Goal: Communication & Community: Participate in discussion

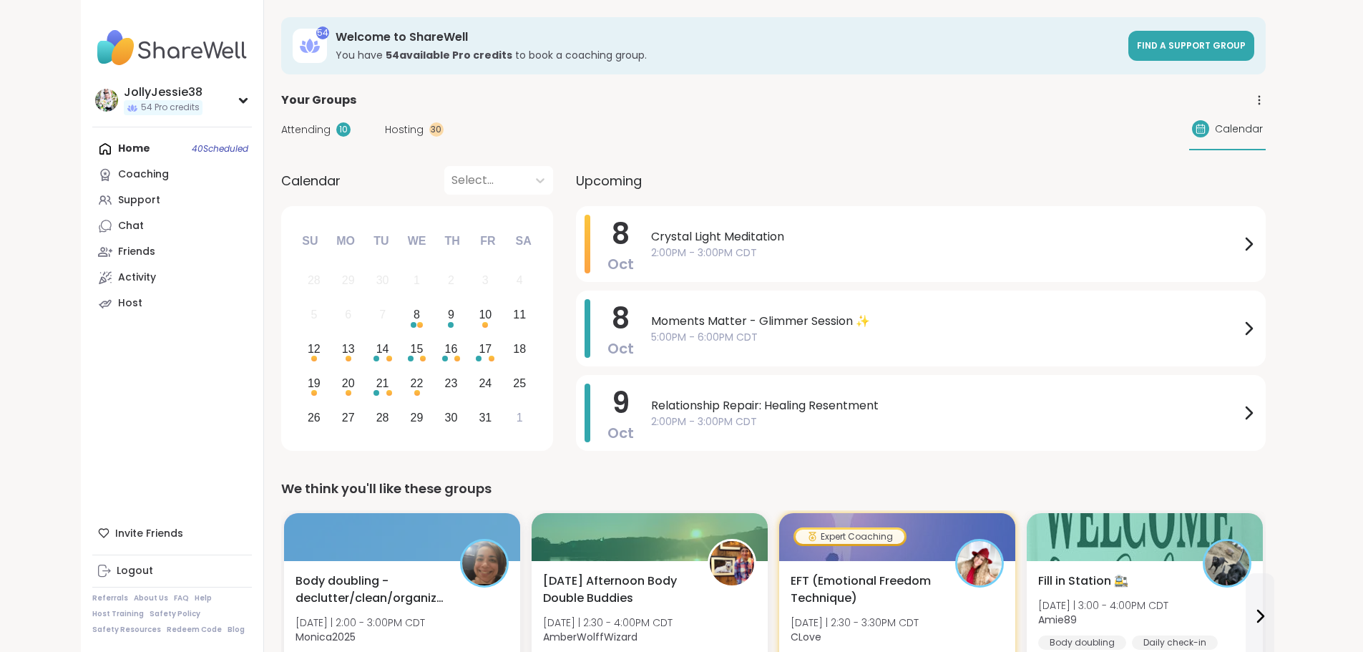
click at [92, 151] on div "Home 40 Scheduled Coaching Support Chat Friends Activity Host" at bounding box center [172, 226] width 160 height 180
click at [385, 131] on span "Hosting" at bounding box center [404, 129] width 39 height 15
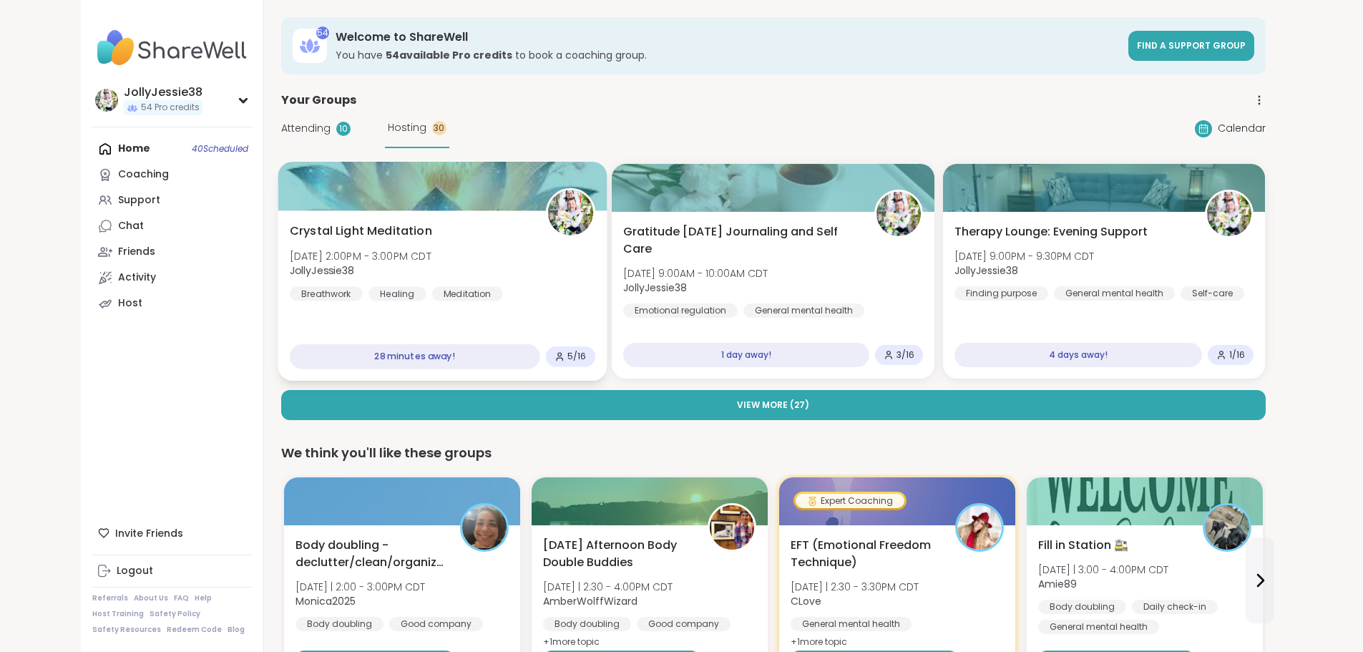
click at [426, 244] on div "Crystal Light Meditation Wed, Oct 08 | 2:00PM - 3:00PM CDT JollyJessie38 Breath…" at bounding box center [441, 261] width 305 height 79
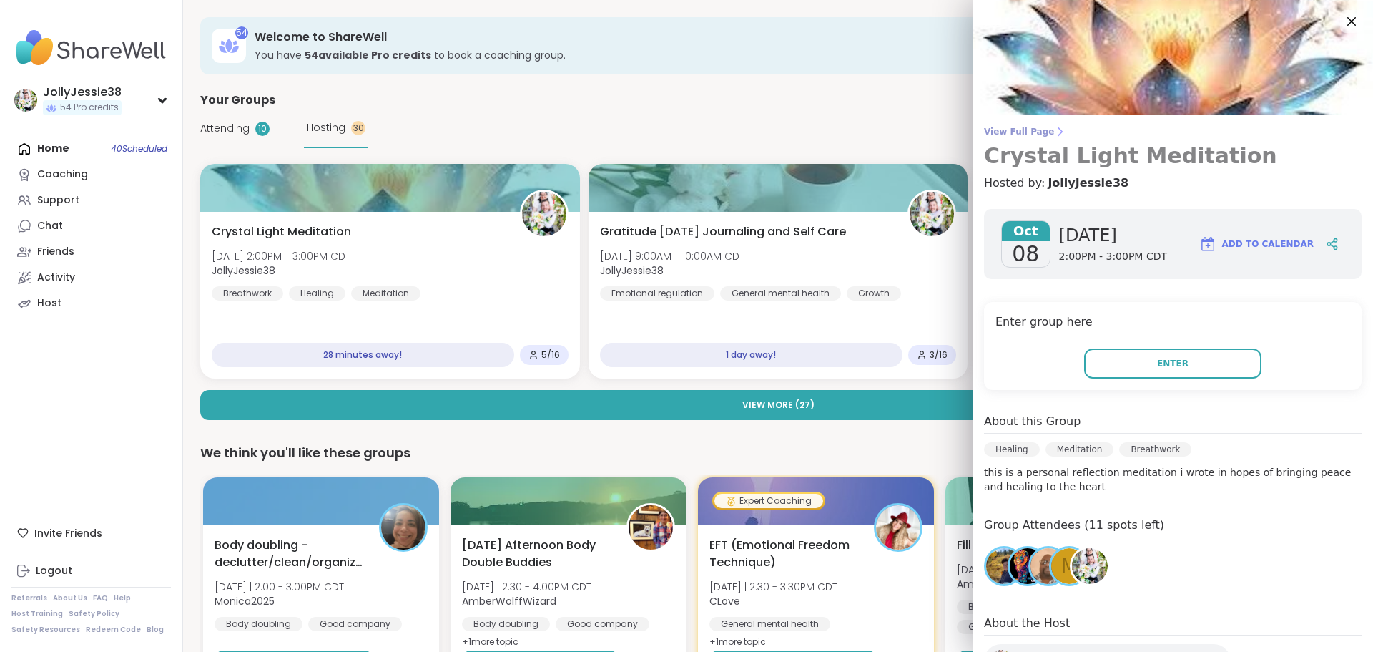
click at [1014, 135] on span "View Full Page" at bounding box center [1173, 131] width 378 height 11
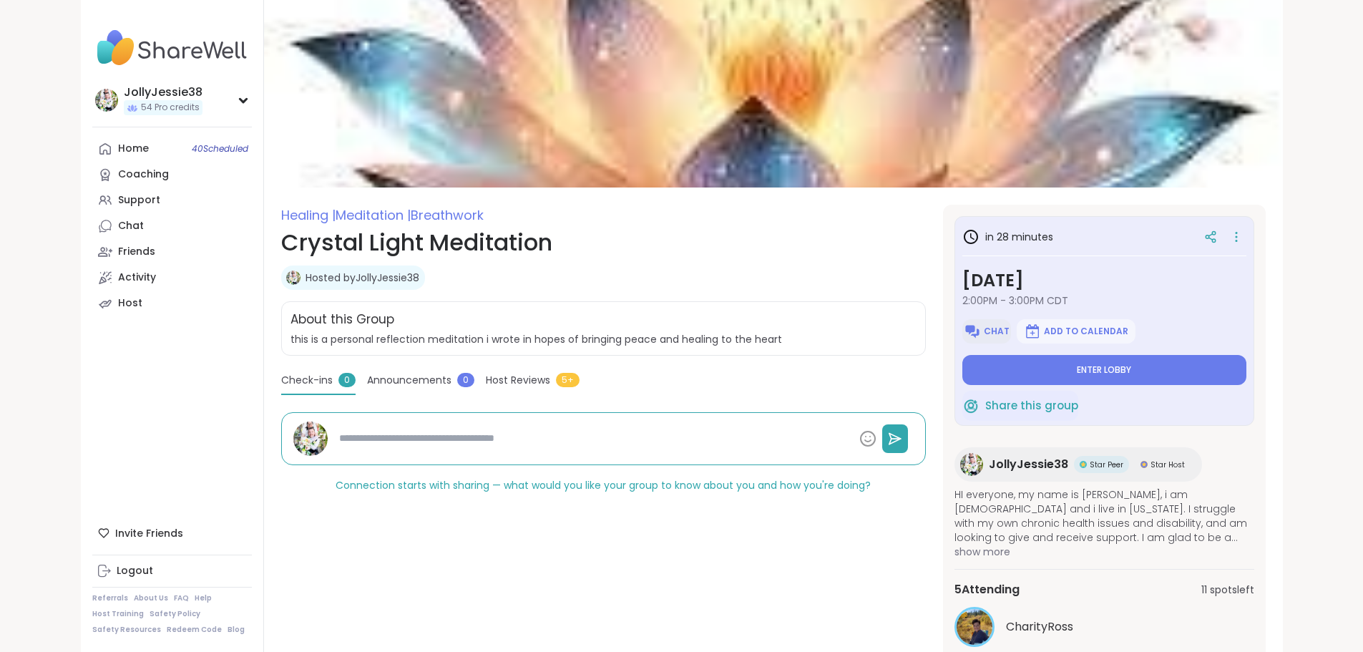
click at [1009, 330] on span "Chat" at bounding box center [996, 330] width 26 height 11
type textarea "*"
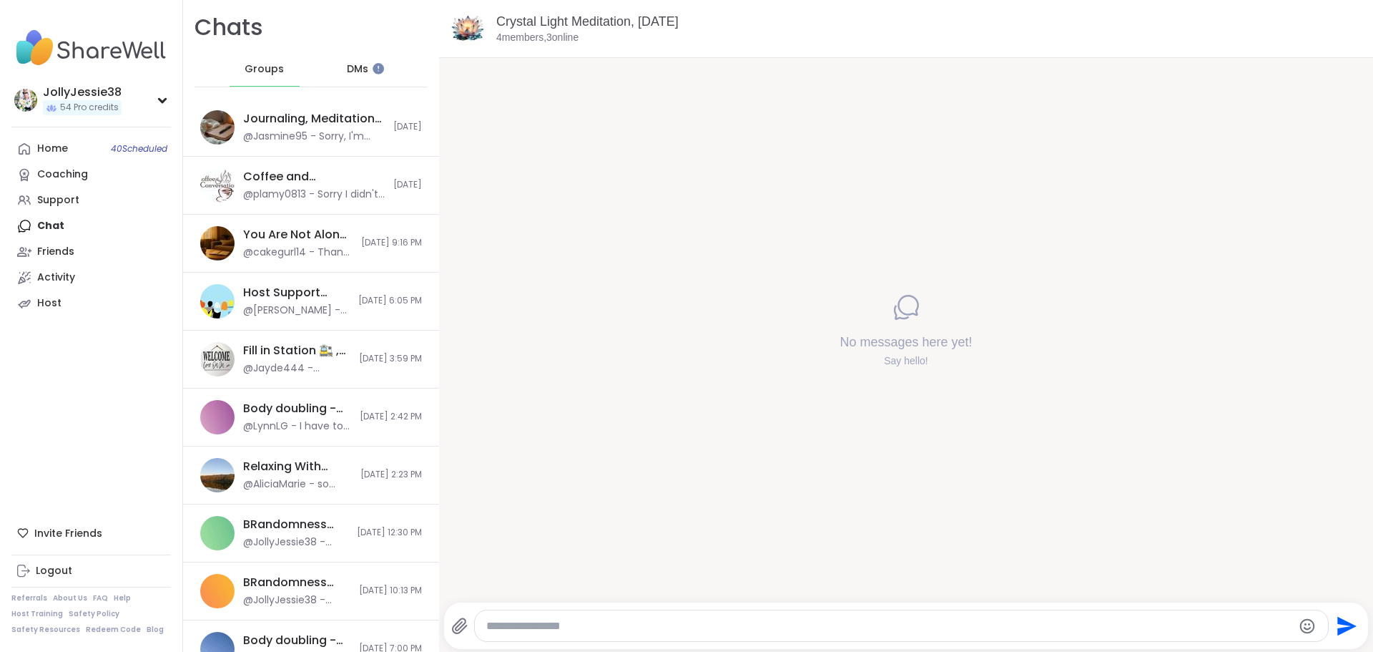
click at [790, 621] on textarea "Type your message" at bounding box center [889, 626] width 807 height 14
paste textarea "**********"
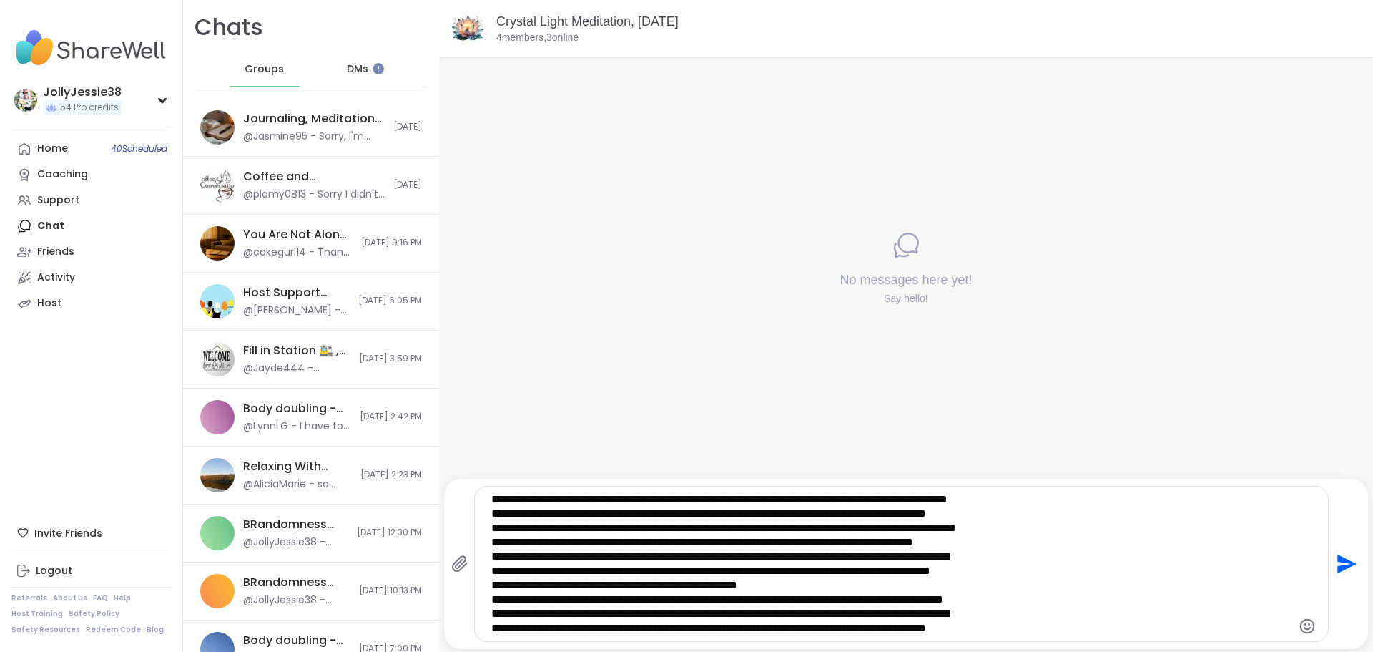
type textarea "**********"
click at [1334, 564] on icon "Send" at bounding box center [1345, 563] width 23 height 23
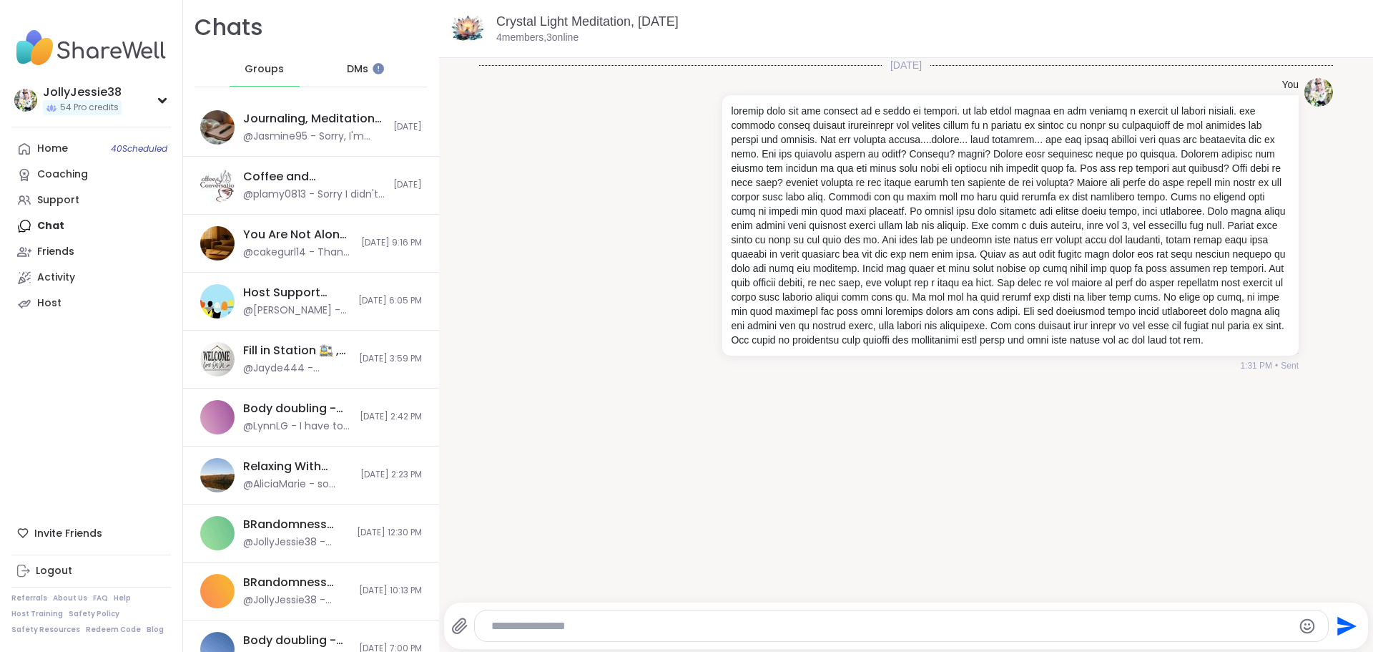
click at [665, 624] on textarea "Type your message" at bounding box center [889, 626] width 796 height 14
paste textarea "**********"
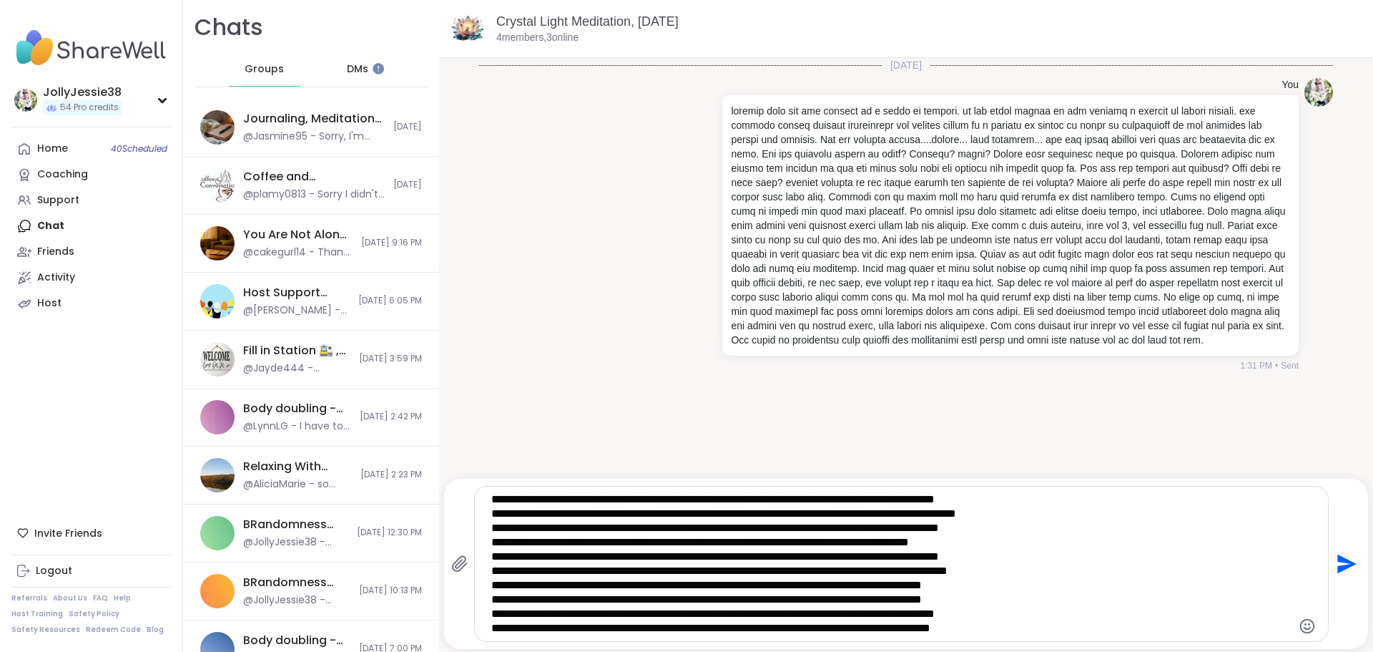
type textarea "**********"
click at [1343, 558] on icon "Send" at bounding box center [1345, 563] width 23 height 23
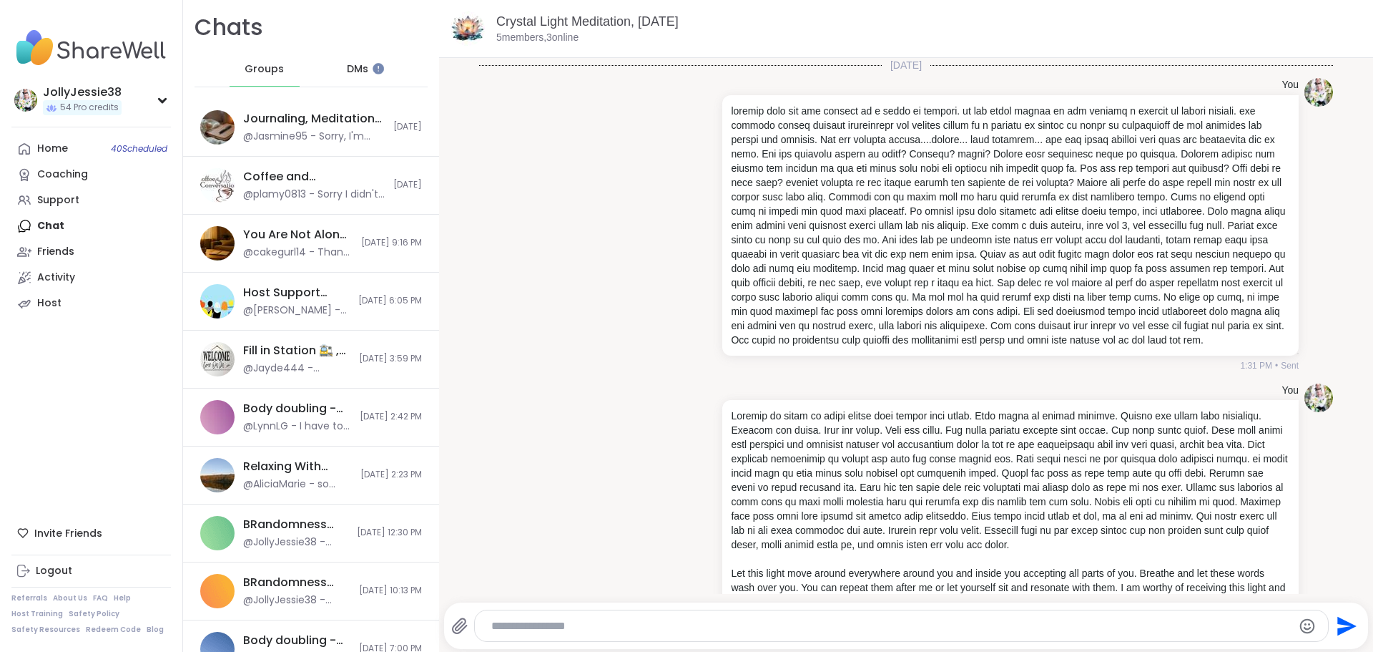
scroll to position [74, 0]
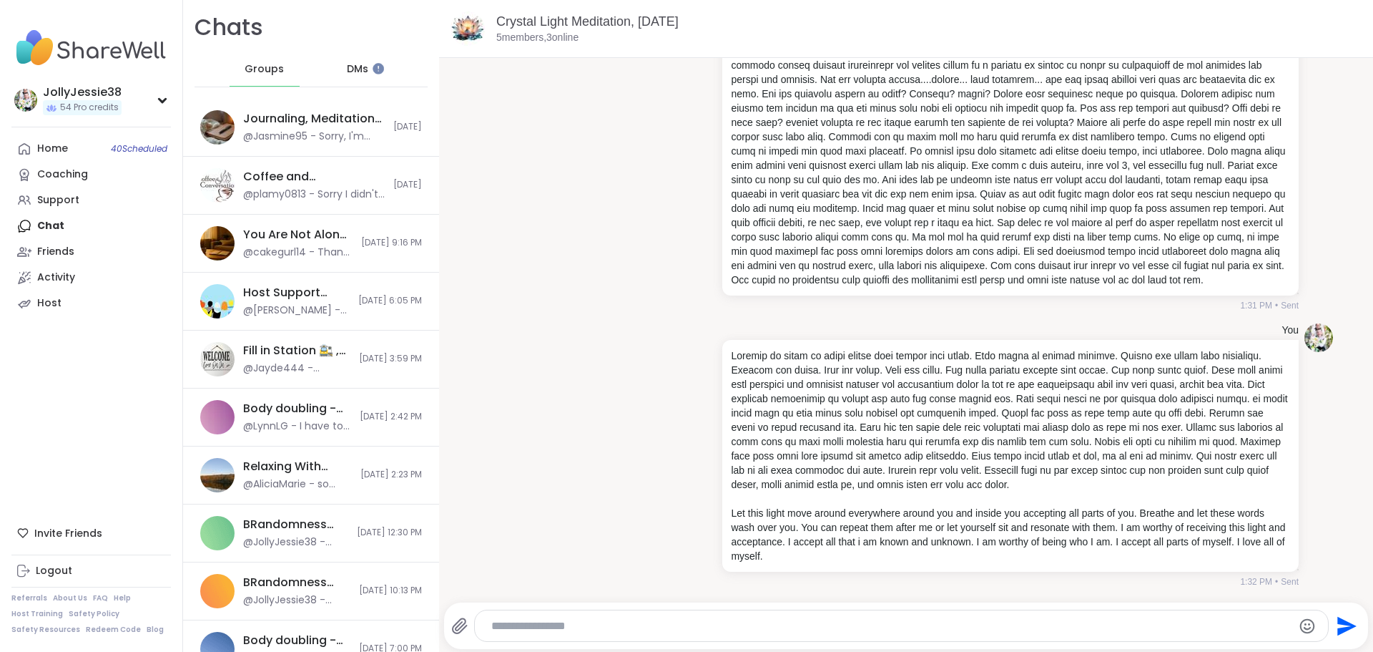
click at [865, 633] on div at bounding box center [902, 625] width 854 height 31
click at [868, 629] on textarea "Type your message" at bounding box center [889, 626] width 796 height 14
paste textarea "**********"
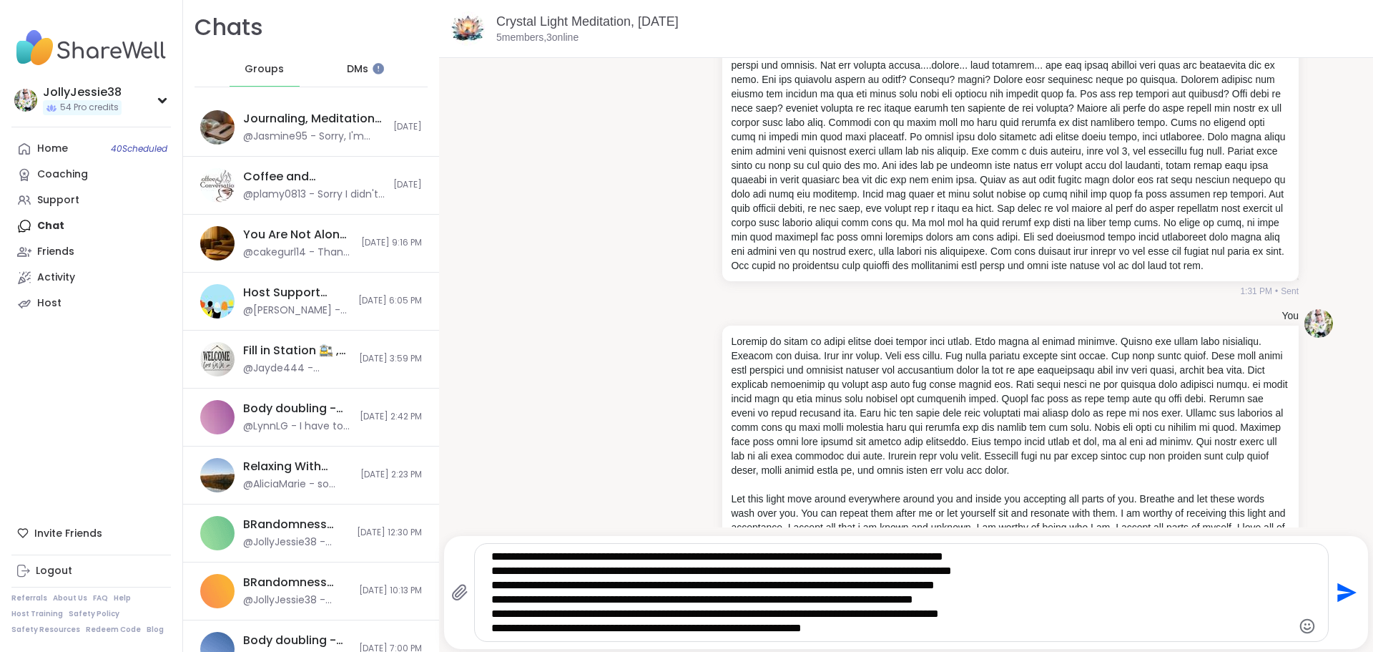
type textarea "**********"
click at [1334, 585] on icon "Send" at bounding box center [1345, 592] width 23 height 23
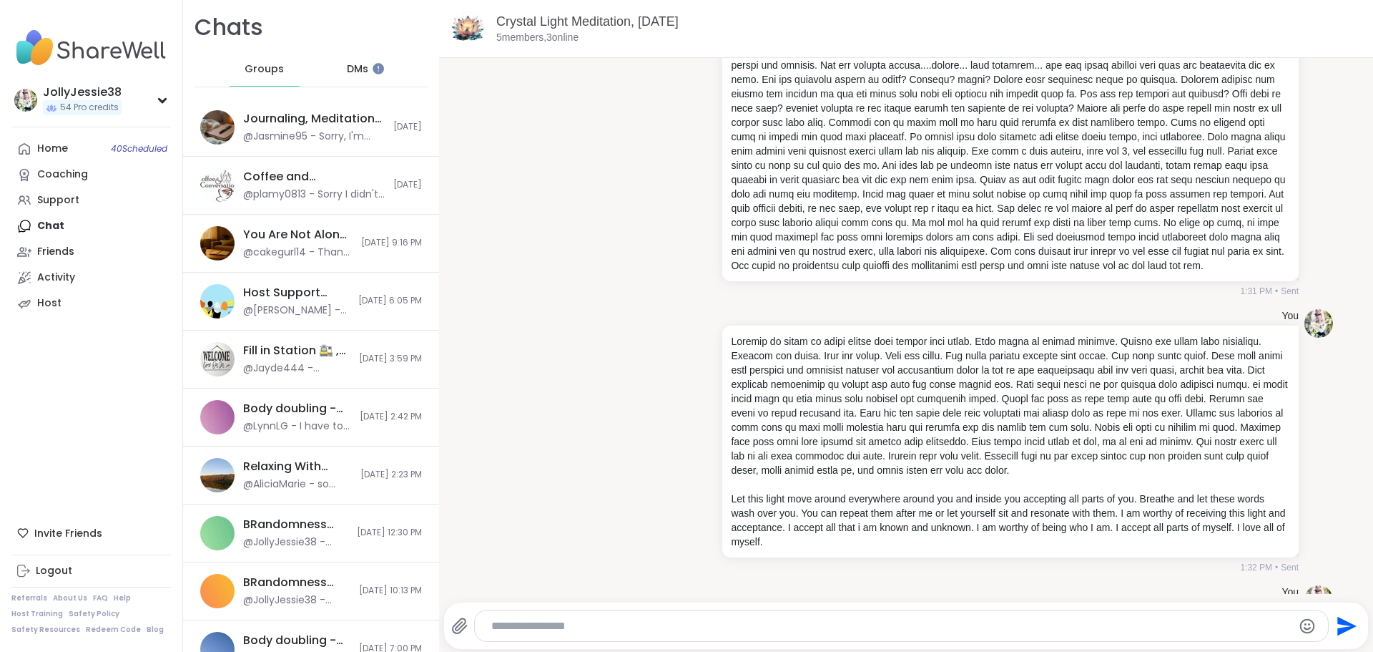
scroll to position [208, 0]
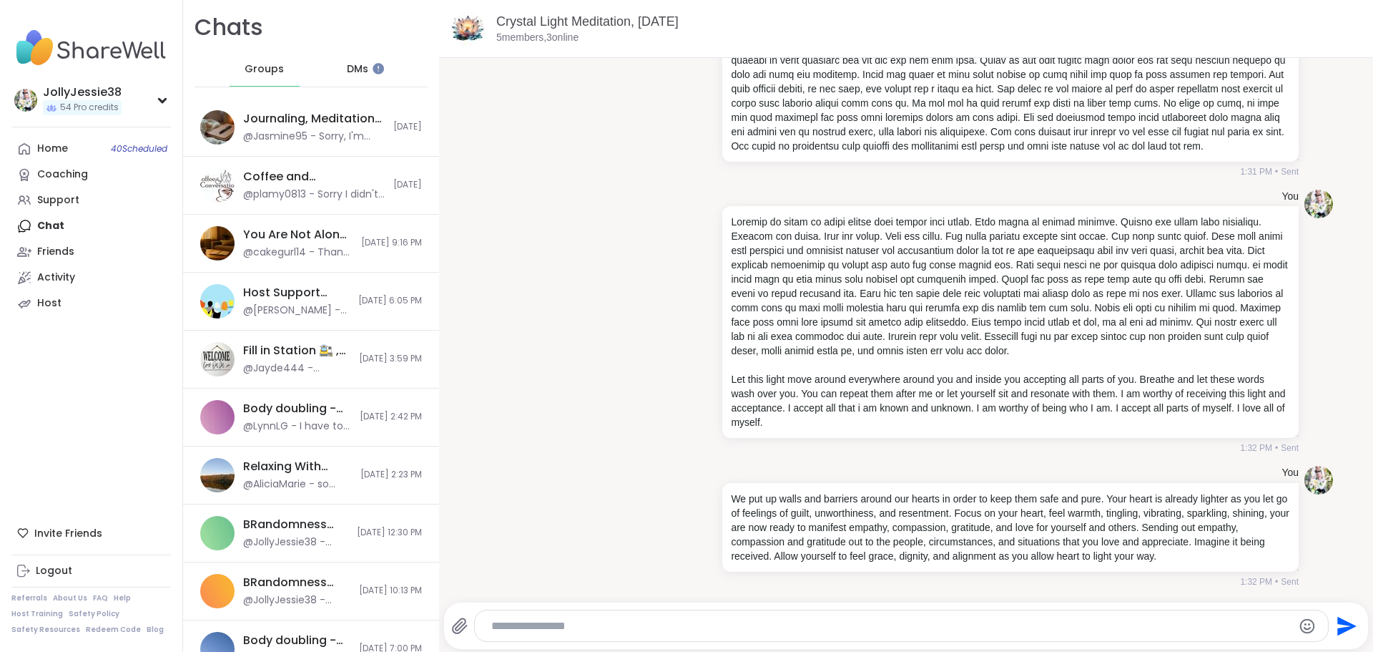
click at [878, 628] on textarea "Type your message" at bounding box center [889, 626] width 796 height 14
paste textarea "**********"
type textarea "**********"
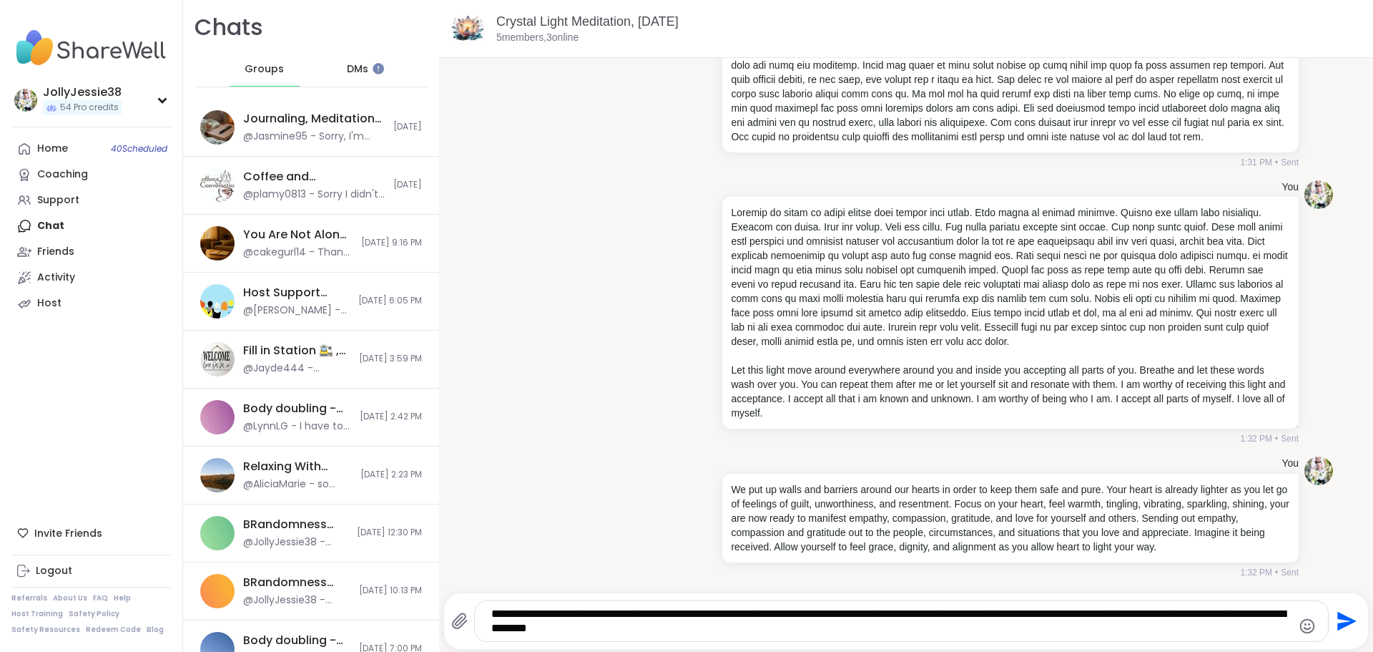
click at [1338, 615] on icon "Send" at bounding box center [1347, 621] width 19 height 19
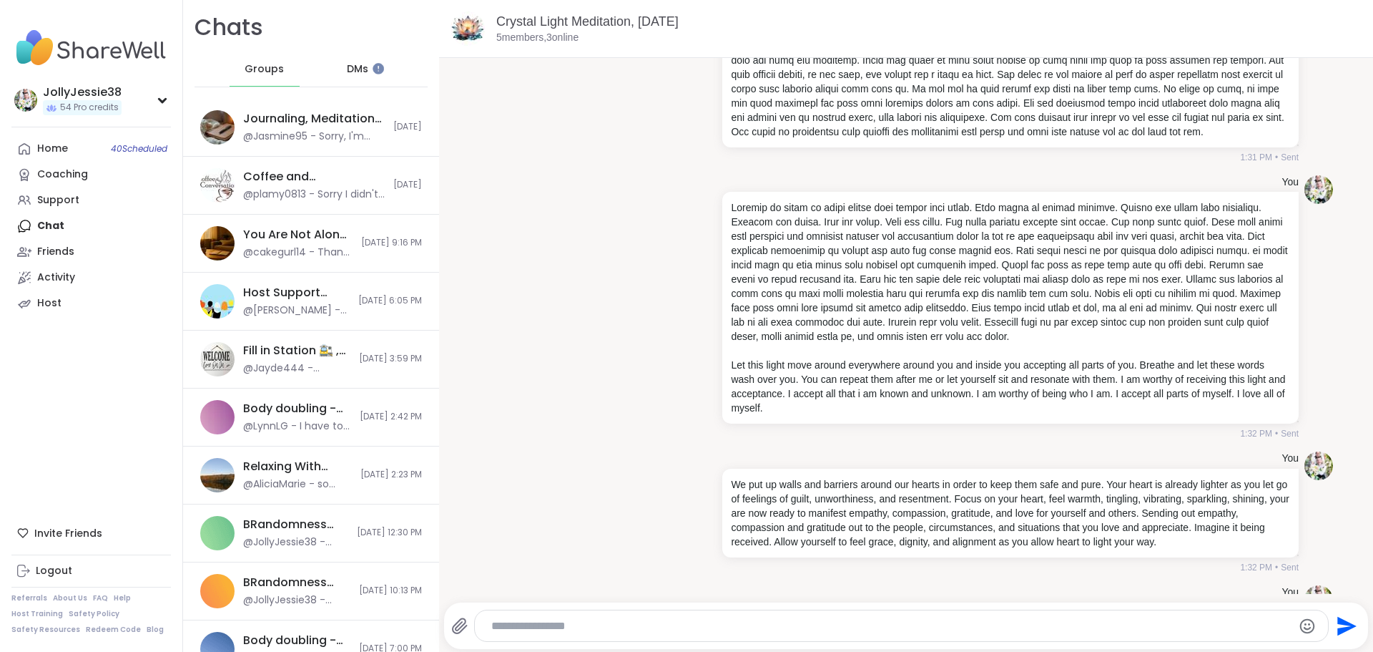
scroll to position [298, 0]
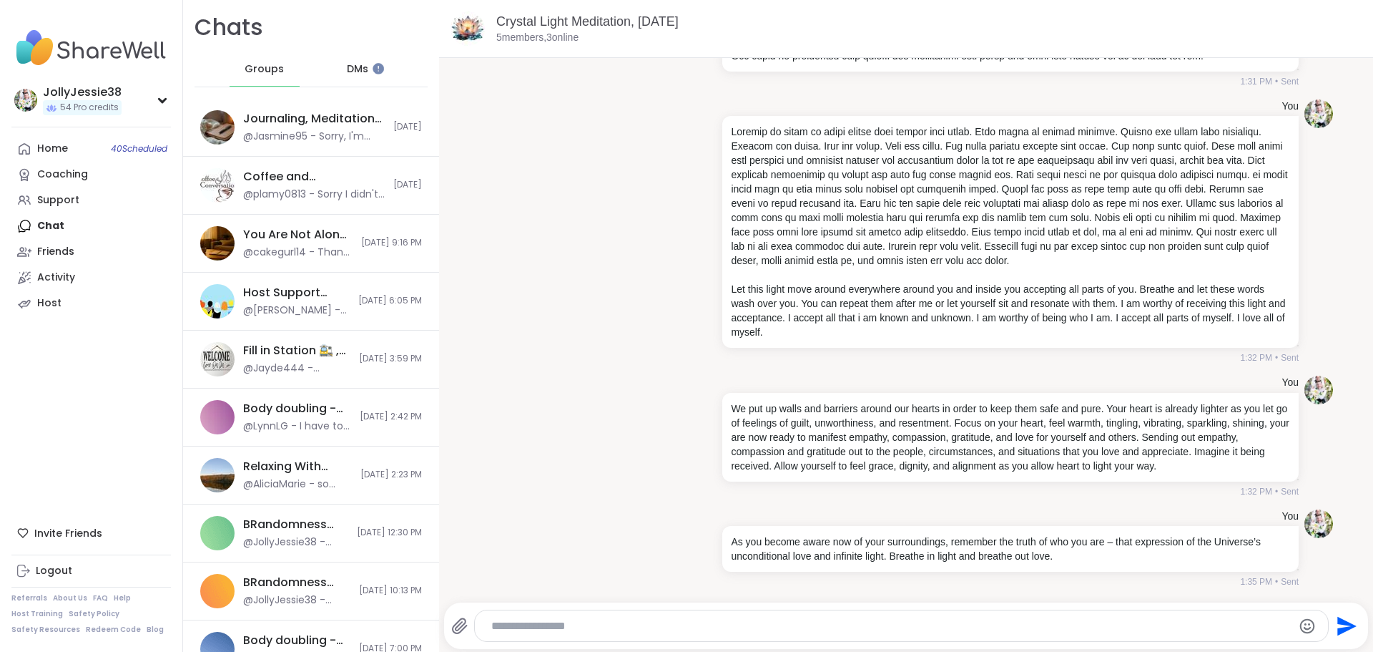
click at [800, 616] on div at bounding box center [902, 625] width 854 height 31
click at [805, 627] on textarea "Type your message" at bounding box center [889, 626] width 796 height 14
paste textarea "**********"
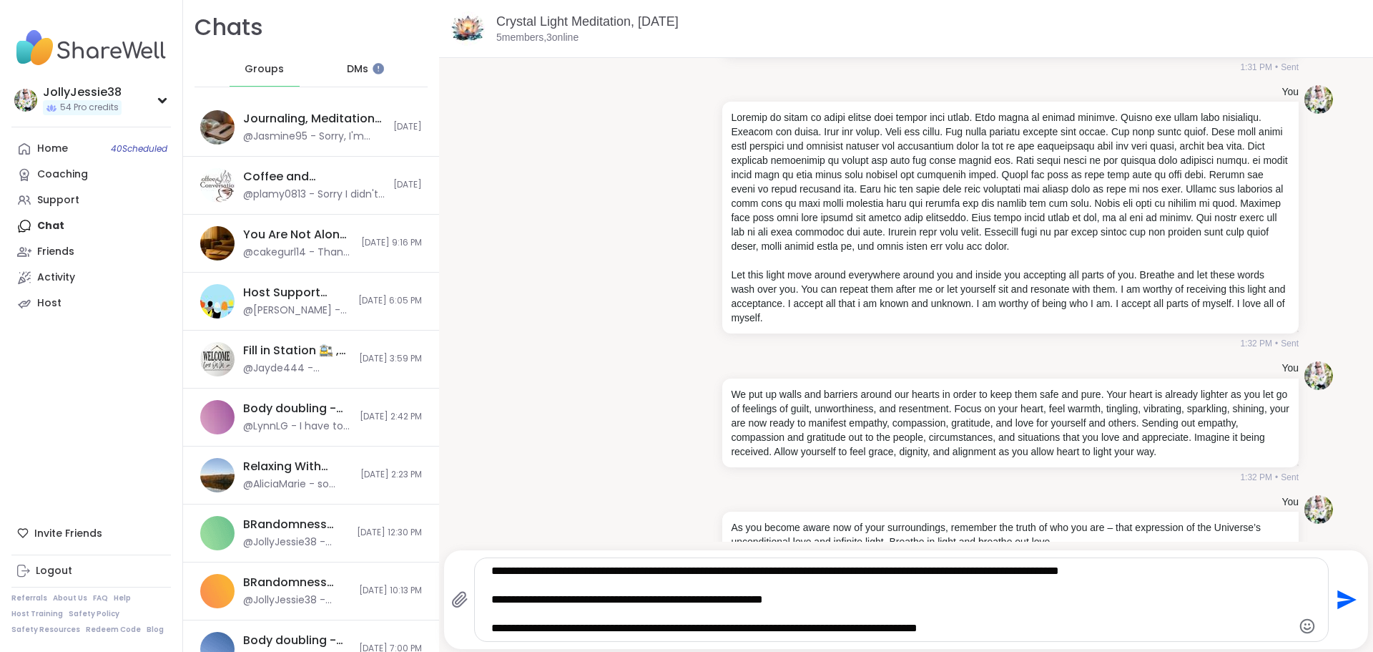
type textarea "**********"
click at [1340, 601] on icon "Send" at bounding box center [1347, 599] width 19 height 19
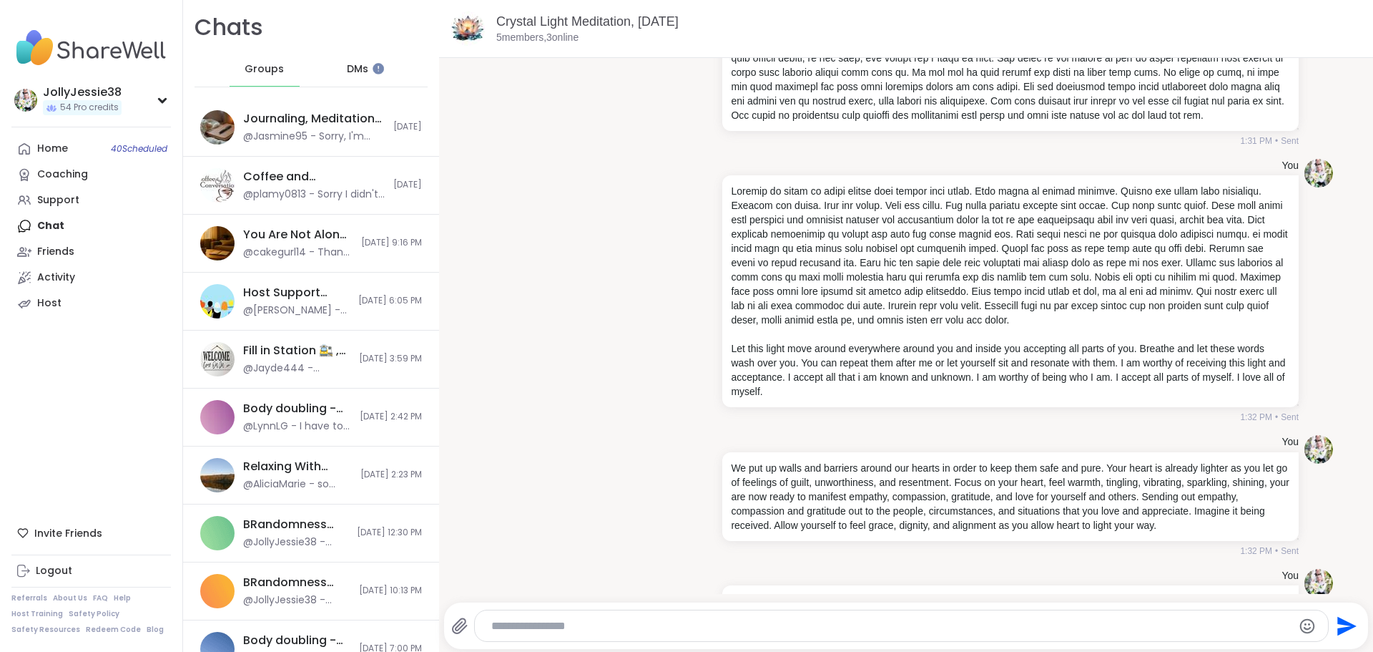
scroll to position [446, 0]
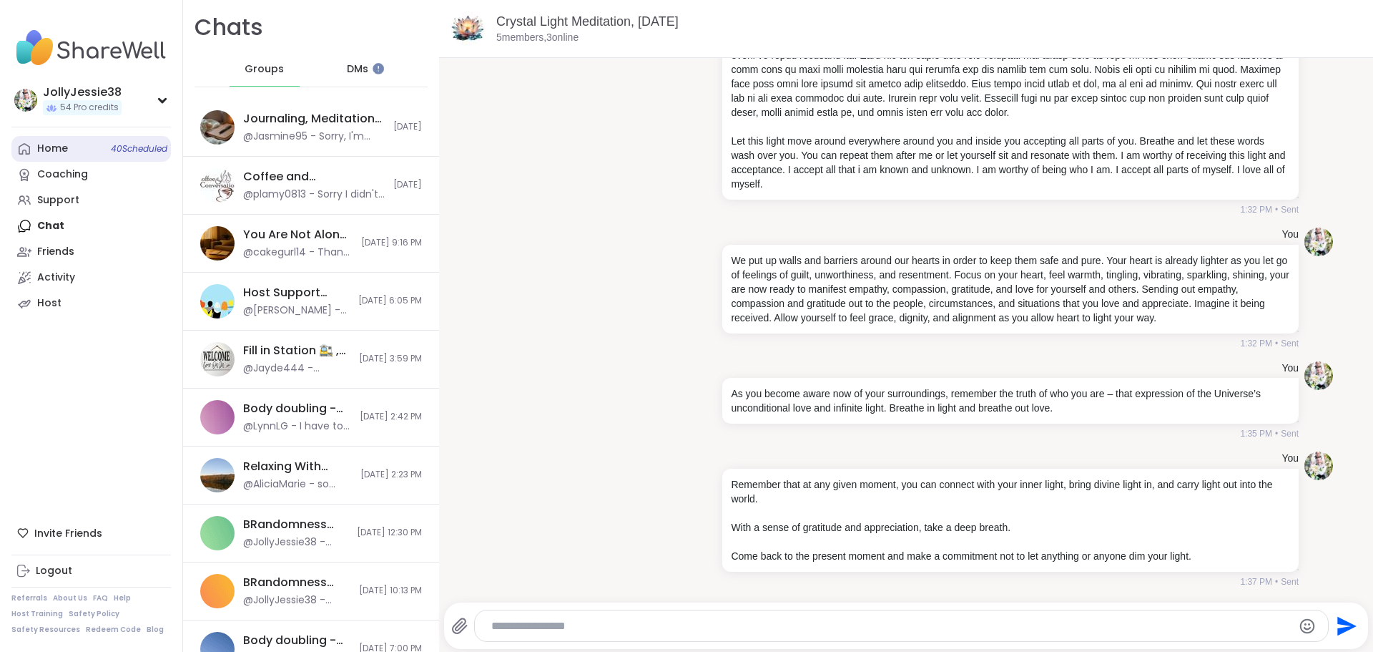
click at [38, 155] on div "Home 40 Scheduled" at bounding box center [52, 149] width 31 height 14
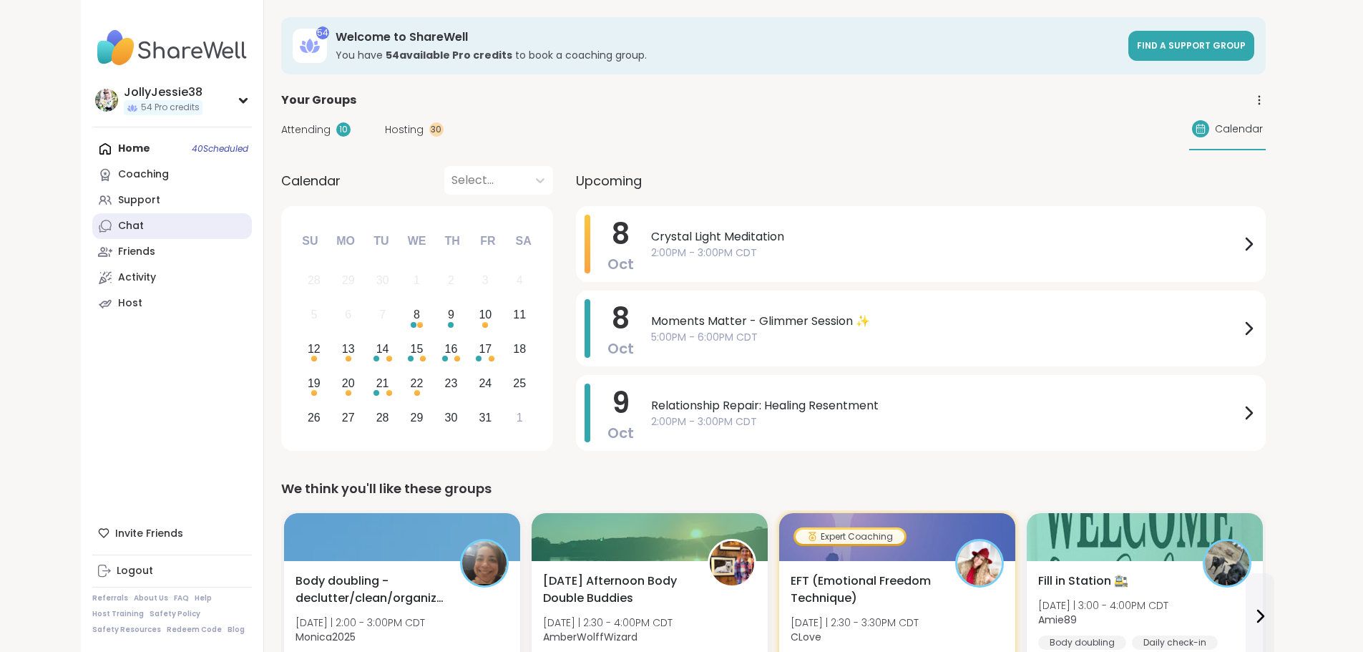
click at [92, 225] on link "Chat" at bounding box center [172, 226] width 160 height 26
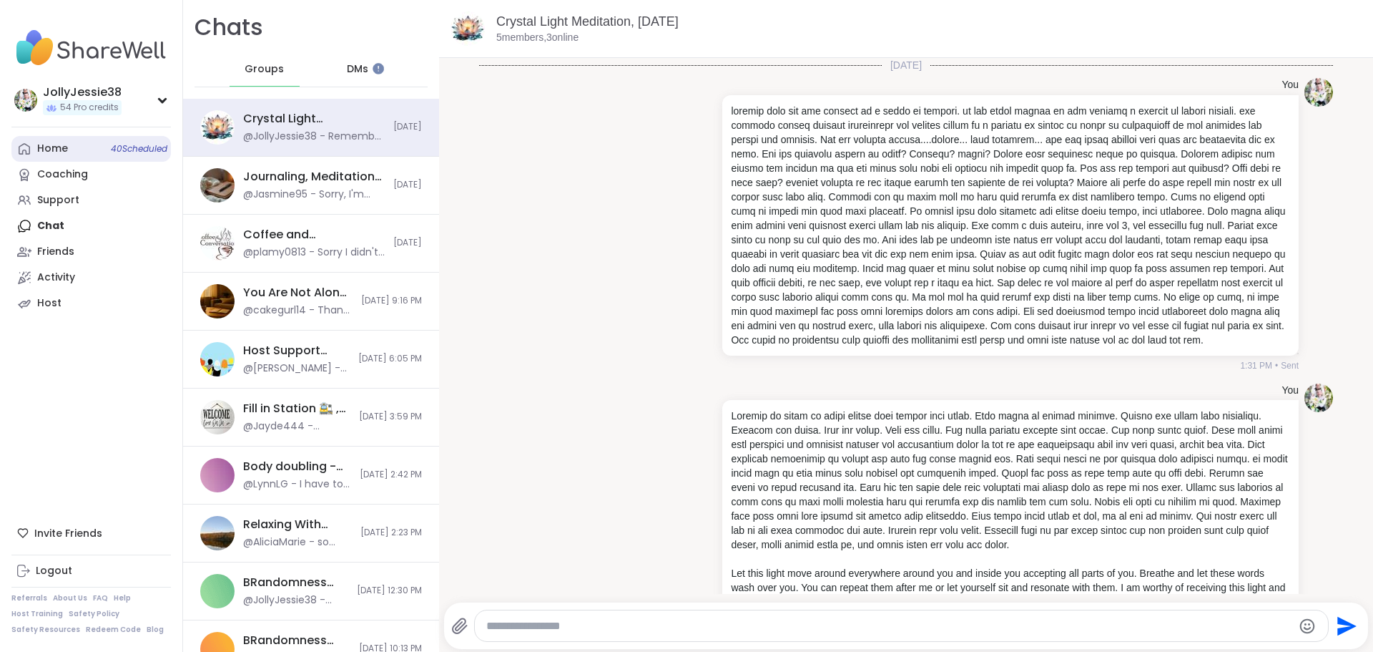
click at [60, 144] on div "Home 40 Scheduled" at bounding box center [52, 149] width 31 height 14
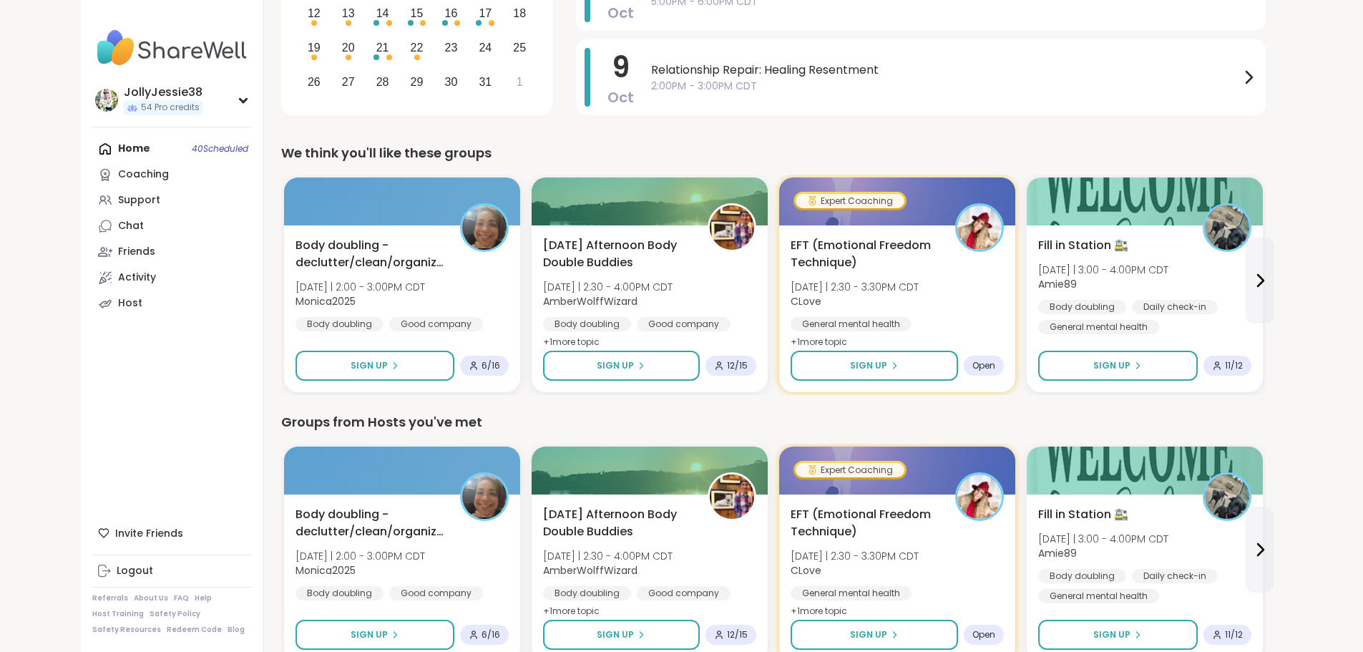
scroll to position [338, 0]
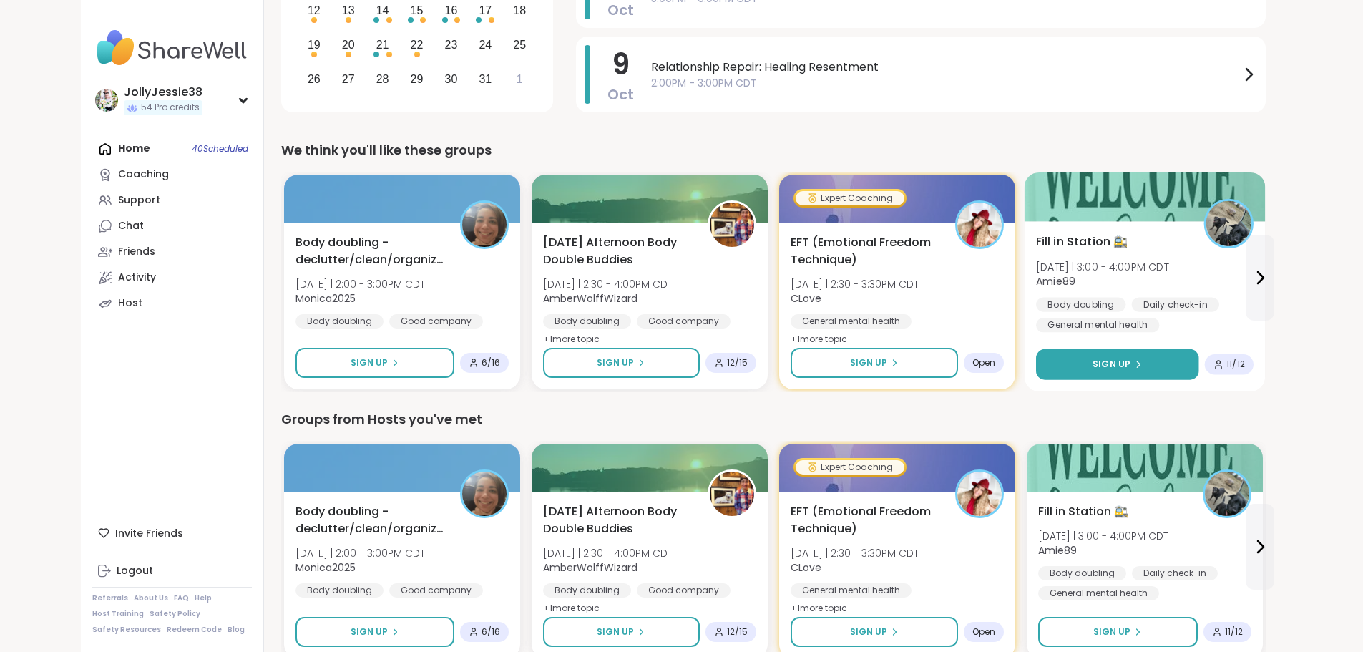
click at [1036, 373] on button "Sign Up" at bounding box center [1117, 364] width 162 height 31
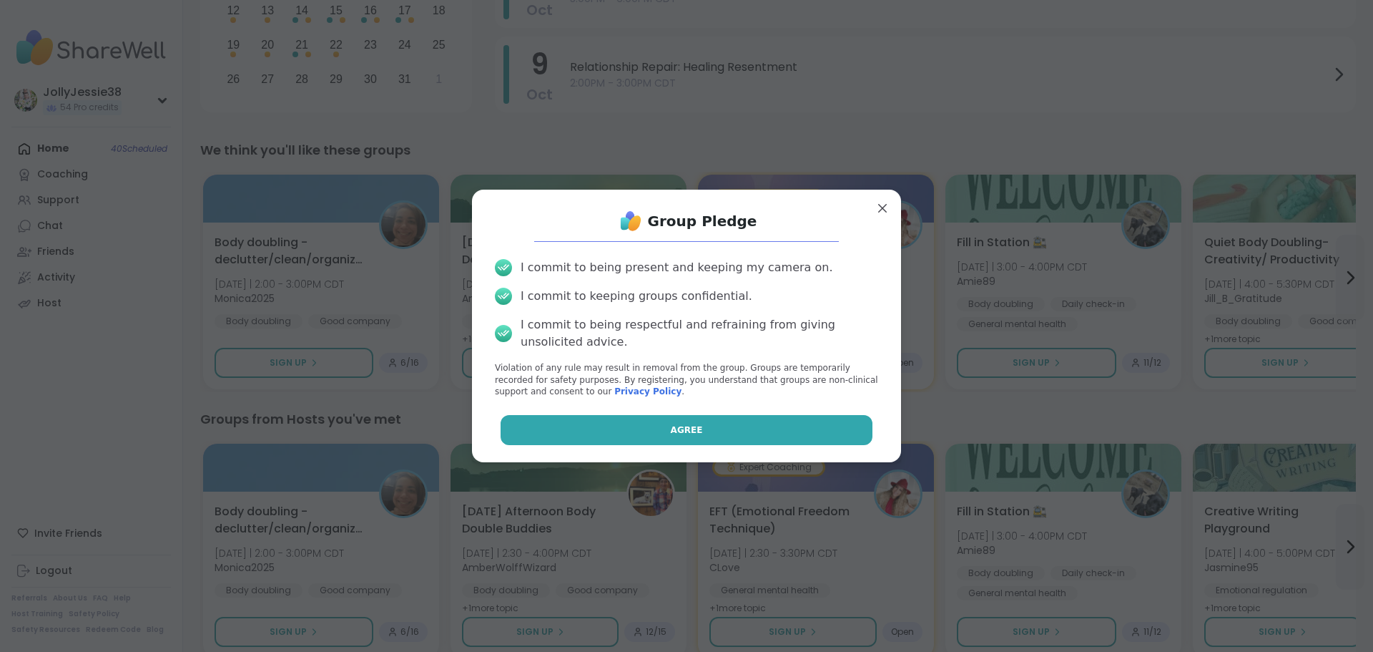
click at [782, 432] on button "Agree" at bounding box center [687, 430] width 373 height 30
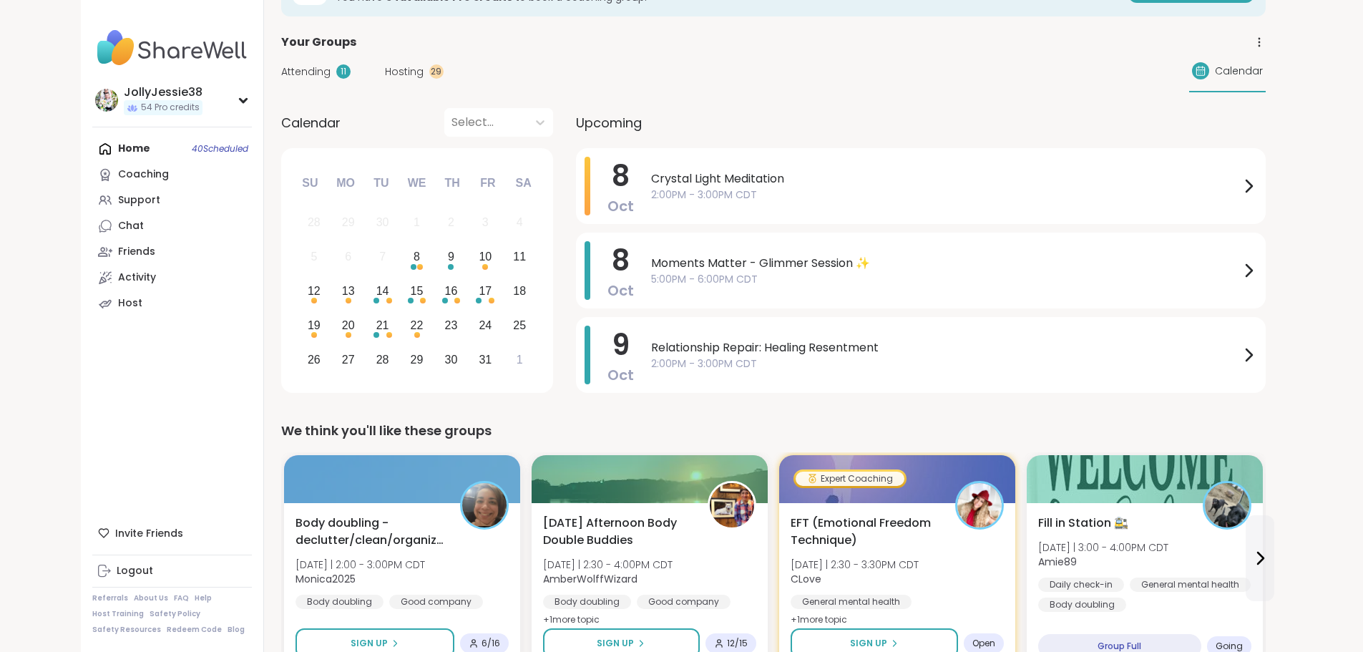
scroll to position [0, 0]
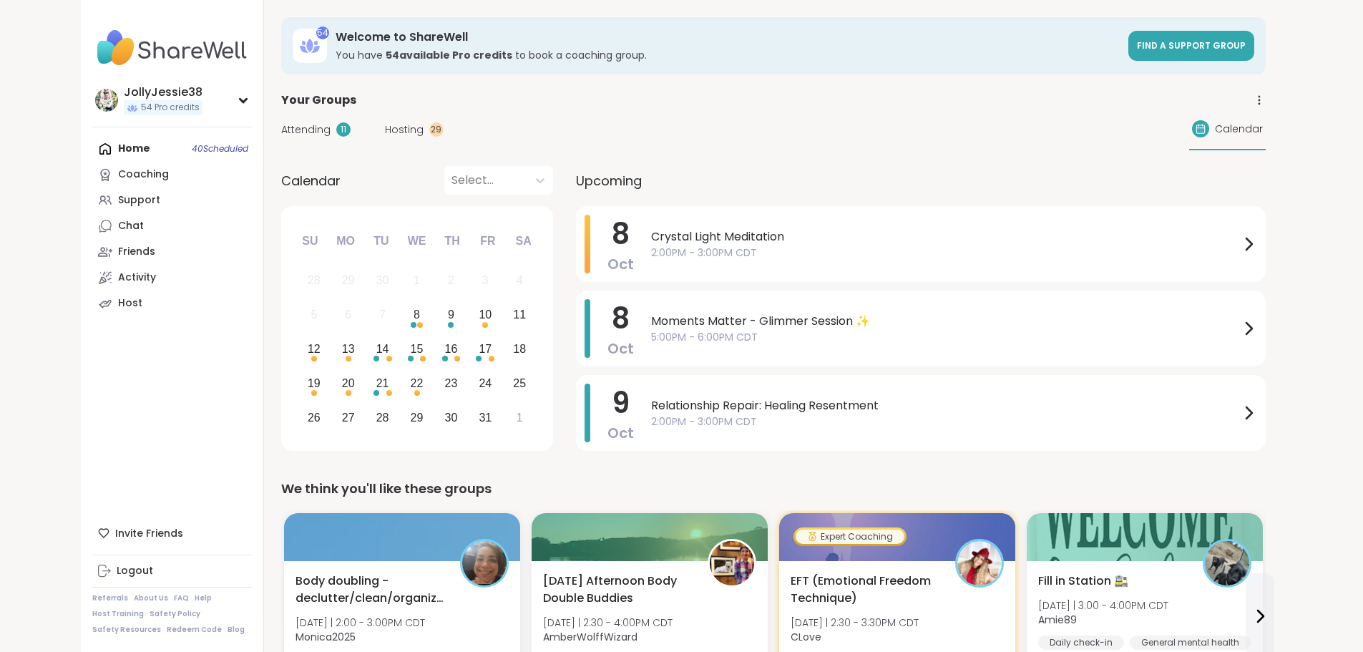
click at [281, 126] on span "Attending" at bounding box center [305, 129] width 49 height 15
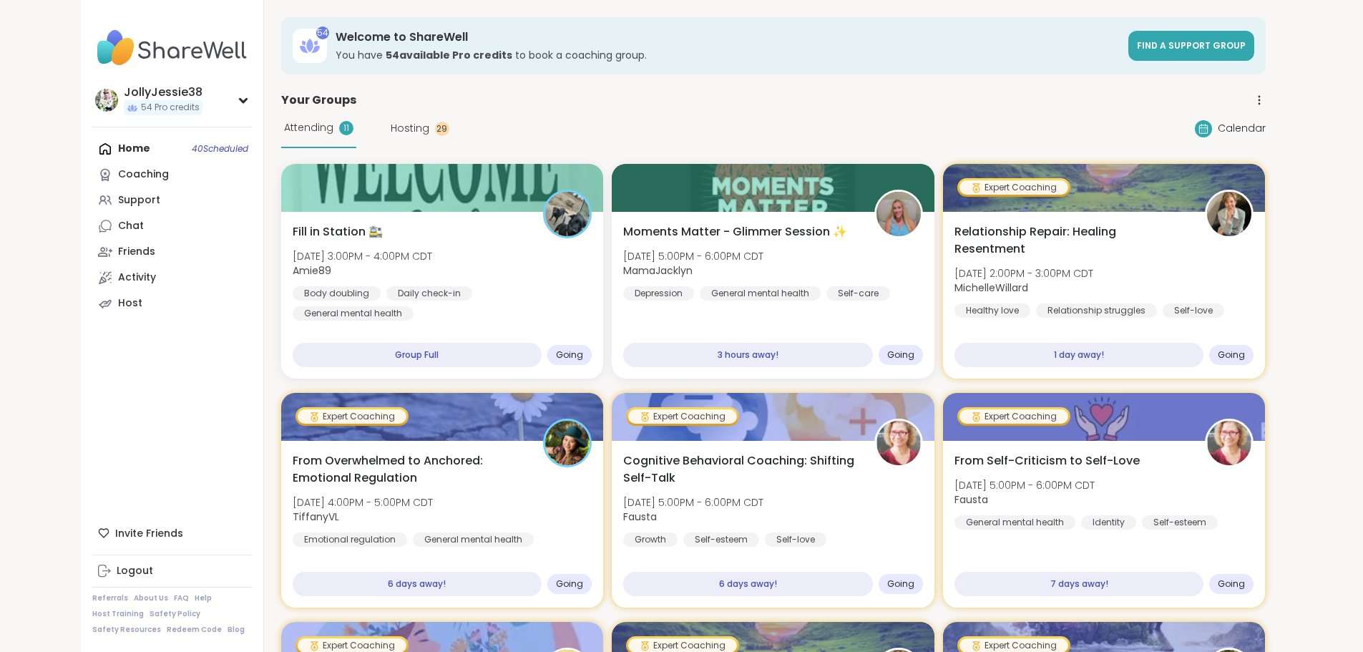
click at [391, 124] on span "Hosting" at bounding box center [410, 128] width 39 height 15
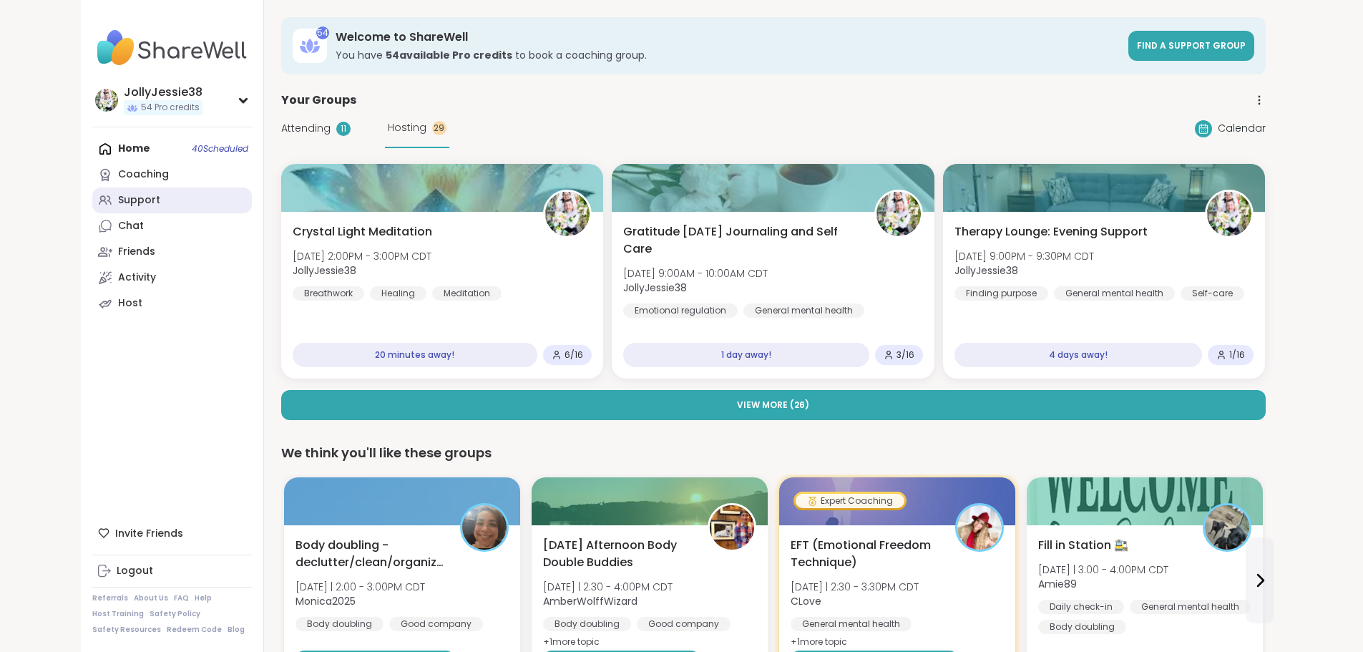
click at [92, 190] on link "Support" at bounding box center [172, 200] width 160 height 26
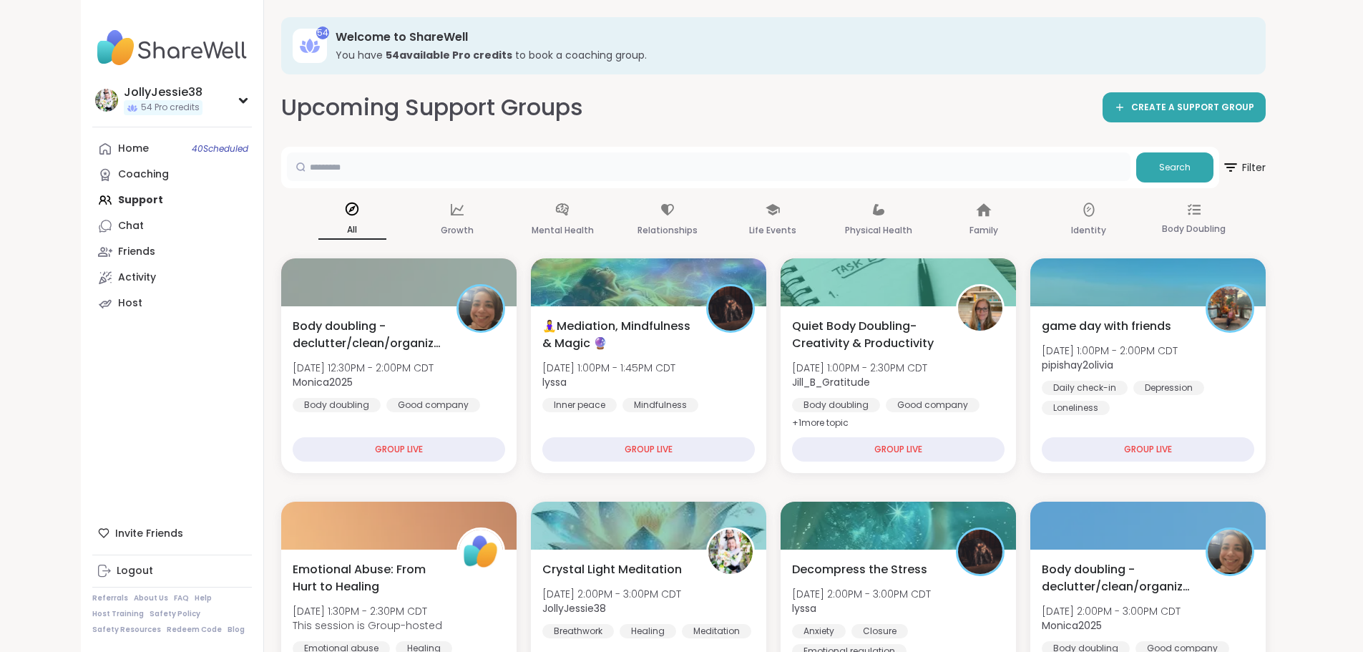
drag, startPoint x: 1368, startPoint y: 99, endPoint x: 981, endPoint y: 32, distance: 393.3
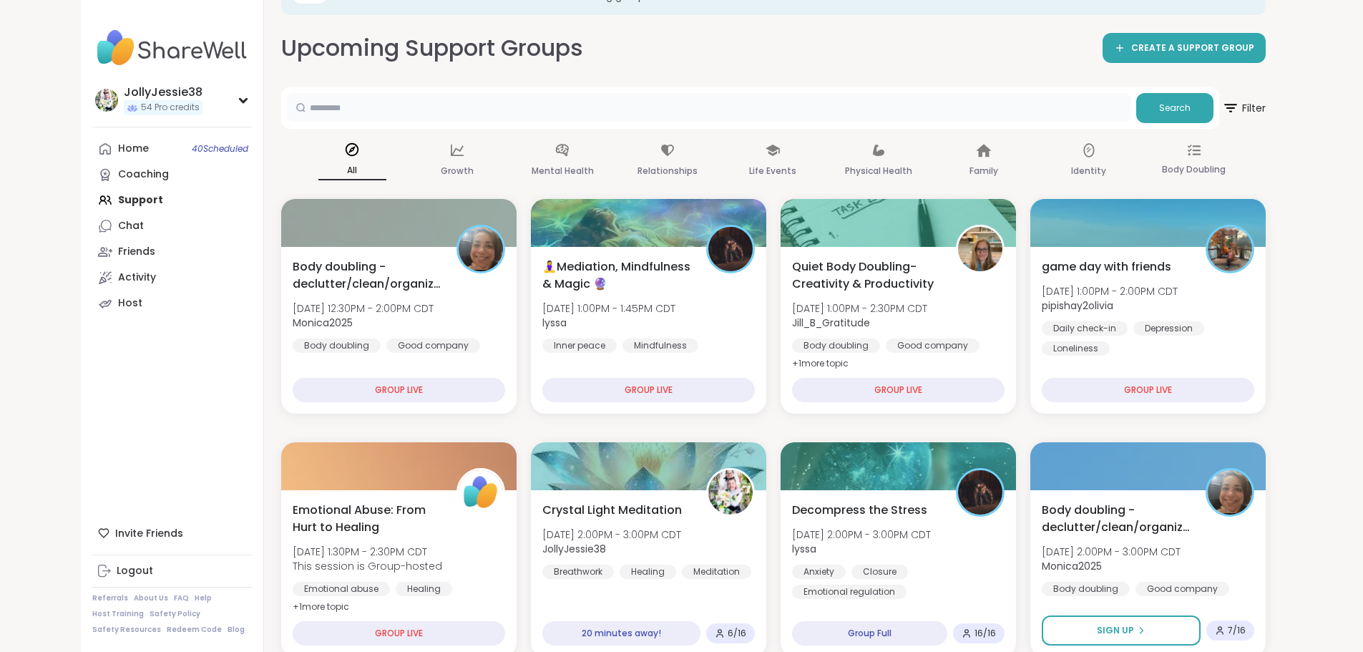
scroll to position [57, 0]
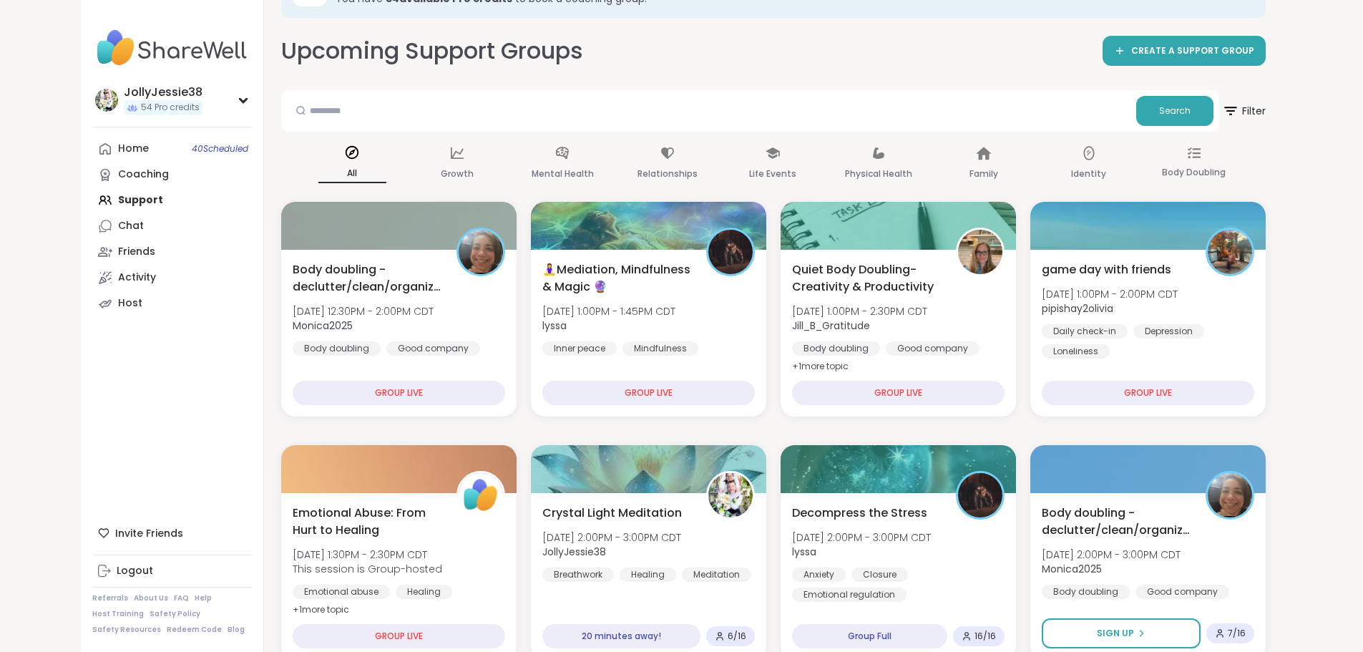
click at [92, 200] on div "Home 40 Scheduled Coaching Support Chat Friends Activity Host" at bounding box center [172, 226] width 160 height 180
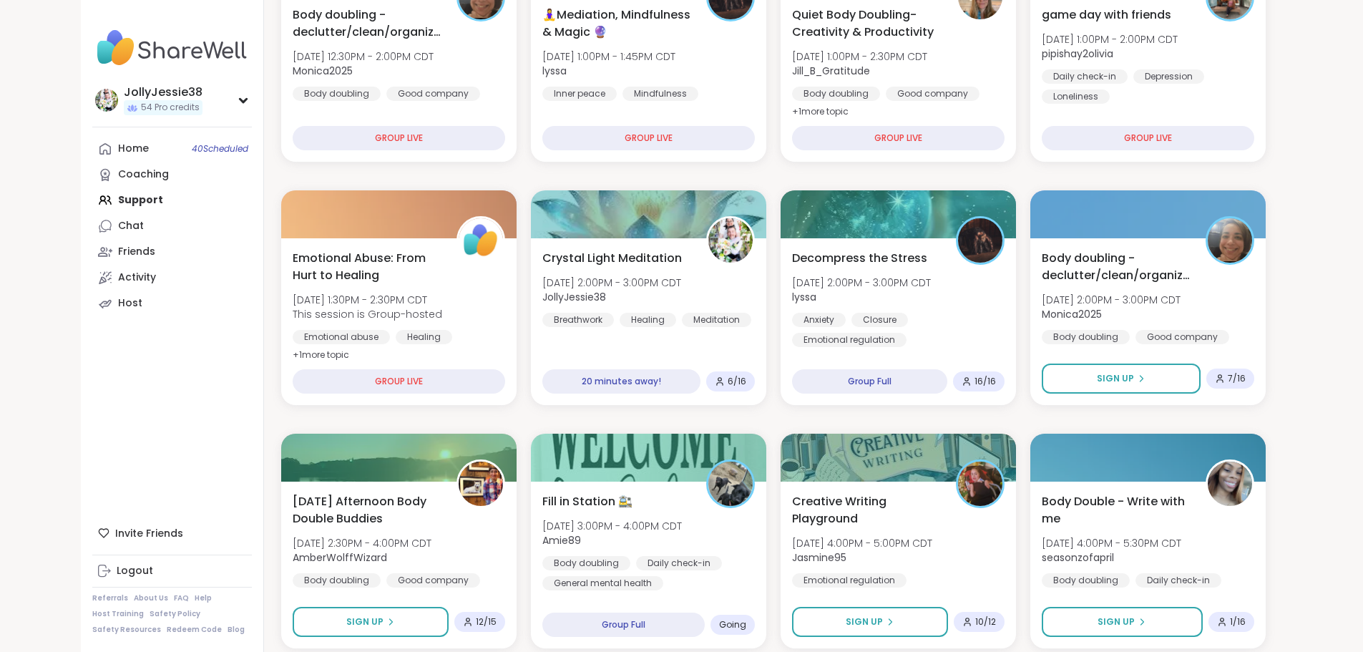
scroll to position [317, 0]
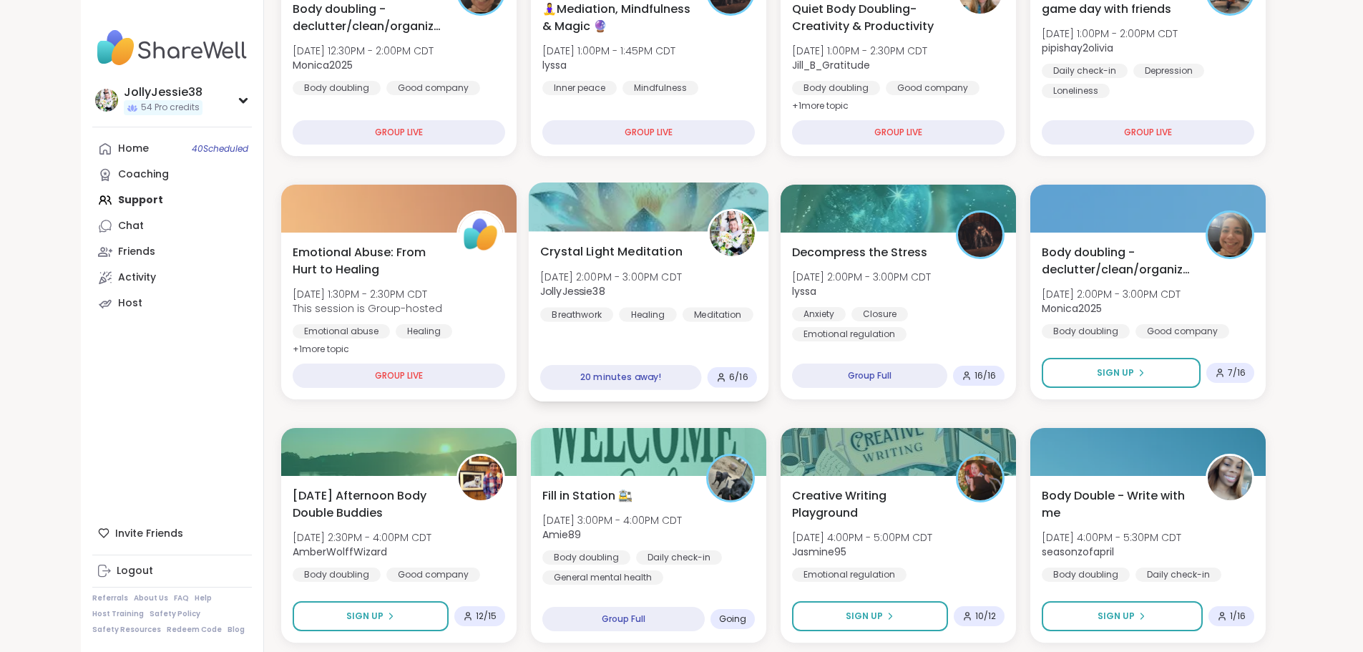
click at [717, 283] on div "Crystal Light Meditation Wed, Oct 08 | 2:00PM - 3:00PM CDT JollyJessie38 Breath…" at bounding box center [648, 281] width 217 height 79
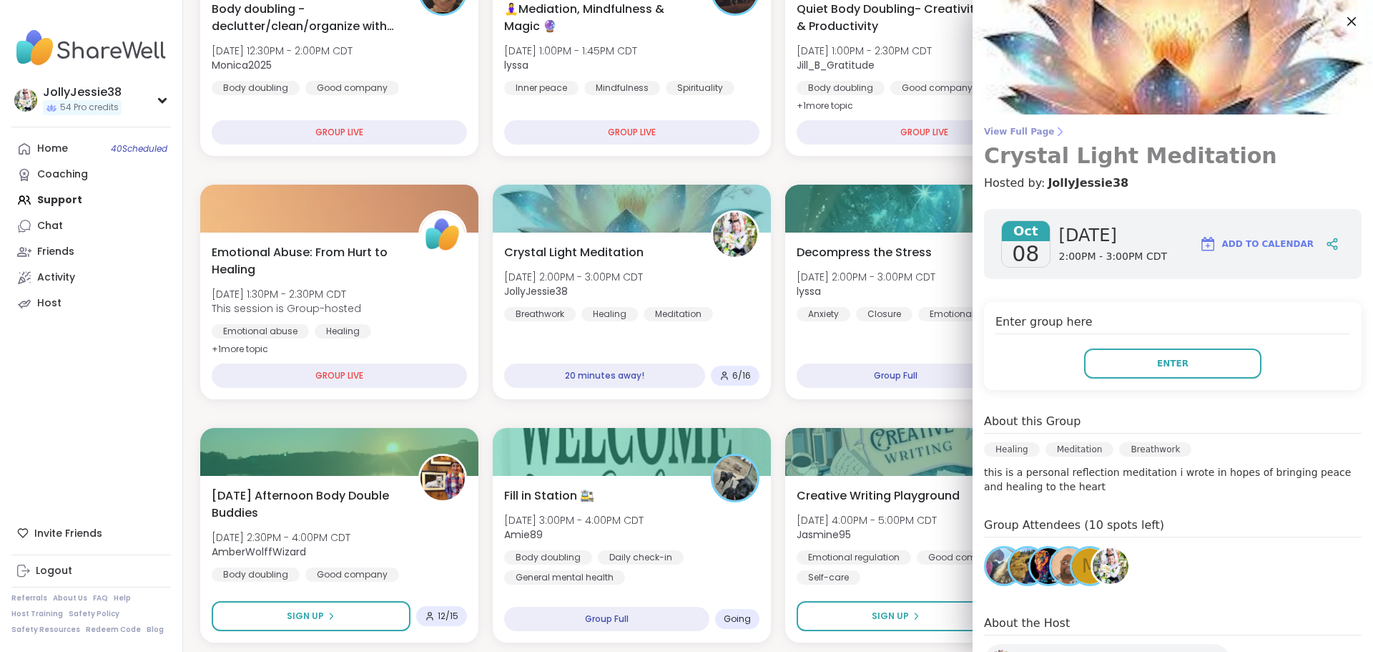
click at [984, 129] on span "View Full Page" at bounding box center [1173, 131] width 378 height 11
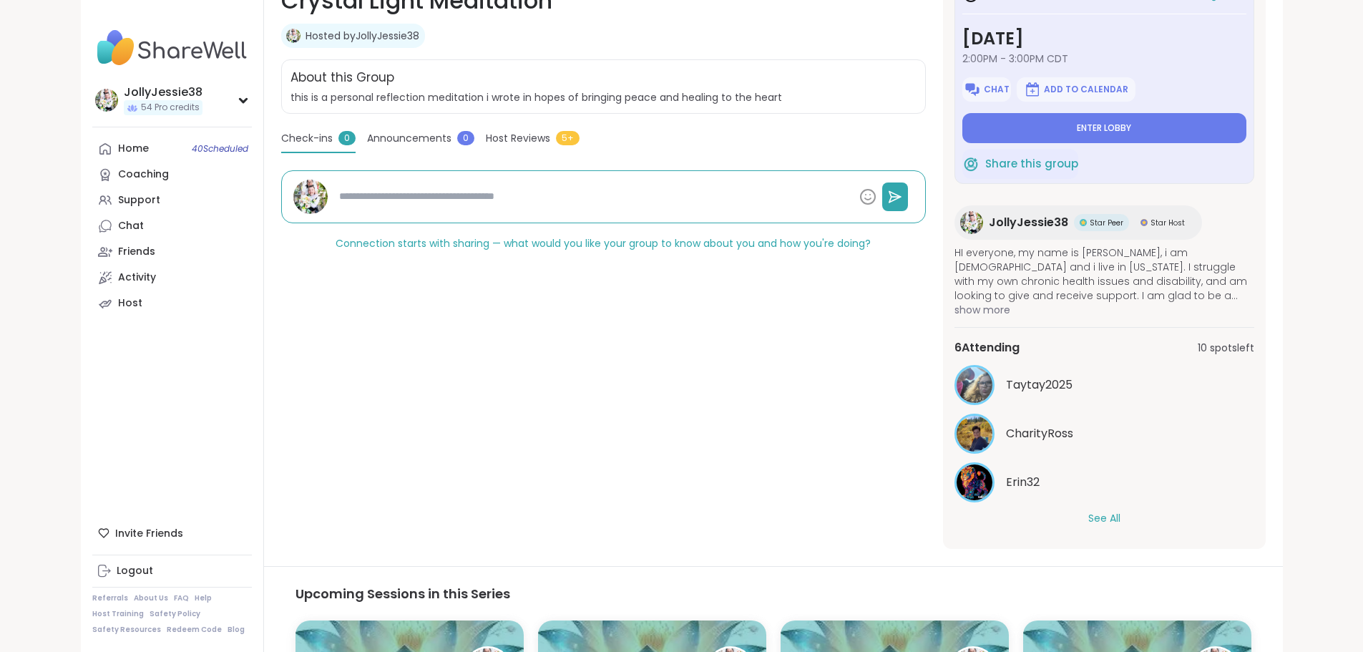
scroll to position [288, 0]
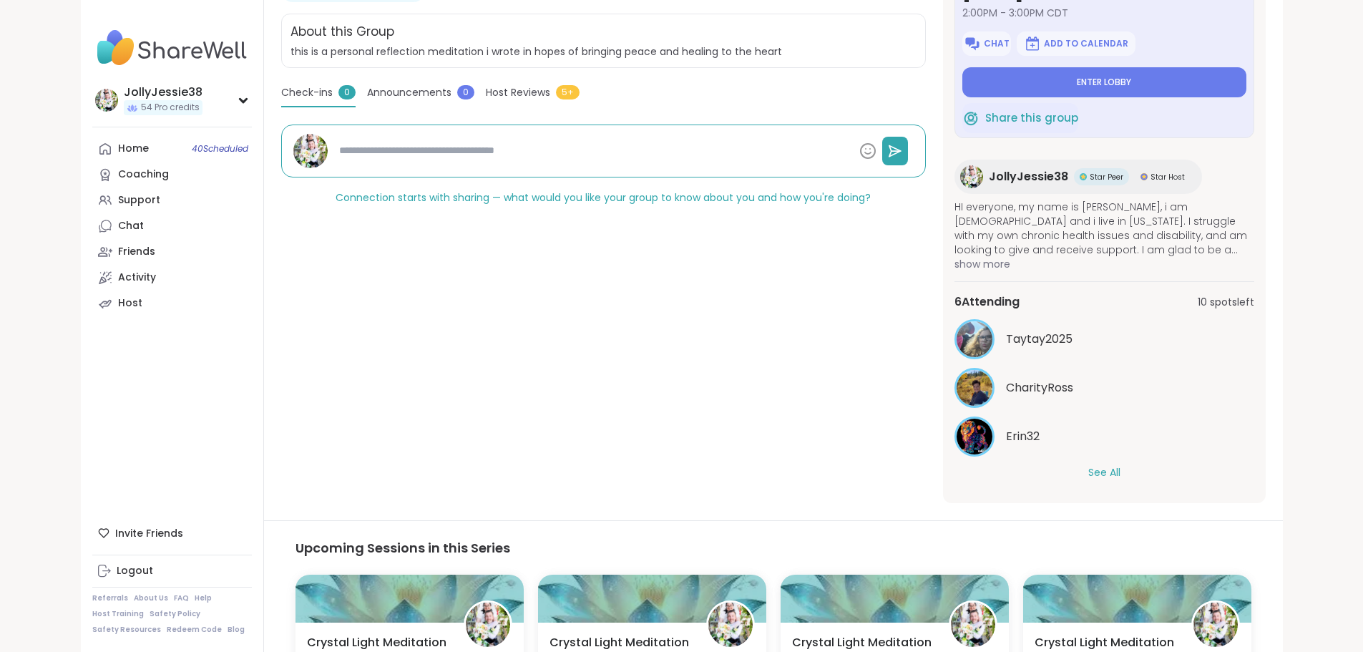
click at [1120, 472] on button "See All" at bounding box center [1104, 472] width 32 height 15
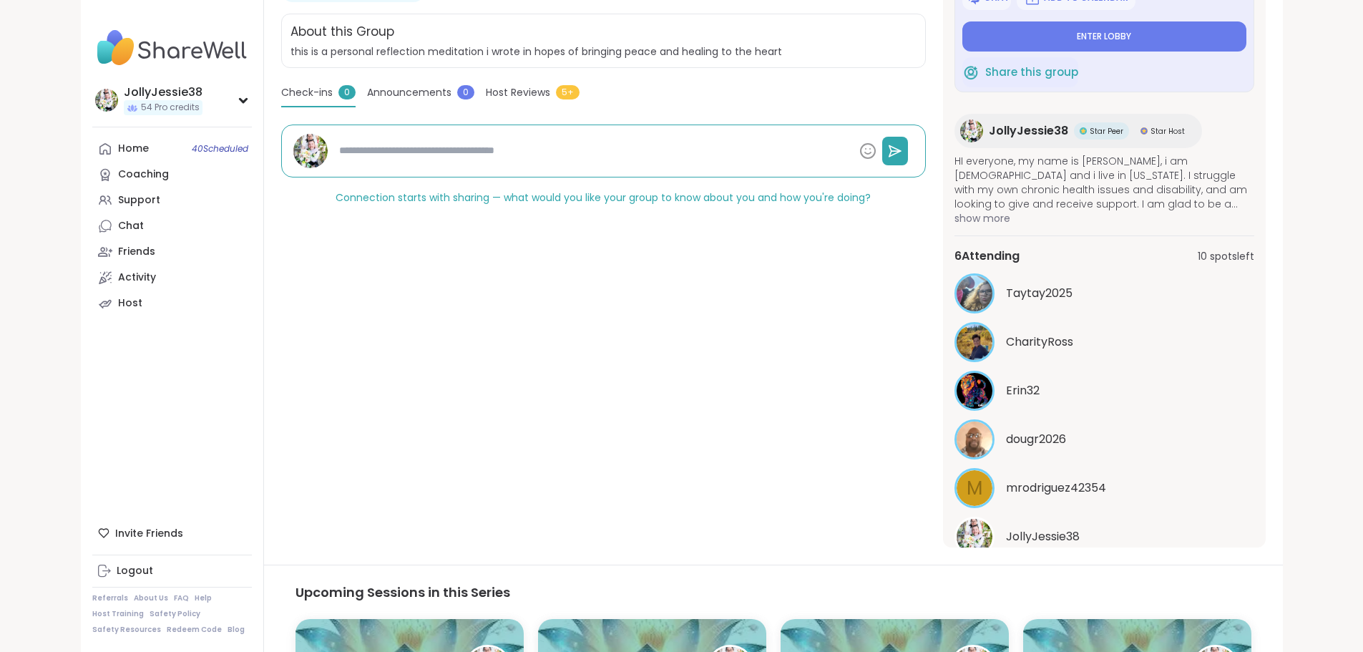
scroll to position [0, 0]
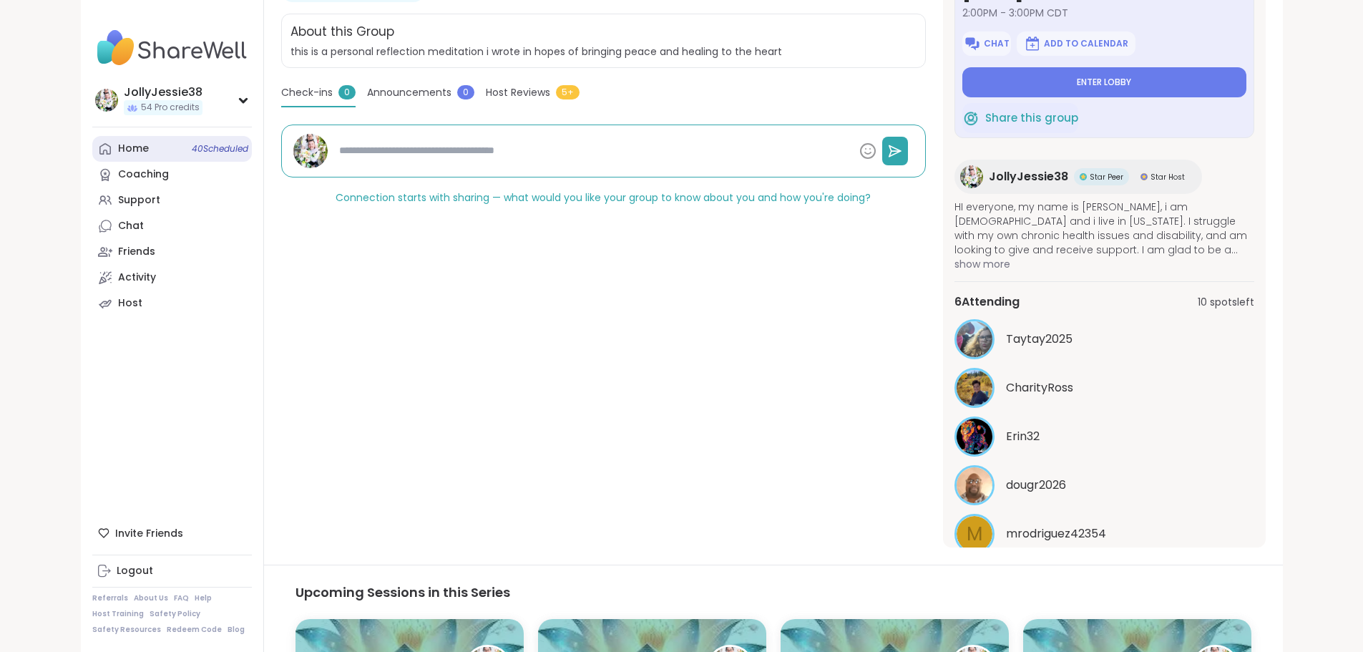
click at [118, 144] on div "Home 40 Scheduled" at bounding box center [133, 149] width 31 height 14
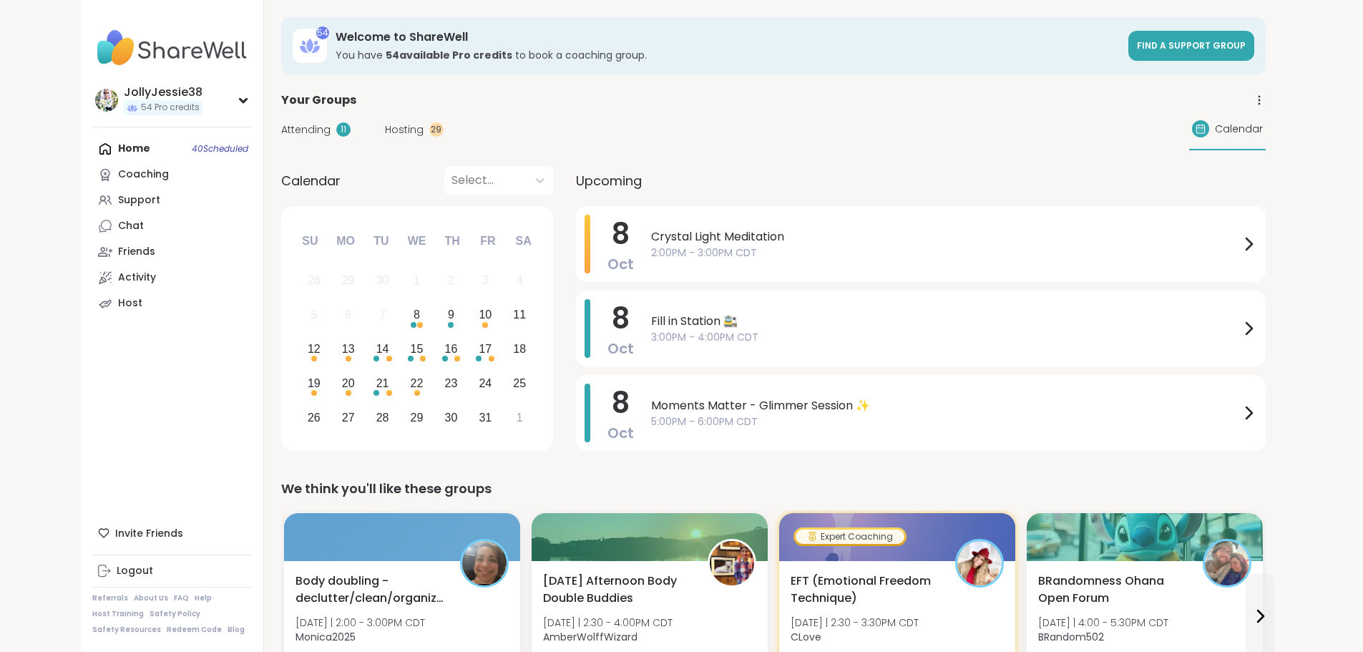
click at [281, 136] on span "Attending" at bounding box center [305, 129] width 49 height 15
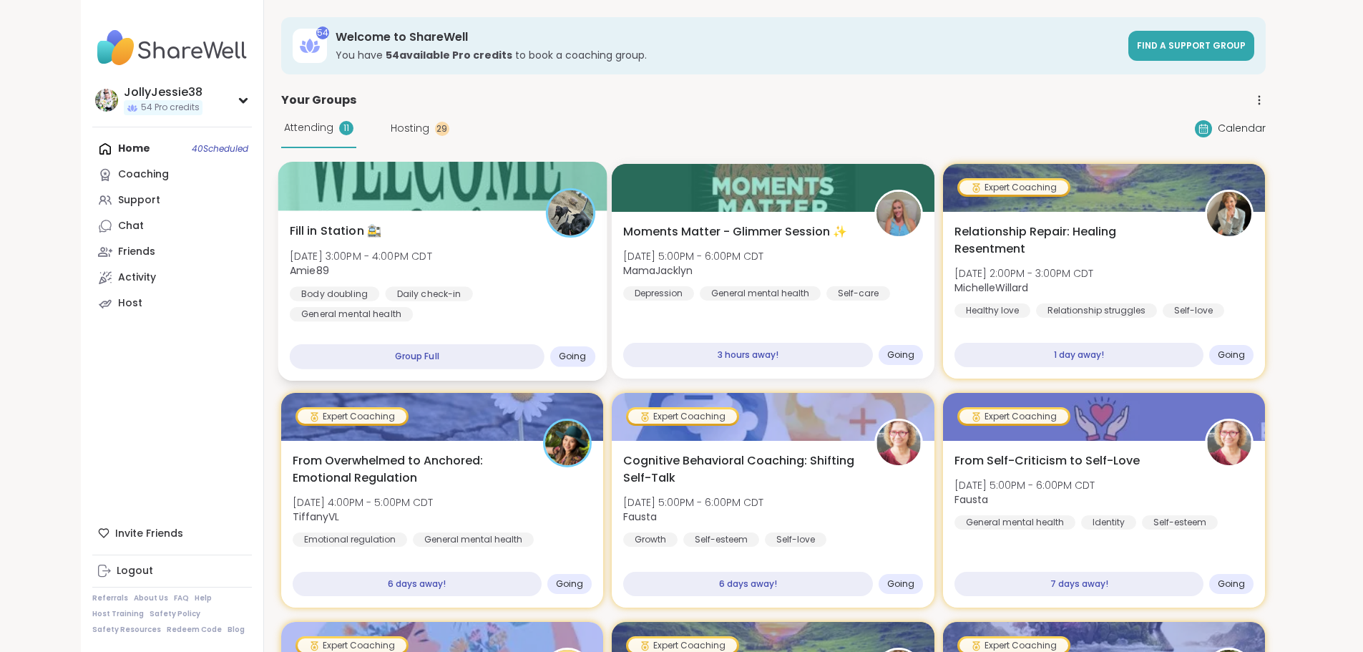
click at [413, 250] on div "Fill in Station 🚉 Wed, Oct 08 | 3:00PM - 4:00PM CDT Amie89 Body doubling Daily …" at bounding box center [441, 271] width 305 height 99
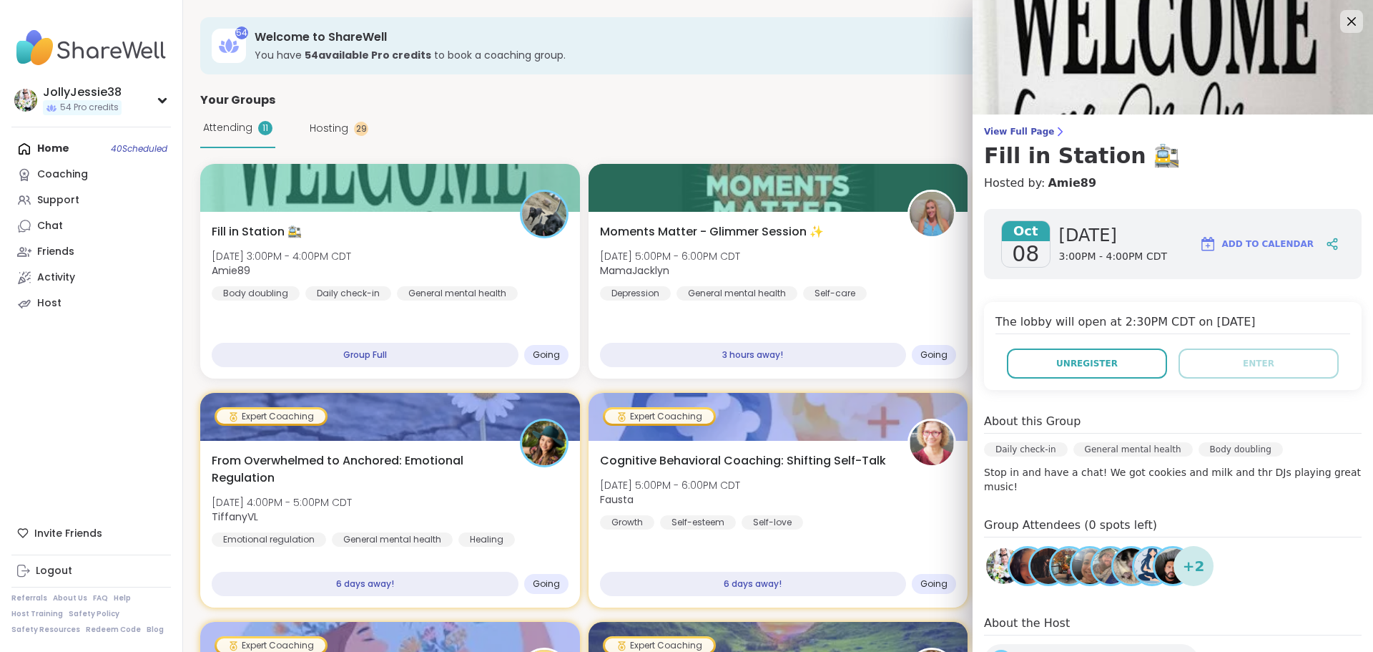
click at [991, 129] on span "View Full Page" at bounding box center [1173, 131] width 378 height 11
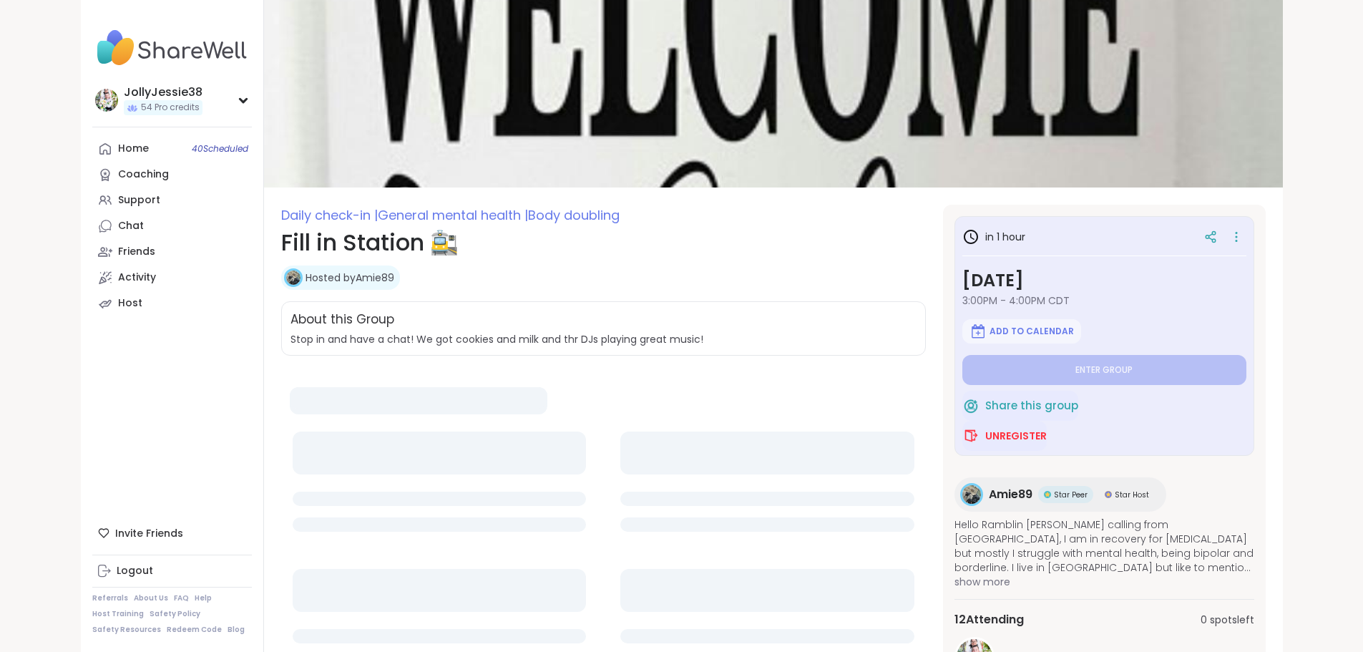
type textarea "*"
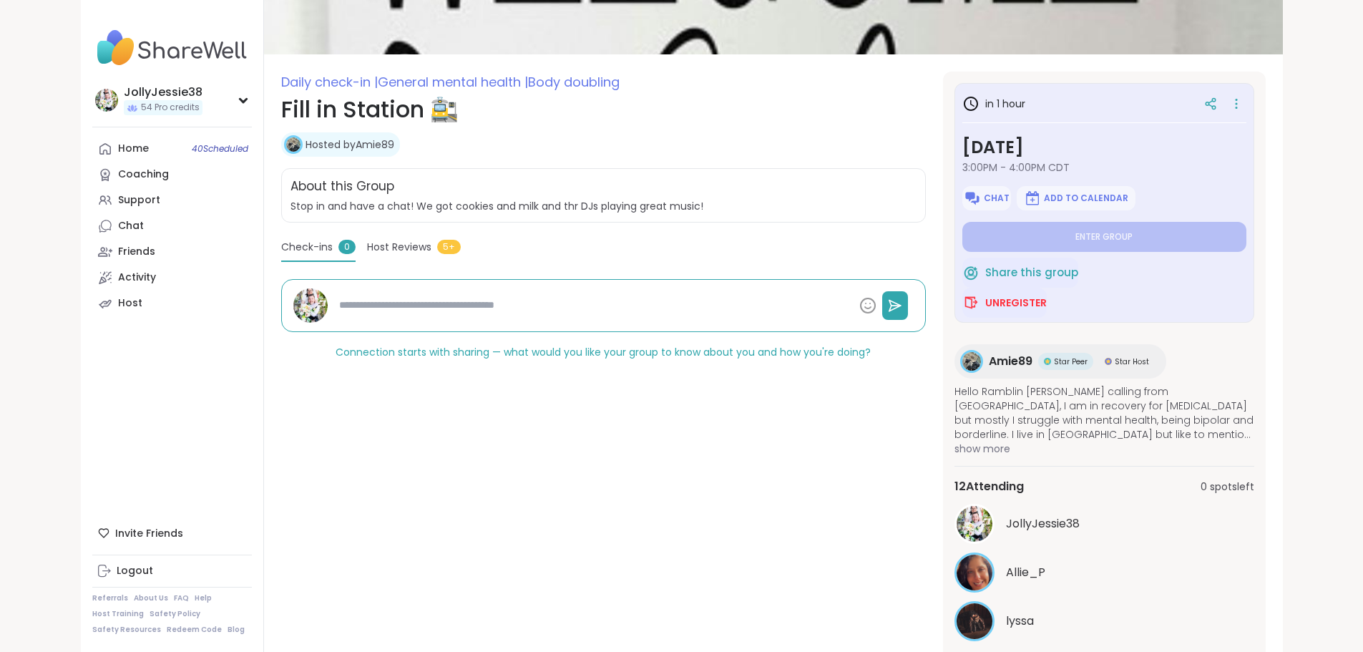
scroll to position [209, 0]
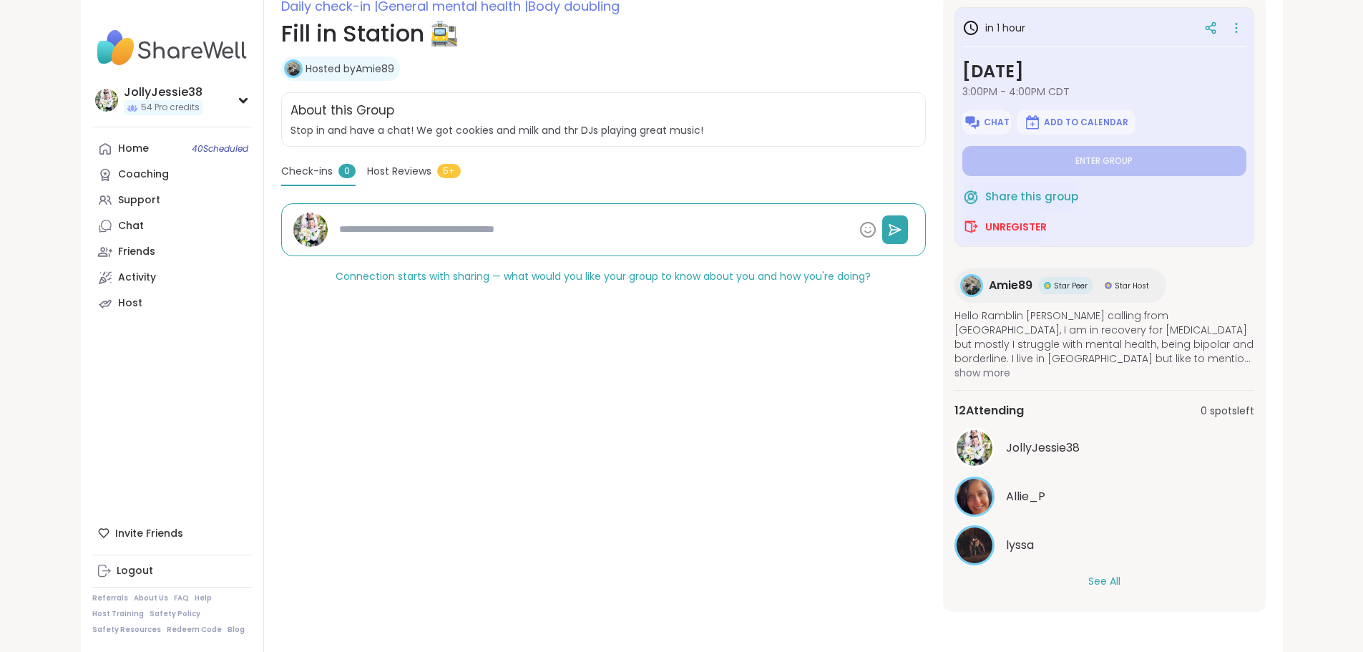
click at [1120, 582] on button "See All" at bounding box center [1104, 581] width 32 height 15
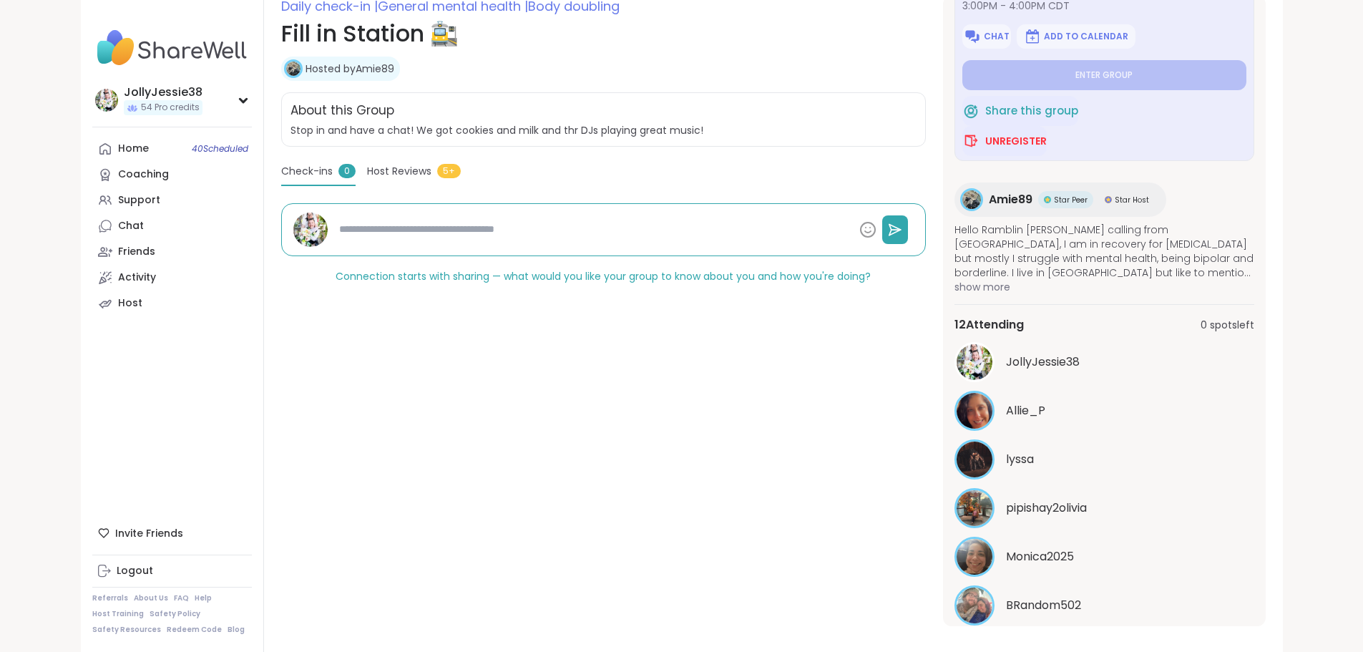
scroll to position [0, 0]
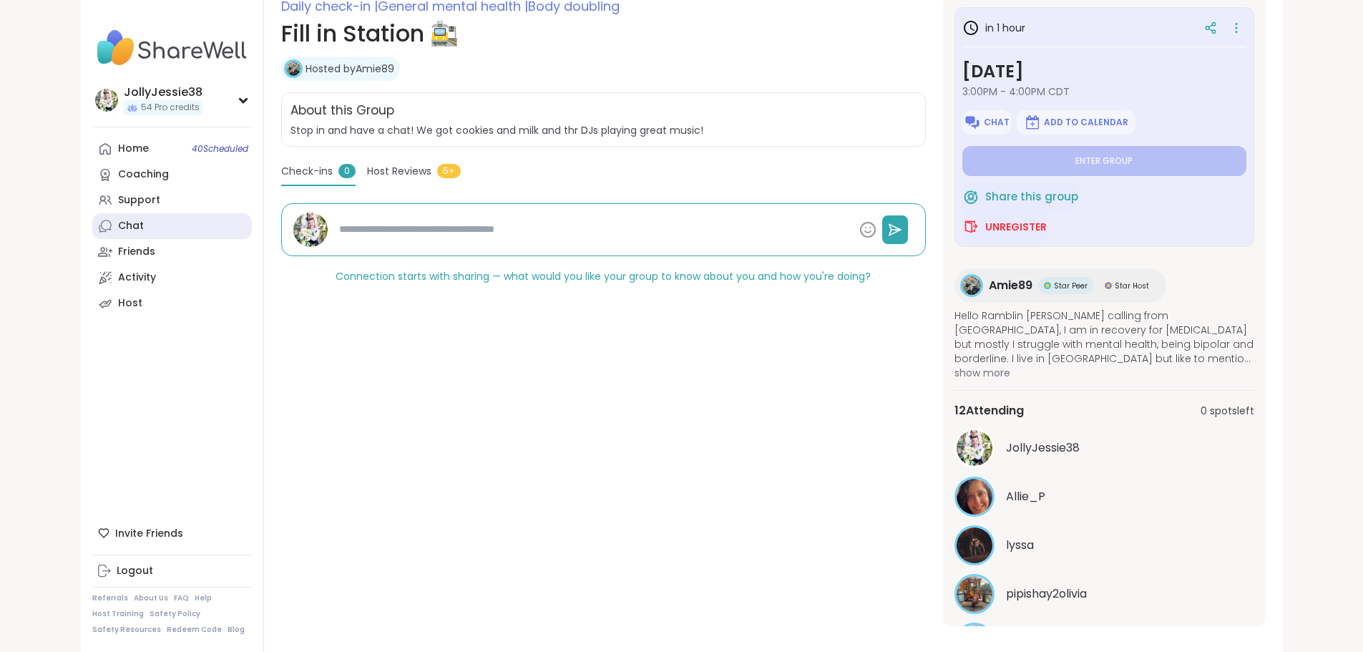
click at [118, 224] on div "Chat" at bounding box center [131, 226] width 26 height 14
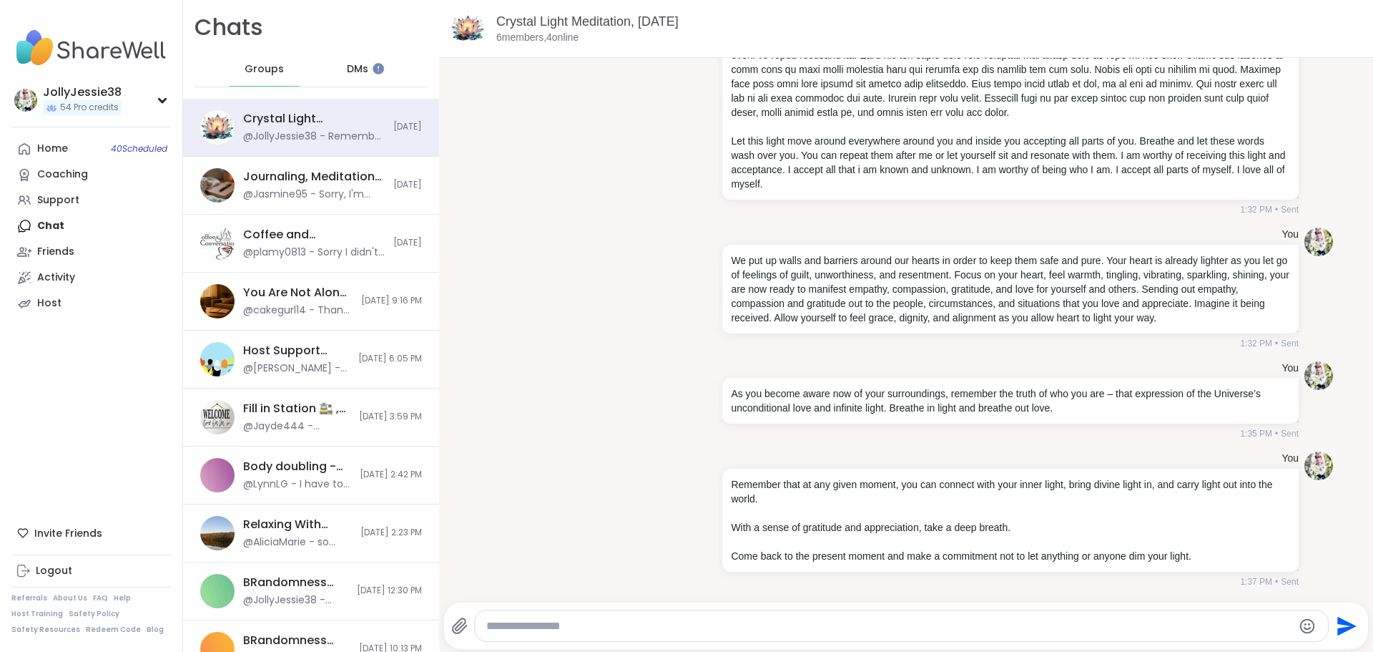
click at [352, 65] on span "DMs" at bounding box center [357, 69] width 21 height 14
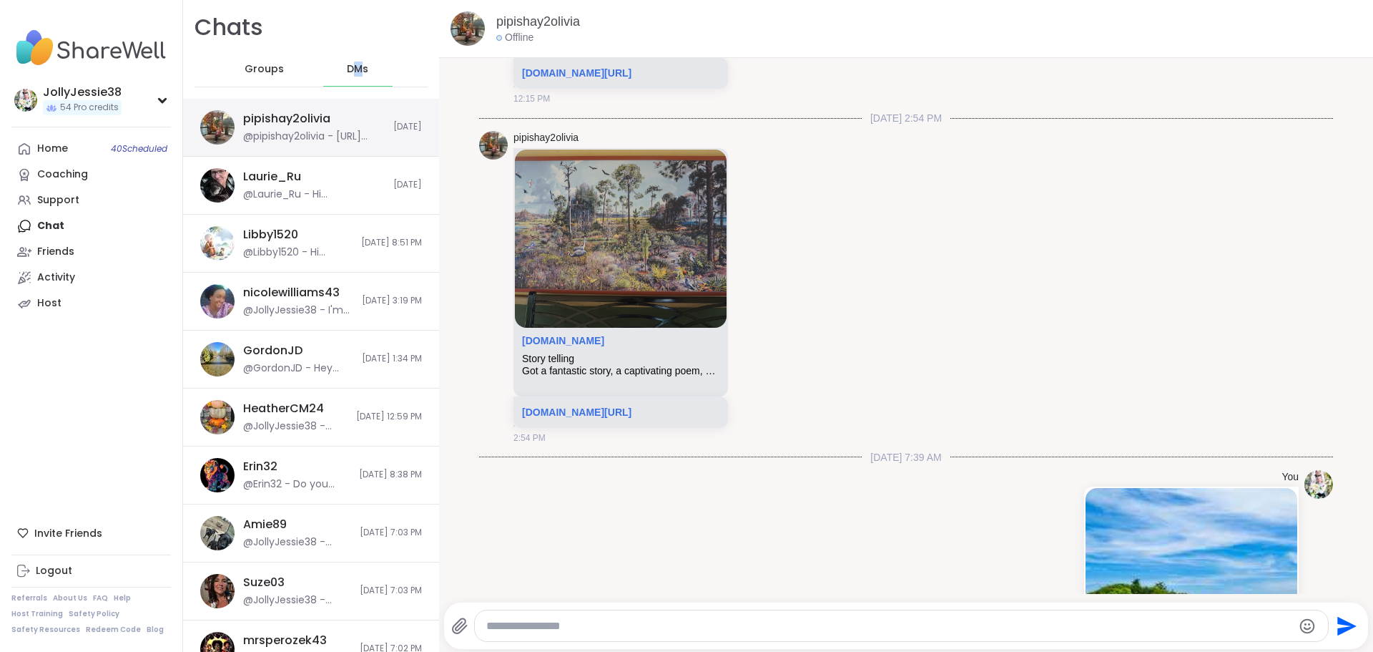
scroll to position [13649, 0]
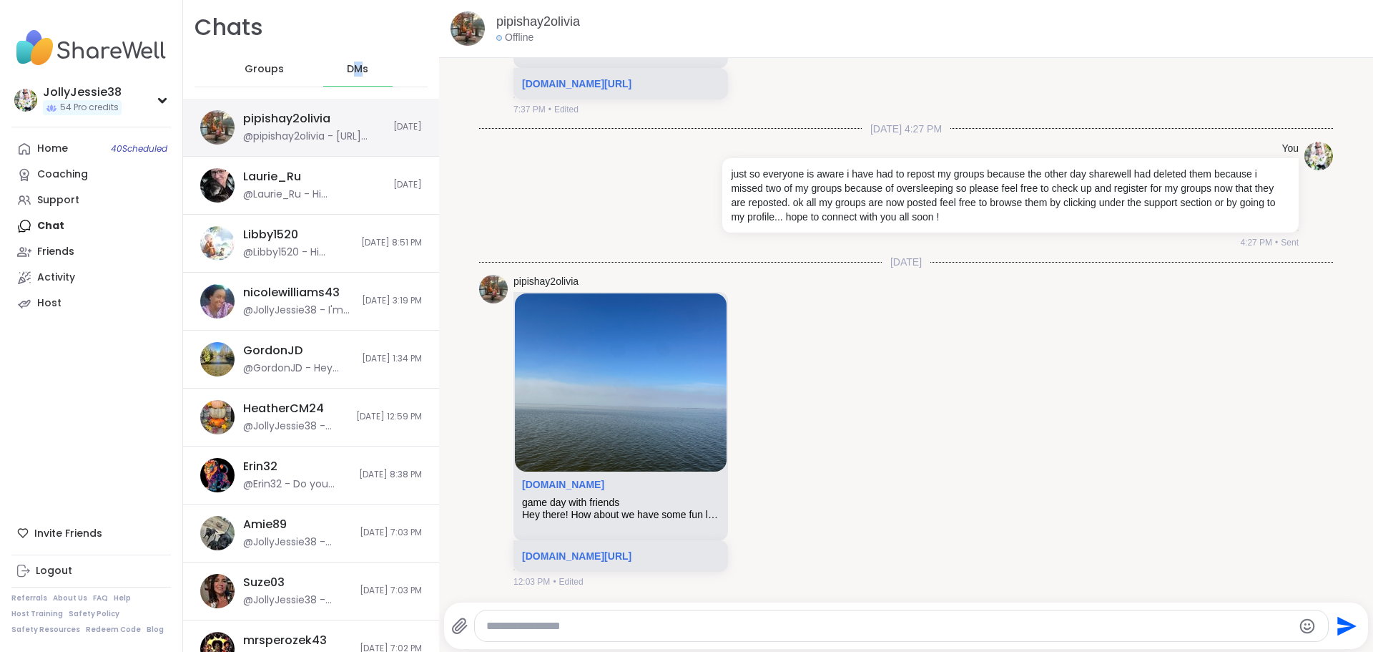
click at [322, 147] on div "pipishay2olivia @pipishay2olivia - https://sharewellnow.com/series/65525275-eb1…" at bounding box center [311, 128] width 256 height 58
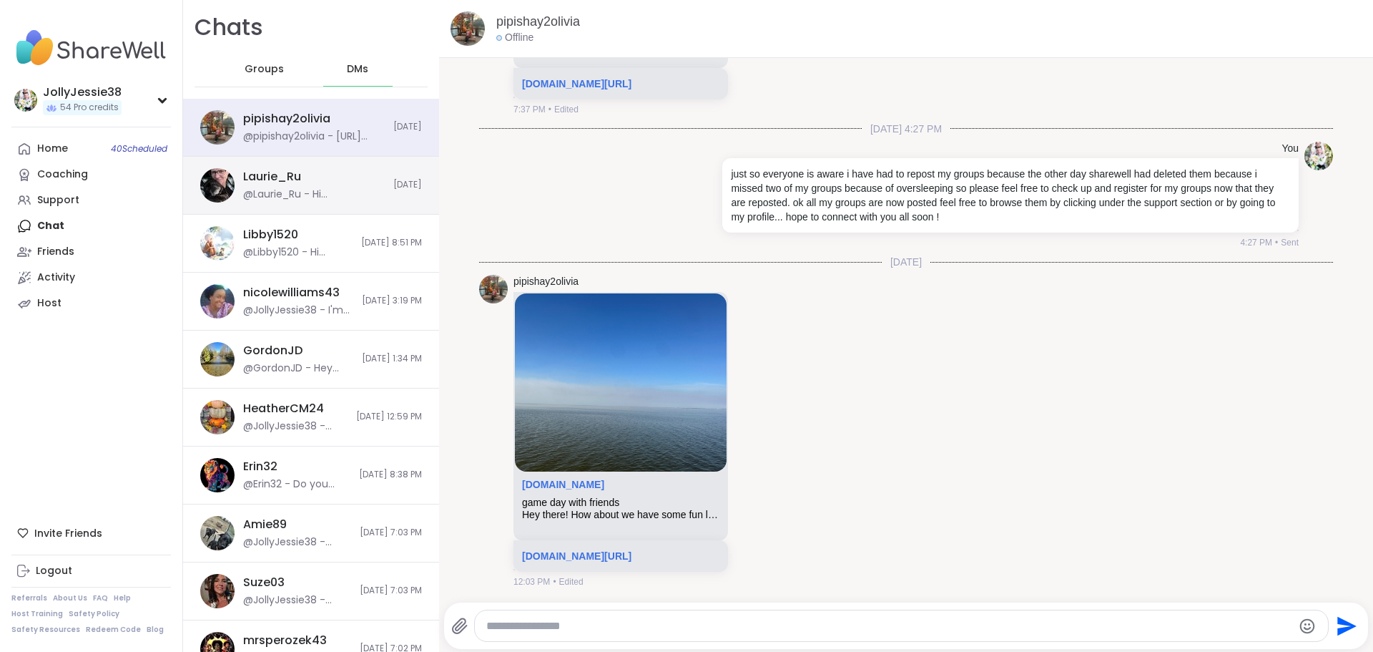
click at [299, 198] on div "@Laurie_Ru - Hi Jessie. Thinking about you today. I hope you're doing okay." at bounding box center [314, 194] width 142 height 14
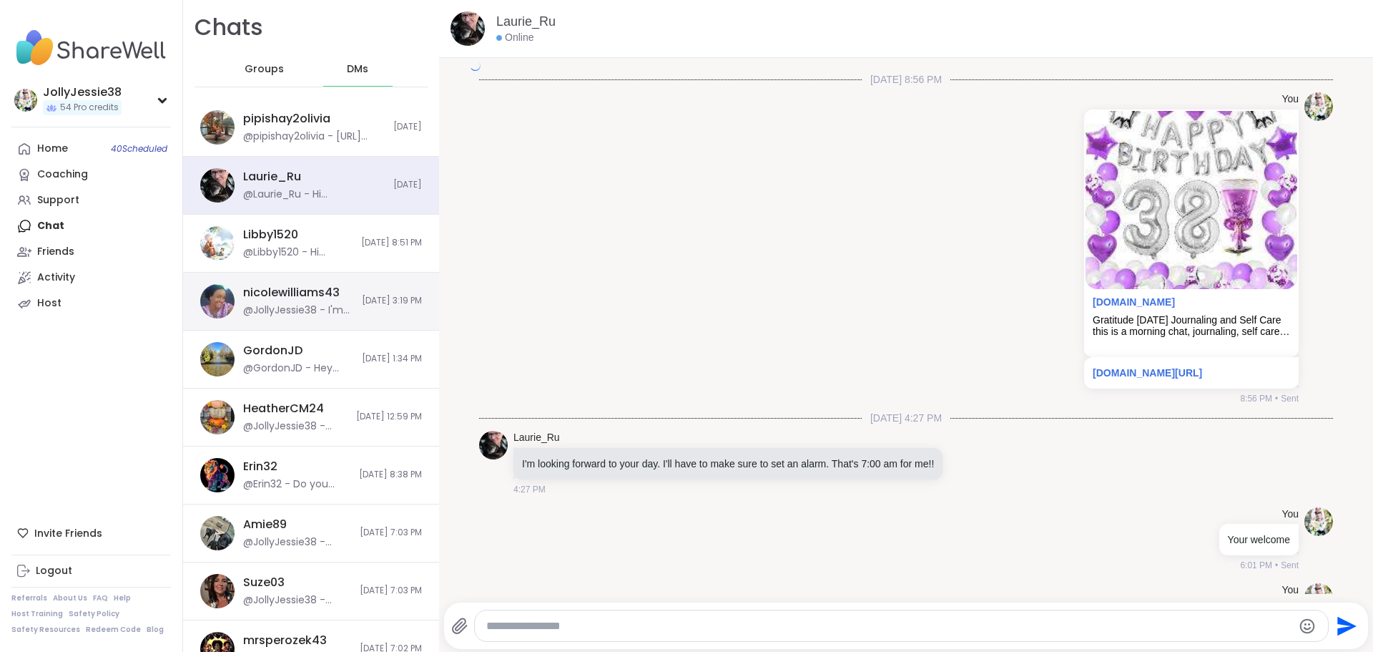
scroll to position [3786, 0]
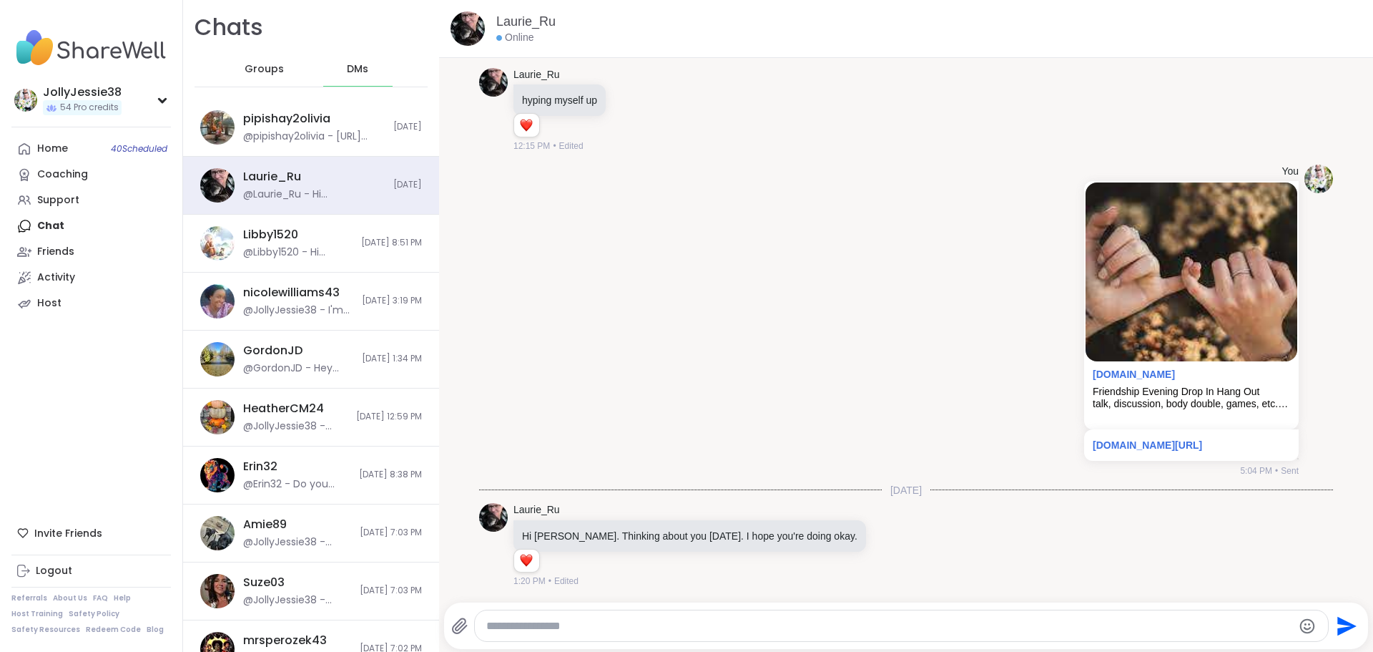
click at [686, 612] on div at bounding box center [902, 625] width 854 height 31
click at [678, 626] on textarea "Type your message" at bounding box center [889, 626] width 807 height 14
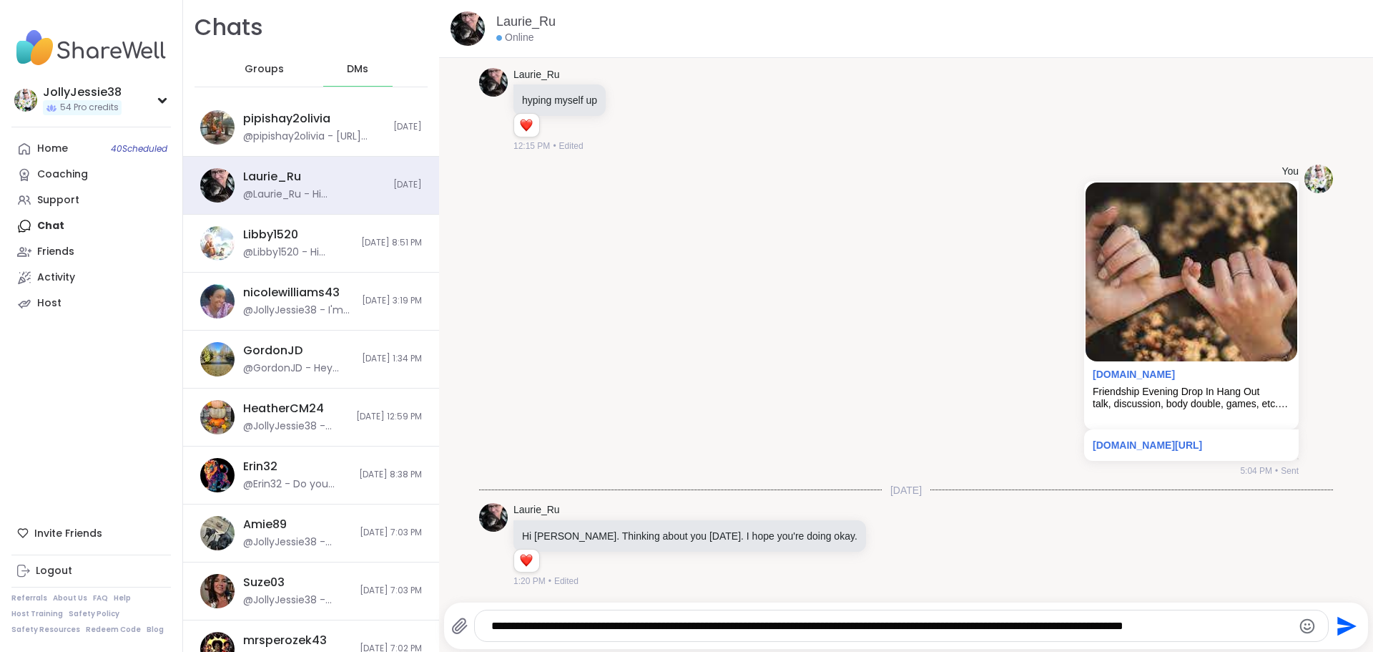
type textarea "**********"
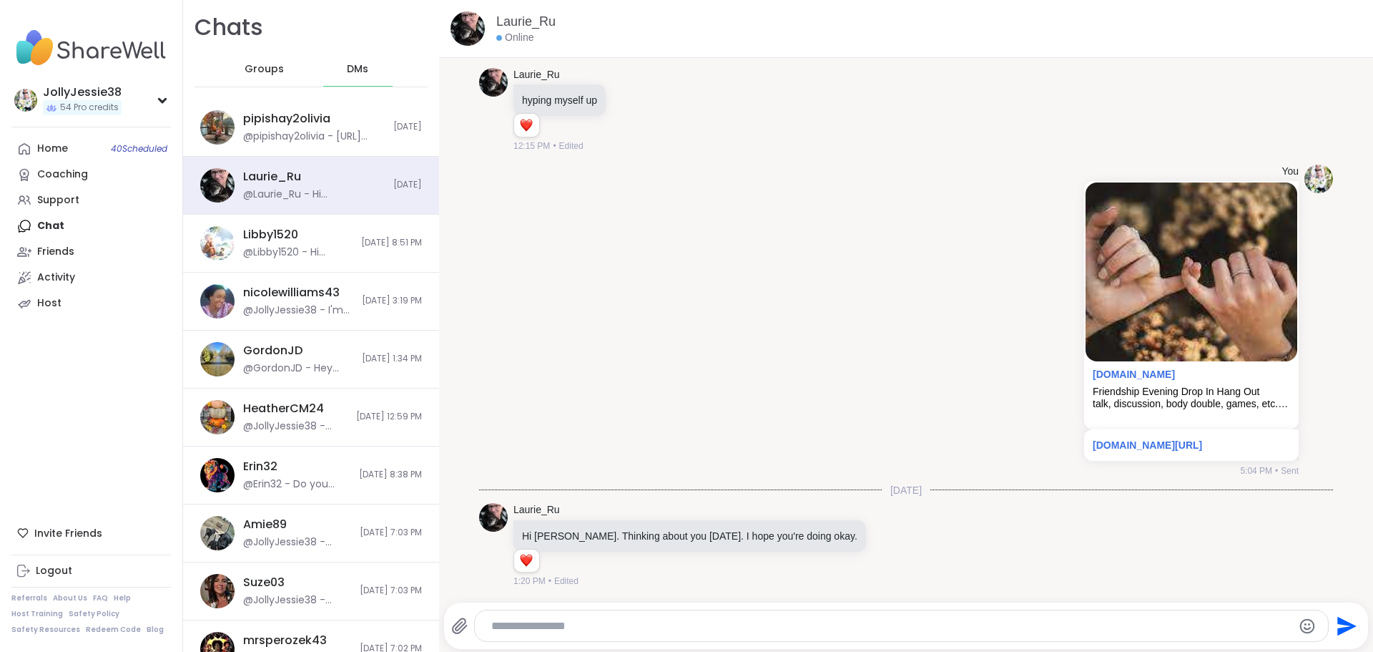
scroll to position [3877, 0]
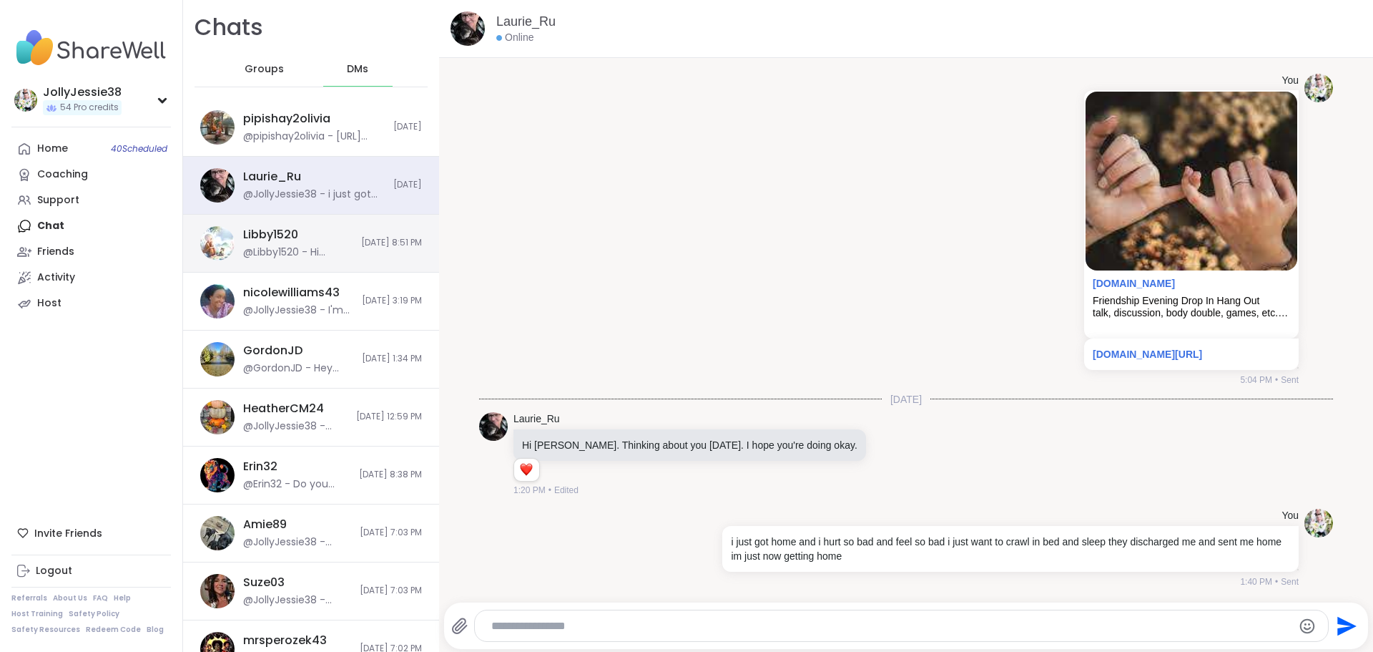
click at [308, 264] on div "Libby1520 @Libby1520 - Hi Jessie, thanks for the invite. I am doing some yoga 🧘…" at bounding box center [311, 244] width 256 height 58
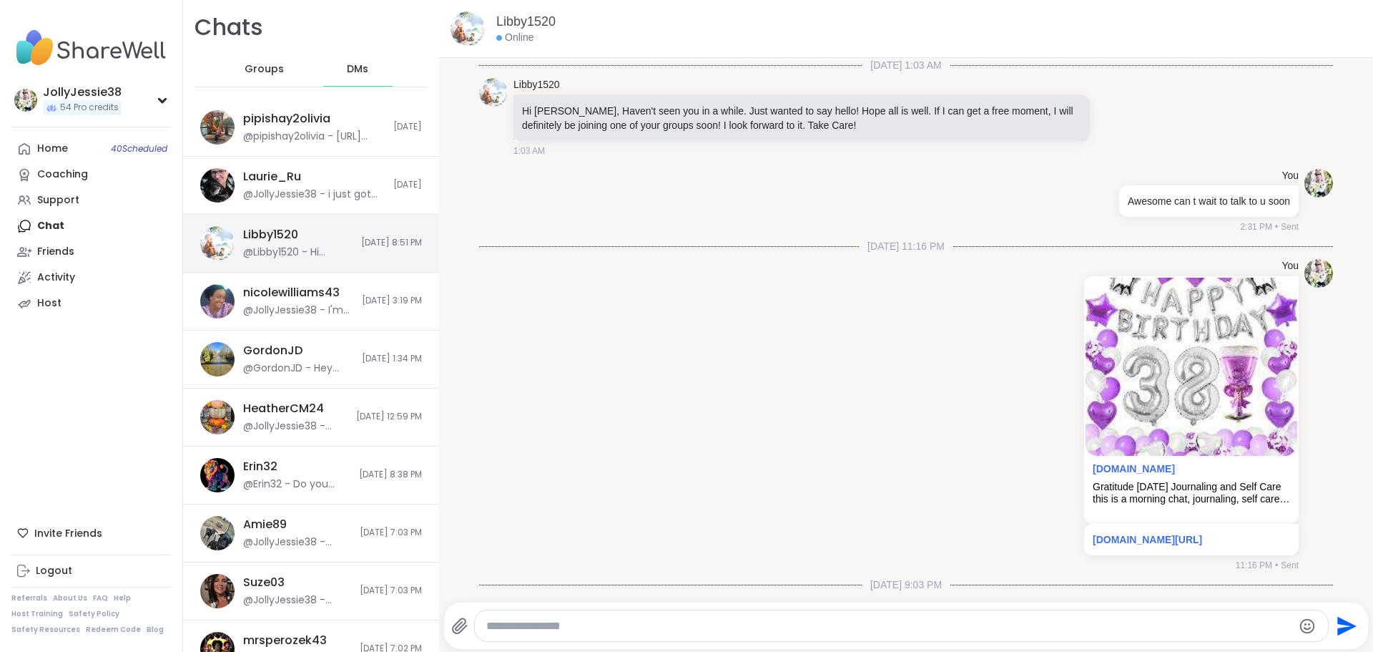
scroll to position [2260, 0]
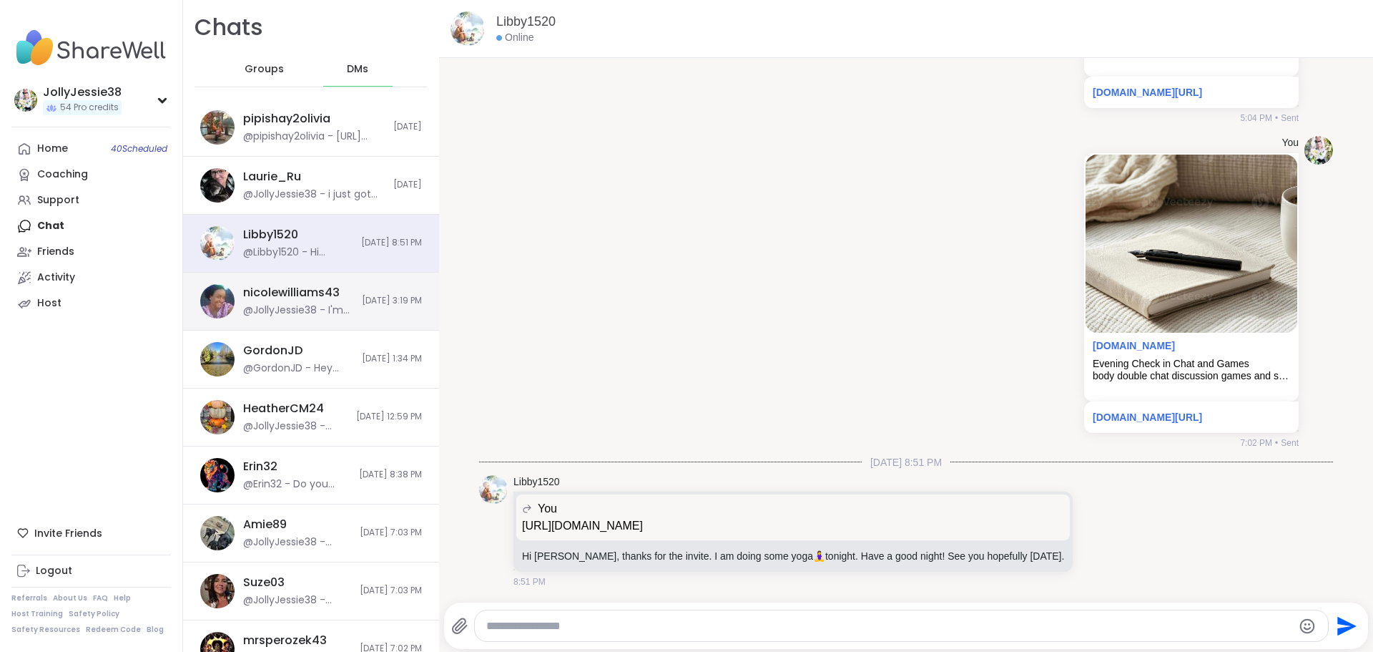
click at [305, 313] on div "@JollyJessie38 - I'm doing ok" at bounding box center [298, 310] width 110 height 14
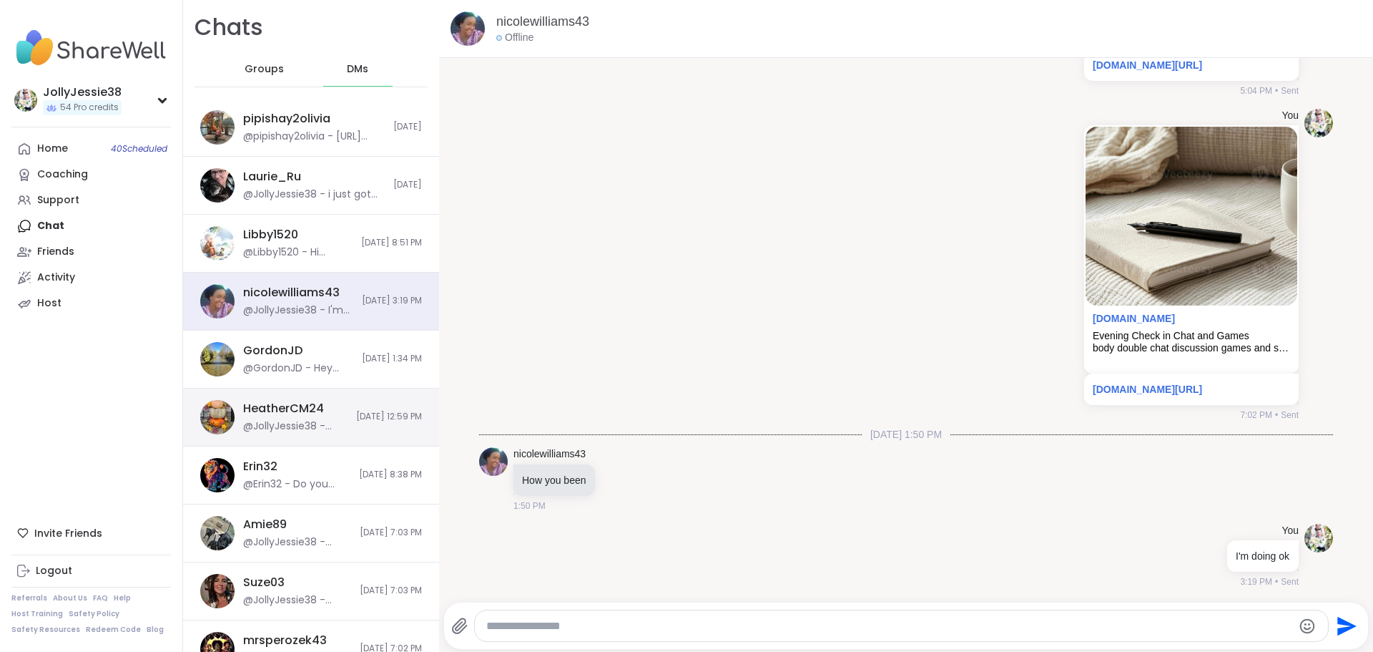
scroll to position [0, 0]
click at [338, 424] on div "HeatherCM24 @JollyJessie38 - https://www.michaels.com/makerplace/product/blue-p…" at bounding box center [311, 417] width 256 height 58
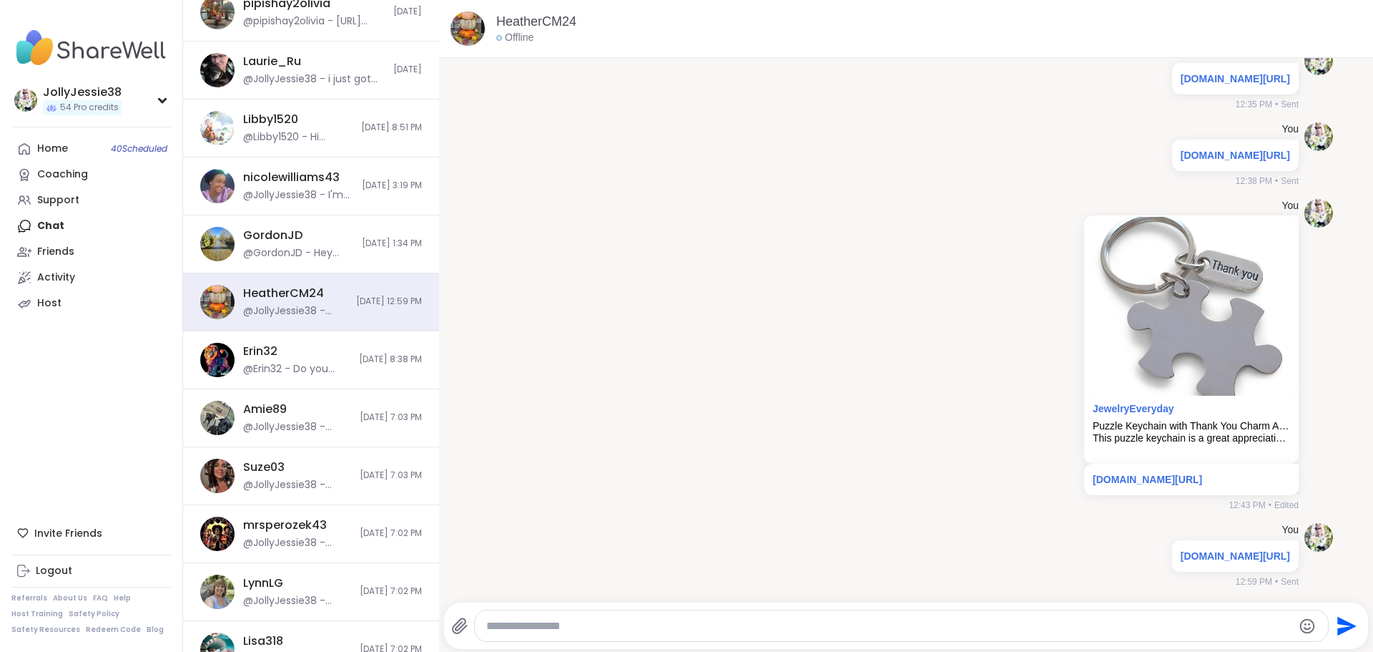
drag, startPoint x: 421, startPoint y: 257, endPoint x: 433, endPoint y: 154, distance: 102.9
click at [432, 160] on div "Chats Groups DMs pipishay2olivia @pipishay2olivia - https://sharewellnow.com/se…" at bounding box center [311, 326] width 256 height 652
click at [46, 156] on link "Home 40 Scheduled" at bounding box center [91, 149] width 160 height 26
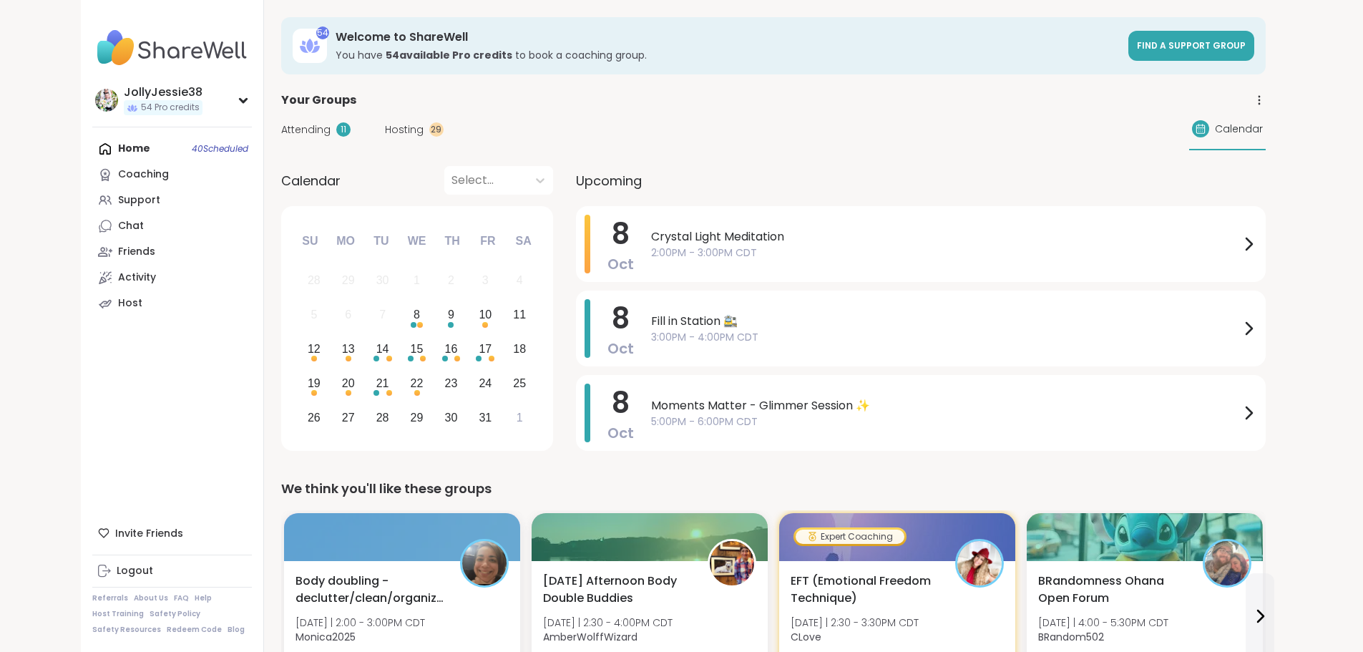
click at [281, 135] on span "Attending" at bounding box center [305, 129] width 49 height 15
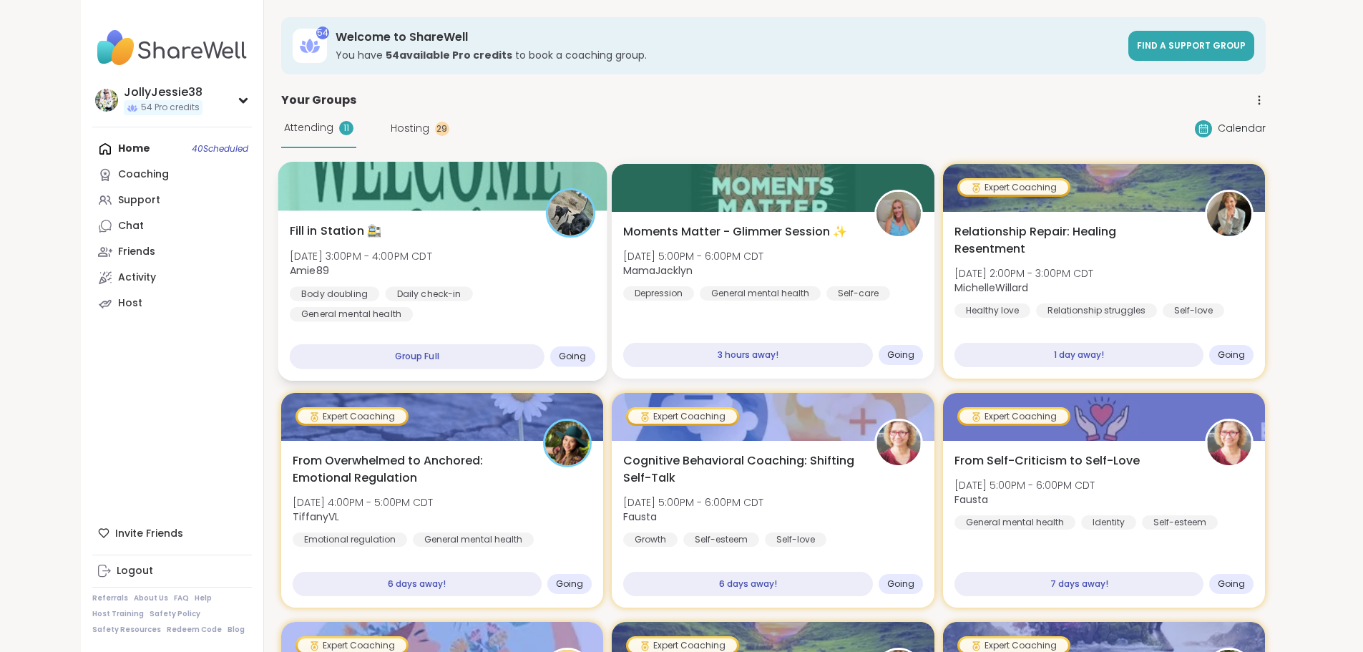
click at [333, 247] on div "Fill in Station 🚉 Wed, Oct 08 | 3:00PM - 4:00PM CDT Amie89 Body doubling Daily …" at bounding box center [441, 271] width 305 height 99
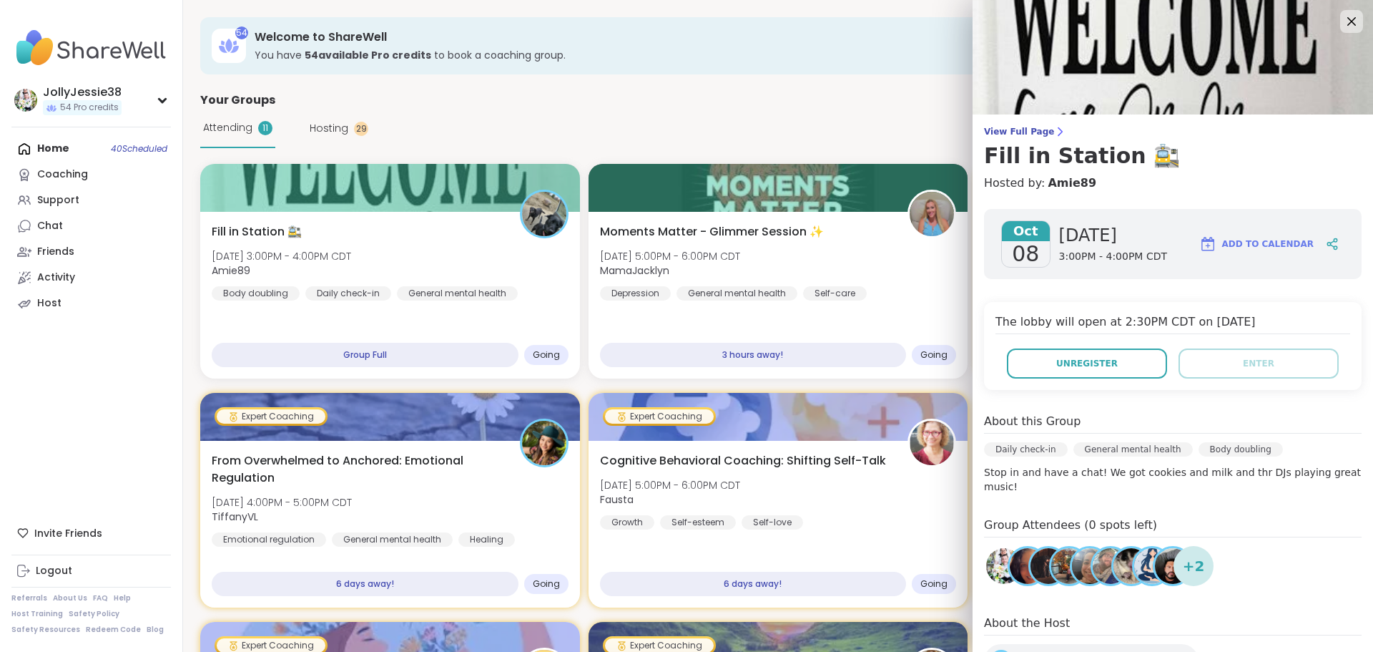
click at [1005, 118] on div "View Full Page Fill in Station 🚉 Hosted by: Amie89 Oct 08 Wednesday 3:00PM - 4:…" at bounding box center [1173, 395] width 401 height 790
click at [1002, 129] on span "View Full Page" at bounding box center [1173, 131] width 378 height 11
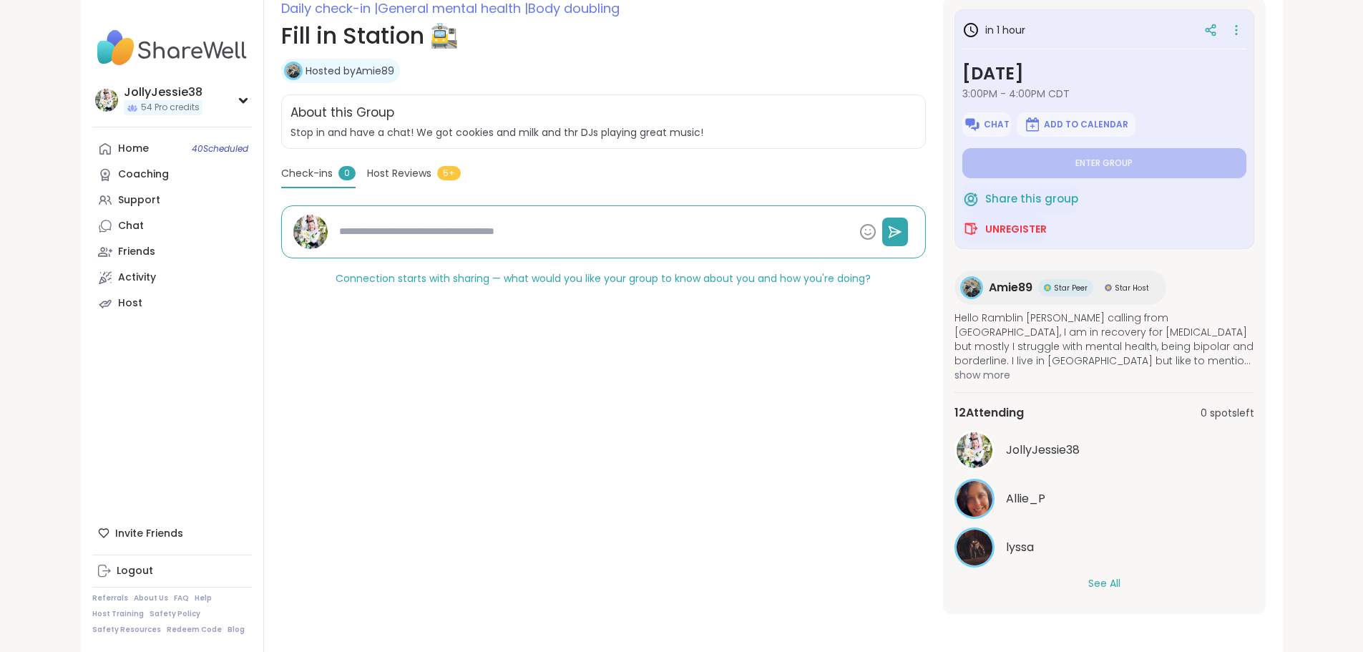
scroll to position [209, 0]
click at [1120, 579] on button "See All" at bounding box center [1104, 581] width 32 height 15
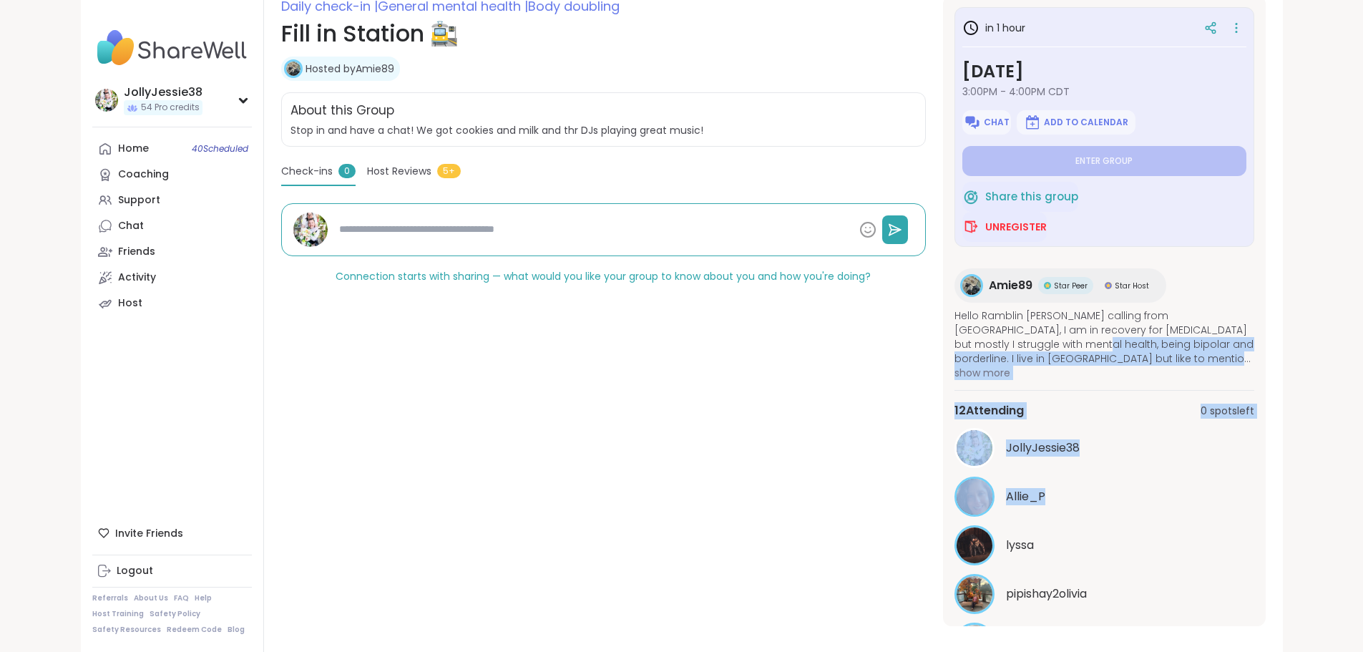
drag, startPoint x: 1334, startPoint y: 336, endPoint x: 1323, endPoint y: 495, distance: 159.2
click at [1265, 495] on div "in 1 hour Wednesday, Oct 08 3:00PM - 4:00PM CDT Chat Add to Calendar Enter grou…" at bounding box center [1104, 311] width 323 height 630
click at [1254, 499] on div "Allie_P" at bounding box center [1130, 496] width 248 height 17
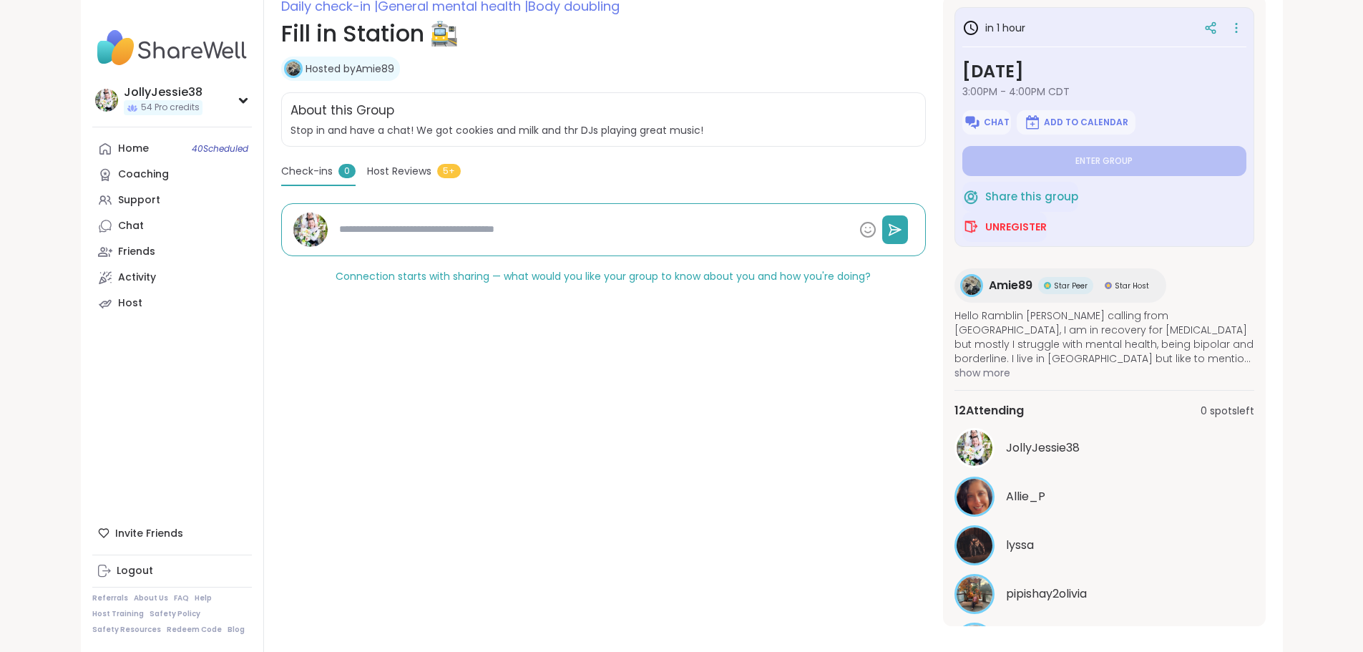
click at [759, 482] on div "Daily check-in | General mental health | Body doubling Fill in Station 🚉 Hosted…" at bounding box center [603, 311] width 644 height 630
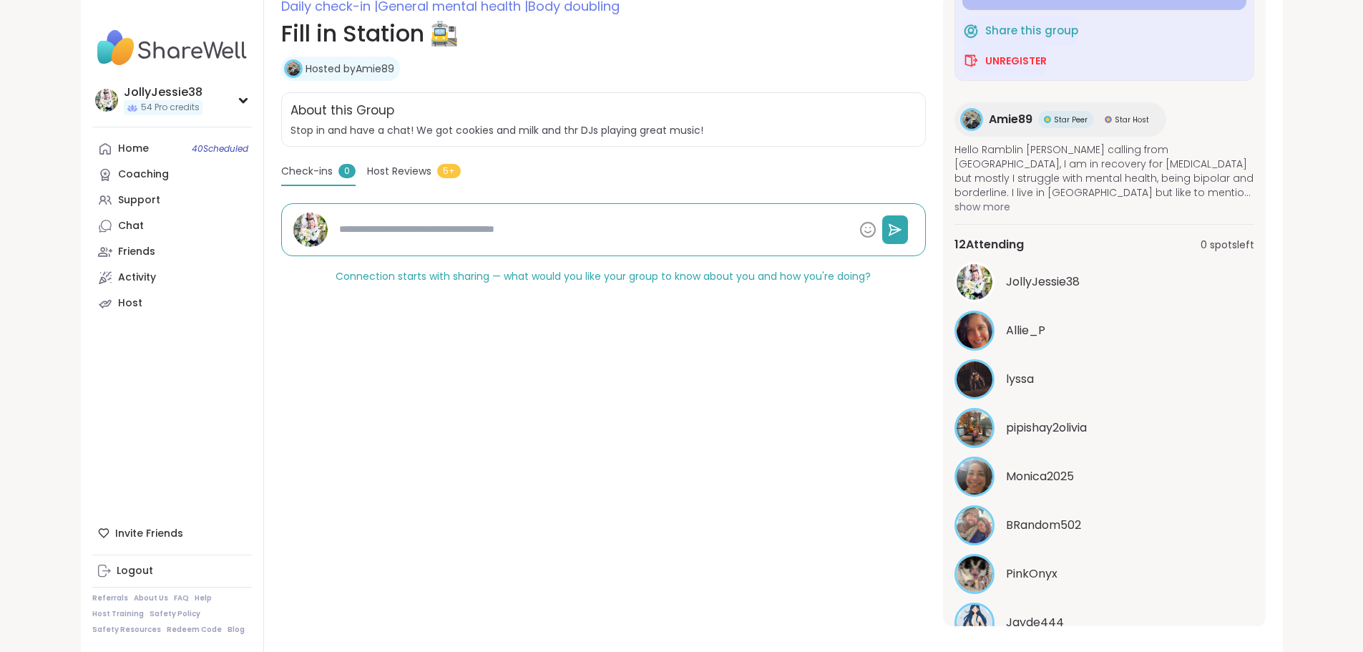
scroll to position [84, 0]
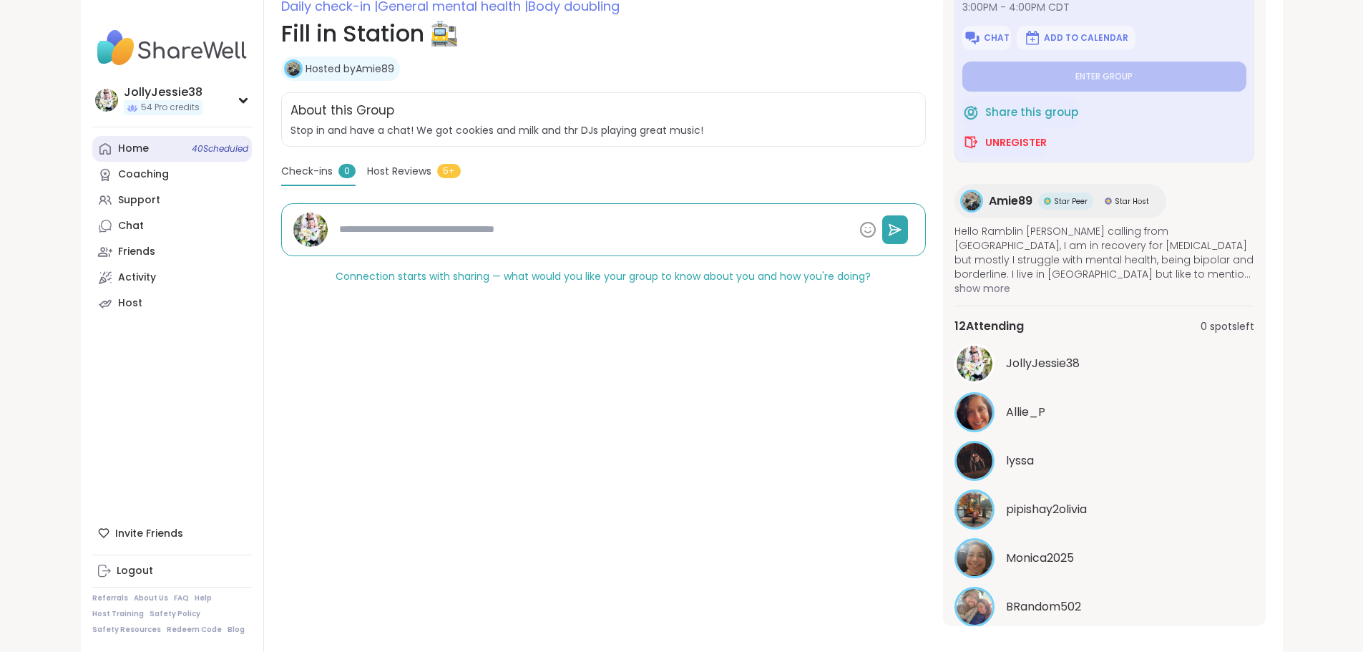
click at [92, 150] on link "Home 40 Scheduled" at bounding box center [172, 149] width 160 height 26
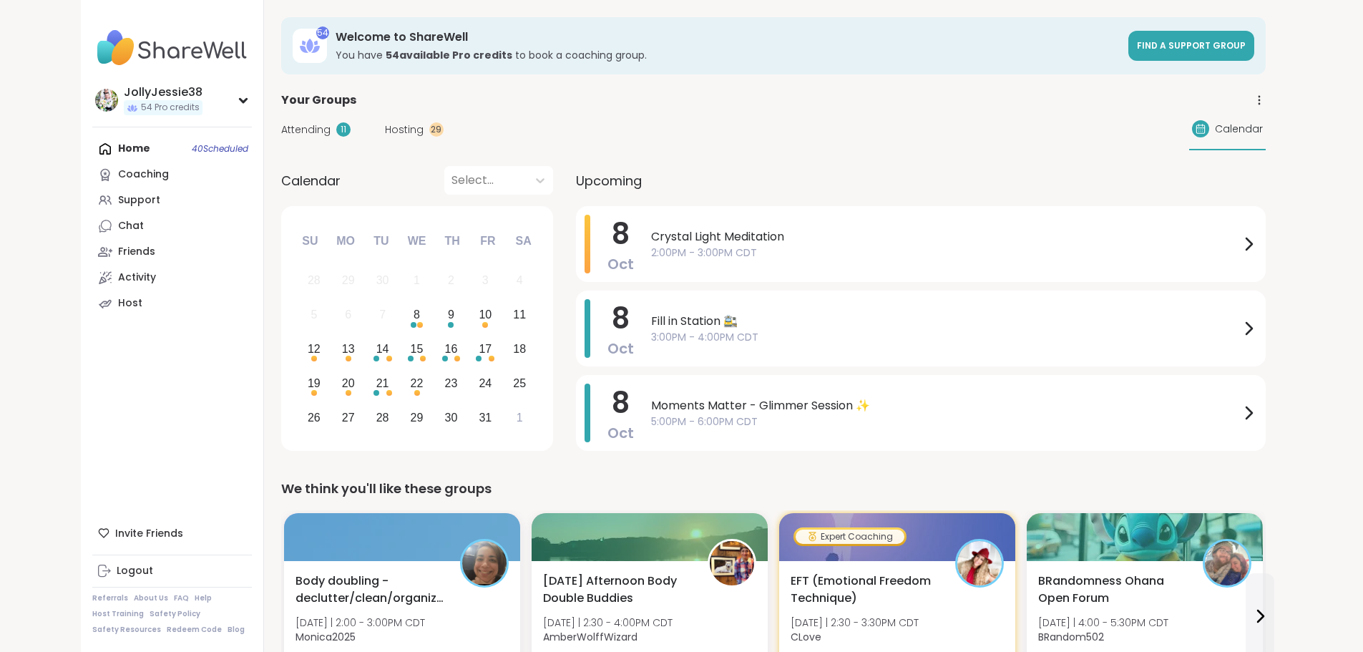
click at [281, 129] on span "Attending" at bounding box center [305, 129] width 49 height 15
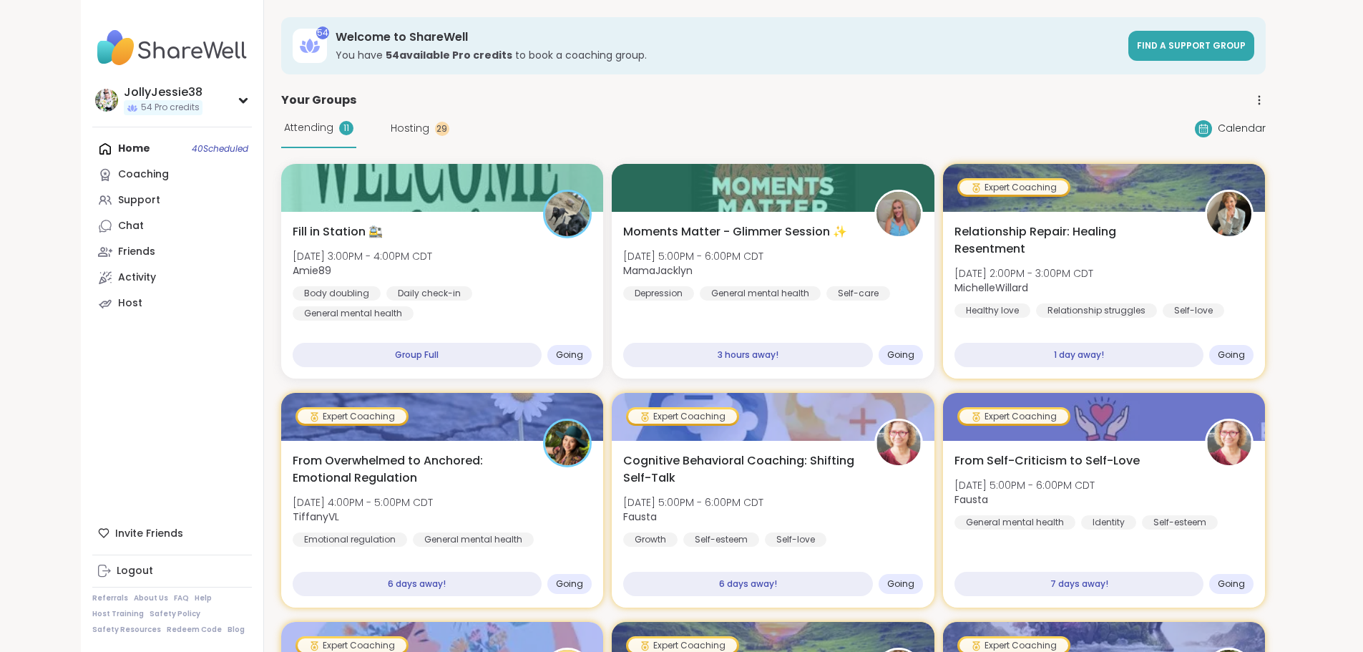
click at [391, 129] on span "Hosting" at bounding box center [410, 128] width 39 height 15
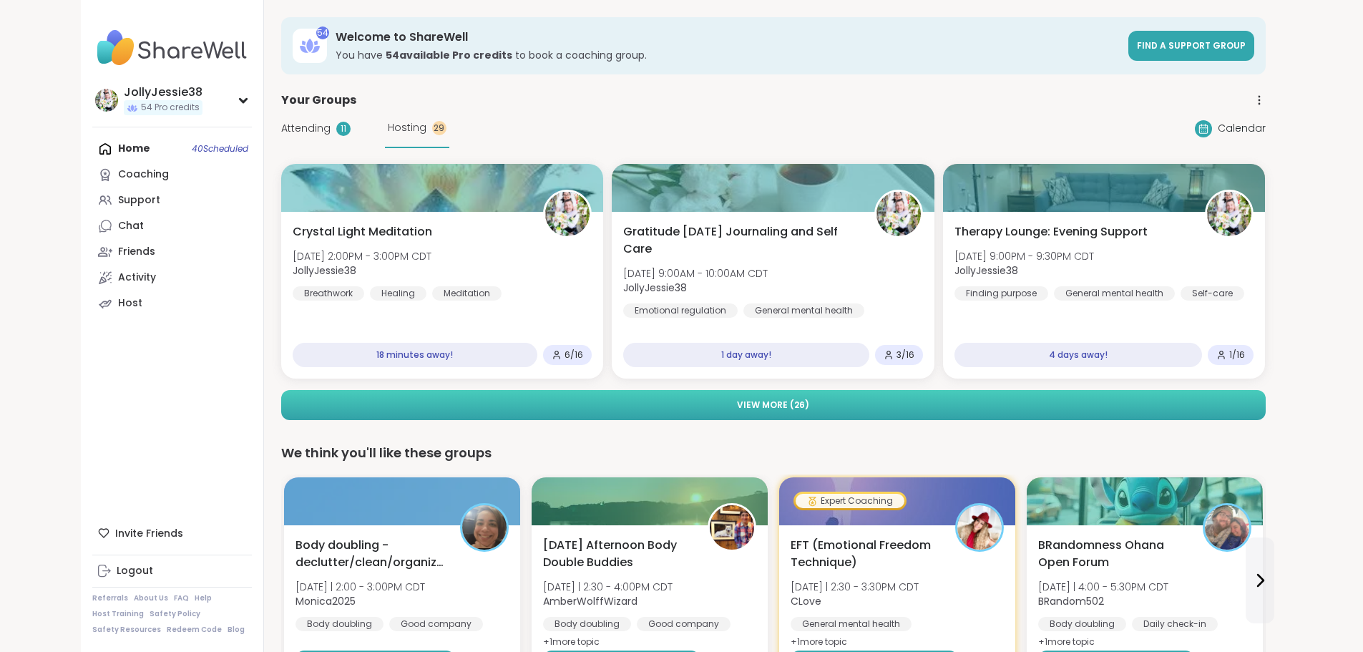
click at [808, 398] on button "View More ( 26 )" at bounding box center [773, 405] width 984 height 30
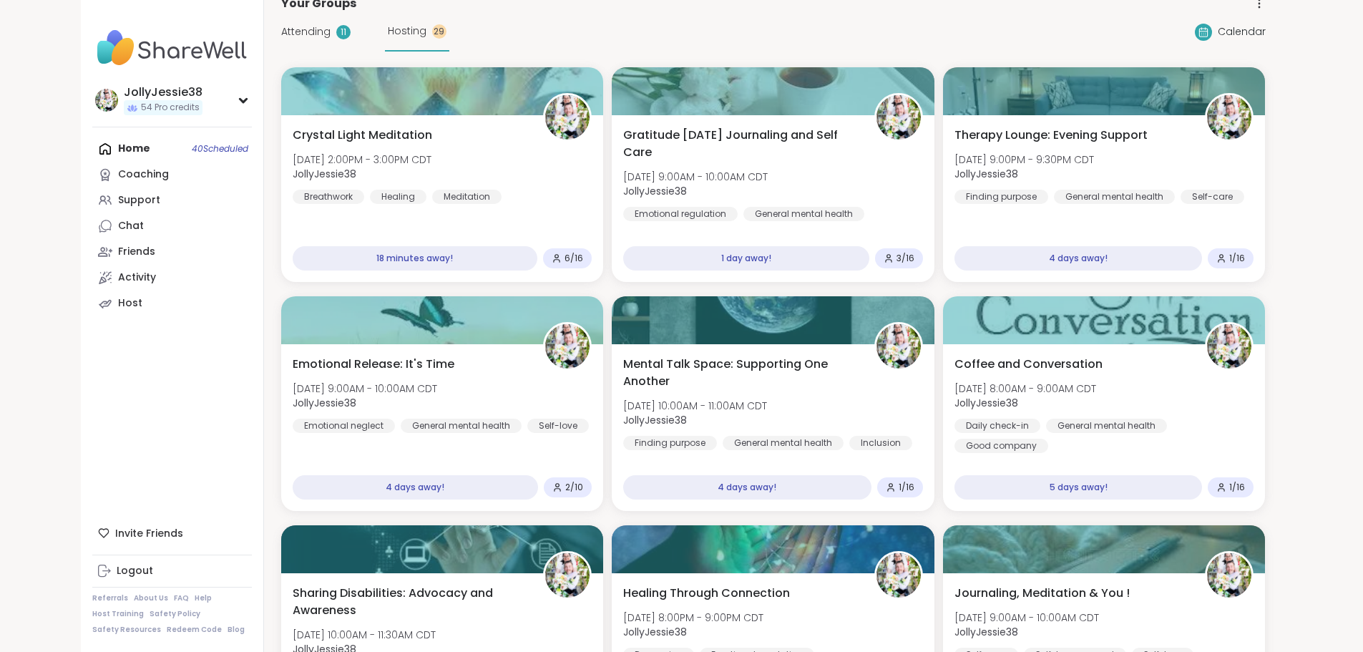
scroll to position [81, 0]
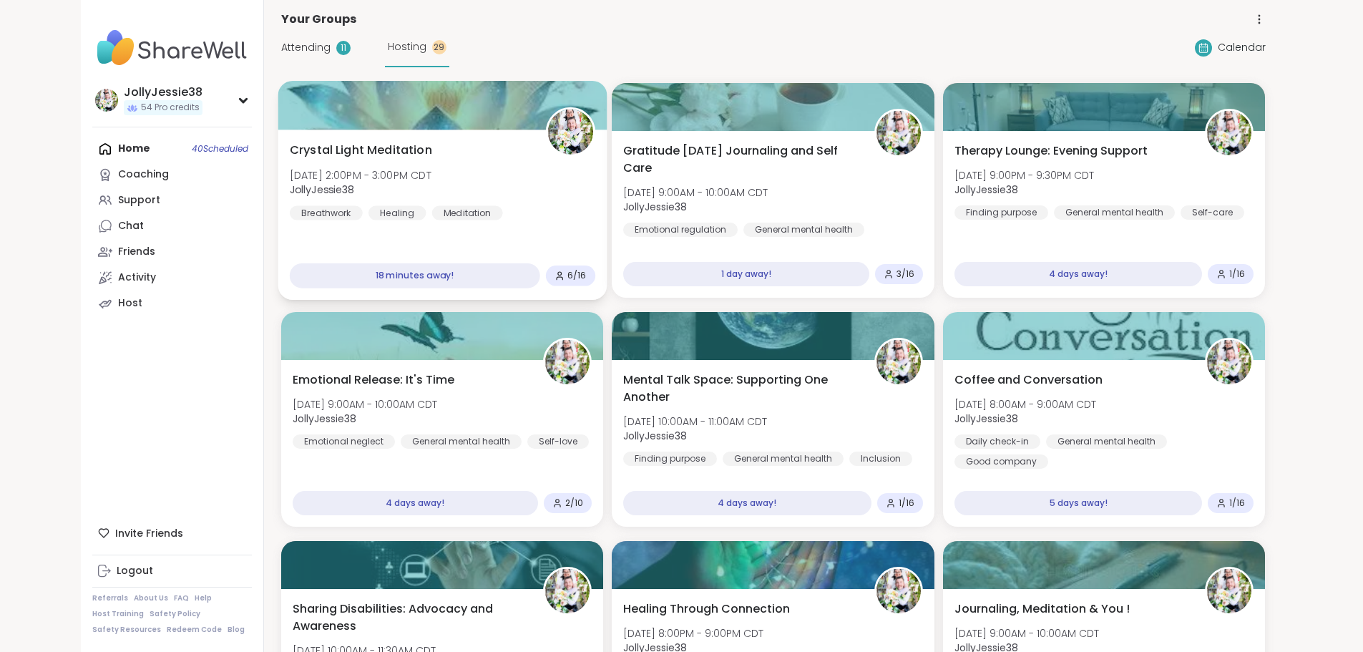
click at [500, 197] on div "Crystal Light Meditation Wed, Oct 08 | 2:00PM - 3:00PM CDT JollyJessie38 Breath…" at bounding box center [441, 181] width 305 height 79
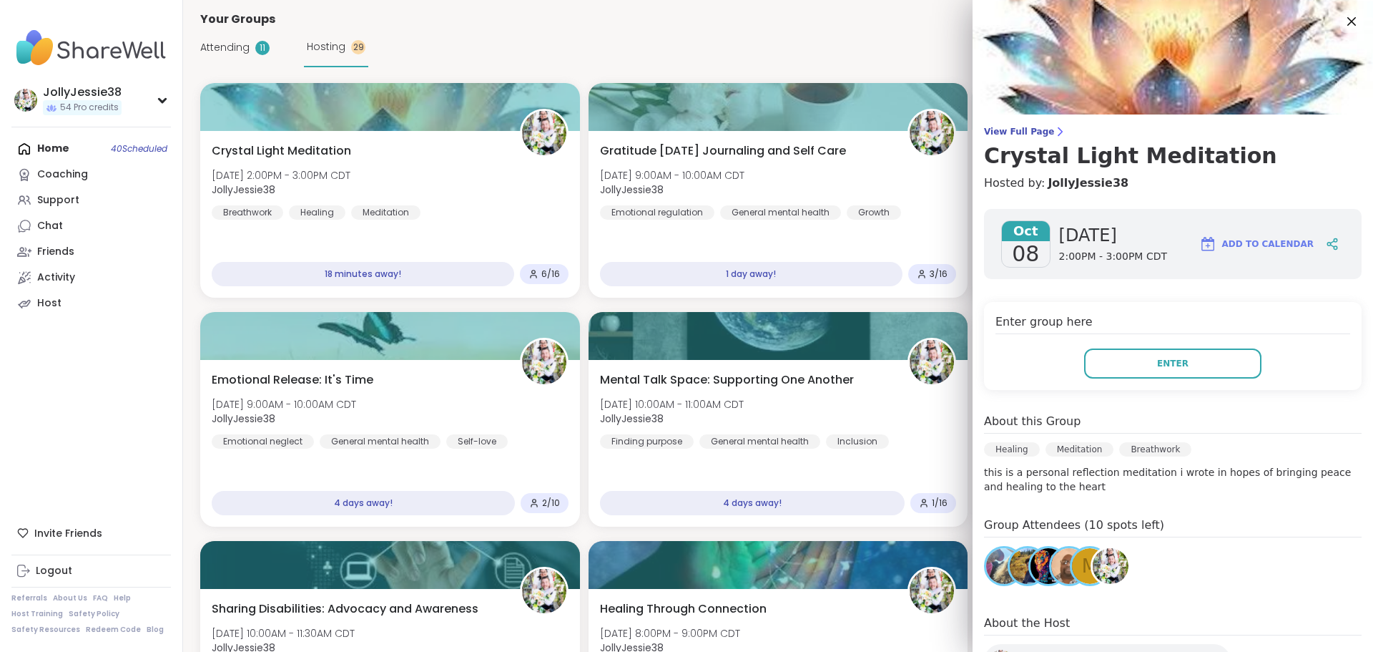
click at [1007, 134] on span "View Full Page" at bounding box center [1173, 131] width 378 height 11
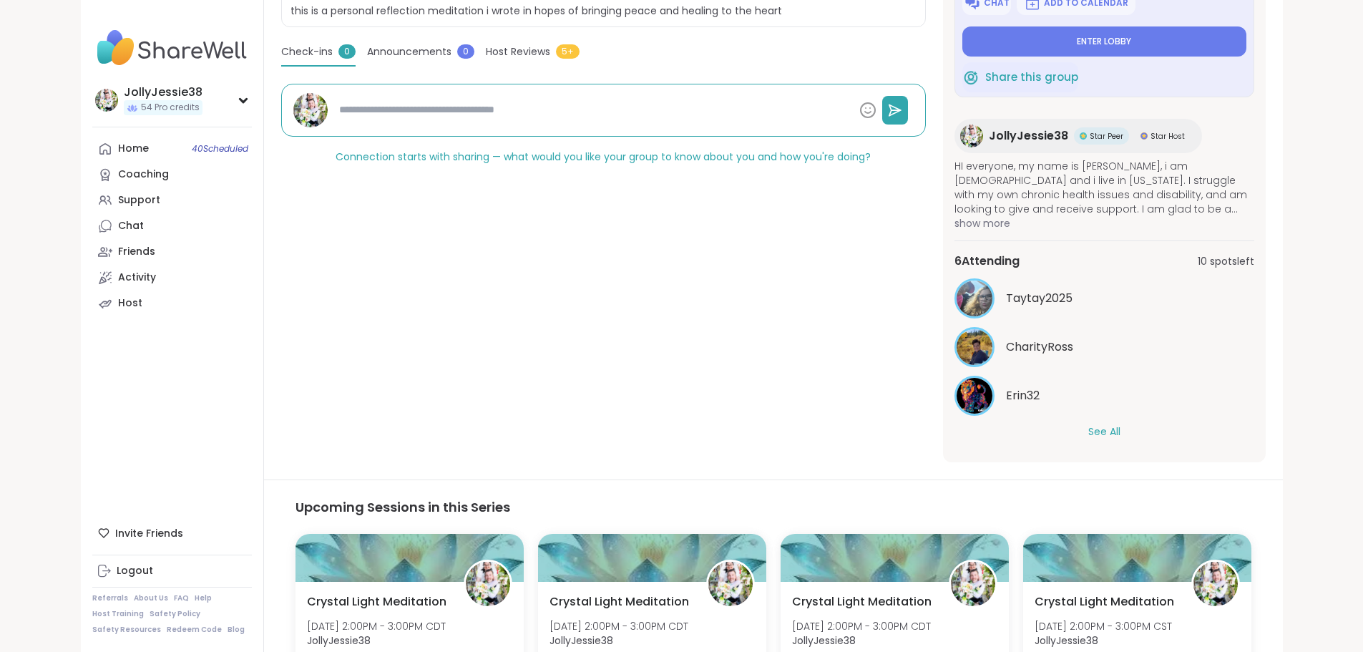
scroll to position [332, 0]
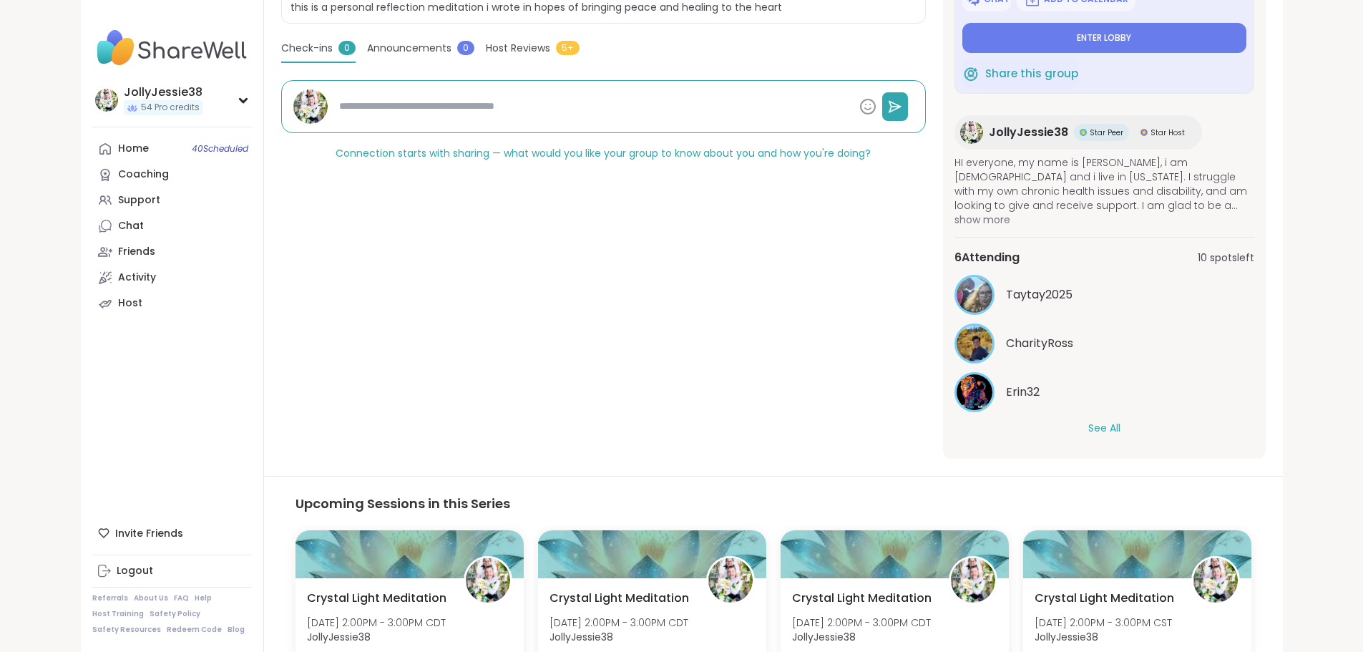
click at [1120, 433] on button "See All" at bounding box center [1104, 428] width 32 height 15
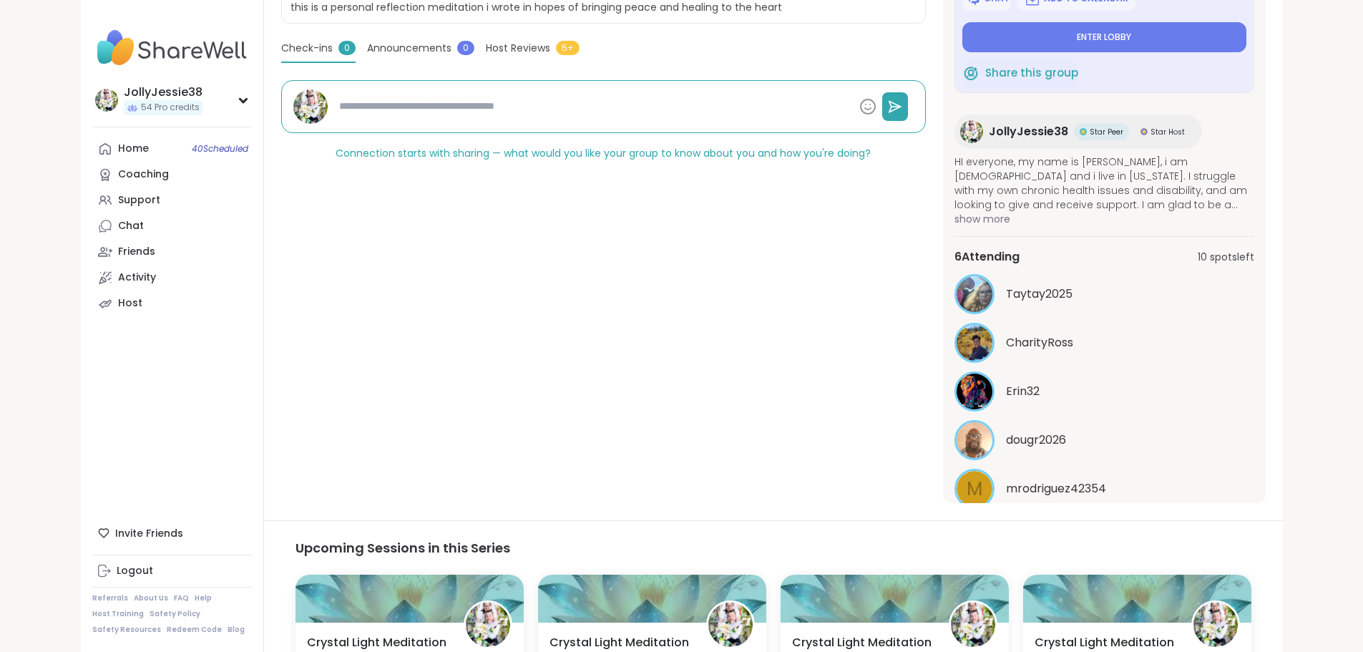
scroll to position [0, 0]
click at [92, 144] on link "Home 40 Scheduled" at bounding box center [172, 149] width 160 height 26
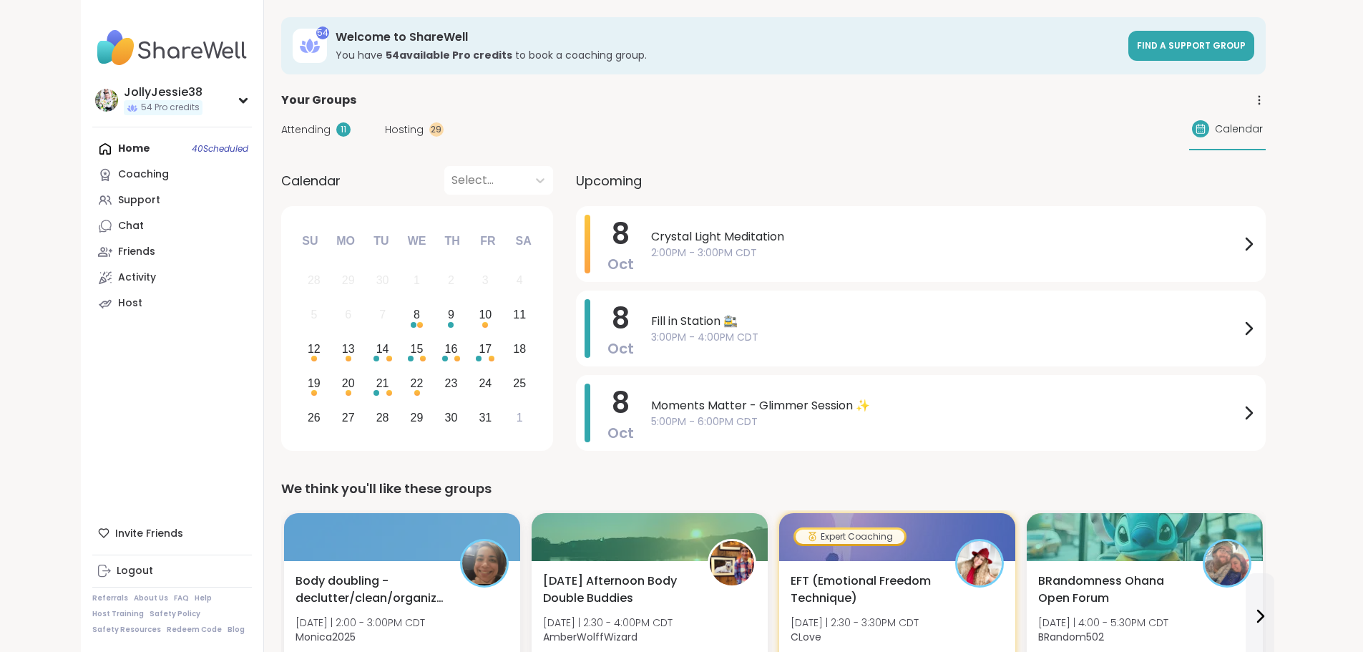
click at [385, 129] on span "Hosting" at bounding box center [404, 129] width 39 height 15
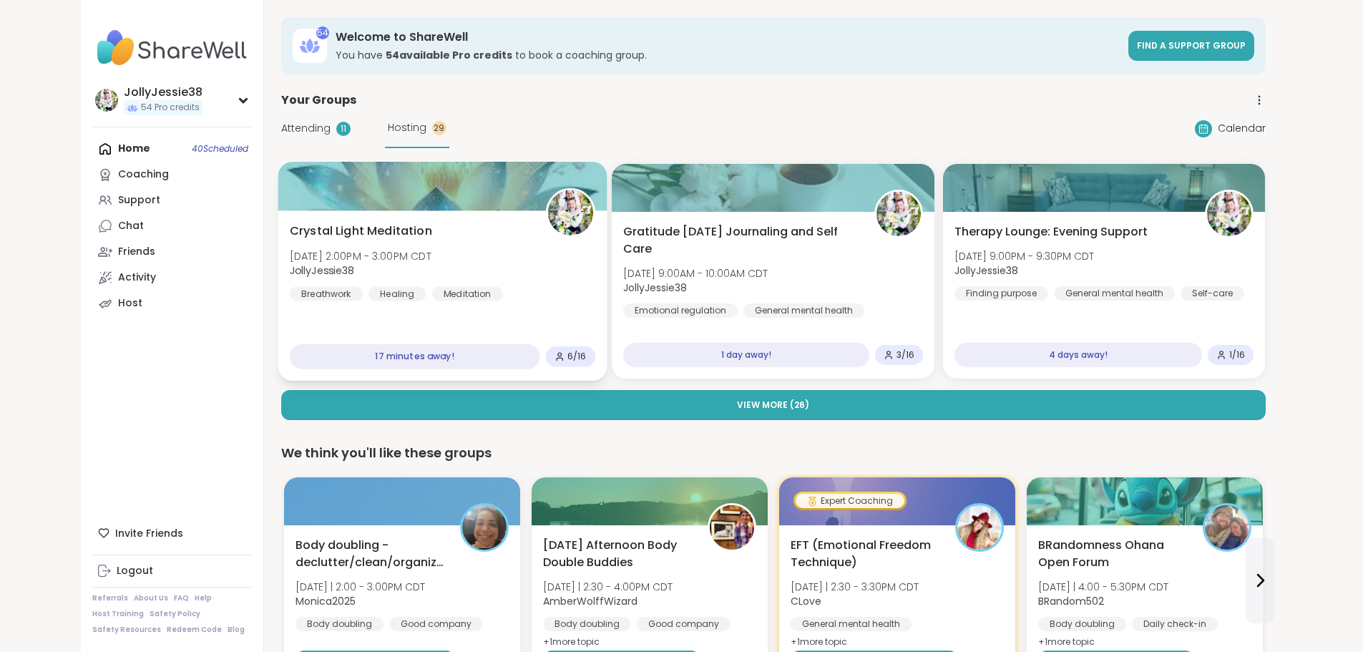
click at [421, 217] on div "Crystal Light Meditation Wed, Oct 08 | 2:00PM - 3:00PM CDT JollyJessie38 Breath…" at bounding box center [442, 295] width 329 height 170
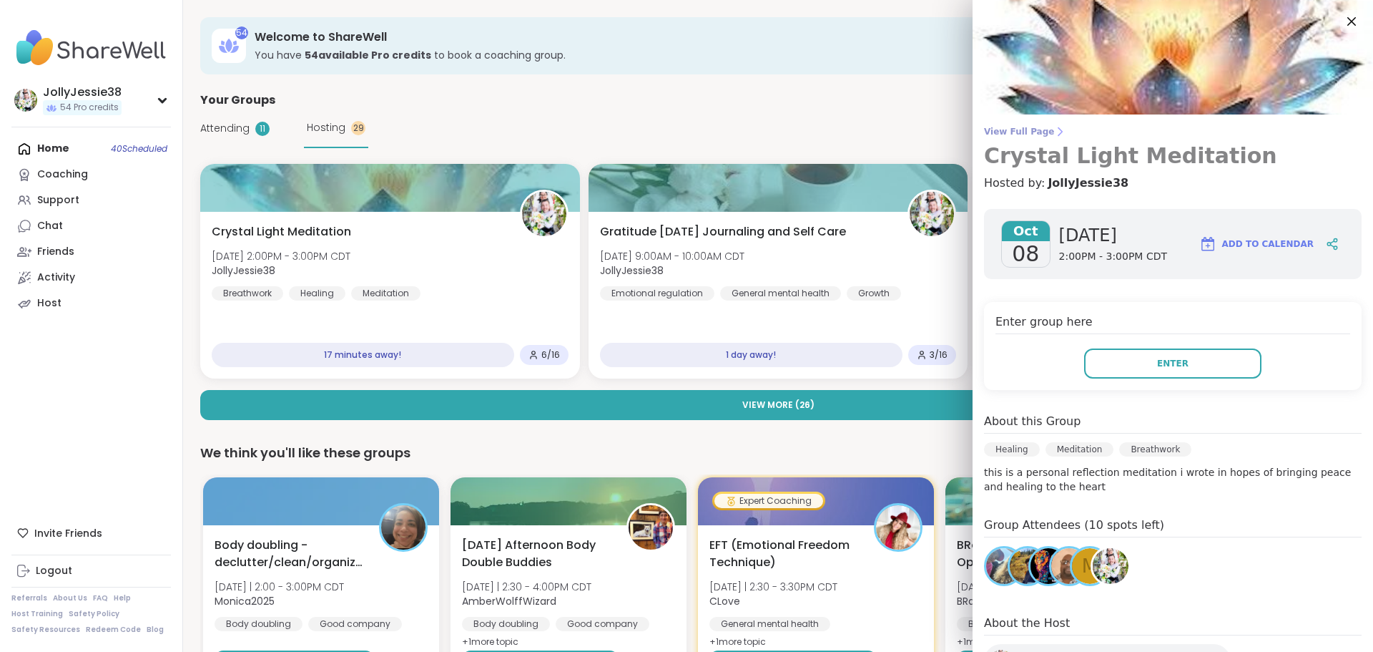
click at [988, 136] on span "View Full Page" at bounding box center [1173, 131] width 378 height 11
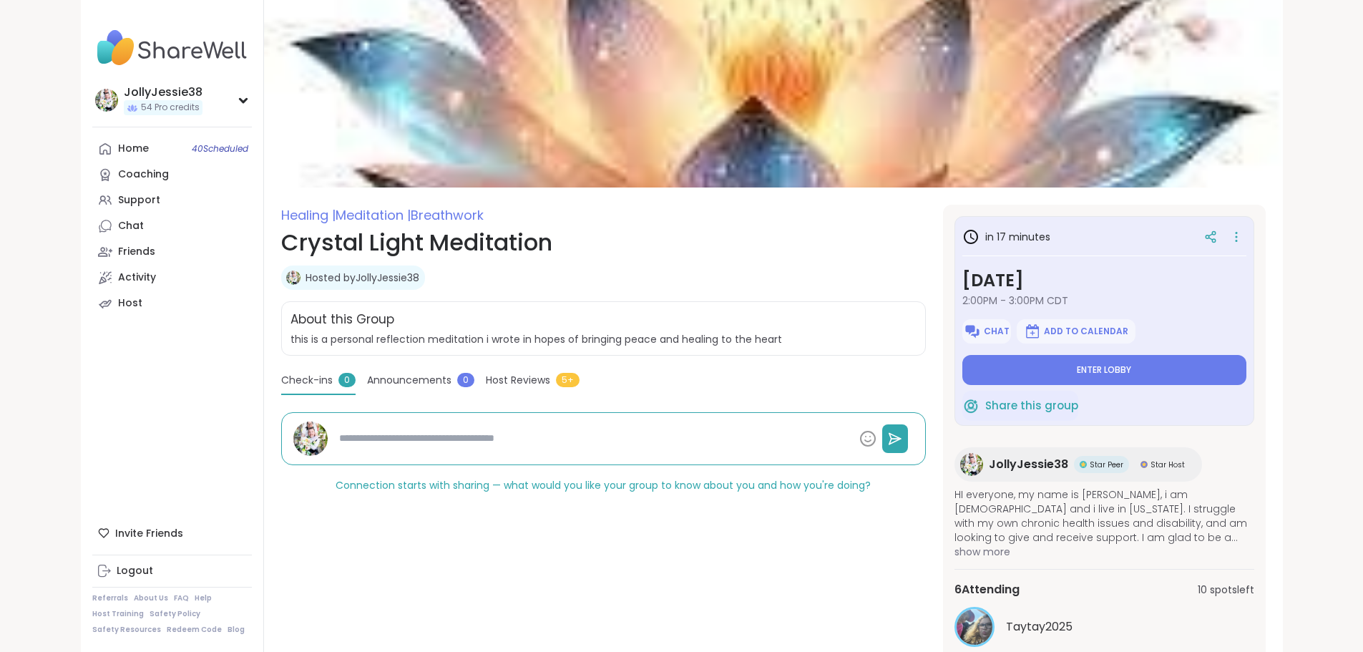
click at [537, 434] on textarea at bounding box center [593, 438] width 520 height 26
click at [118, 149] on div "Home 40 Scheduled" at bounding box center [133, 149] width 31 height 14
type textarea "*"
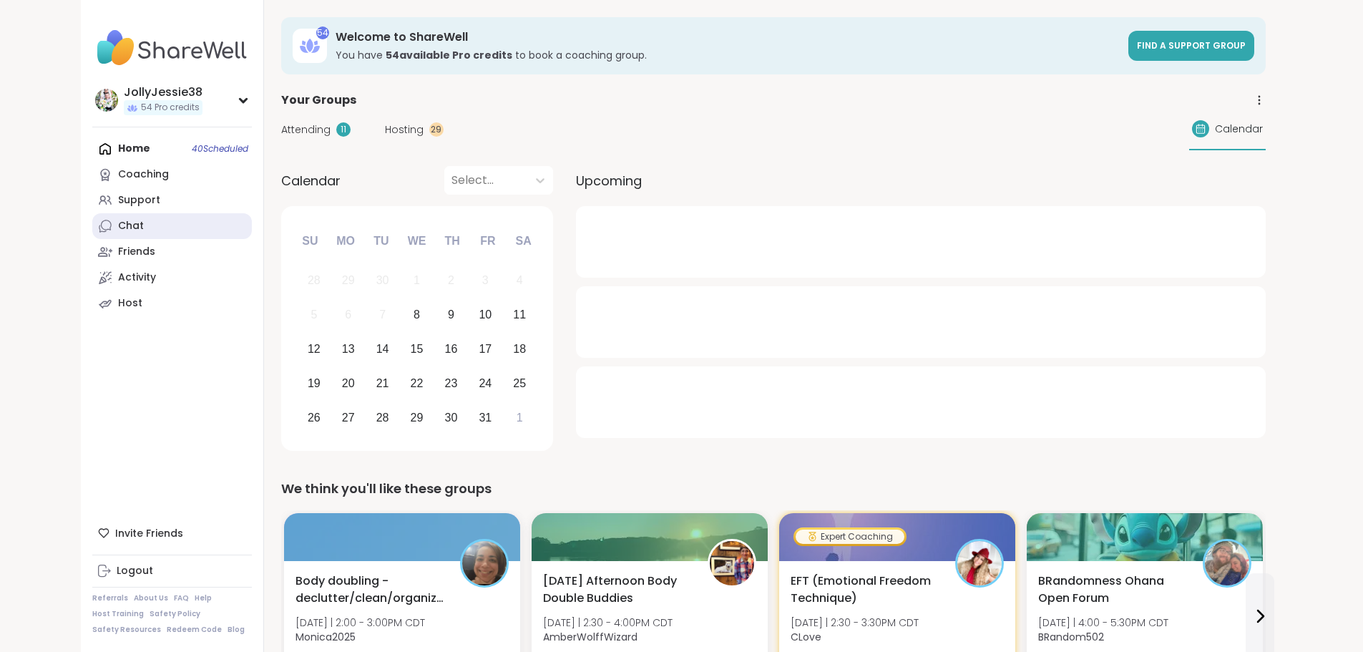
click at [92, 228] on link "Chat" at bounding box center [172, 226] width 160 height 26
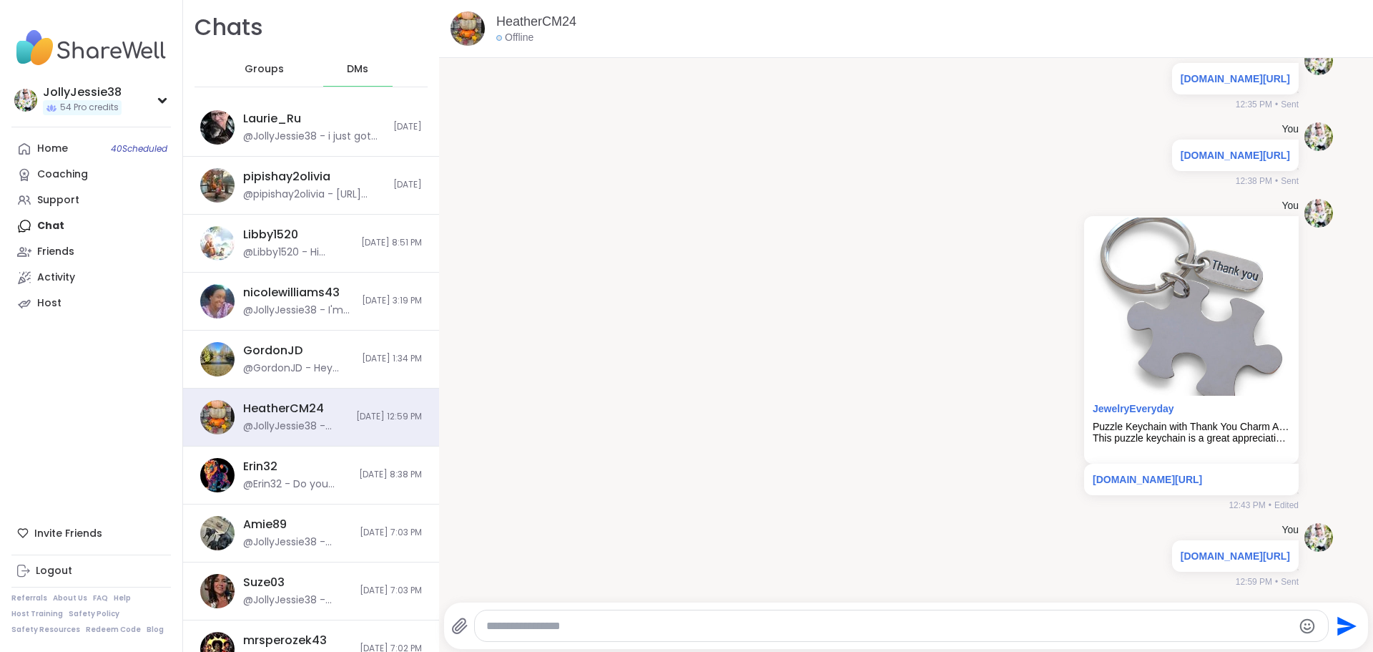
click at [262, 69] on span "Groups" at bounding box center [264, 69] width 39 height 14
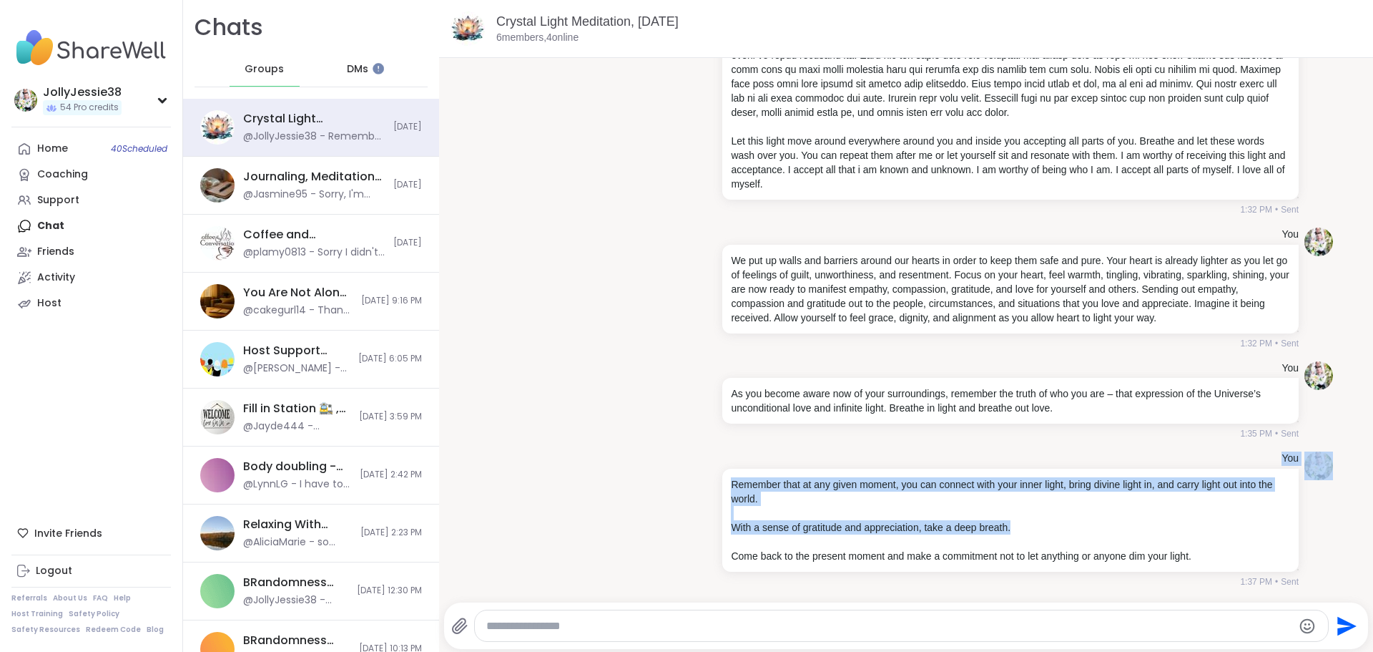
drag, startPoint x: 1340, startPoint y: 544, endPoint x: 1340, endPoint y: 529, distance: 14.3
click at [1340, 529] on div "Today You 1:31 PM • Sent You Let this light move around everywhere around you a…" at bounding box center [906, 110] width 934 height 968
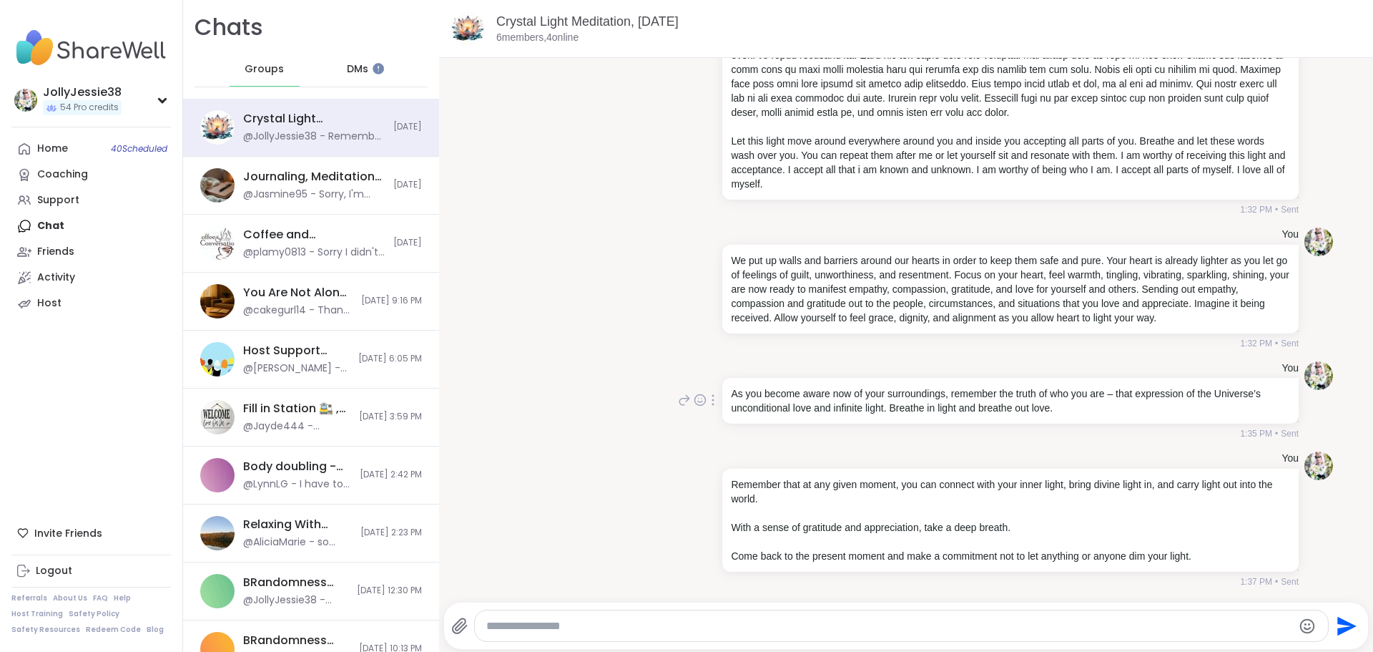
click at [948, 441] on div "You As you become aware now of your surroundings, remember the truth of who you…" at bounding box center [906, 400] width 854 height 91
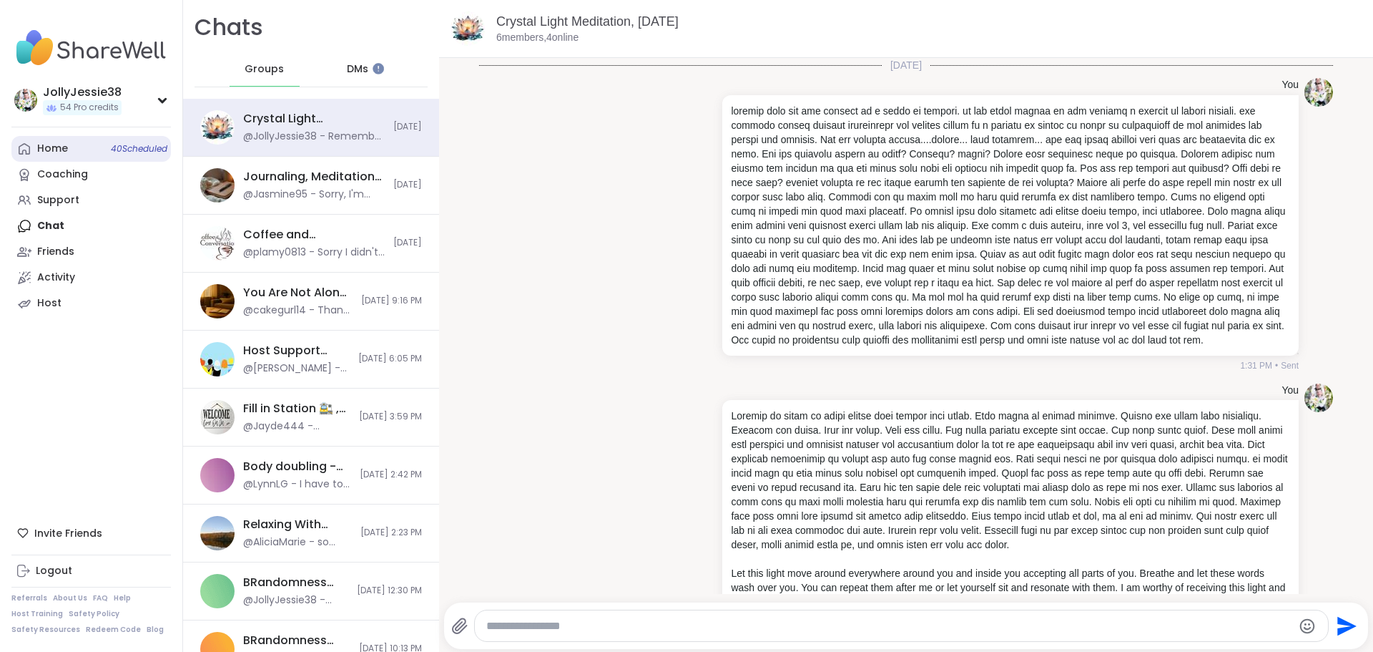
click at [69, 147] on link "Home 40 Scheduled" at bounding box center [91, 149] width 160 height 26
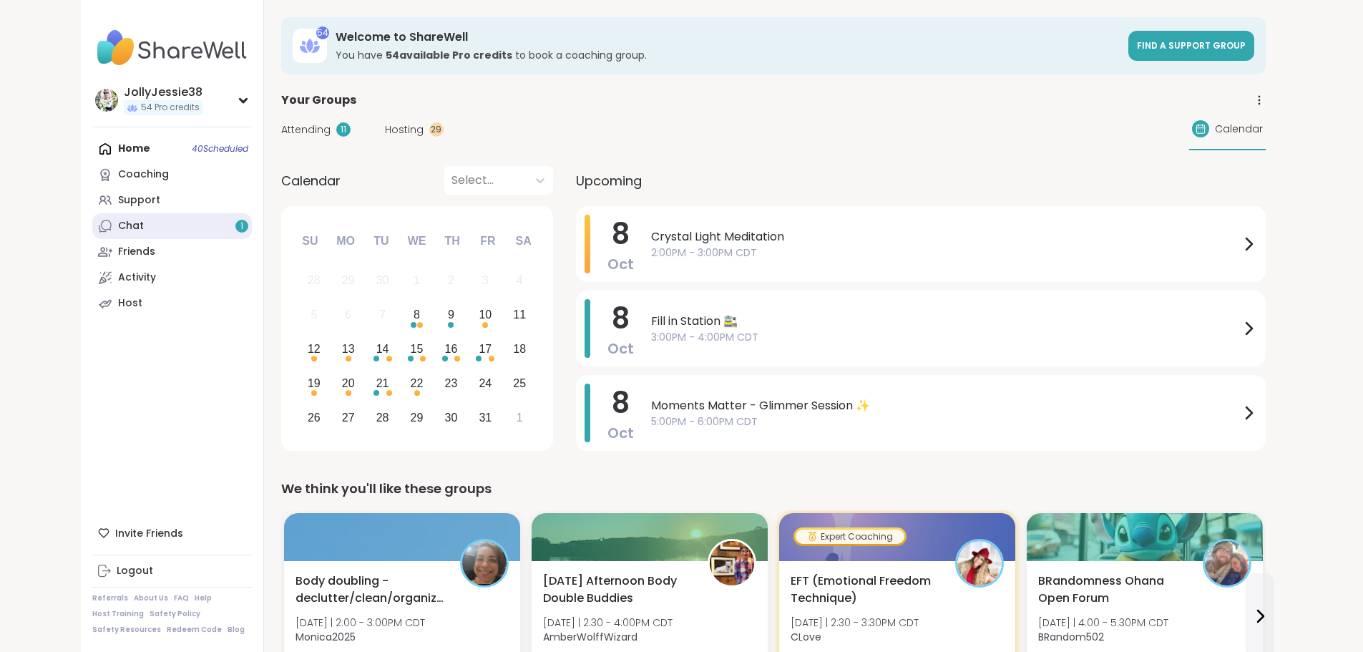
click at [92, 224] on link "Chat 1" at bounding box center [172, 226] width 160 height 26
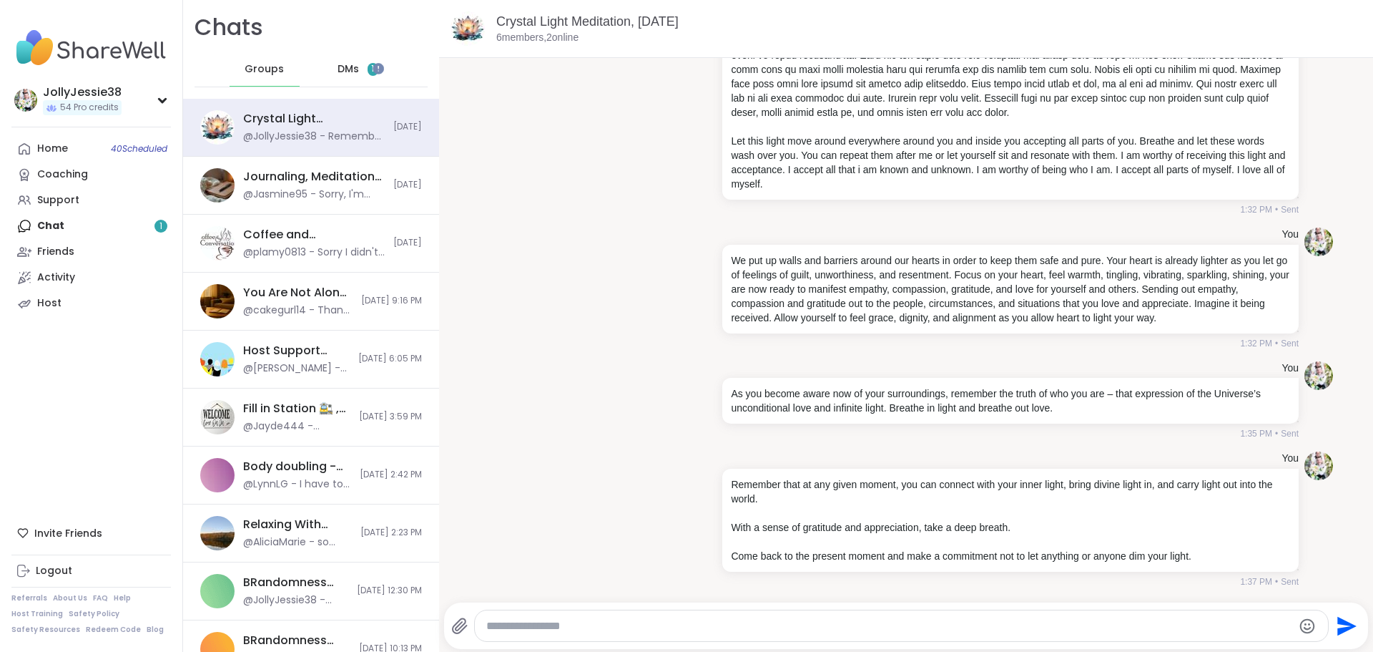
click at [341, 61] on div "DMs 1" at bounding box center [358, 69] width 70 height 34
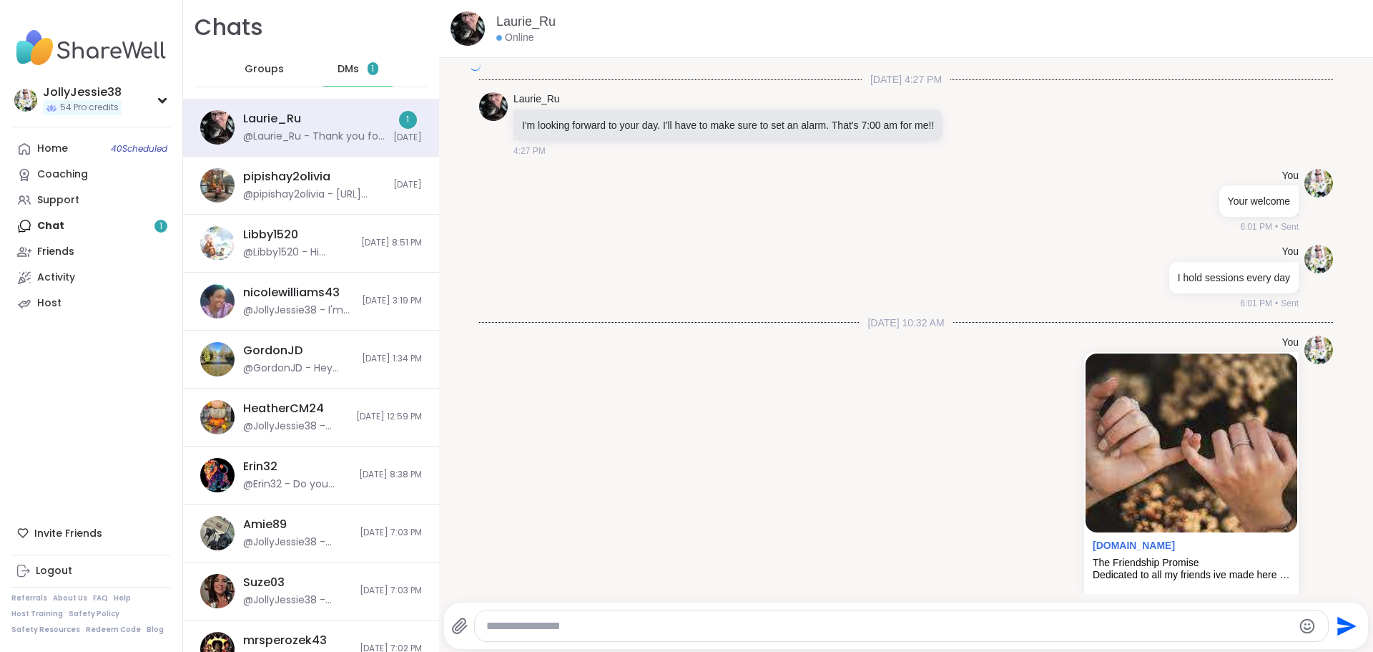
scroll to position [4021, 0]
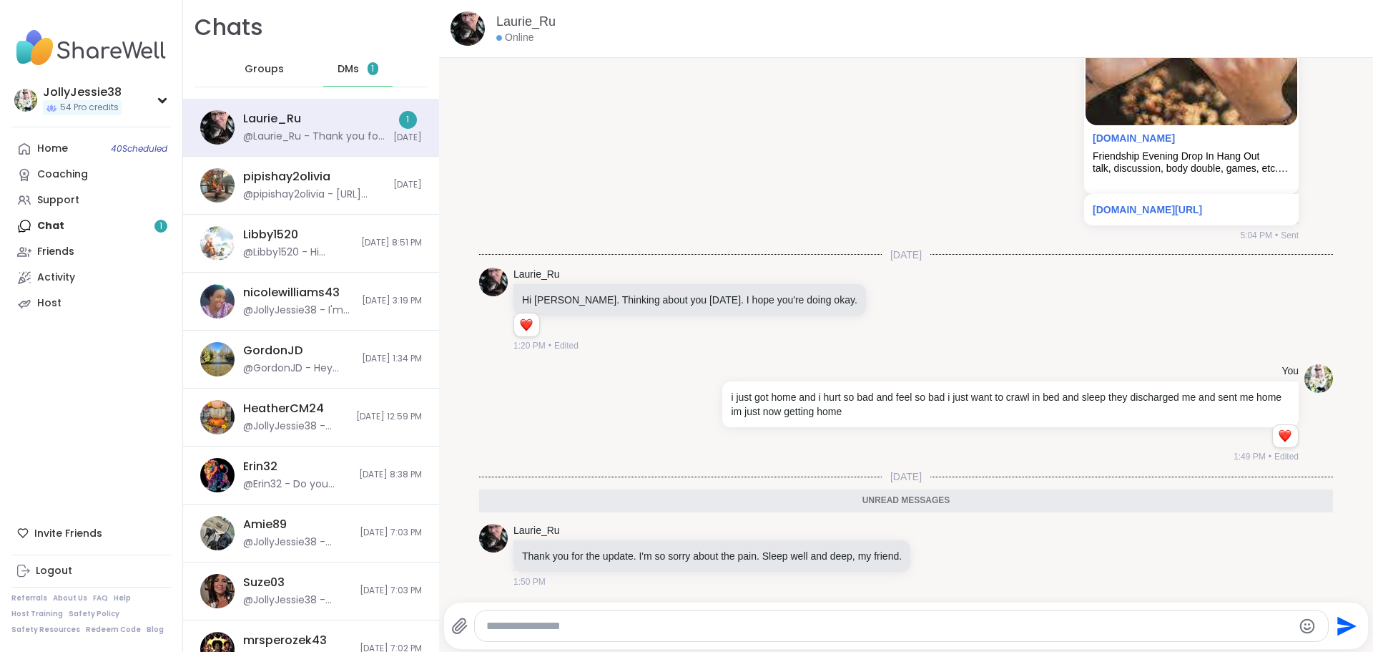
click at [316, 135] on div "@Laurie_Ru - Thank you for the update. I'm so sorry about the pain. Sleep well …" at bounding box center [314, 136] width 142 height 14
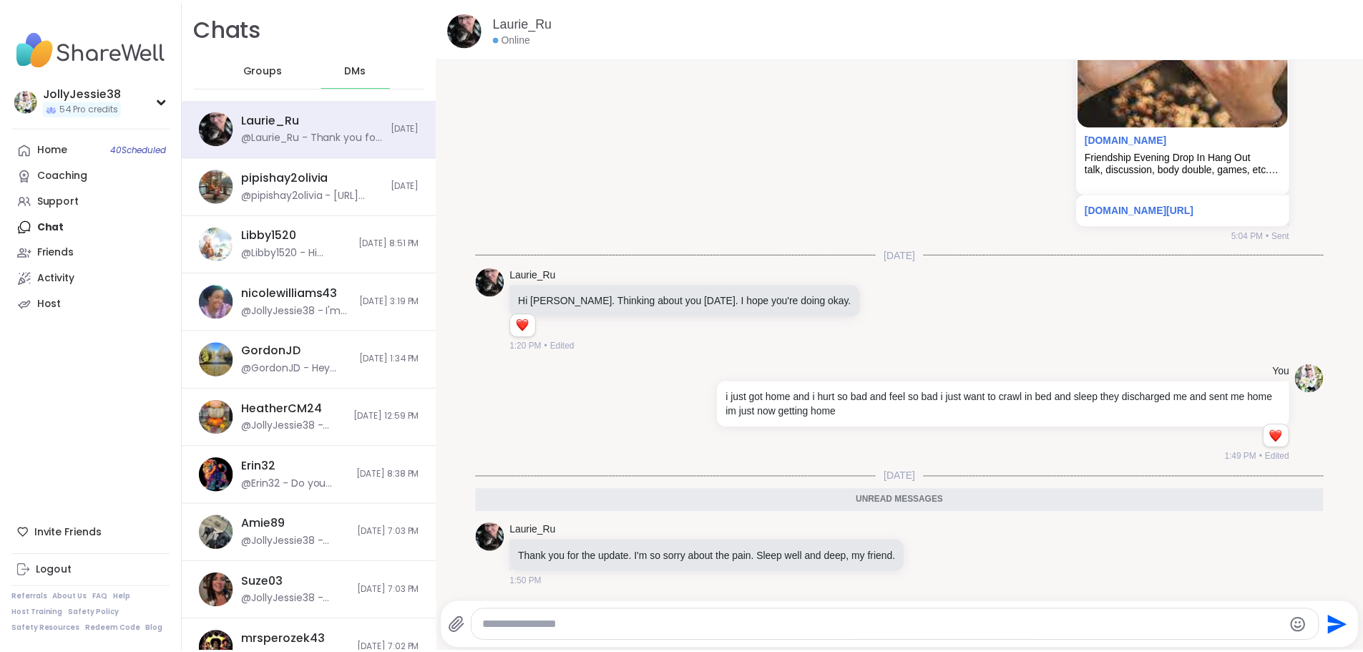
scroll to position [0, 0]
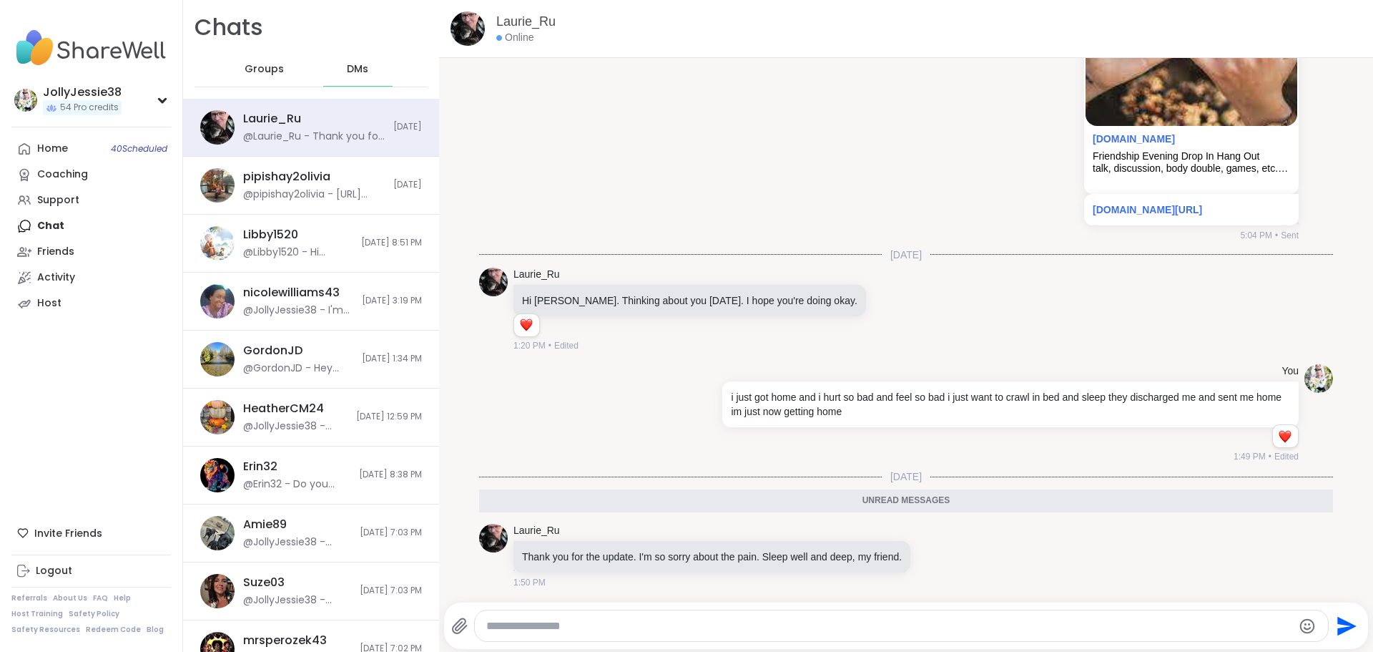
click at [684, 622] on textarea "Type your message" at bounding box center [889, 626] width 807 height 14
click at [57, 149] on div "Home 40 Scheduled" at bounding box center [52, 149] width 31 height 14
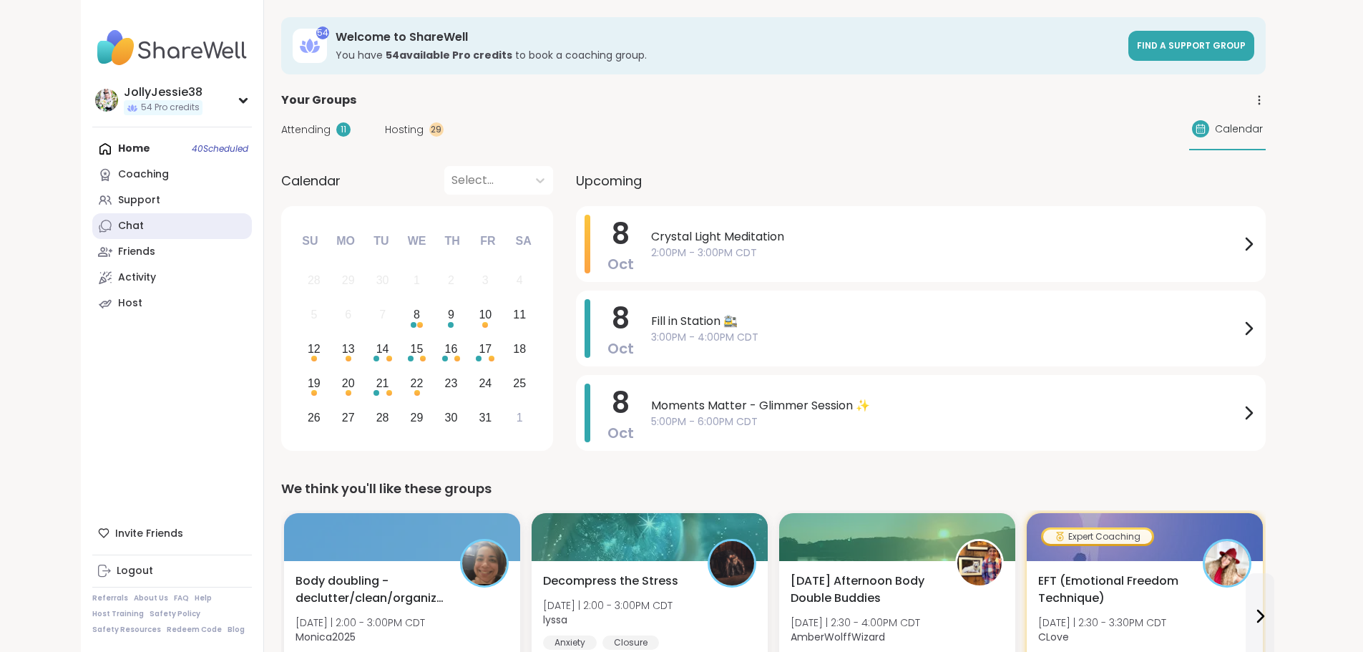
click at [92, 222] on link "Chat" at bounding box center [172, 226] width 160 height 26
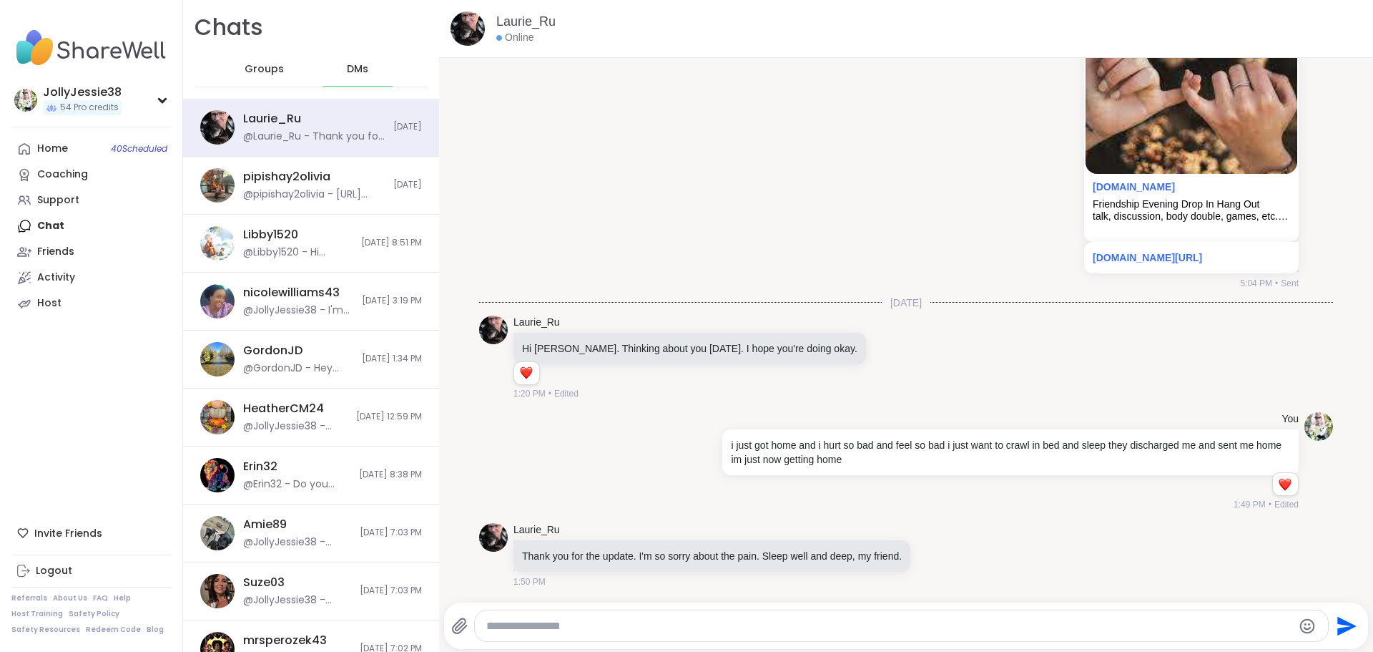
click at [267, 63] on span "Groups" at bounding box center [264, 69] width 39 height 14
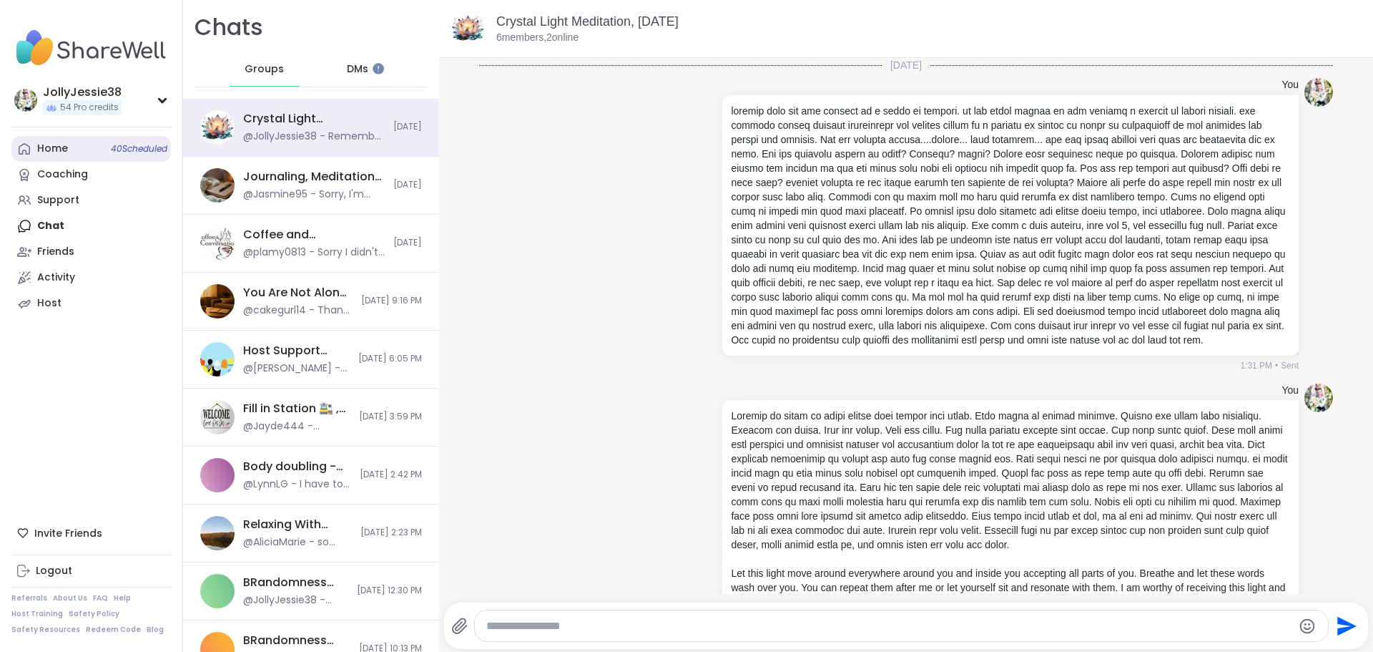
click at [51, 149] on div "Home 40 Scheduled" at bounding box center [52, 149] width 31 height 14
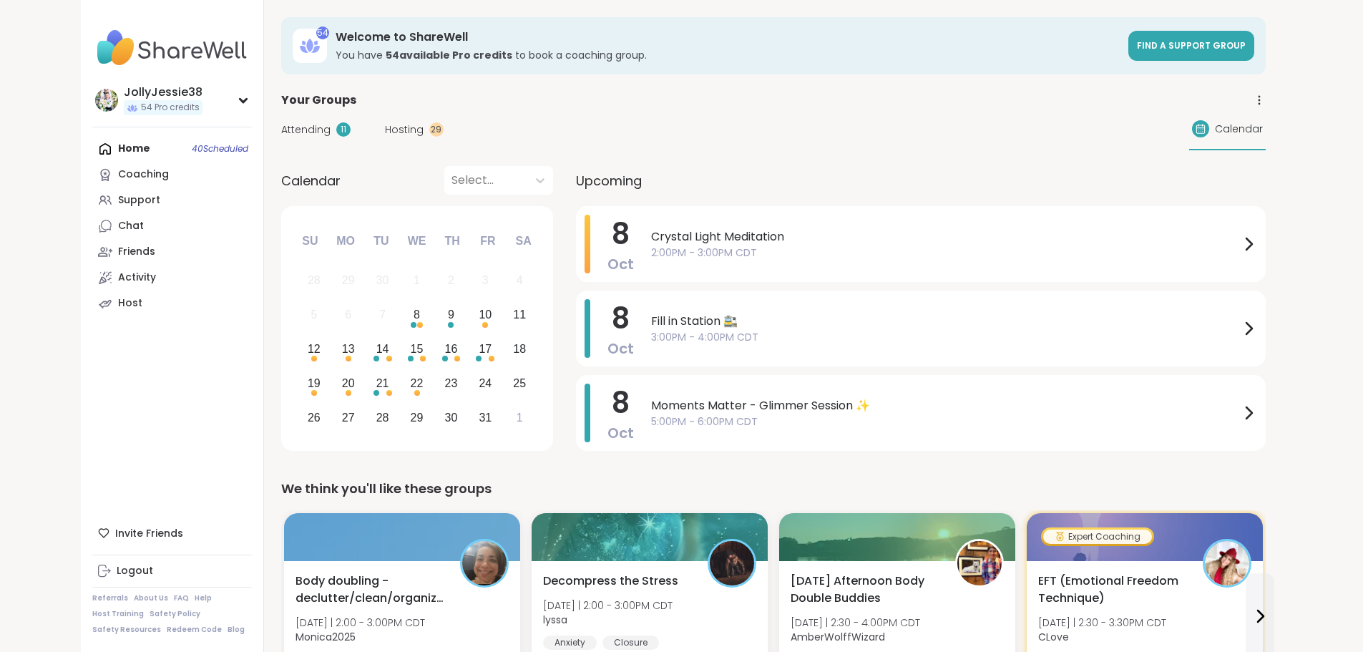
drag, startPoint x: 129, startPoint y: 57, endPoint x: 159, endPoint y: 15, distance: 51.2
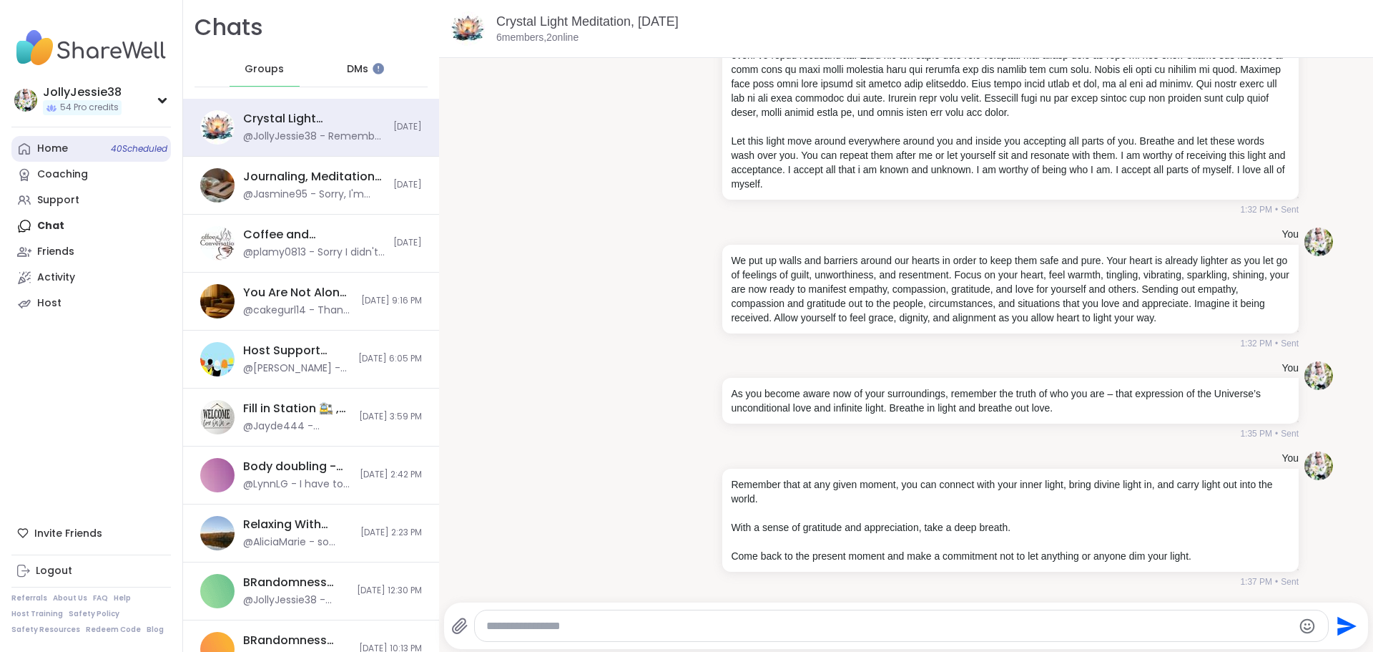
click at [36, 142] on link "Home 40 Scheduled" at bounding box center [91, 149] width 160 height 26
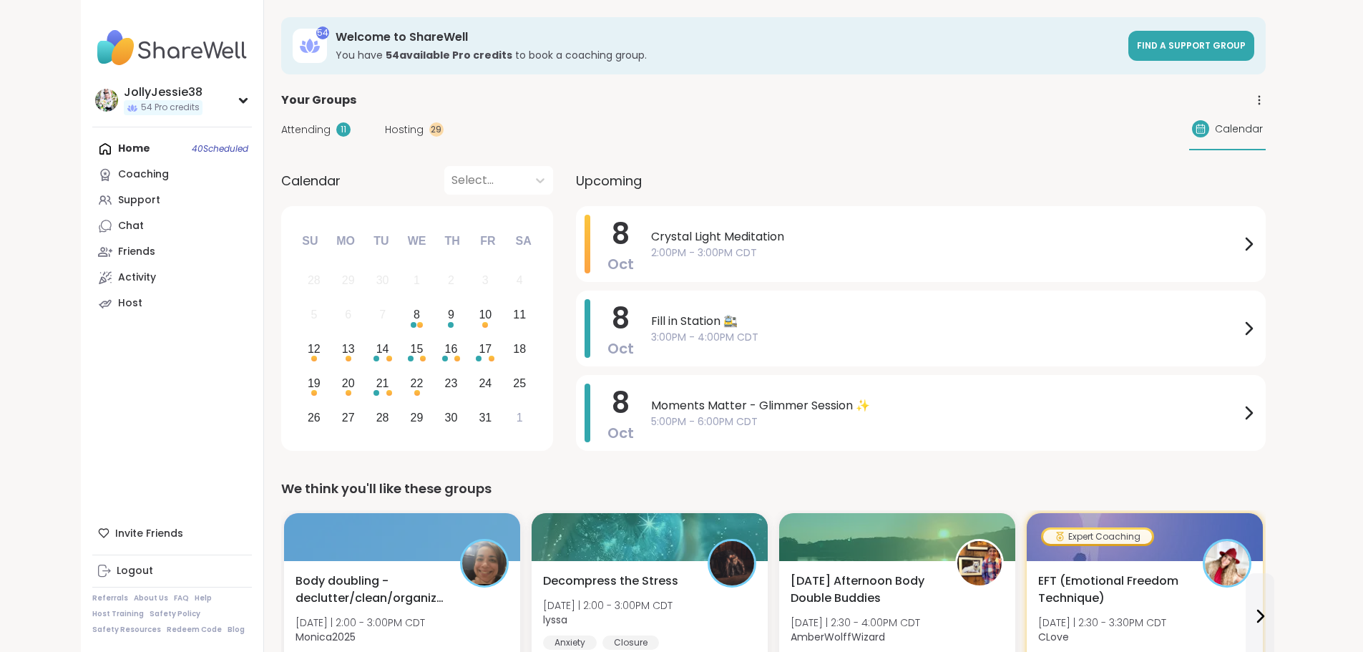
click at [385, 134] on span "Hosting" at bounding box center [404, 129] width 39 height 15
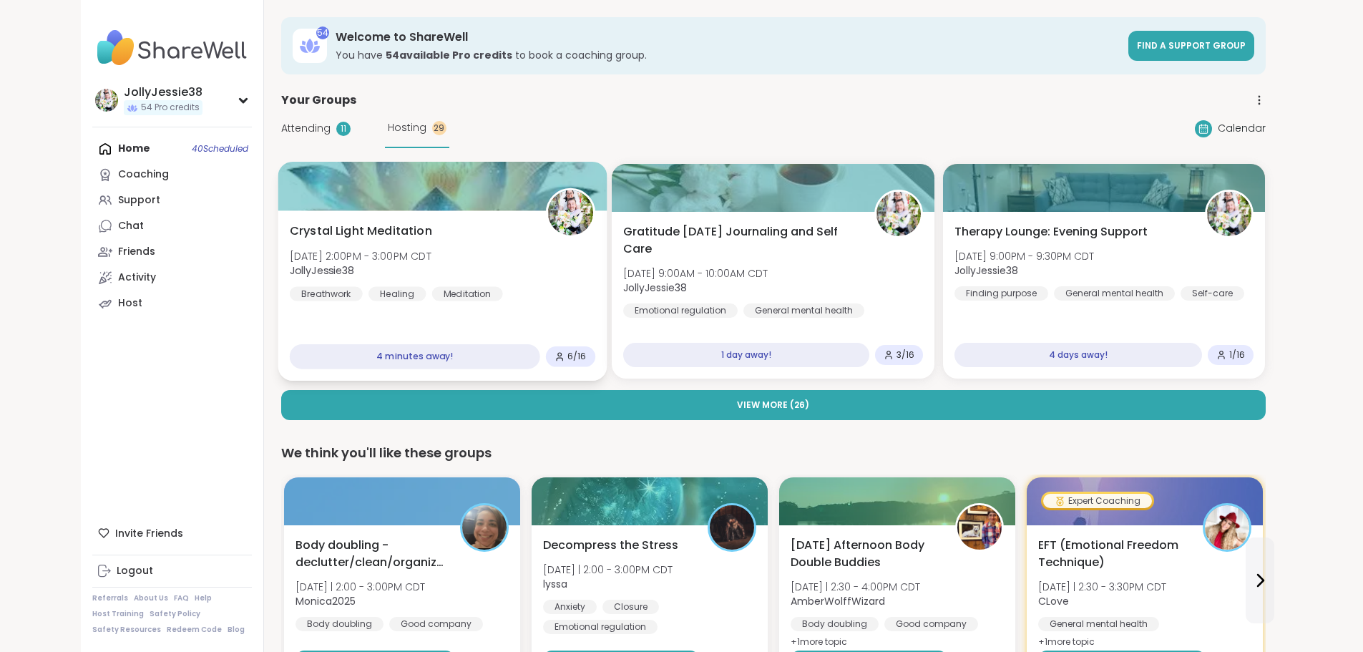
click at [304, 242] on div "Crystal Light Meditation Wed, Oct 08 | 2:00PM - 3:00PM CDT JollyJessie38 Breath…" at bounding box center [441, 261] width 305 height 79
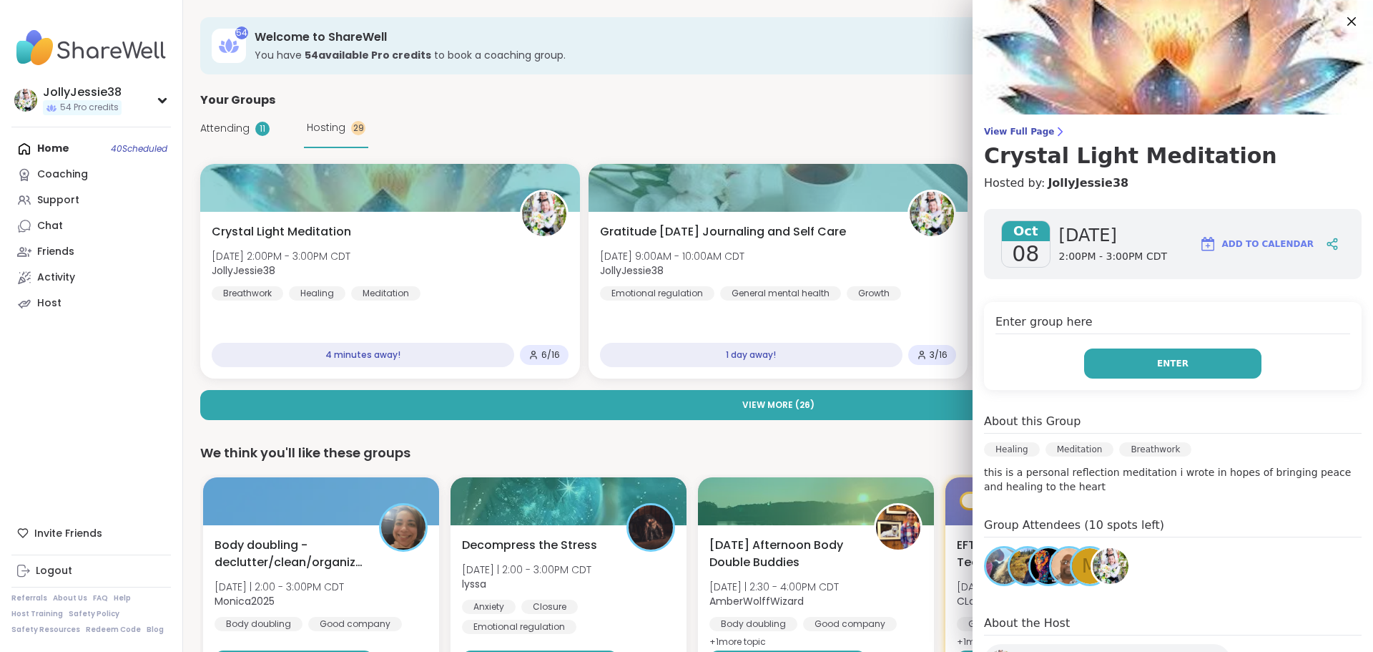
click at [1212, 351] on button "Enter" at bounding box center [1172, 363] width 177 height 30
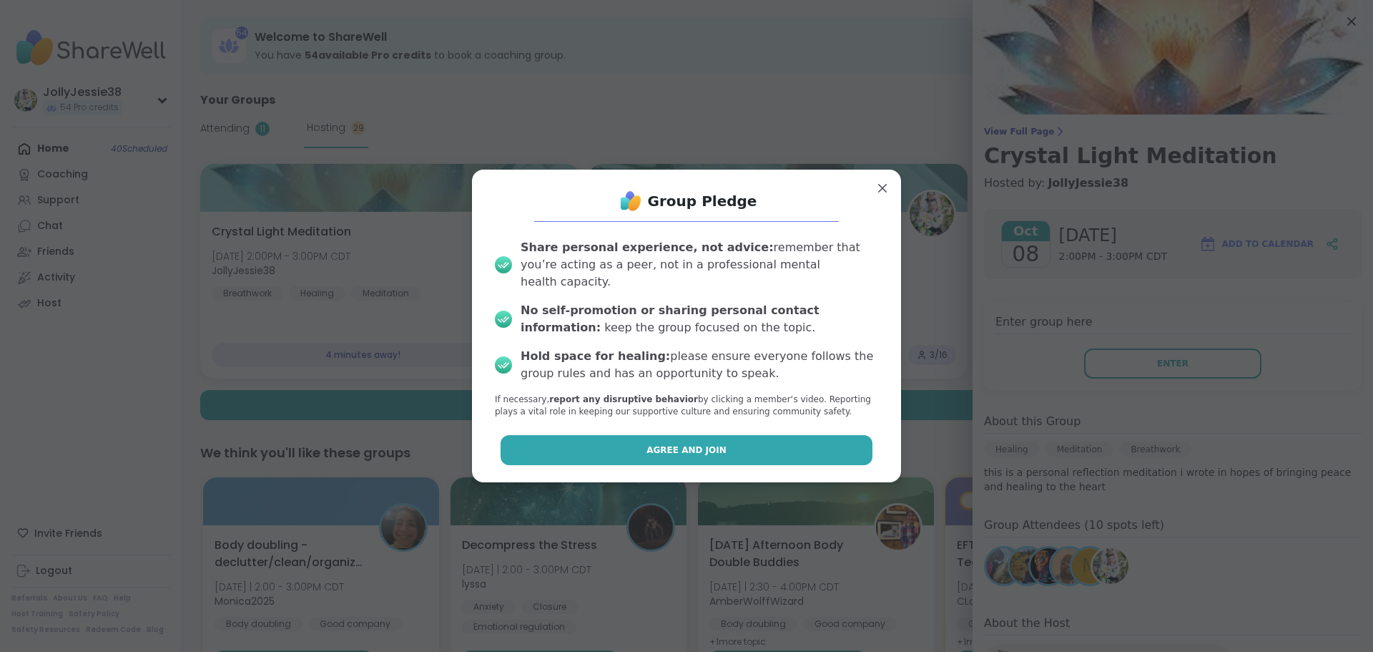
click at [770, 443] on button "Agree and Join" at bounding box center [687, 450] width 373 height 30
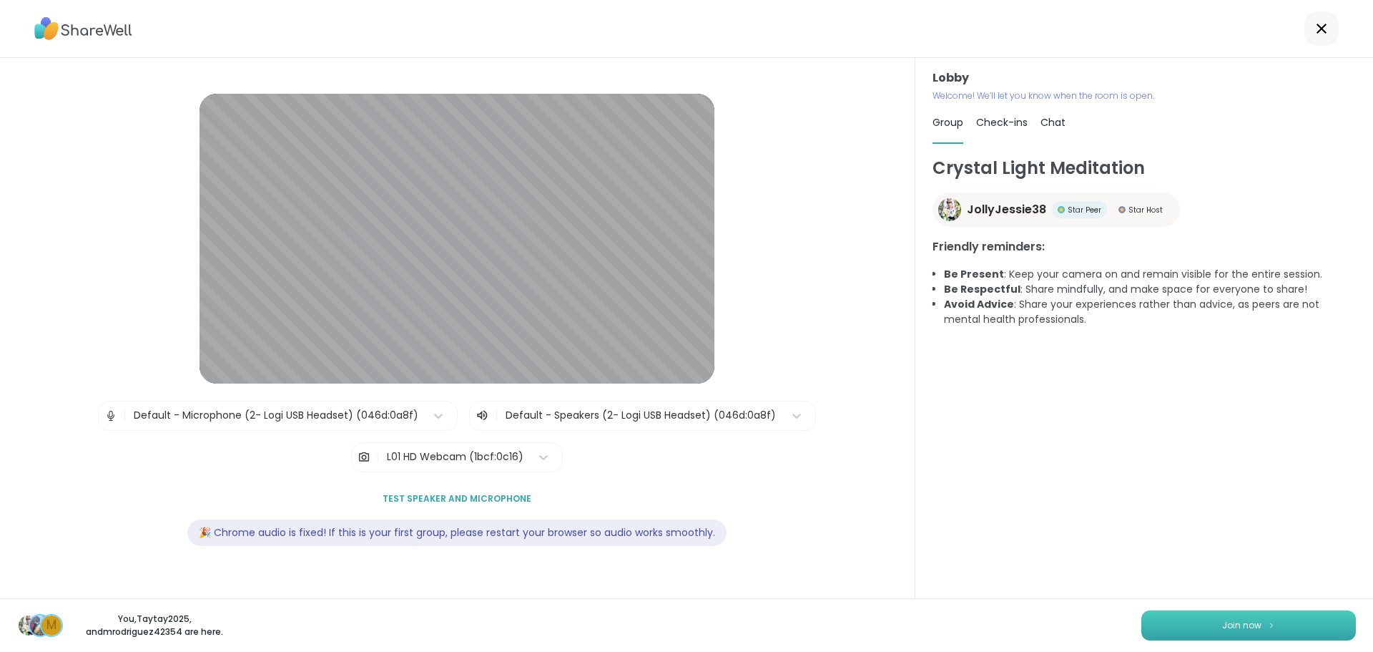
click at [1260, 619] on button "Join now" at bounding box center [1249, 625] width 215 height 30
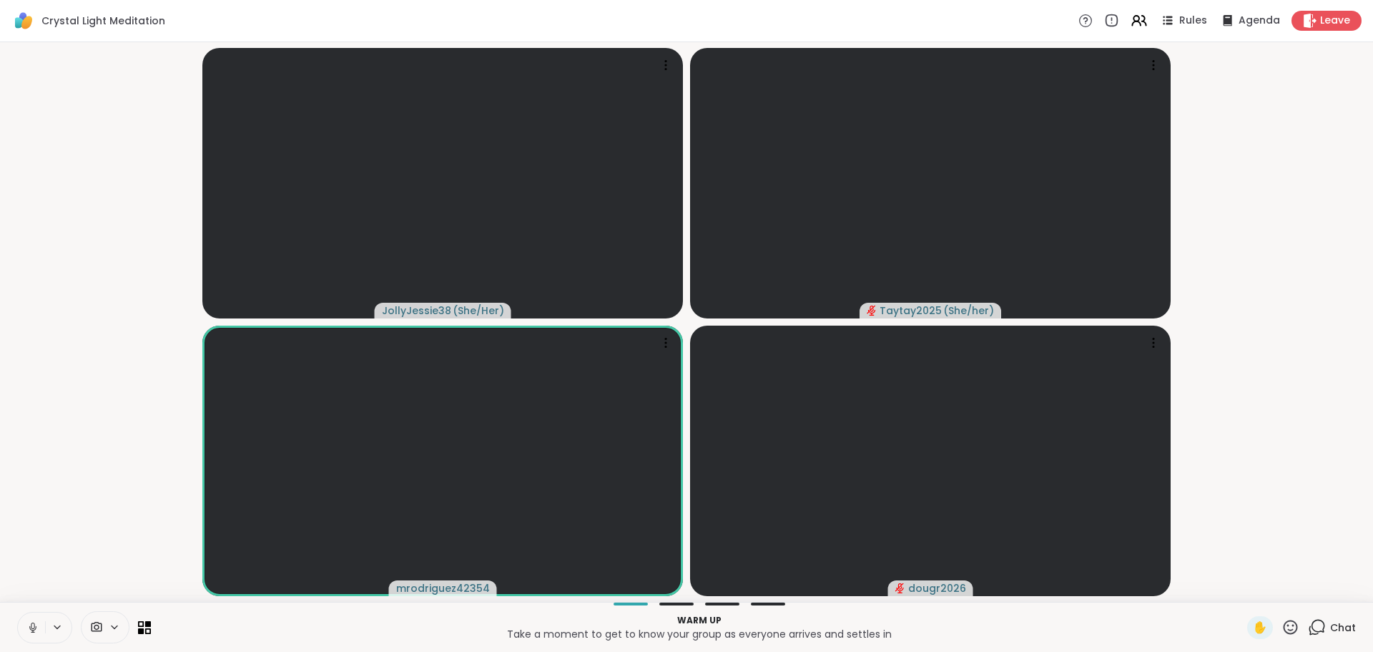
click at [1343, 629] on span "Chat" at bounding box center [1343, 627] width 26 height 14
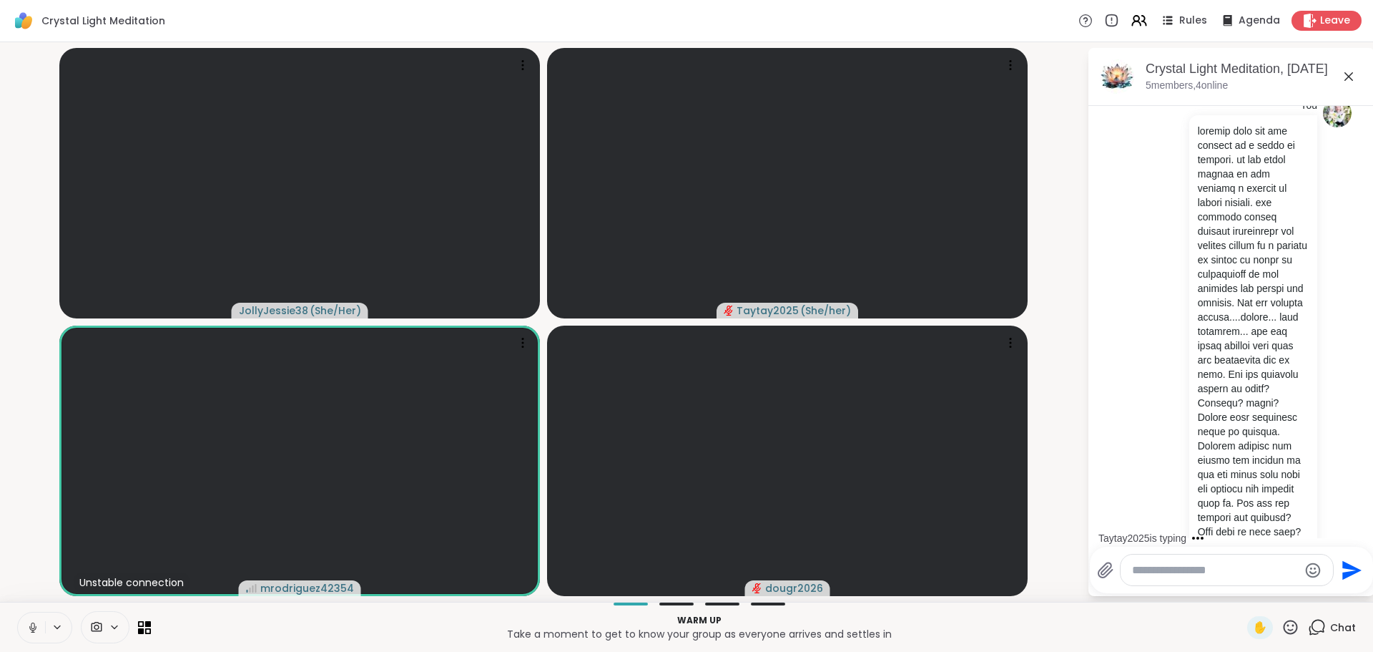
scroll to position [7, 0]
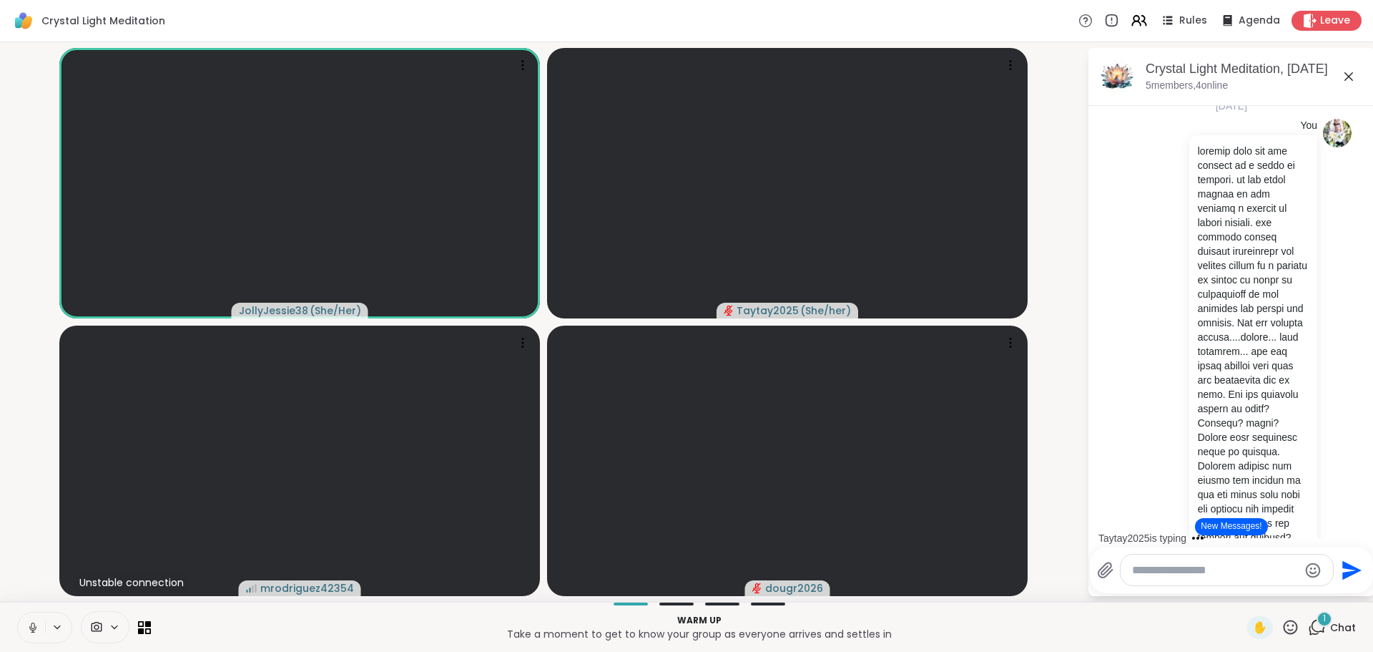
click at [1255, 523] on button "New Messages!" at bounding box center [1231, 526] width 72 height 17
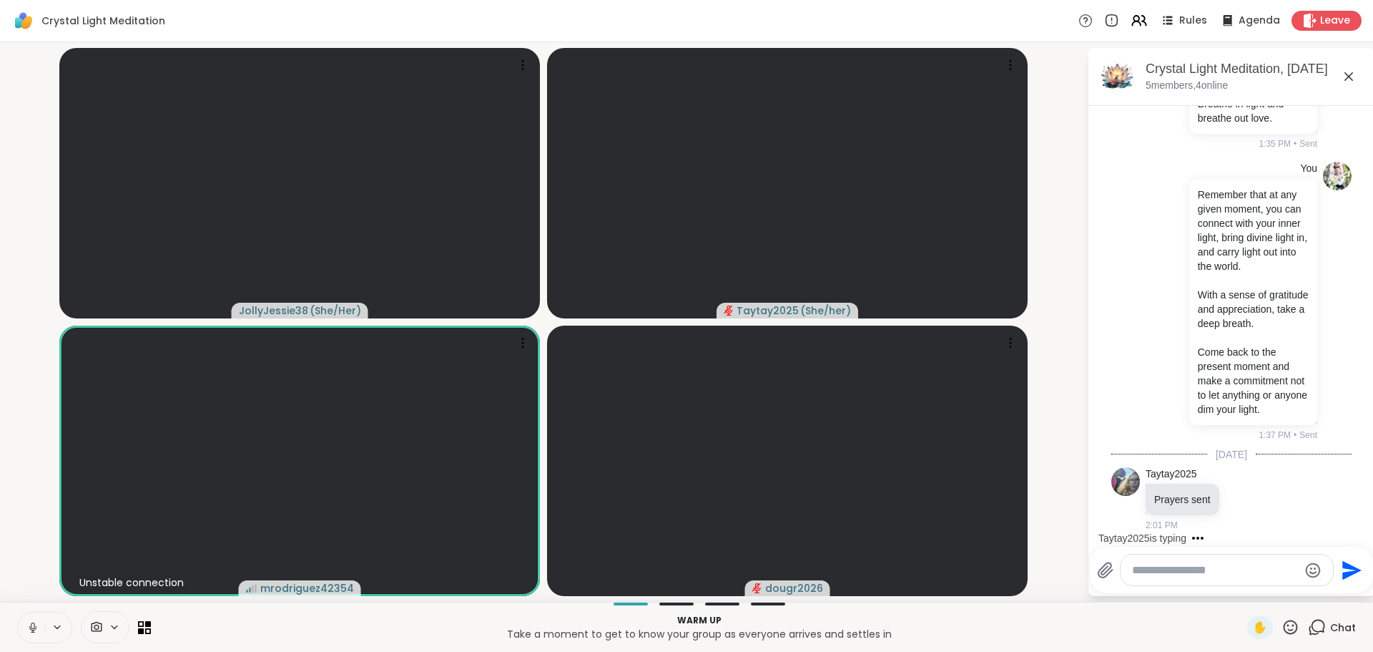
scroll to position [3559, 0]
click at [1240, 495] on icon at bounding box center [1244, 498] width 13 height 14
click at [1245, 471] on div "Select Reaction: Heart" at bounding box center [1244, 475] width 13 height 13
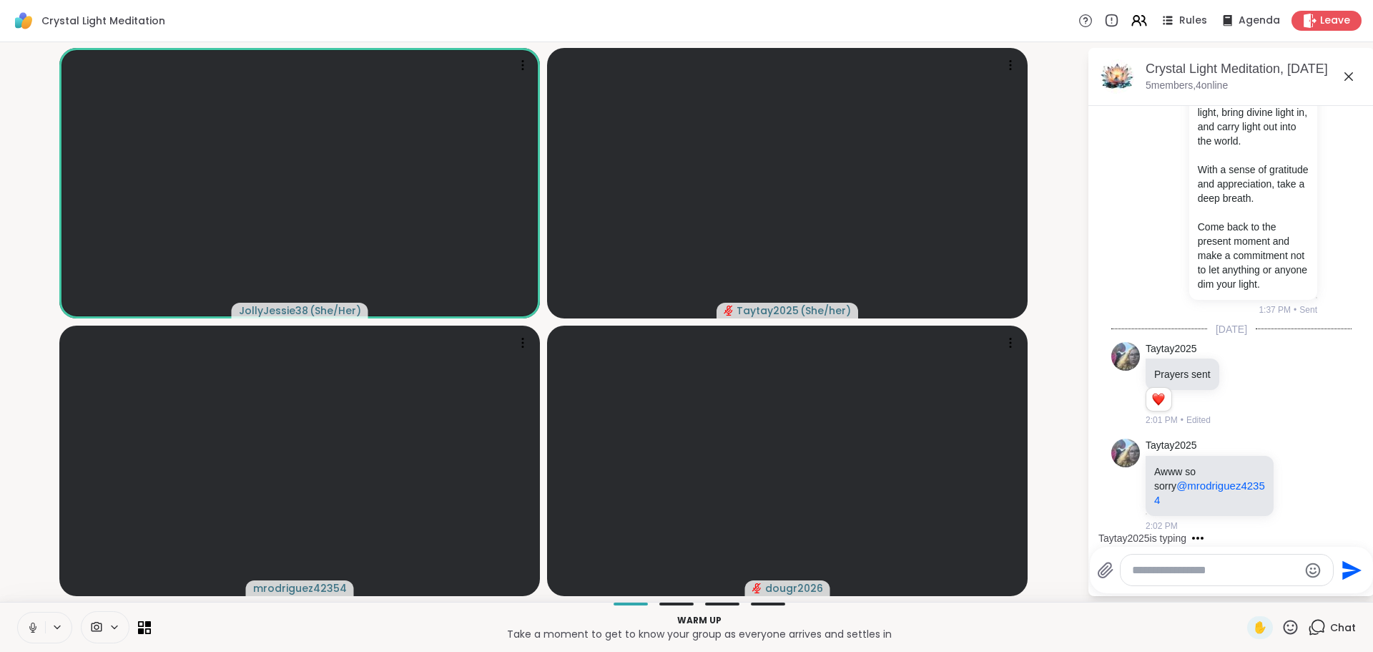
scroll to position [3774, 0]
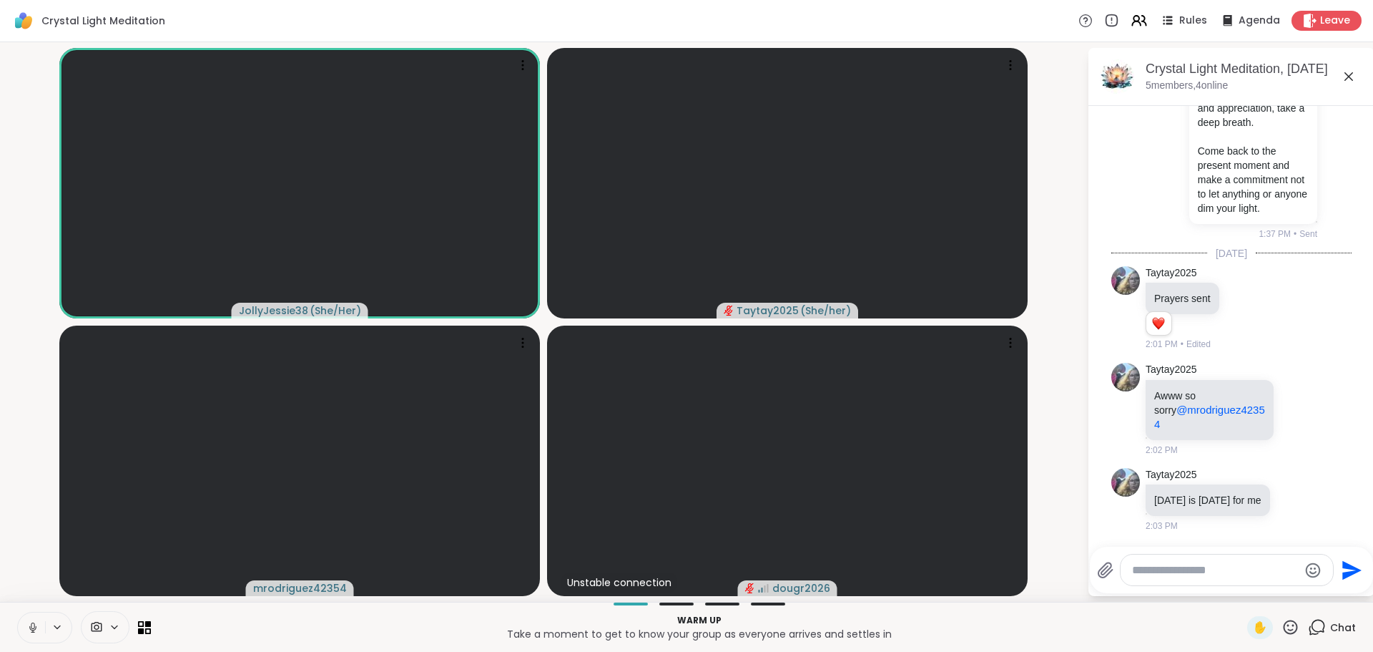
click at [1210, 565] on textarea "Type your message" at bounding box center [1215, 570] width 167 height 14
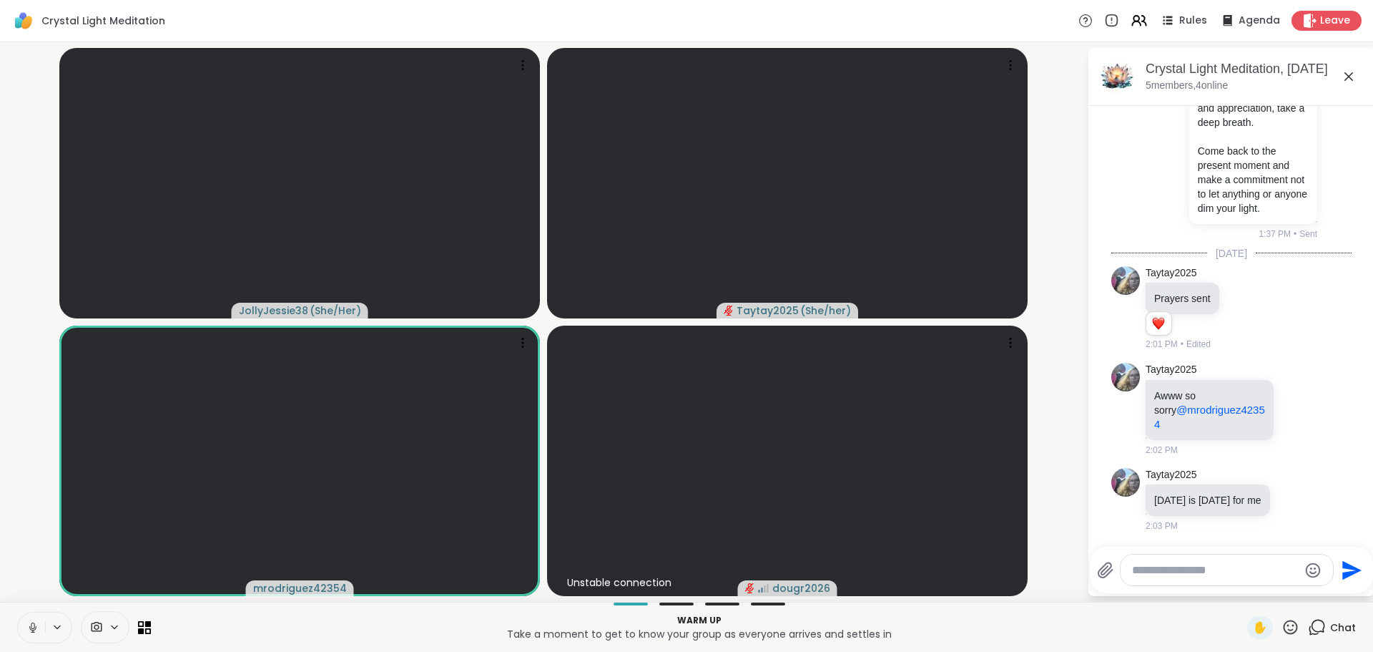
click at [1248, 575] on textarea "Type your message" at bounding box center [1215, 570] width 167 height 14
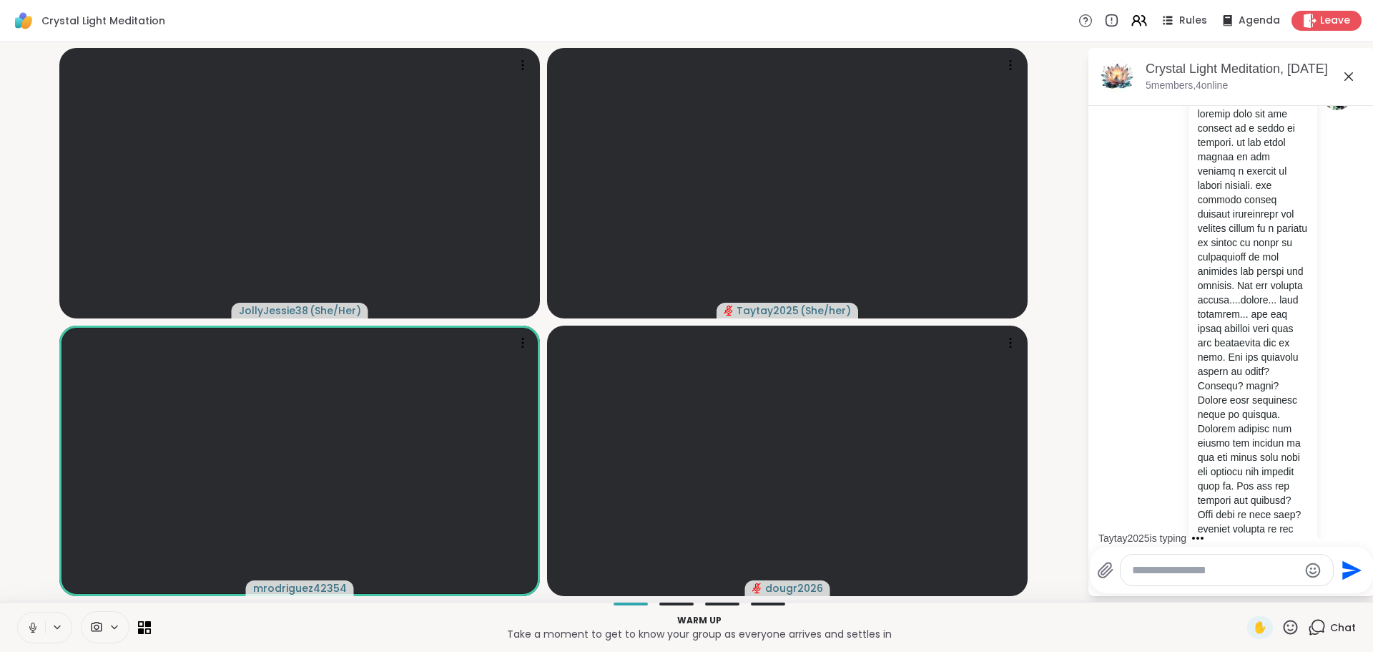
scroll to position [0, 0]
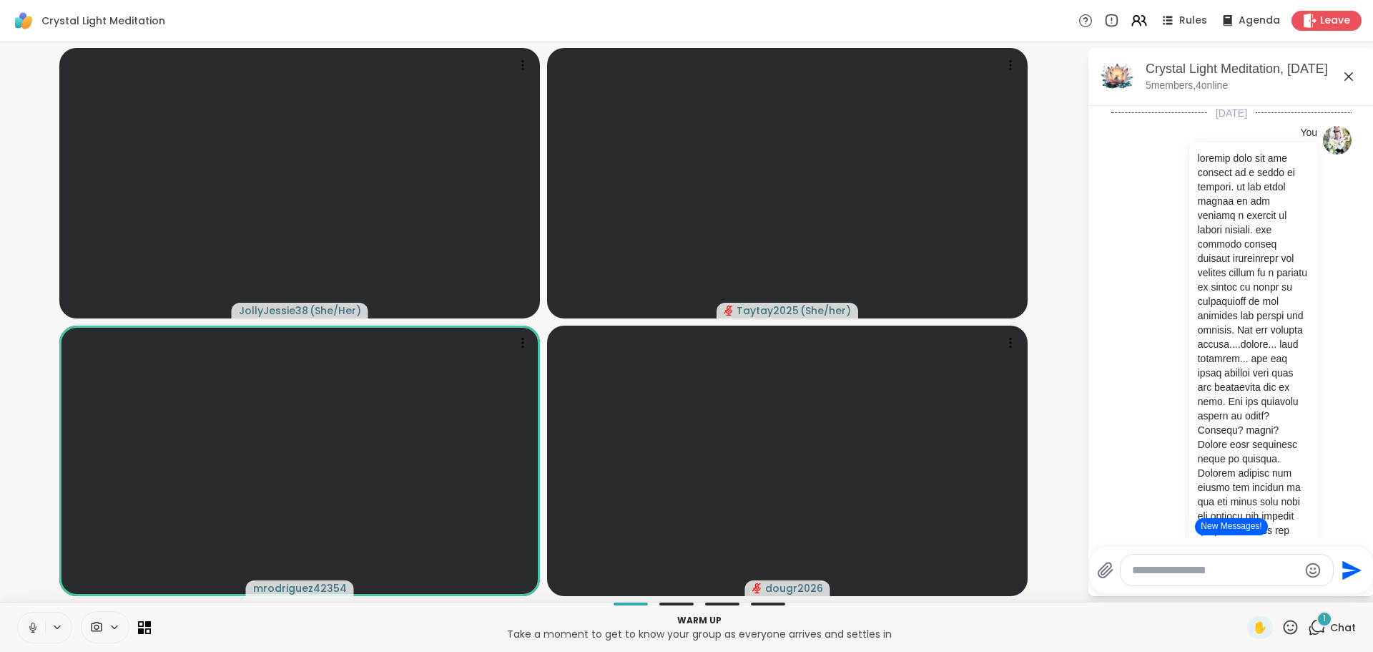
click at [1229, 519] on button "New Messages!" at bounding box center [1231, 526] width 72 height 17
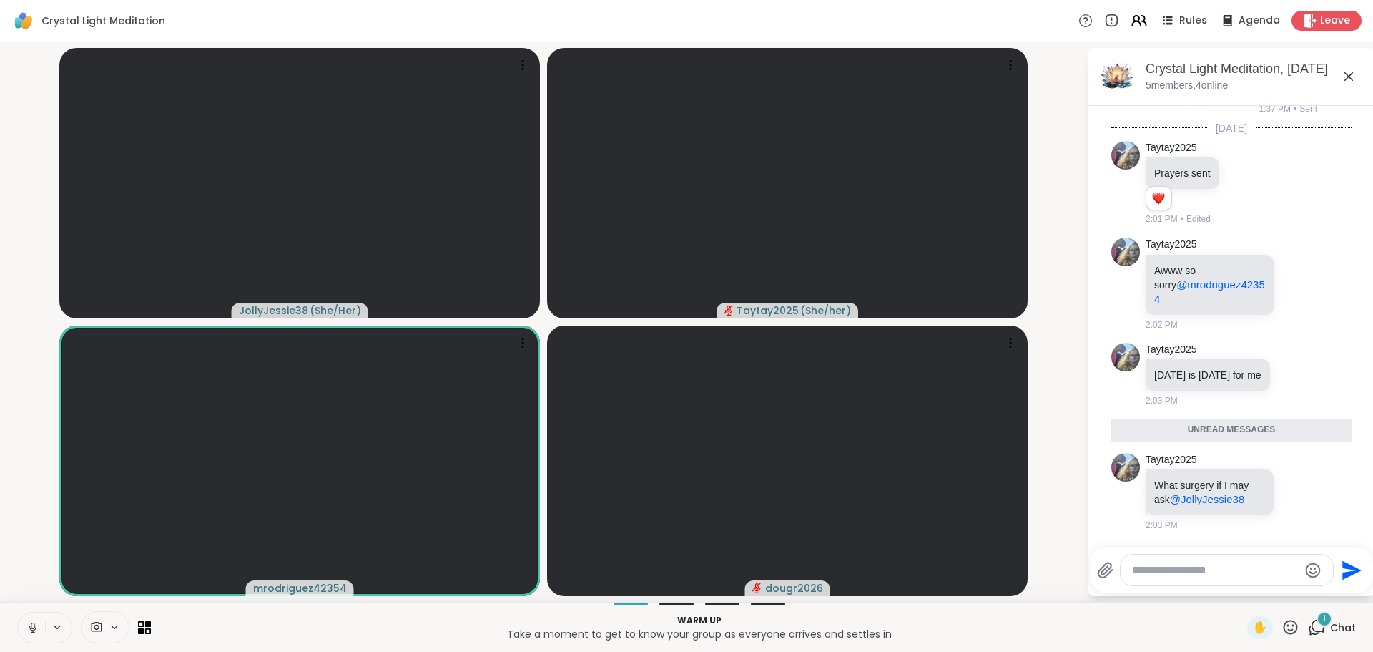
scroll to position [3865, 0]
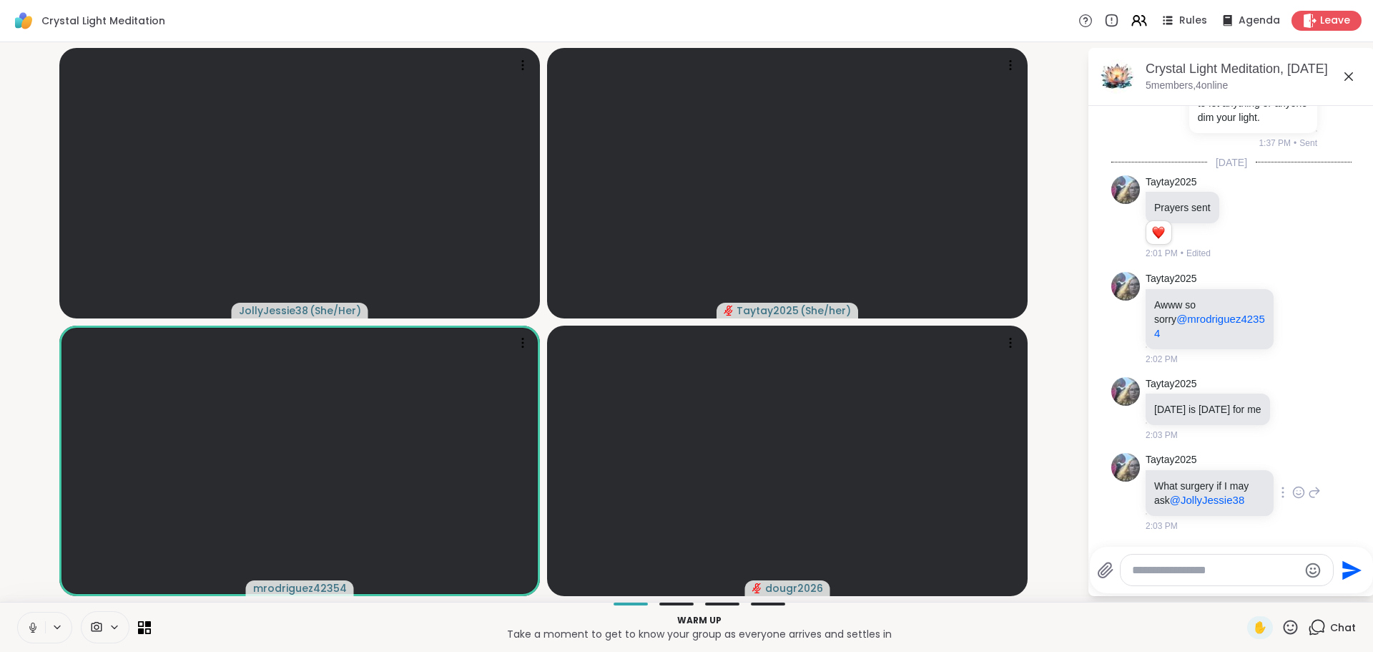
click at [1310, 490] on icon at bounding box center [1315, 492] width 10 height 10
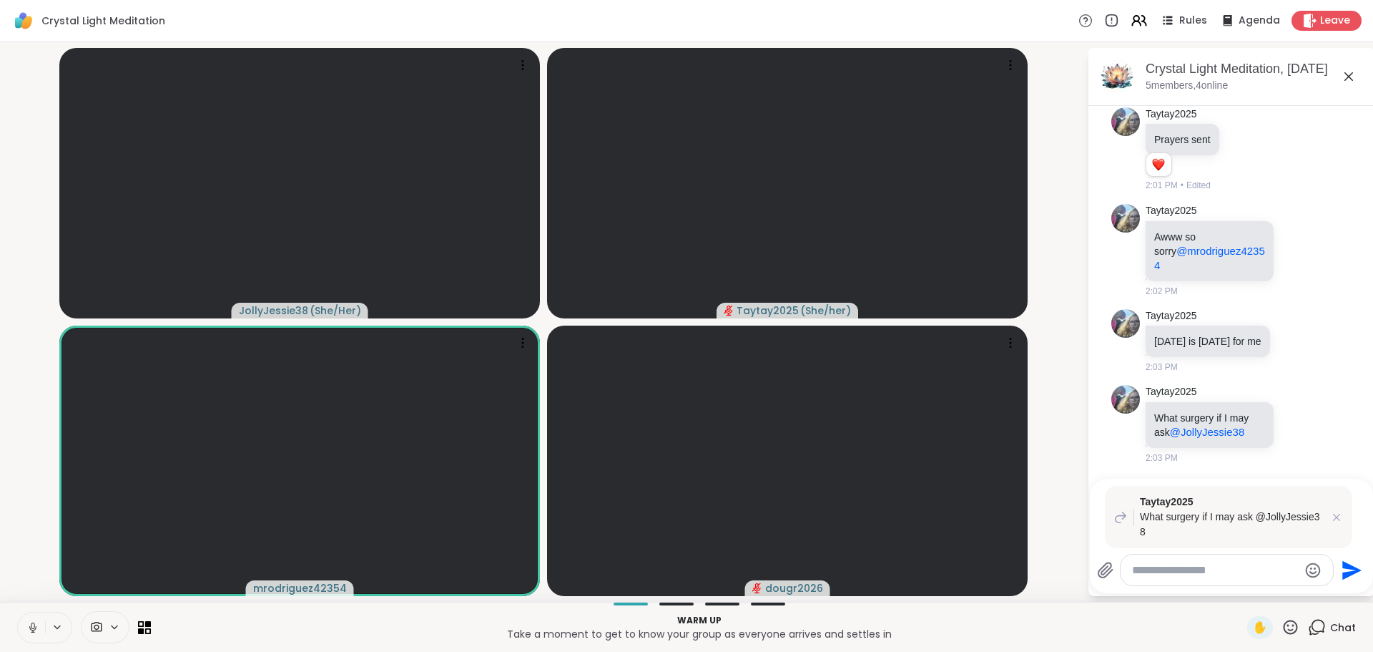
scroll to position [3900, 0]
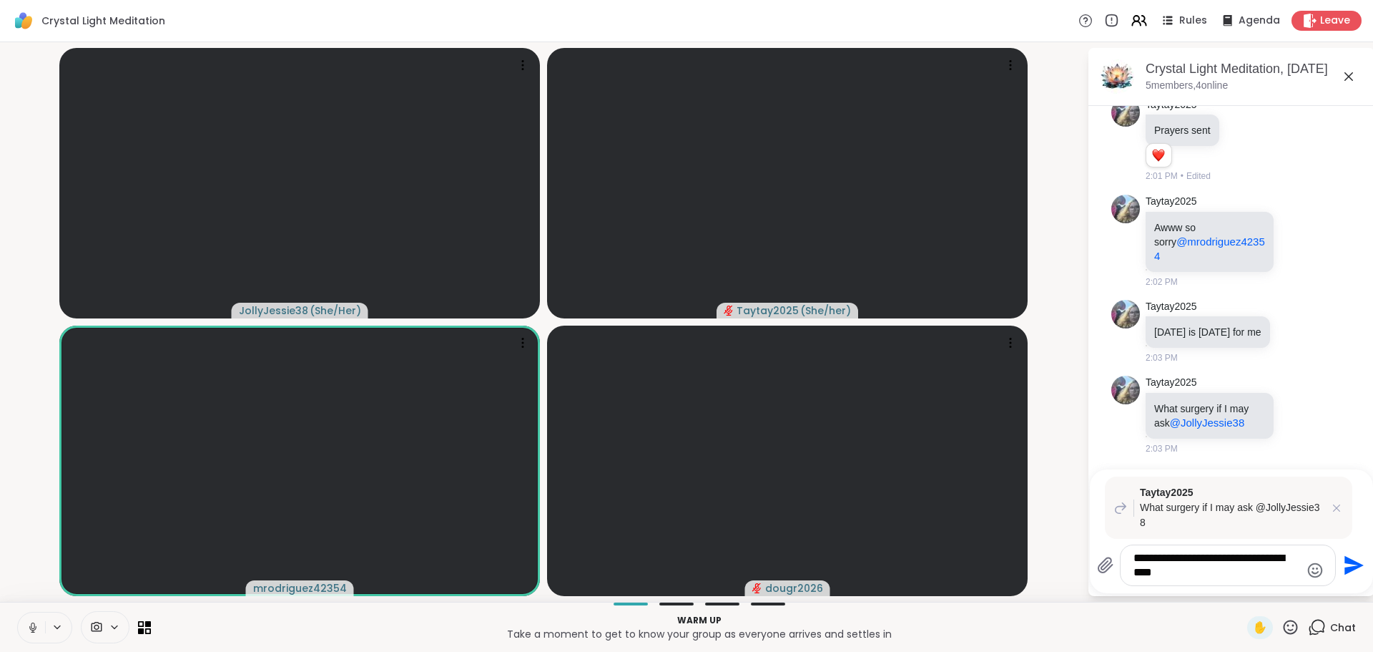
type textarea "**********"
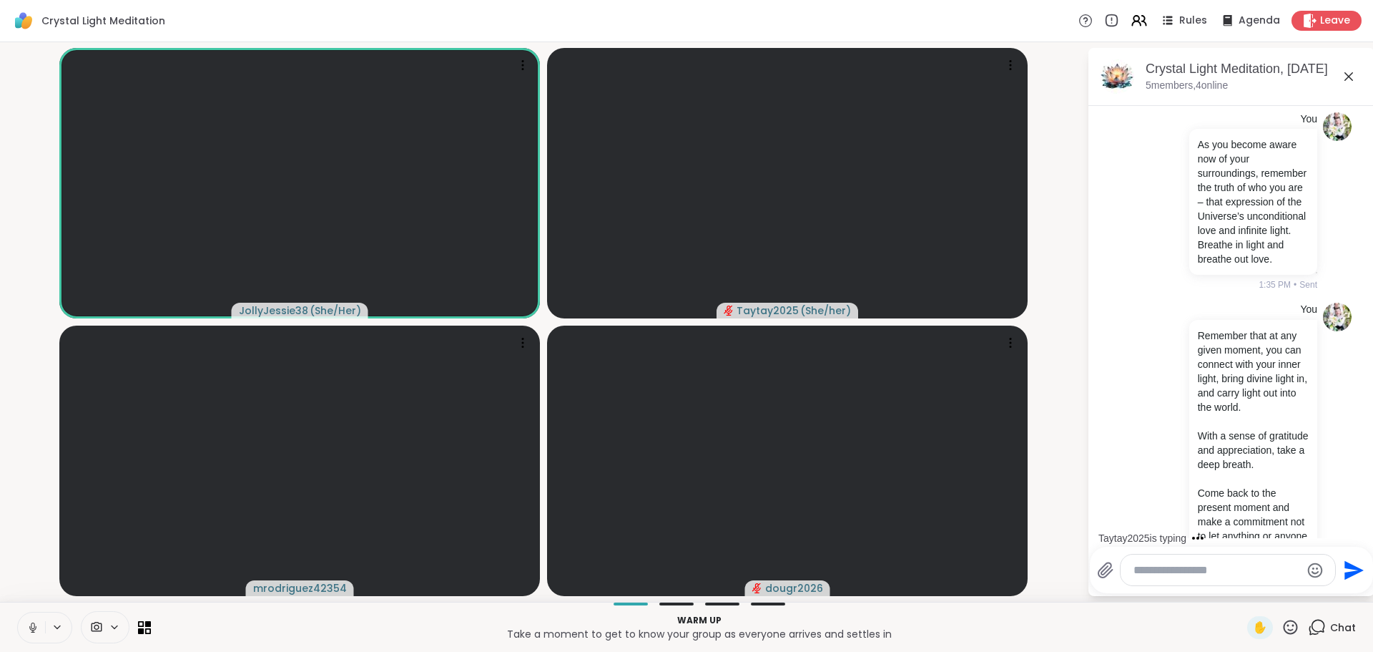
scroll to position [0, 0]
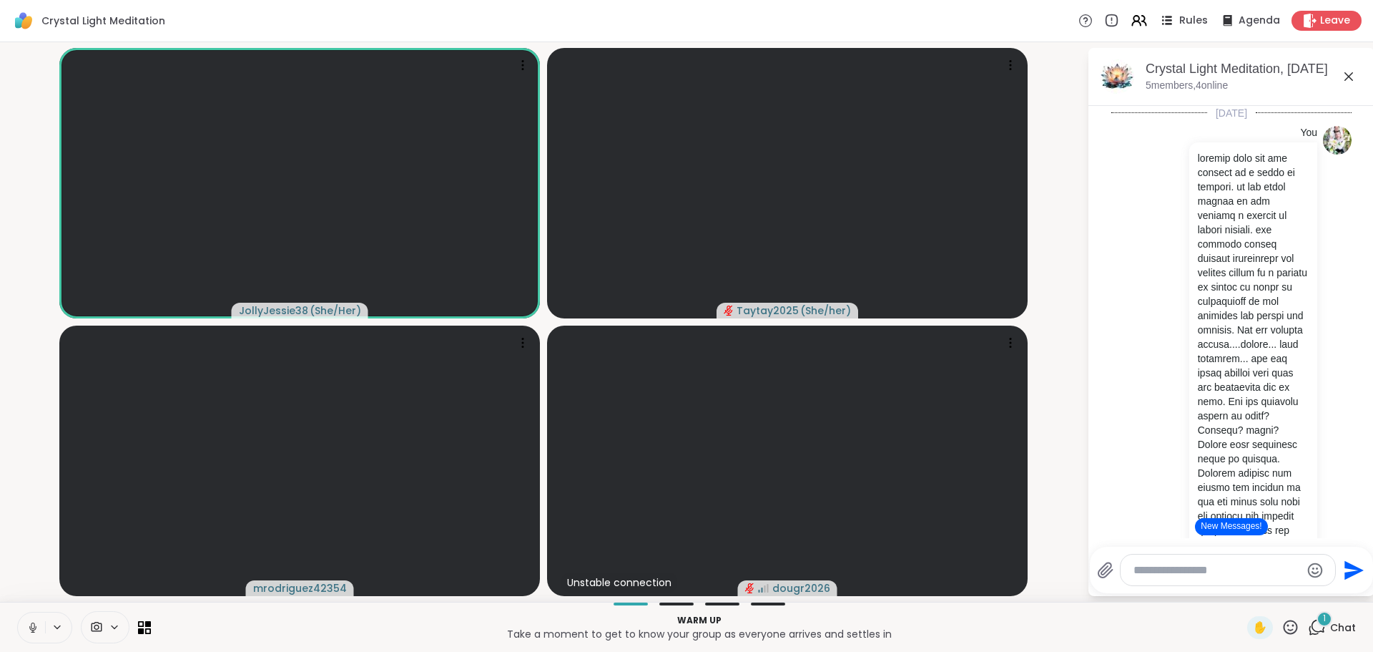
click at [1179, 19] on span "Rules" at bounding box center [1193, 21] width 29 height 15
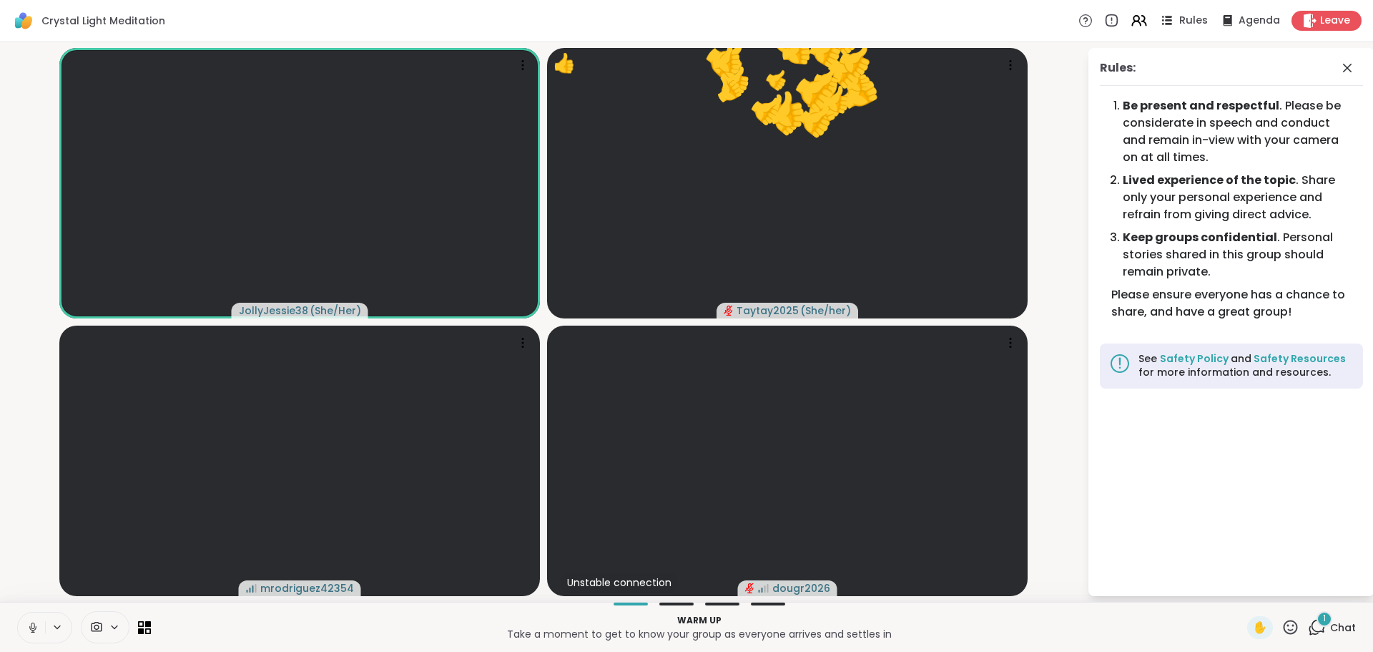
click at [1179, 19] on span "Rules" at bounding box center [1193, 21] width 29 height 15
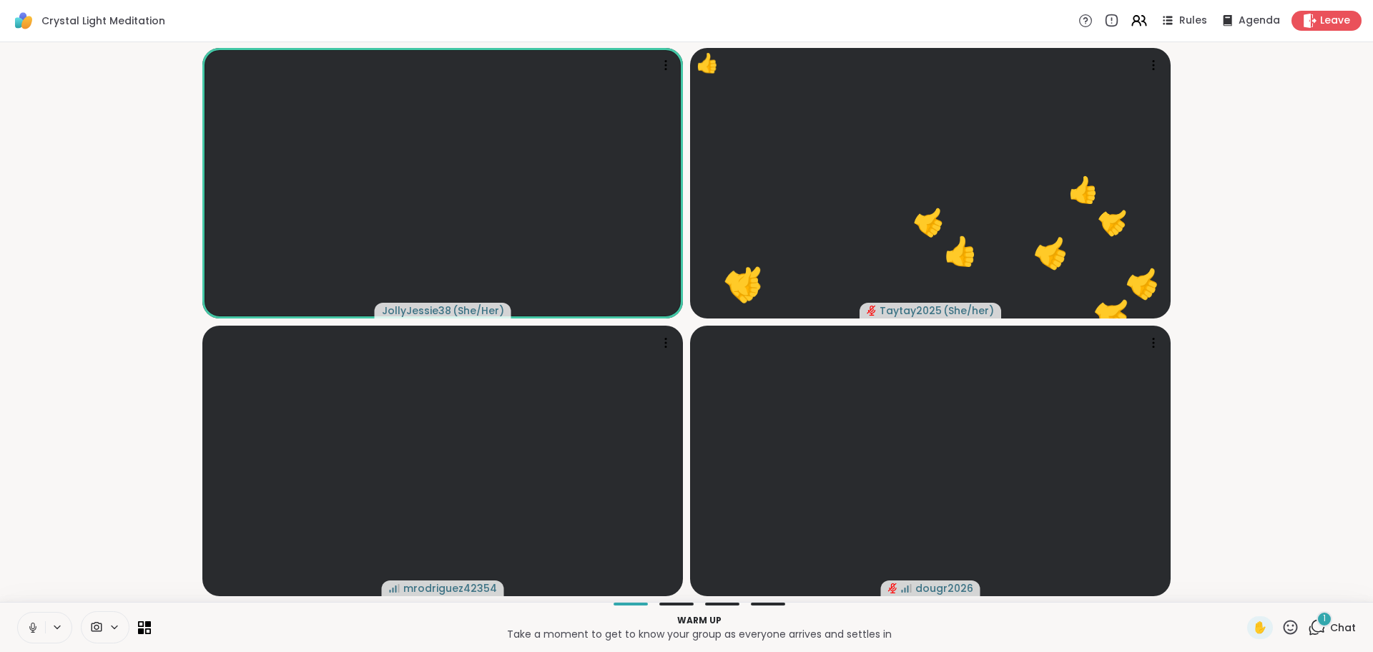
click at [1317, 620] on div "1" at bounding box center [1325, 619] width 16 height 16
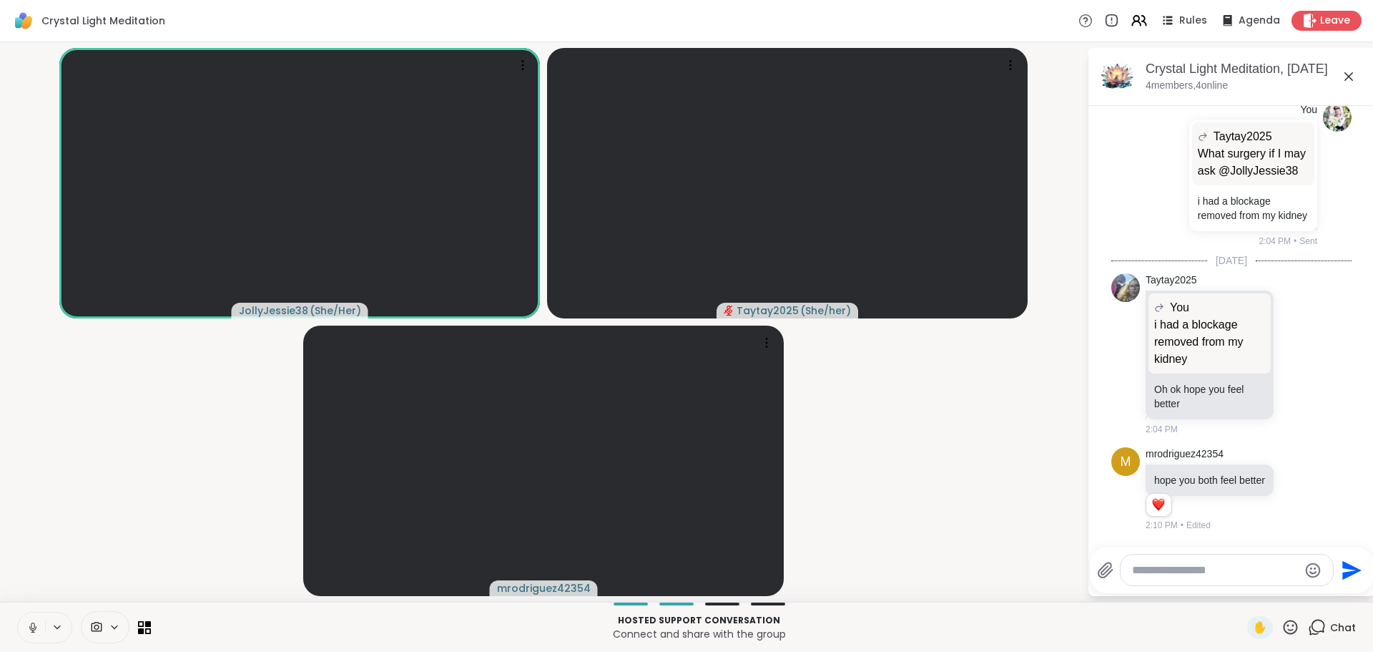
scroll to position [4337, 0]
click at [1259, 563] on textarea "Type your message" at bounding box center [1215, 570] width 167 height 14
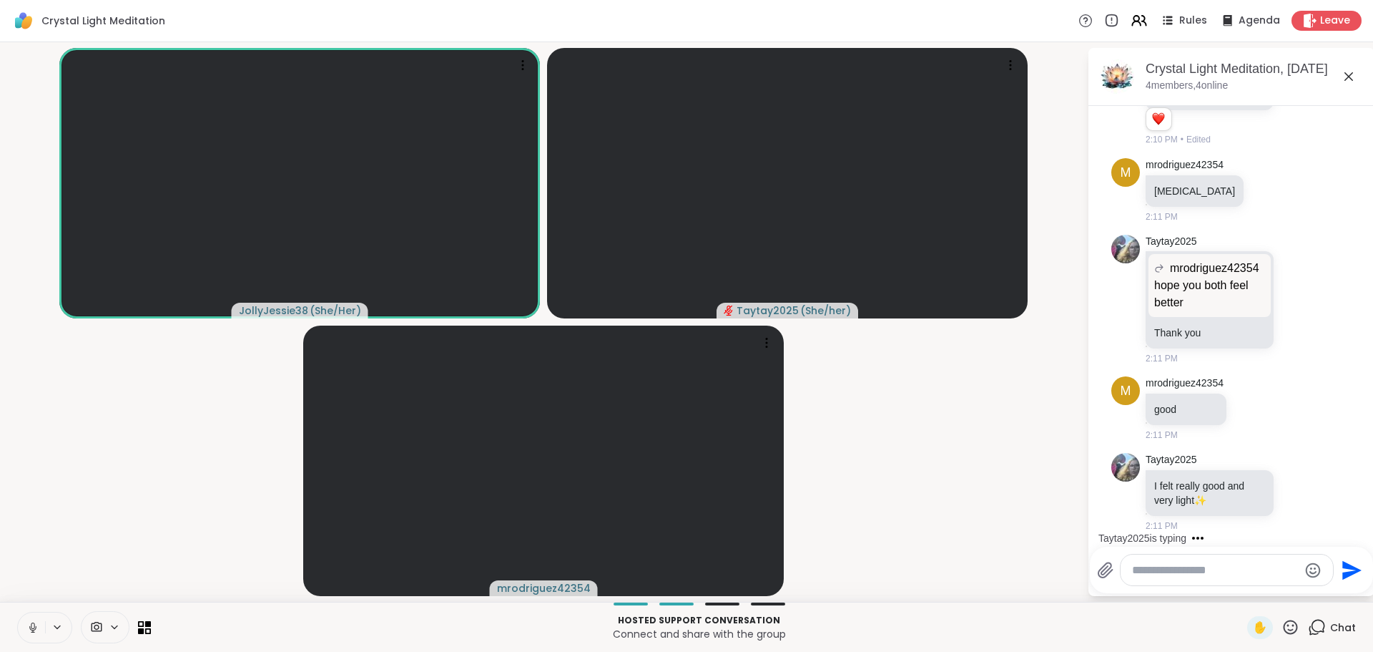
scroll to position [4723, 0]
click at [1290, 491] on div at bounding box center [1299, 491] width 44 height 17
click at [1292, 490] on icon at bounding box center [1298, 491] width 13 height 14
click at [1292, 462] on div "Select Reaction: Heart" at bounding box center [1298, 468] width 13 height 13
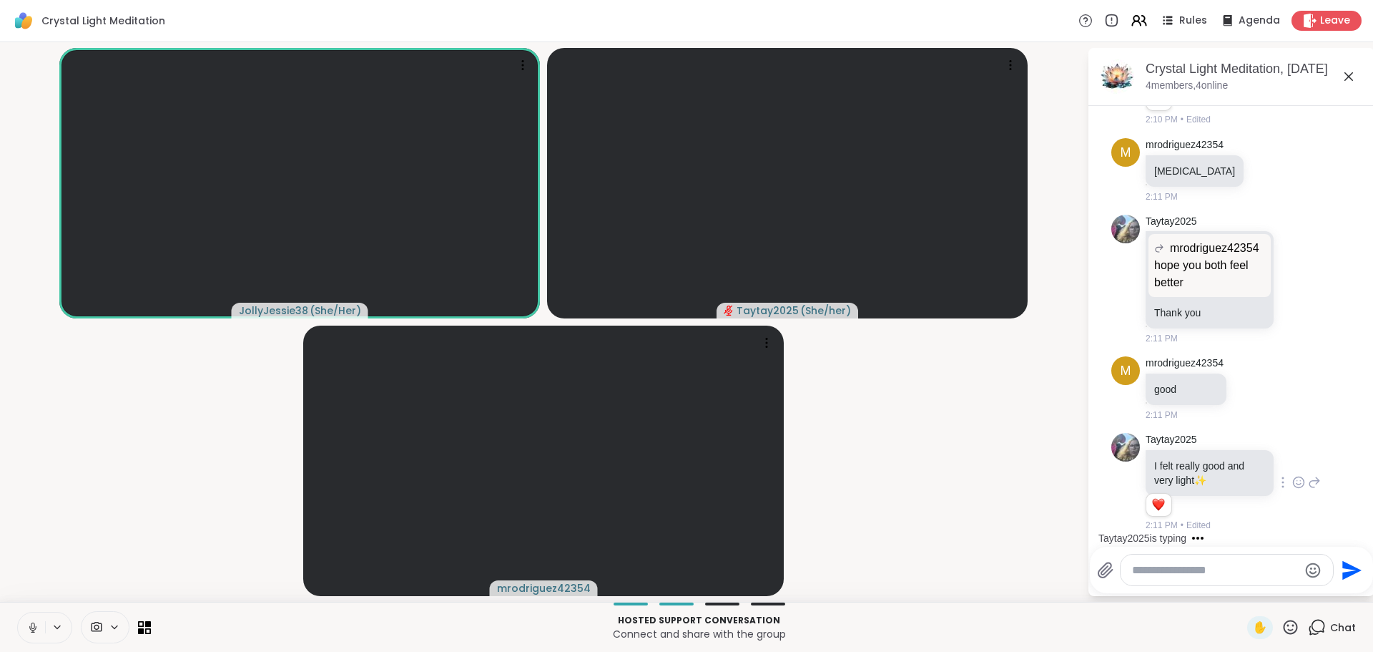
scroll to position [4819, 0]
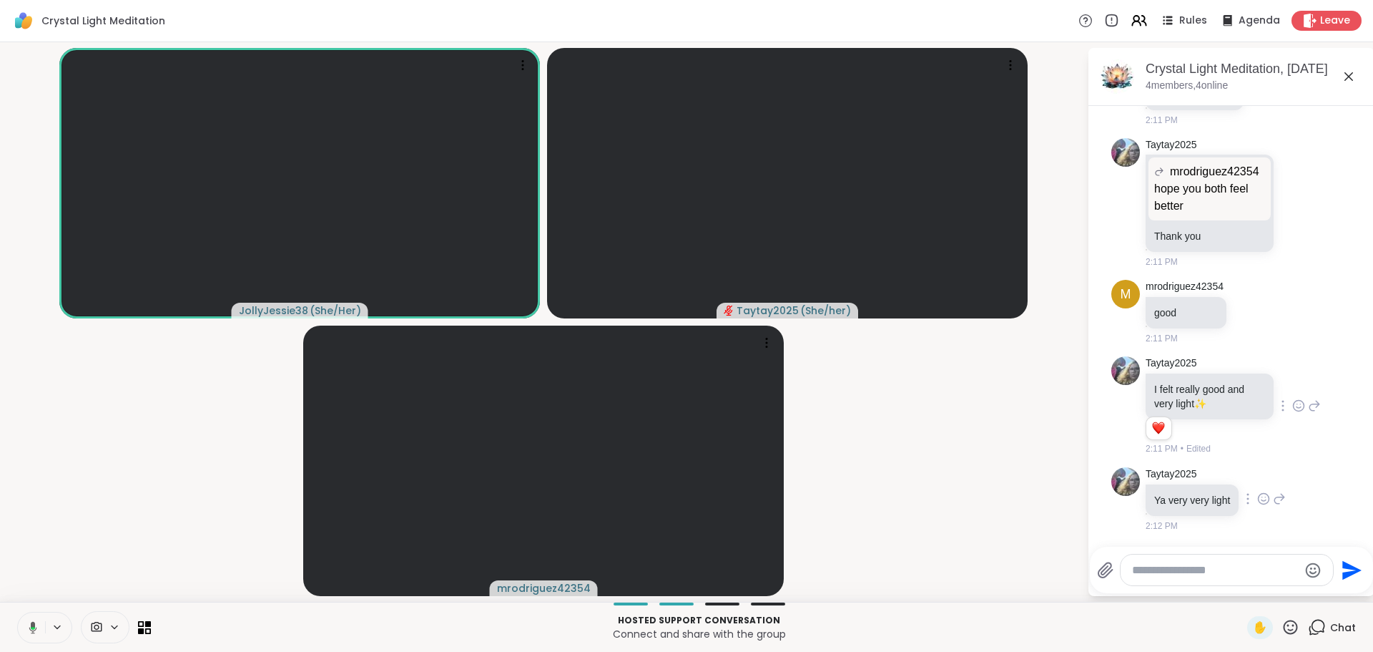
click at [1266, 499] on icon at bounding box center [1263, 498] width 13 height 14
click at [1267, 474] on button "Select Reaction: Heart" at bounding box center [1264, 475] width 29 height 29
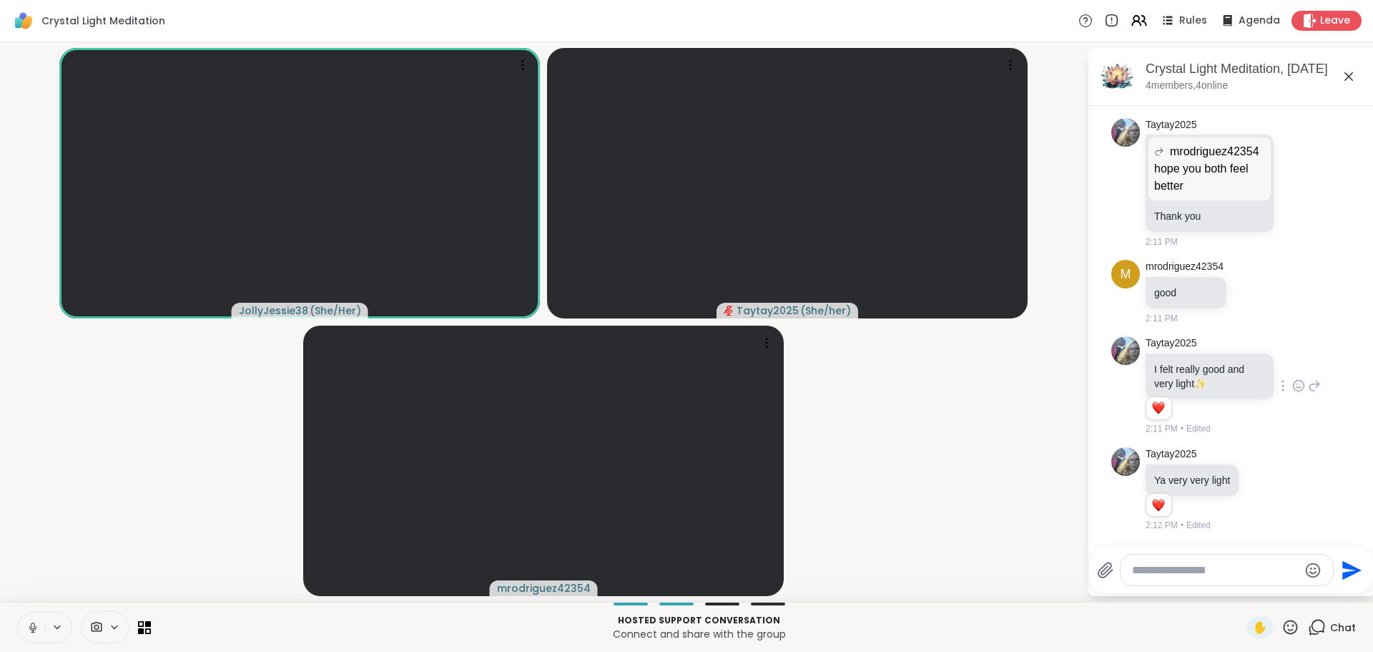
scroll to position [4839, 0]
click at [1164, 574] on textarea "Type your message" at bounding box center [1215, 570] width 167 height 14
click at [1218, 574] on textarea "Type your message" at bounding box center [1215, 570] width 167 height 14
click at [1176, 574] on textarea "Type your message" at bounding box center [1215, 570] width 167 height 14
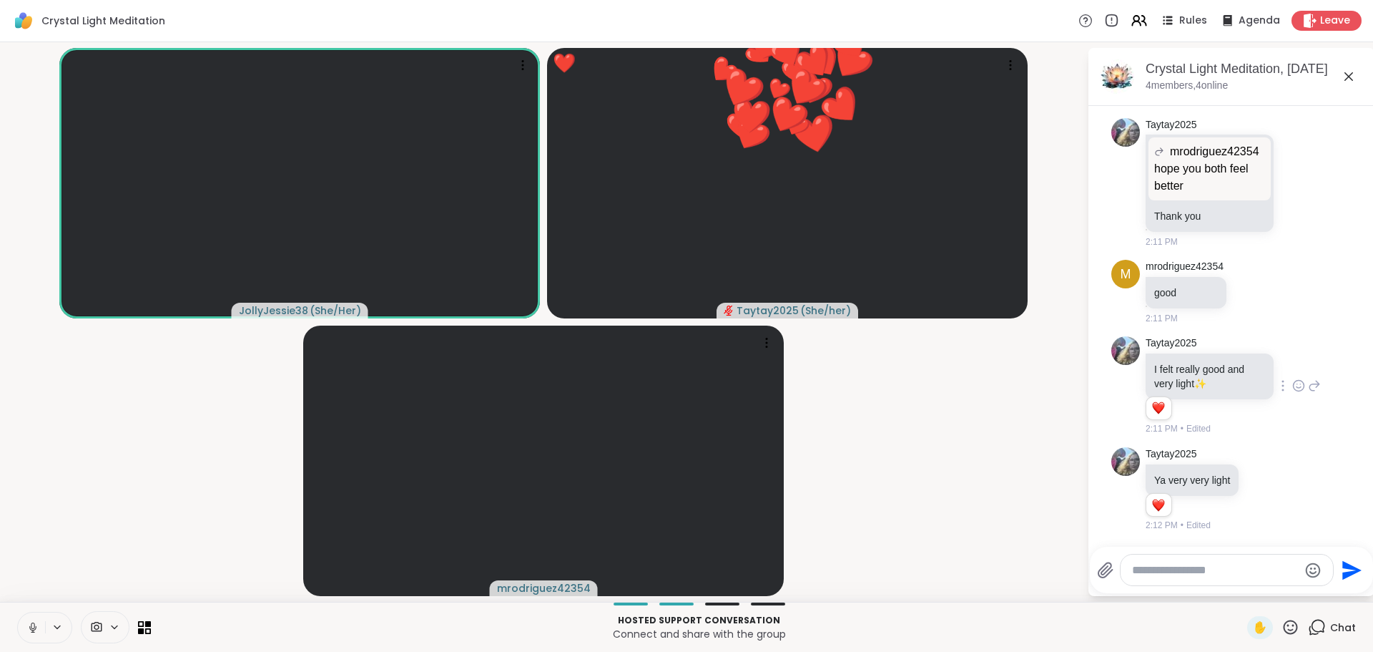
click at [1176, 574] on textarea "Type your message" at bounding box center [1215, 570] width 167 height 14
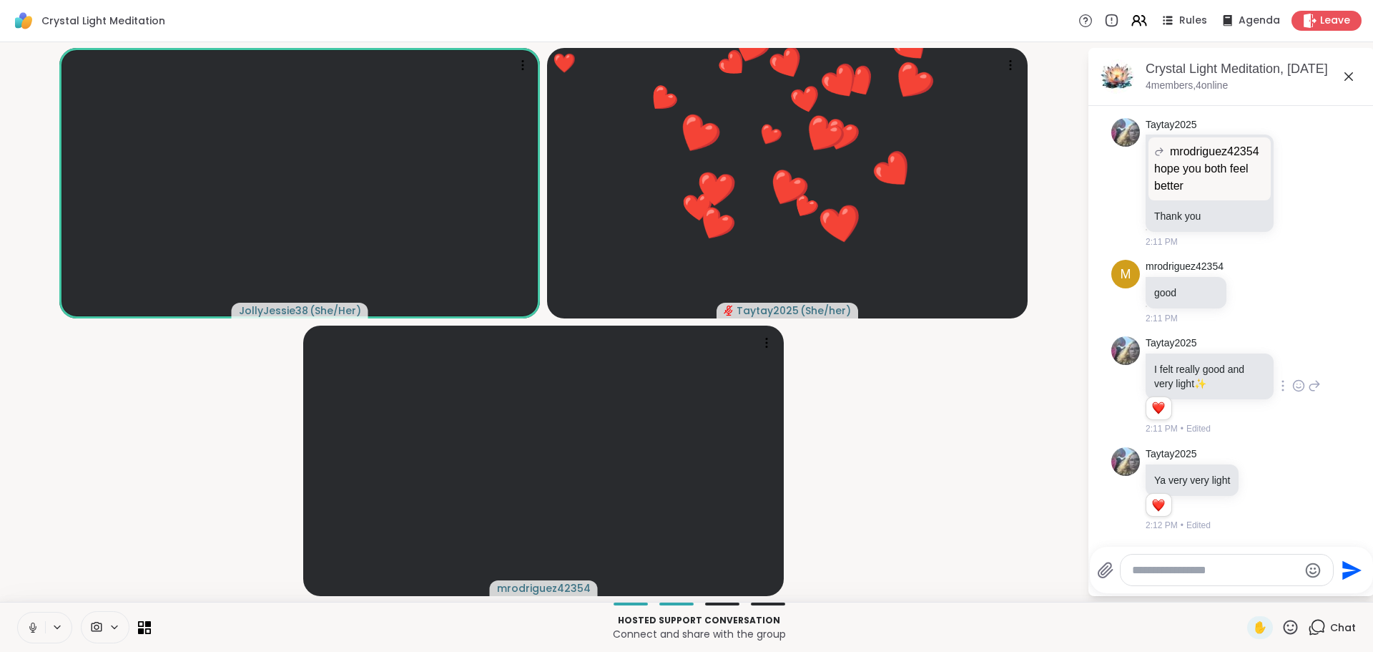
click at [1176, 574] on textarea "Type your message" at bounding box center [1215, 570] width 167 height 14
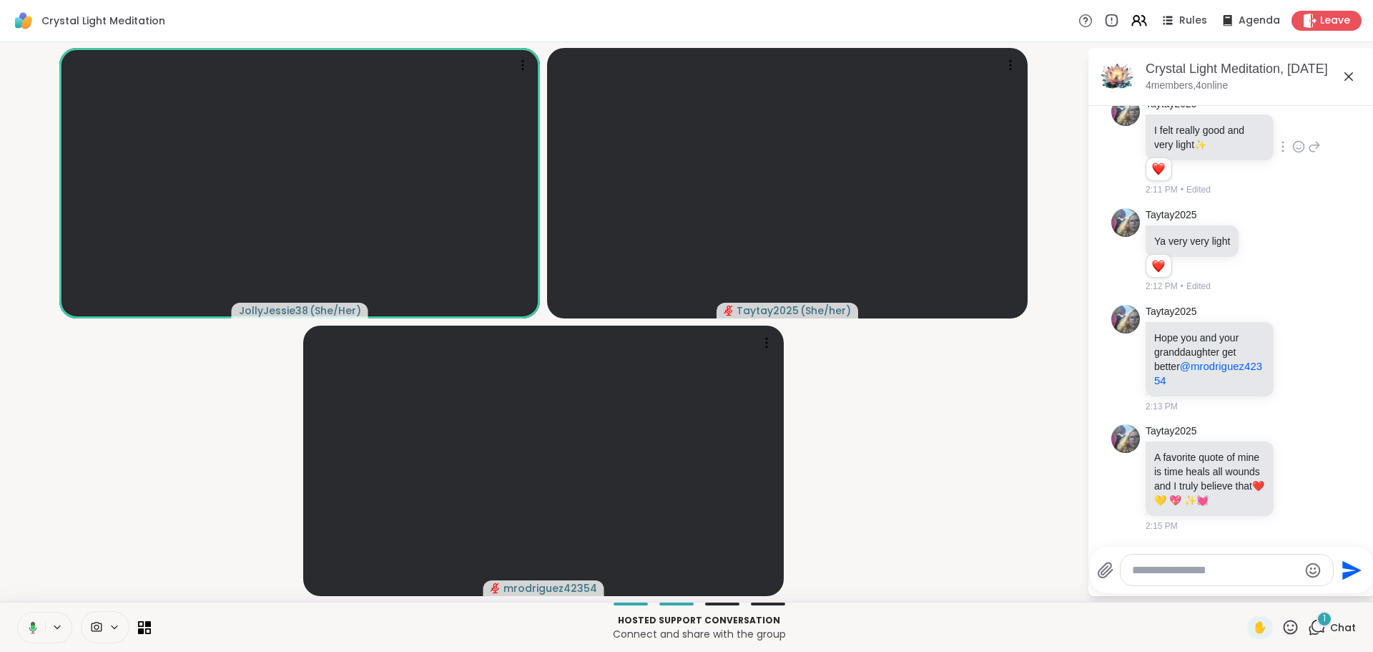
scroll to position [5107, 0]
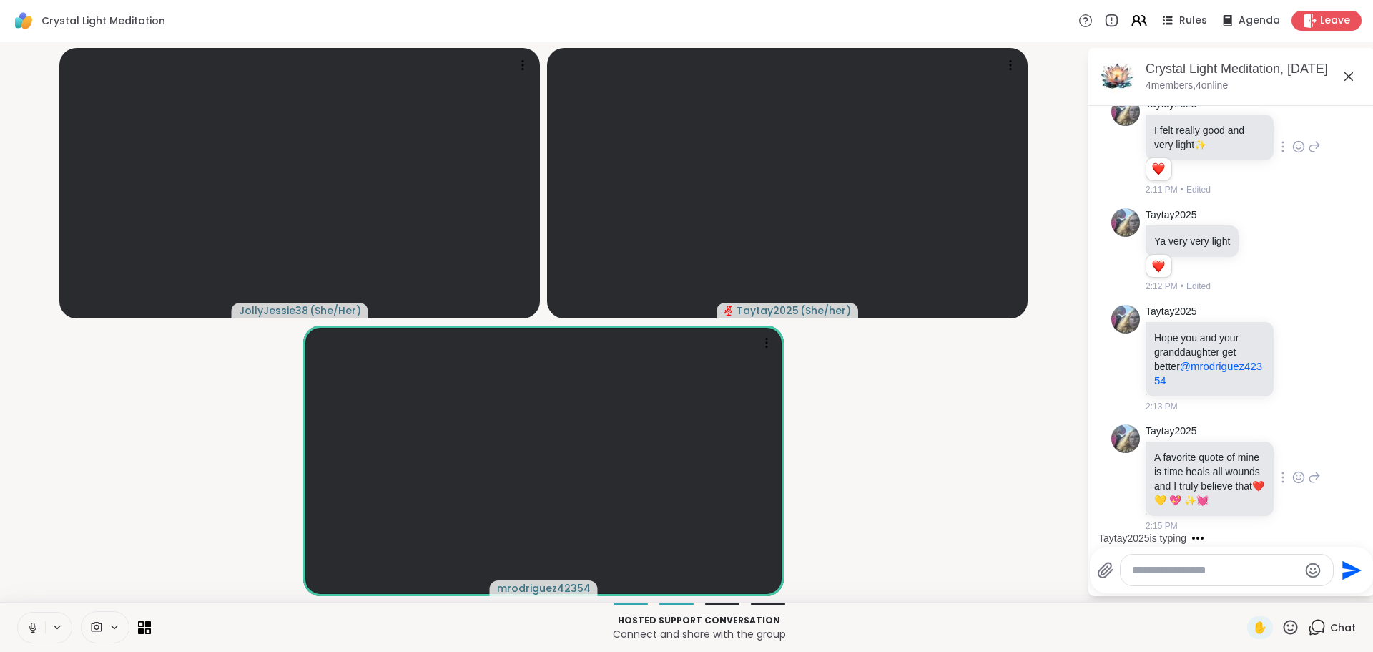
click at [1297, 479] on icon at bounding box center [1299, 479] width 4 height 1
click at [1292, 451] on div "Select Reaction: Heart" at bounding box center [1298, 454] width 13 height 13
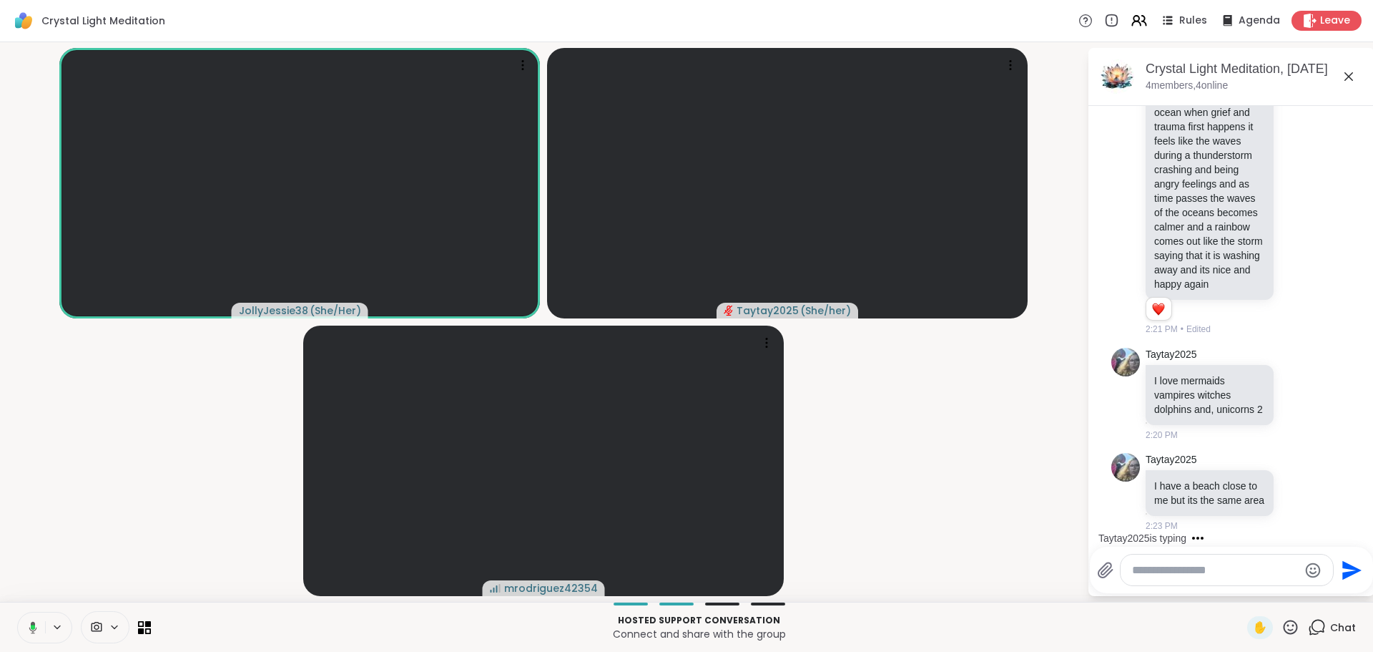
scroll to position [5781, 0]
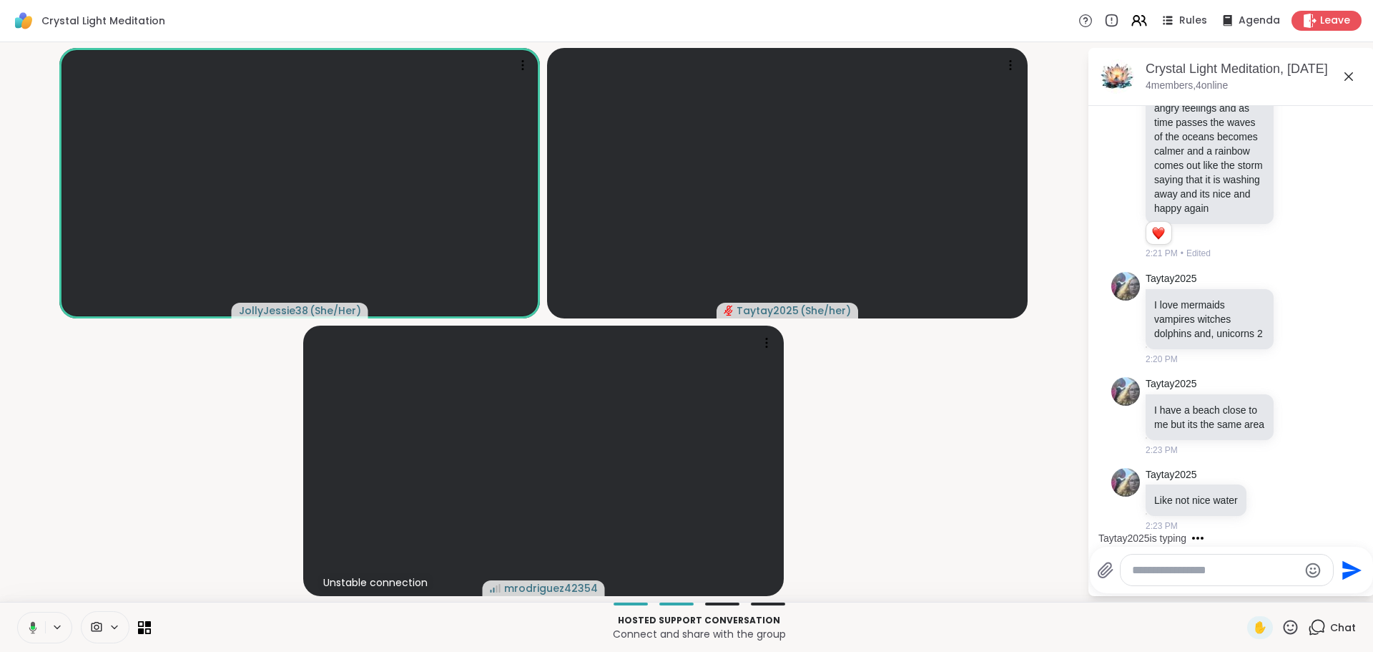
click at [35, 626] on icon at bounding box center [33, 627] width 4 height 4
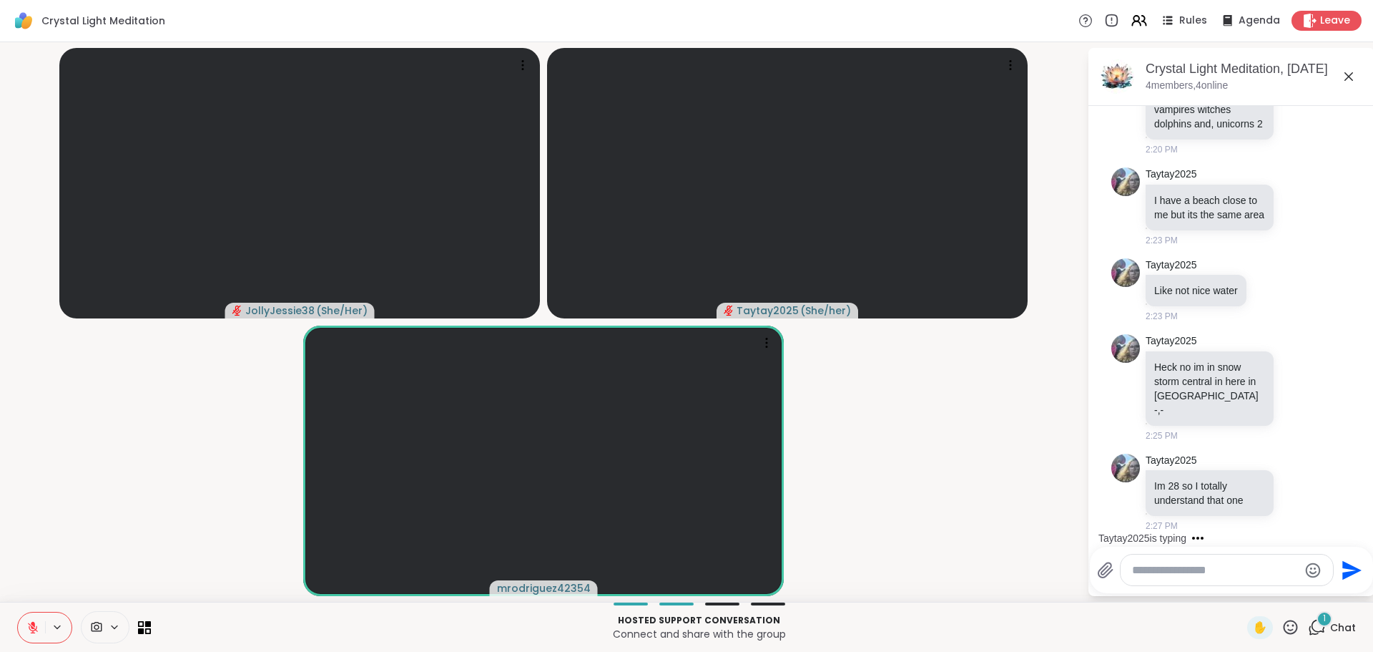
scroll to position [5977, 0]
click at [41, 631] on button at bounding box center [31, 627] width 27 height 30
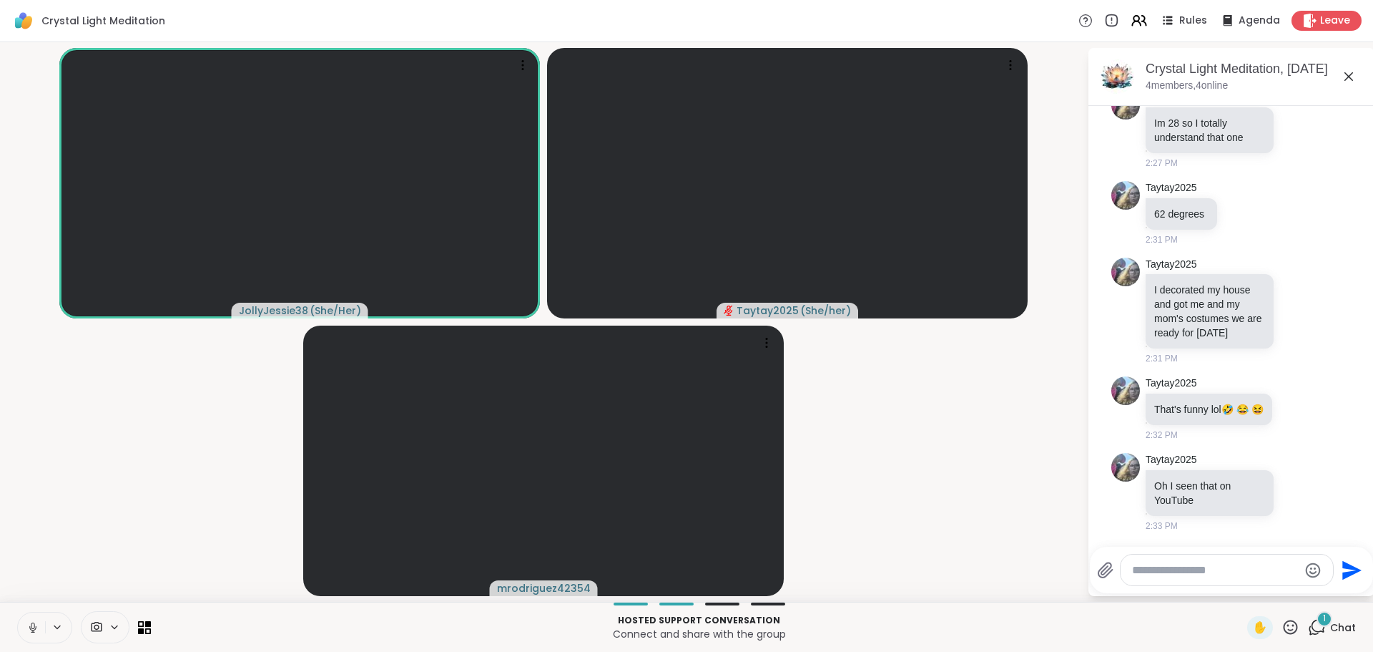
scroll to position [6368, 0]
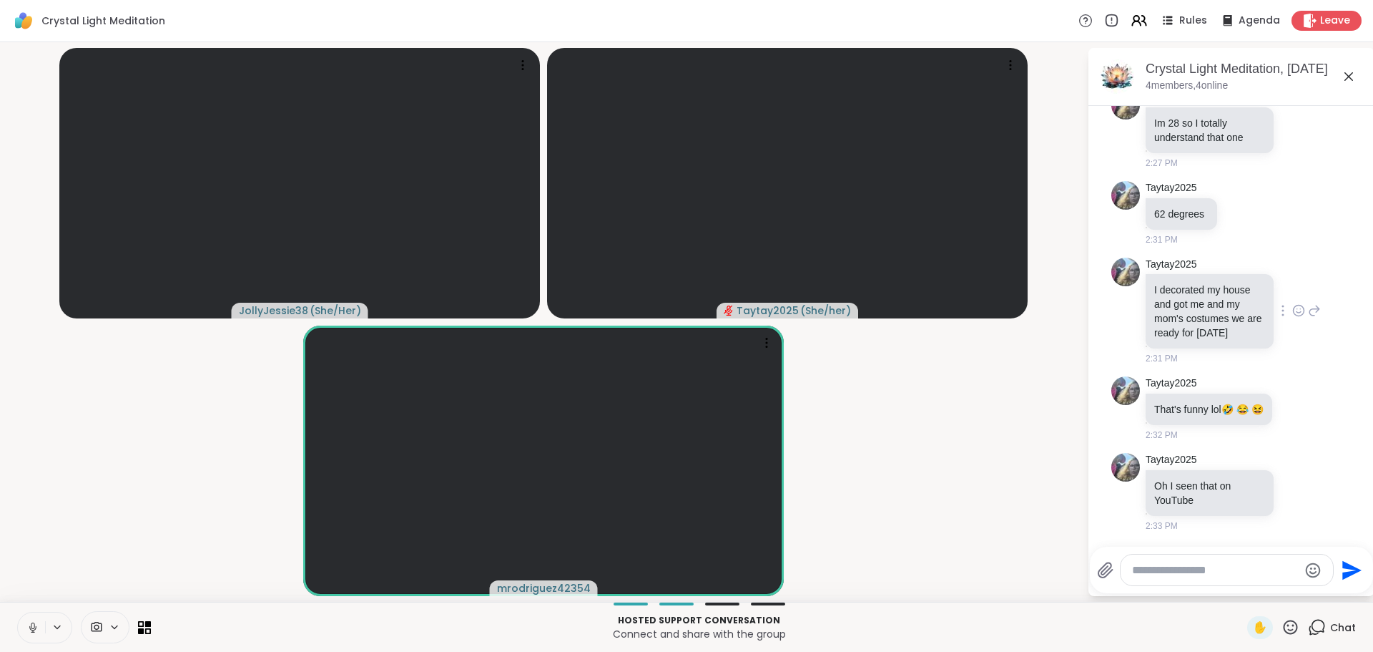
click at [1283, 278] on div "Taytay2025 I decorated my house and got me and my mom's costumes we are ready f…" at bounding box center [1233, 311] width 175 height 108
click at [1292, 303] on icon at bounding box center [1298, 310] width 13 height 14
click at [1292, 281] on div "Select Reaction: Heart" at bounding box center [1298, 287] width 13 height 13
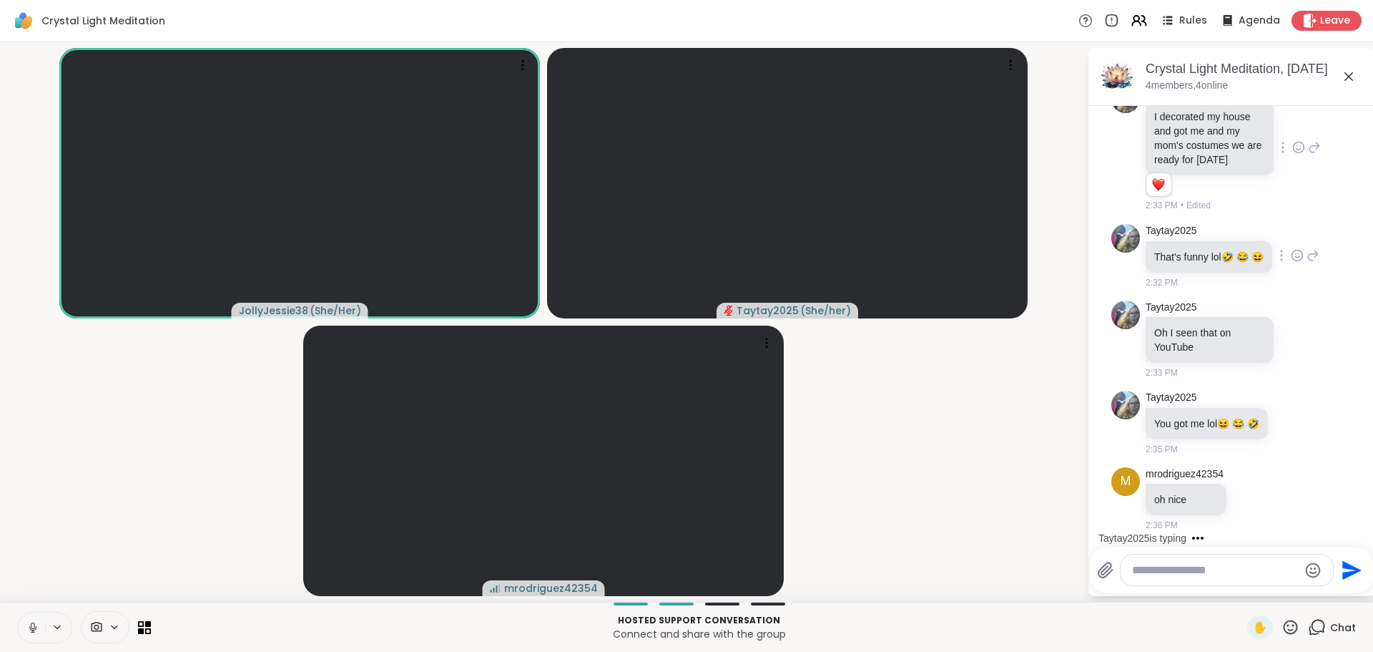
scroll to position [6688, 0]
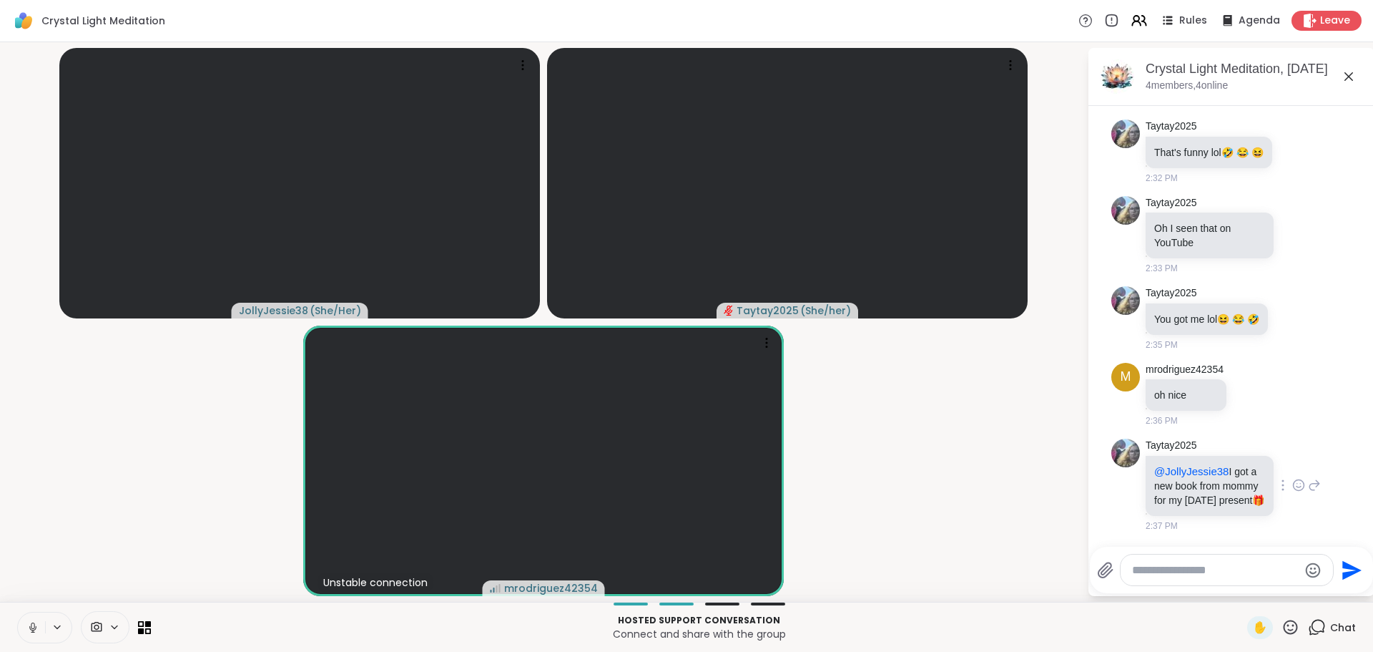
click at [1291, 476] on div at bounding box center [1299, 484] width 44 height 17
click at [1292, 476] on div at bounding box center [1298, 484] width 13 height 17
click at [1292, 456] on div "Select Reaction: Heart" at bounding box center [1298, 462] width 13 height 13
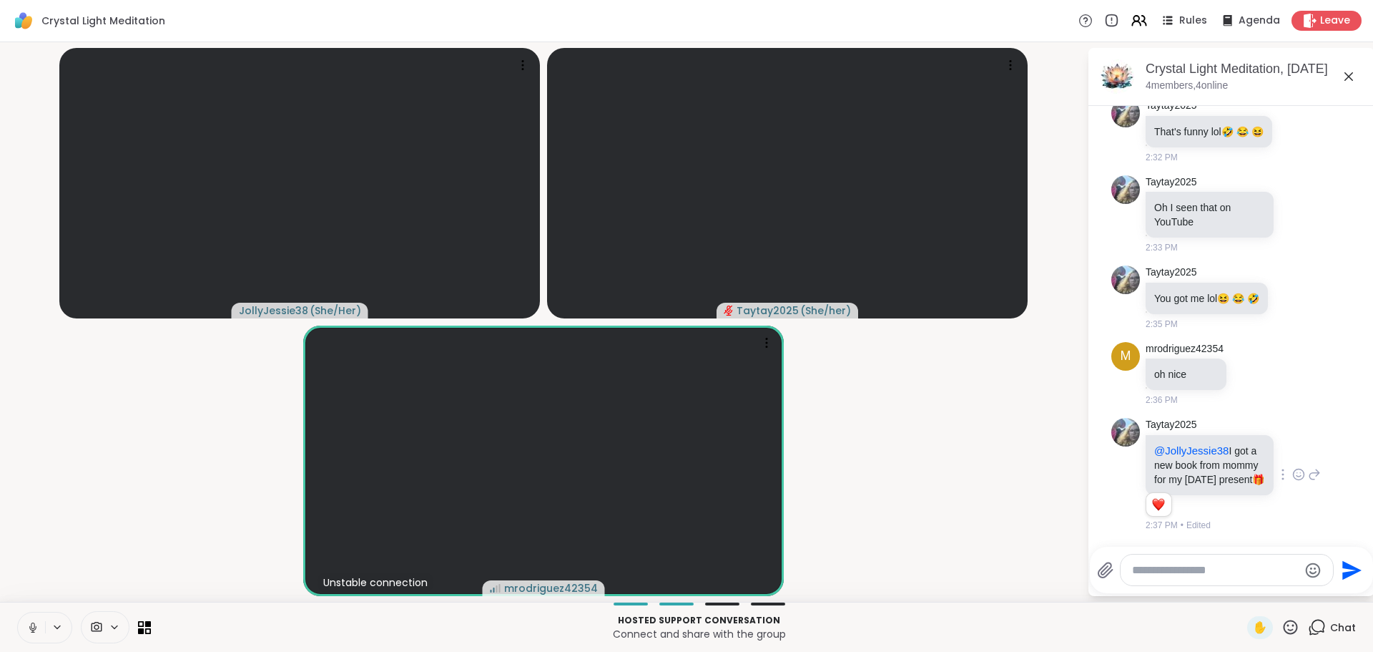
scroll to position [6785, 0]
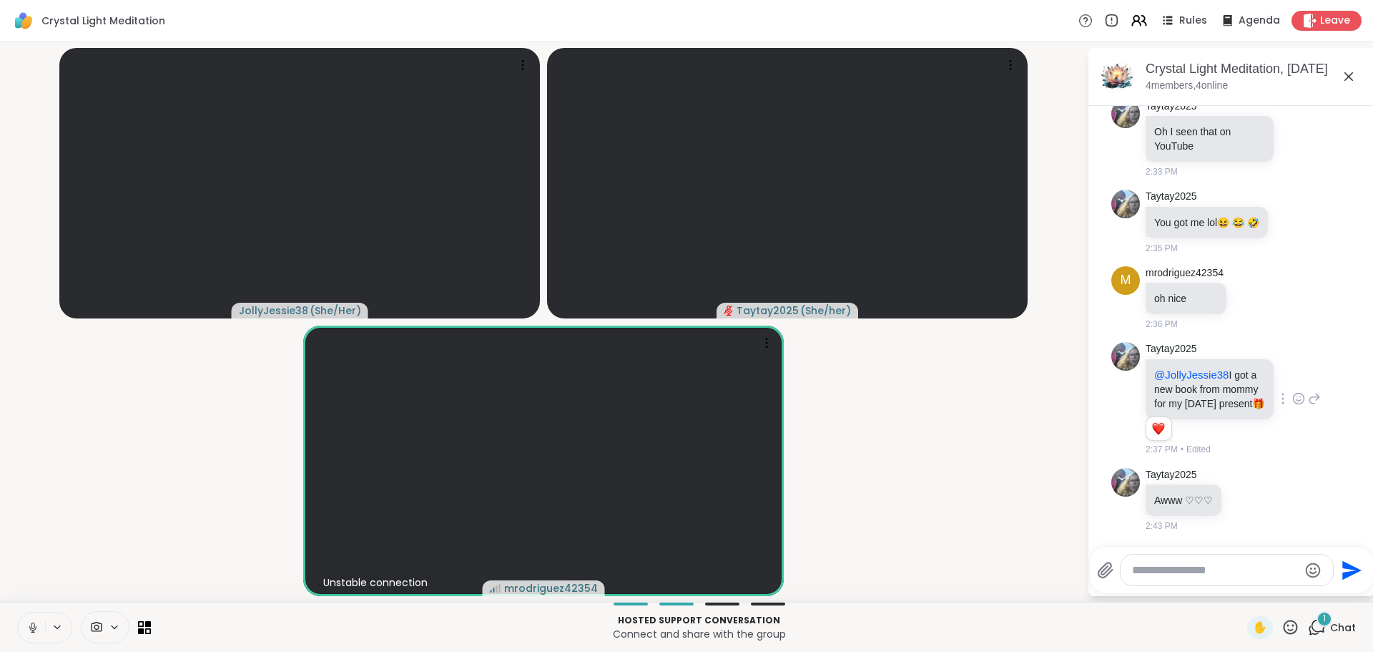
click at [1178, 576] on textarea "Type your message" at bounding box center [1215, 570] width 167 height 14
click at [1245, 492] on icon at bounding box center [1246, 499] width 13 height 14
click at [1243, 476] on div "Select Reaction: Heart" at bounding box center [1246, 476] width 13 height 13
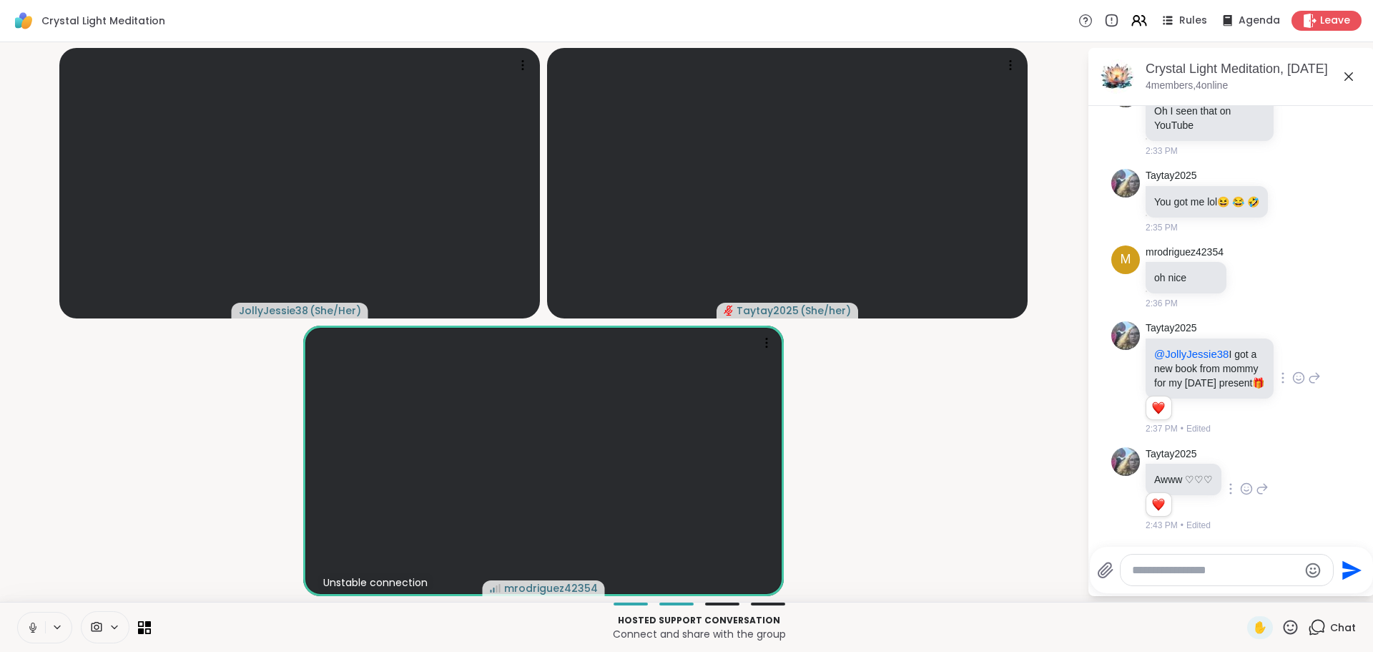
click at [1227, 561] on div at bounding box center [1227, 569] width 212 height 31
click at [1222, 572] on textarea "Type your message" at bounding box center [1215, 570] width 167 height 14
click at [1222, 571] on textarea "Type your message" at bounding box center [1215, 570] width 167 height 14
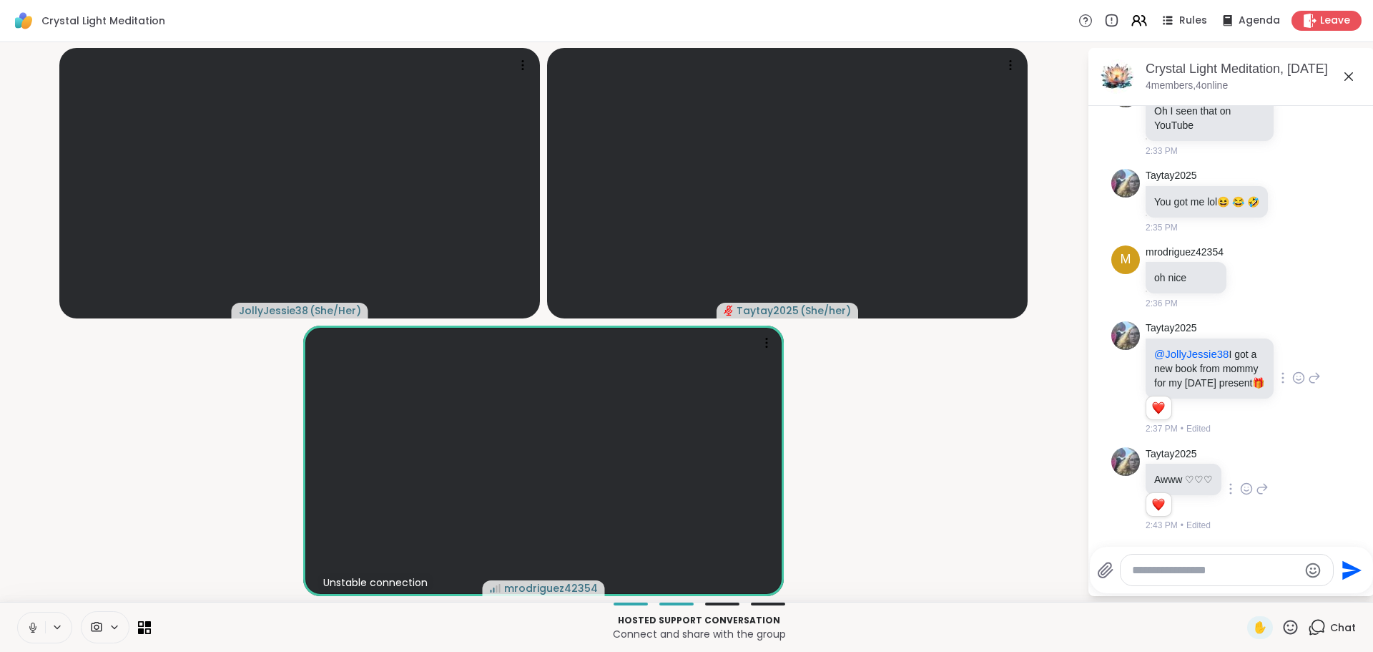
click at [1222, 571] on textarea "Type your message" at bounding box center [1215, 570] width 167 height 14
click at [1200, 569] on textarea "Type your message" at bounding box center [1215, 570] width 167 height 14
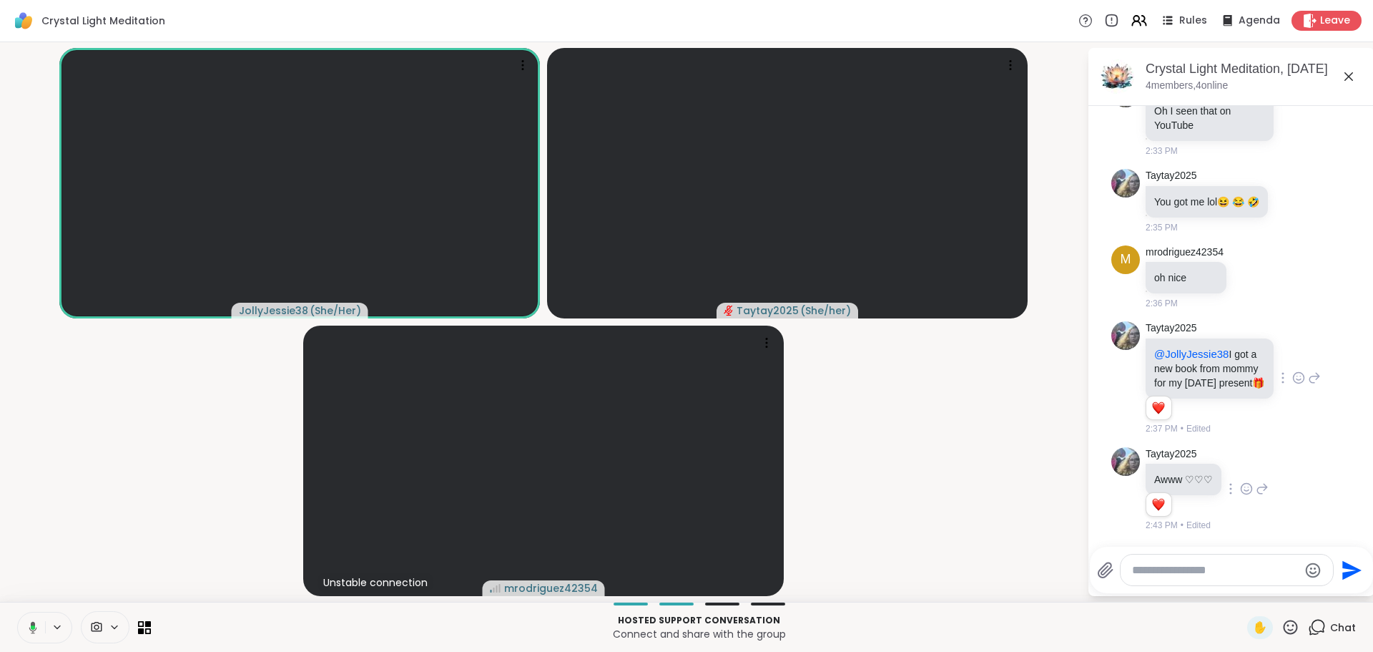
click at [1200, 569] on textarea "Type your message" at bounding box center [1215, 570] width 167 height 14
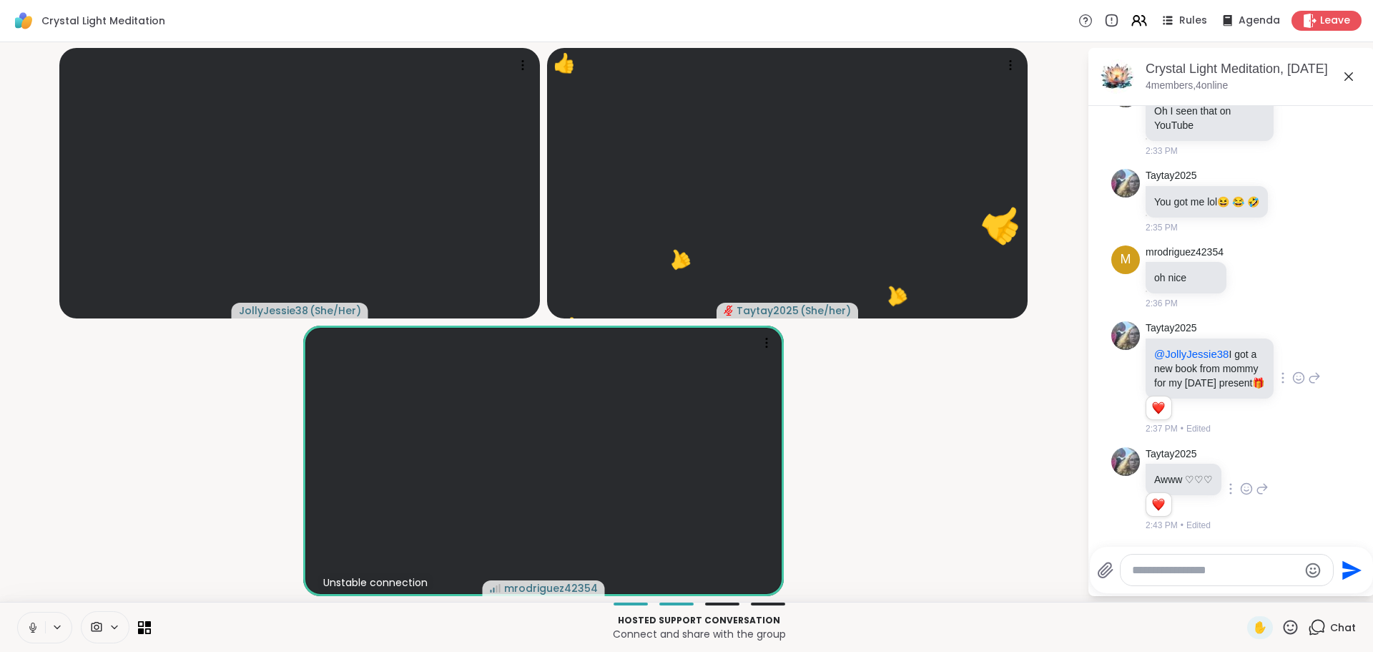
click at [1198, 573] on textarea "Type your message" at bounding box center [1215, 570] width 167 height 14
click at [1202, 567] on textarea "Type your message" at bounding box center [1215, 570] width 167 height 14
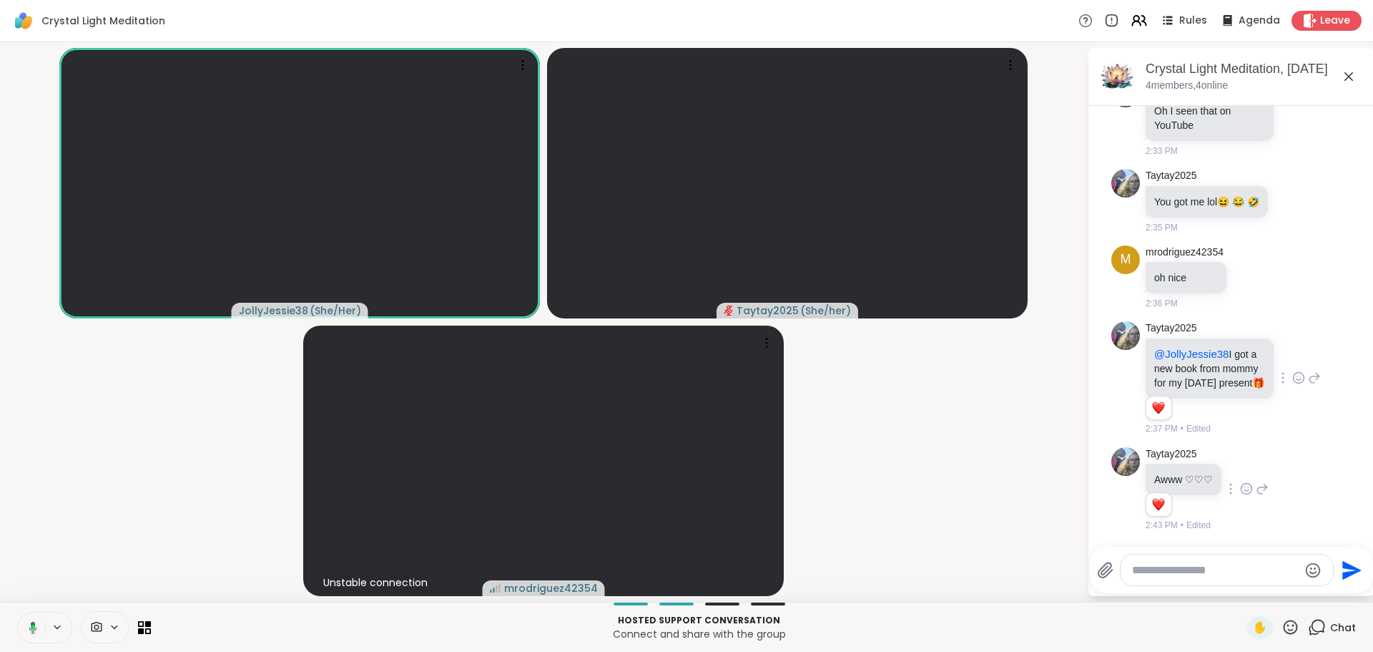
click at [1202, 567] on textarea "Type your message" at bounding box center [1215, 570] width 167 height 14
click at [1184, 571] on textarea "Type your message" at bounding box center [1215, 570] width 167 height 14
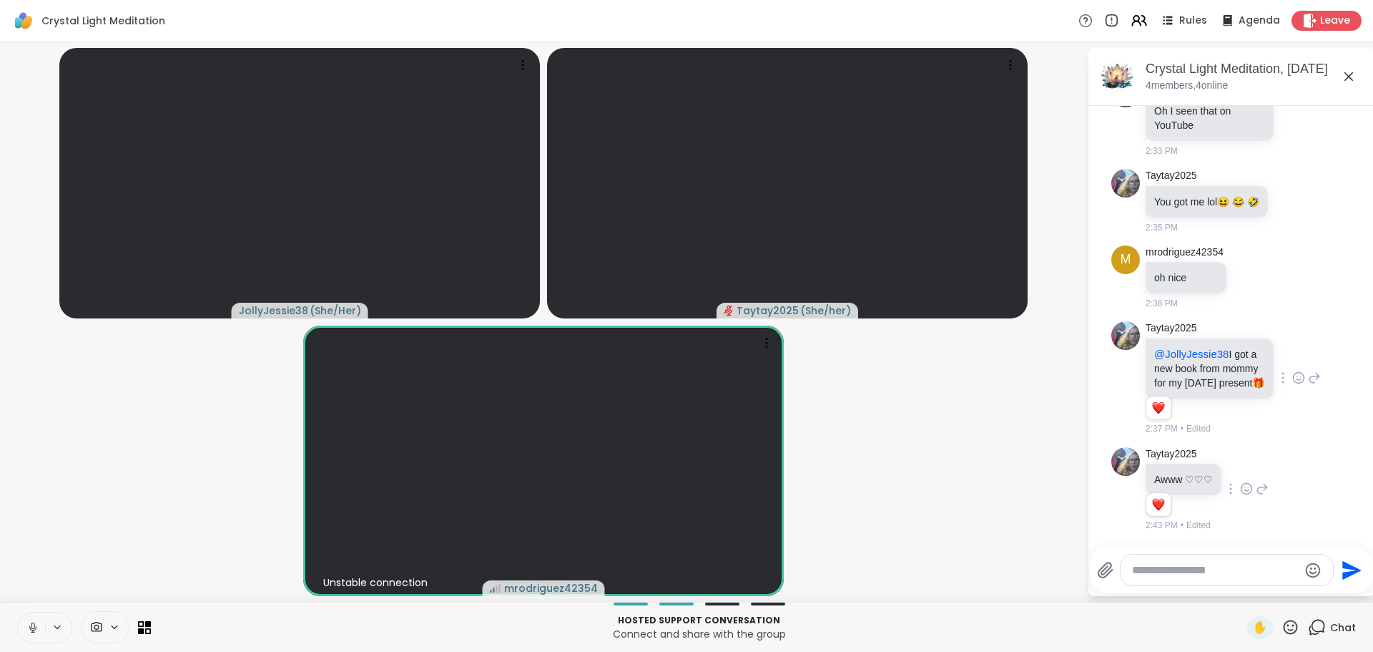
click at [1189, 571] on textarea "Type your message" at bounding box center [1215, 570] width 167 height 14
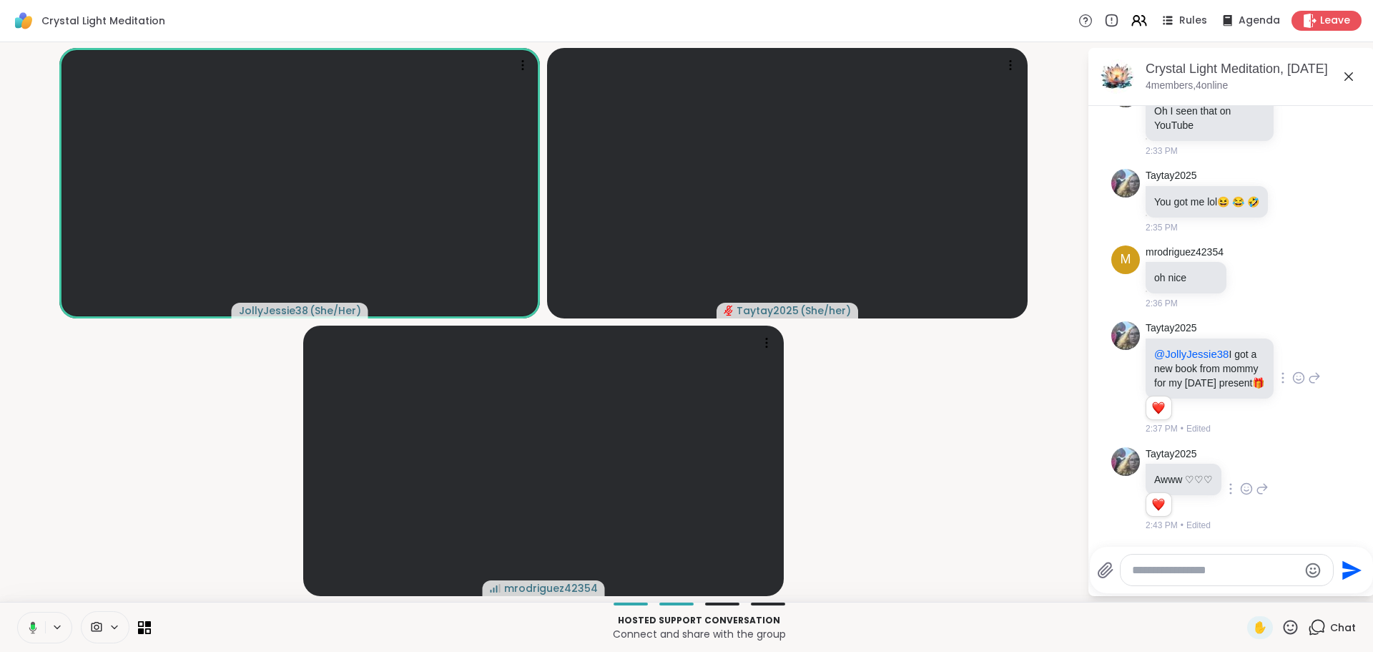
click at [1189, 571] on textarea "Type your message" at bounding box center [1215, 570] width 167 height 14
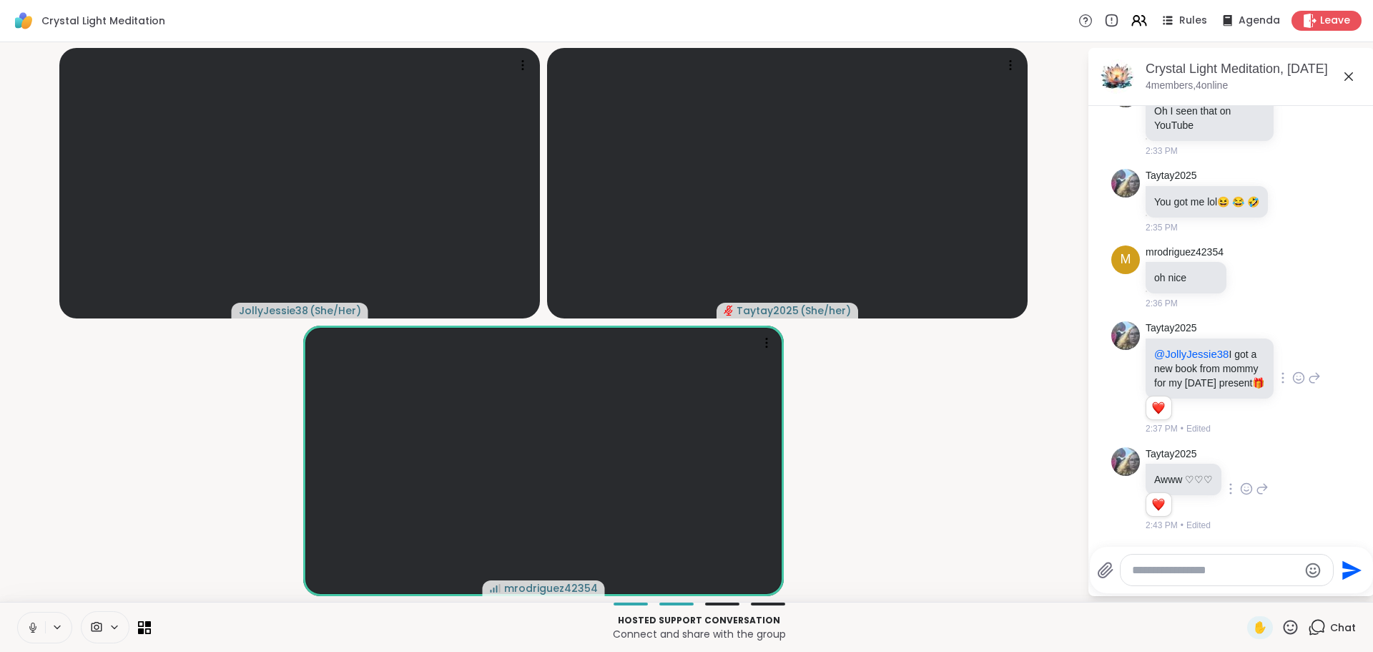
click at [1200, 573] on textarea "Type your message" at bounding box center [1215, 570] width 167 height 14
click at [1200, 572] on textarea "Type your message" at bounding box center [1215, 570] width 167 height 14
click at [1205, 566] on textarea "Type your message" at bounding box center [1215, 570] width 167 height 14
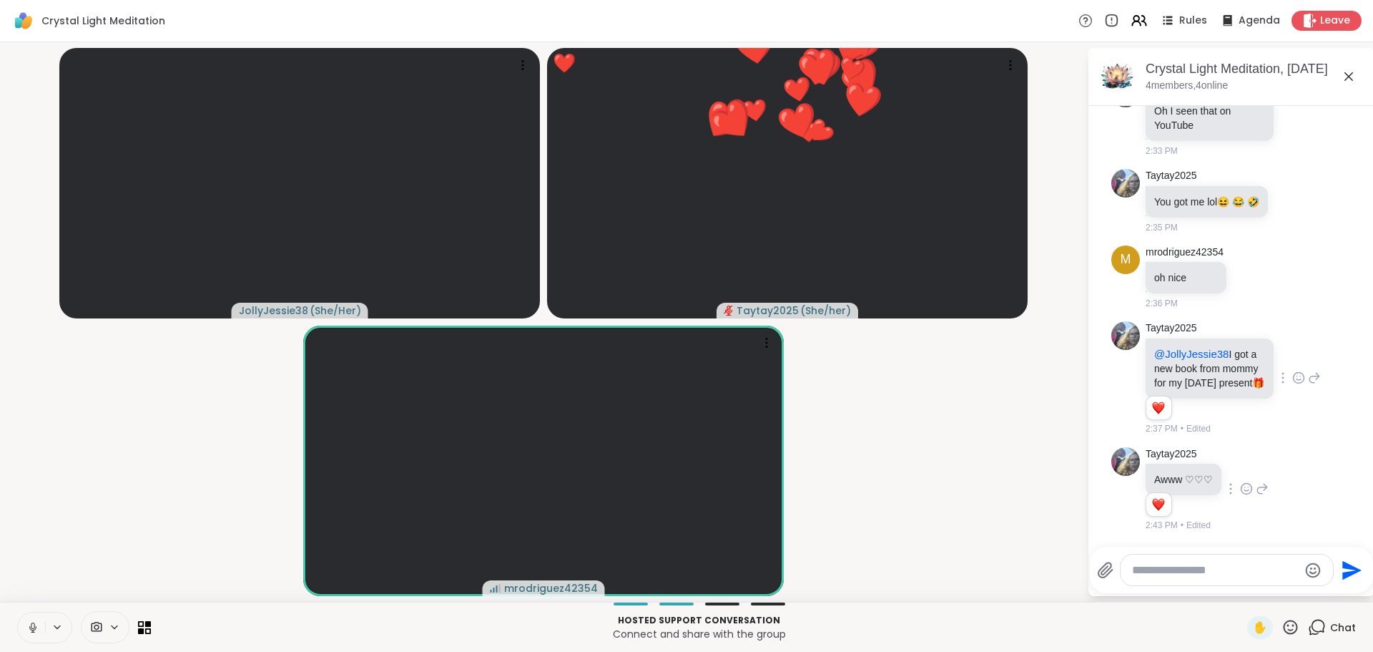
click at [1204, 566] on textarea "Type your message" at bounding box center [1215, 570] width 167 height 14
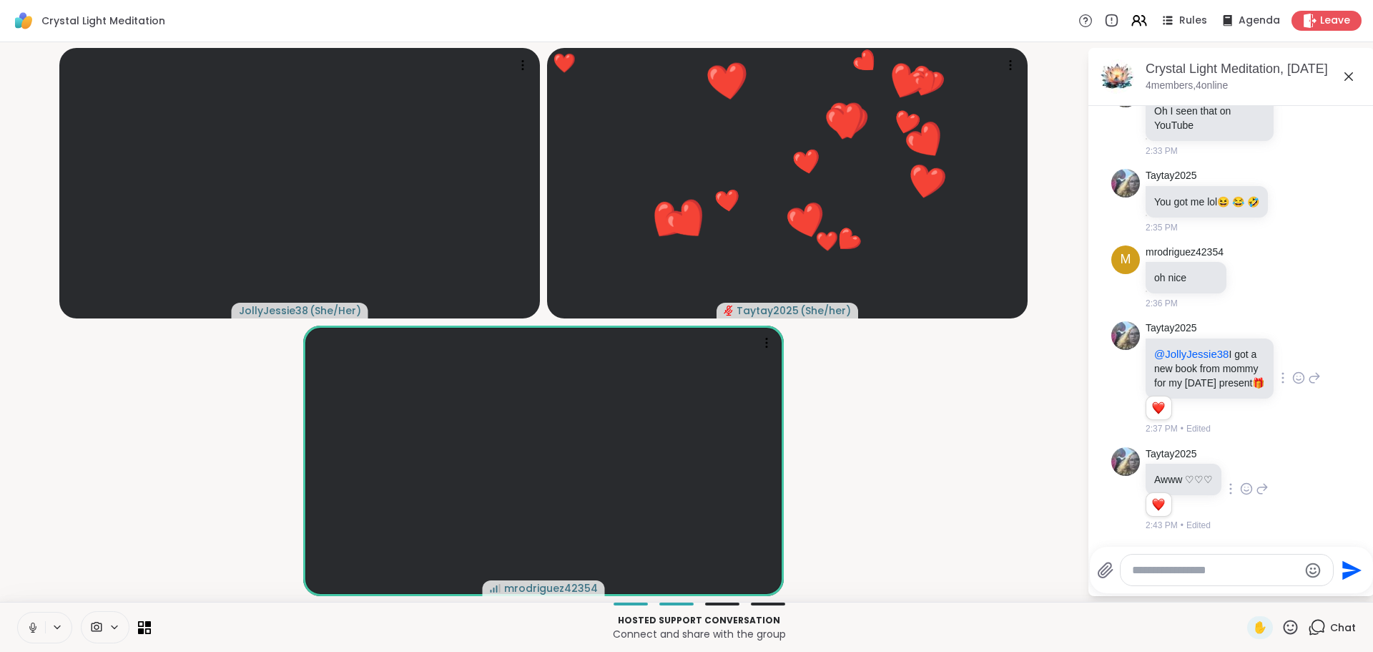
click at [1204, 566] on textarea "Type your message" at bounding box center [1215, 570] width 167 height 14
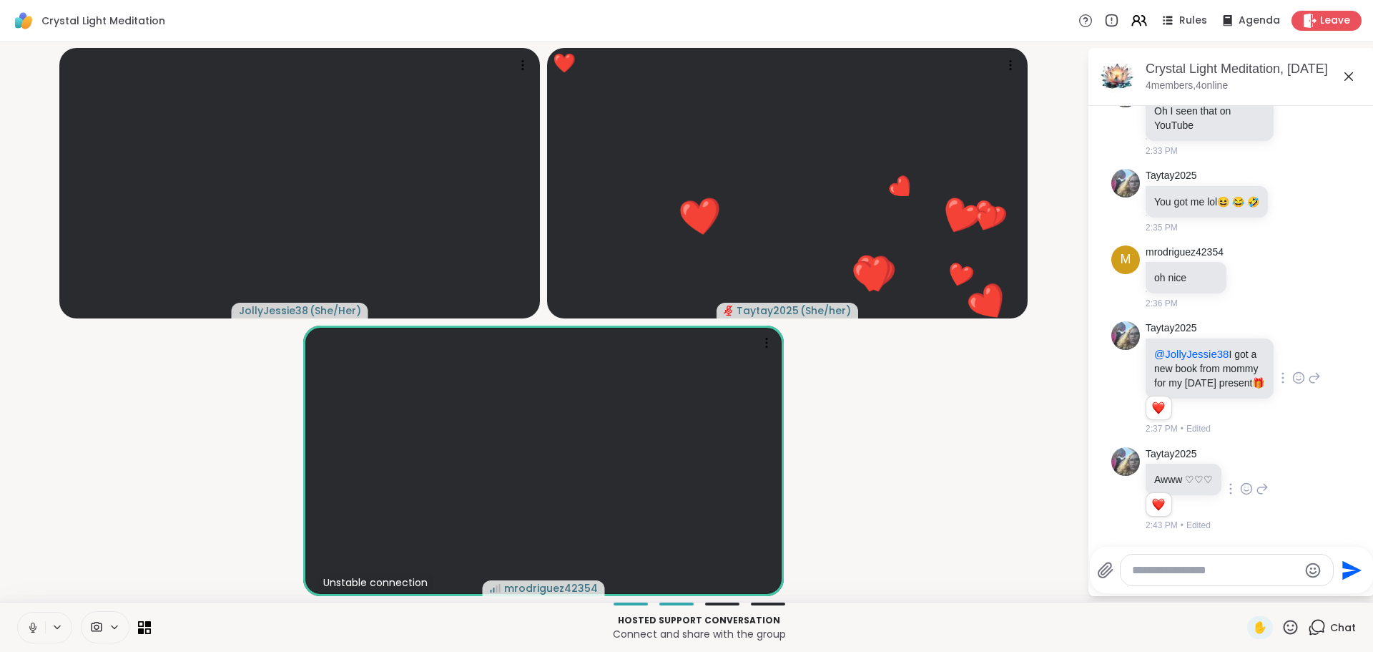
click at [1202, 569] on textarea "Type your message" at bounding box center [1215, 570] width 167 height 14
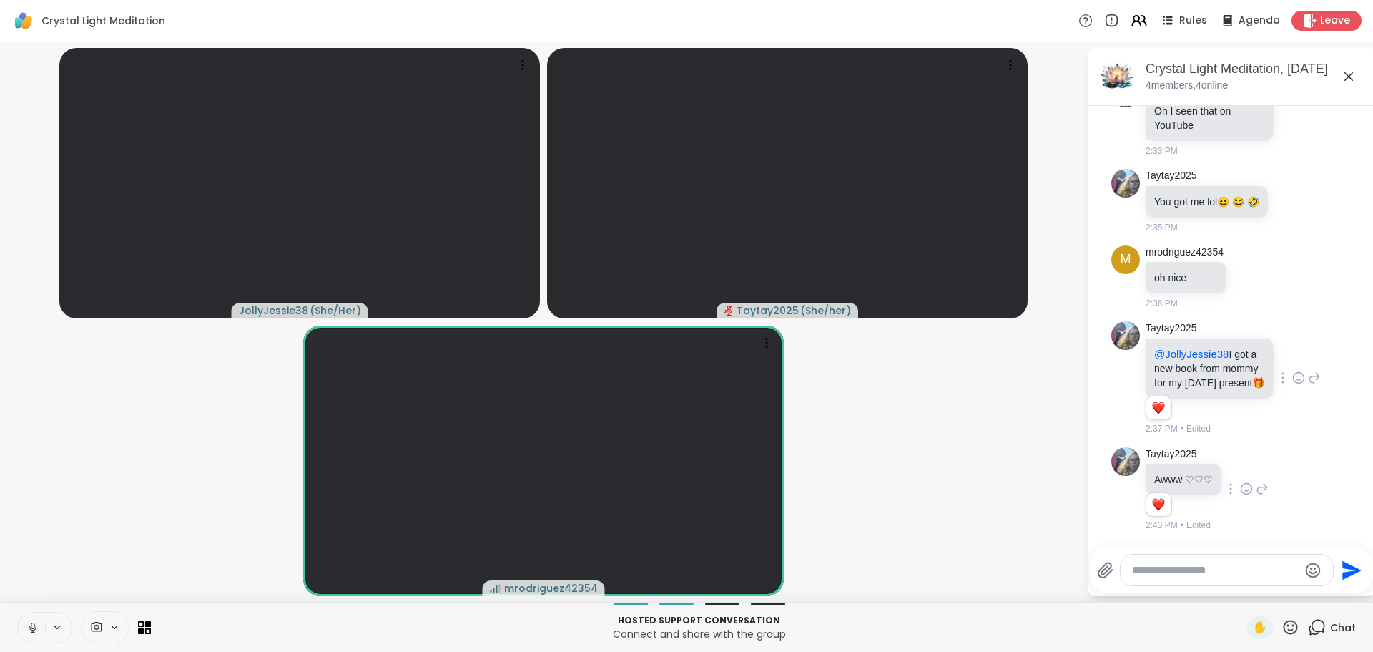
click at [1202, 569] on textarea "Type your message" at bounding box center [1215, 570] width 167 height 14
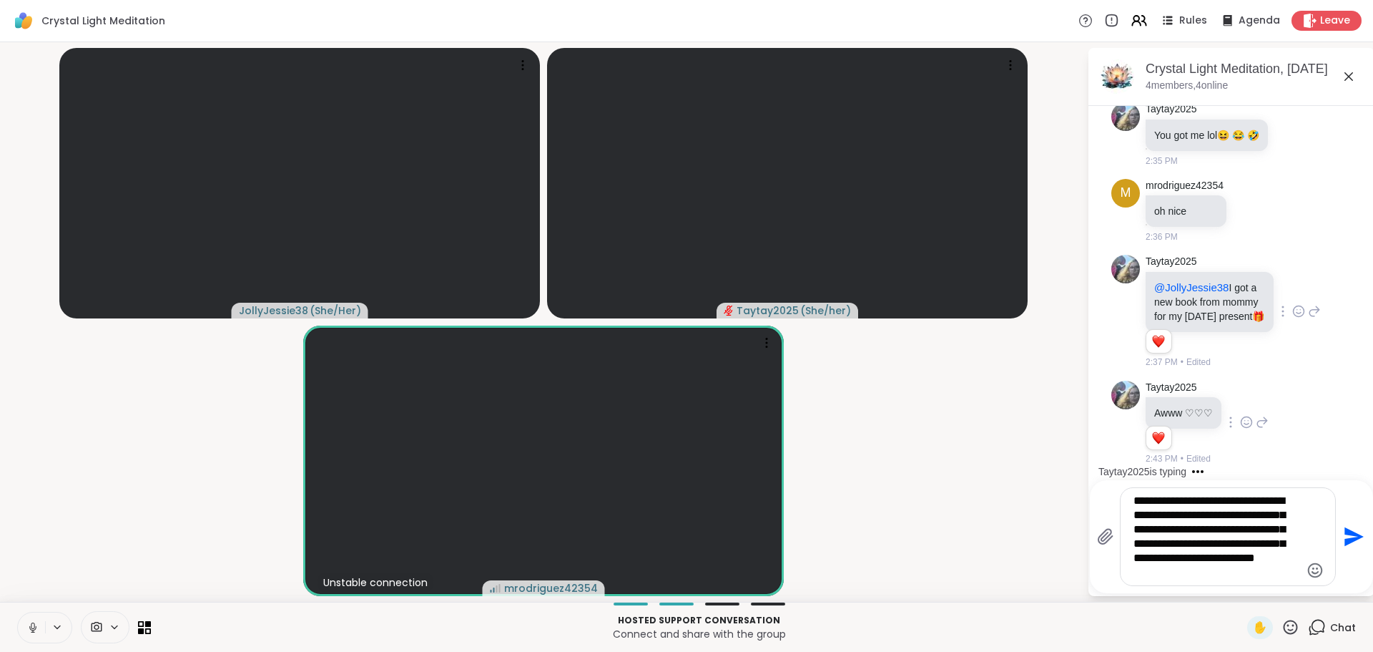
type textarea "**********"
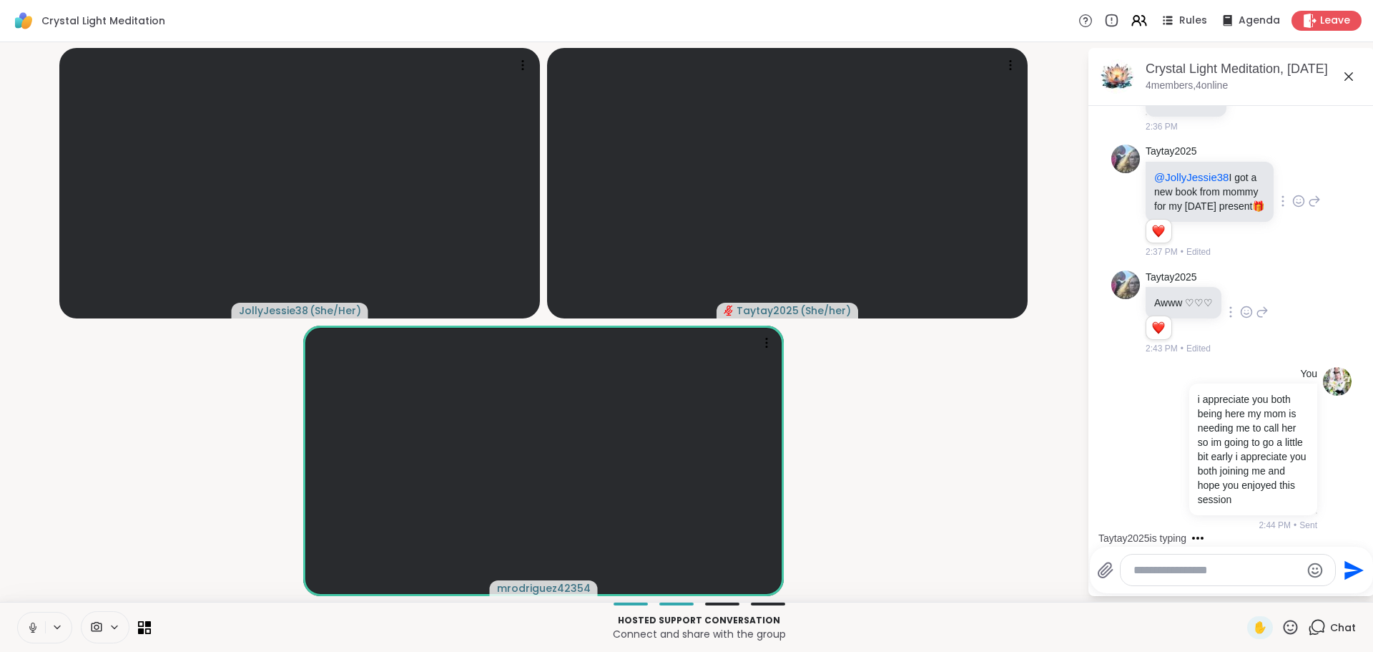
scroll to position [6997, 0]
click at [1320, 21] on span "Leave" at bounding box center [1335, 21] width 31 height 15
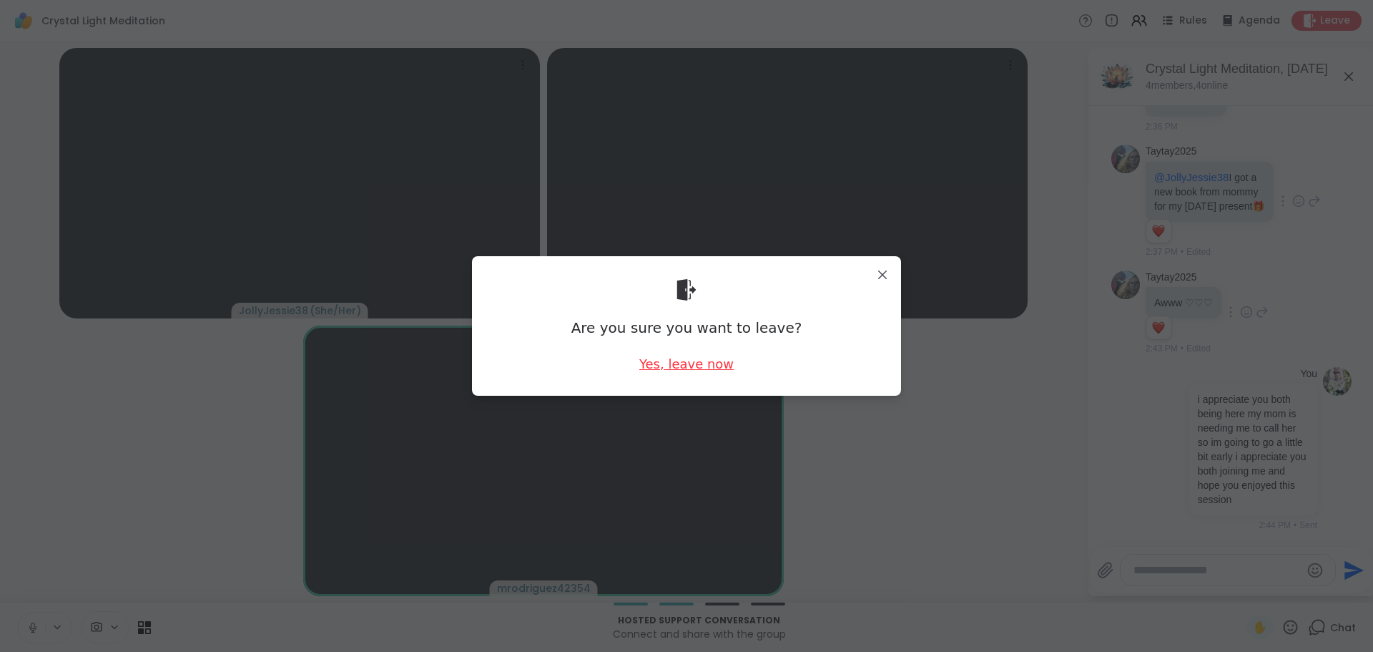
click at [702, 357] on div "Yes, leave now" at bounding box center [686, 364] width 94 height 18
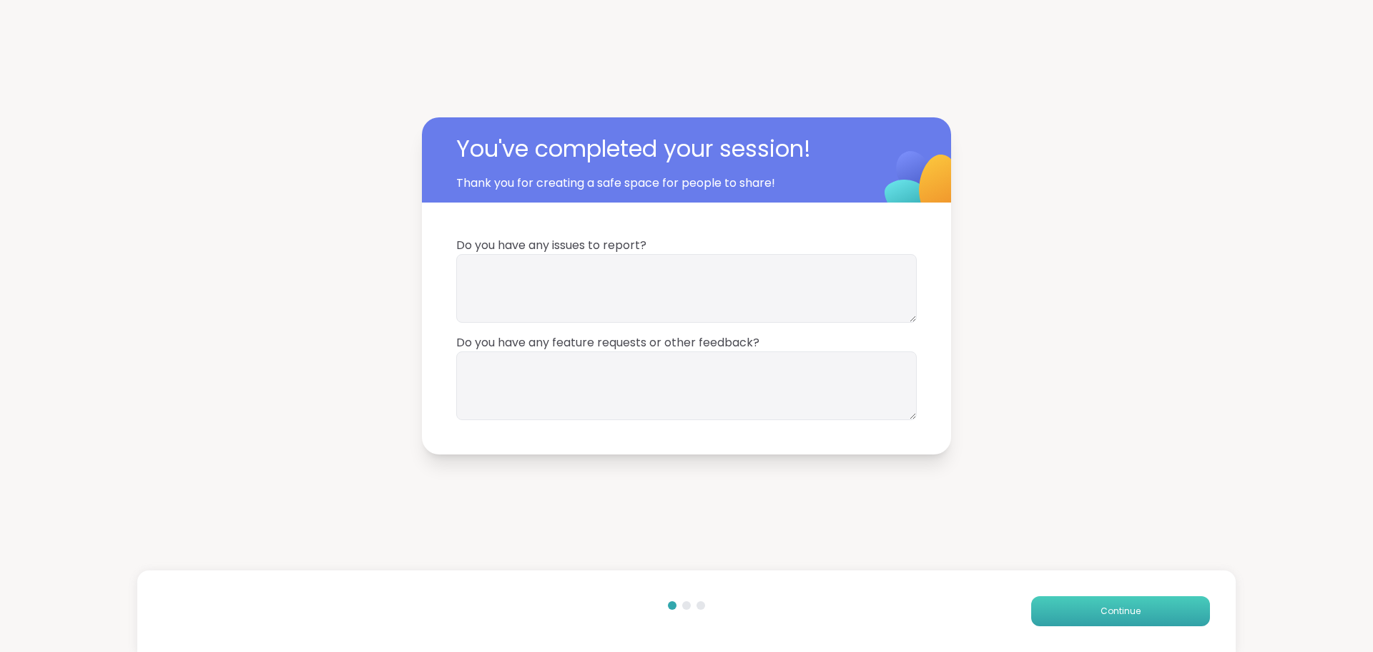
click at [1101, 608] on span "Continue" at bounding box center [1121, 610] width 40 height 13
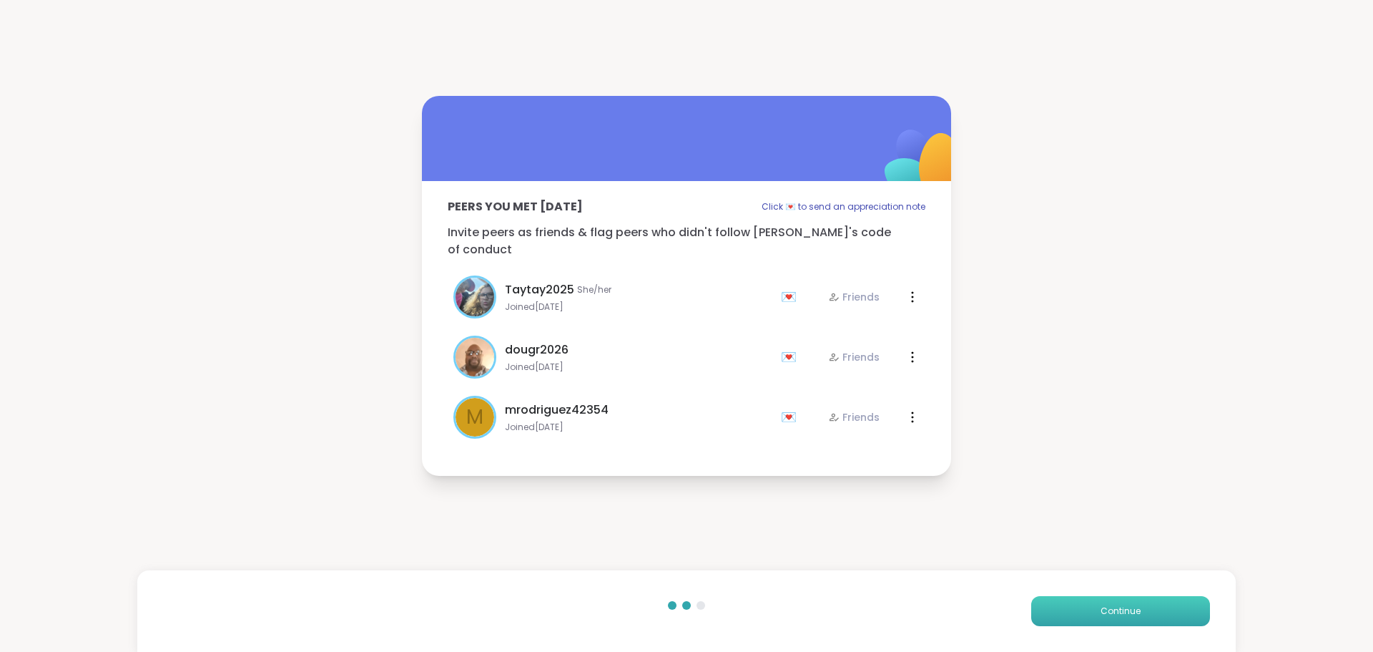
click at [1101, 607] on span "Continue" at bounding box center [1121, 610] width 40 height 13
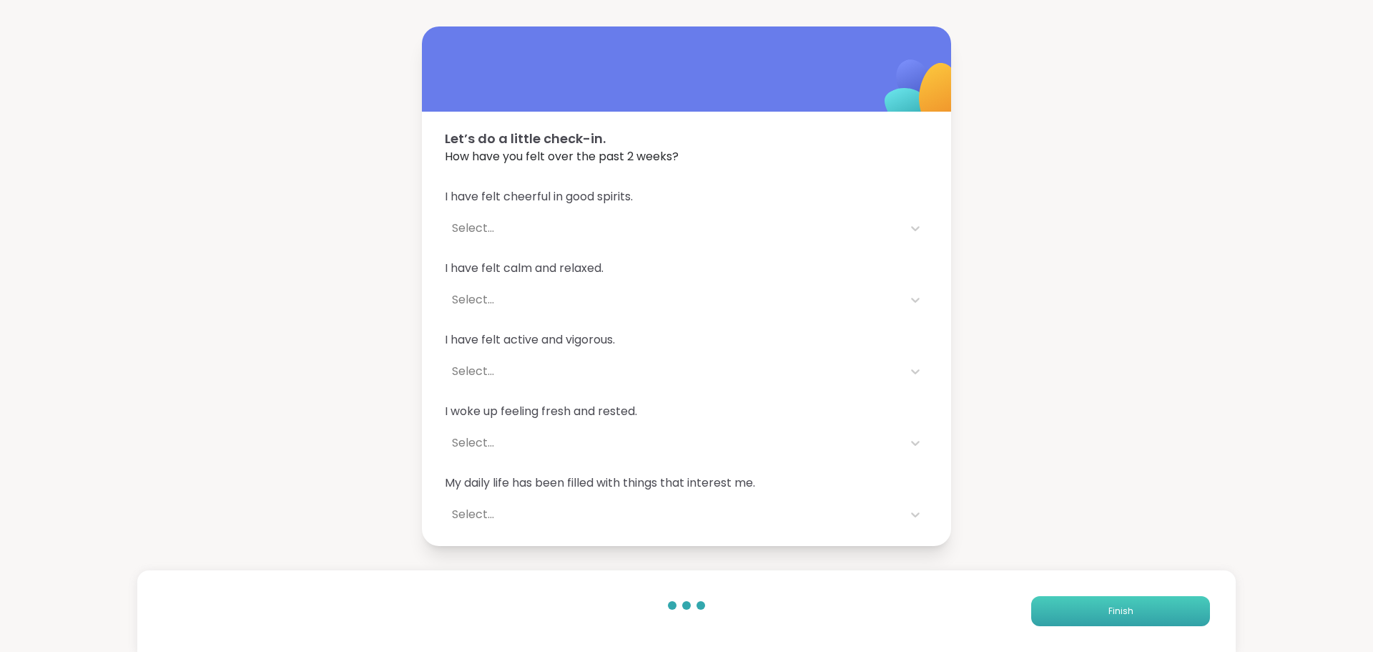
click at [1094, 606] on button "Finish" at bounding box center [1120, 611] width 179 height 30
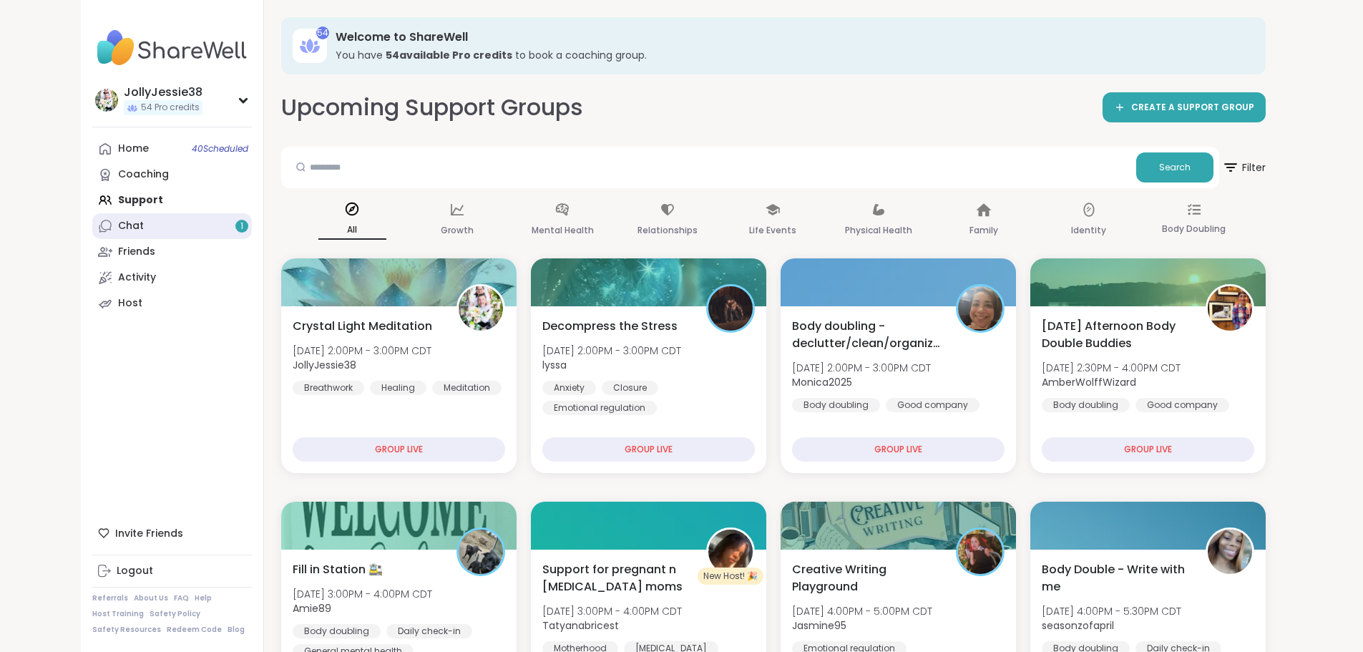
click at [92, 227] on link "Chat 1" at bounding box center [172, 226] width 160 height 26
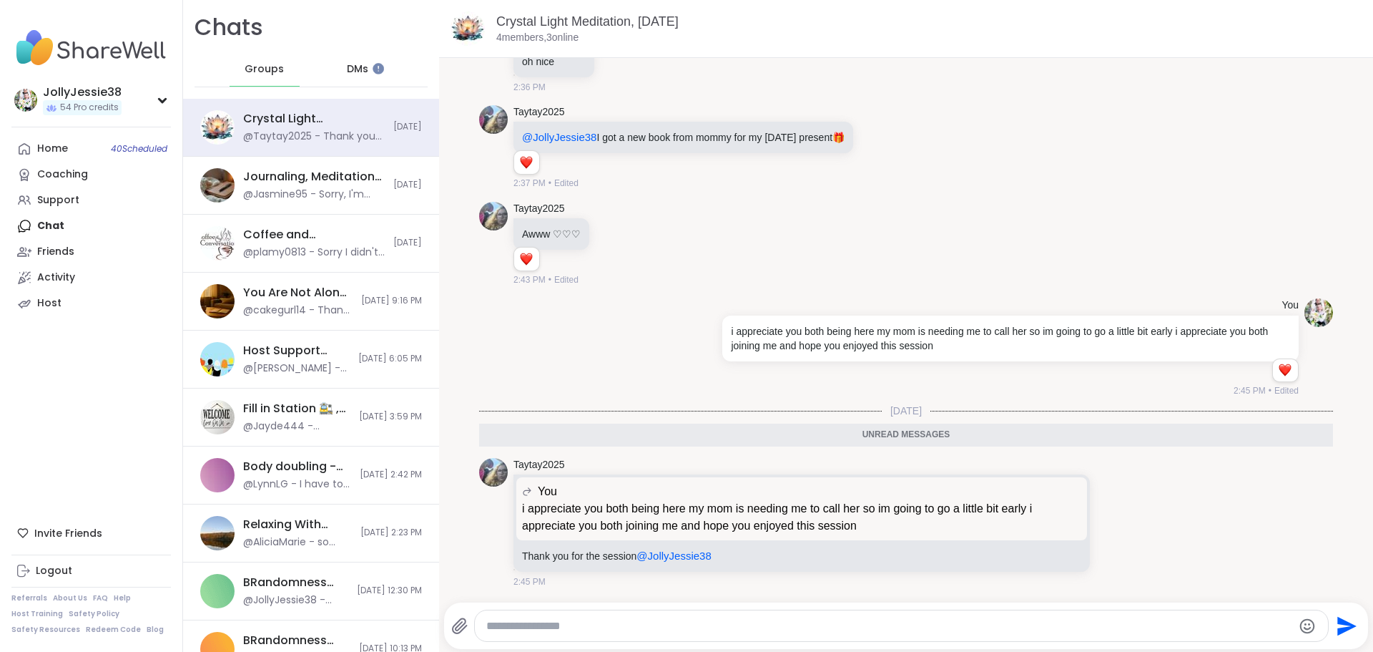
click at [112, 33] on img at bounding box center [91, 48] width 160 height 50
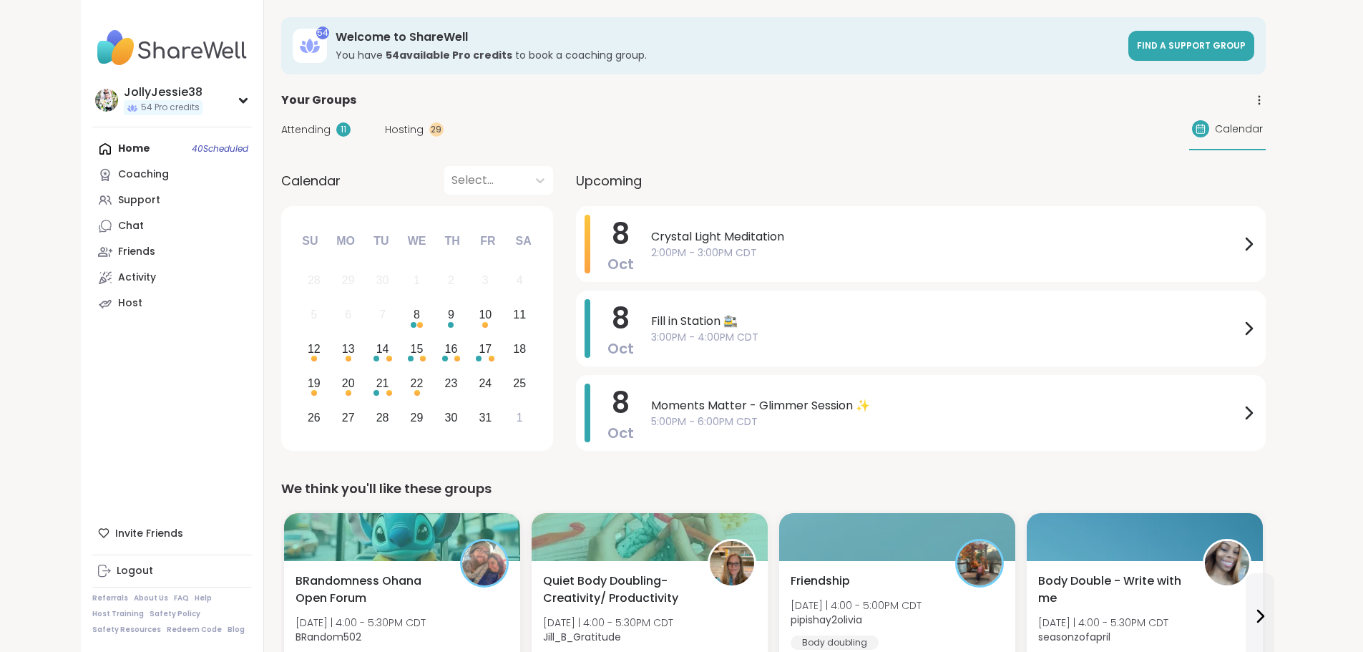
click at [281, 122] on div "Attending 11" at bounding box center [315, 129] width 69 height 15
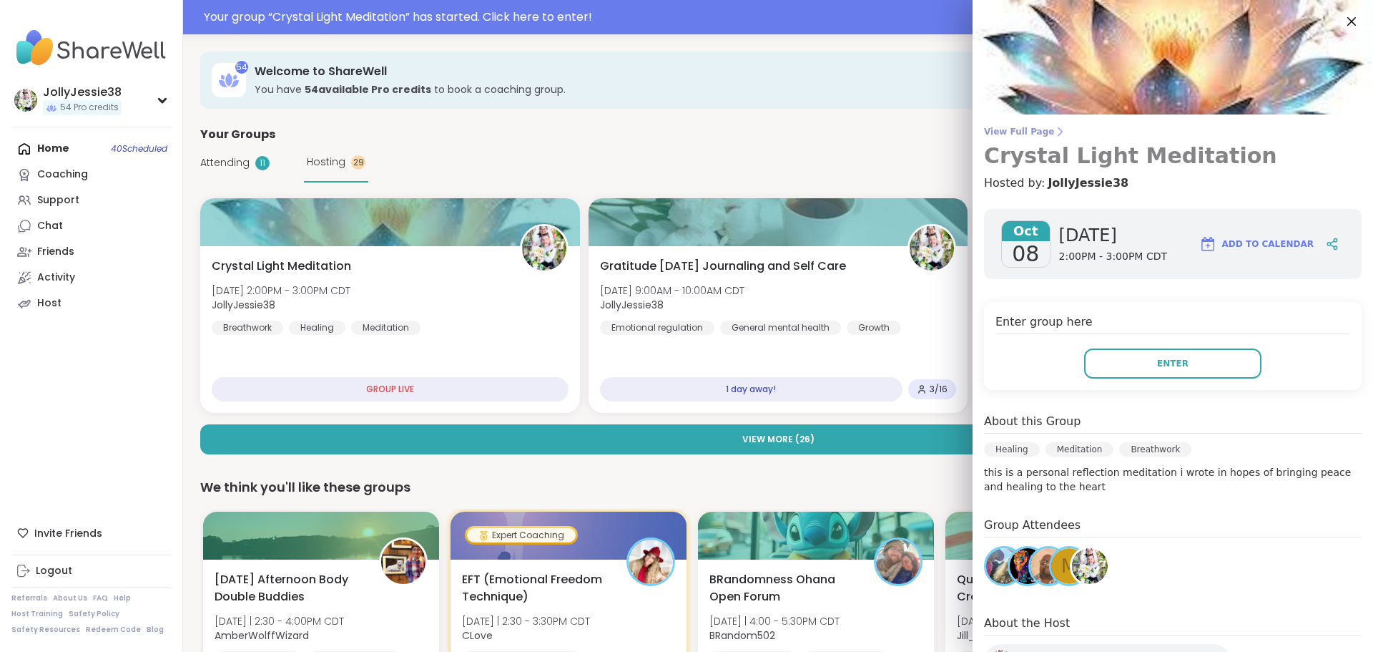
click at [1010, 132] on span "View Full Page" at bounding box center [1173, 131] width 378 height 11
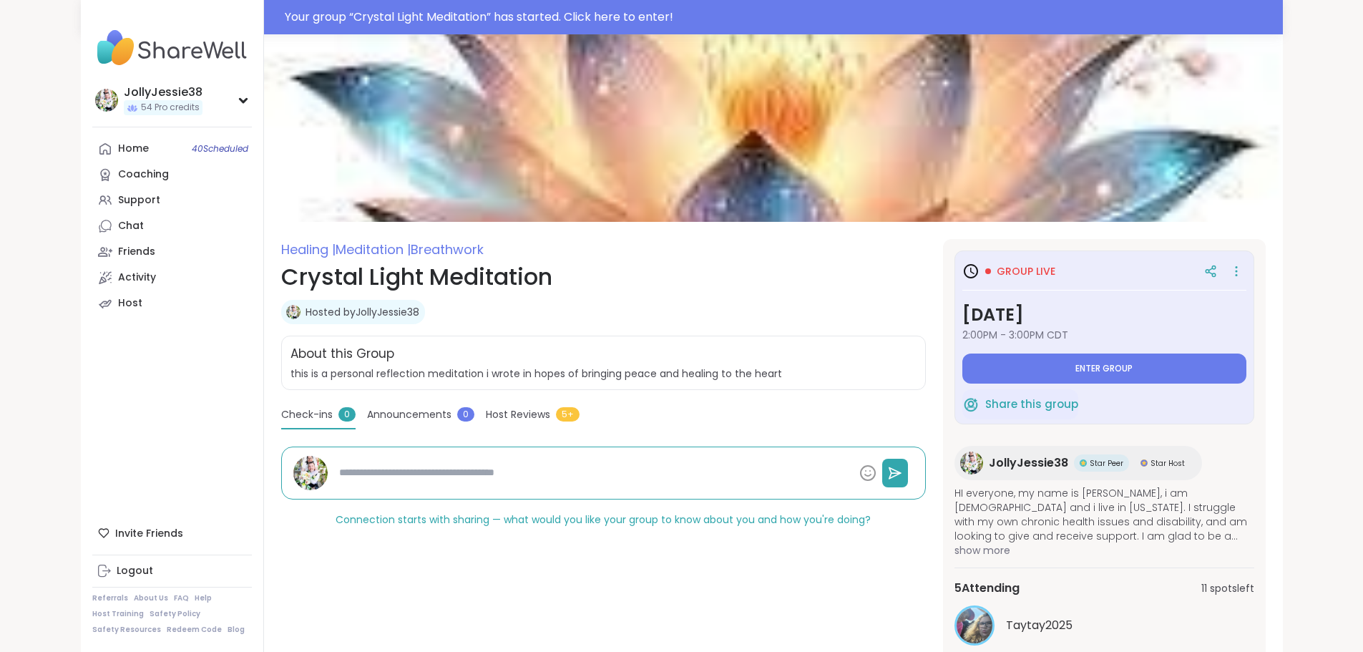
type textarea "*"
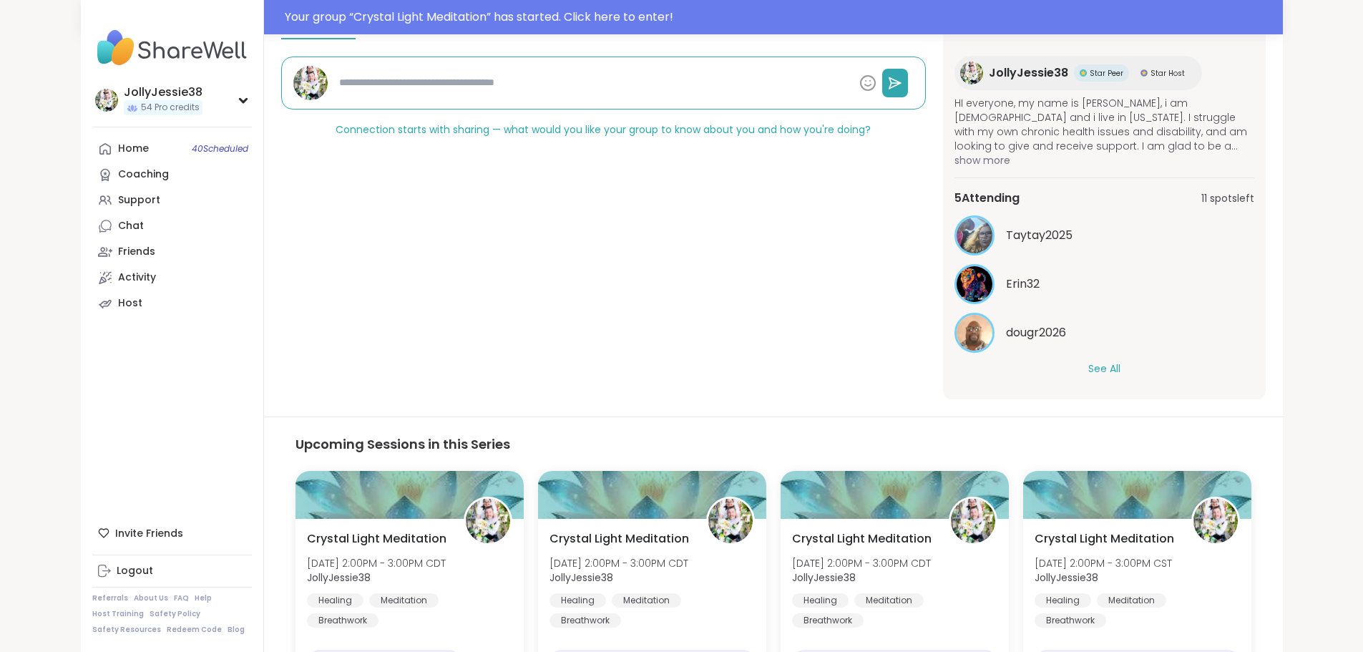
scroll to position [402, 0]
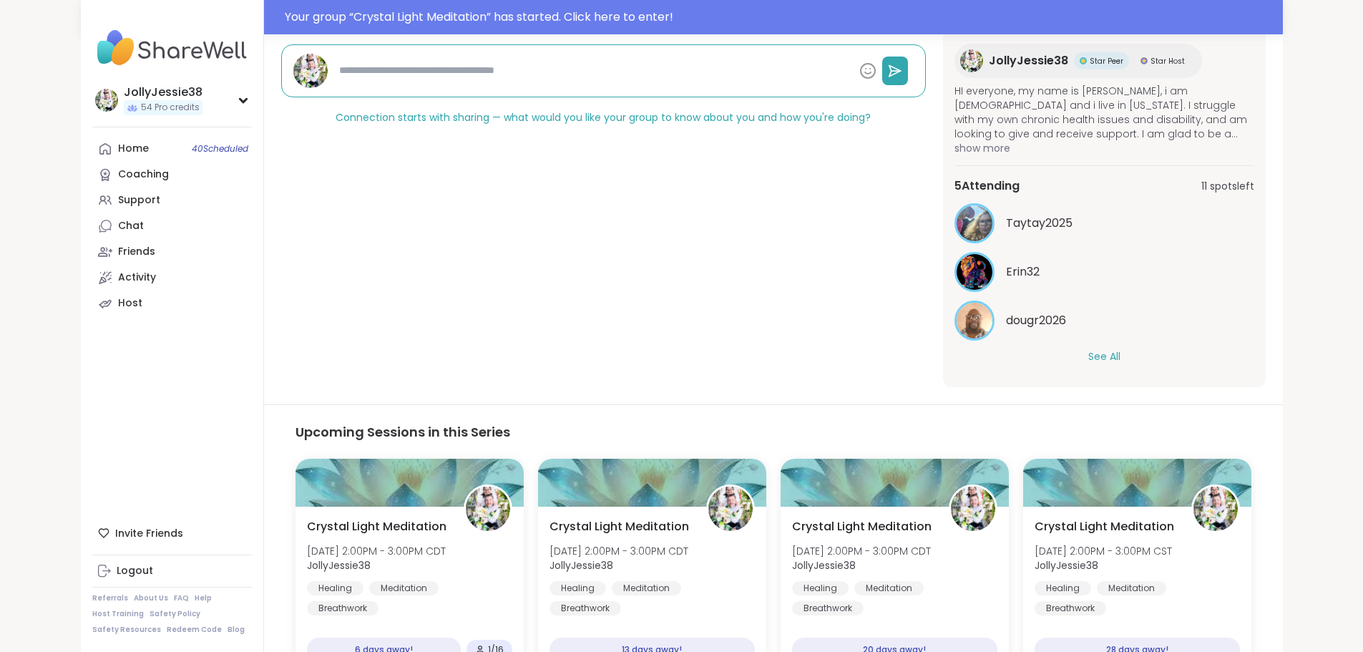
click at [1120, 355] on button "See All" at bounding box center [1104, 356] width 32 height 15
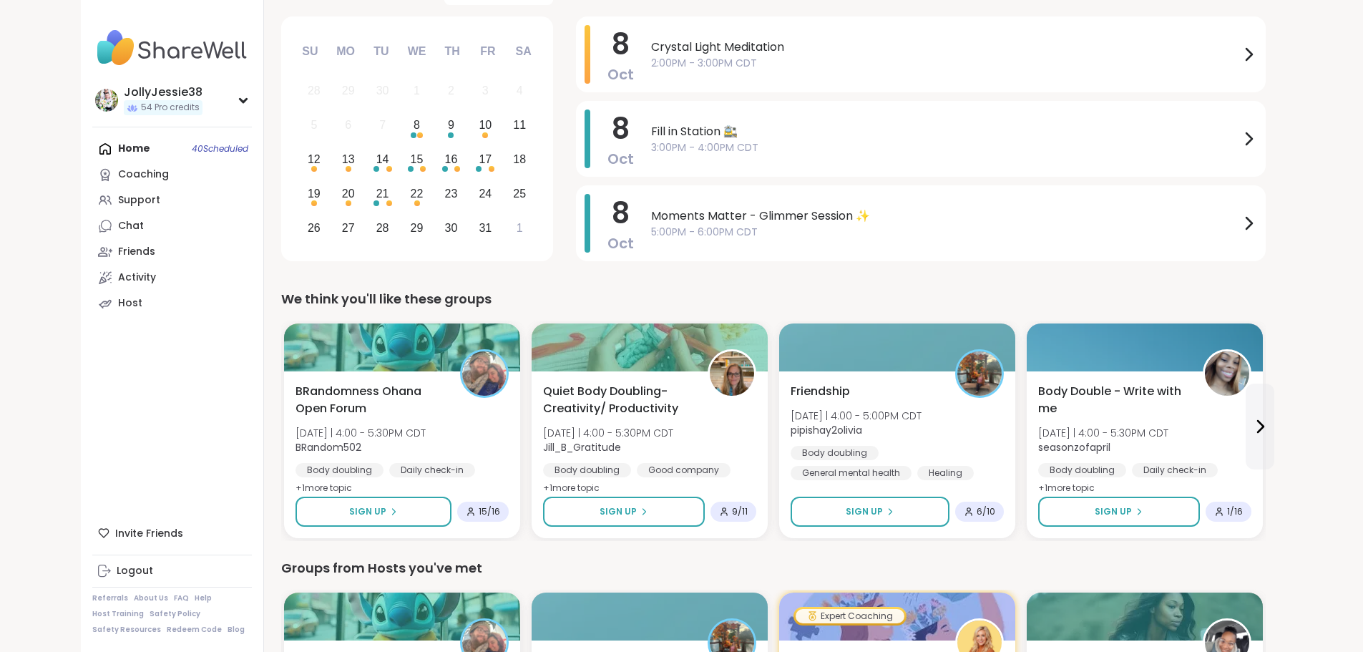
scroll to position [203, 0]
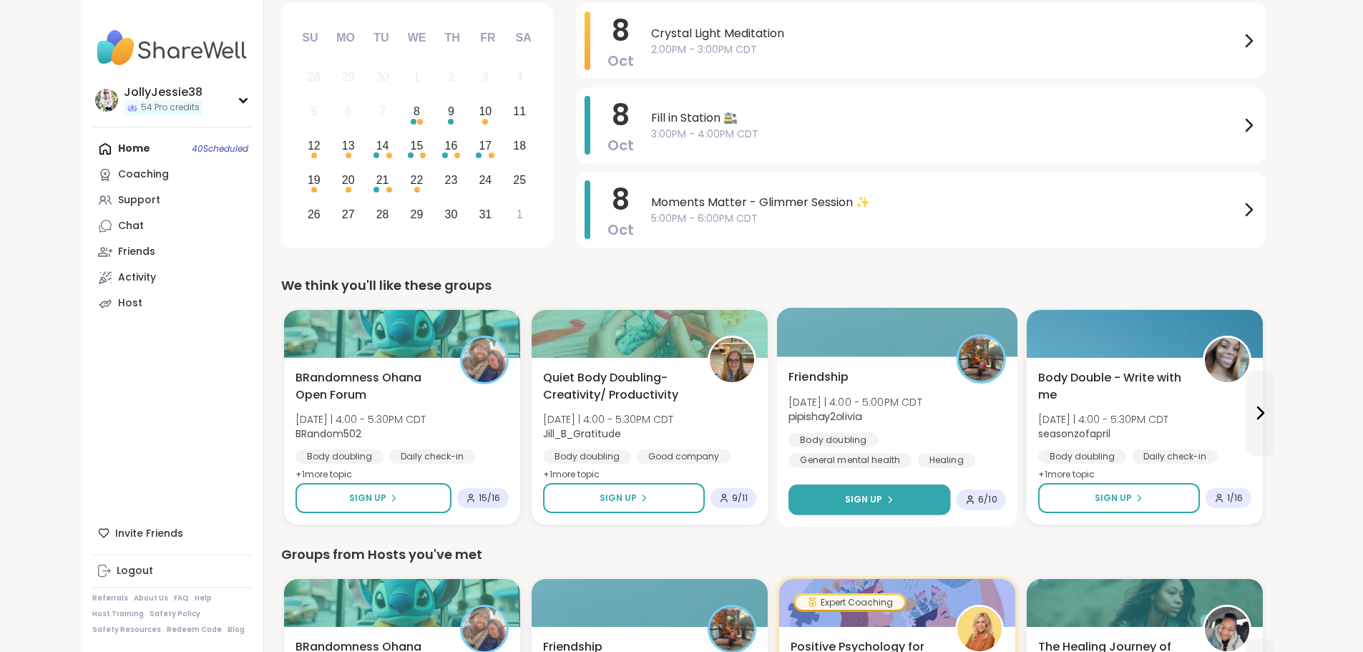
click at [789, 511] on button "Sign Up" at bounding box center [869, 499] width 162 height 31
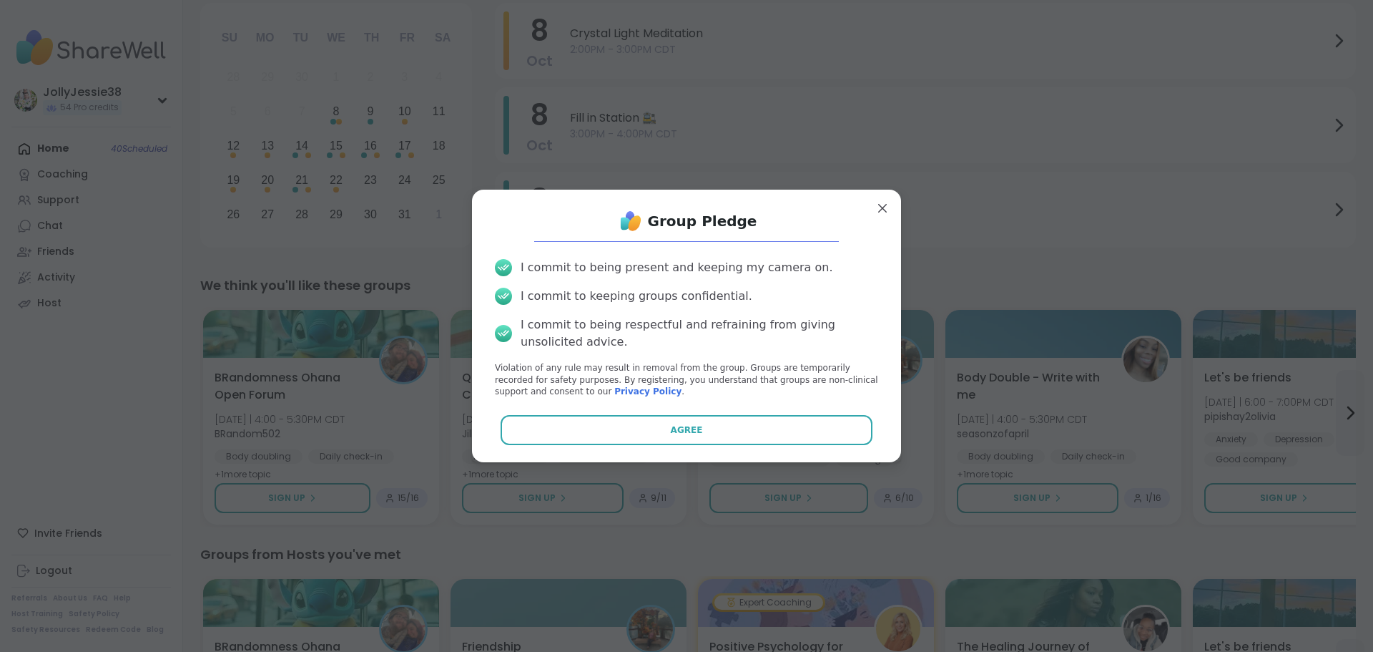
click at [819, 426] on button "Agree" at bounding box center [687, 430] width 373 height 30
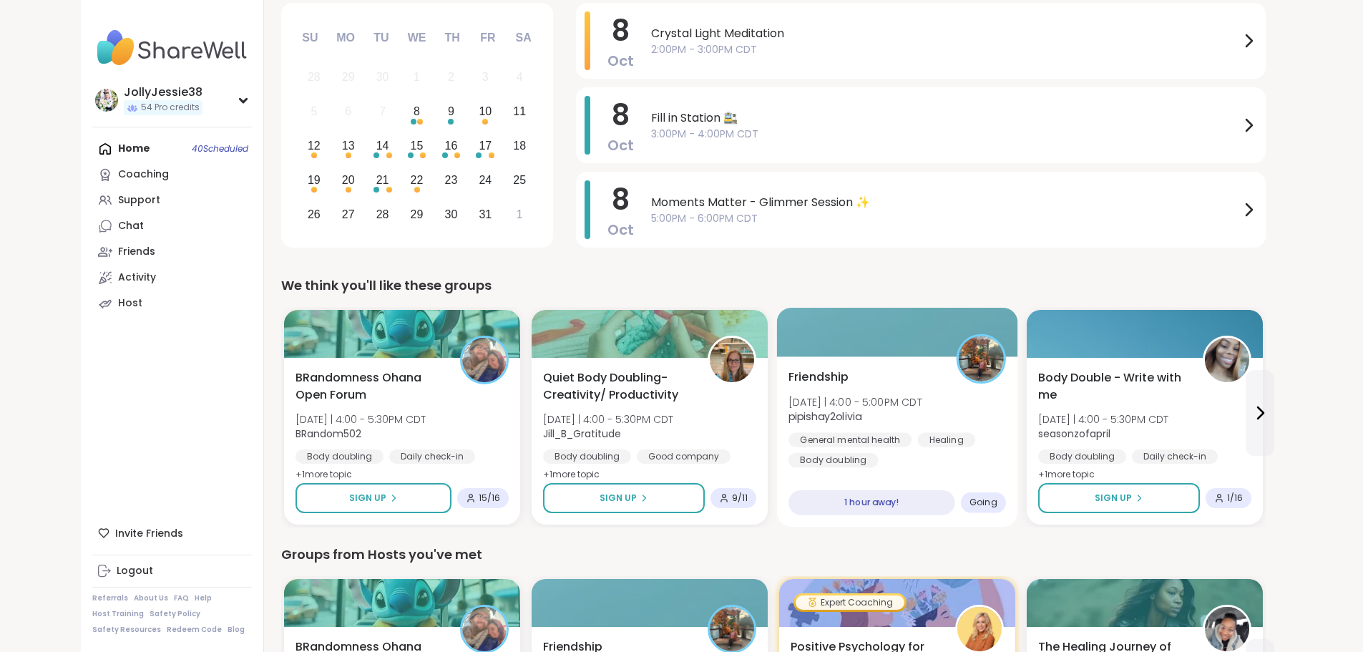
click at [879, 396] on div "Friendship Wed 10/8 | 4:00 - 5:00PM CDT pipishay2olivia General mental health H…" at bounding box center [896, 417] width 217 height 99
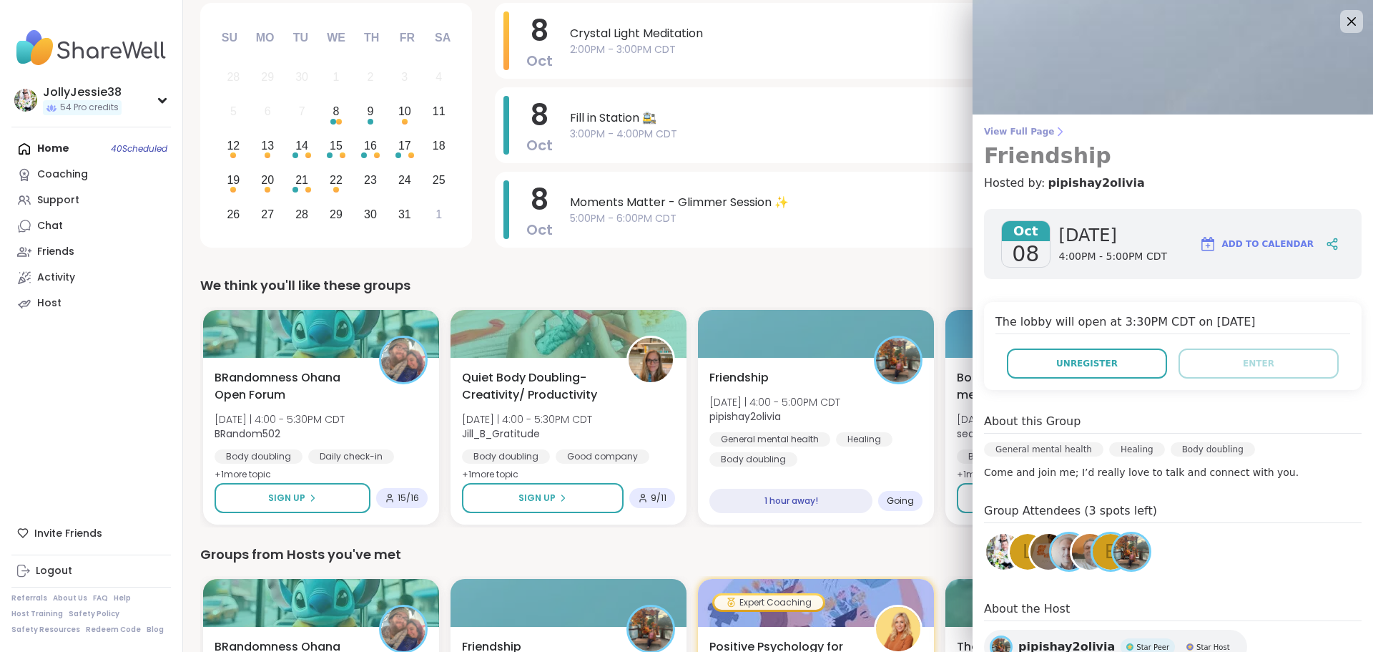
click at [1010, 129] on span "View Full Page" at bounding box center [1173, 131] width 378 height 11
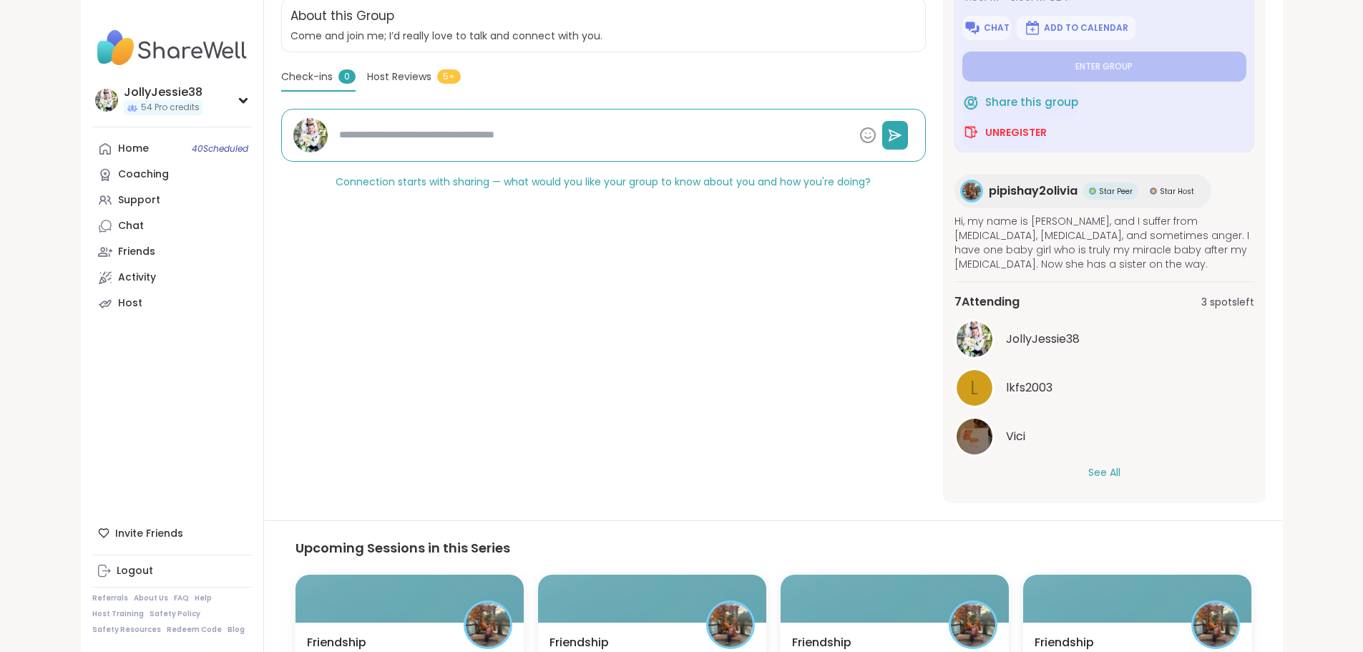
scroll to position [364, 0]
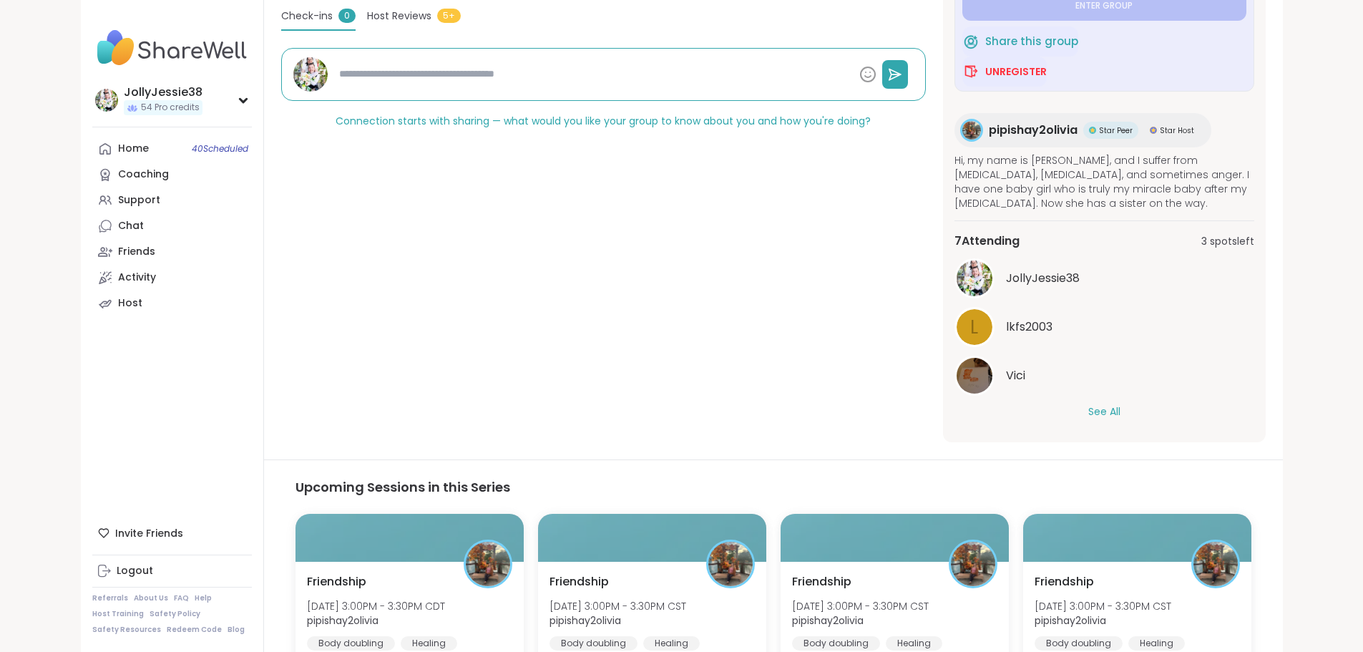
click at [1120, 404] on button "See All" at bounding box center [1104, 411] width 32 height 15
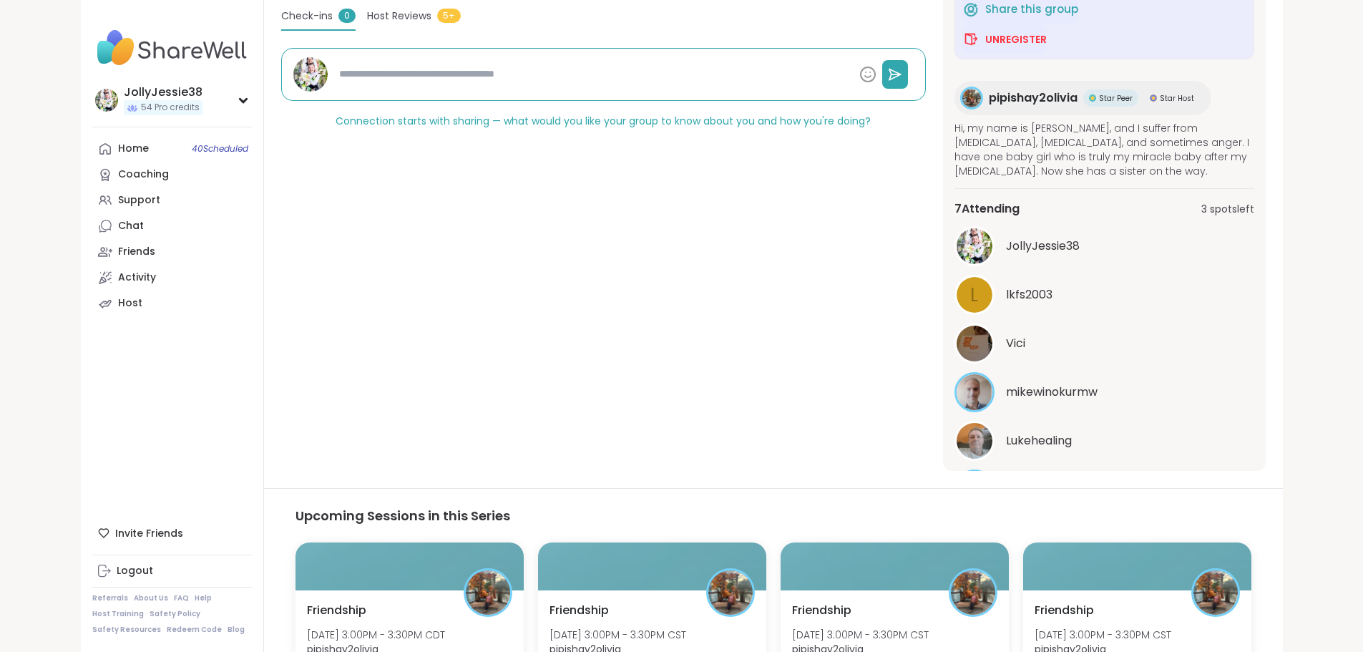
scroll to position [0, 0]
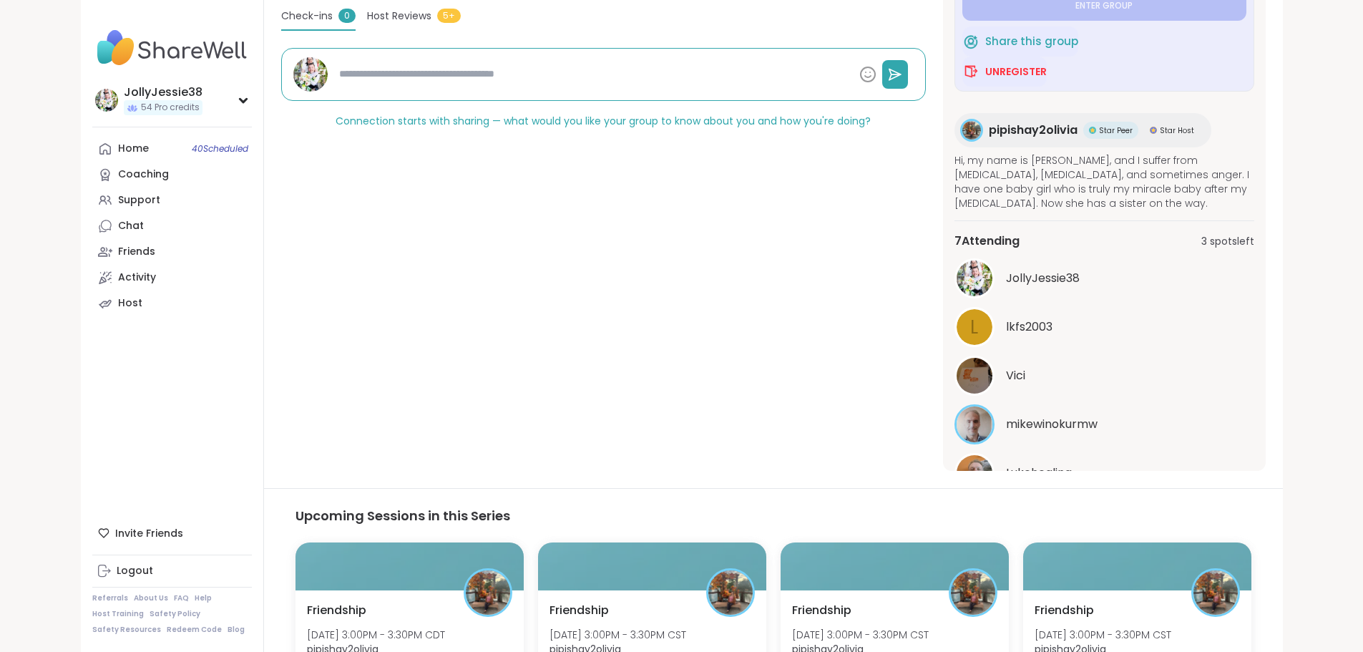
click at [830, 333] on div "General mental health | Healing | Body doubling Friendship Hosted by pipishay2o…" at bounding box center [603, 155] width 644 height 630
click at [98, 147] on icon at bounding box center [105, 149] width 14 height 14
type textarea "*"
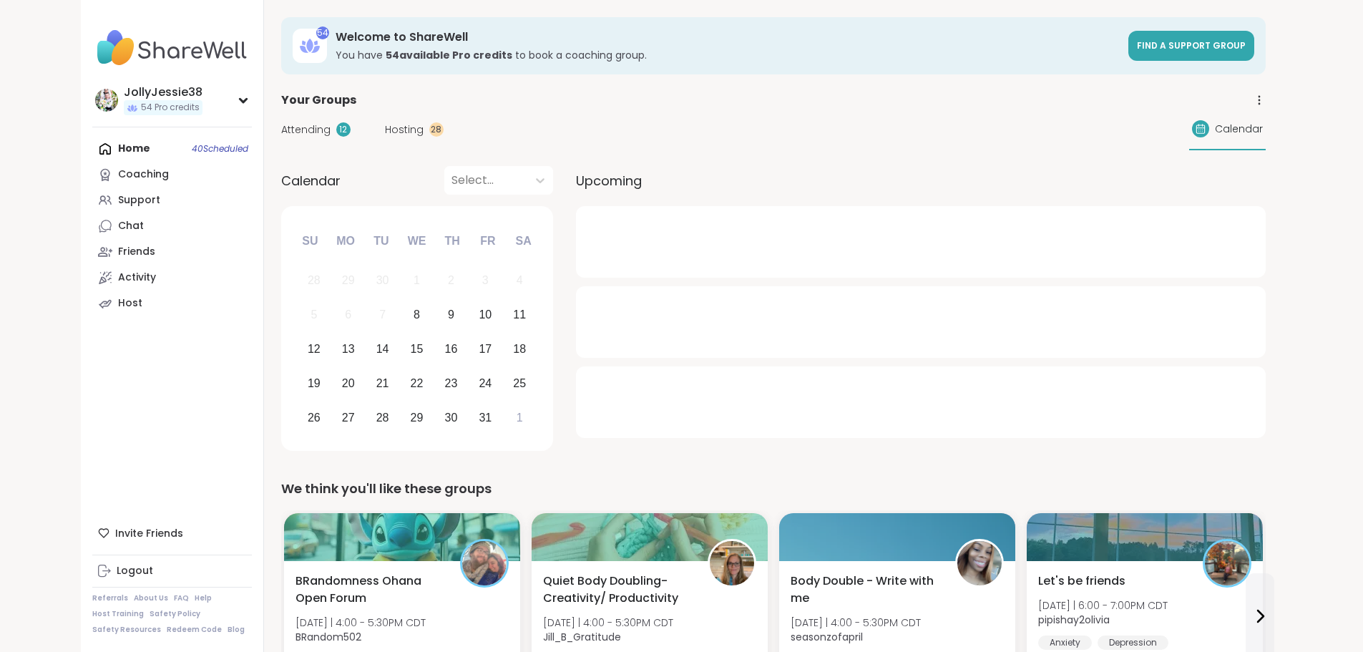
click at [281, 129] on span "Attending" at bounding box center [305, 129] width 49 height 15
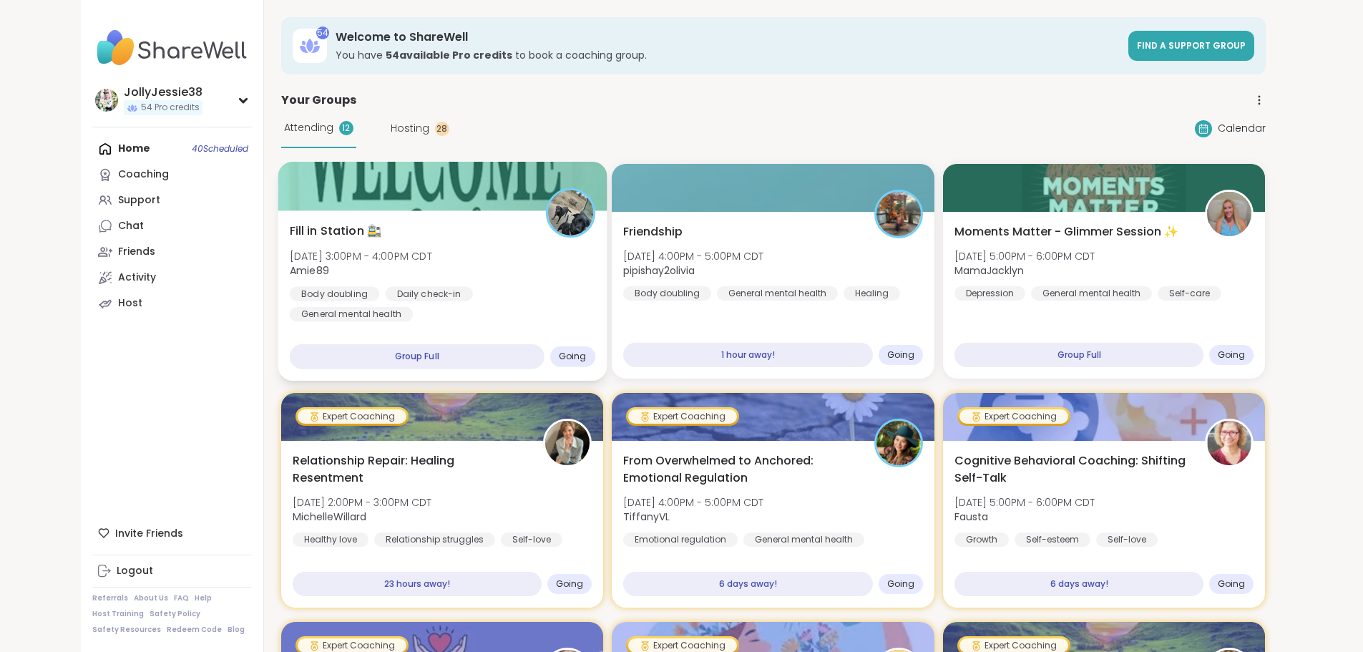
click at [353, 212] on div "Fill in Station 🚉 Wed, Oct 08 | 3:00PM - 4:00PM CDT Amie89 Body doubling Daily …" at bounding box center [442, 295] width 329 height 170
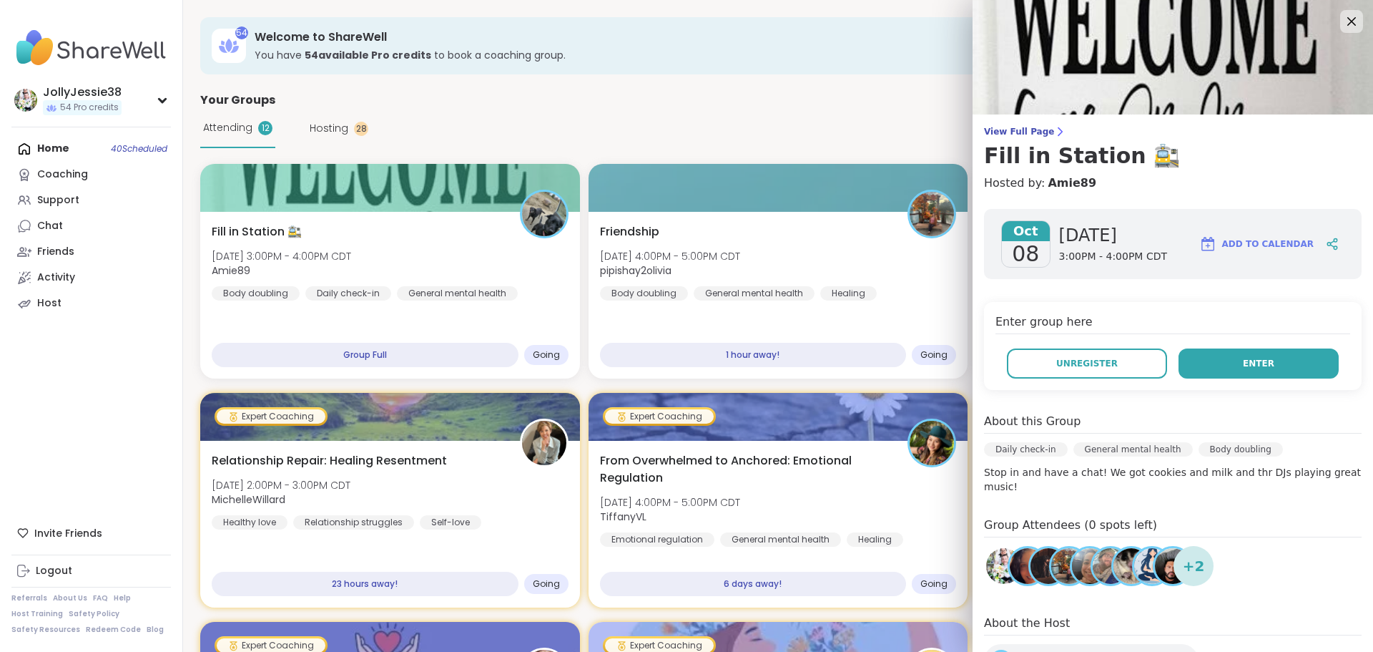
click at [1262, 368] on button "Enter" at bounding box center [1259, 363] width 160 height 30
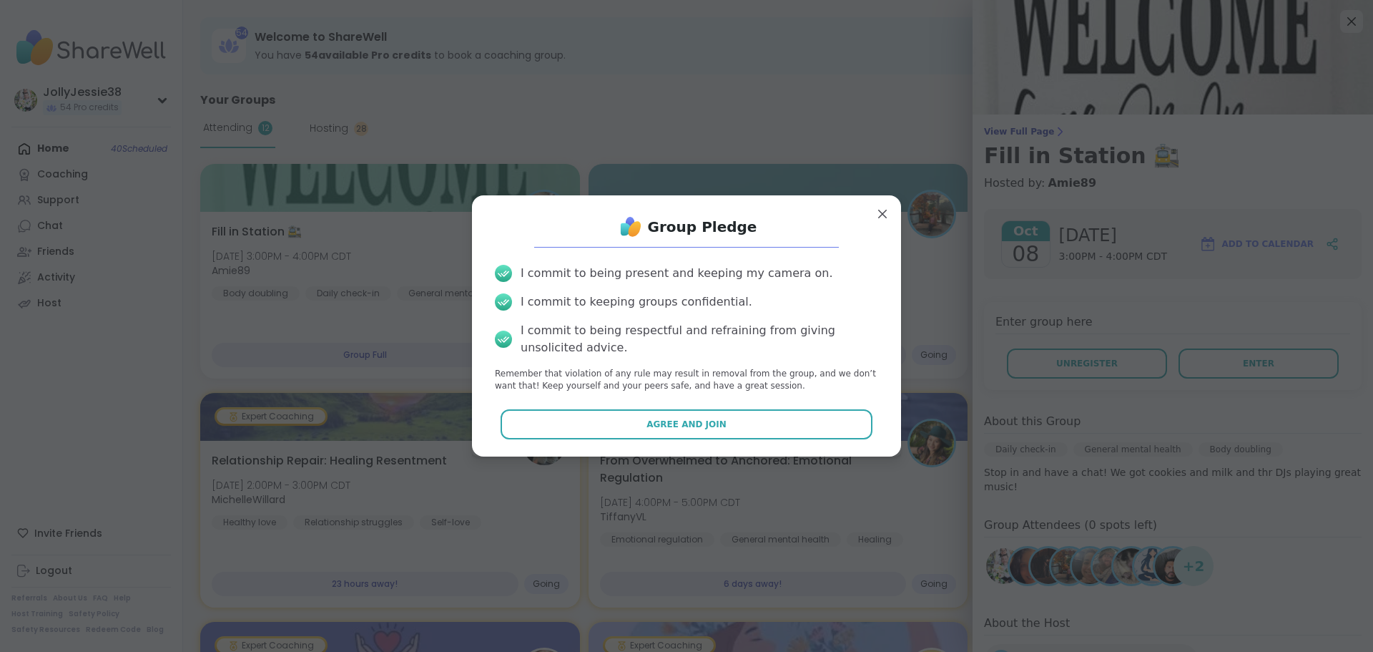
click at [775, 396] on div "I commit to being present and keeping my camera on. I commit to keeping groups …" at bounding box center [687, 328] width 406 height 150
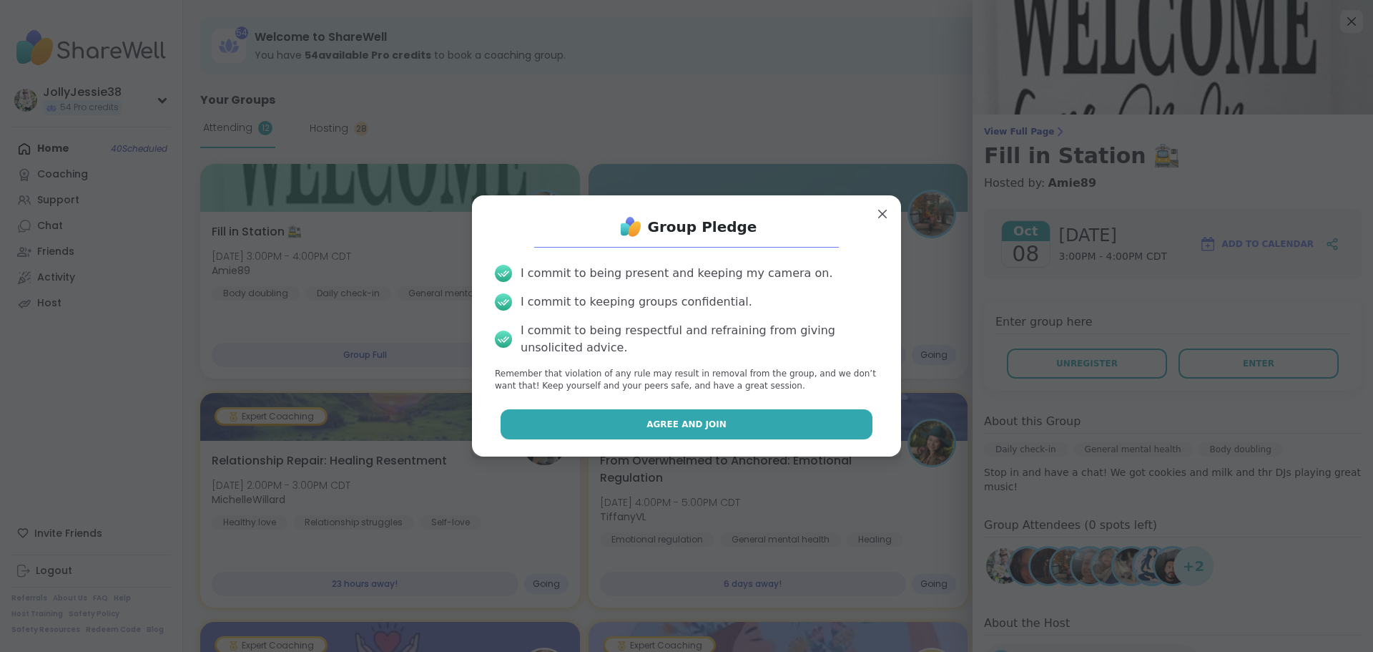
click at [769, 409] on button "Agree and Join" at bounding box center [687, 424] width 373 height 30
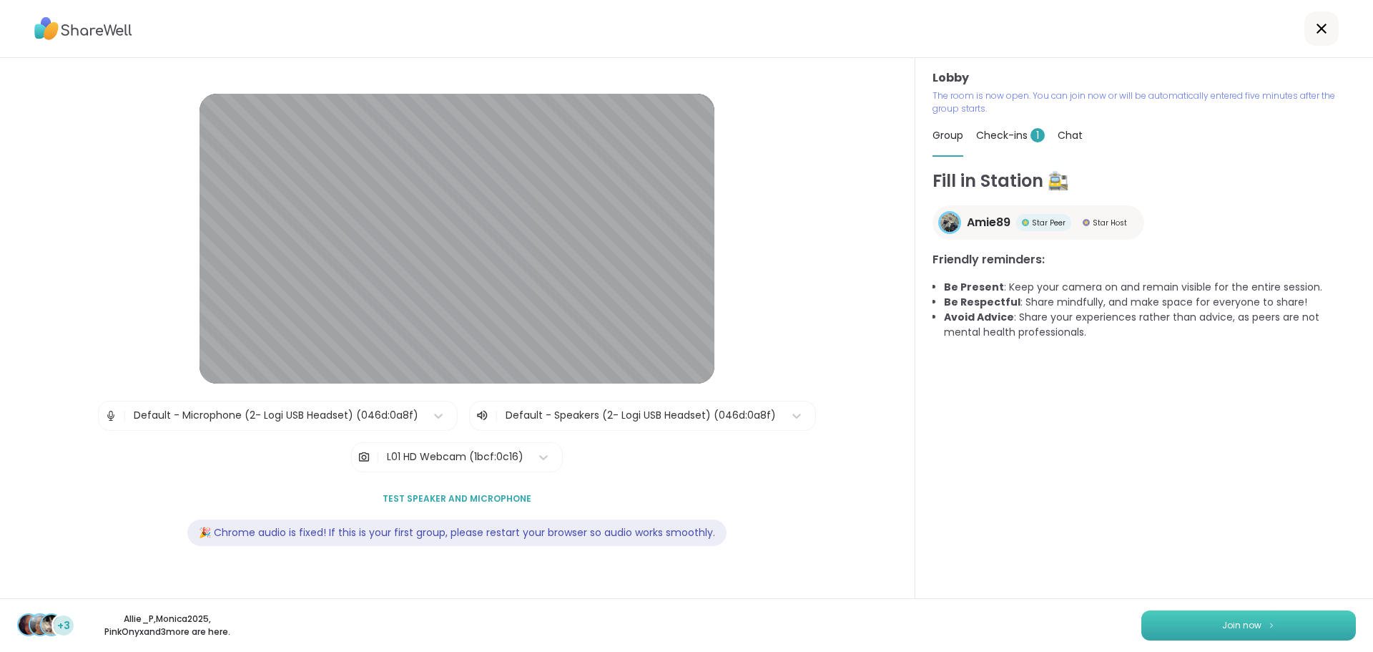
click at [1260, 618] on button "Join now" at bounding box center [1249, 625] width 215 height 30
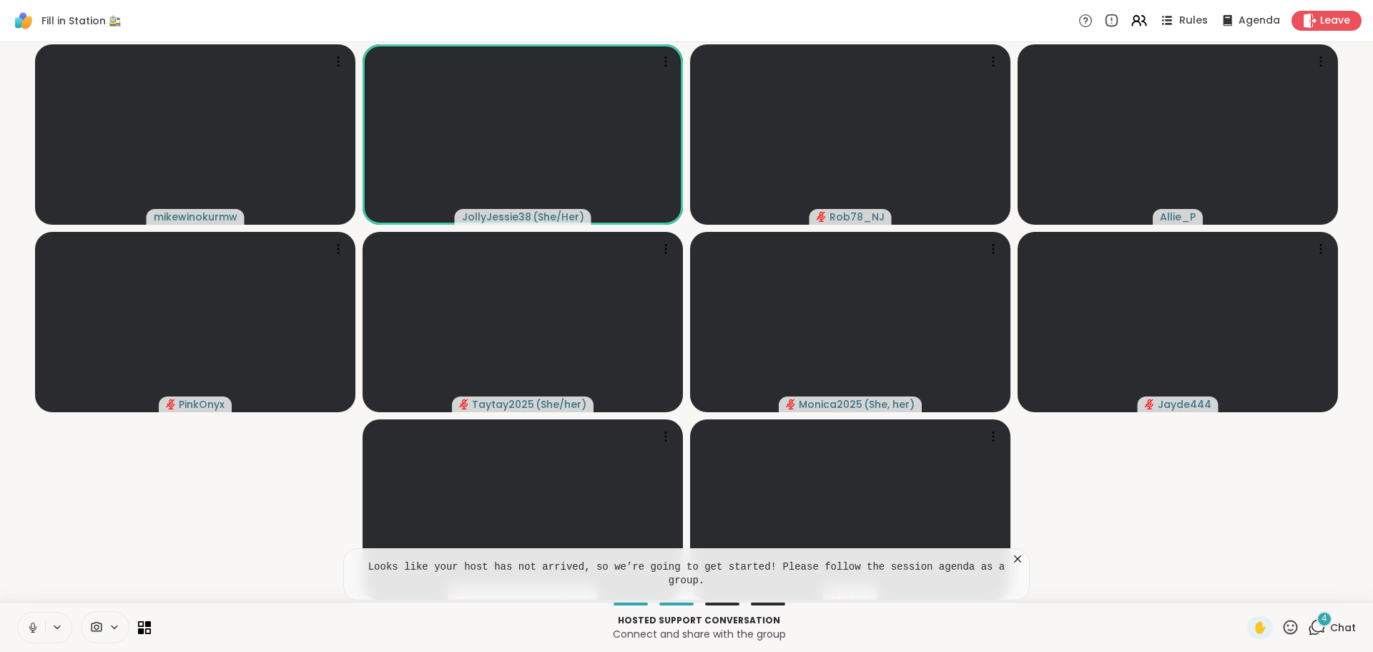
click at [1159, 11] on icon at bounding box center [1167, 20] width 18 height 18
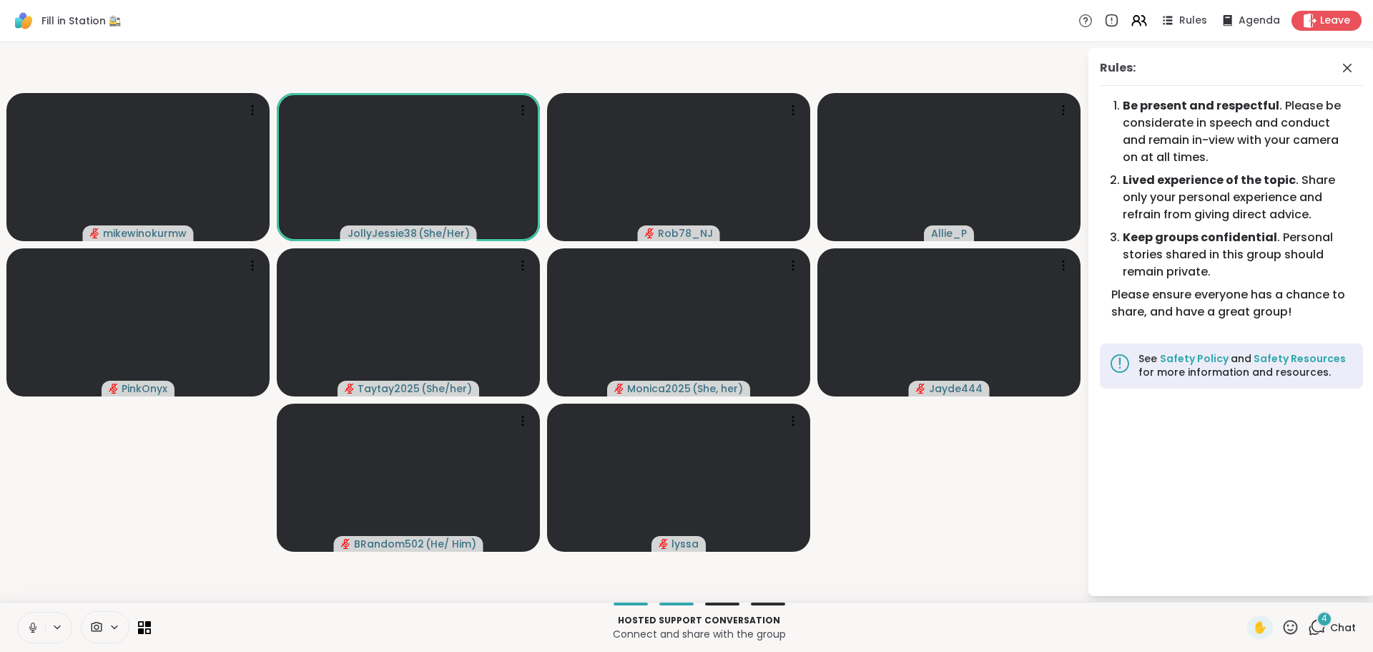
click at [1348, 70] on icon at bounding box center [1347, 67] width 17 height 17
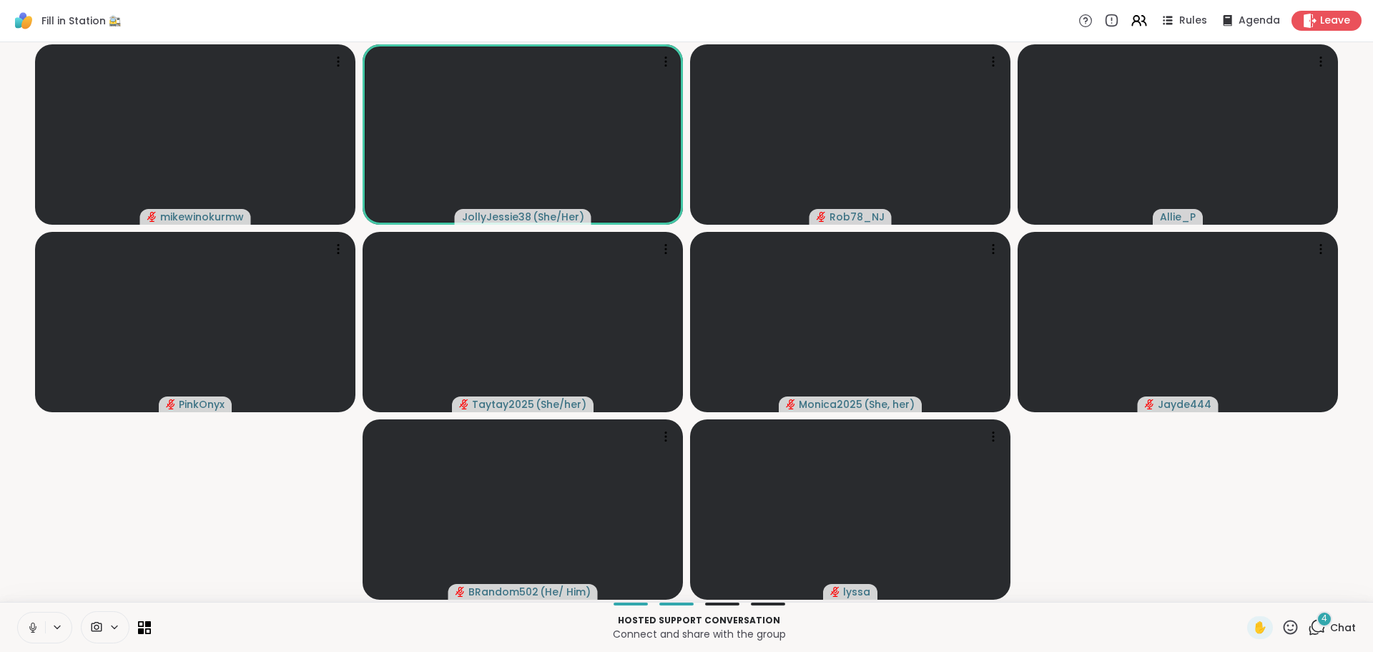
click at [1310, 630] on icon at bounding box center [1314, 630] width 9 height 9
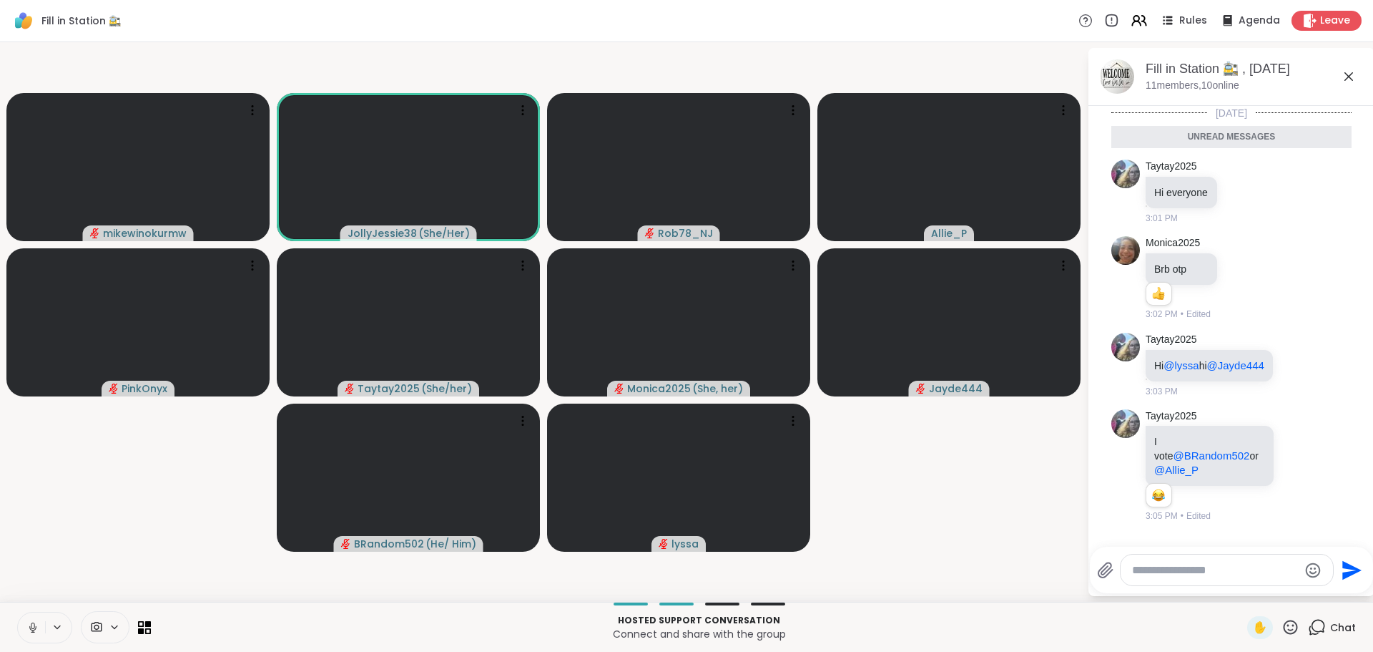
click at [1221, 563] on textarea "Type your message" at bounding box center [1215, 570] width 167 height 14
click at [1212, 565] on textarea "Type your message" at bounding box center [1215, 570] width 167 height 14
click at [1247, 564] on textarea "Type your message" at bounding box center [1215, 570] width 167 height 14
click at [1230, 563] on textarea "Type your message" at bounding box center [1215, 570] width 167 height 14
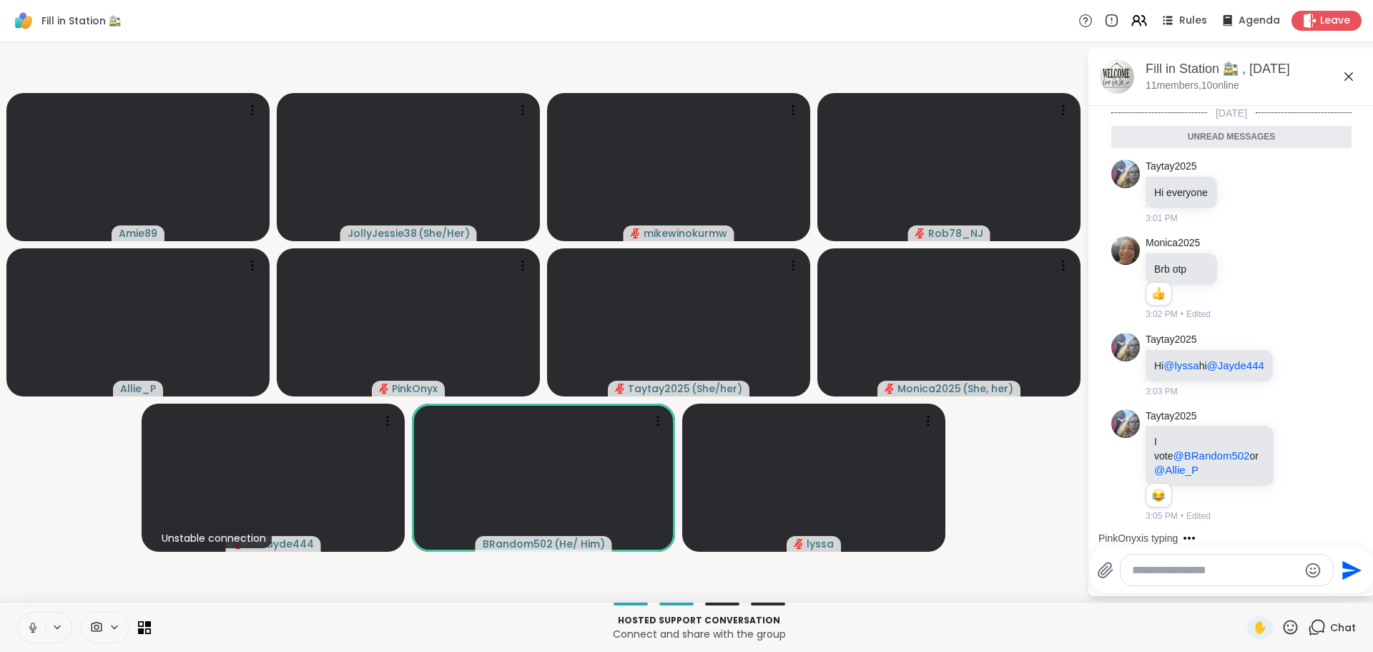
scroll to position [47, 0]
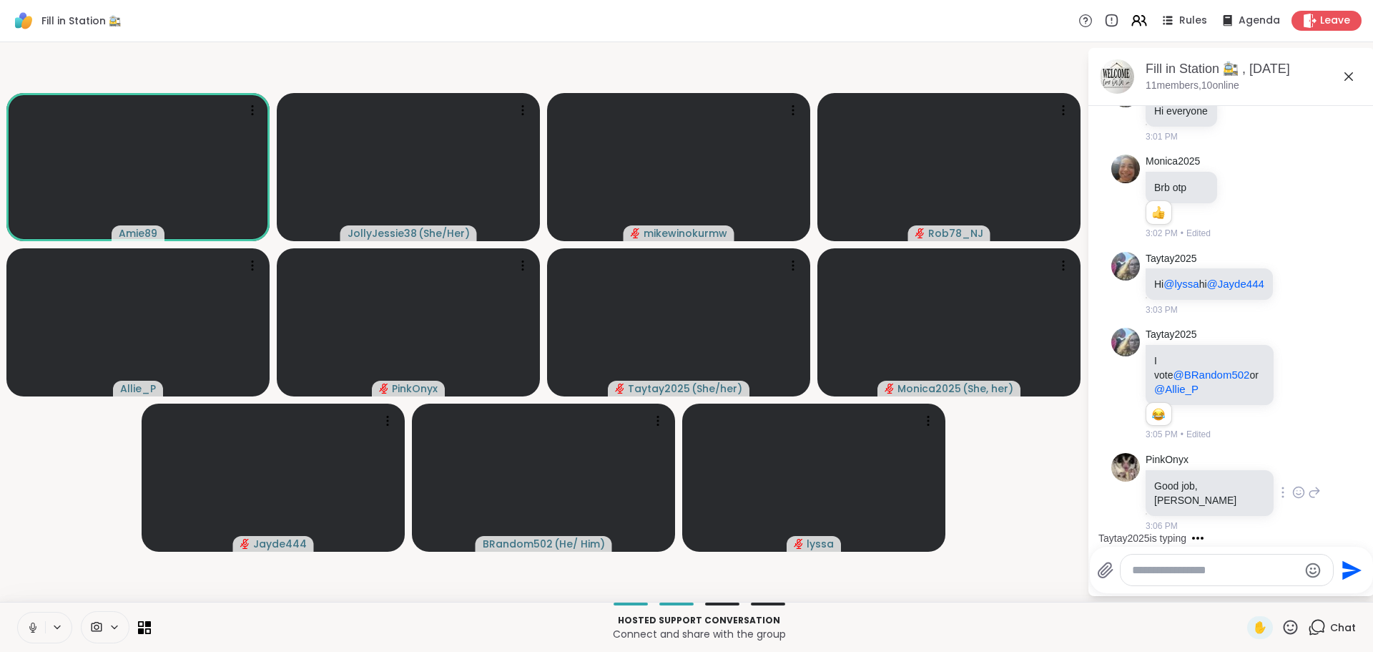
click at [1292, 498] on icon at bounding box center [1298, 492] width 13 height 14
click at [1292, 474] on div "Select Reaction: Heart" at bounding box center [1298, 469] width 13 height 13
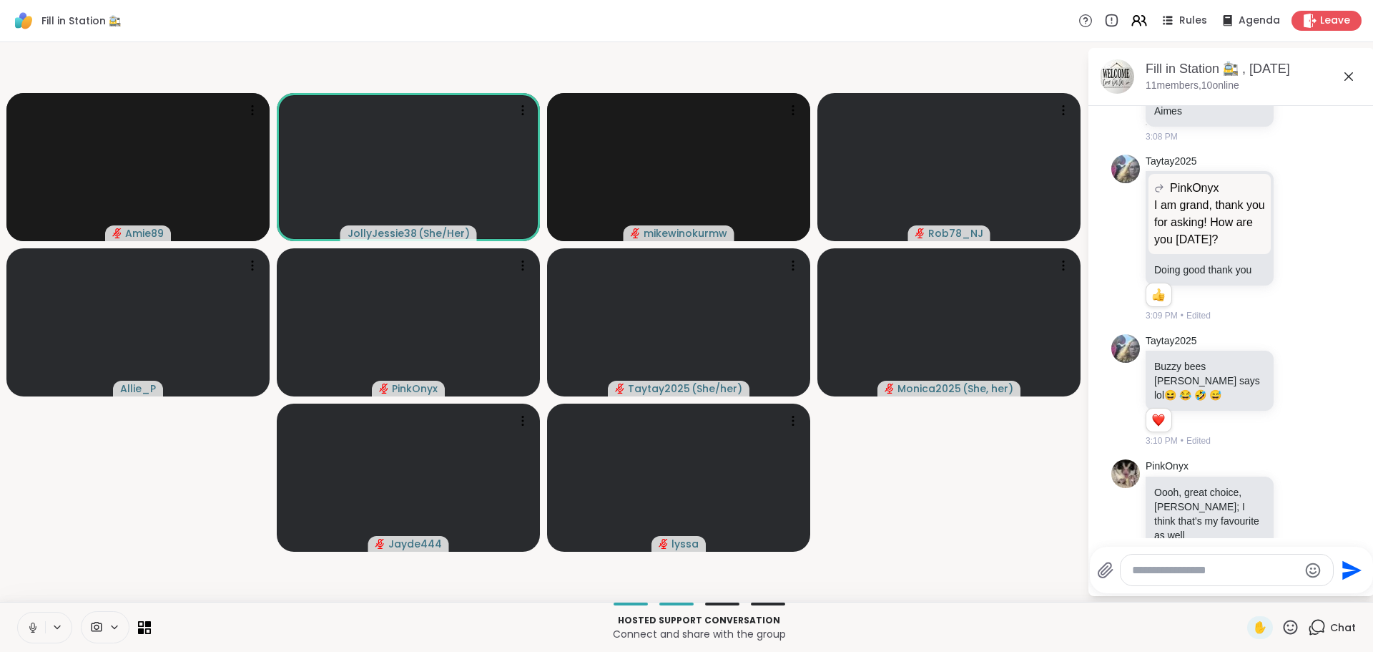
scroll to position [1479, 0]
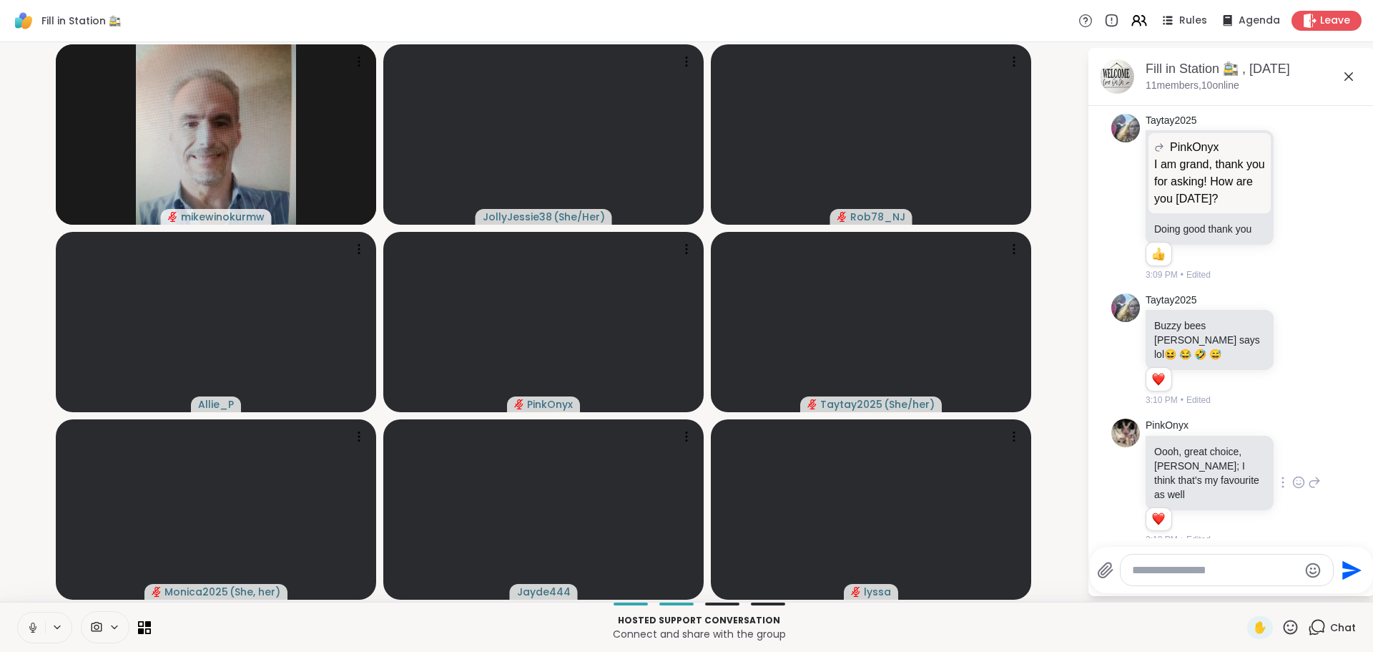
click at [1292, 475] on icon at bounding box center [1298, 482] width 13 height 14
click at [1292, 453] on div "Select Reaction: Heart" at bounding box center [1298, 459] width 13 height 13
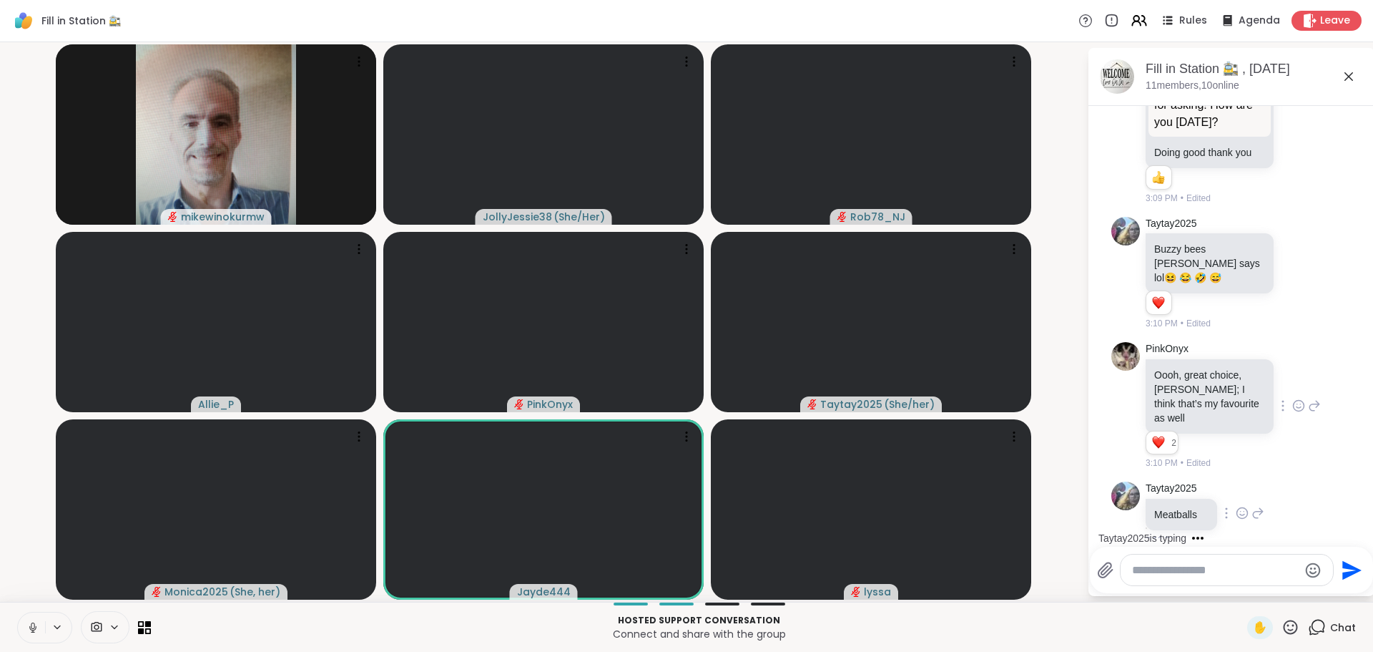
scroll to position [1646, 0]
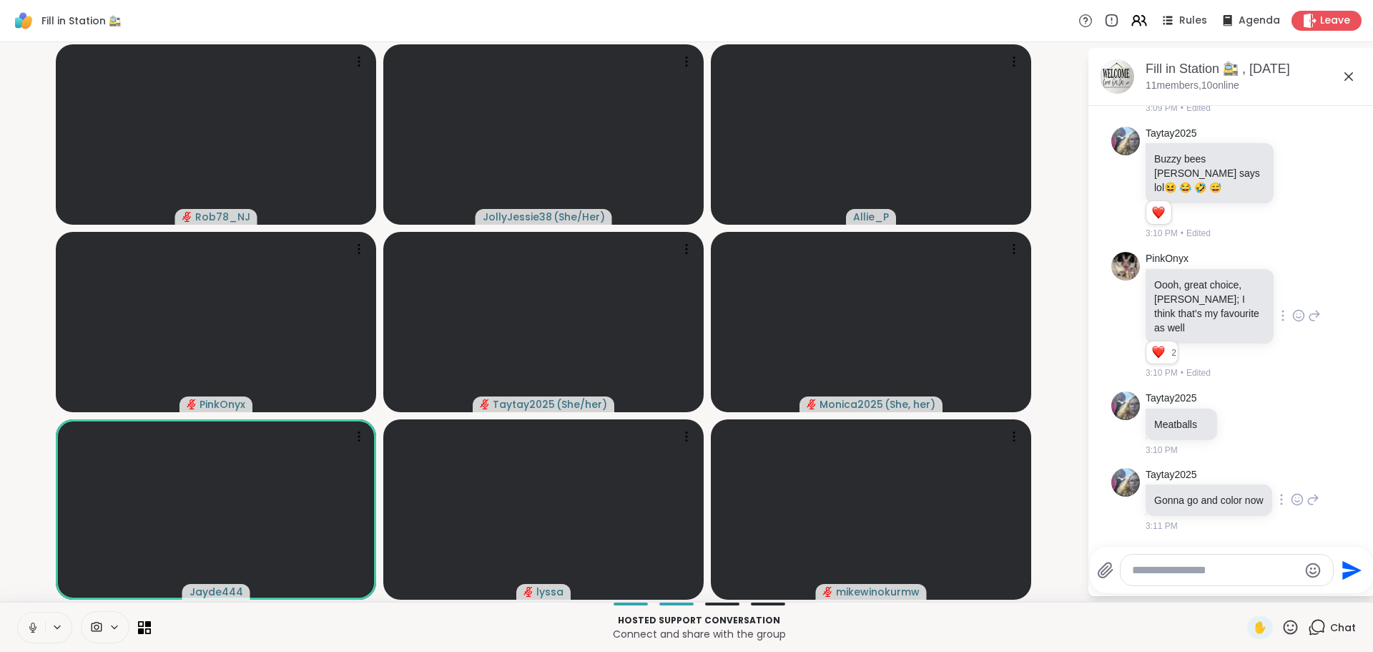
click at [1291, 495] on icon at bounding box center [1297, 499] width 13 height 14
click at [1291, 471] on div "Select Reaction: Heart" at bounding box center [1297, 476] width 13 height 13
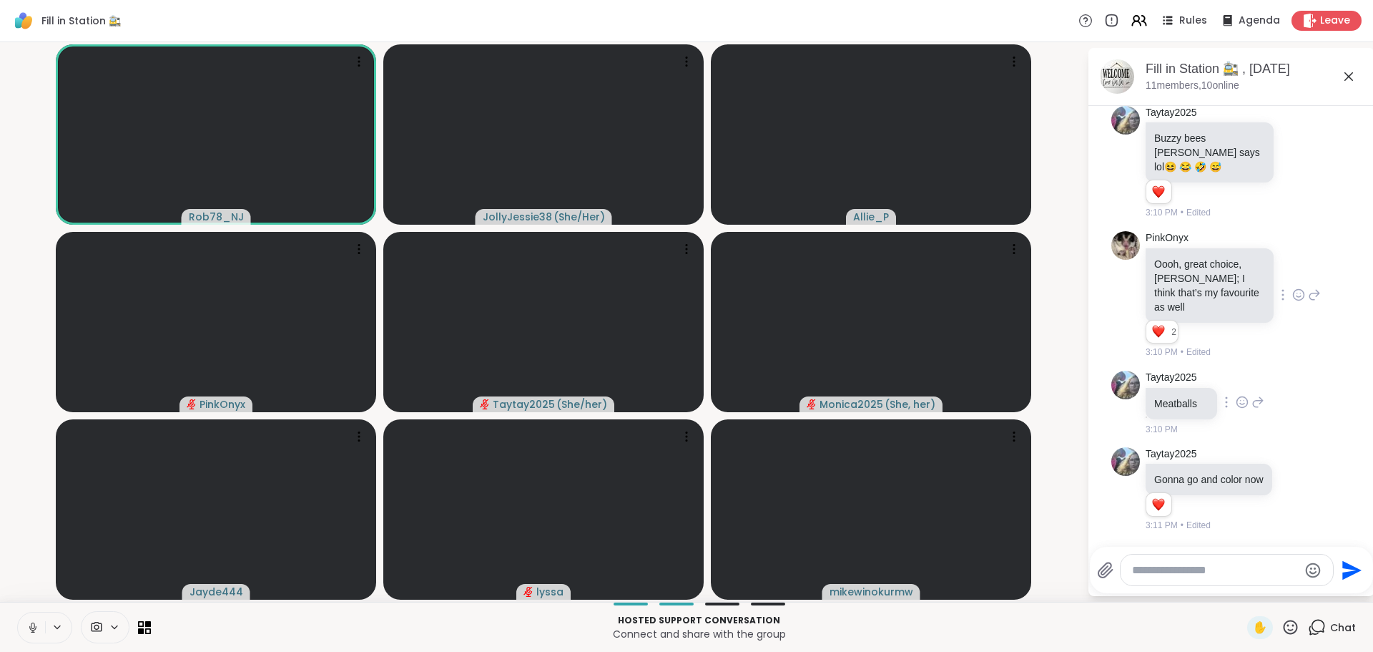
click at [1237, 395] on icon at bounding box center [1242, 402] width 13 height 14
click at [1241, 373] on button "Select Reaction: Heart" at bounding box center [1242, 379] width 29 height 29
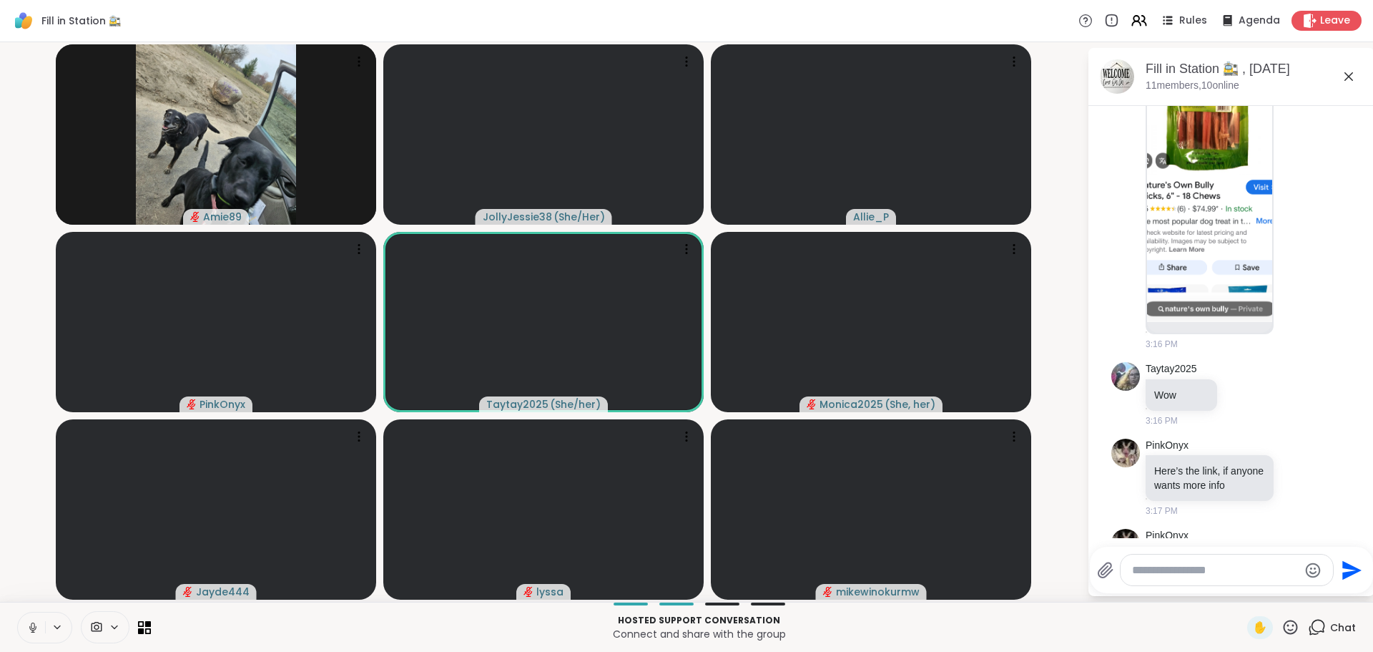
scroll to position [3008, 0]
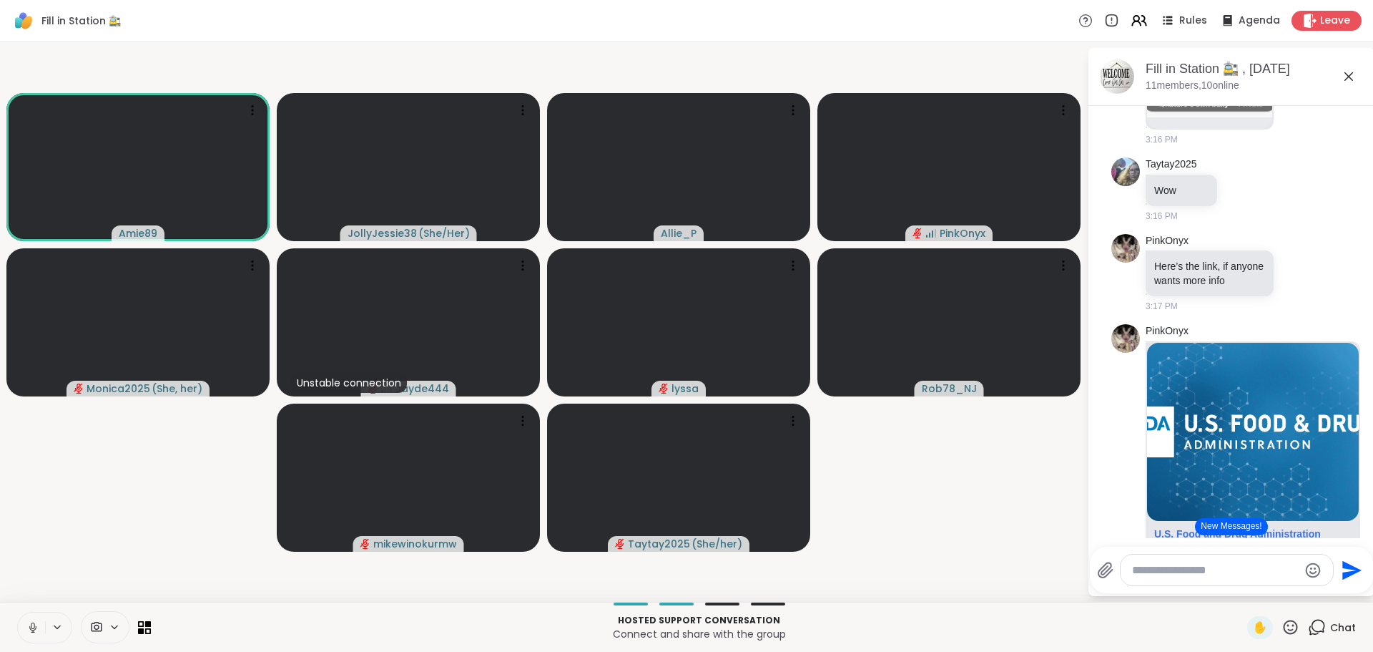
click at [1224, 526] on button "New Messages!" at bounding box center [1231, 526] width 72 height 17
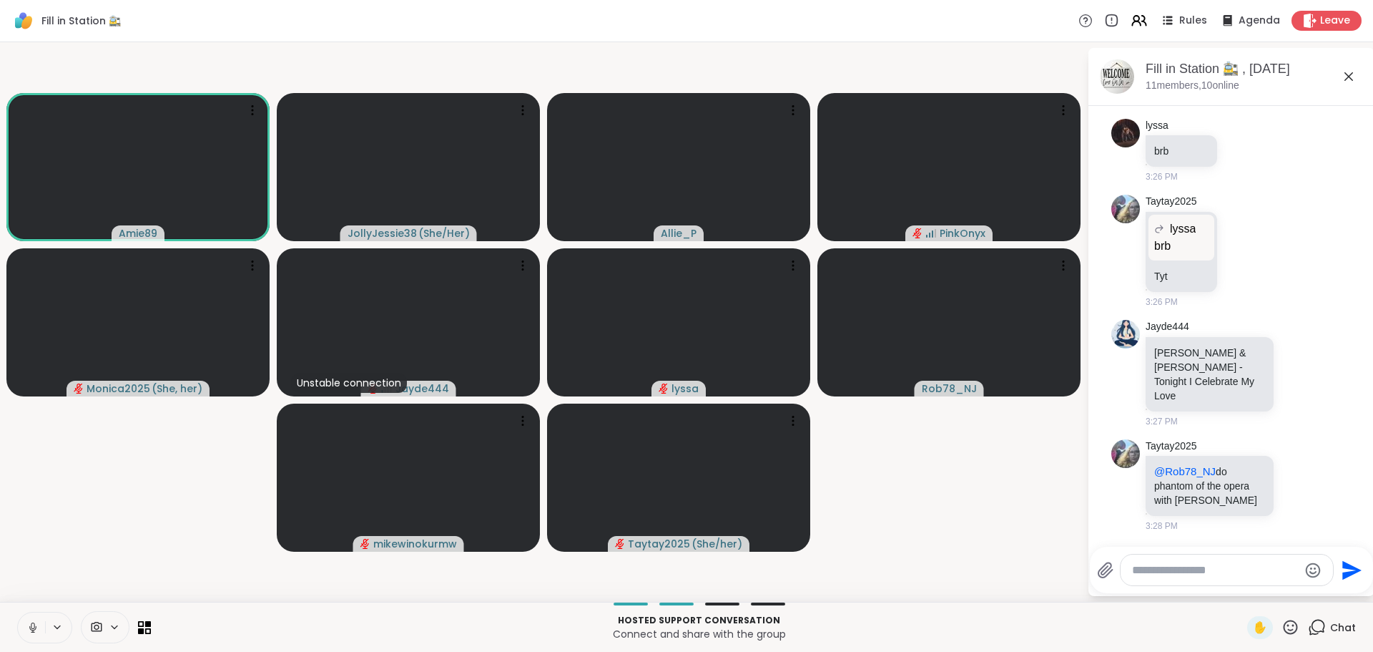
click at [1226, 572] on textarea "Type your message" at bounding box center [1215, 570] width 167 height 14
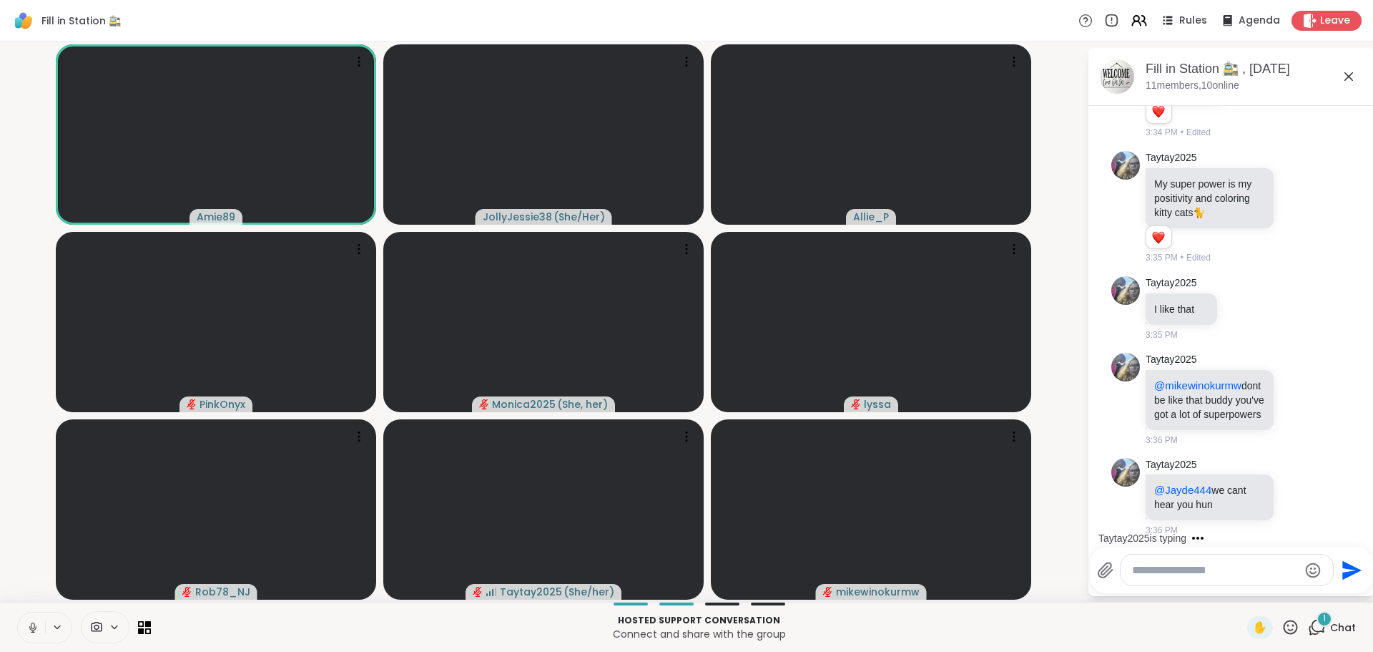
scroll to position [4734, 0]
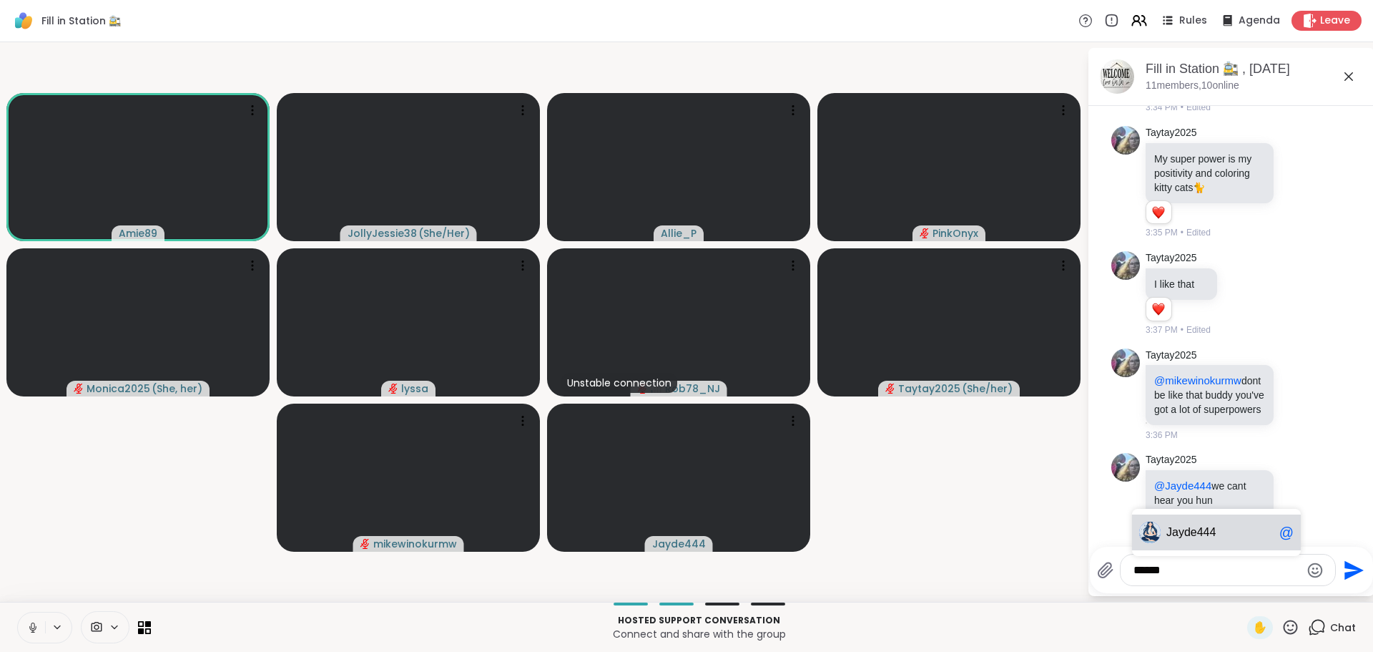
drag, startPoint x: 1224, startPoint y: 540, endPoint x: 1222, endPoint y: 551, distance: 10.9
click at [1224, 541] on div "Jayde 444 @" at bounding box center [1216, 532] width 169 height 36
type textarea "*"
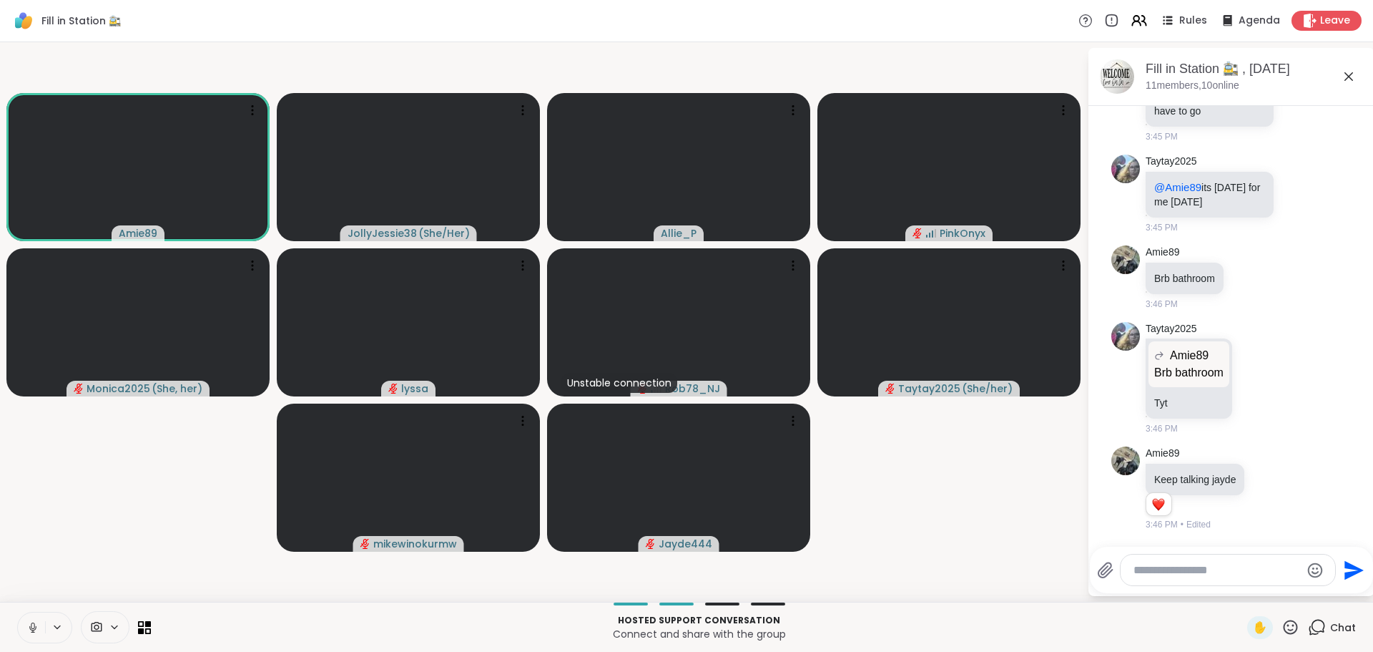
scroll to position [5745, 0]
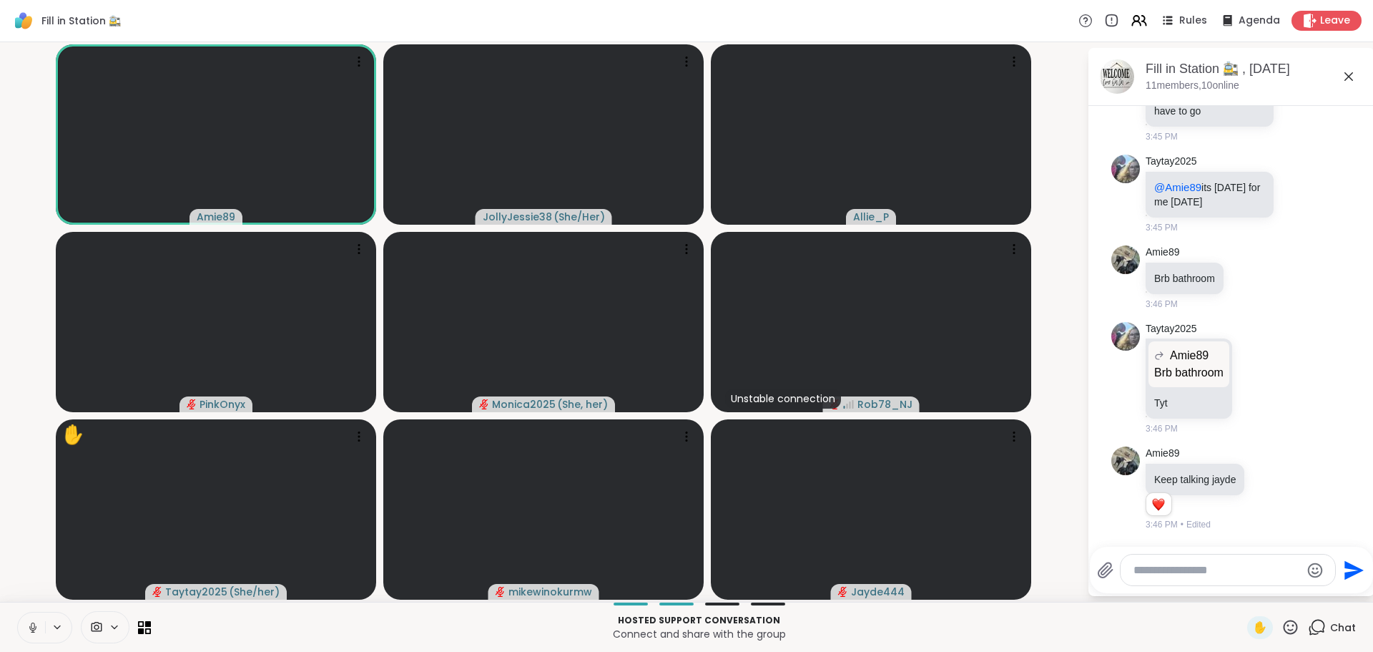
click at [1215, 574] on textarea "Type your message" at bounding box center [1217, 570] width 167 height 14
click at [1154, 563] on textarea "Type your message" at bounding box center [1217, 570] width 167 height 14
click at [1154, 569] on textarea "Type your message" at bounding box center [1217, 570] width 167 height 14
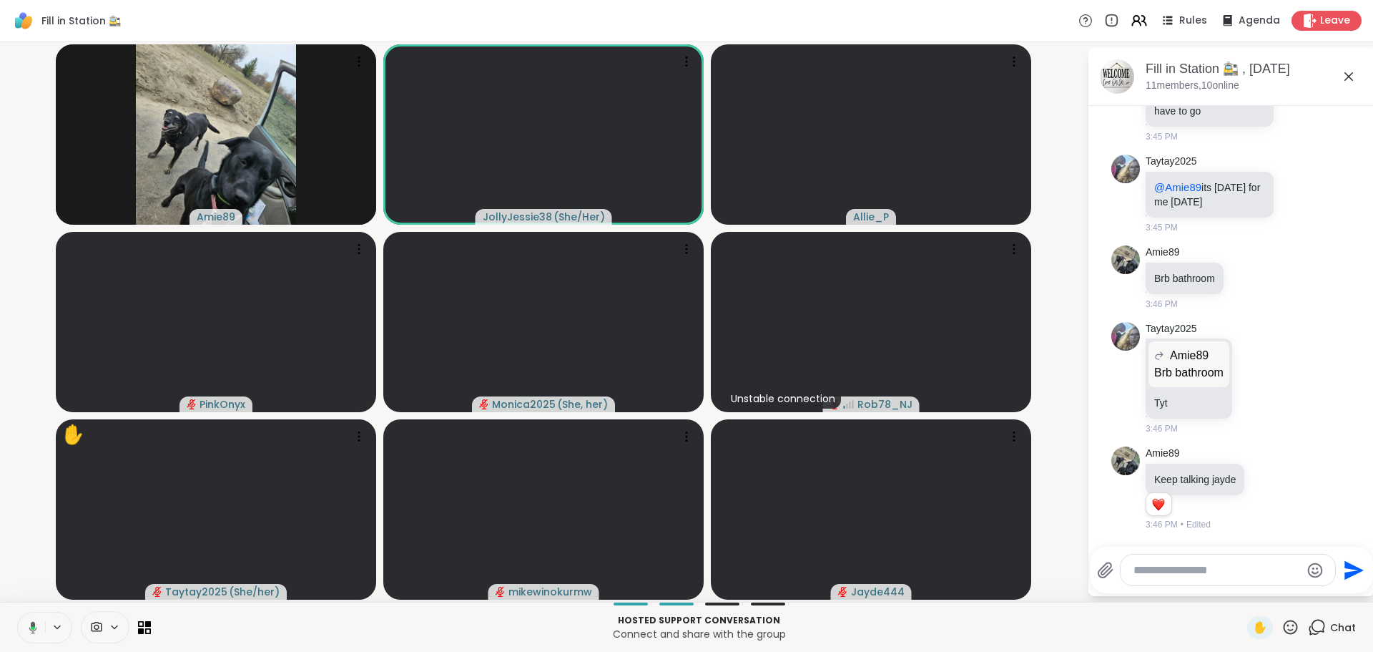
click at [1160, 566] on textarea "Type your message" at bounding box center [1217, 570] width 167 height 14
click at [1156, 576] on textarea "Type your message" at bounding box center [1217, 570] width 167 height 14
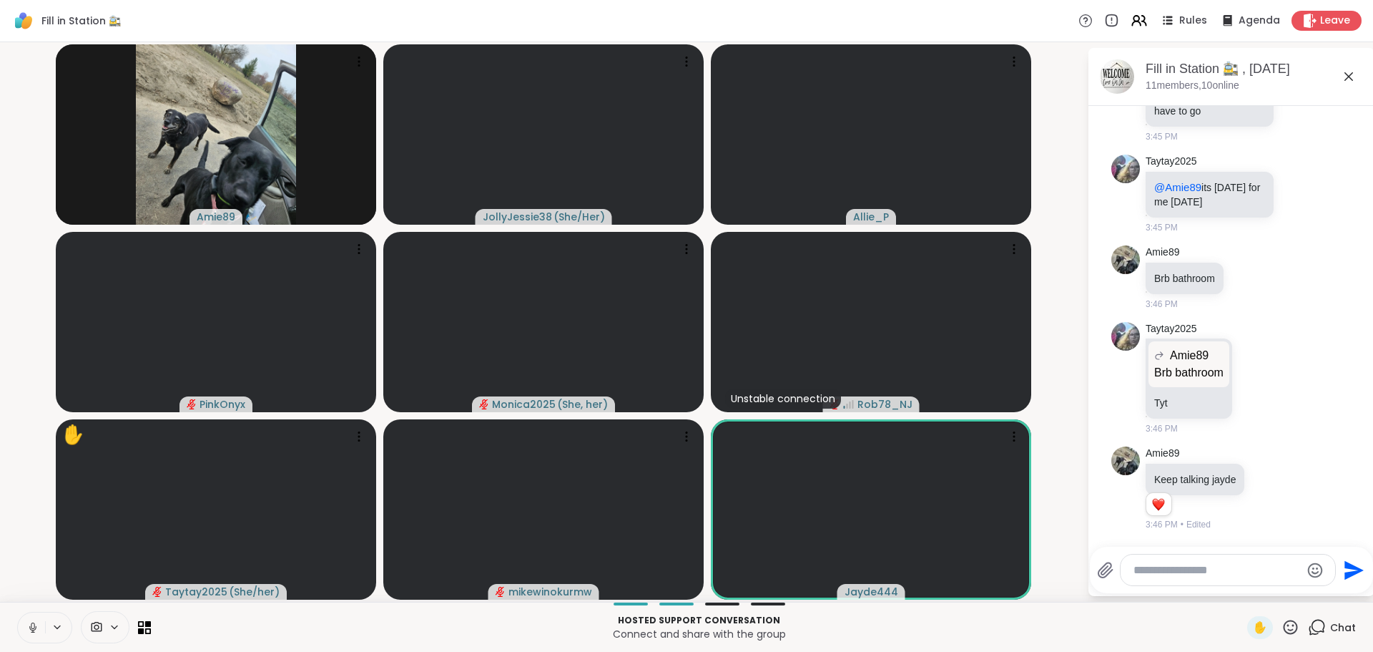
click at [1165, 573] on textarea "Type your message" at bounding box center [1217, 570] width 167 height 14
click at [1189, 579] on div at bounding box center [1228, 569] width 215 height 31
click at [1198, 571] on textarea "Type your message" at bounding box center [1217, 570] width 167 height 14
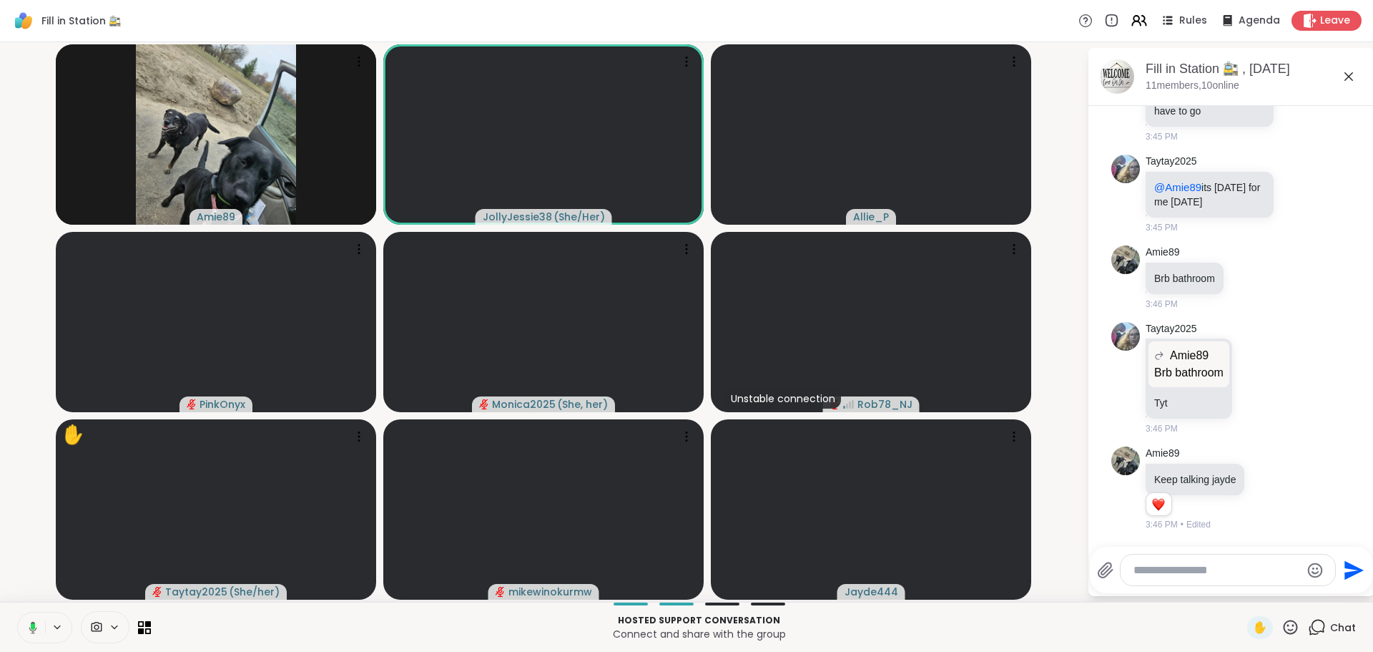
click at [1198, 571] on textarea "Type your message" at bounding box center [1217, 570] width 167 height 14
click at [1197, 574] on textarea "Type your message" at bounding box center [1217, 570] width 167 height 14
click at [1197, 571] on textarea "Type your message" at bounding box center [1217, 570] width 167 height 14
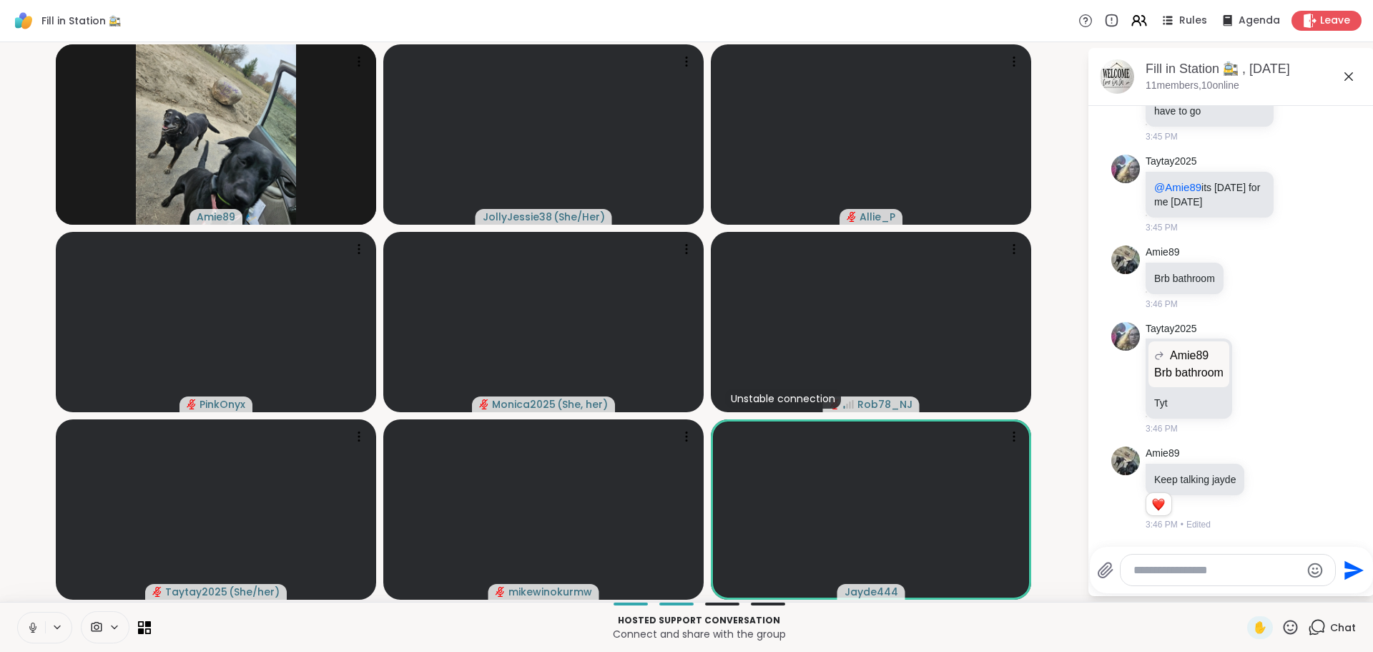
click at [1163, 571] on textarea "Type your message" at bounding box center [1217, 570] width 167 height 14
click at [1173, 572] on textarea "Type your message" at bounding box center [1217, 570] width 167 height 14
click at [1197, 570] on textarea "Type your message" at bounding box center [1217, 570] width 167 height 14
click at [1197, 566] on textarea "Type your message" at bounding box center [1217, 570] width 167 height 14
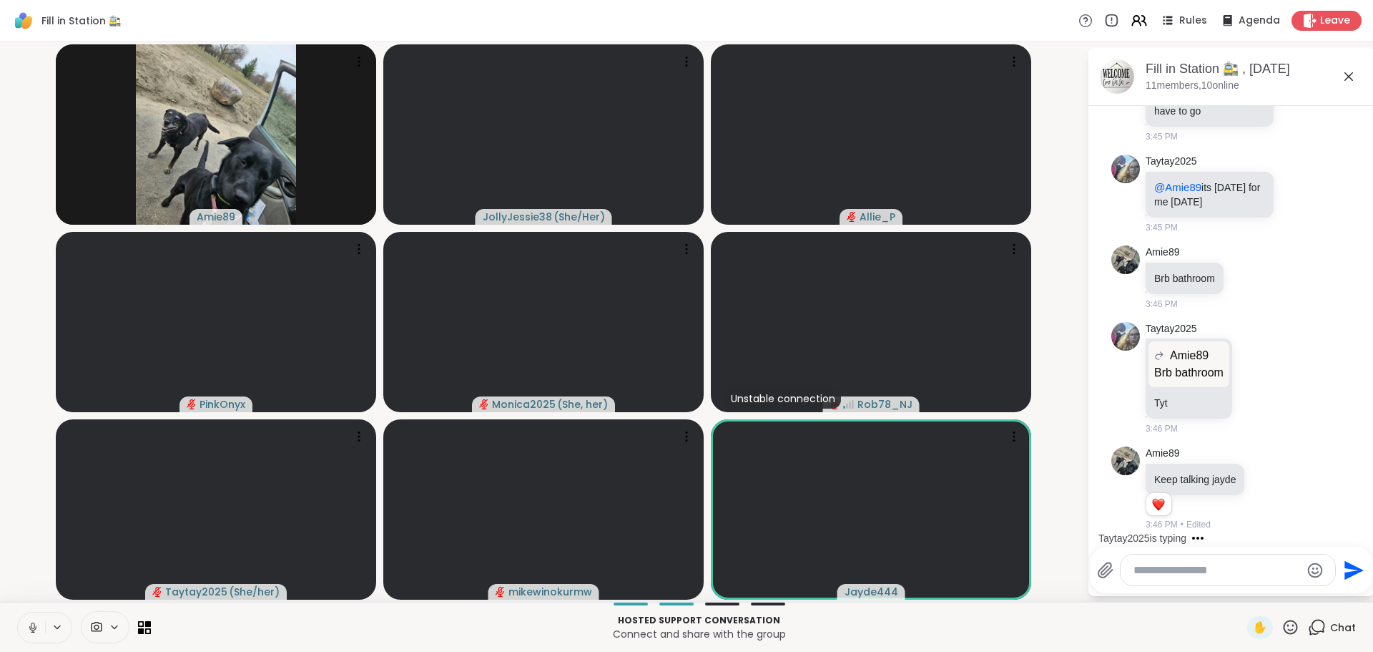
click at [1173, 577] on textarea "Type your message" at bounding box center [1217, 570] width 167 height 14
click at [1182, 571] on textarea "Type your message" at bounding box center [1217, 570] width 167 height 14
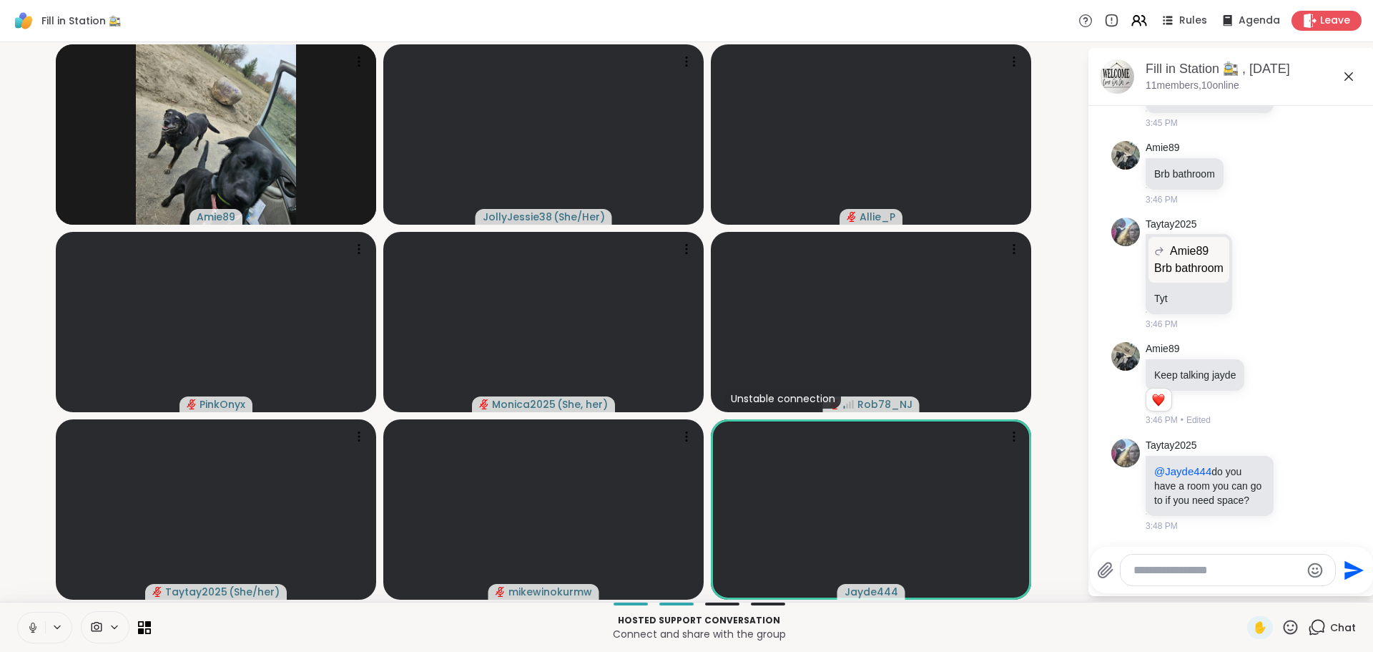
click at [1183, 570] on textarea "Type your message" at bounding box center [1217, 570] width 167 height 14
click at [1194, 564] on textarea "Type your message" at bounding box center [1217, 570] width 167 height 14
click at [1192, 568] on textarea "Type your message" at bounding box center [1217, 570] width 167 height 14
click at [1191, 570] on textarea "Type your message" at bounding box center [1217, 570] width 167 height 14
click at [1203, 570] on textarea "Type your message" at bounding box center [1217, 570] width 167 height 14
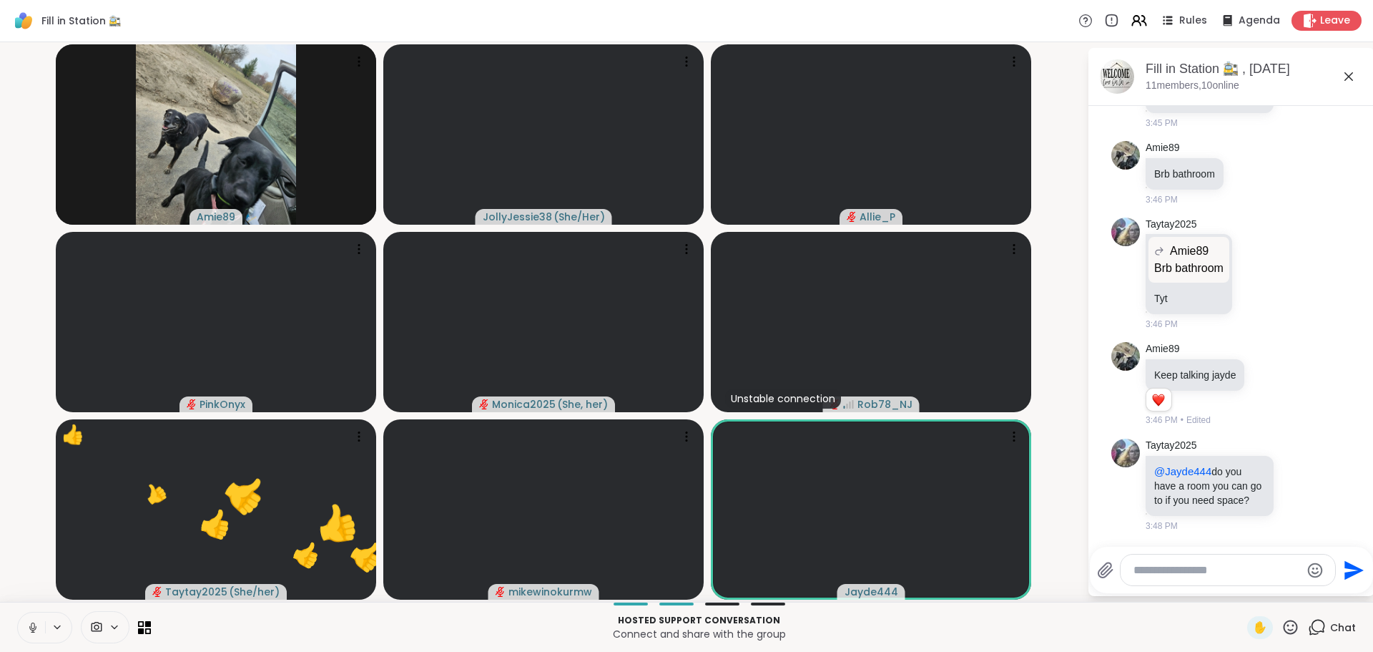
click at [1184, 569] on textarea "Type your message" at bounding box center [1217, 570] width 167 height 14
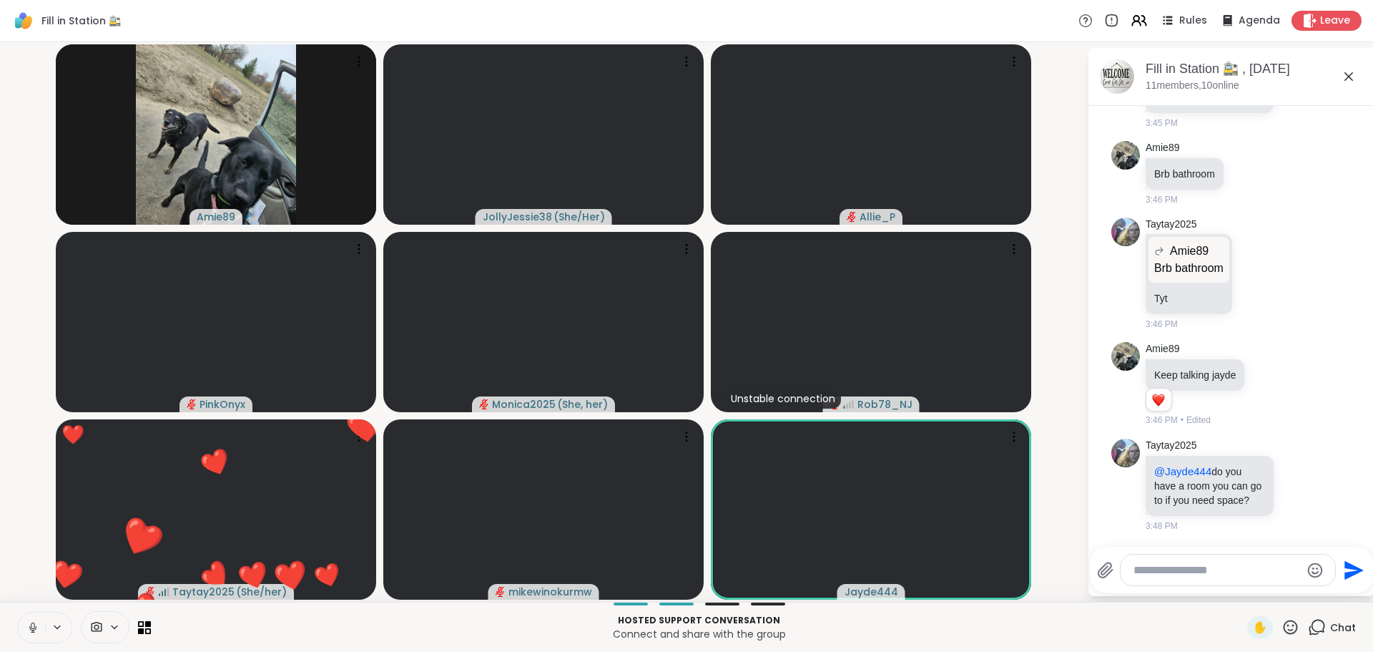
click at [1184, 569] on textarea "Type your message" at bounding box center [1217, 570] width 167 height 14
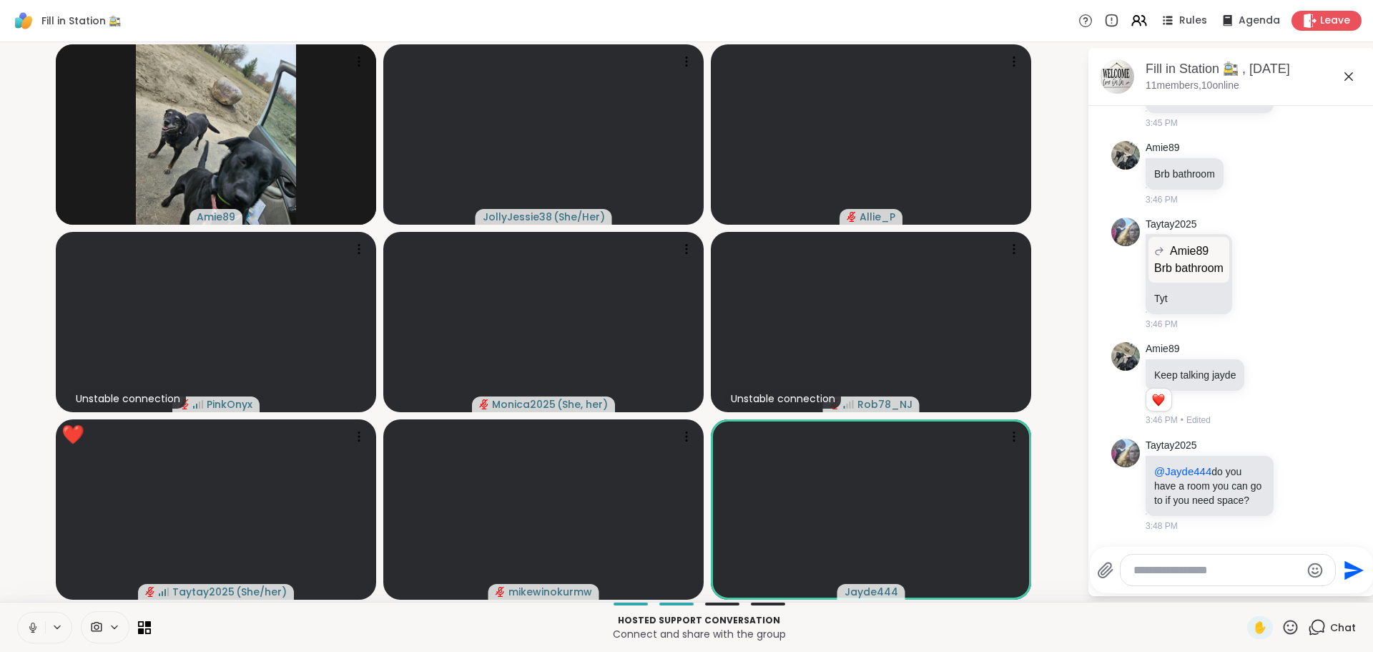
click at [1184, 569] on textarea "Type your message" at bounding box center [1217, 570] width 167 height 14
click at [1177, 577] on div at bounding box center [1228, 569] width 215 height 31
click at [1178, 572] on textarea "Type your message" at bounding box center [1217, 570] width 167 height 14
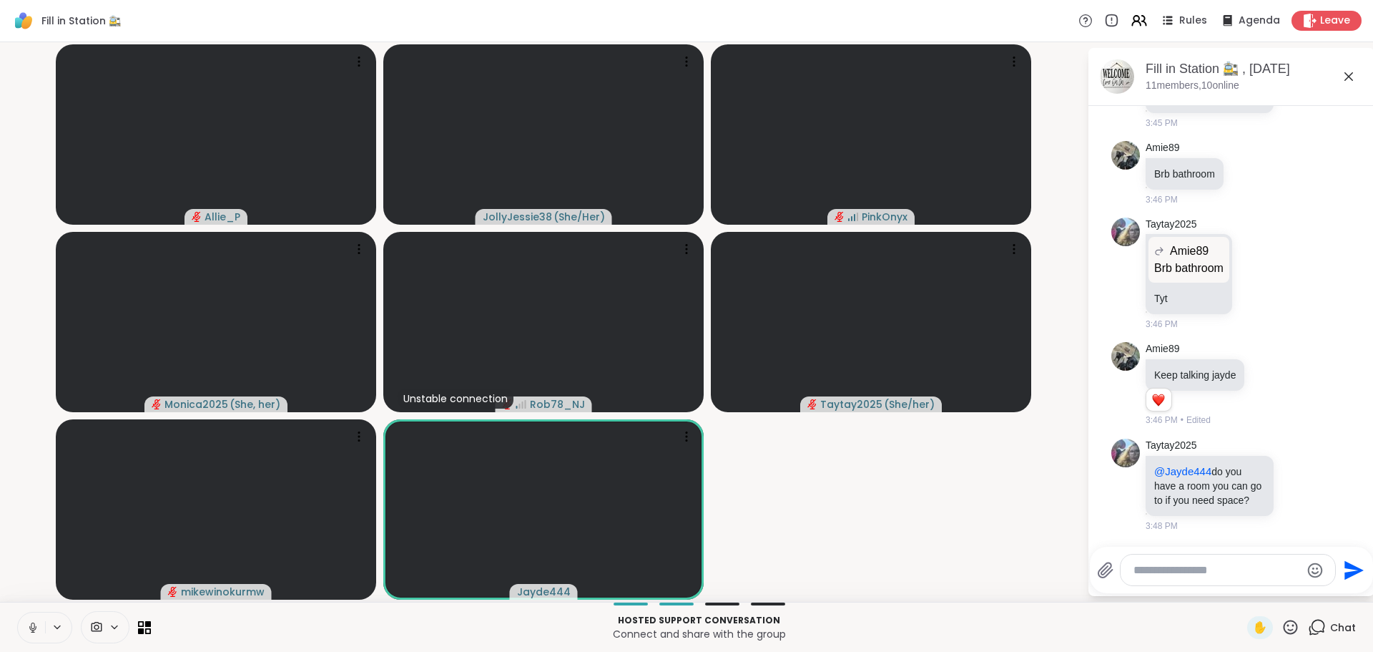
click at [1182, 576] on textarea "Type your message" at bounding box center [1217, 570] width 167 height 14
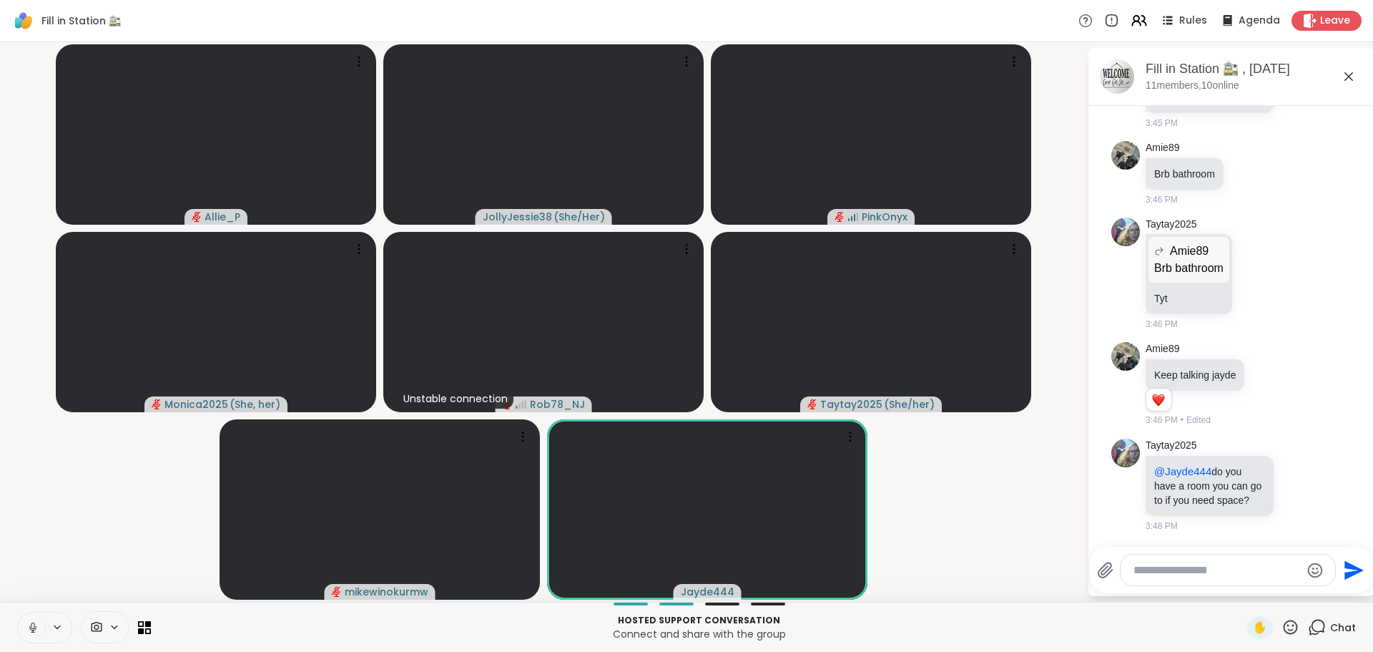
click at [1182, 569] on textarea "Type your message" at bounding box center [1217, 570] width 167 height 14
click at [1195, 570] on textarea "Type your message" at bounding box center [1217, 570] width 167 height 14
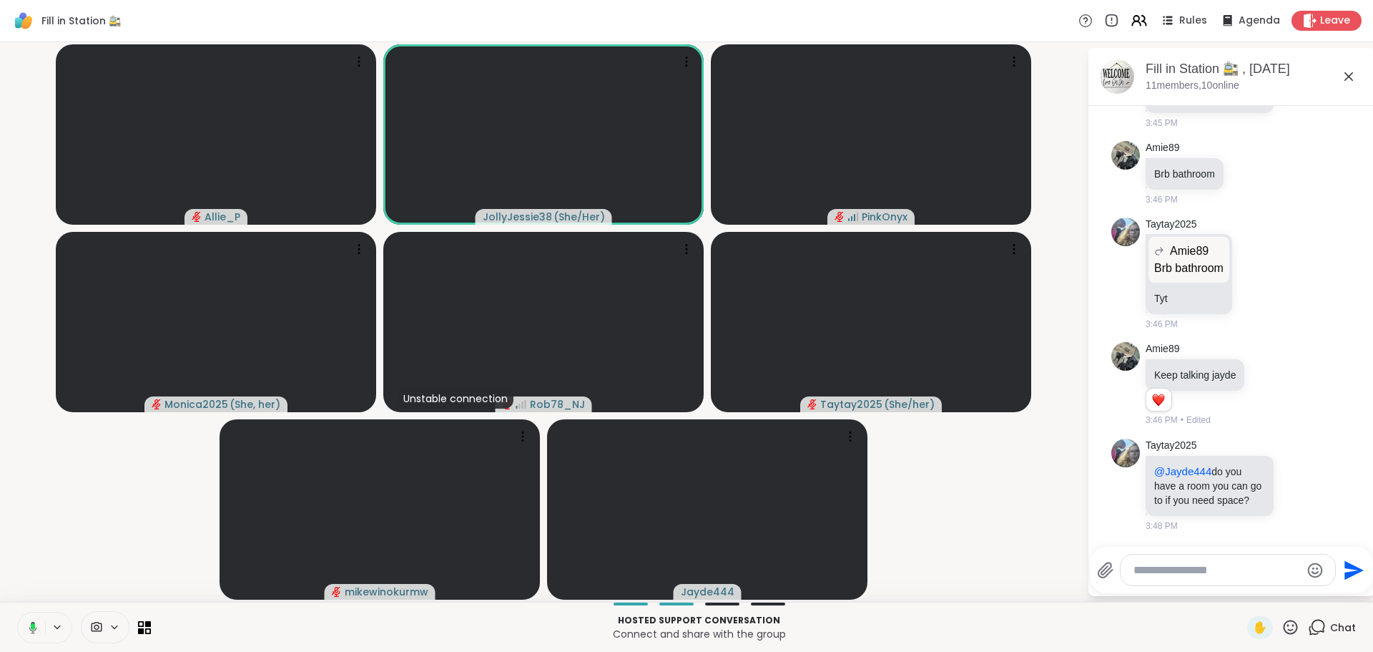
click at [1206, 571] on textarea "Type your message" at bounding box center [1217, 570] width 167 height 14
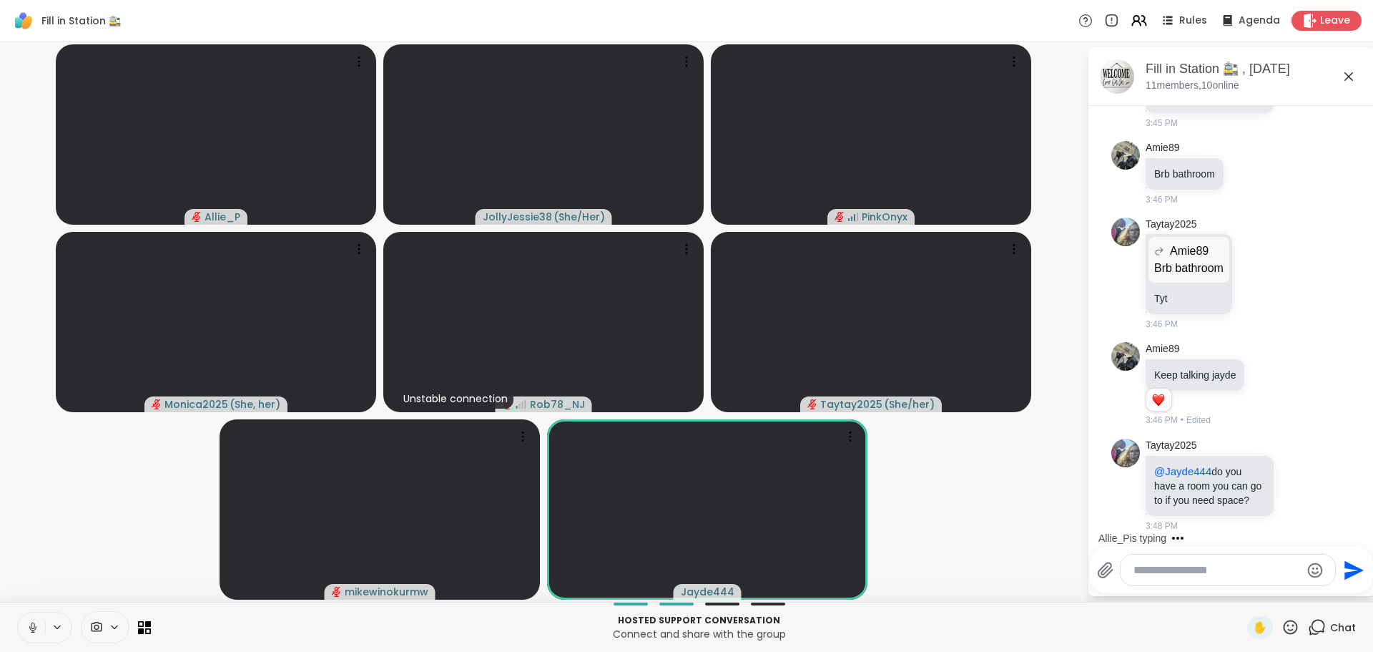
click at [1207, 571] on textarea "Type your message" at bounding box center [1217, 570] width 167 height 14
click at [1205, 574] on textarea "Type your message" at bounding box center [1217, 570] width 167 height 14
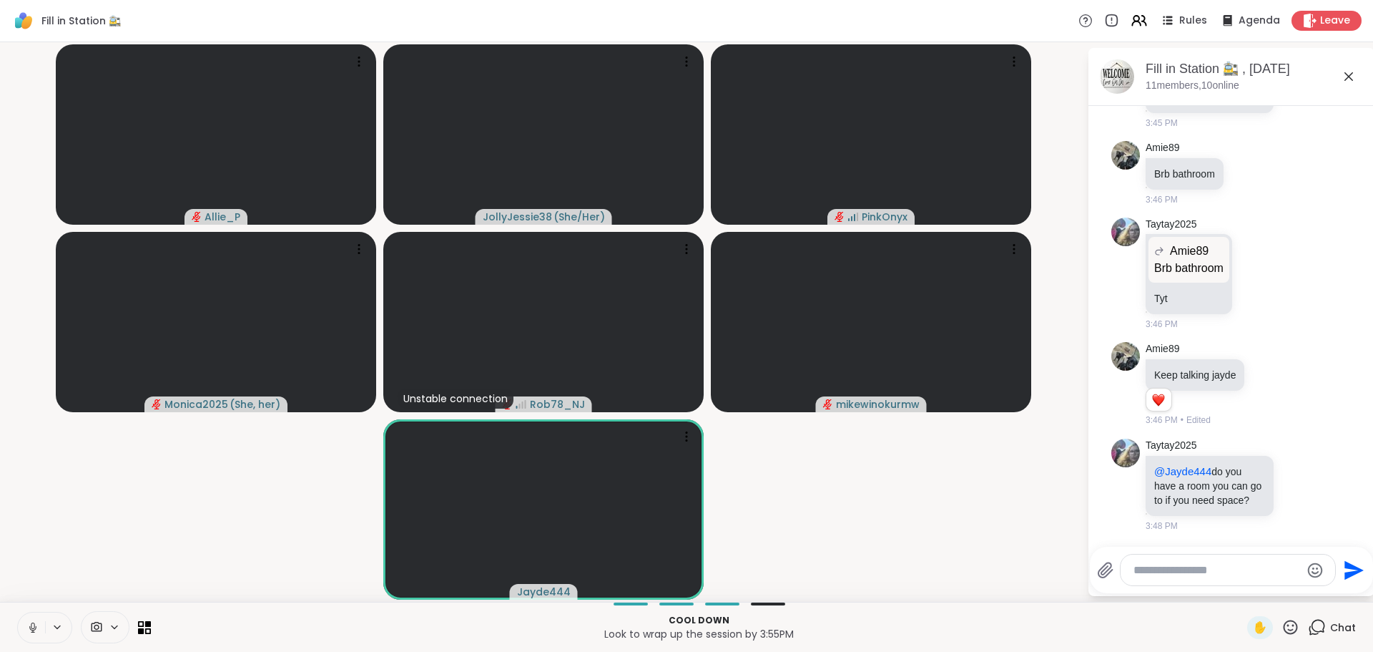
click at [1210, 572] on textarea "Type your message" at bounding box center [1217, 570] width 167 height 14
click at [1190, 577] on textarea "Type your message" at bounding box center [1217, 570] width 167 height 14
click at [1194, 569] on textarea "Type your message" at bounding box center [1217, 570] width 167 height 14
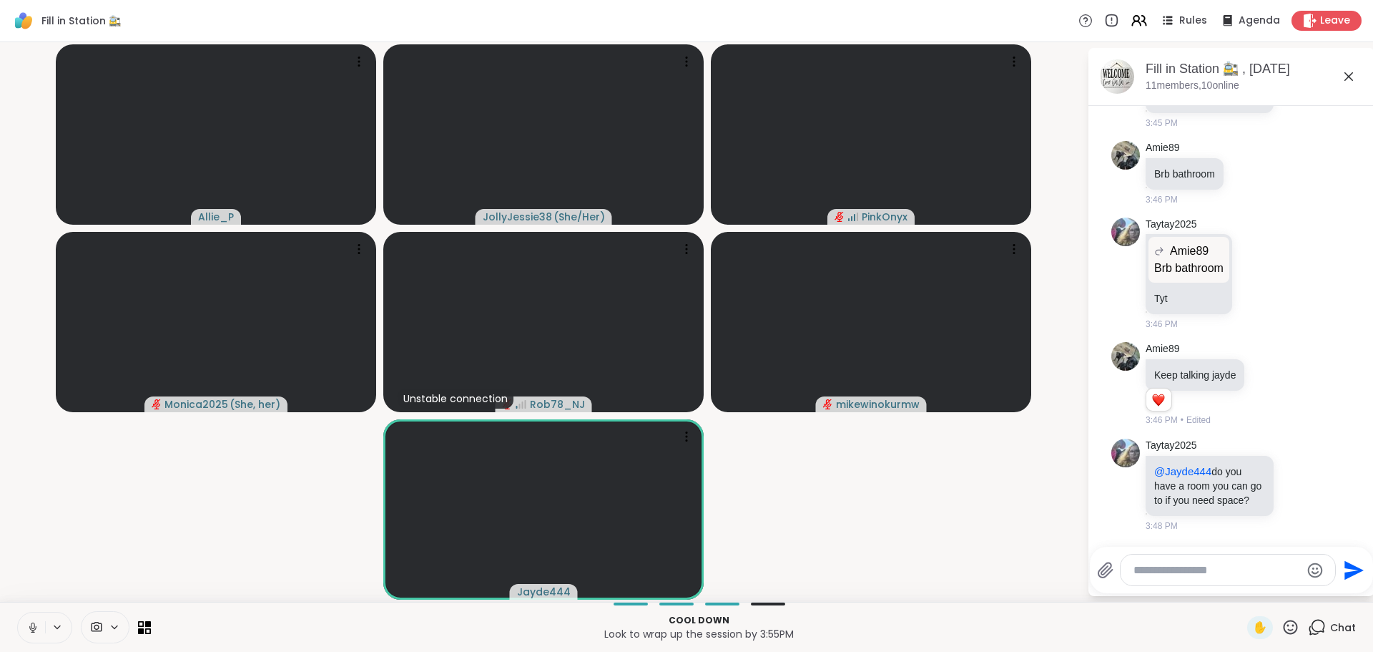
click at [1194, 569] on textarea "Type your message" at bounding box center [1217, 570] width 167 height 14
click at [1197, 563] on textarea "Type your message" at bounding box center [1217, 570] width 167 height 14
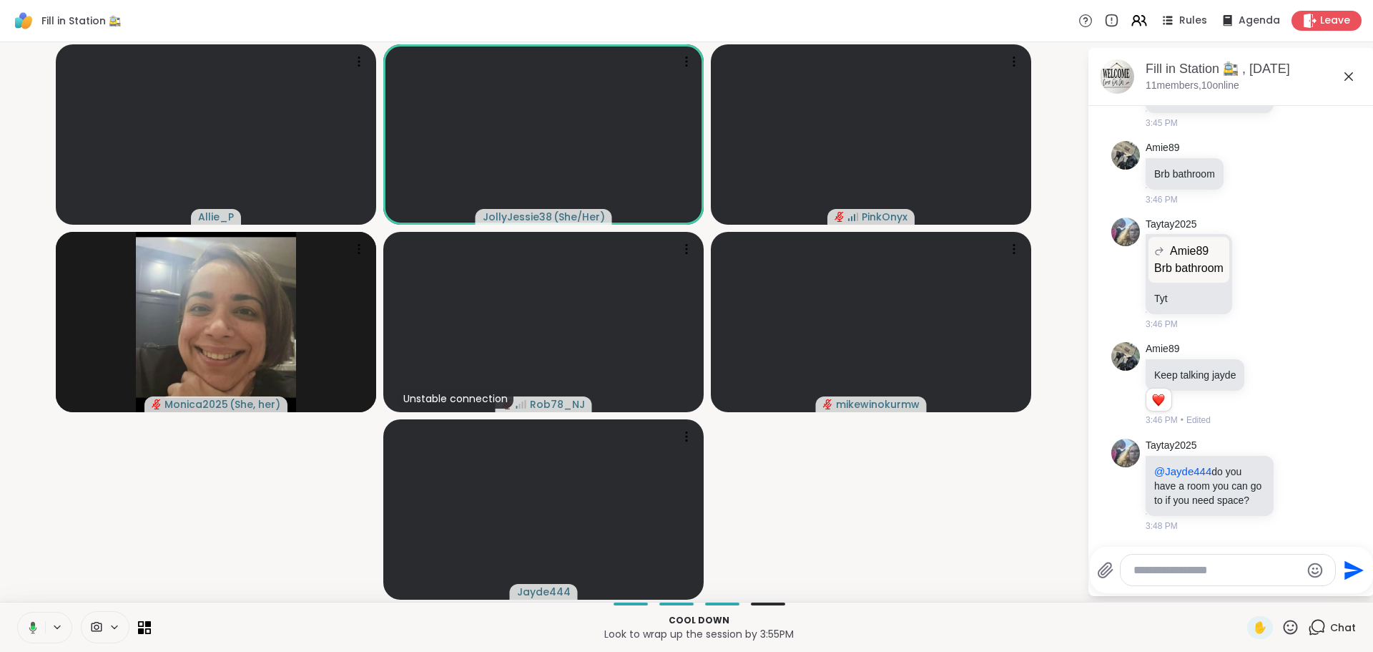
click at [1199, 566] on textarea "Type your message" at bounding box center [1217, 570] width 167 height 14
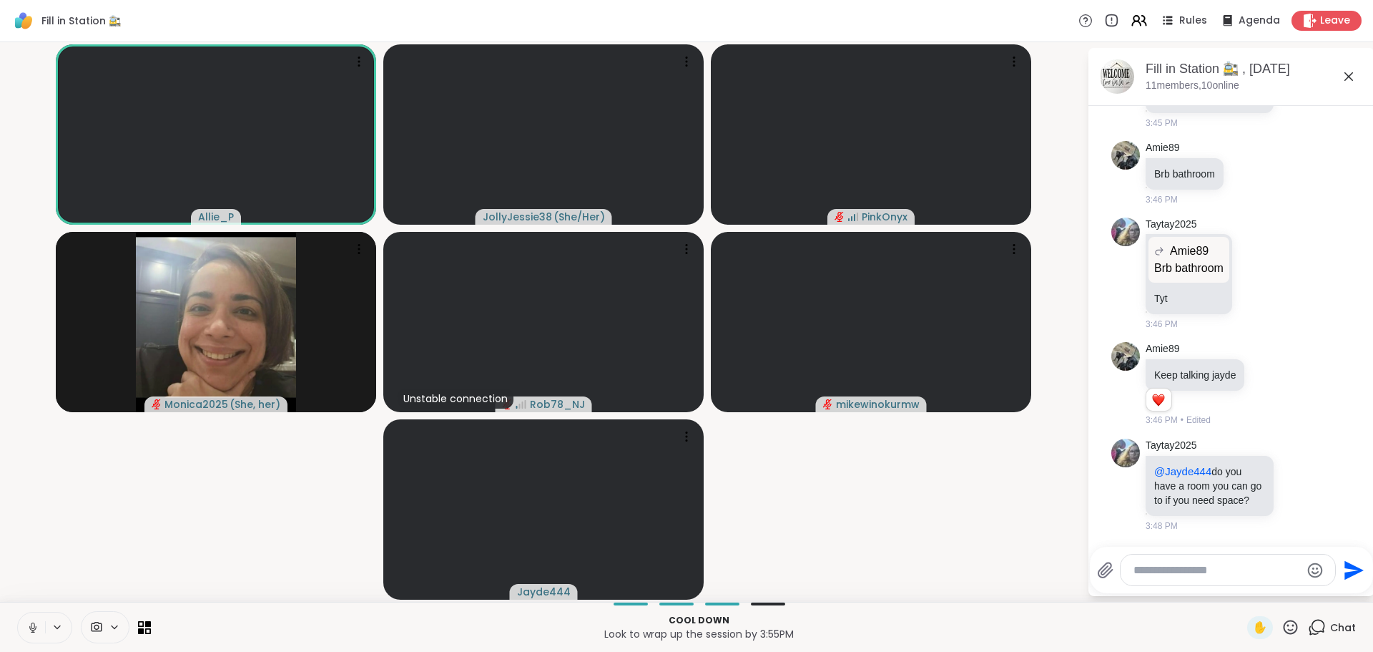
click at [1187, 561] on div at bounding box center [1228, 569] width 215 height 31
click at [1189, 564] on textarea "Type your message" at bounding box center [1217, 570] width 167 height 14
click at [1189, 569] on textarea "Type your message" at bounding box center [1217, 570] width 167 height 14
click at [1189, 566] on textarea "Type your message" at bounding box center [1217, 570] width 167 height 14
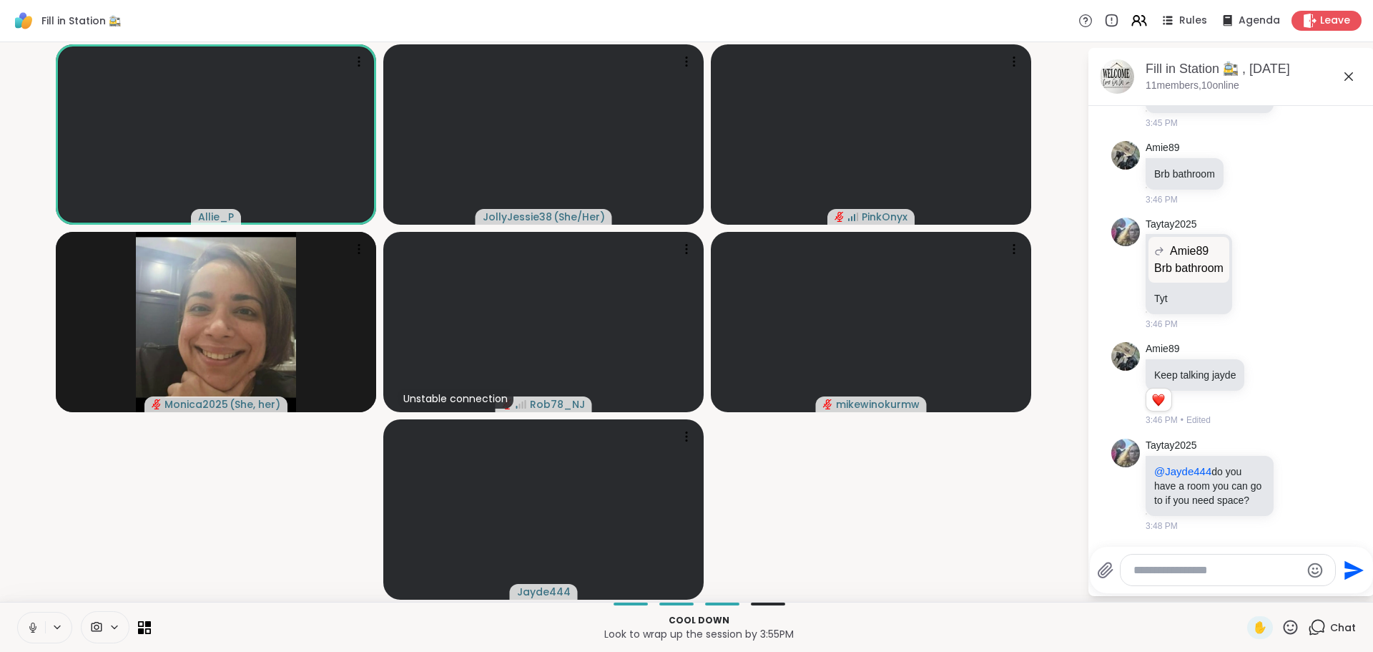
click at [1202, 571] on textarea "Type your message" at bounding box center [1217, 570] width 167 height 14
click at [1205, 567] on textarea "Type your message" at bounding box center [1217, 570] width 167 height 14
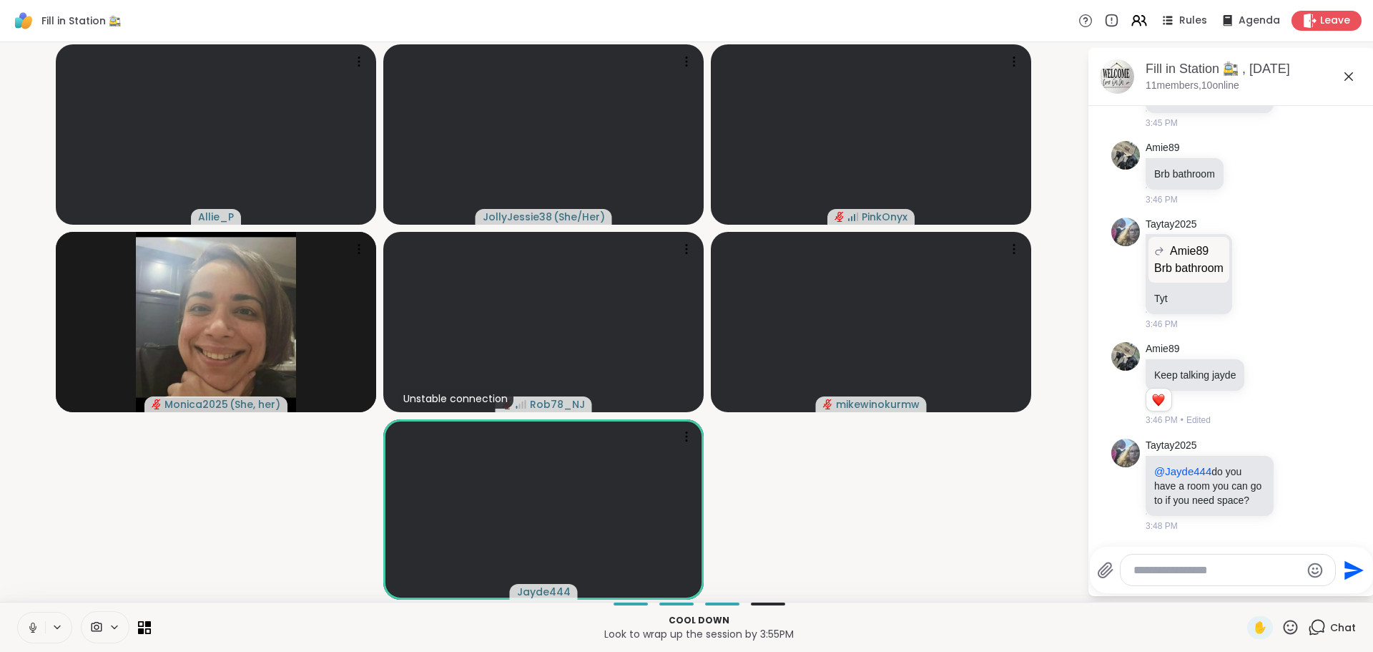
click at [1205, 568] on textarea "Type your message" at bounding box center [1217, 570] width 167 height 14
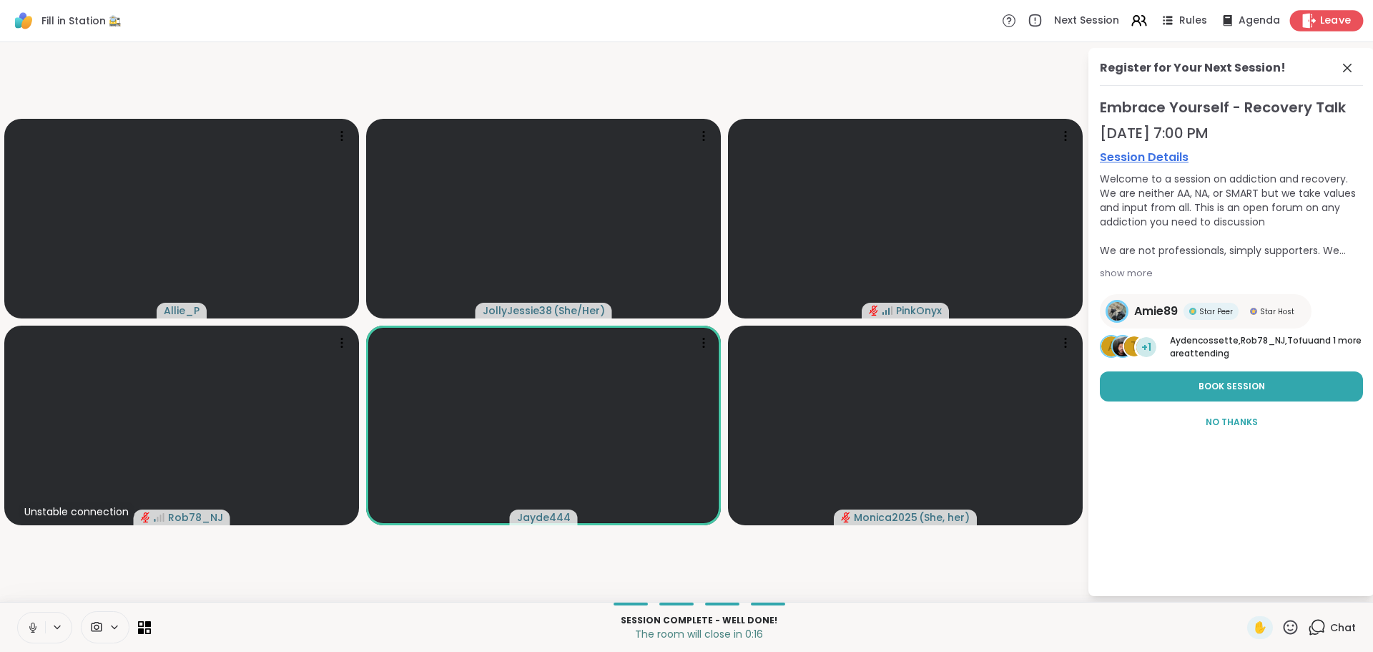
click at [1332, 14] on span "Leave" at bounding box center [1335, 21] width 31 height 15
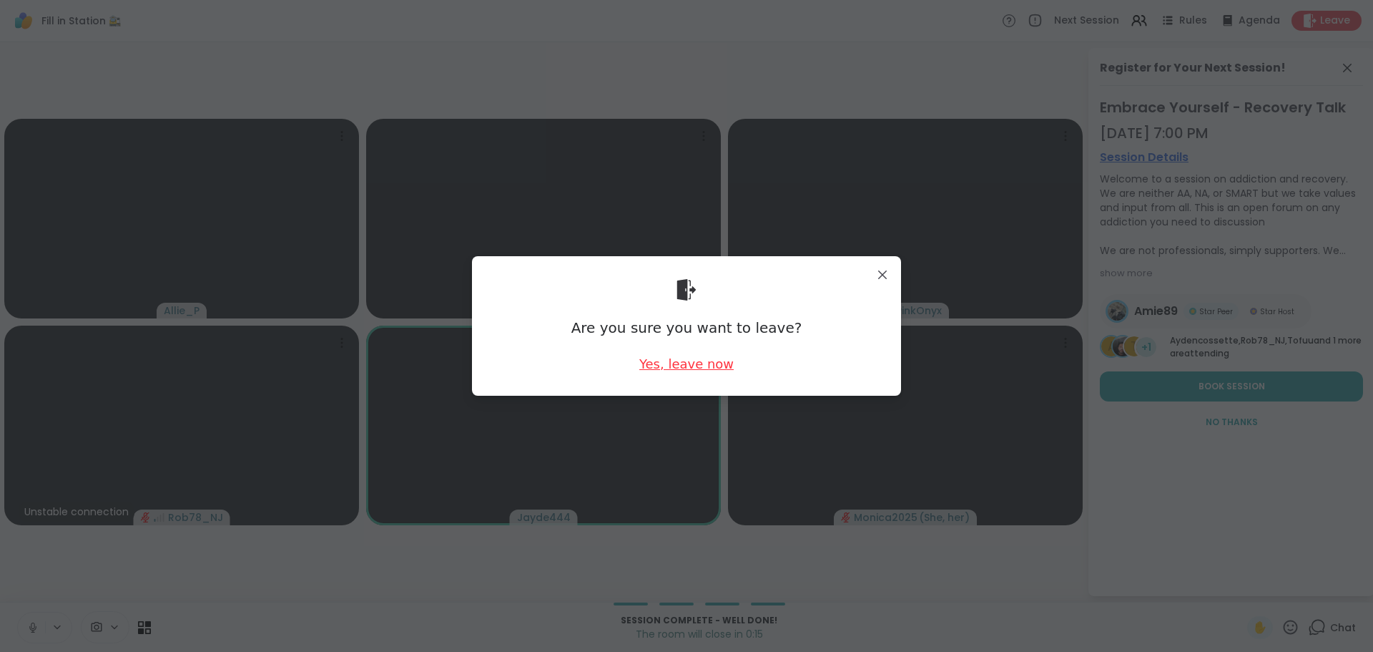
click at [693, 360] on div "Yes, leave now" at bounding box center [686, 364] width 94 height 18
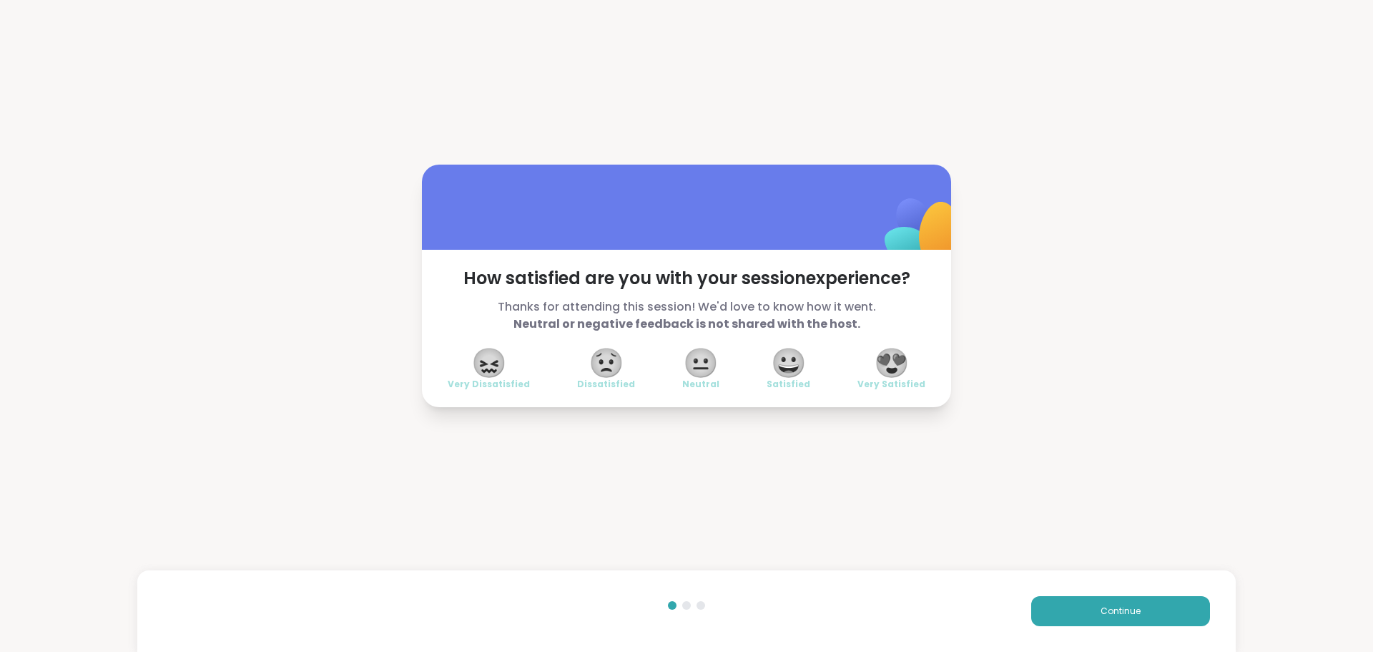
click at [890, 367] on span "😍" at bounding box center [892, 363] width 36 height 26
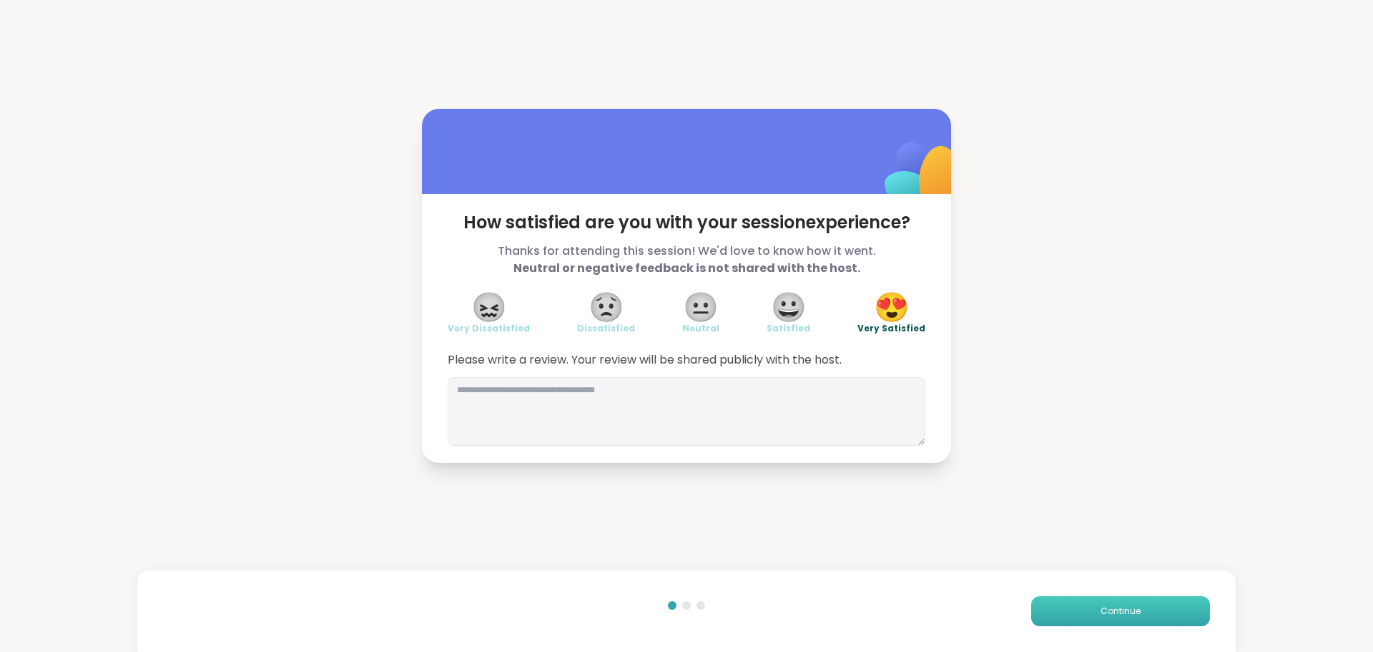
click at [1069, 604] on button "Continue" at bounding box center [1120, 611] width 179 height 30
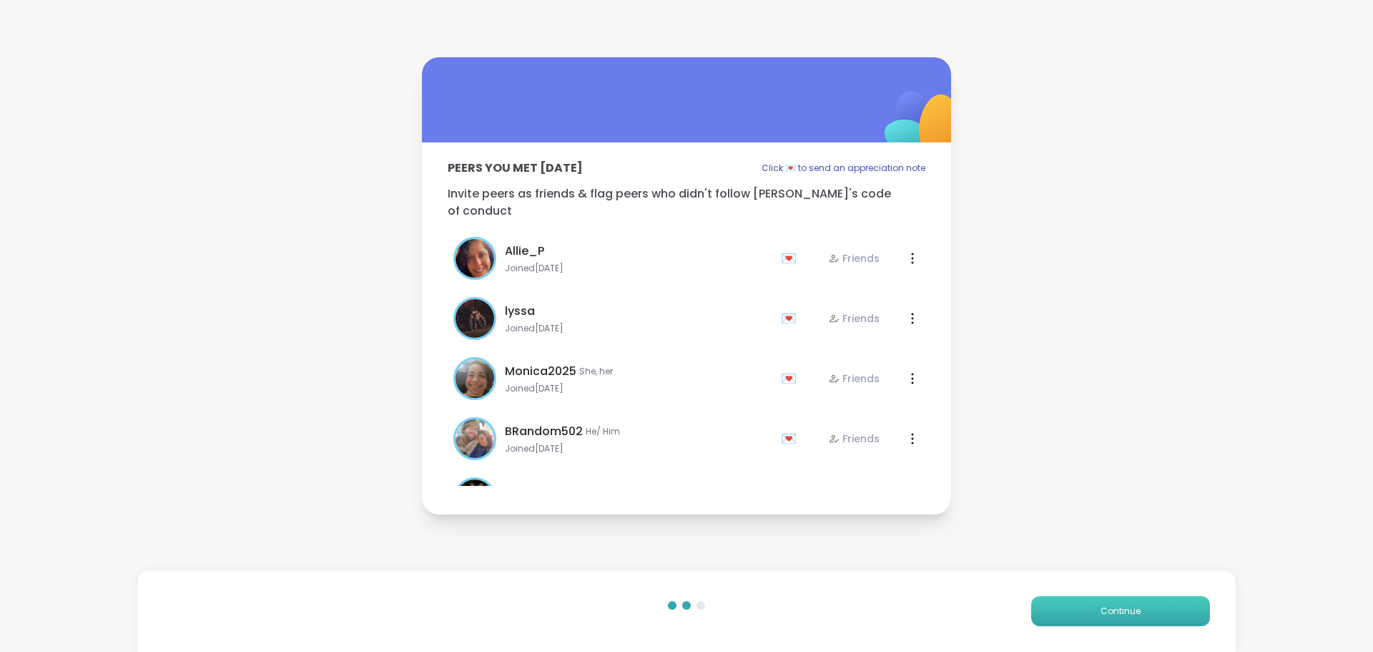
click at [1069, 604] on button "Continue" at bounding box center [1120, 611] width 179 height 30
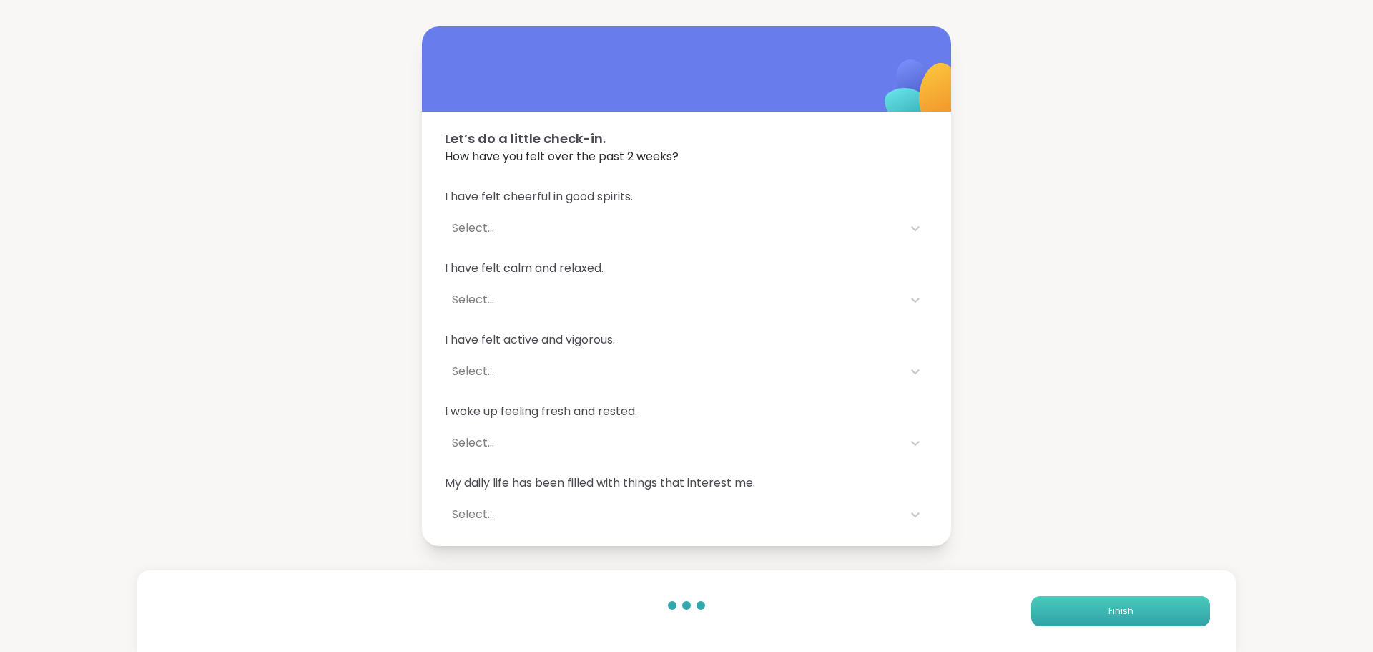
click at [1069, 604] on button "Finish" at bounding box center [1120, 611] width 179 height 30
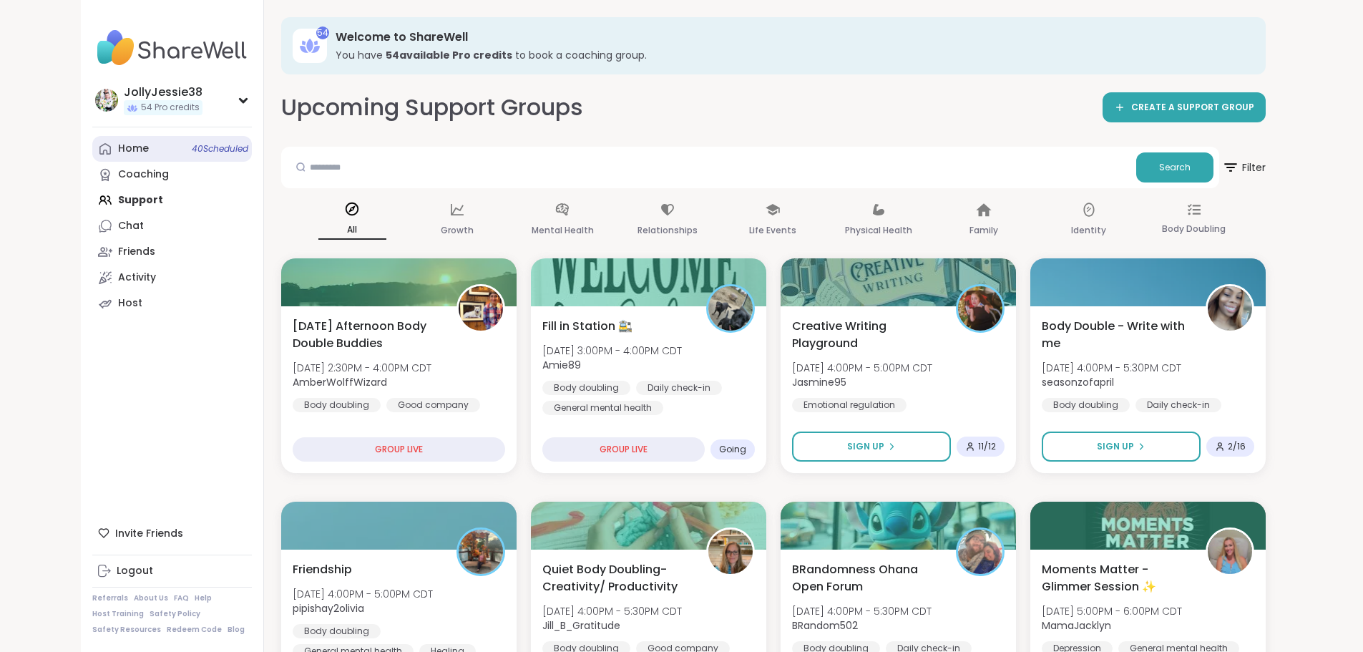
click at [92, 146] on link "Home 40 Scheduled" at bounding box center [172, 149] width 160 height 26
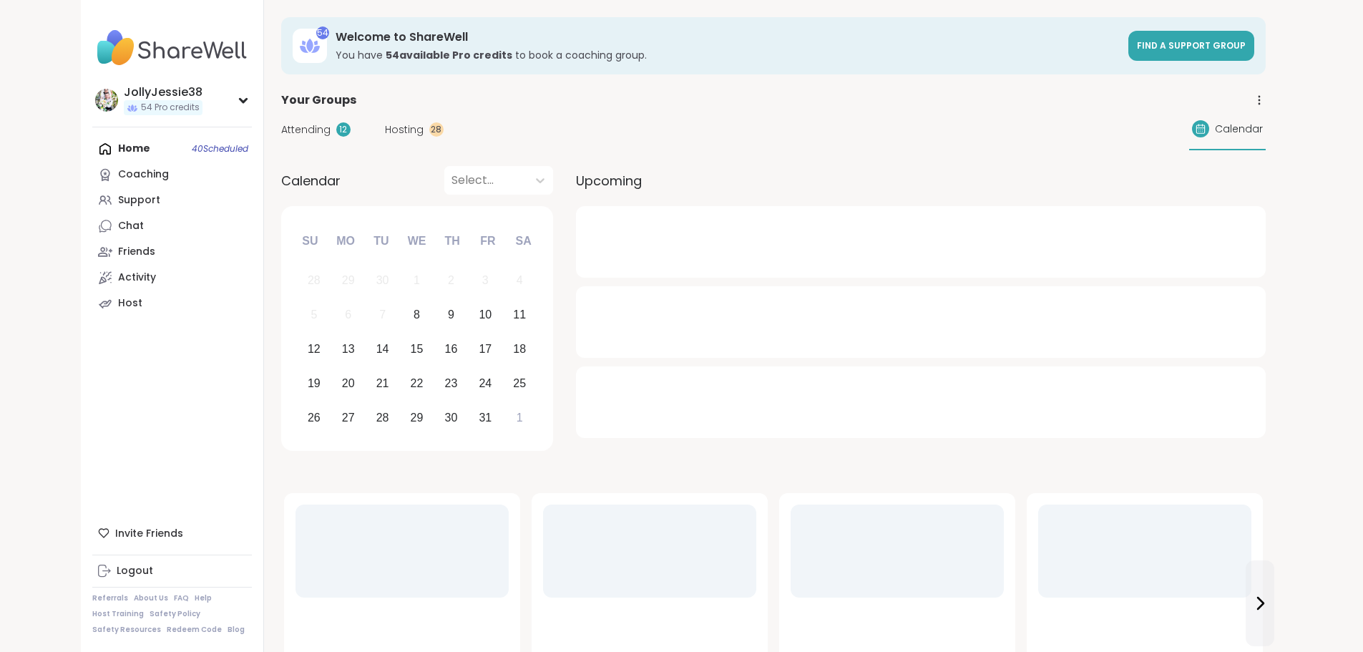
click at [281, 132] on span "Attending" at bounding box center [305, 129] width 49 height 15
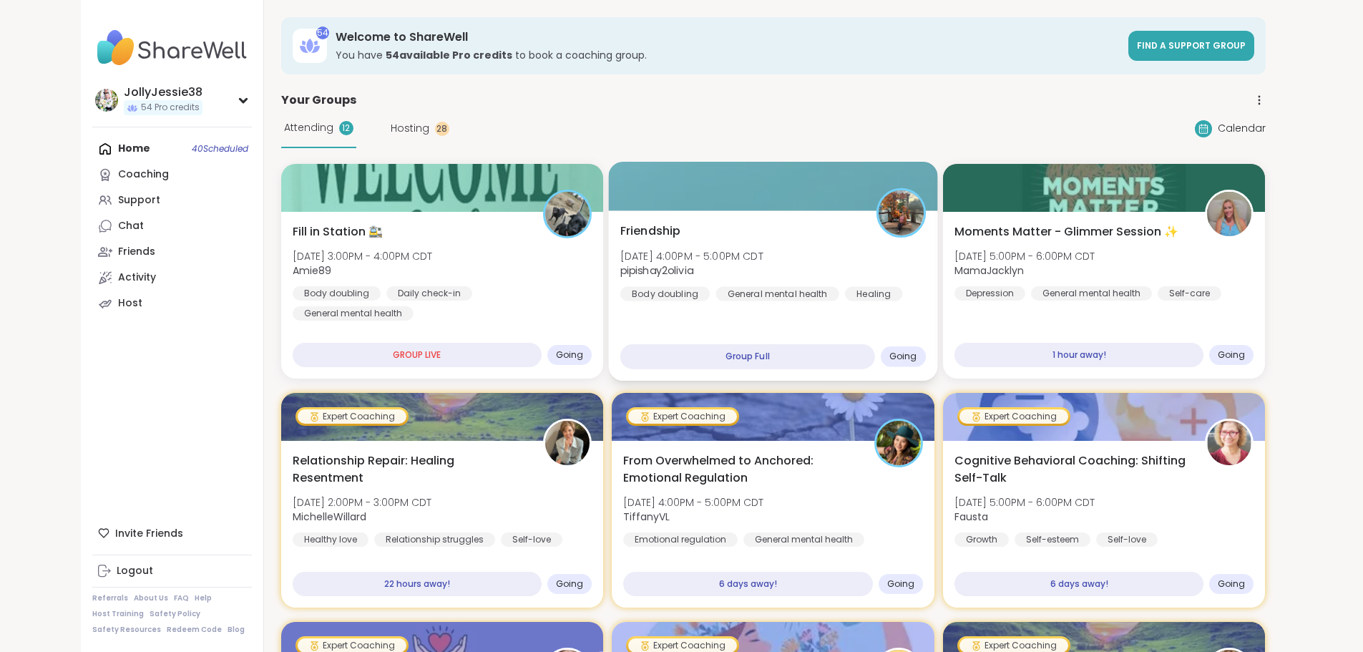
click at [818, 255] on div "Friendship Wed, Oct 08 | 4:00PM - 5:00PM CDT pipishay2olivia Body doubling Gene…" at bounding box center [772, 261] width 305 height 79
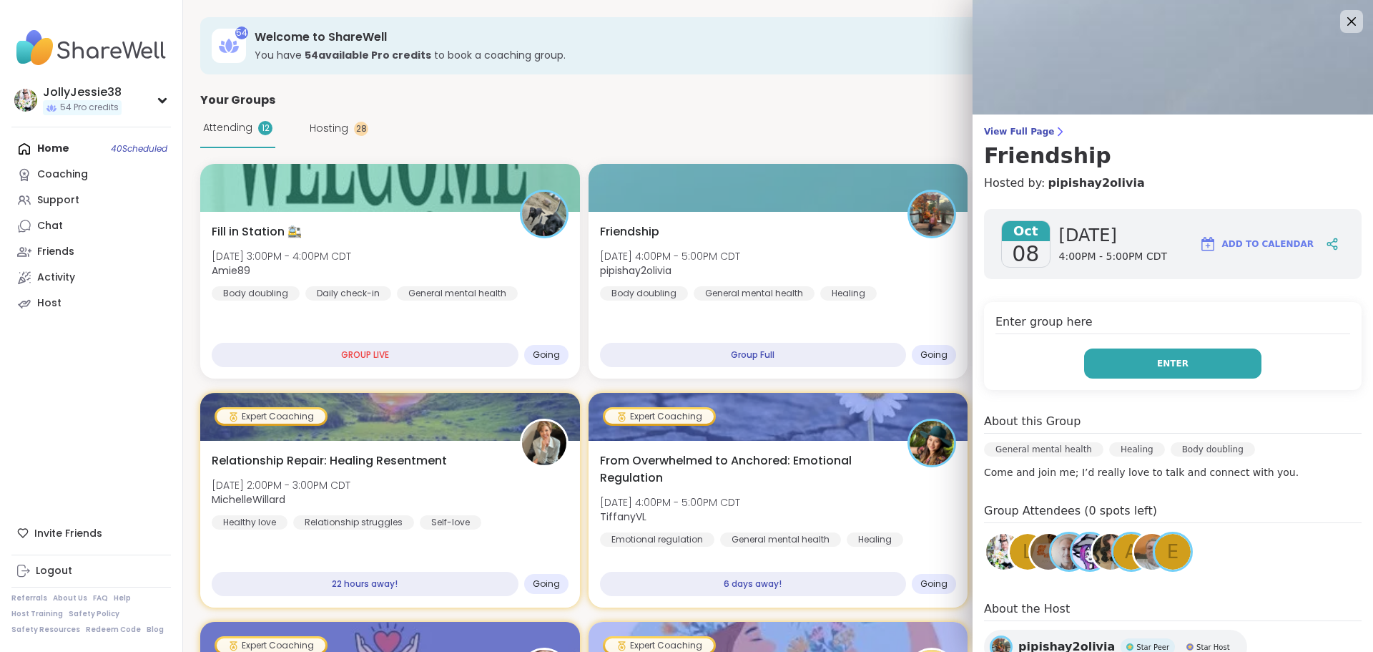
click at [1190, 352] on button "Enter" at bounding box center [1172, 363] width 177 height 30
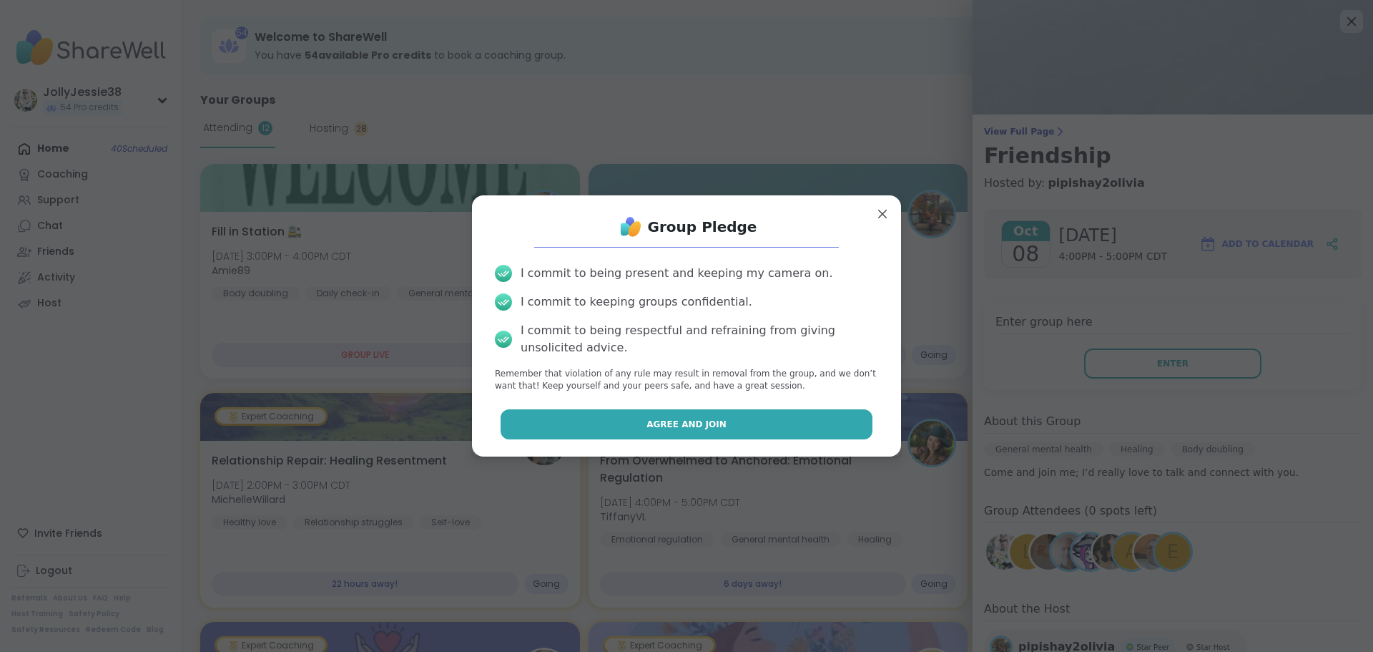
click at [742, 418] on button "Agree and Join" at bounding box center [687, 424] width 373 height 30
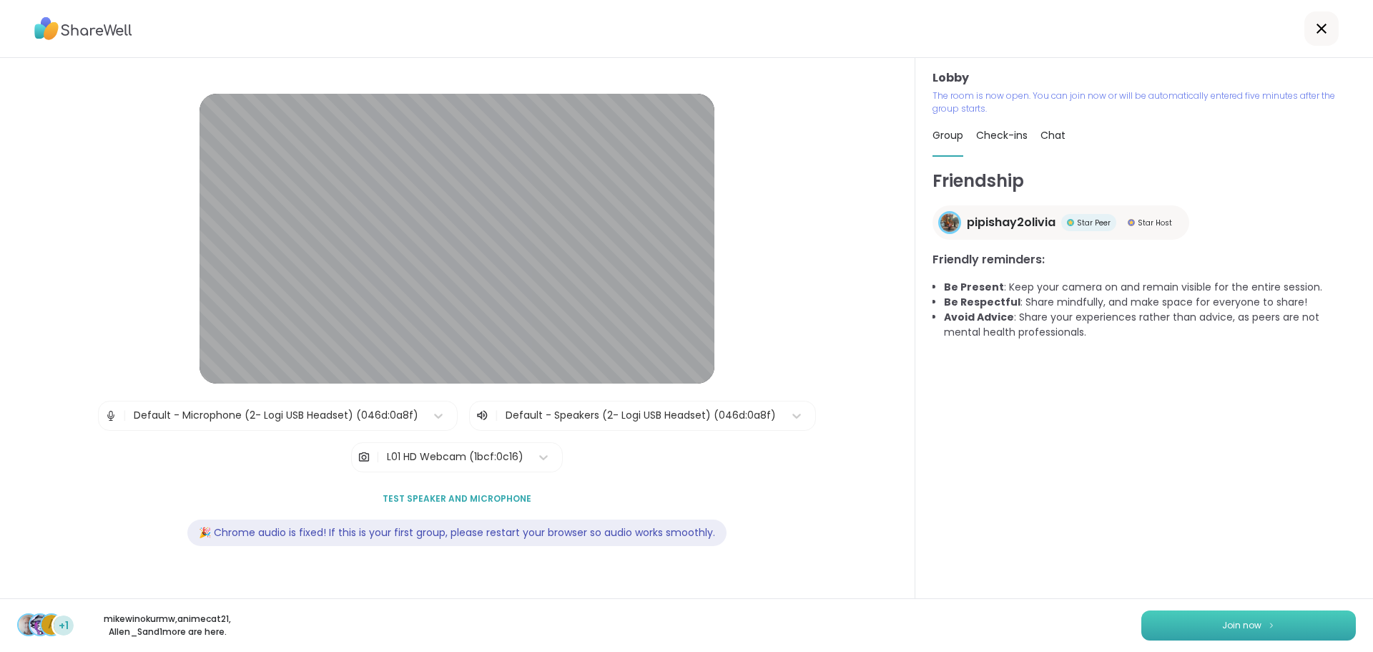
click at [1243, 624] on span "Join now" at bounding box center [1241, 625] width 39 height 13
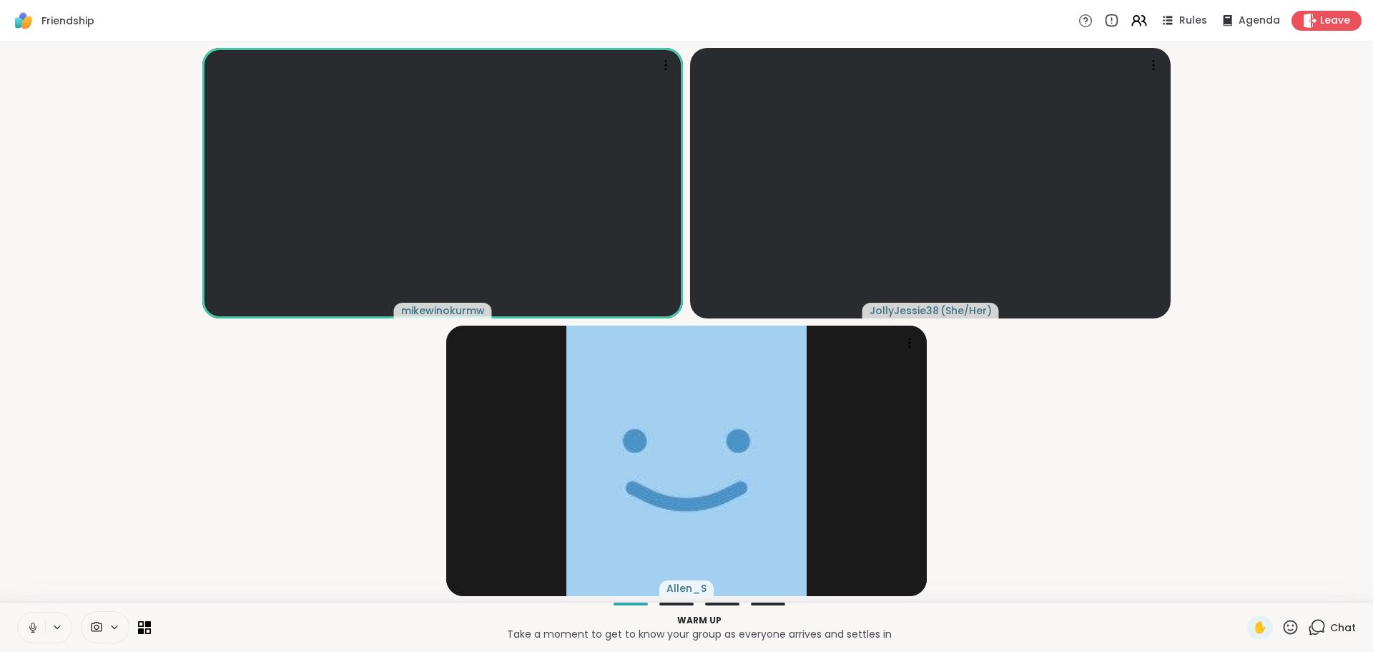
click at [1315, 627] on icon at bounding box center [1319, 625] width 14 height 13
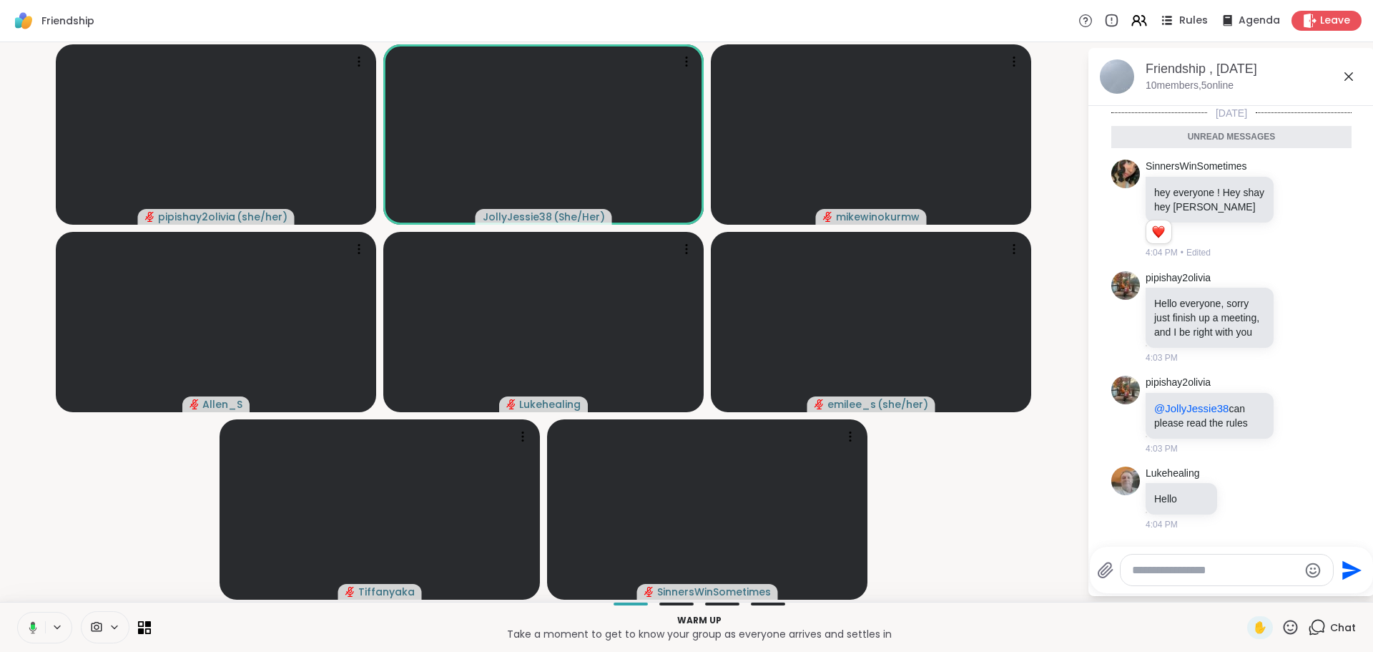
click at [1192, 14] on span "Rules" at bounding box center [1193, 21] width 29 height 15
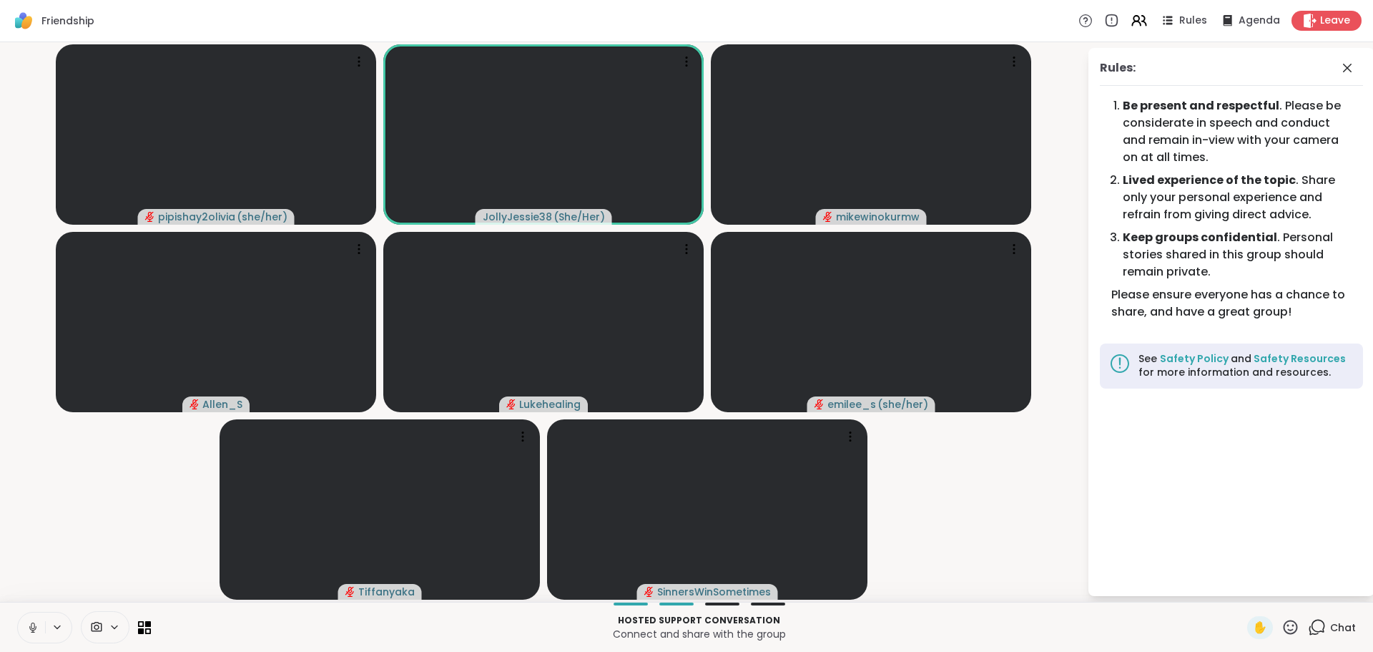
click at [1030, 504] on video-player-container "pipishay2olivia ( she/her ) JollyJessie38 ( She/Her ) mikewinokurmw Allen_S Luk…" at bounding box center [544, 322] width 1070 height 548
click at [1065, 450] on video-player-container "pipishay2olivia ( she/her ) JollyJessie38 ( She/Her ) mikewinokurmw Allen_S Luk…" at bounding box center [544, 322] width 1070 height 548
click at [1348, 71] on icon at bounding box center [1347, 67] width 17 height 17
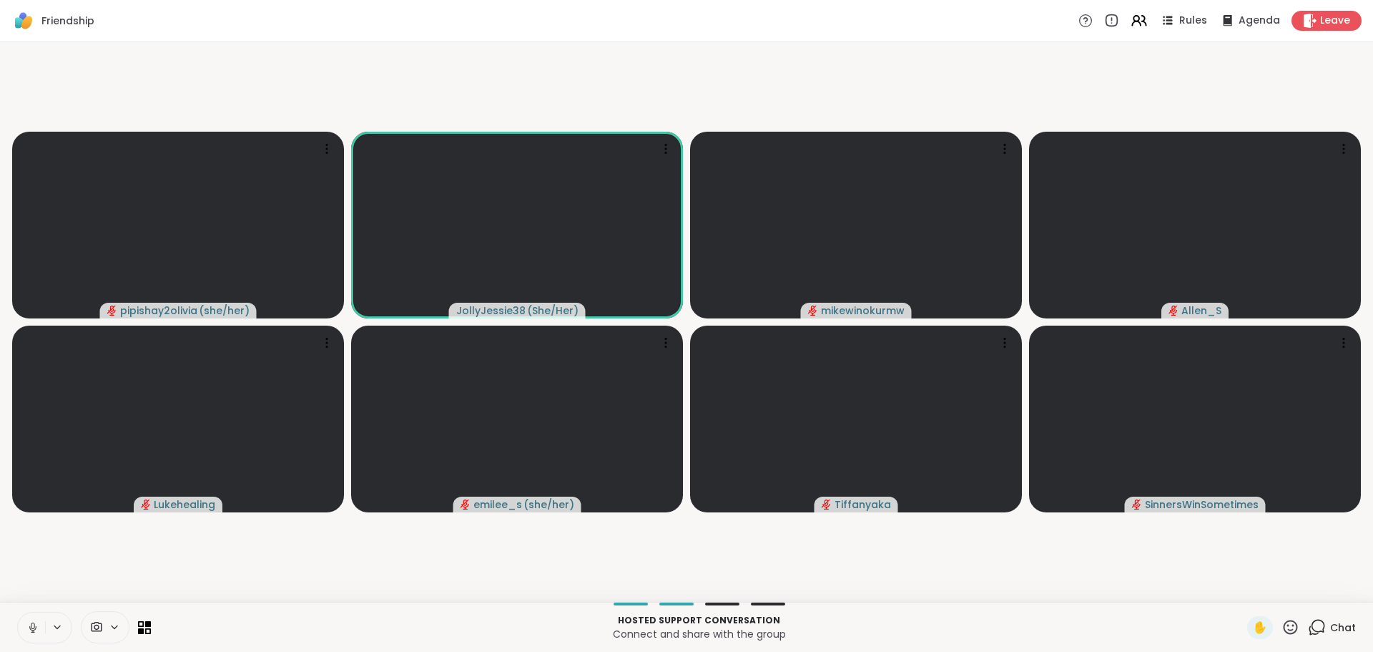
click at [1330, 623] on span "Chat" at bounding box center [1343, 627] width 26 height 14
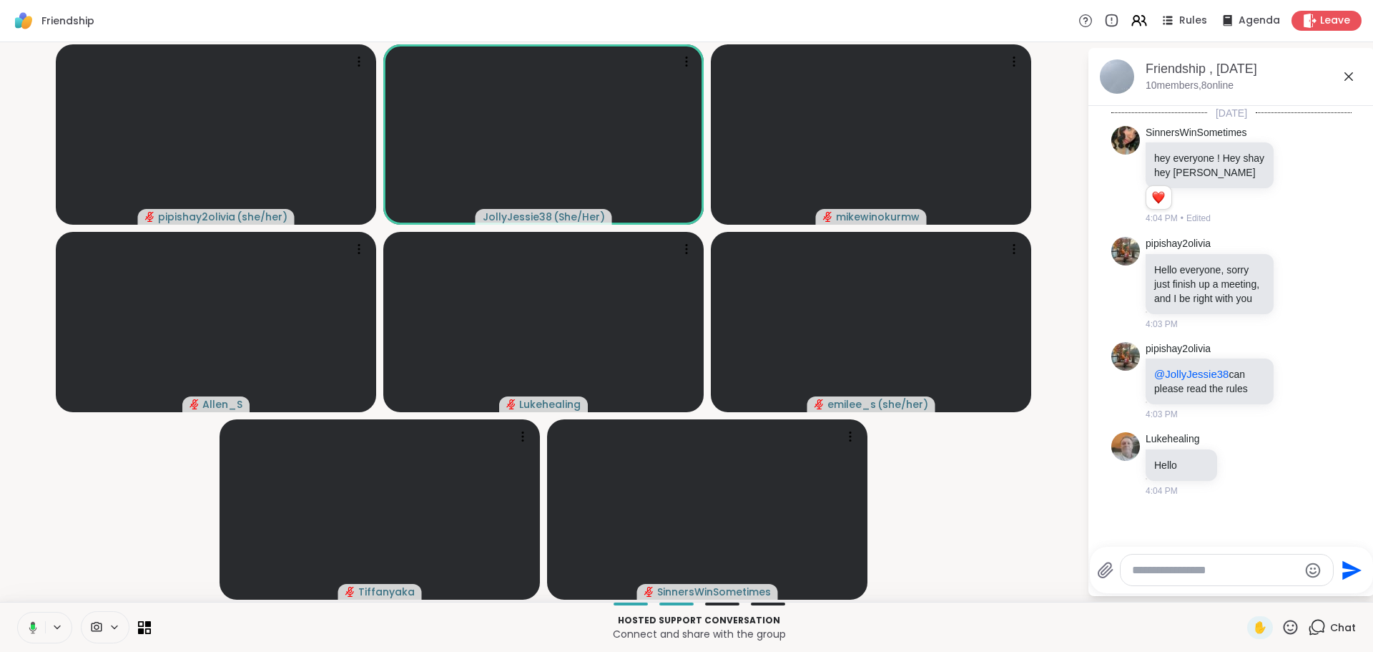
click at [1350, 566] on icon "Send" at bounding box center [1352, 569] width 19 height 19
click at [1212, 566] on textarea "Type your message" at bounding box center [1215, 570] width 167 height 14
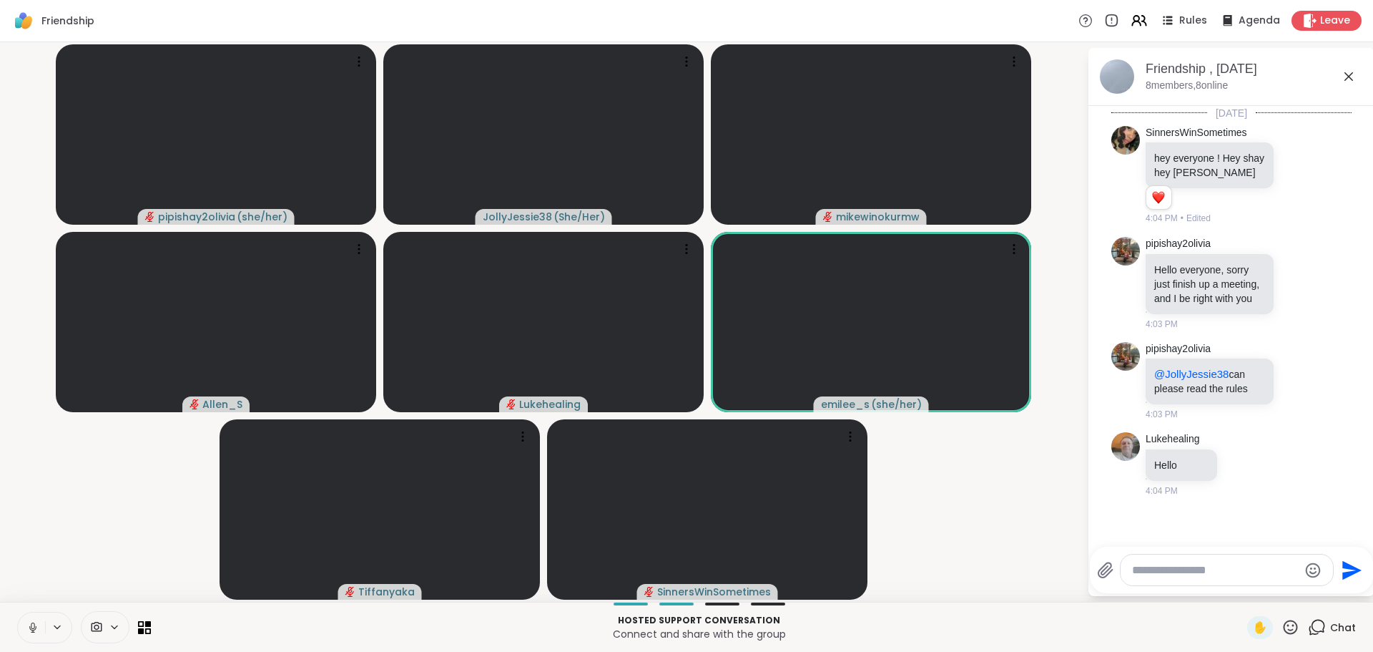
click at [1173, 570] on textarea "Type your message" at bounding box center [1215, 570] width 167 height 14
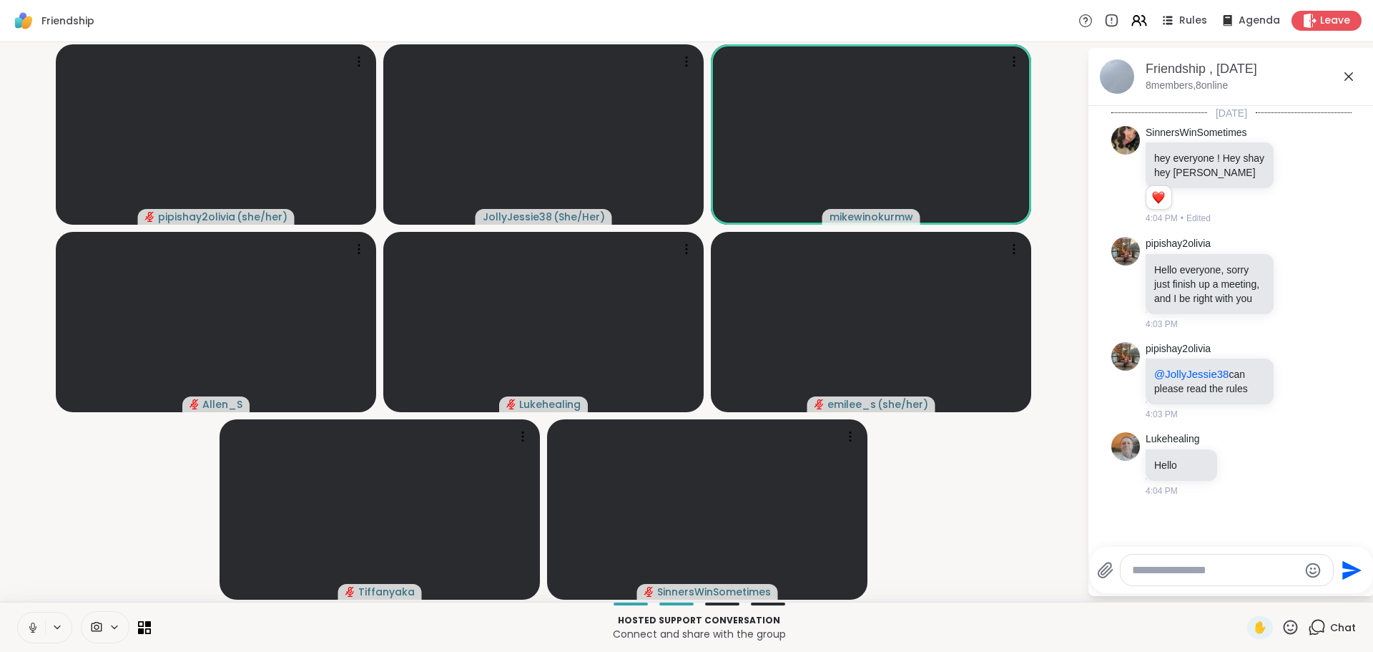
click at [1152, 571] on textarea "Type your message" at bounding box center [1215, 570] width 167 height 14
click at [1295, 386] on icon at bounding box center [1299, 380] width 11 height 11
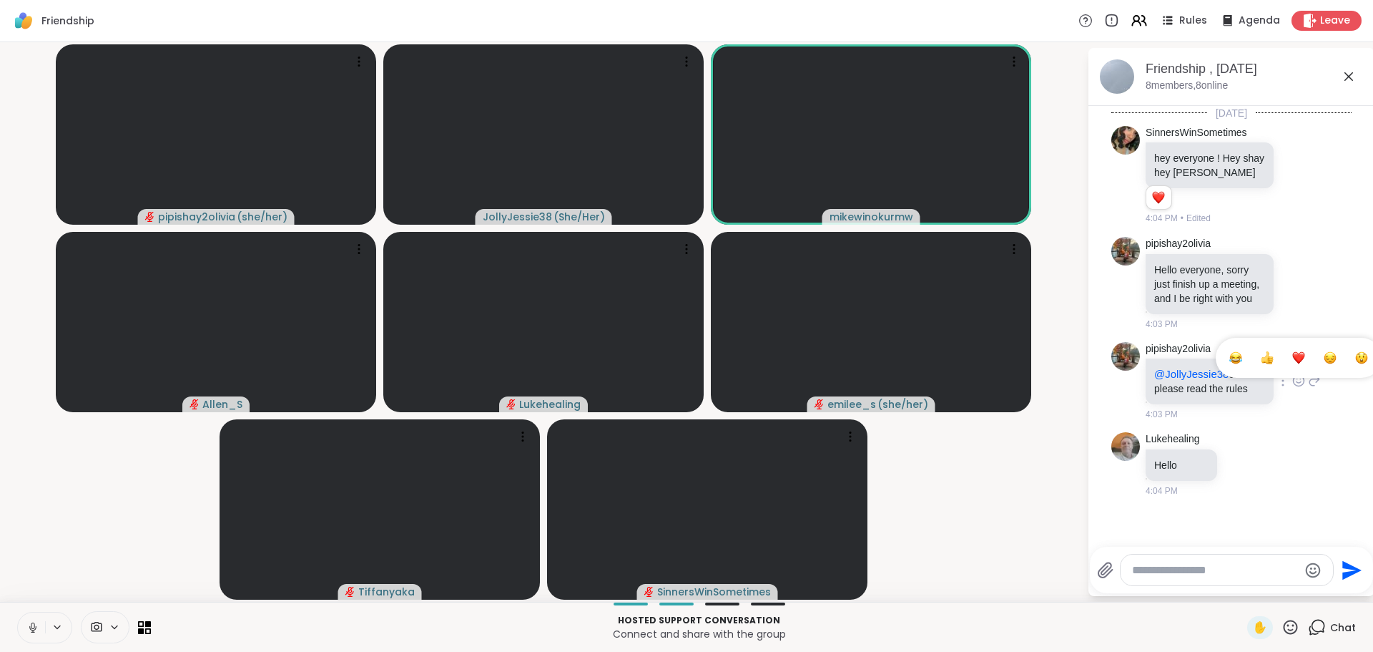
click at [1292, 364] on div "Select Reaction: Heart" at bounding box center [1298, 357] width 13 height 13
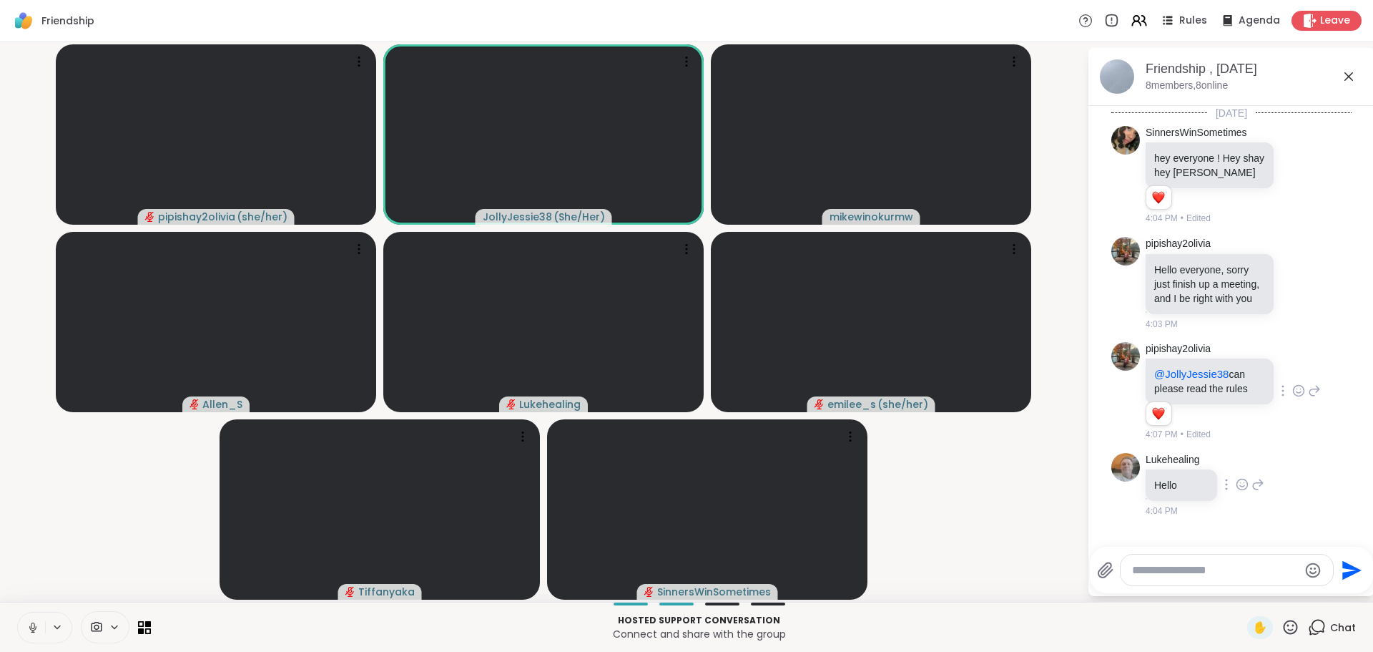
click at [1239, 490] on icon at bounding box center [1242, 484] width 11 height 11
click at [1238, 468] on div "Select Reaction: Heart" at bounding box center [1242, 461] width 13 height 13
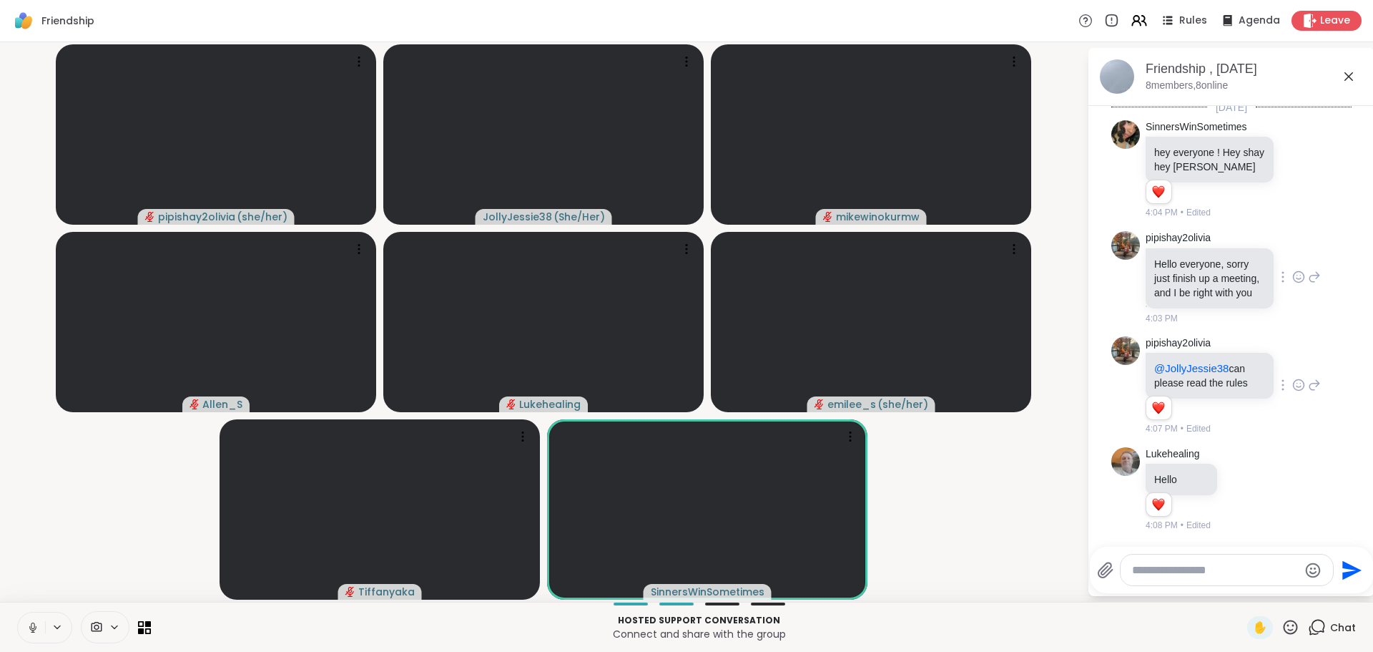
click at [1292, 270] on icon at bounding box center [1298, 277] width 13 height 14
click at [1292, 250] on div "Select Reaction: Heart" at bounding box center [1298, 253] width 13 height 13
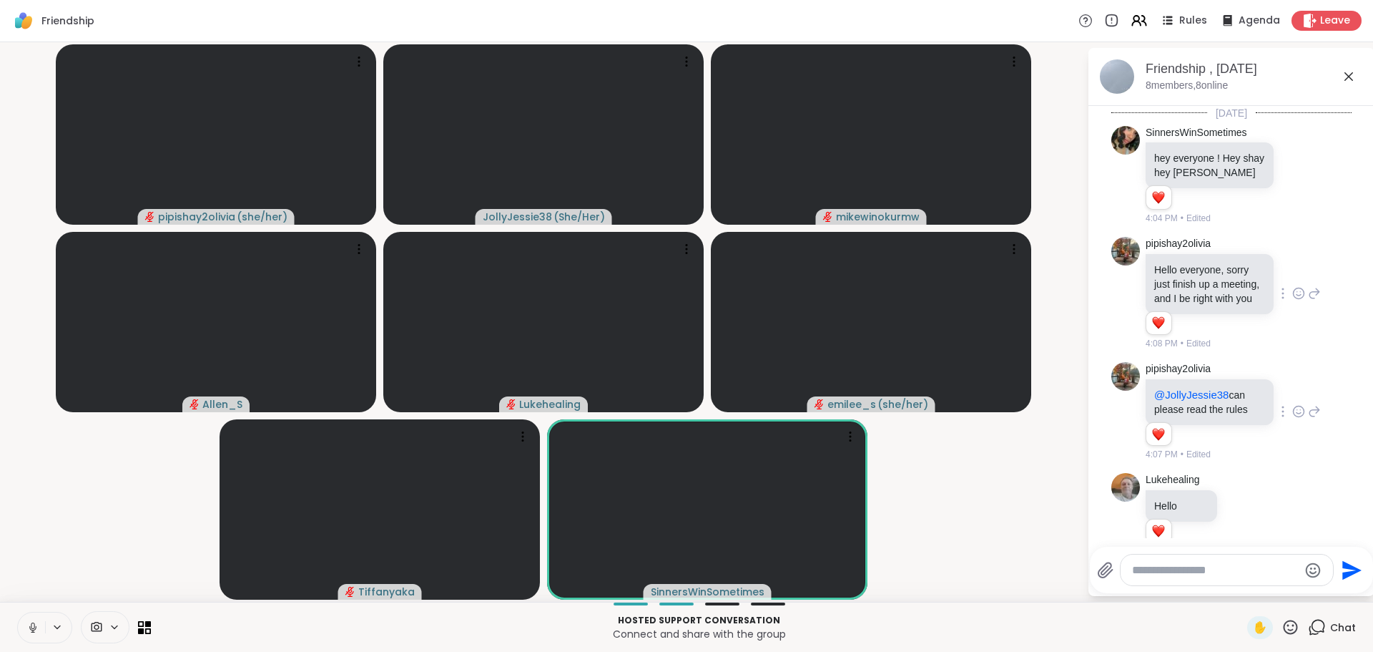
scroll to position [41, 0]
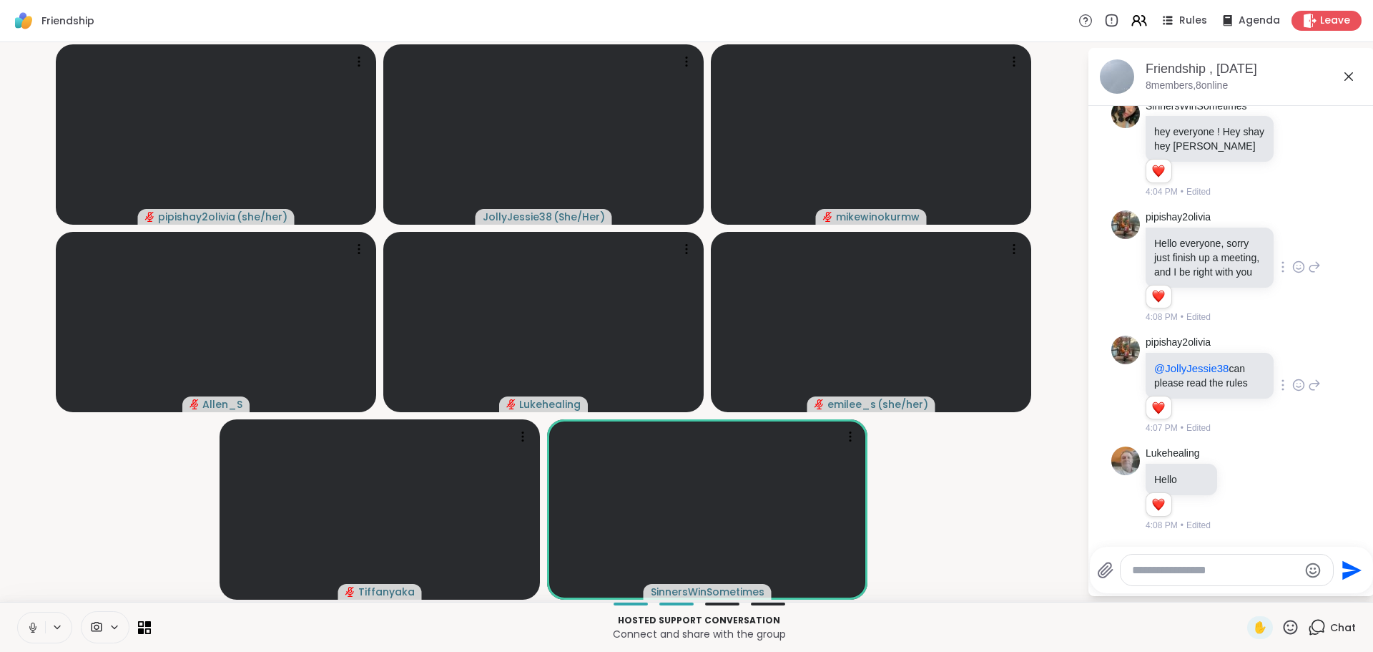
click at [1215, 569] on textarea "Type your message" at bounding box center [1215, 570] width 167 height 14
click at [1210, 569] on textarea "Type your message" at bounding box center [1215, 570] width 167 height 14
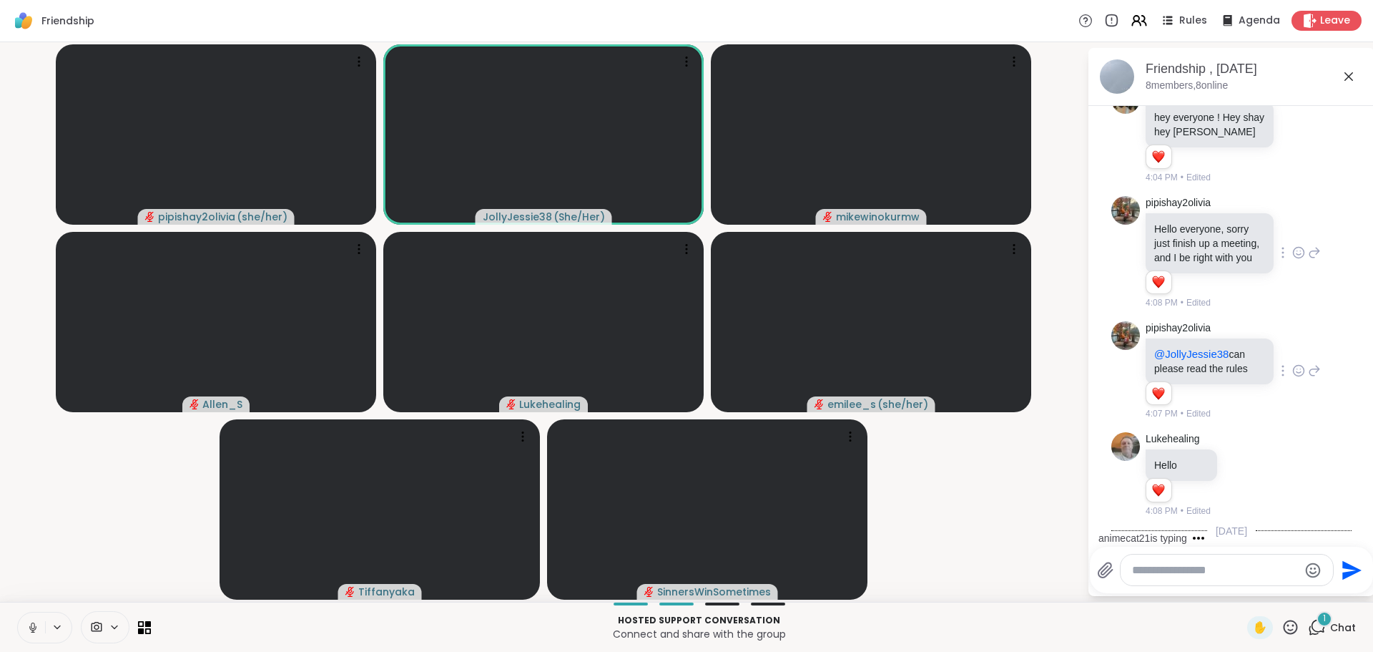
scroll to position [145, 0]
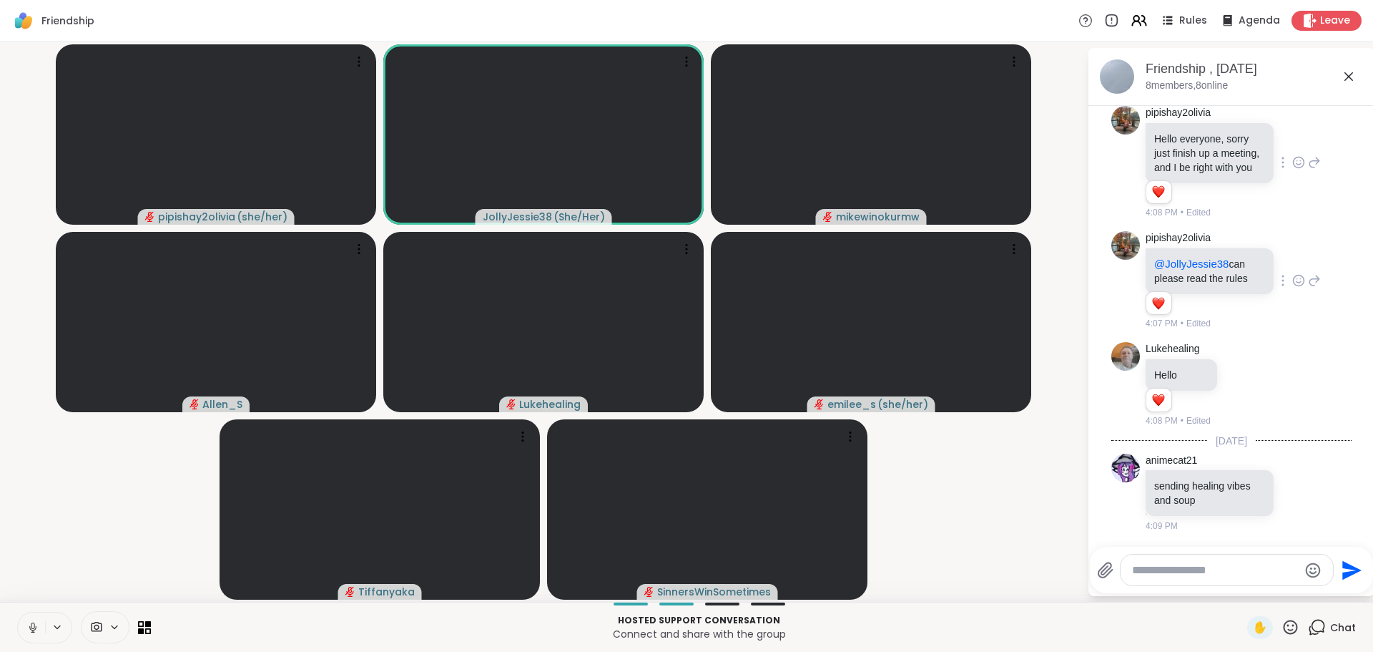
click at [1211, 571] on textarea "Type your message" at bounding box center [1215, 570] width 167 height 14
click at [1292, 485] on icon at bounding box center [1298, 492] width 13 height 14
click at [1292, 475] on div "Select Reaction: Heart" at bounding box center [1298, 469] width 13 height 13
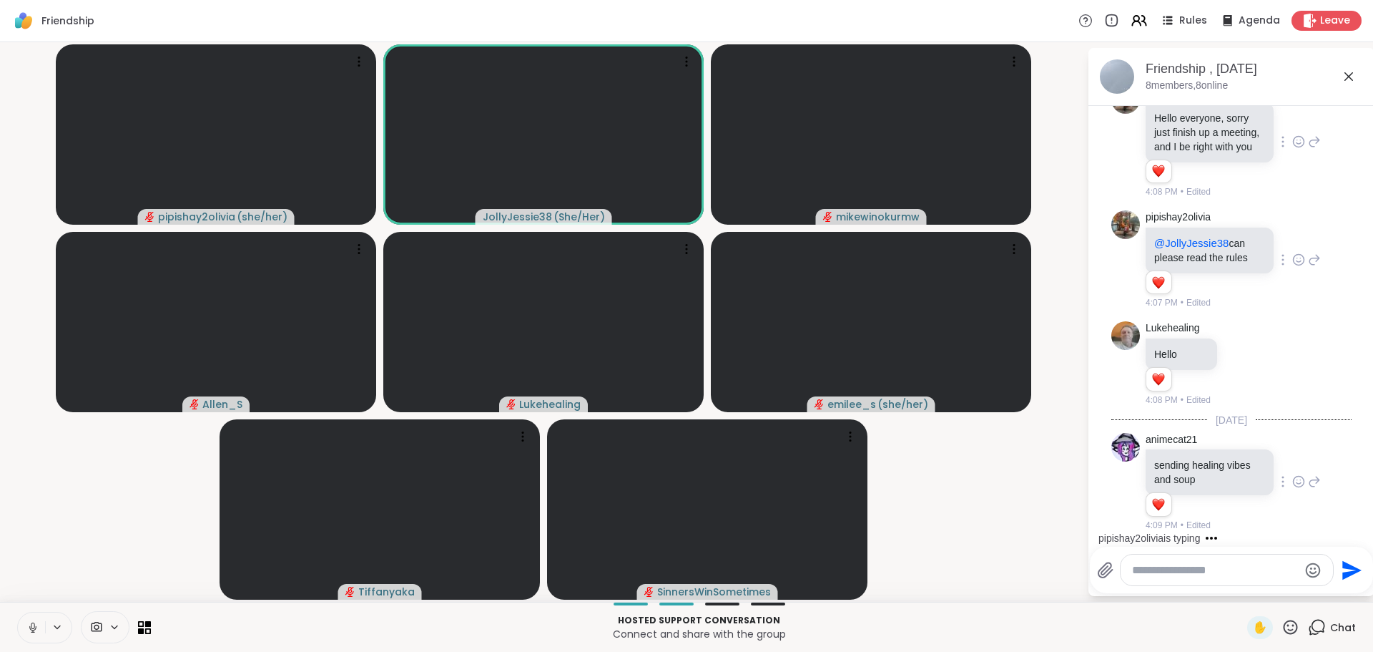
click at [1161, 569] on textarea "Type your message" at bounding box center [1215, 570] width 167 height 14
click at [1161, 572] on textarea "Type your message" at bounding box center [1215, 570] width 167 height 14
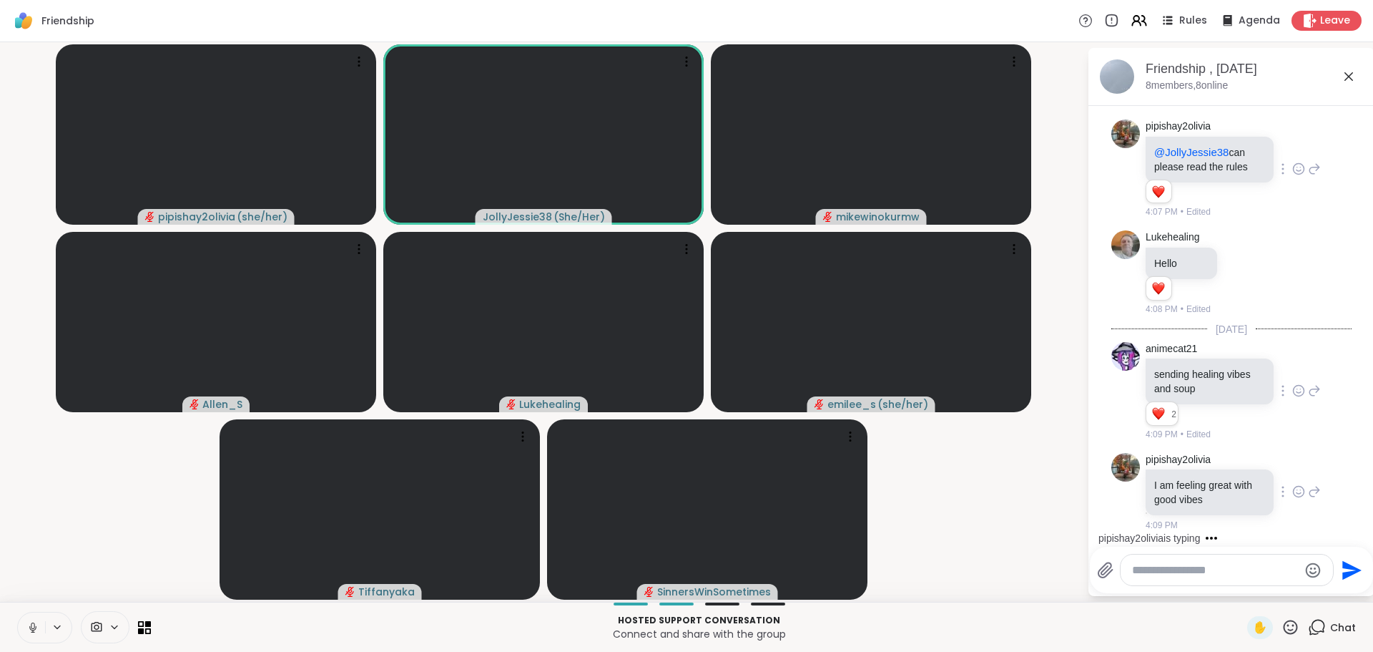
click at [1292, 491] on icon at bounding box center [1298, 491] width 13 height 14
click at [1292, 475] on div "Select Reaction: Heart" at bounding box center [1298, 468] width 13 height 13
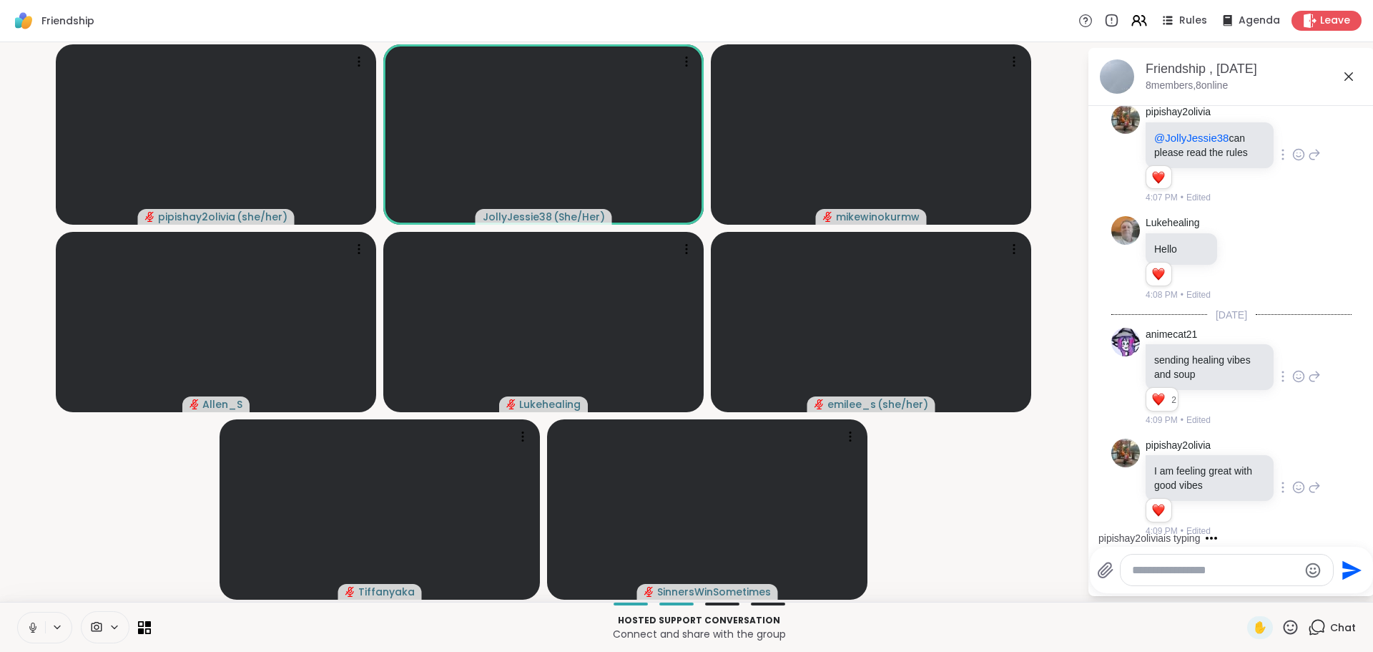
scroll to position [277, 0]
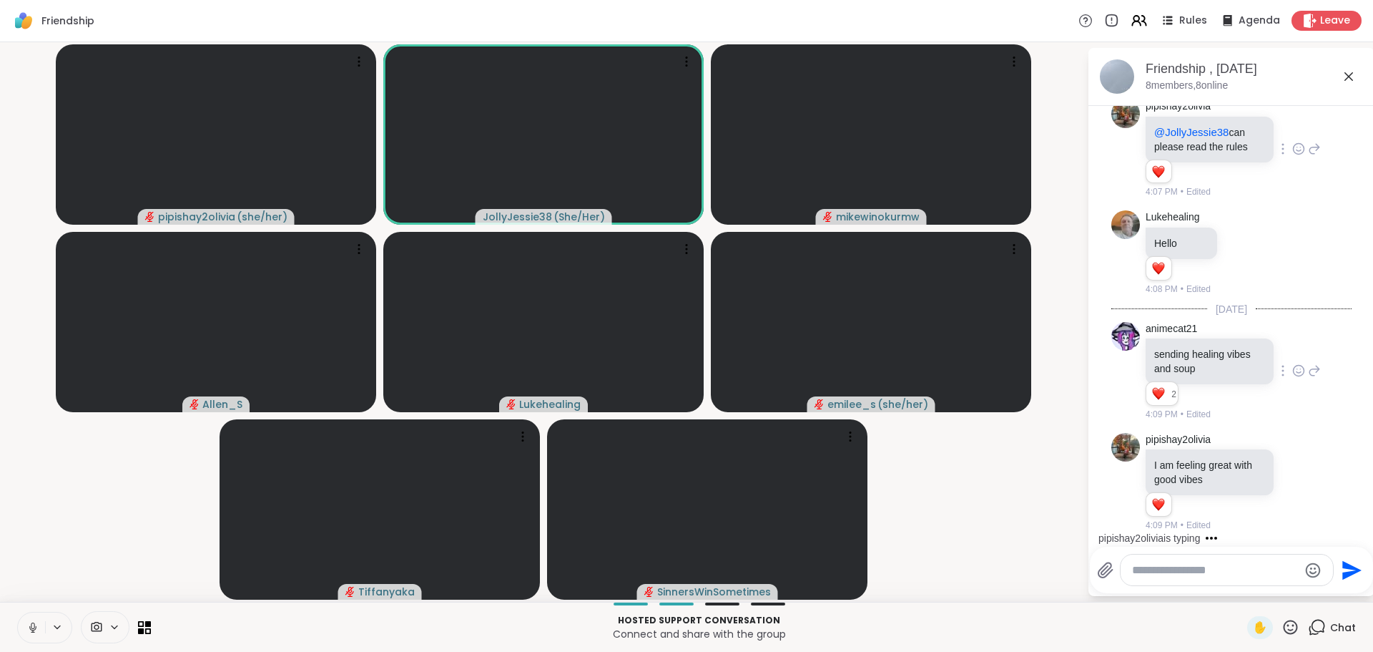
click at [1197, 575] on textarea "Type your message" at bounding box center [1215, 570] width 167 height 14
click at [1195, 569] on textarea "Type your message" at bounding box center [1215, 570] width 167 height 14
click at [1215, 575] on textarea "Type your message" at bounding box center [1215, 570] width 167 height 14
click at [1209, 568] on textarea "Type your message" at bounding box center [1215, 570] width 167 height 14
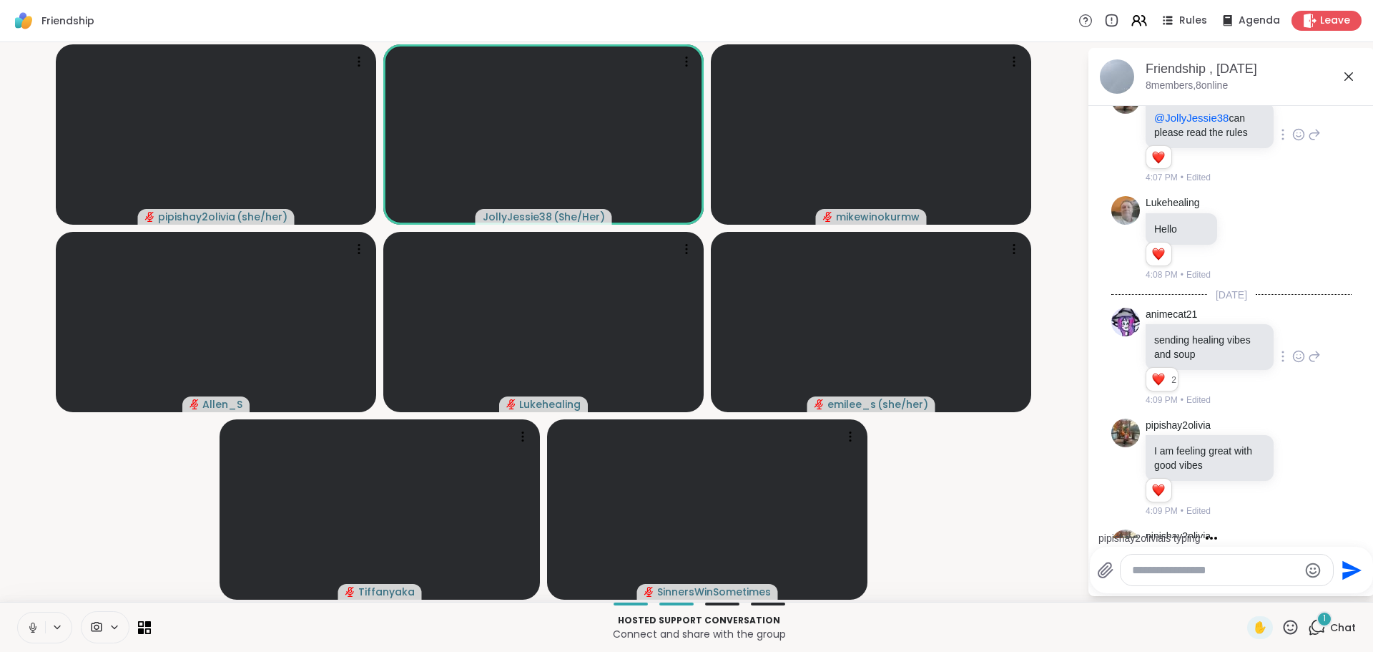
scroll to position [353, 0]
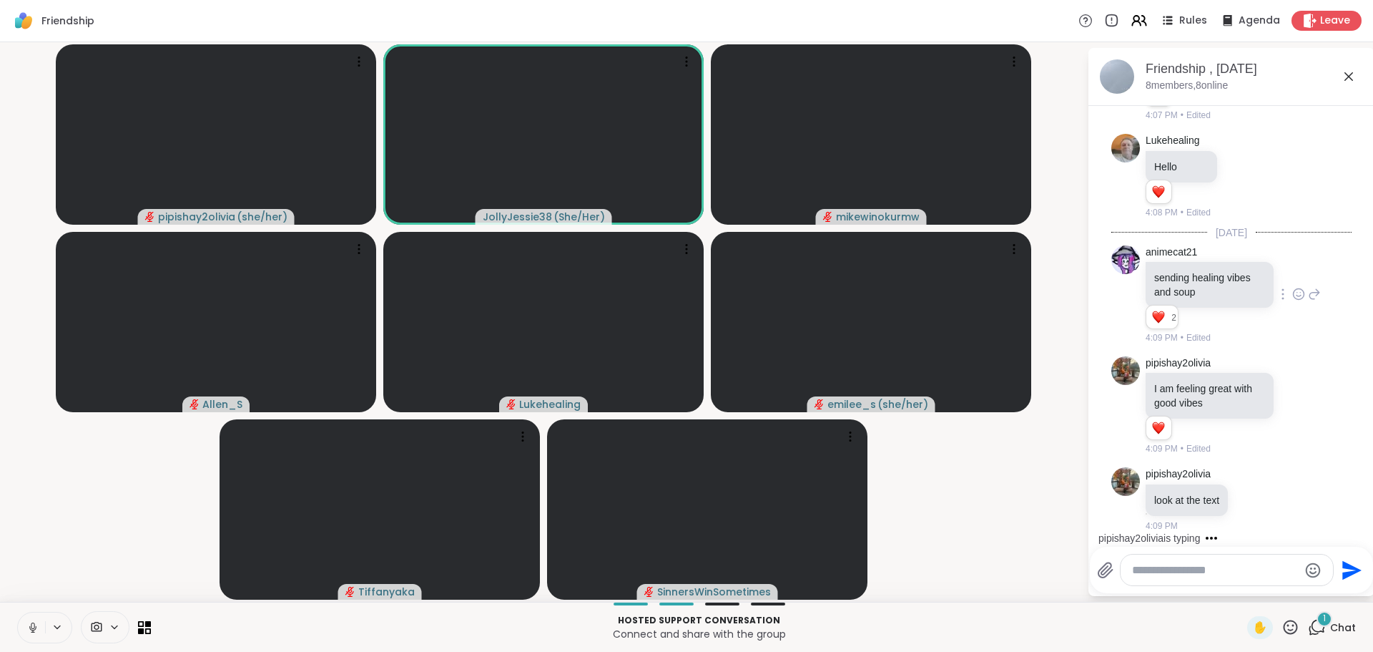
click at [1209, 567] on textarea "Type your message" at bounding box center [1215, 570] width 167 height 14
click at [1254, 501] on icon at bounding box center [1253, 500] width 4 height 1
click at [1254, 479] on div "Select Reaction: Heart" at bounding box center [1253, 475] width 13 height 13
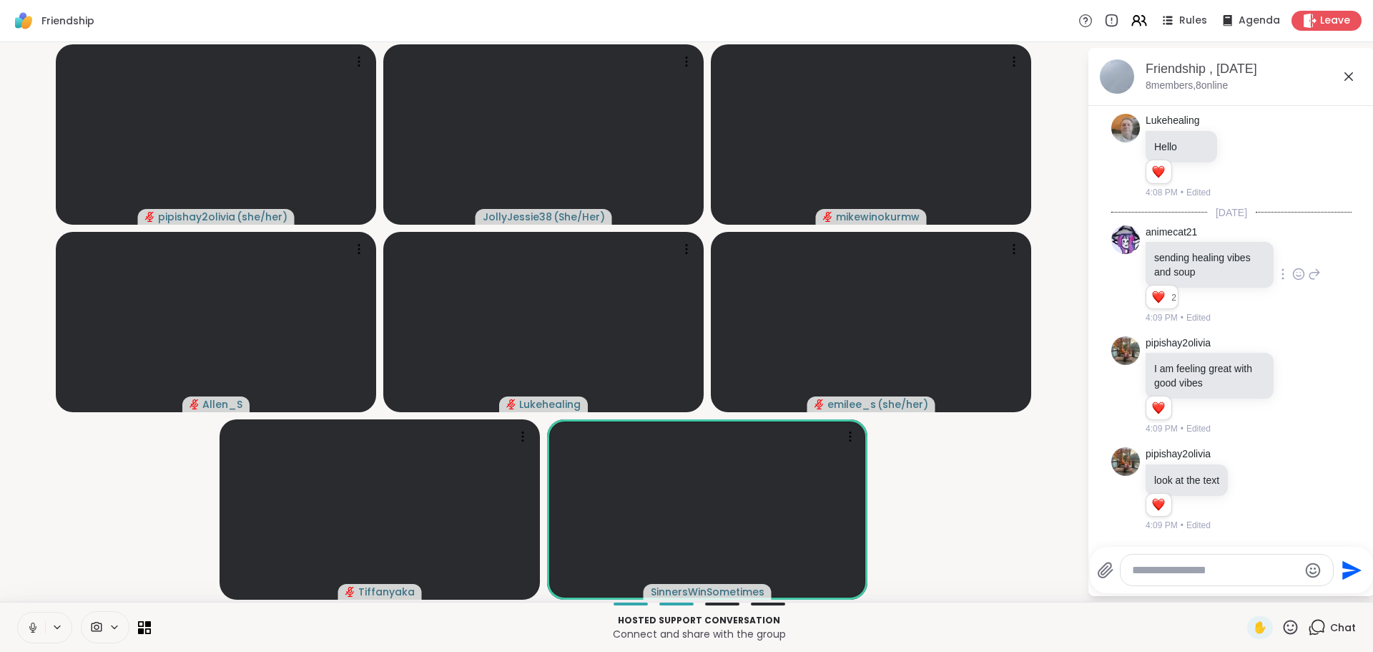
click at [1232, 566] on textarea "Type your message" at bounding box center [1215, 570] width 167 height 14
click at [1213, 532] on span "2olivia" at bounding box center [1225, 532] width 32 height 14
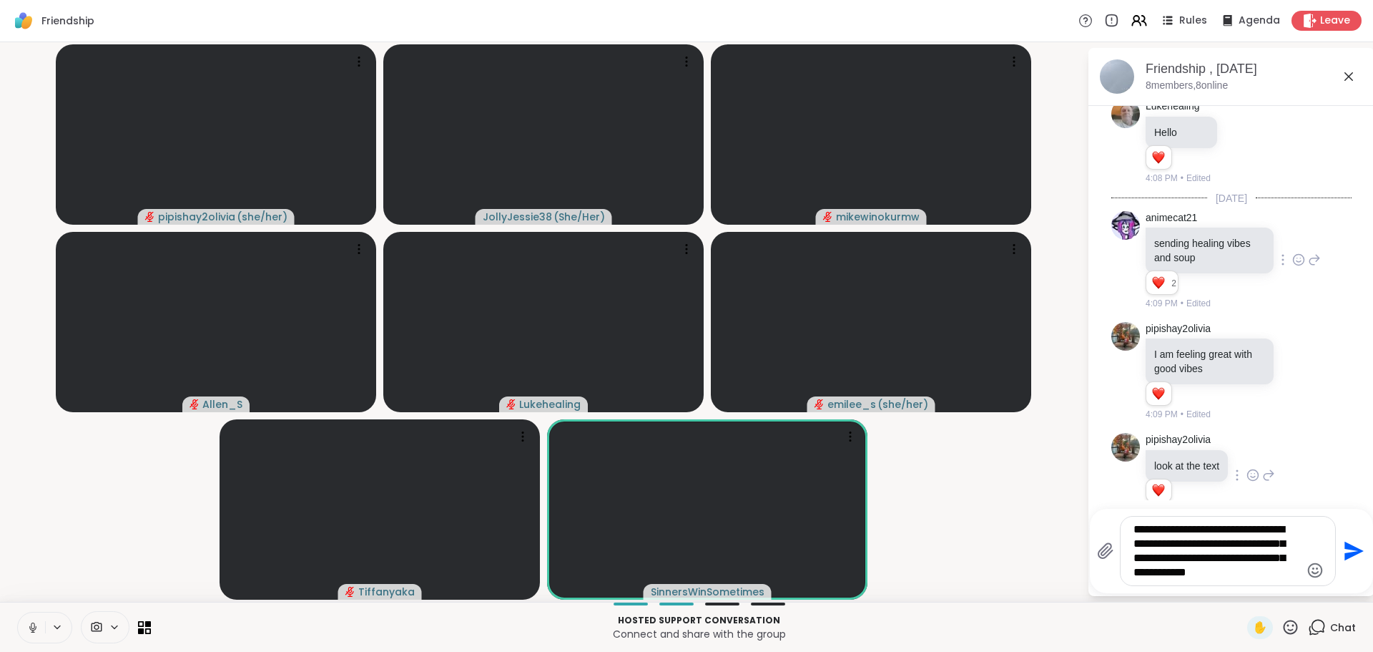
type textarea "**********"
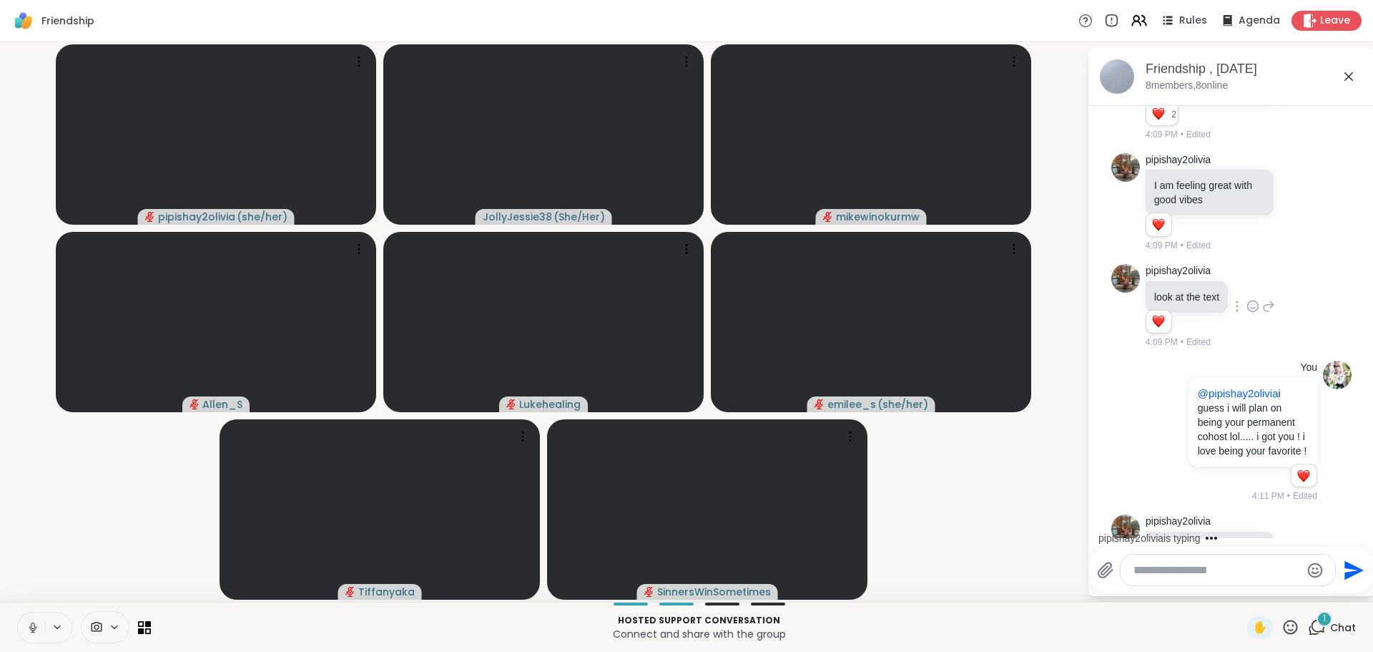
scroll to position [647, 0]
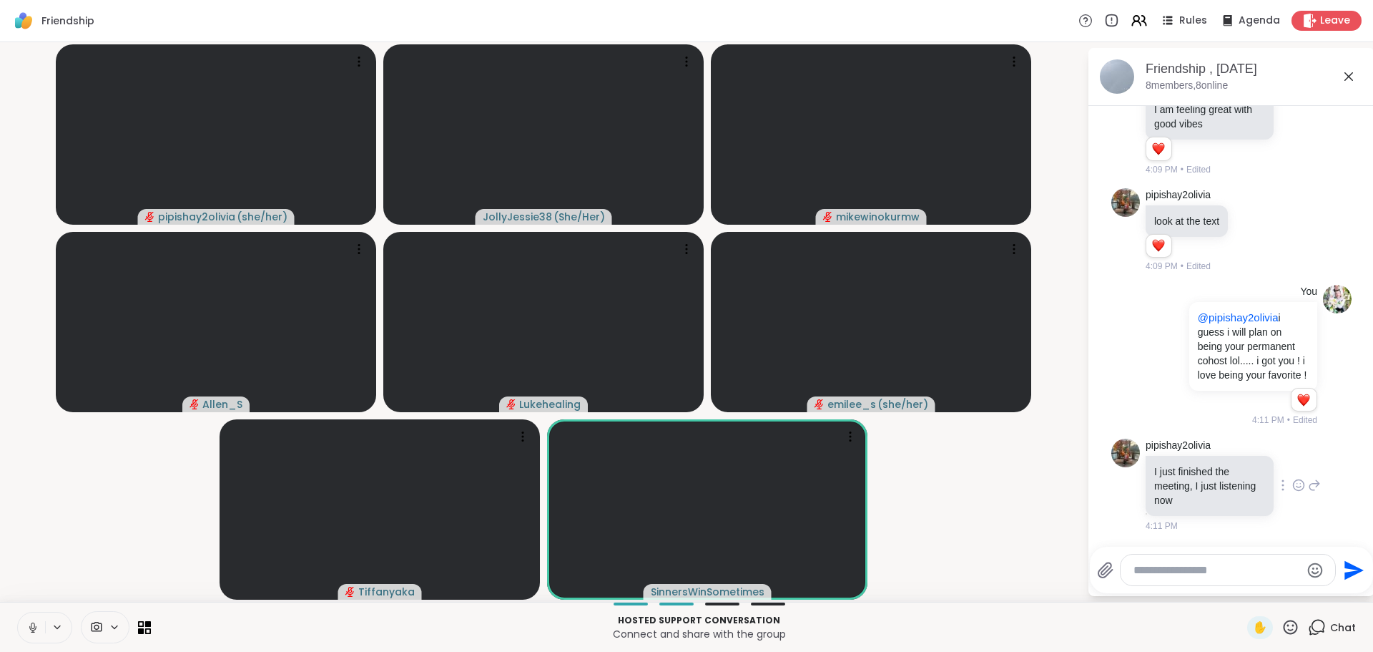
click at [1292, 488] on icon at bounding box center [1298, 485] width 13 height 14
click at [1285, 471] on button "Select Reaction: Heart" at bounding box center [1299, 462] width 29 height 29
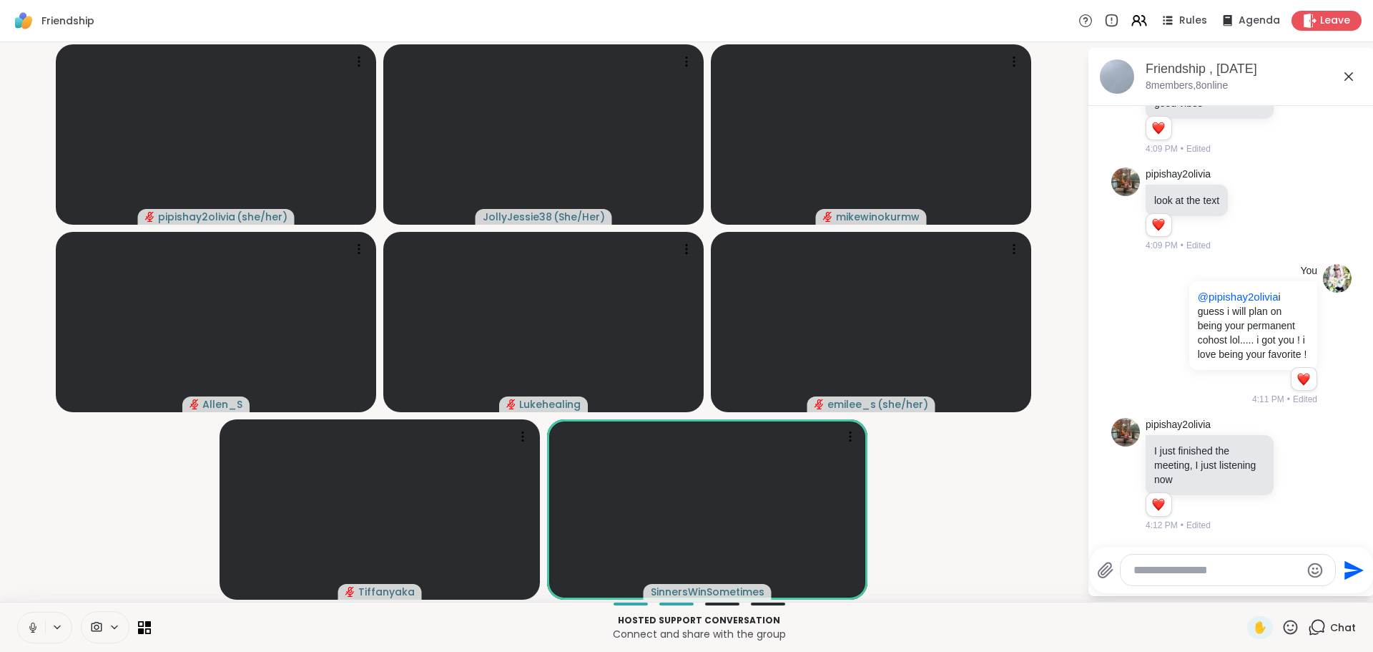
click at [1163, 577] on div at bounding box center [1228, 569] width 215 height 31
click at [1164, 567] on textarea "Type your message" at bounding box center [1217, 570] width 167 height 14
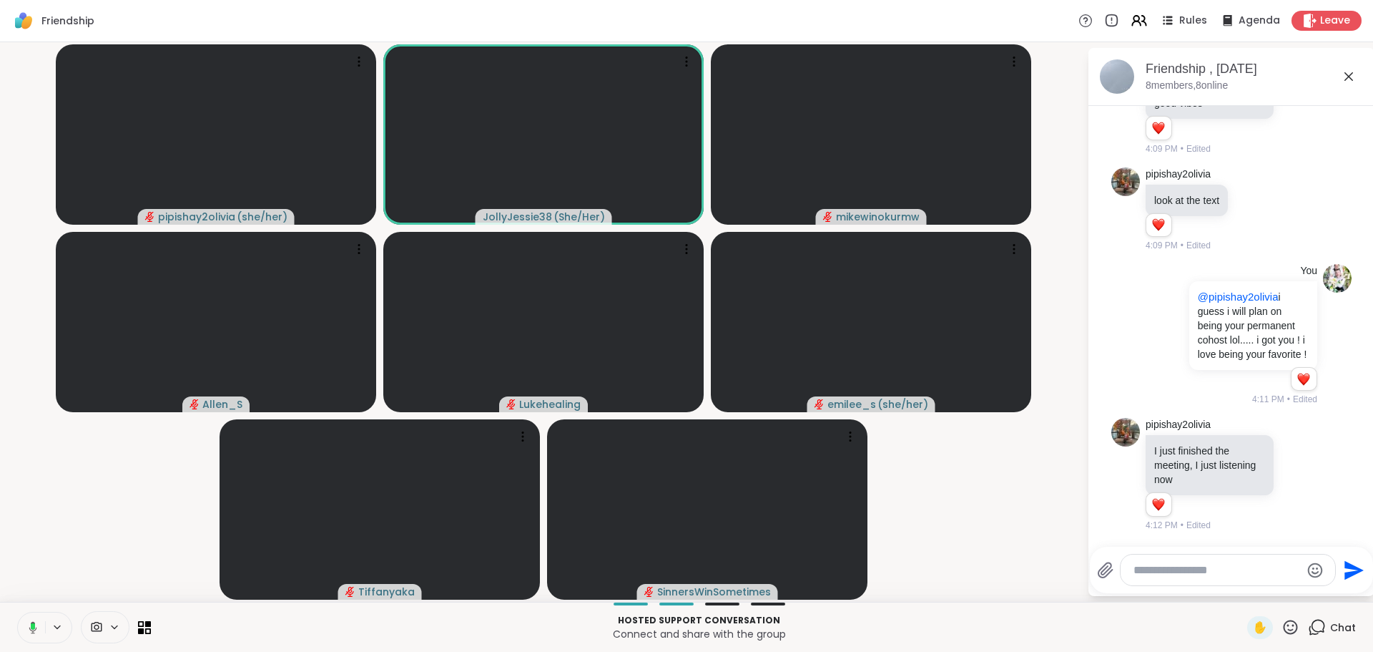
click at [1196, 563] on textarea "Type your message" at bounding box center [1217, 570] width 167 height 14
click at [1195, 564] on textarea "Type your message" at bounding box center [1217, 570] width 167 height 14
click at [1194, 564] on textarea "Type your message" at bounding box center [1217, 570] width 167 height 14
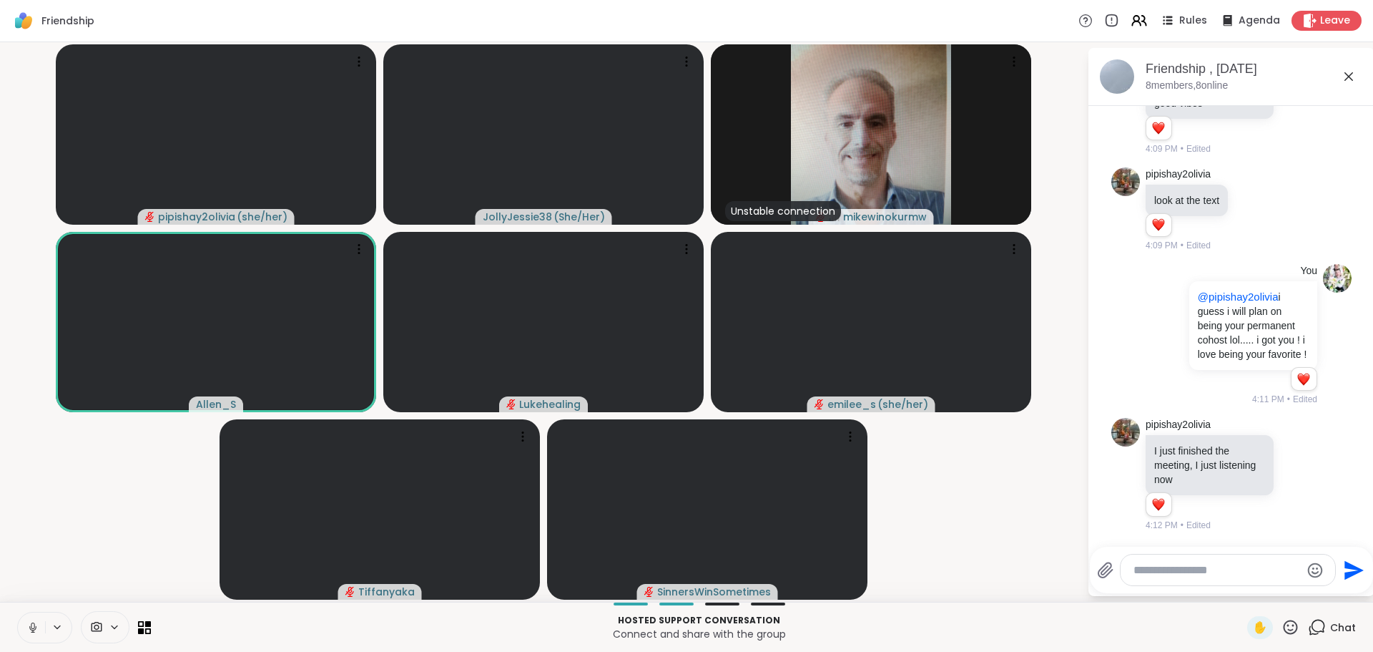
click at [1207, 566] on textarea "Type your message" at bounding box center [1217, 570] width 167 height 14
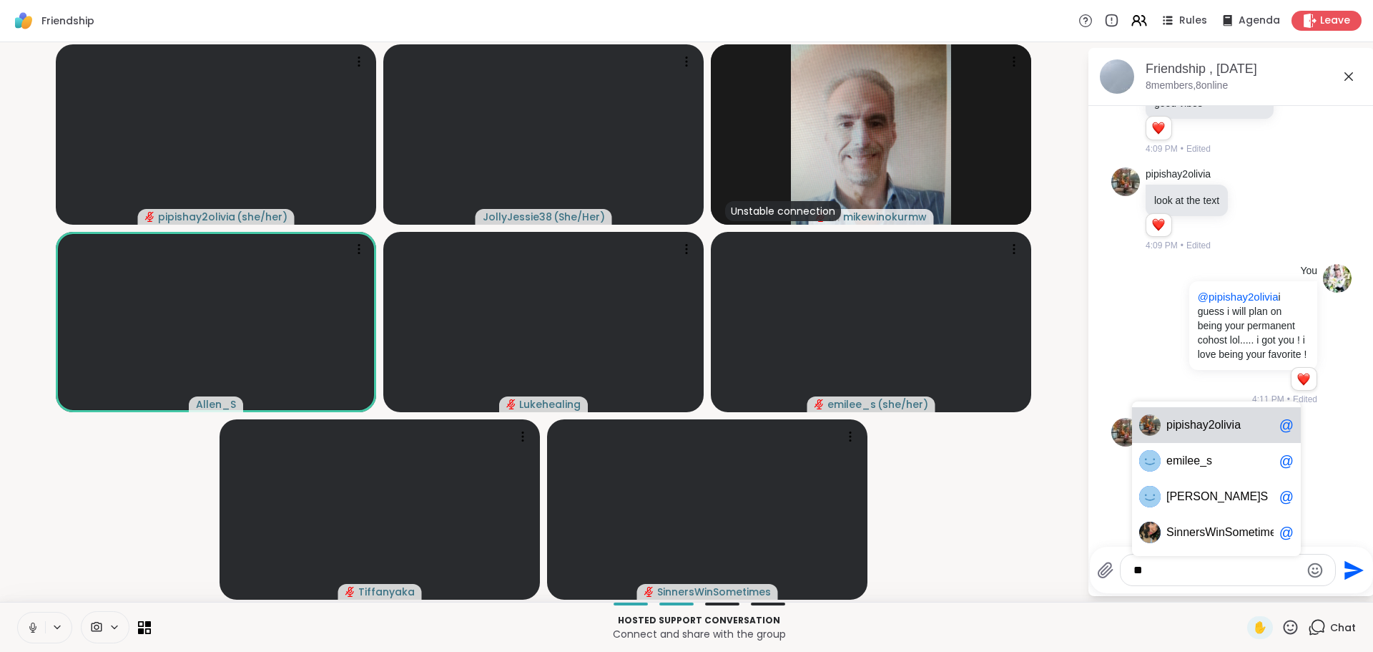
click at [1208, 433] on div "pipi s hay2olivia @" at bounding box center [1216, 425] width 169 height 36
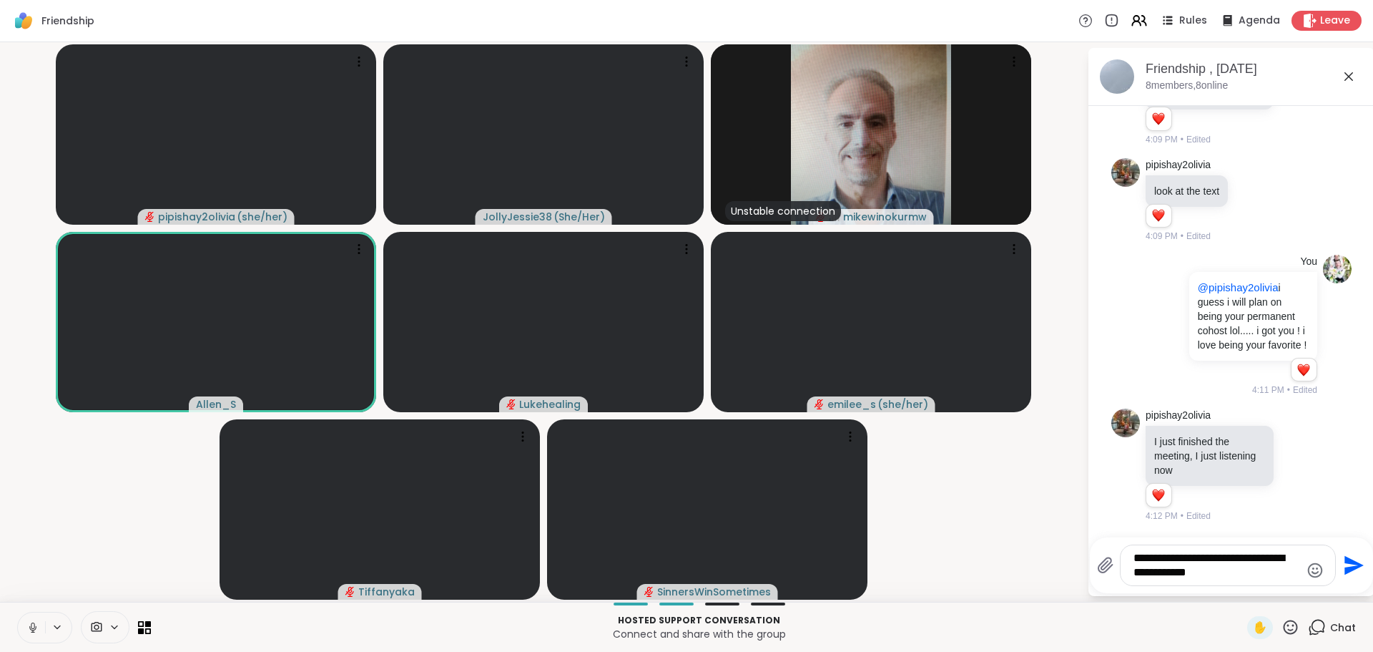
type textarea "**********"
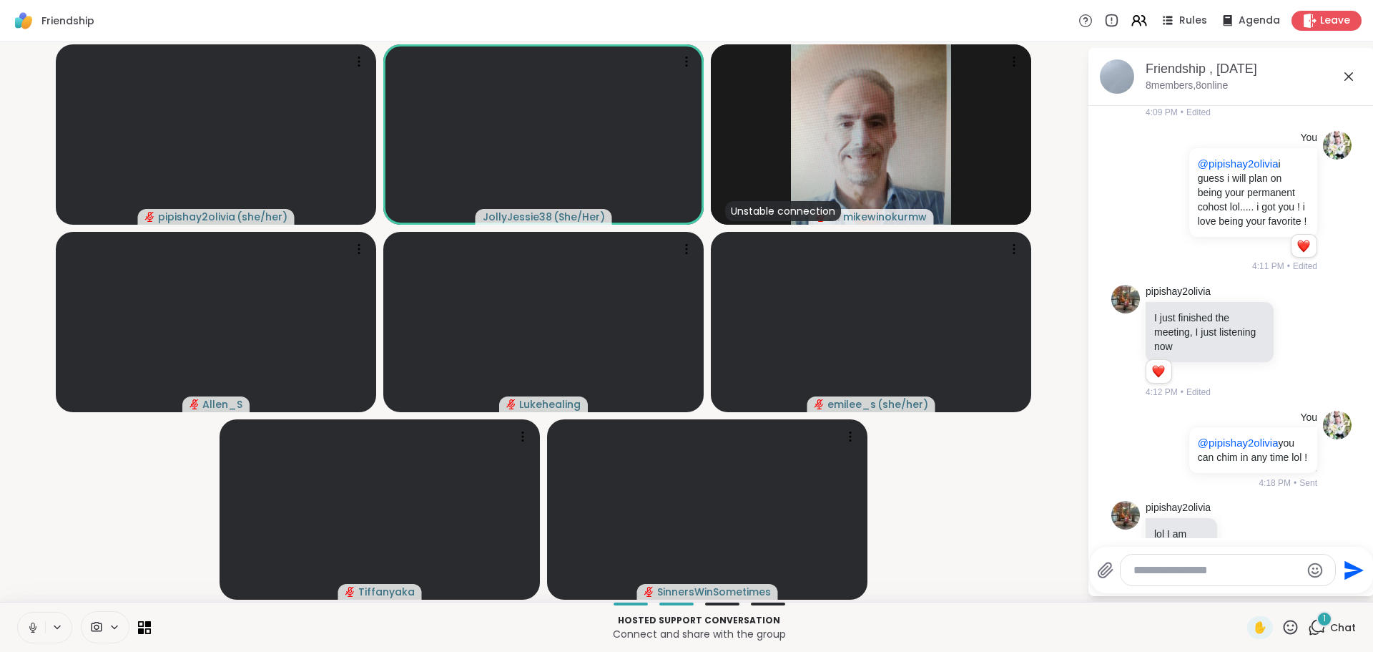
scroll to position [848, 0]
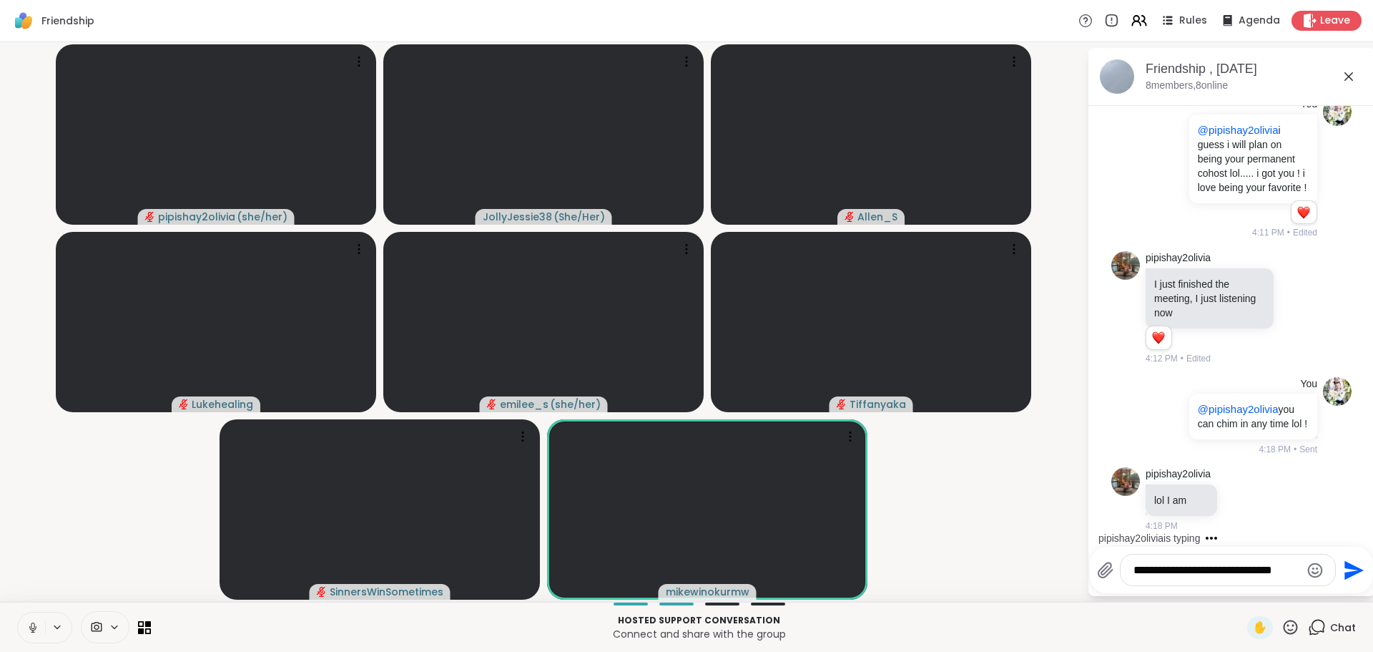
type textarea "**********"
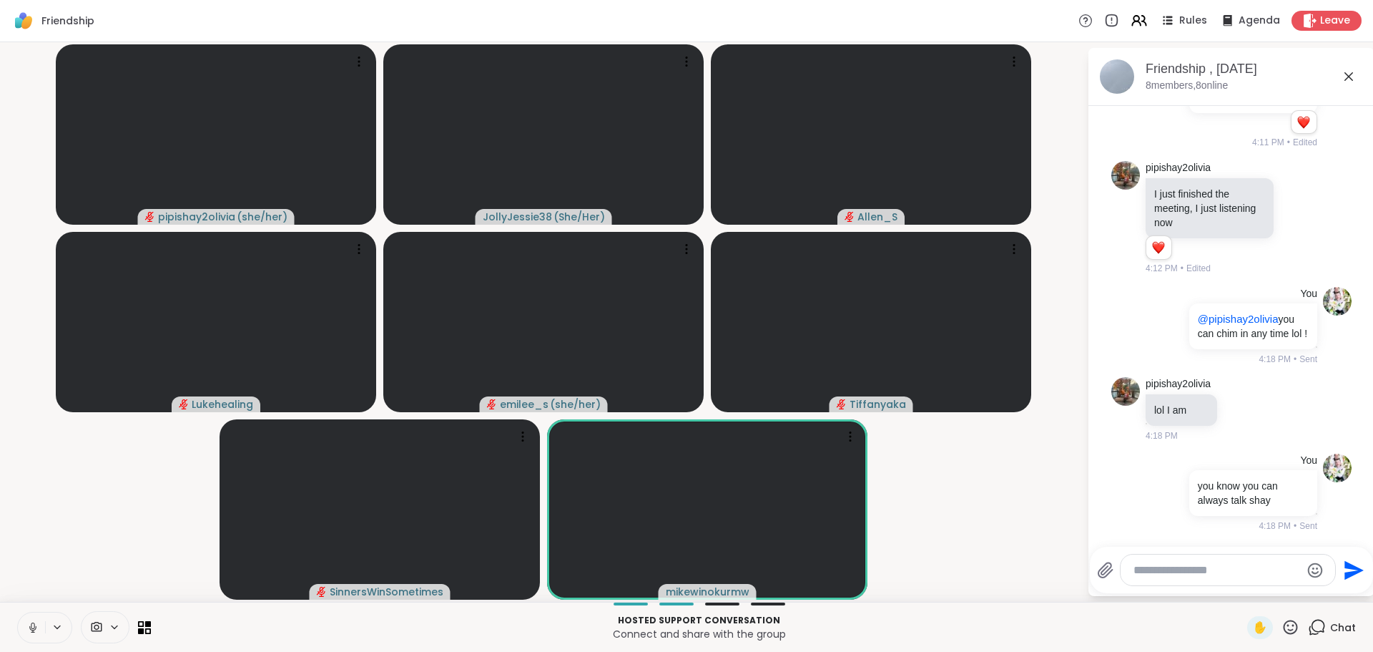
scroll to position [1015, 0]
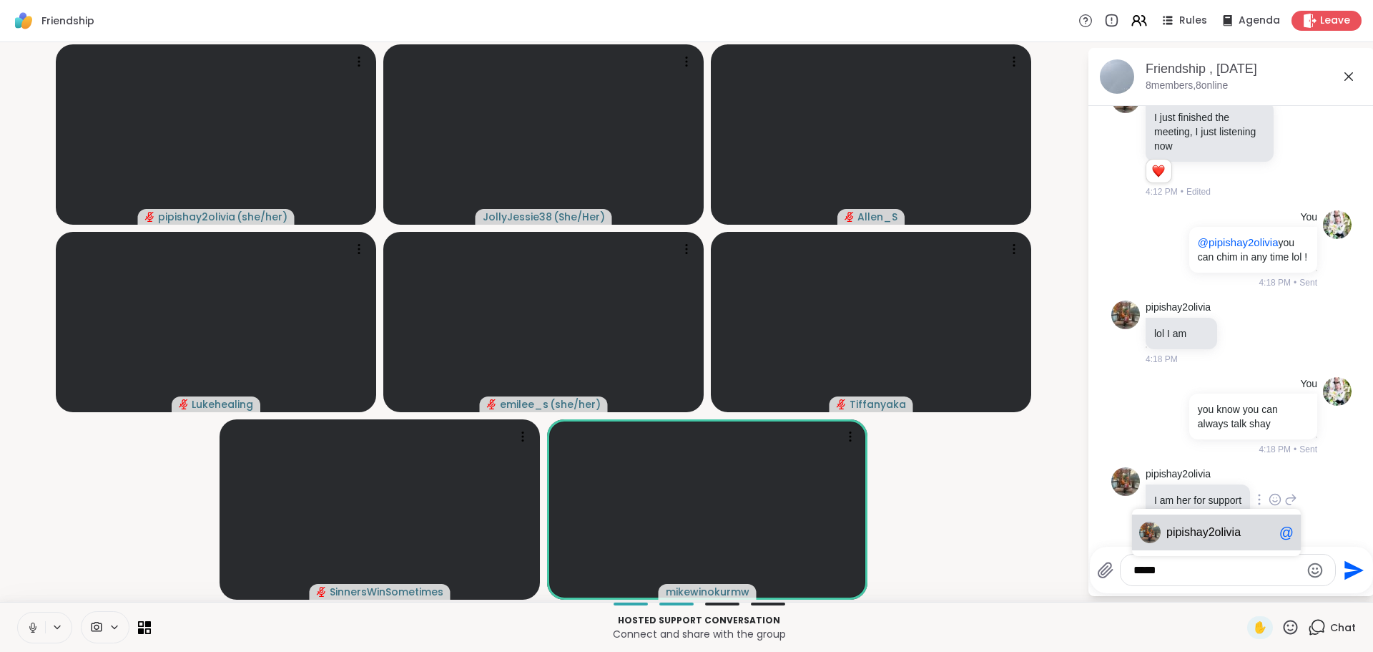
click at [1225, 529] on span "2olivia" at bounding box center [1225, 532] width 32 height 14
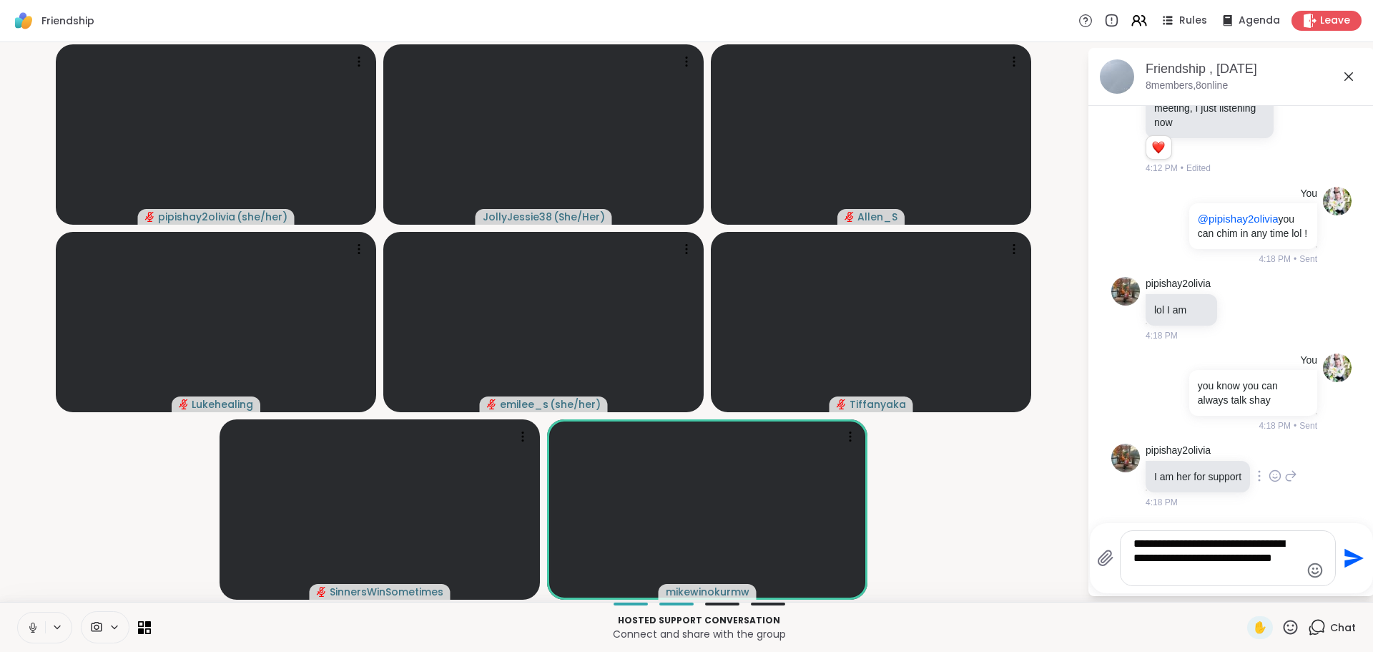
type textarea "**********"
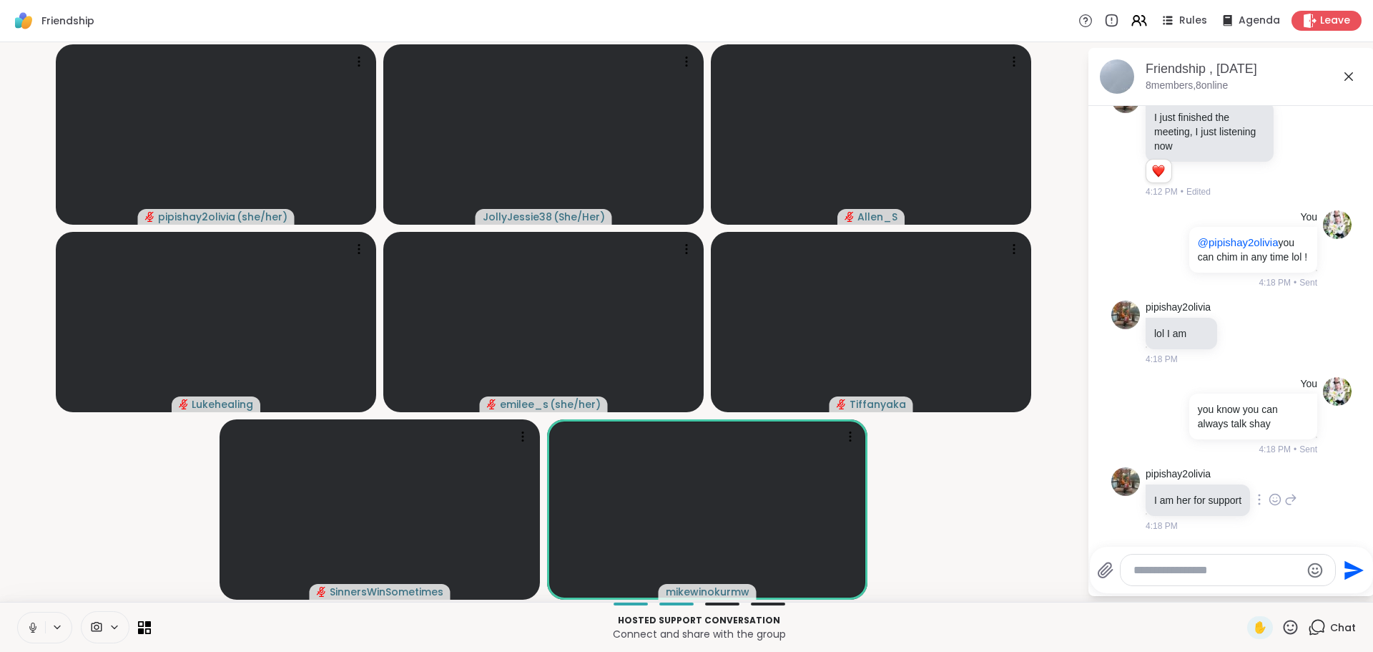
scroll to position [1134, 0]
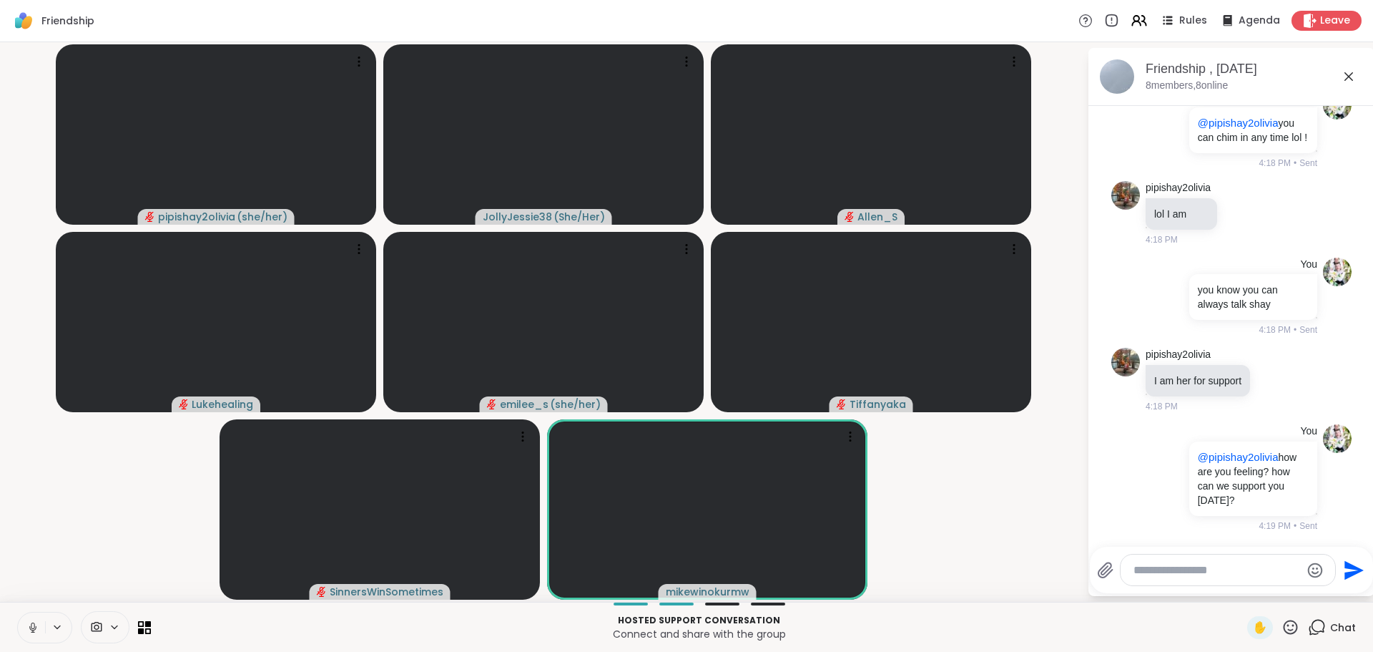
click at [1227, 561] on div at bounding box center [1228, 569] width 215 height 31
click at [1213, 566] on textarea "Type your message" at bounding box center [1217, 570] width 167 height 14
click at [1195, 571] on textarea "Type your message" at bounding box center [1217, 570] width 167 height 14
click at [1196, 569] on textarea "Type your message" at bounding box center [1217, 570] width 167 height 14
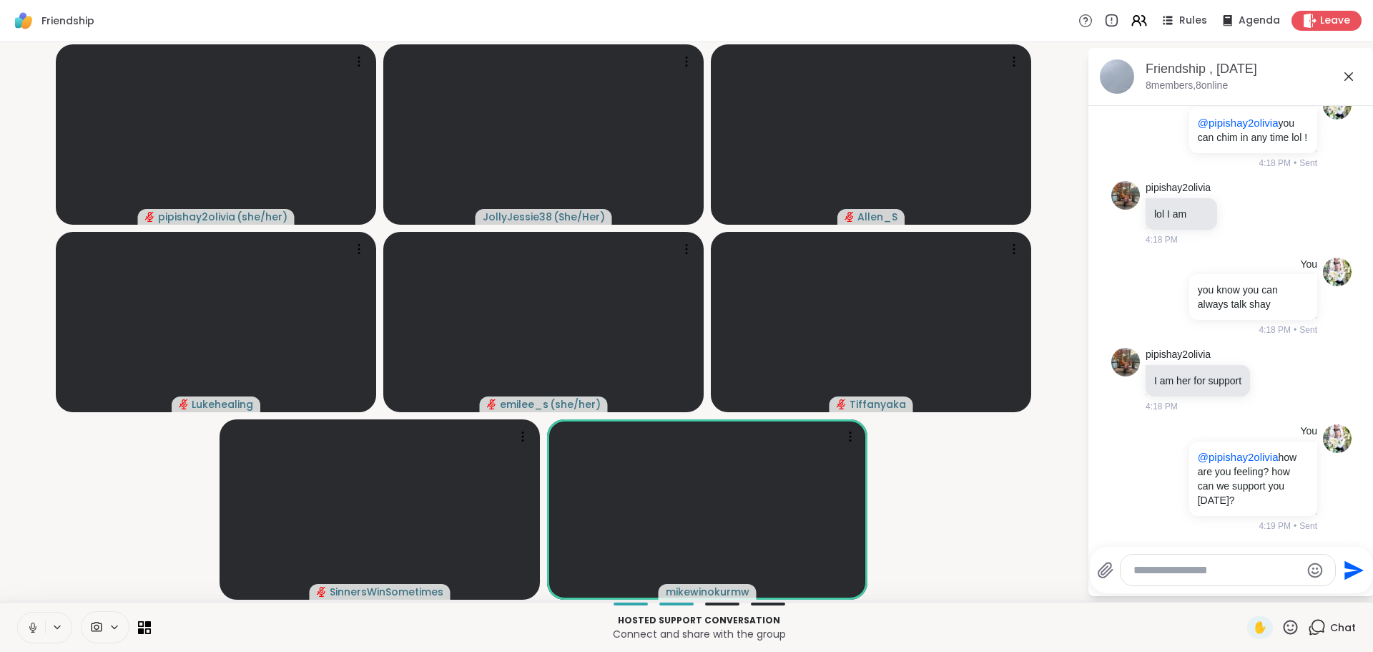
click at [1196, 573] on textarea "Type your message" at bounding box center [1217, 570] width 167 height 14
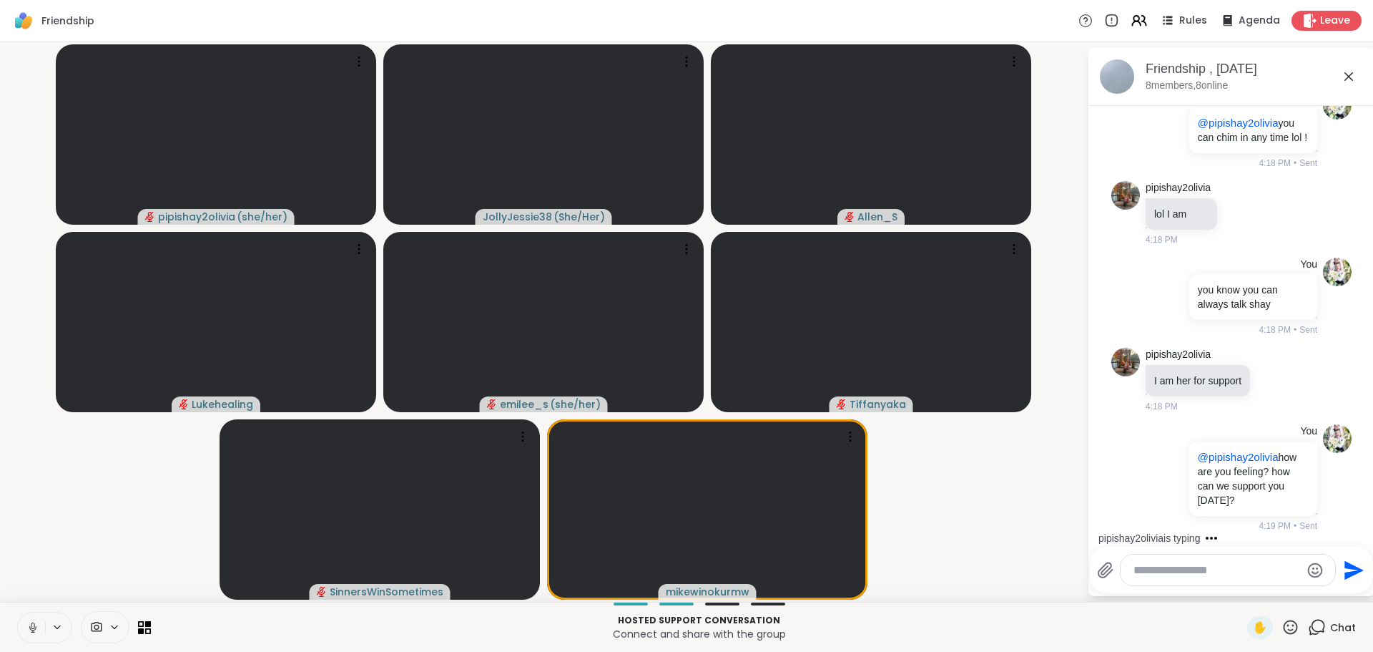
scroll to position [1365, 0]
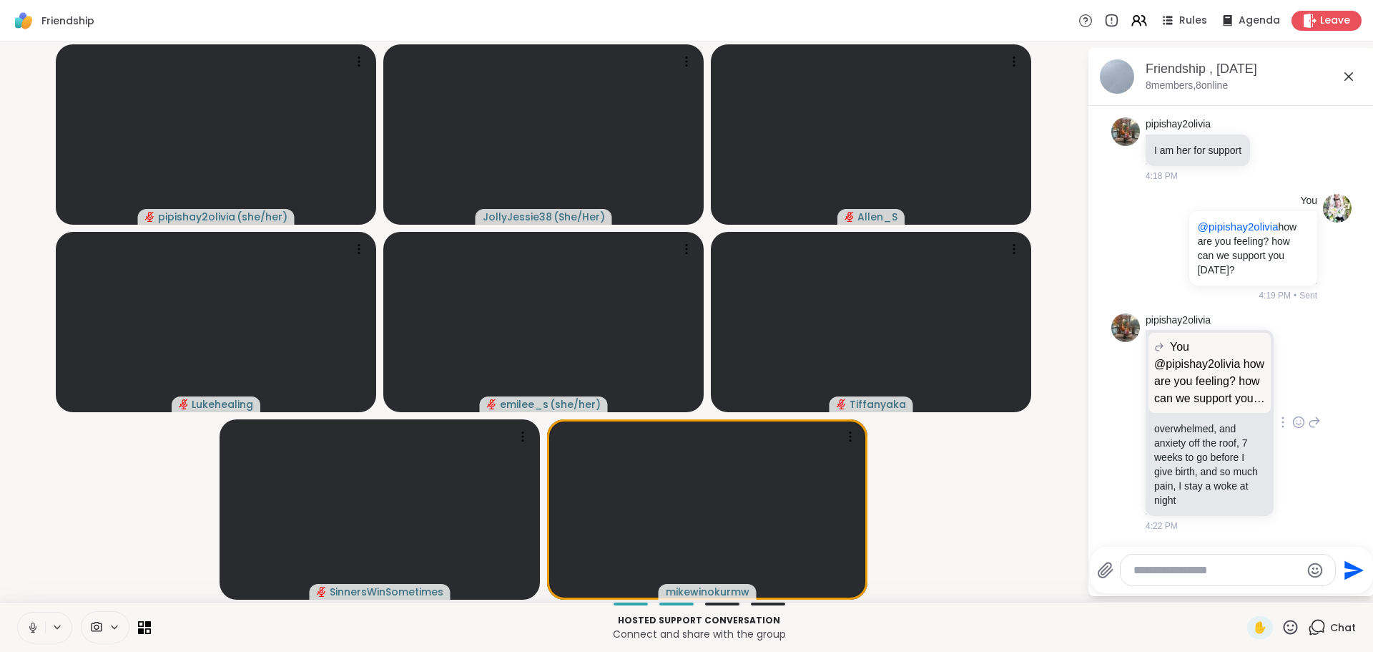
click at [1292, 418] on icon at bounding box center [1298, 422] width 13 height 14
click at [1292, 402] on div "Select Reaction: Heart" at bounding box center [1298, 399] width 13 height 13
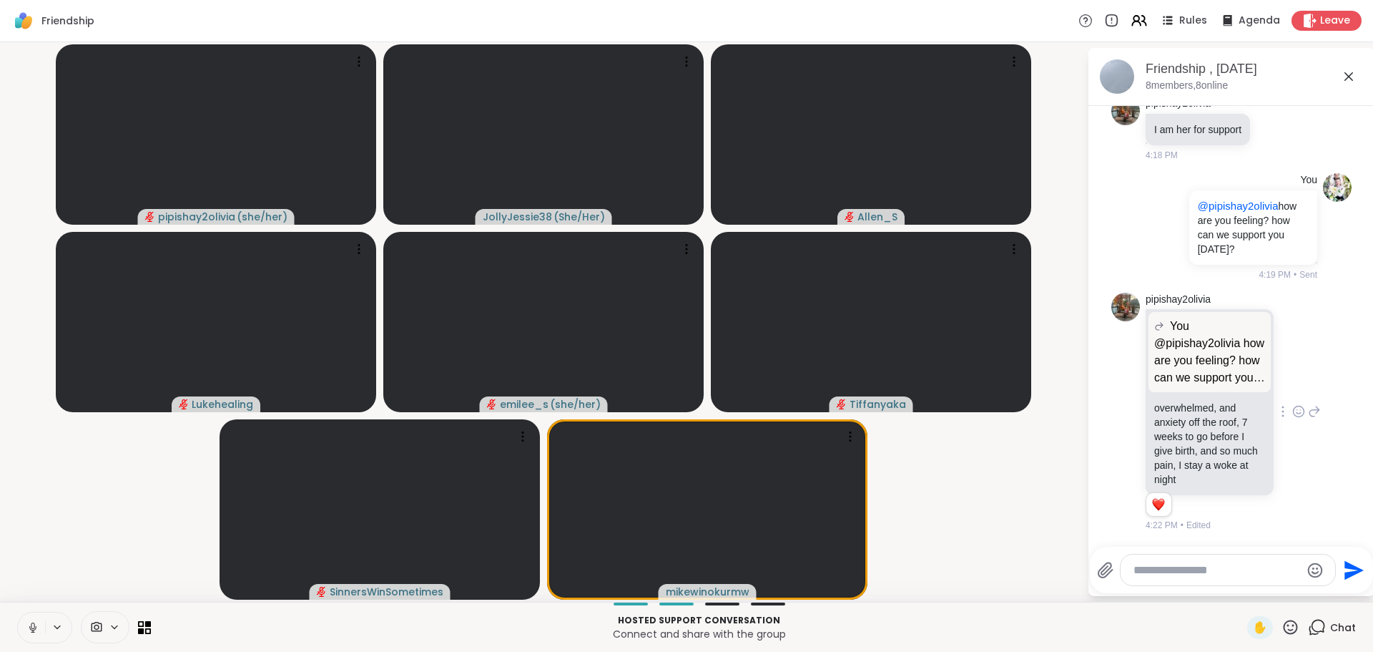
scroll to position [1385, 0]
click at [1308, 411] on icon at bounding box center [1314, 411] width 13 height 17
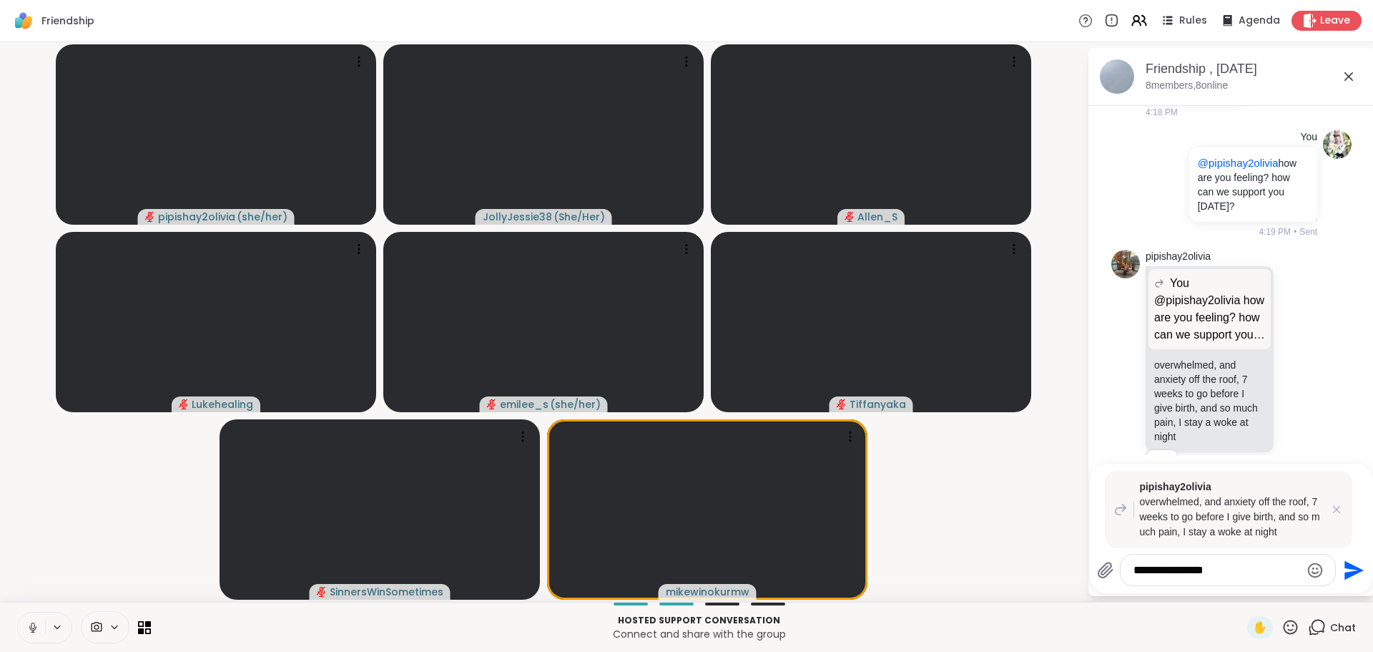
scroll to position [1468, 0]
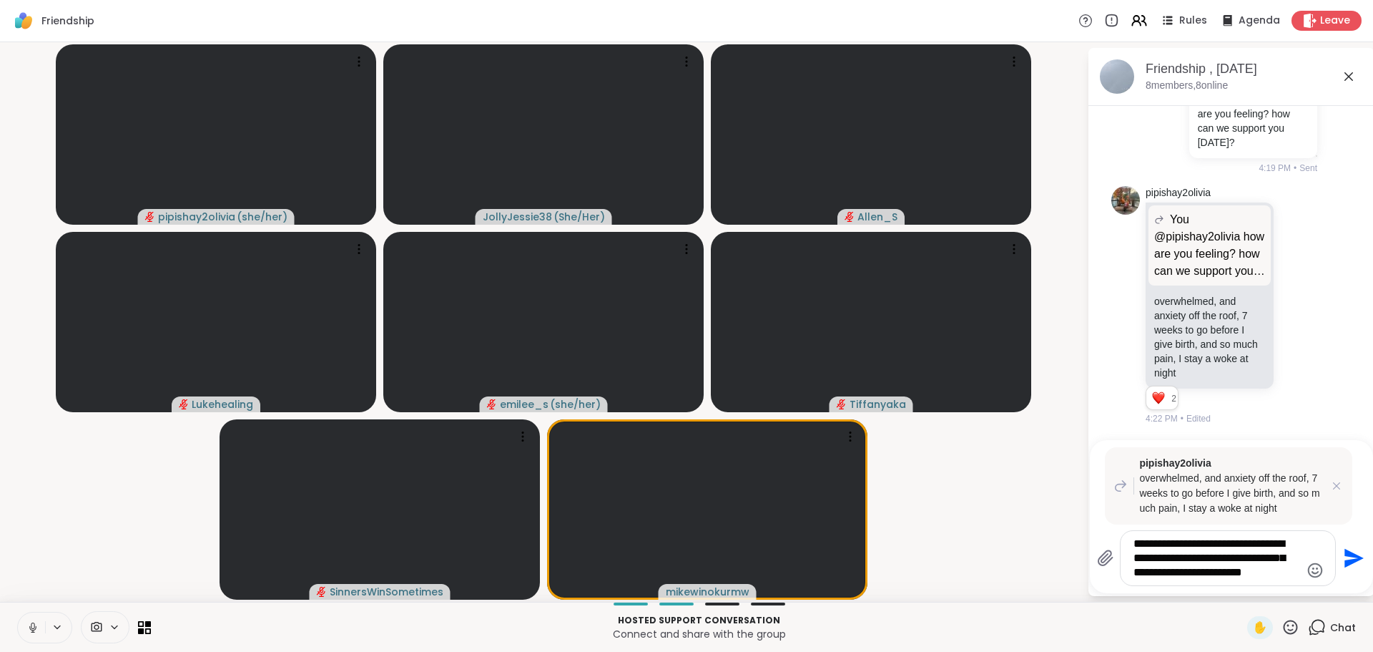
type textarea "**********"
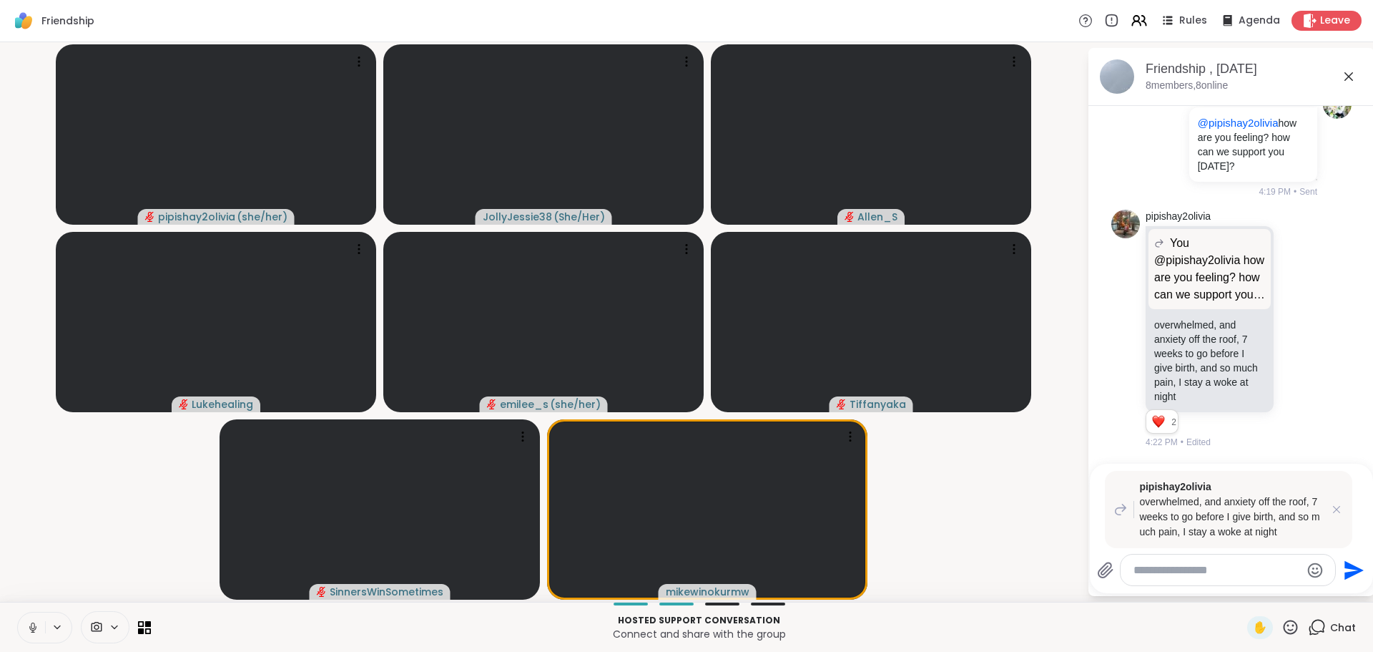
scroll to position [1601, 0]
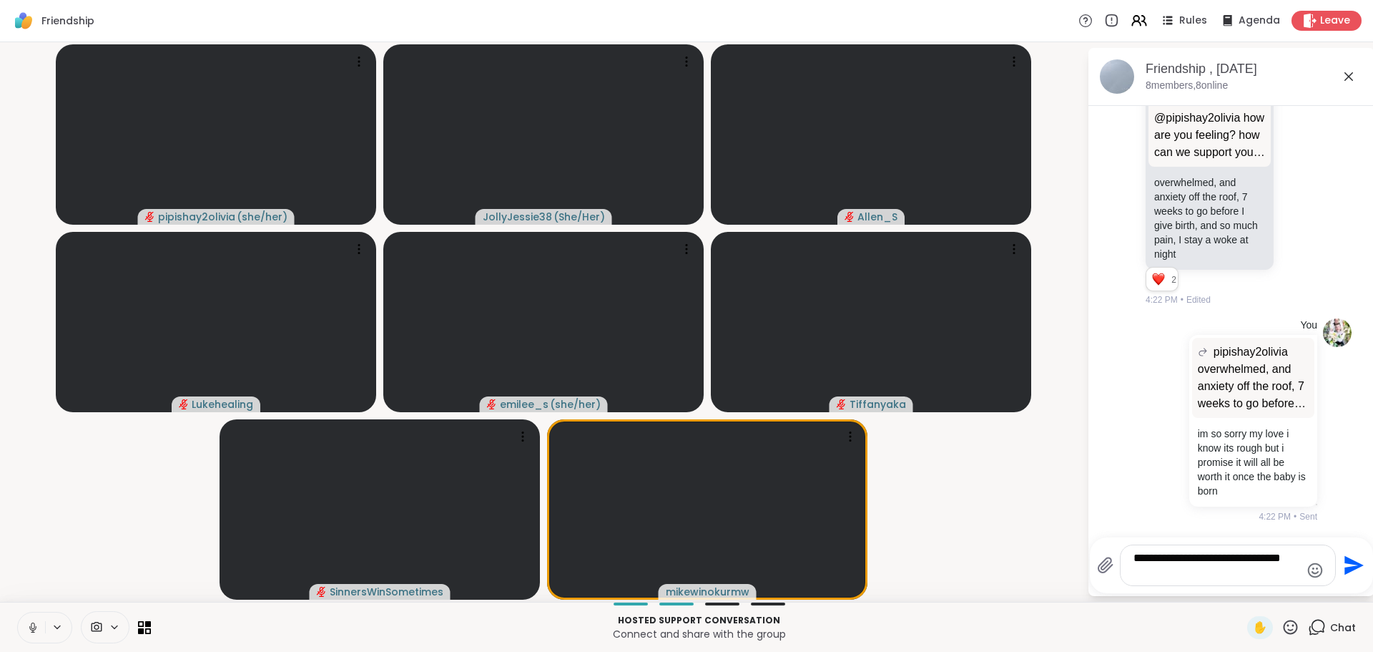
type textarea "**********"
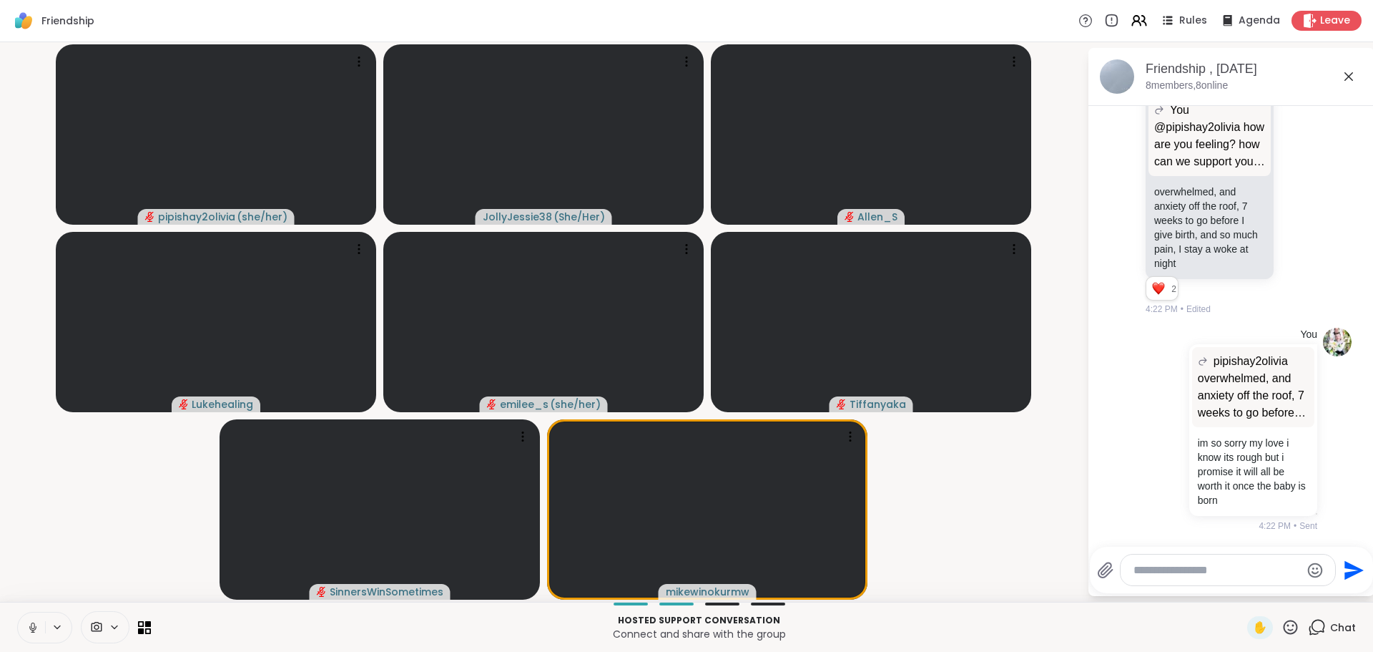
scroll to position [1692, 0]
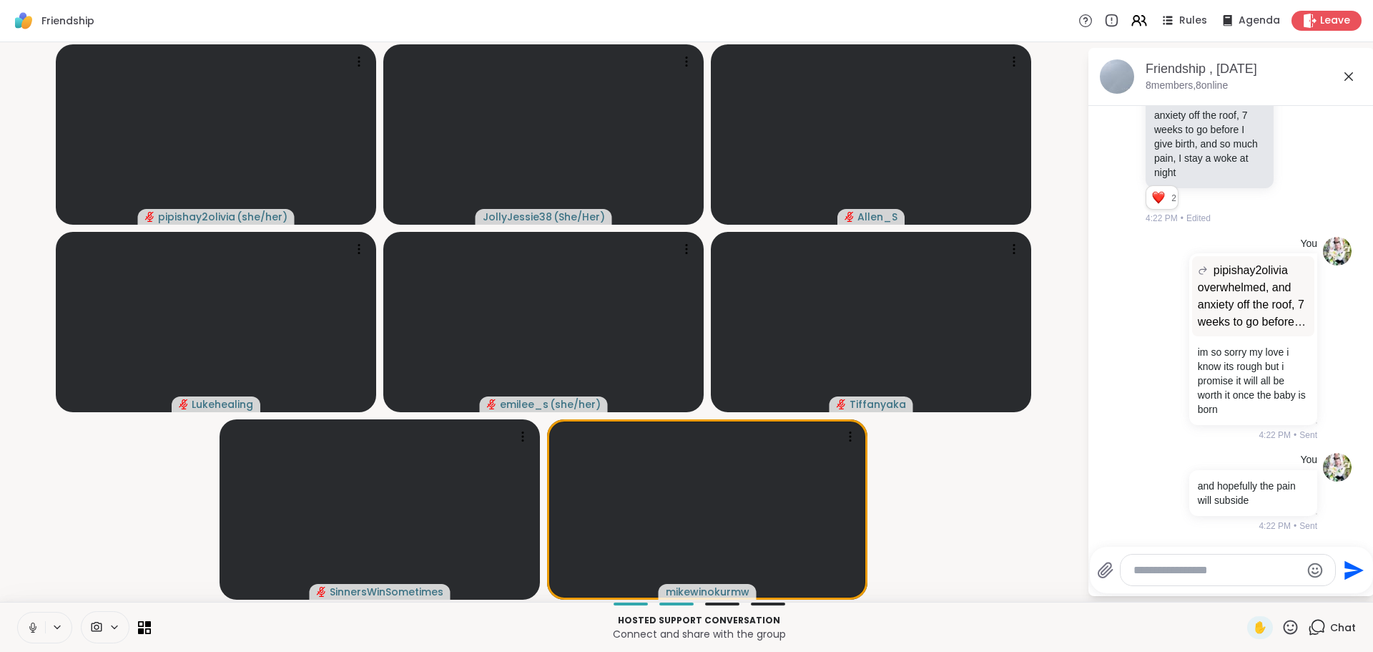
type textarea "*"
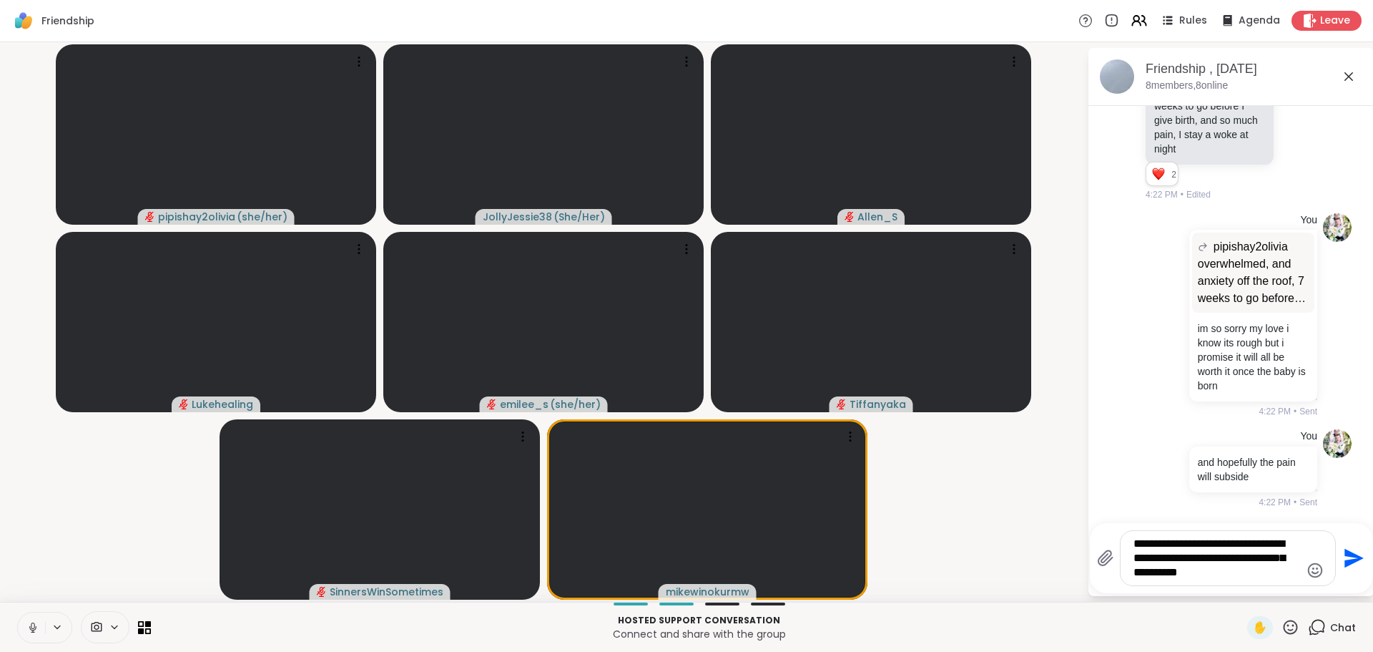
type textarea "**********"
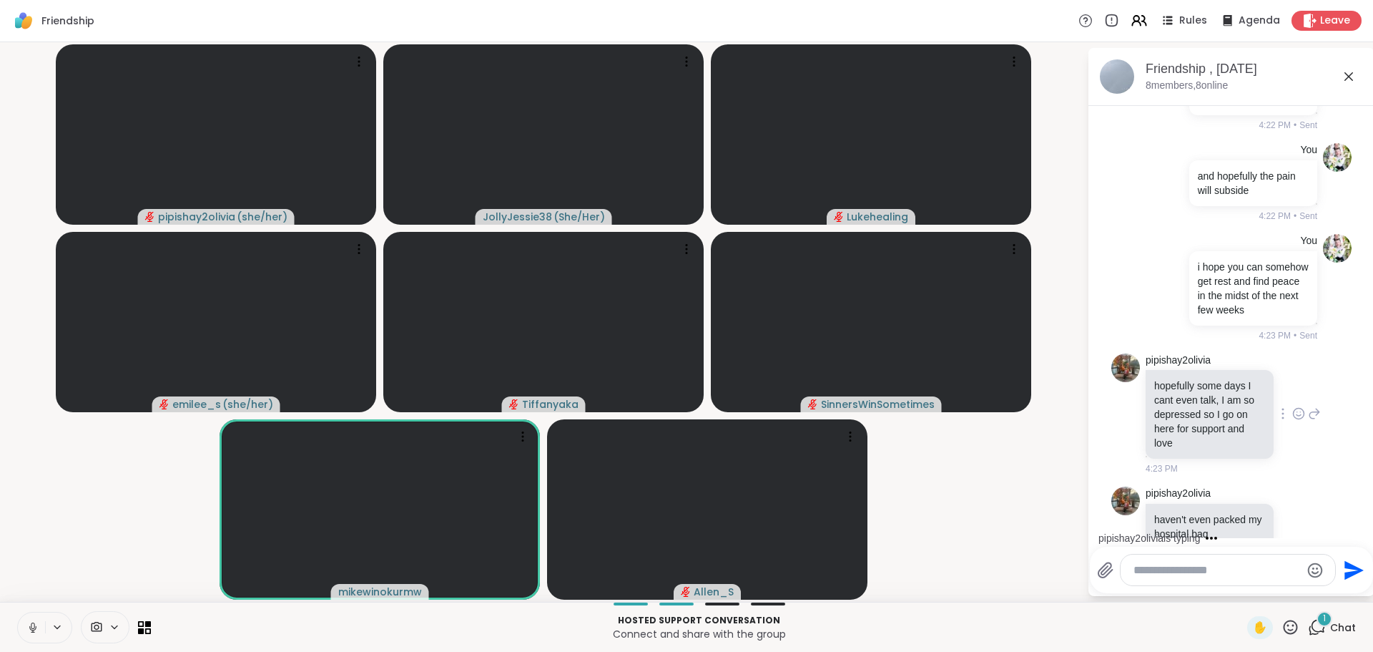
scroll to position [2050, 0]
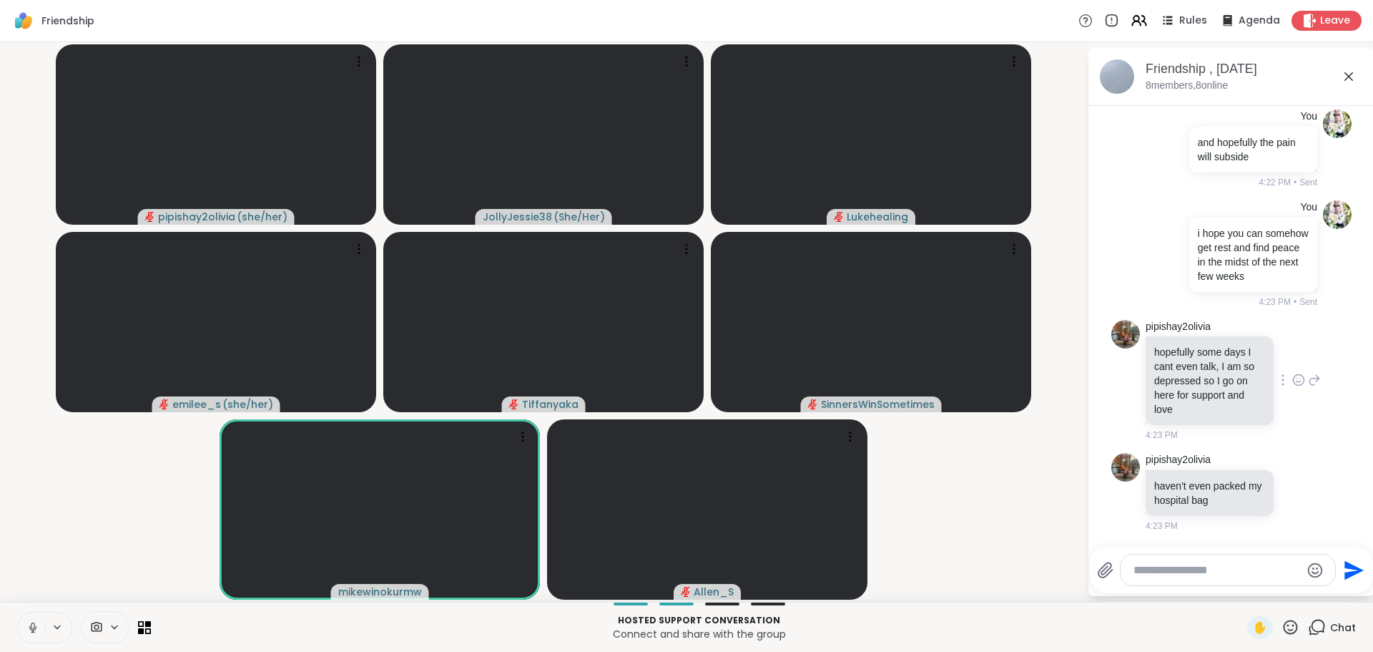
click at [1292, 377] on icon at bounding box center [1298, 380] width 13 height 14
click at [1292, 358] on div "Select Reaction: Heart" at bounding box center [1298, 356] width 13 height 13
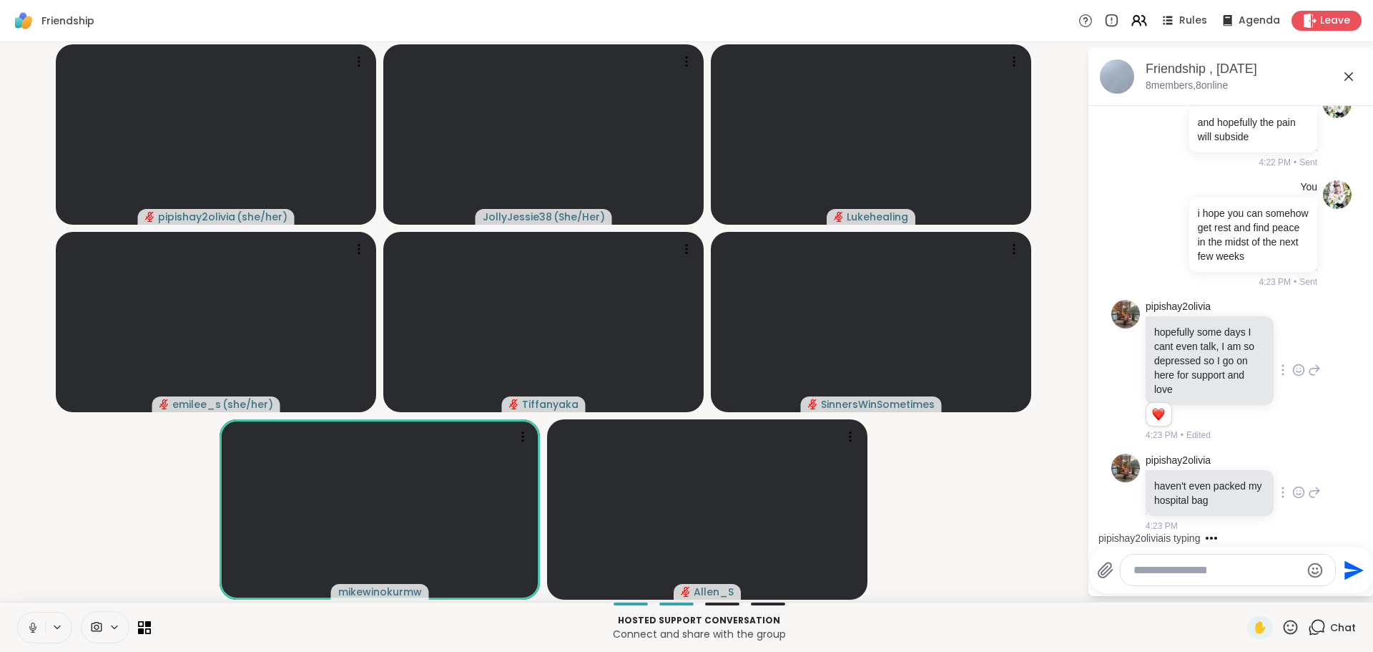
click at [1292, 499] on icon at bounding box center [1298, 492] width 13 height 14
click at [1292, 476] on div "Select Reaction: Heart" at bounding box center [1298, 469] width 13 height 13
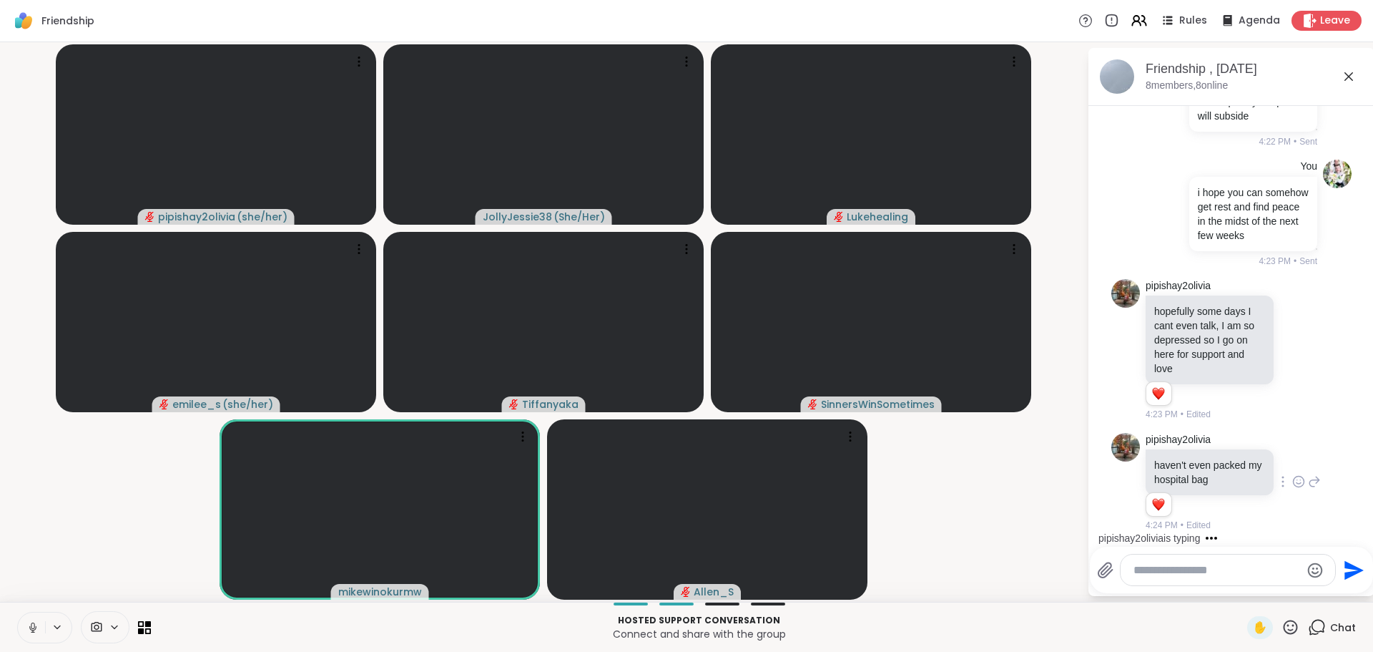
click at [1308, 343] on icon at bounding box center [1314, 348] width 13 height 17
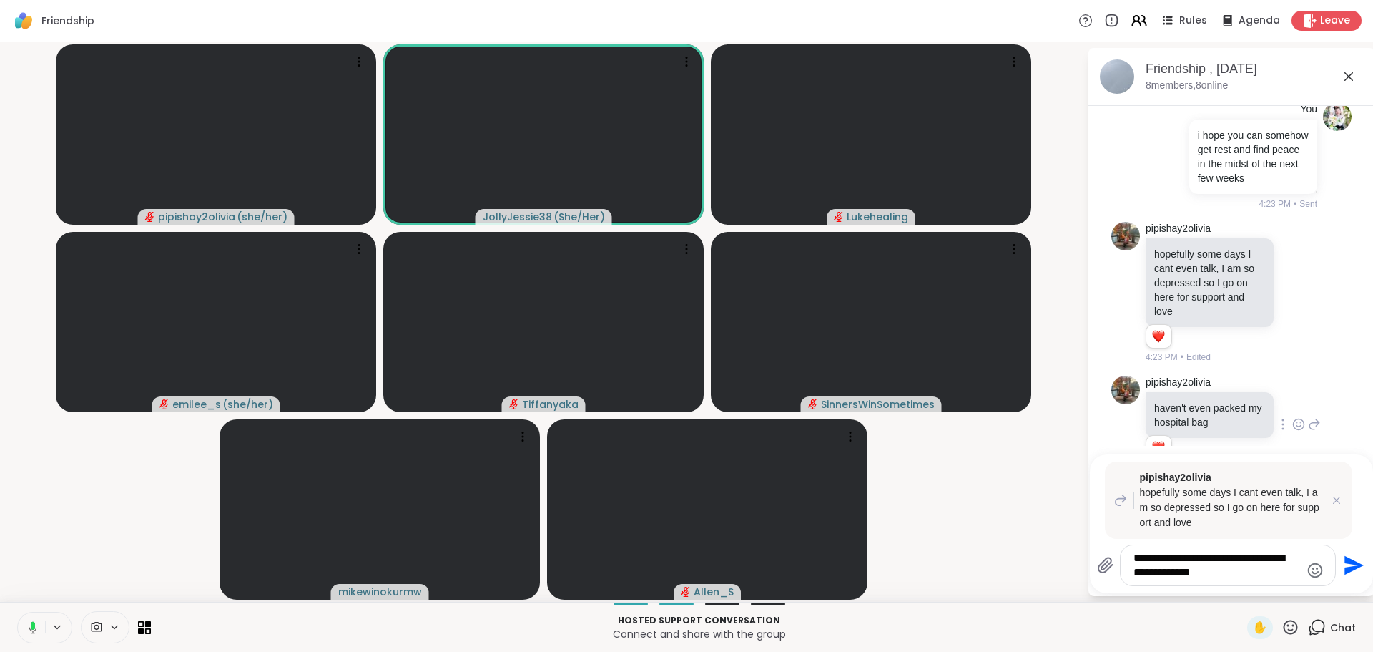
type textarea "**********"
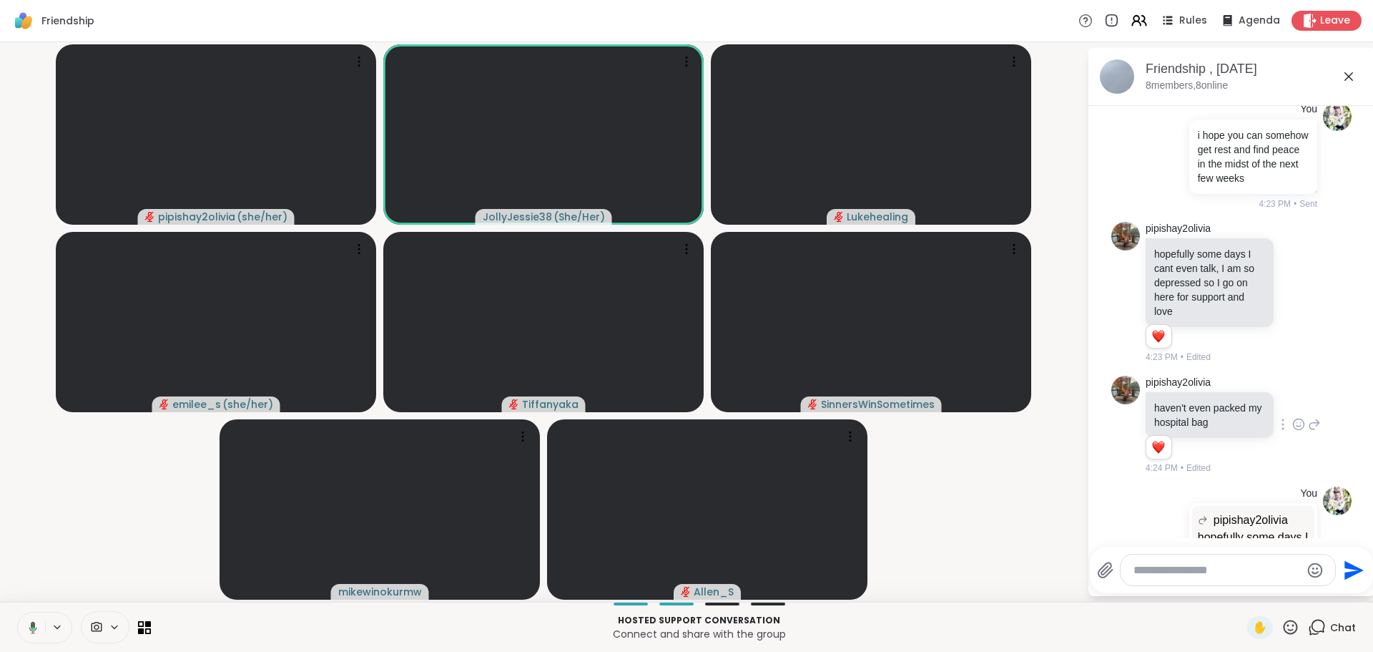
scroll to position [2279, 0]
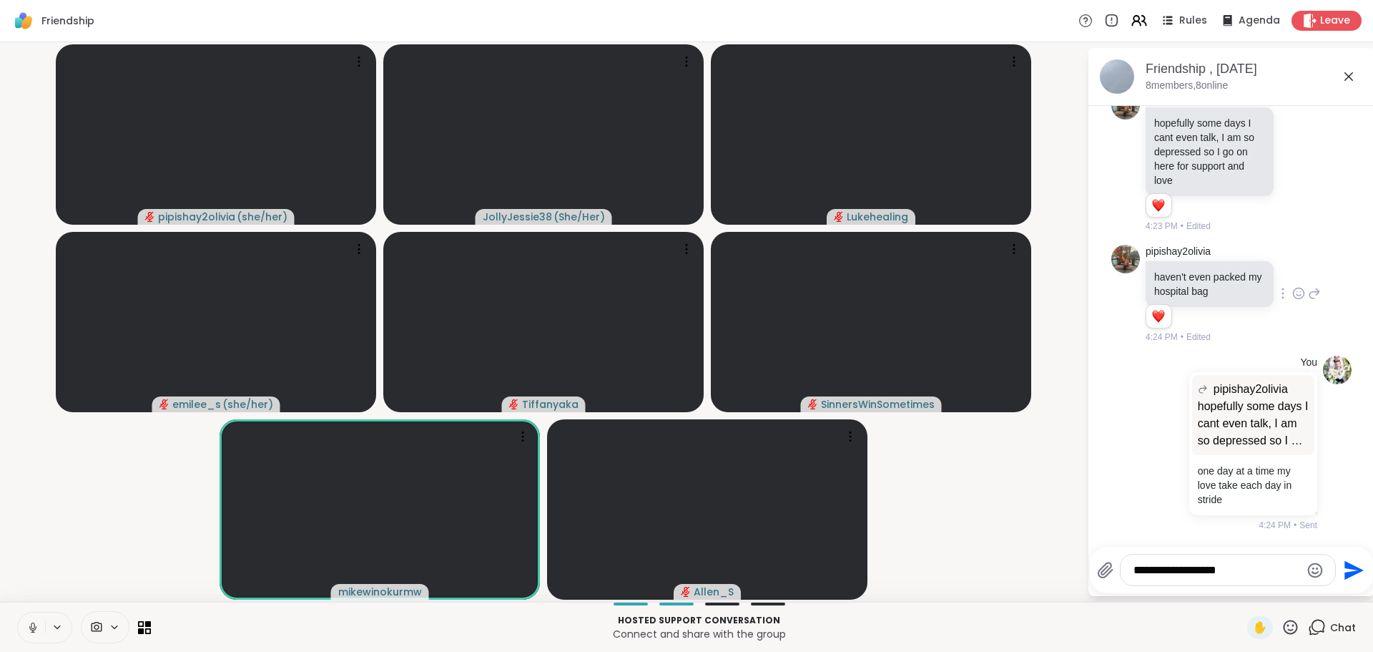
type textarea "**********"
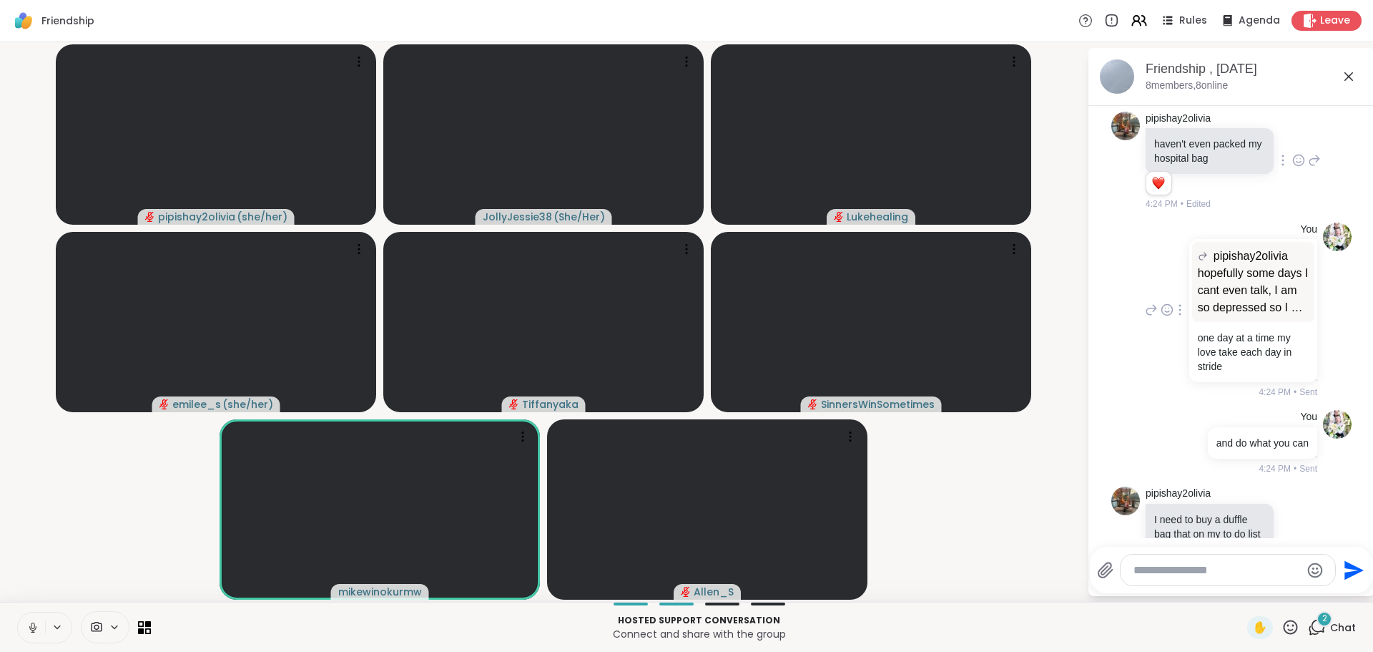
scroll to position [2564, 0]
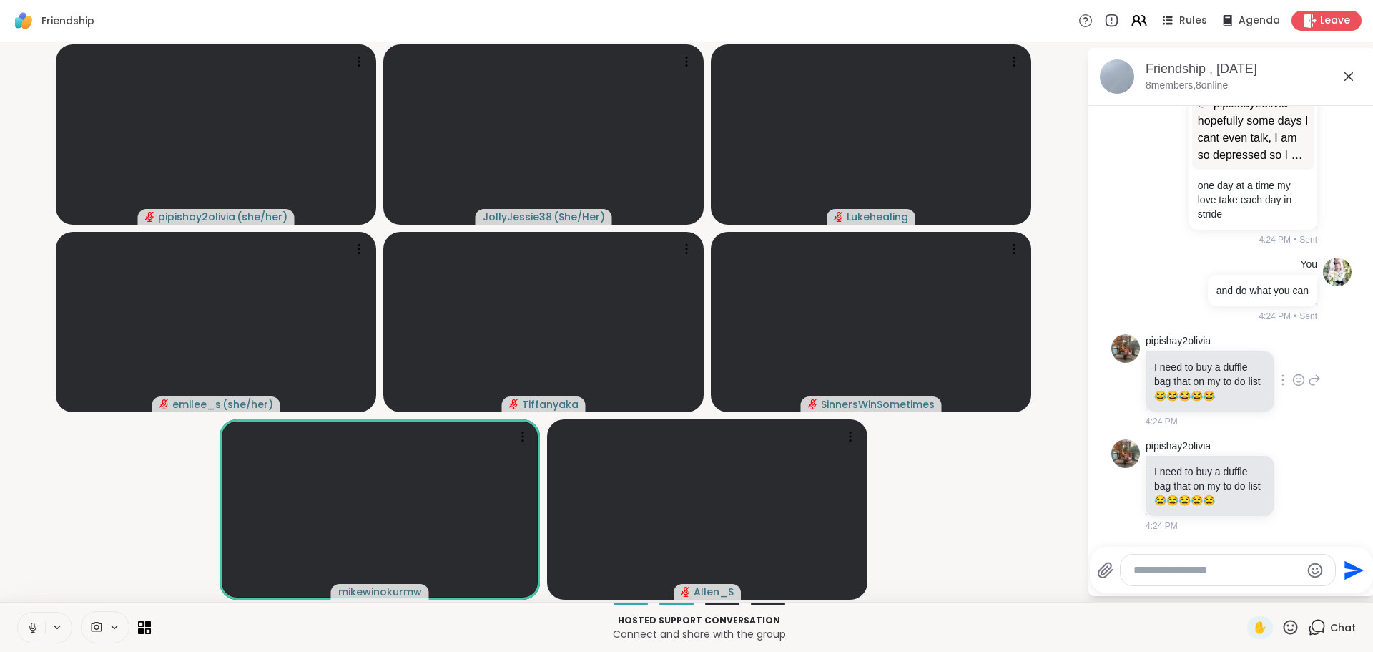
click at [1294, 375] on icon at bounding box center [1299, 380] width 11 height 11
click at [1292, 360] on div "Select Reaction: Heart" at bounding box center [1298, 356] width 13 height 13
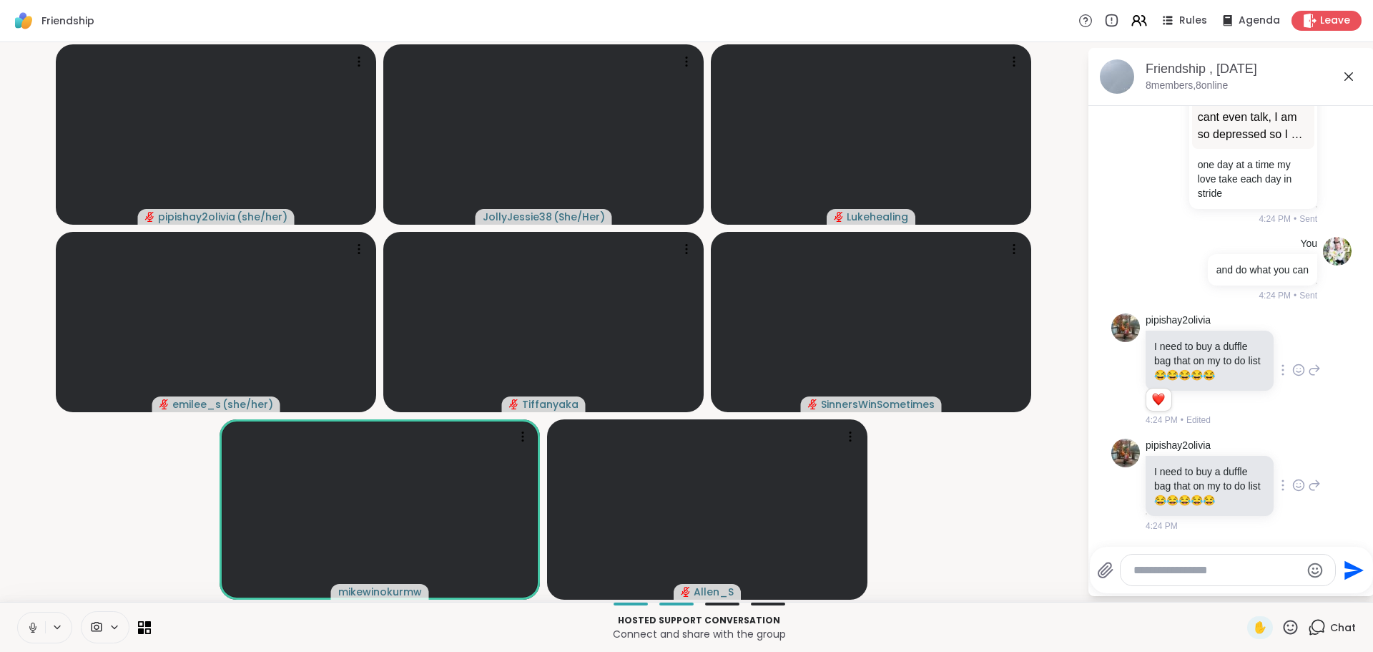
click at [1292, 492] on icon at bounding box center [1298, 485] width 13 height 14
click at [1292, 468] on div "Select Reaction: Heart" at bounding box center [1298, 462] width 13 height 13
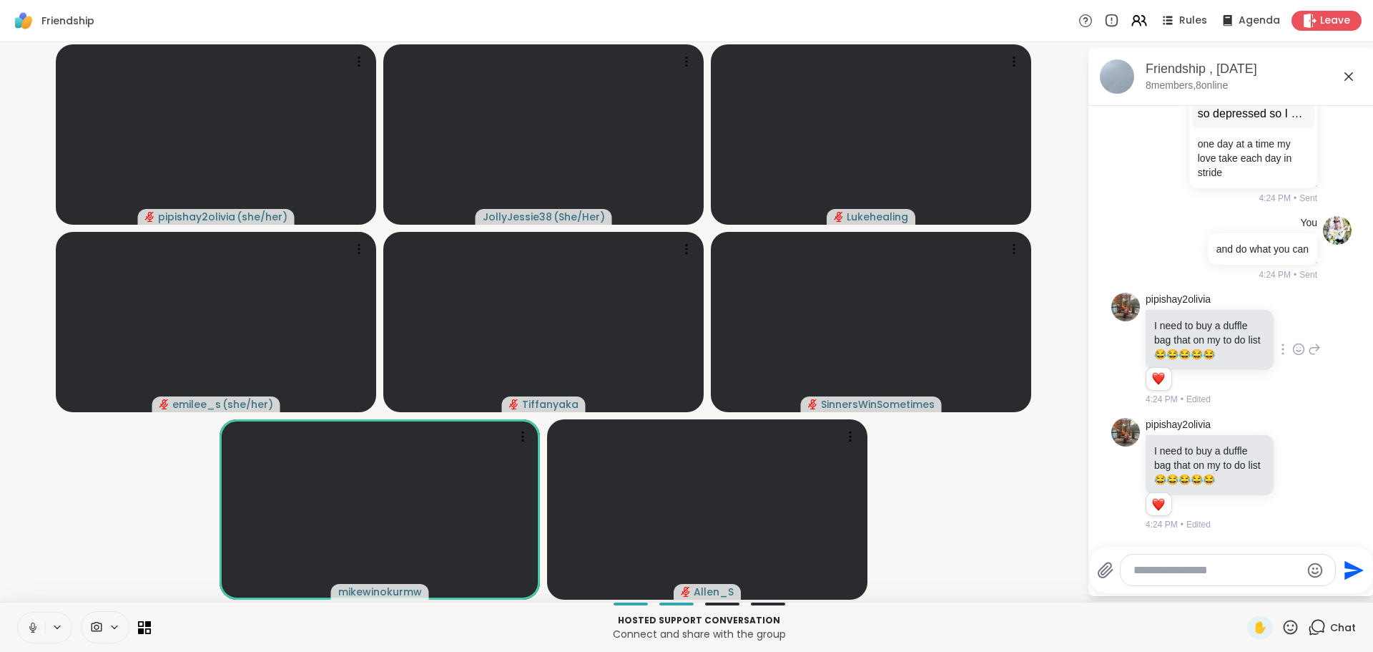
click at [1308, 349] on icon at bounding box center [1314, 348] width 13 height 17
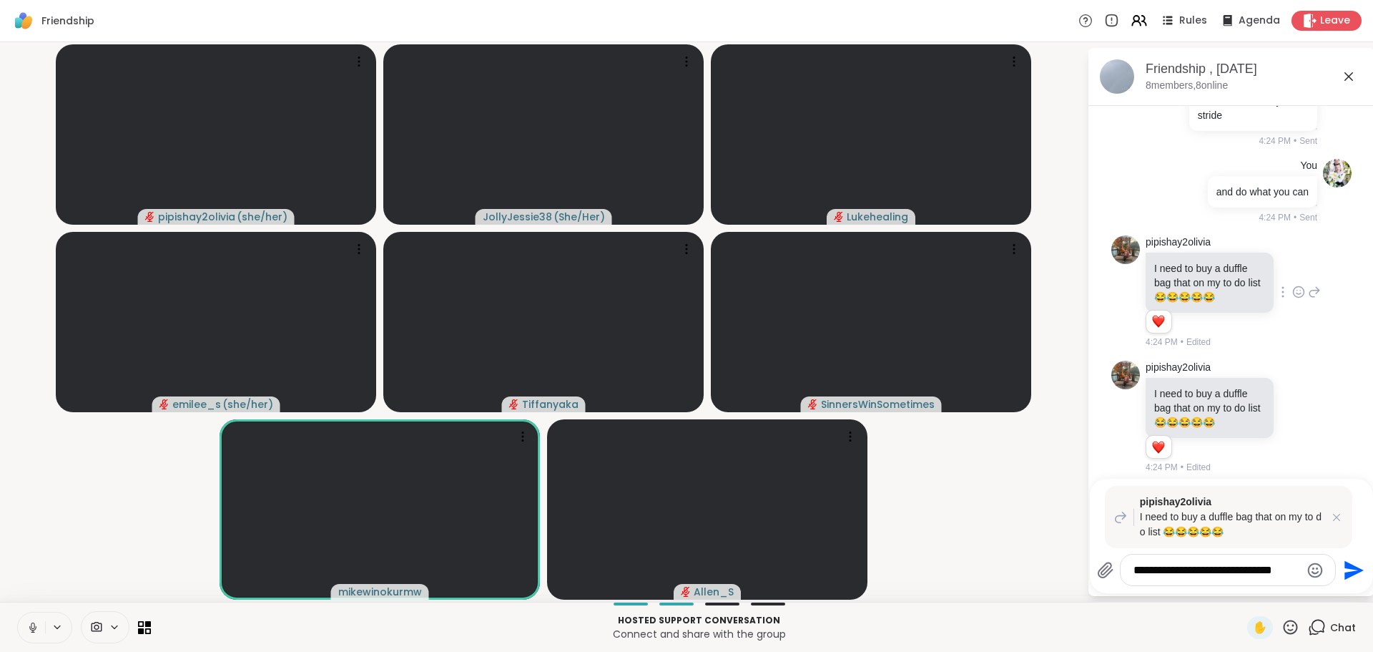
type textarea "**********"
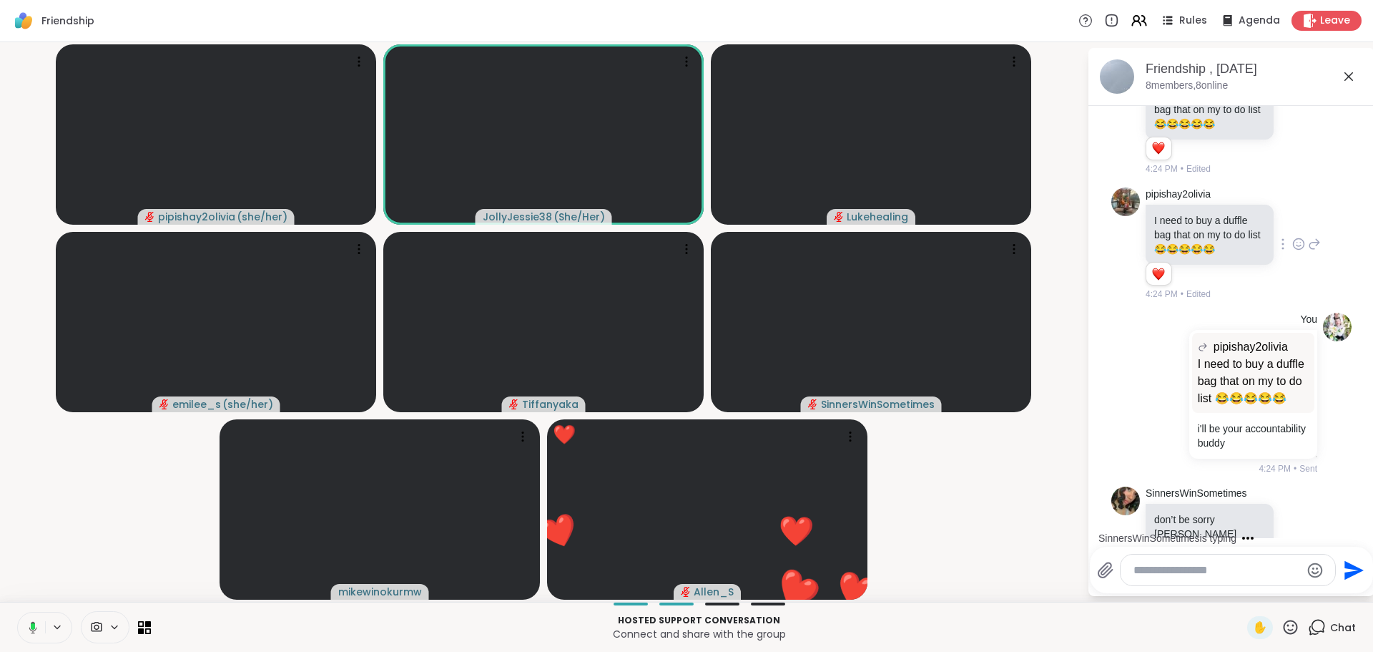
scroll to position [2855, 0]
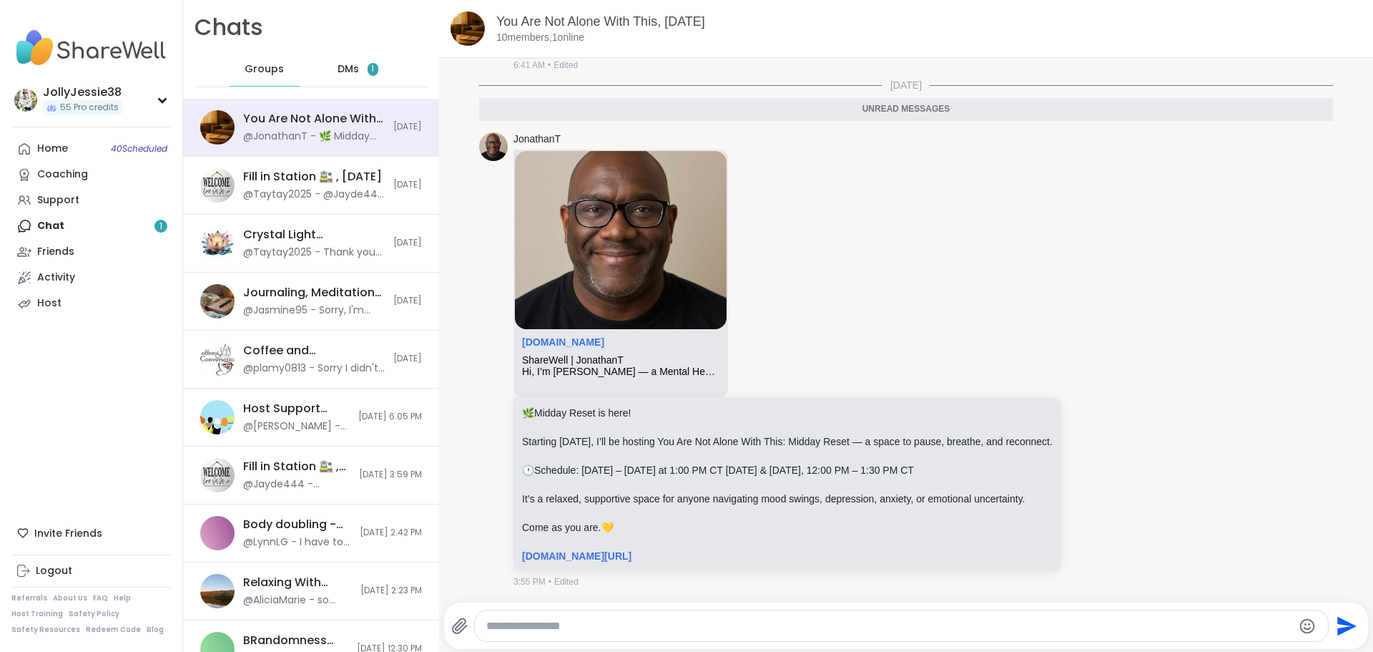
click at [337, 49] on div "Chats Groups DMs 1" at bounding box center [311, 49] width 256 height 99
click at [342, 65] on span "DMs" at bounding box center [348, 69] width 21 height 14
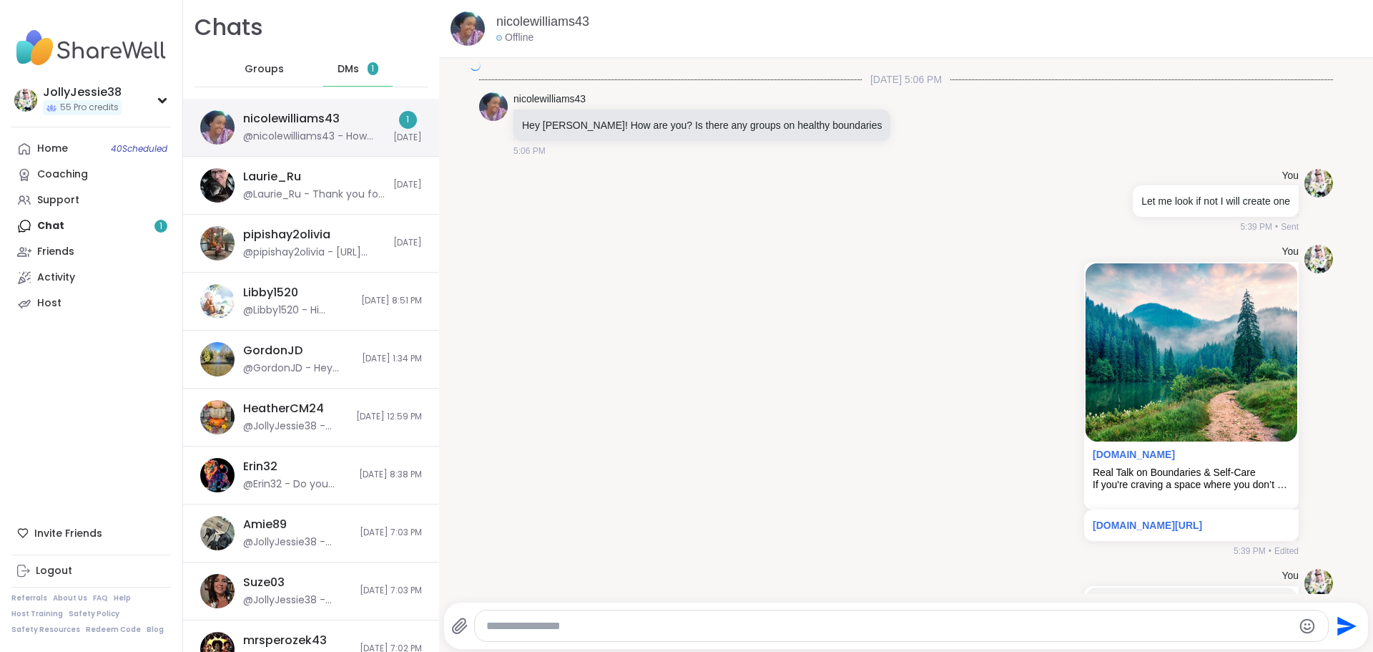
scroll to position [4338, 0]
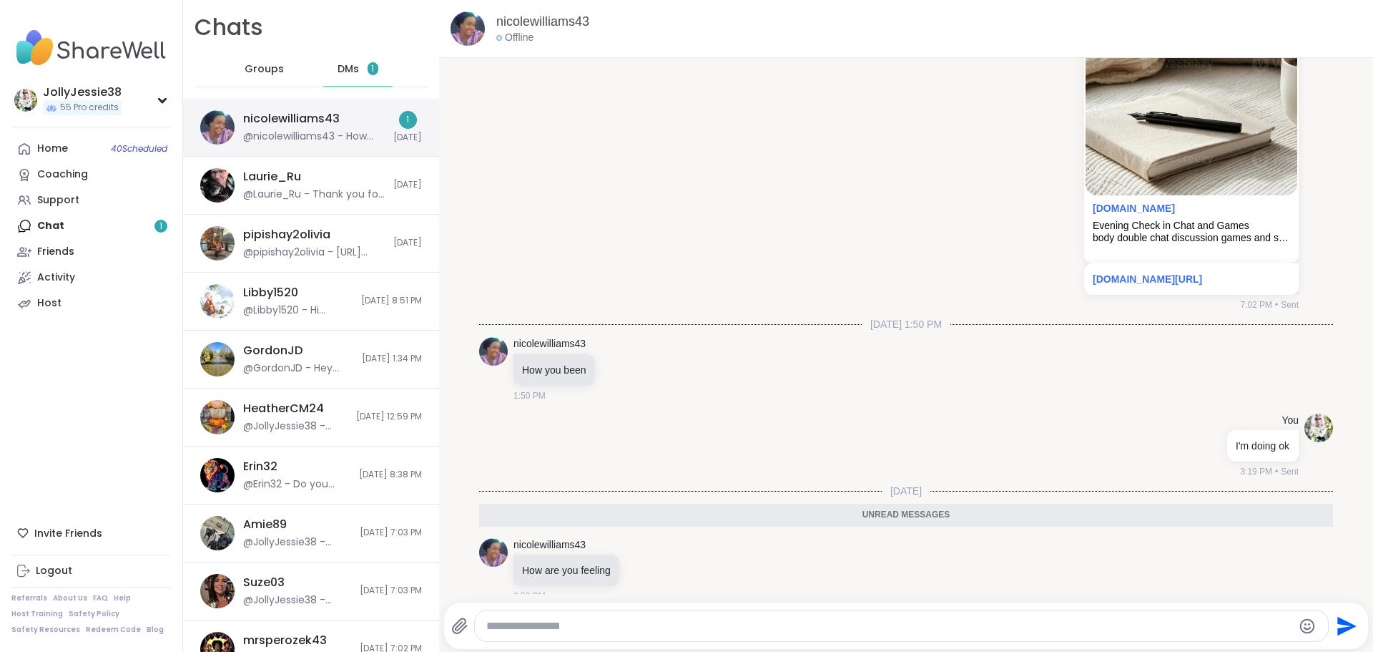
click at [333, 117] on div "nicolewilliams43" at bounding box center [291, 119] width 97 height 16
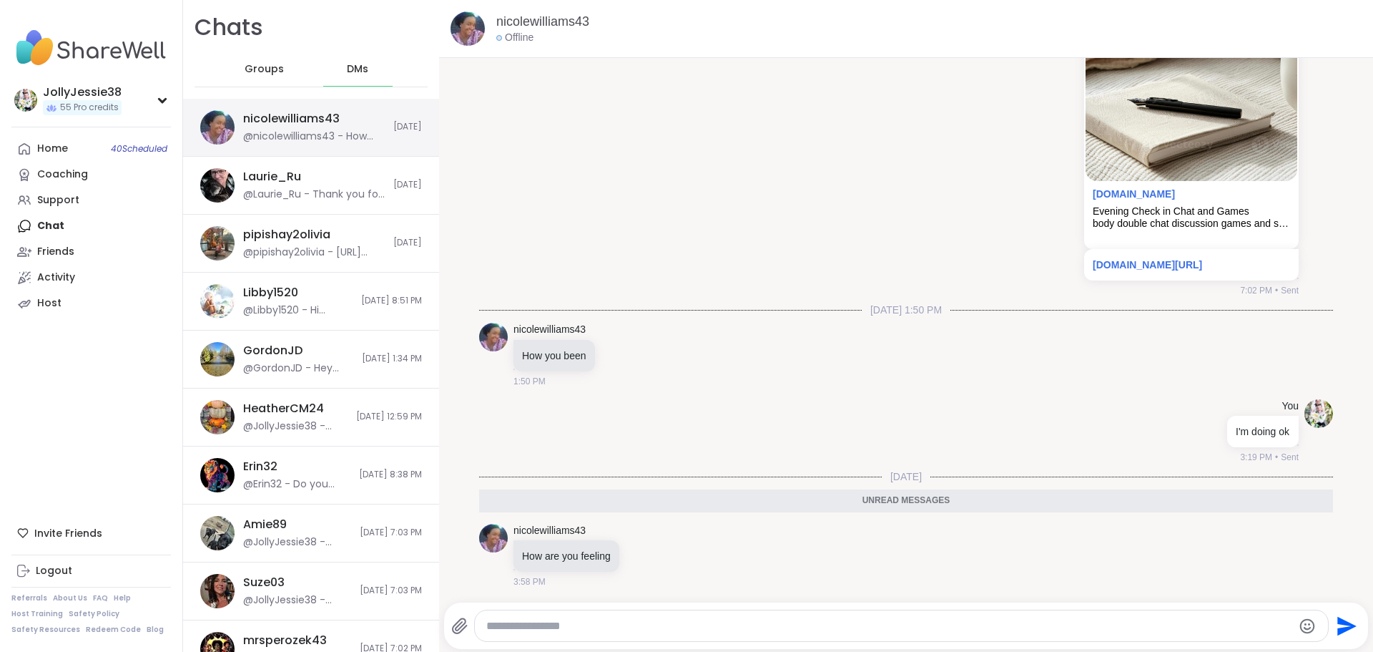
scroll to position [0, 0]
click at [554, 627] on textarea "Type your message" at bounding box center [889, 626] width 807 height 14
type textarea "**********"
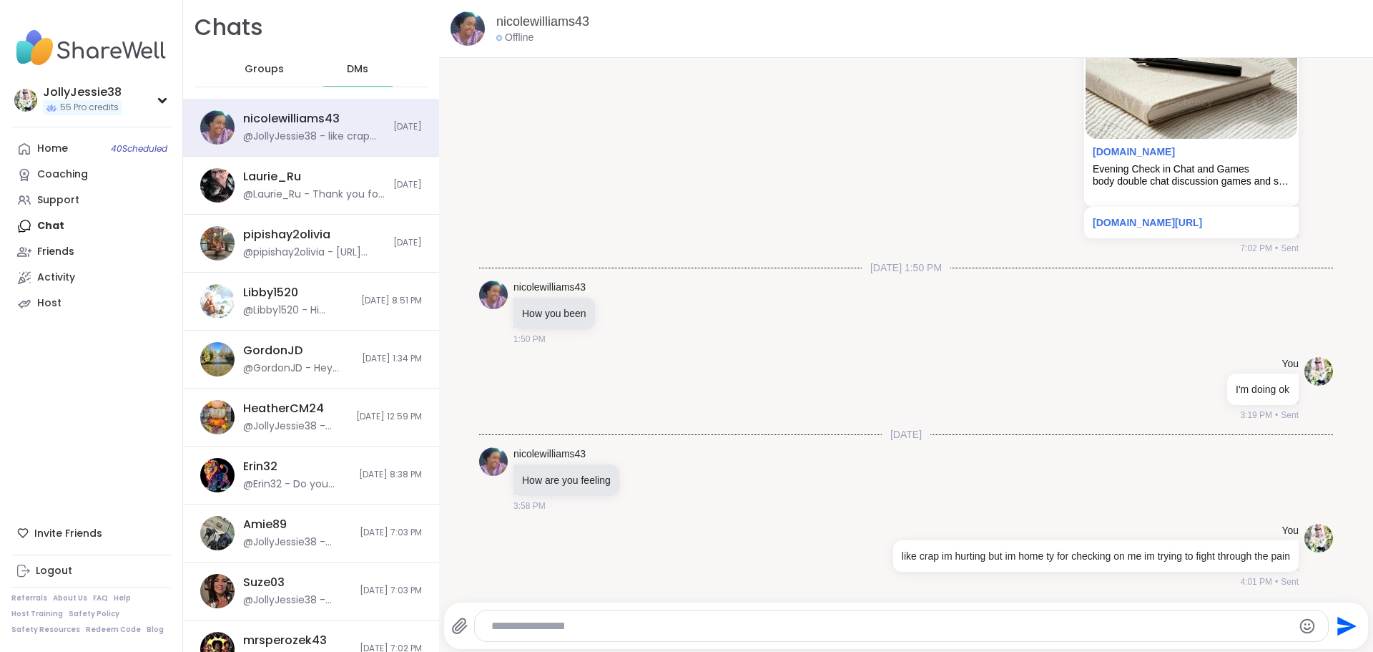
scroll to position [4380, 0]
click at [255, 63] on span "Groups" at bounding box center [264, 69] width 39 height 14
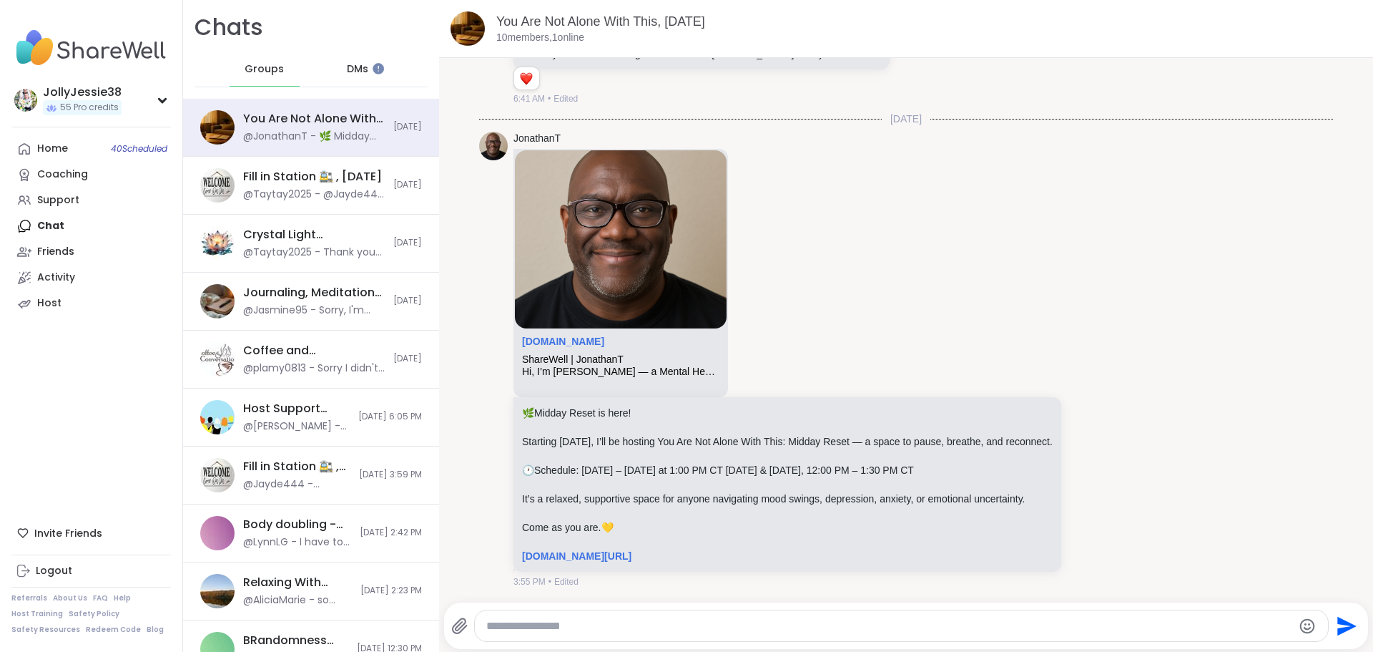
scroll to position [11636, 0]
drag, startPoint x: 619, startPoint y: 630, endPoint x: 612, endPoint y: 635, distance: 9.3
click at [616, 634] on div at bounding box center [902, 625] width 854 height 31
click at [1093, 358] on icon at bounding box center [1086, 359] width 13 height 14
click at [973, 335] on div "Select Reaction: Heart" at bounding box center [972, 336] width 13 height 13
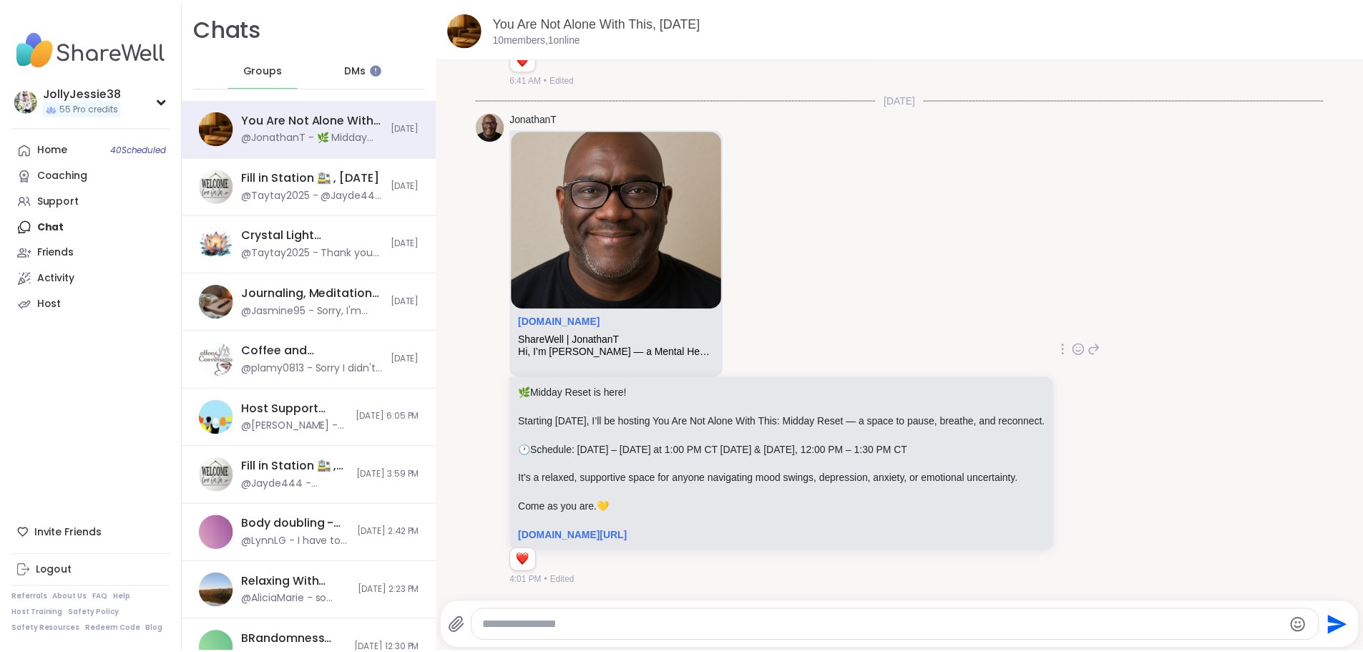
scroll to position [11656, 0]
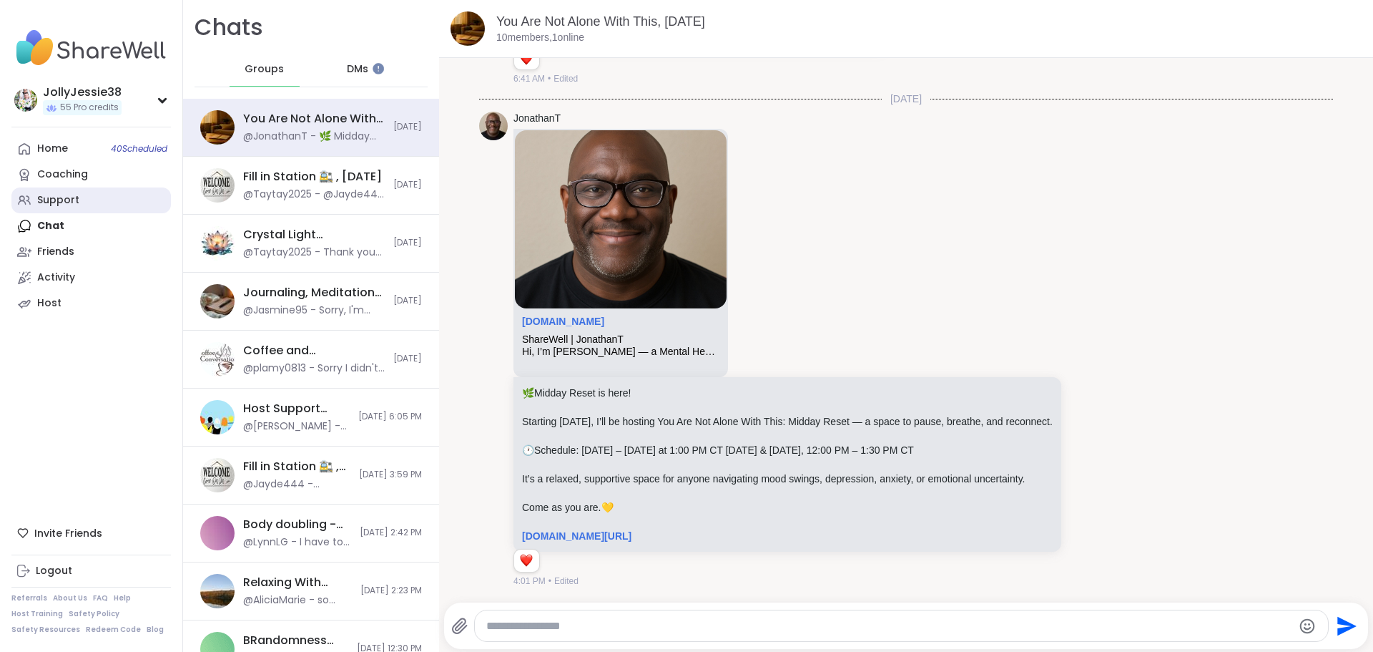
click at [66, 196] on div "Support" at bounding box center [58, 200] width 42 height 14
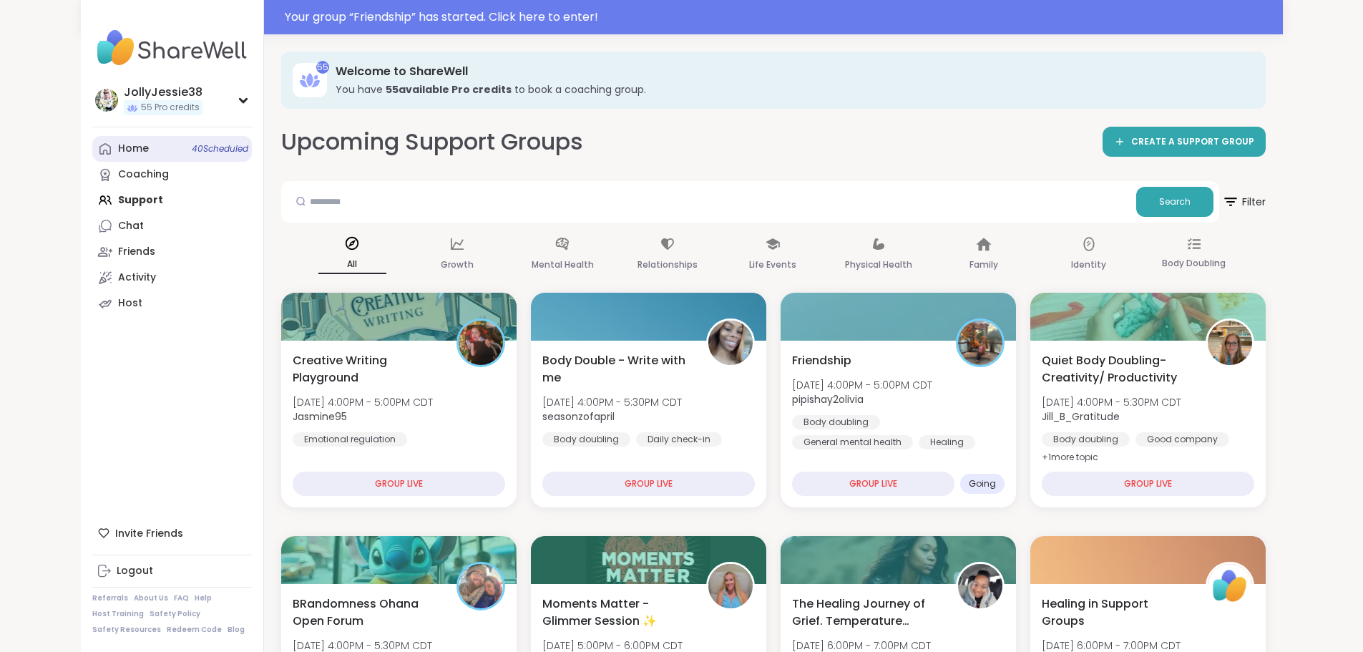
click at [118, 144] on div "Home 40 Scheduled" at bounding box center [133, 149] width 31 height 14
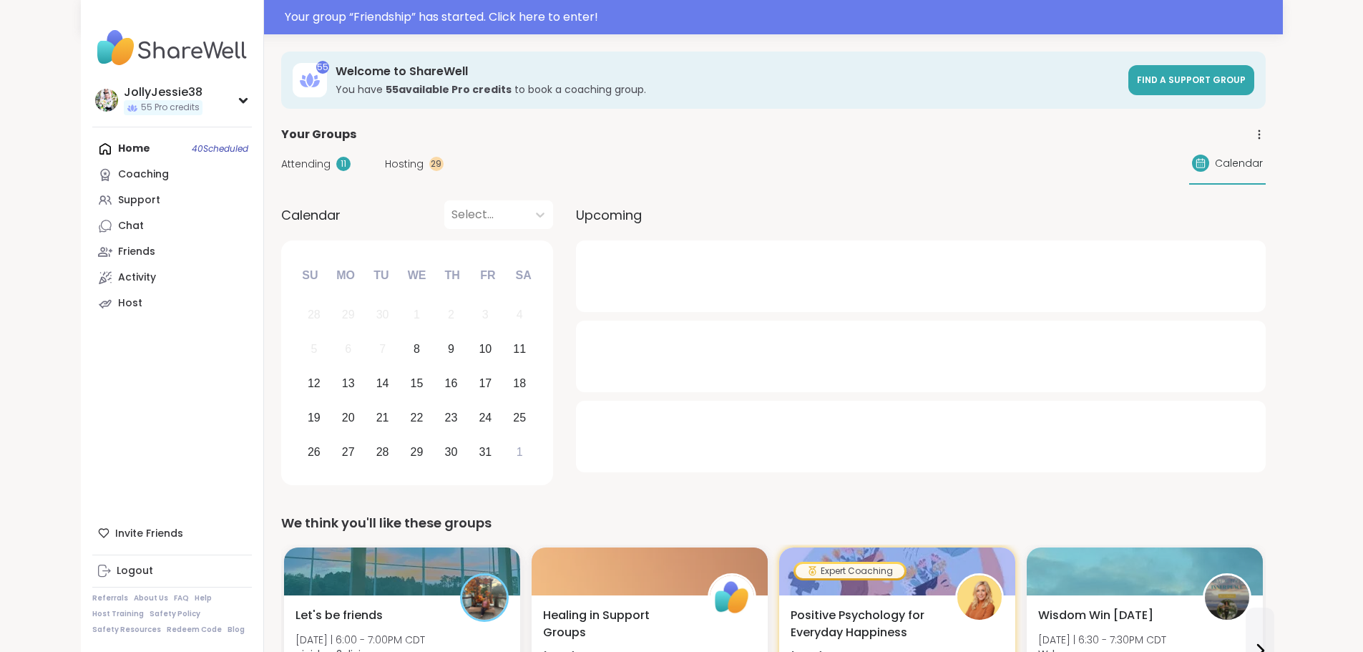
click at [301, 169] on div "Attending 11 Hosting 29" at bounding box center [362, 164] width 162 height 15
click at [385, 169] on span "Hosting" at bounding box center [404, 164] width 39 height 15
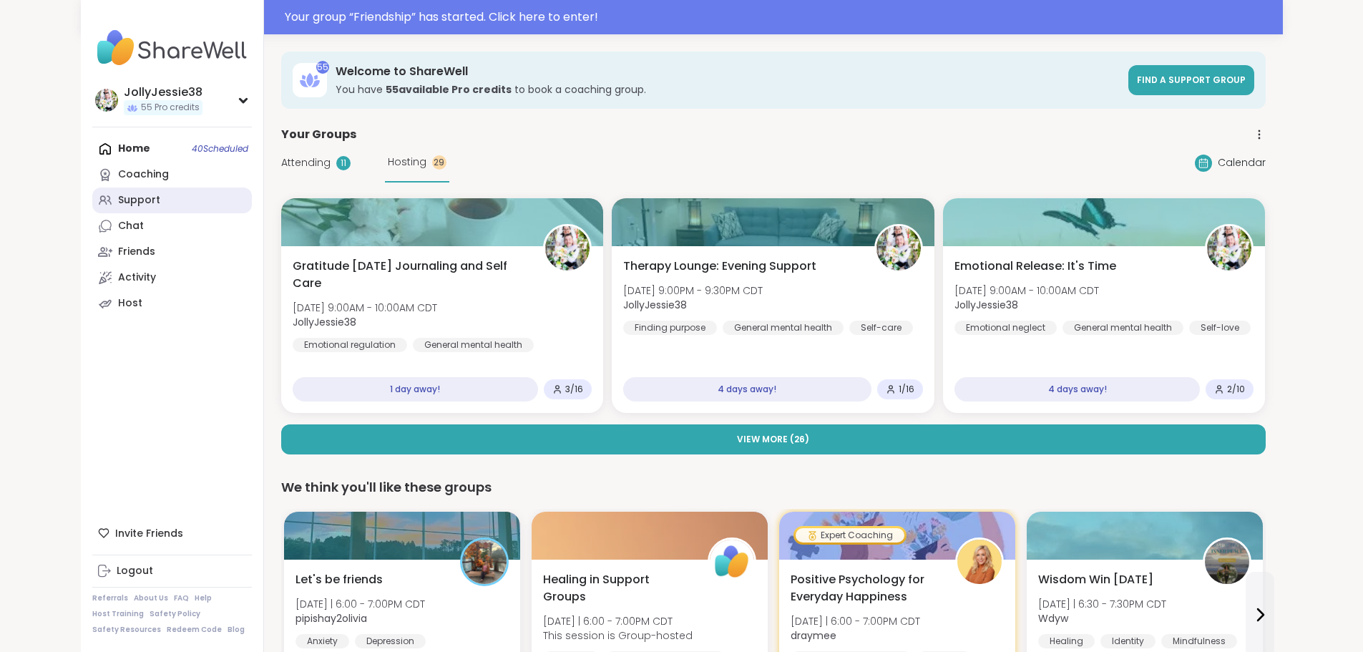
click at [92, 189] on link "Support" at bounding box center [172, 200] width 160 height 26
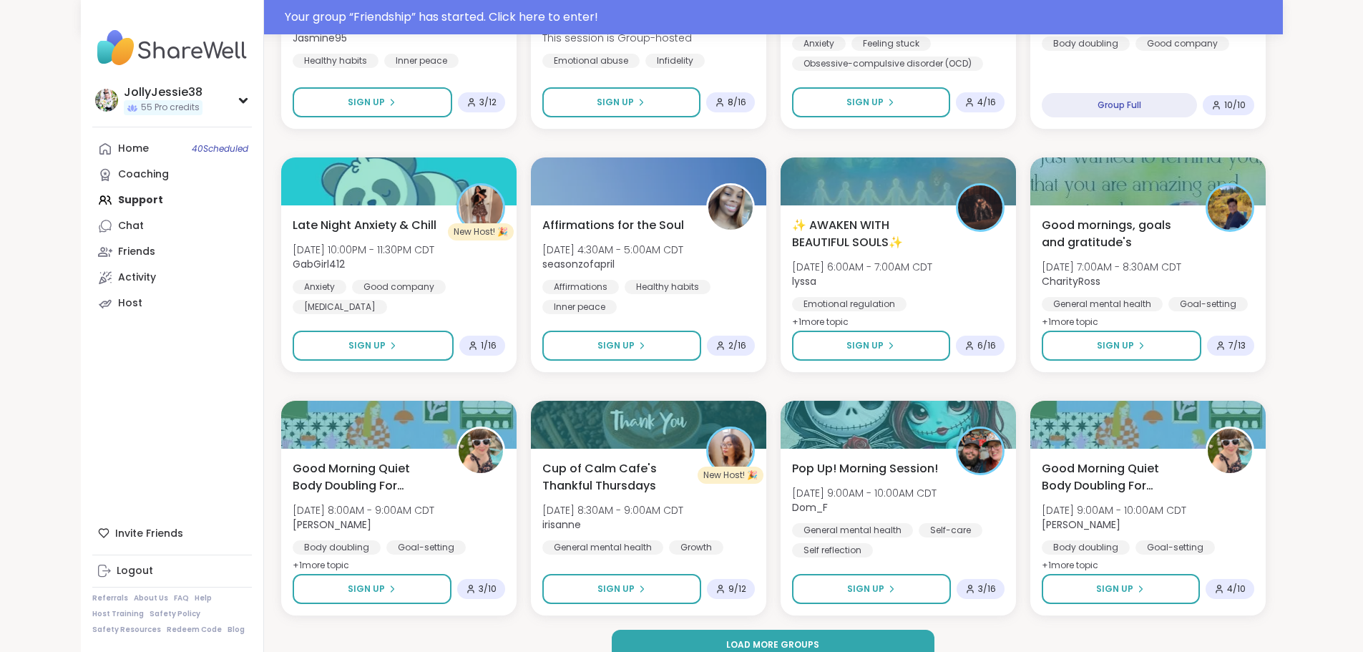
scroll to position [1860, 0]
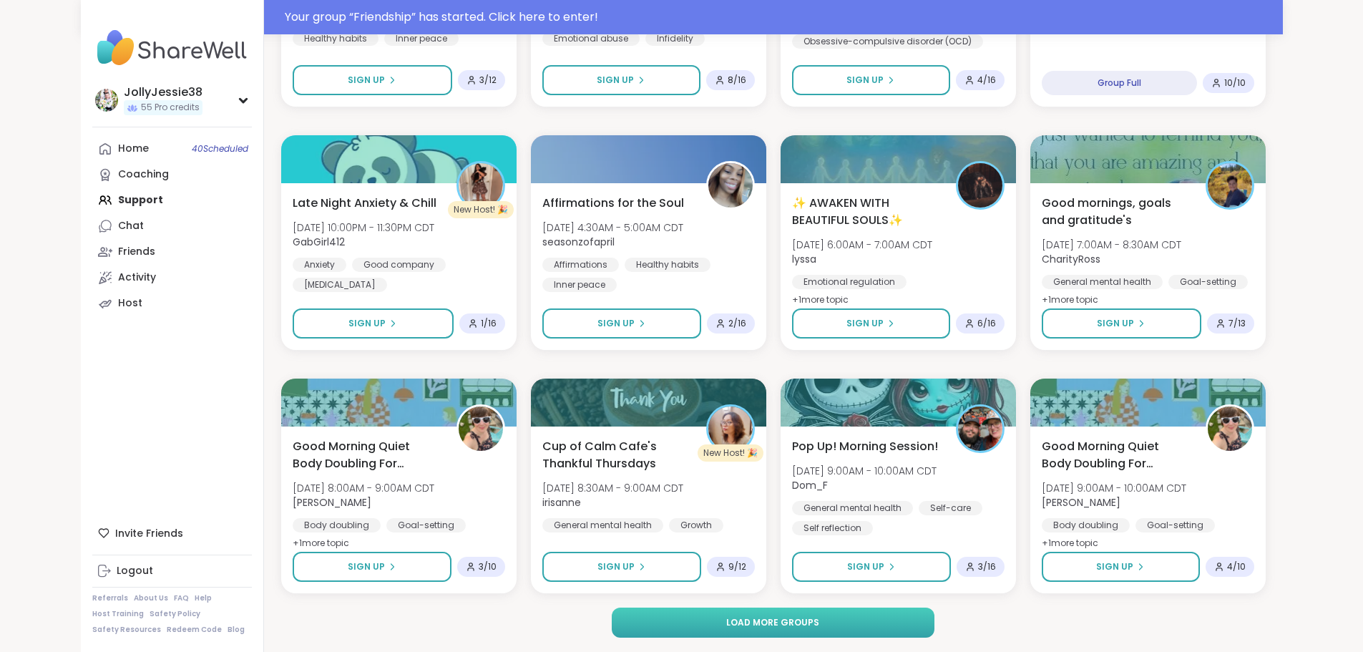
click at [879, 631] on button "Load more groups" at bounding box center [773, 622] width 323 height 30
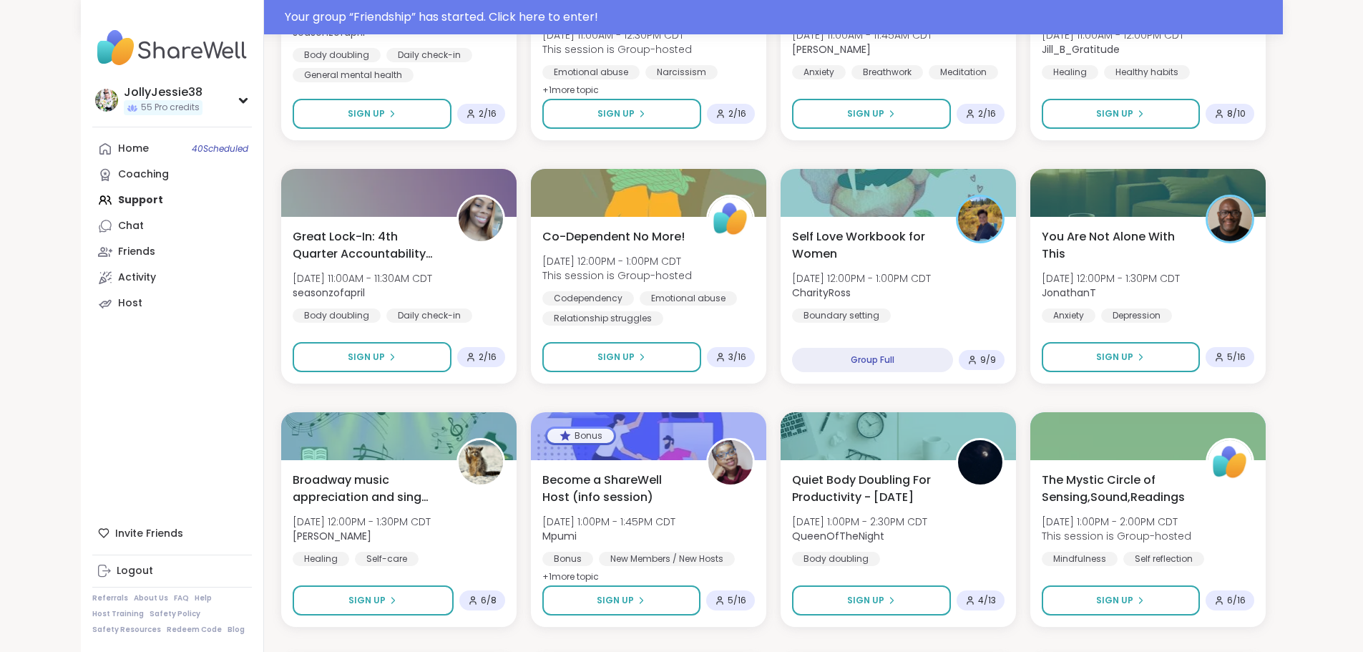
scroll to position [2561, 0]
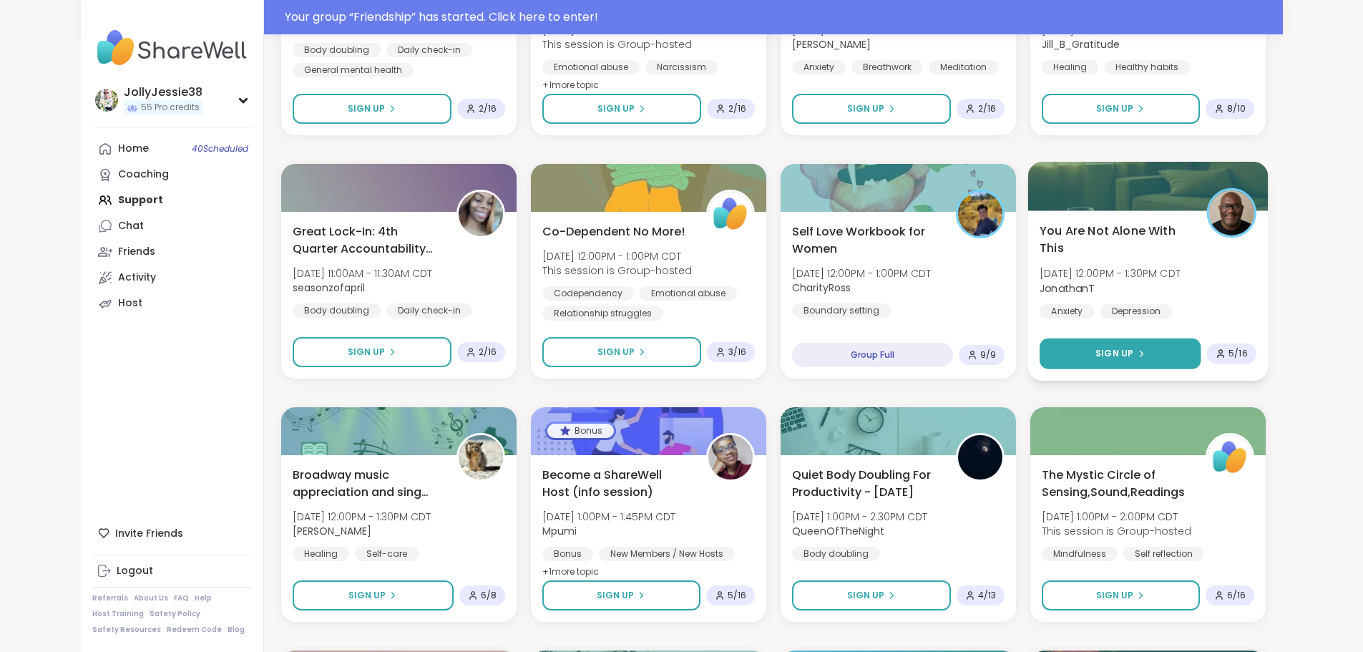
click at [1178, 344] on button "Sign Up" at bounding box center [1119, 353] width 161 height 31
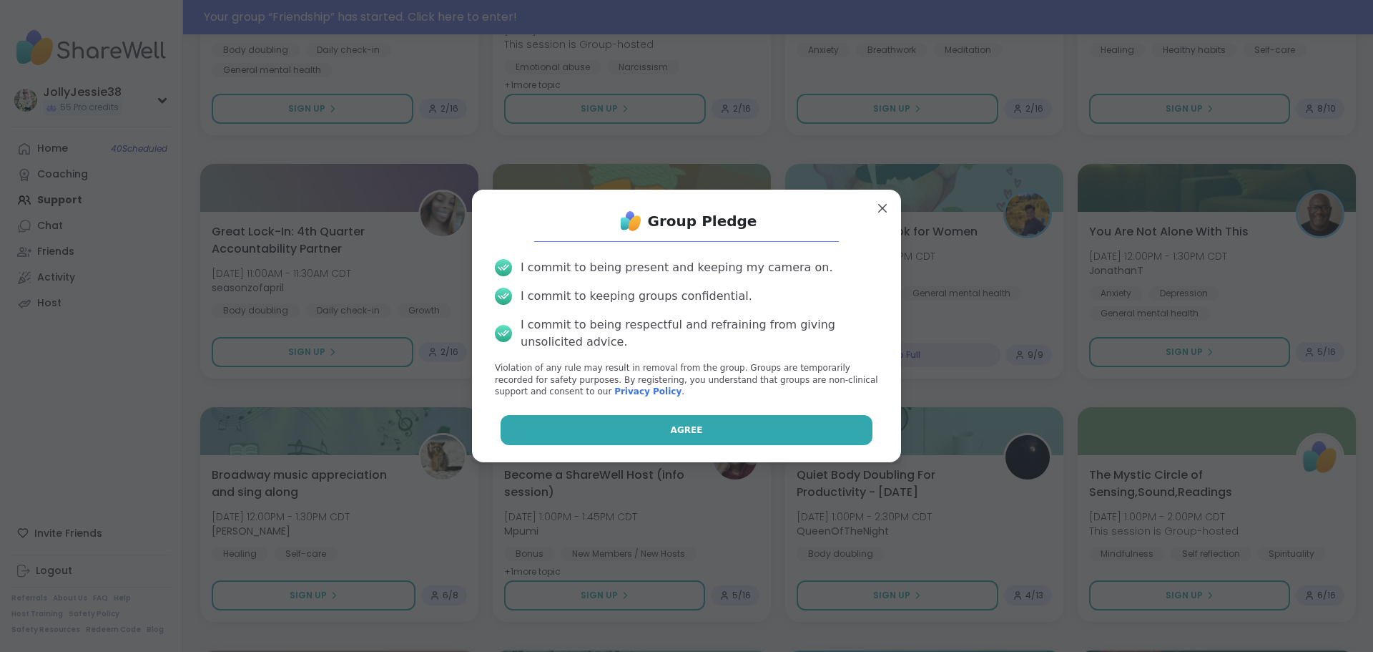
click at [807, 436] on button "Agree" at bounding box center [687, 430] width 373 height 30
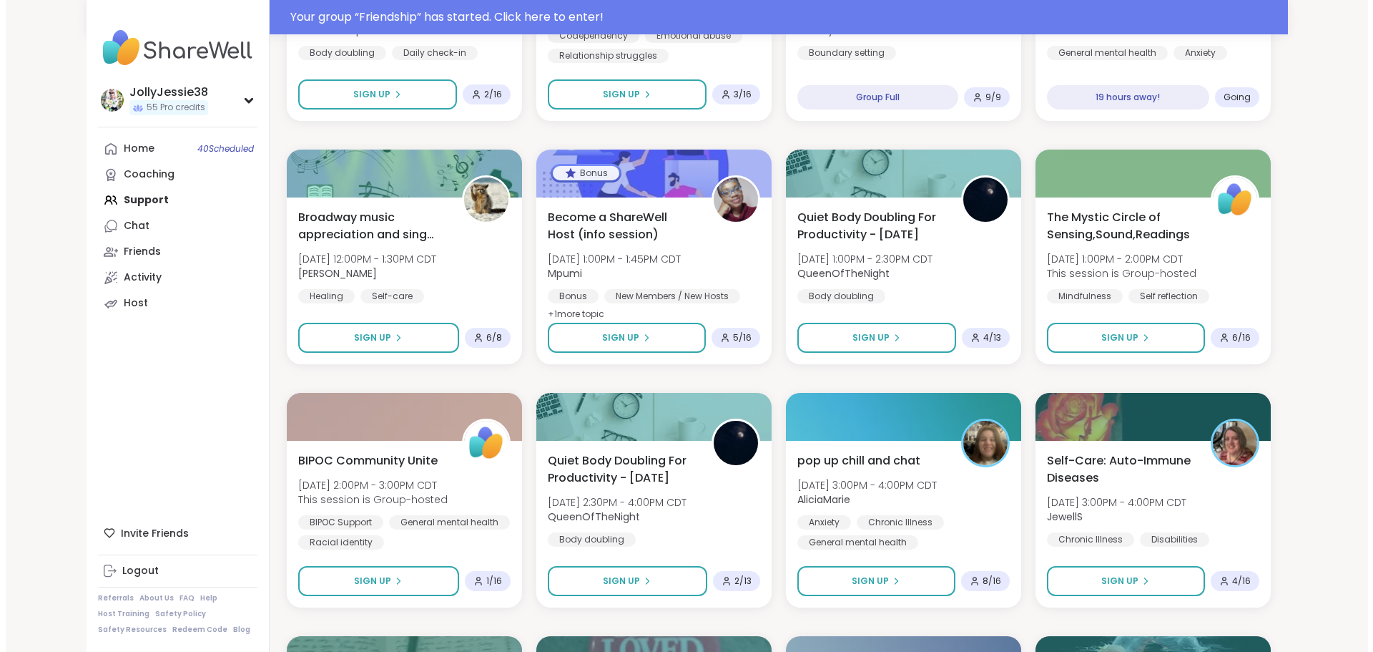
scroll to position [2829, 0]
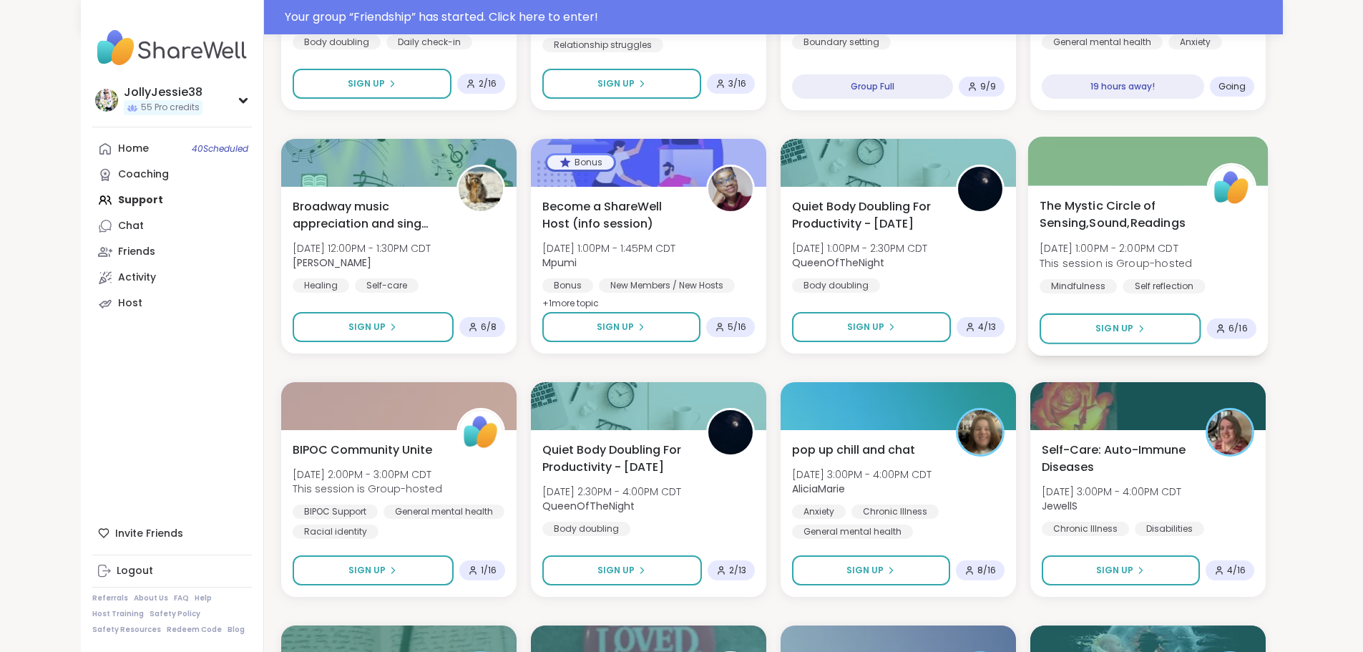
click at [1256, 245] on div "The Mystic Circle of Sensing,Sound,Readings Thu, Oct 09 | 1:00PM - 2:00PM CDT T…" at bounding box center [1147, 255] width 217 height 117
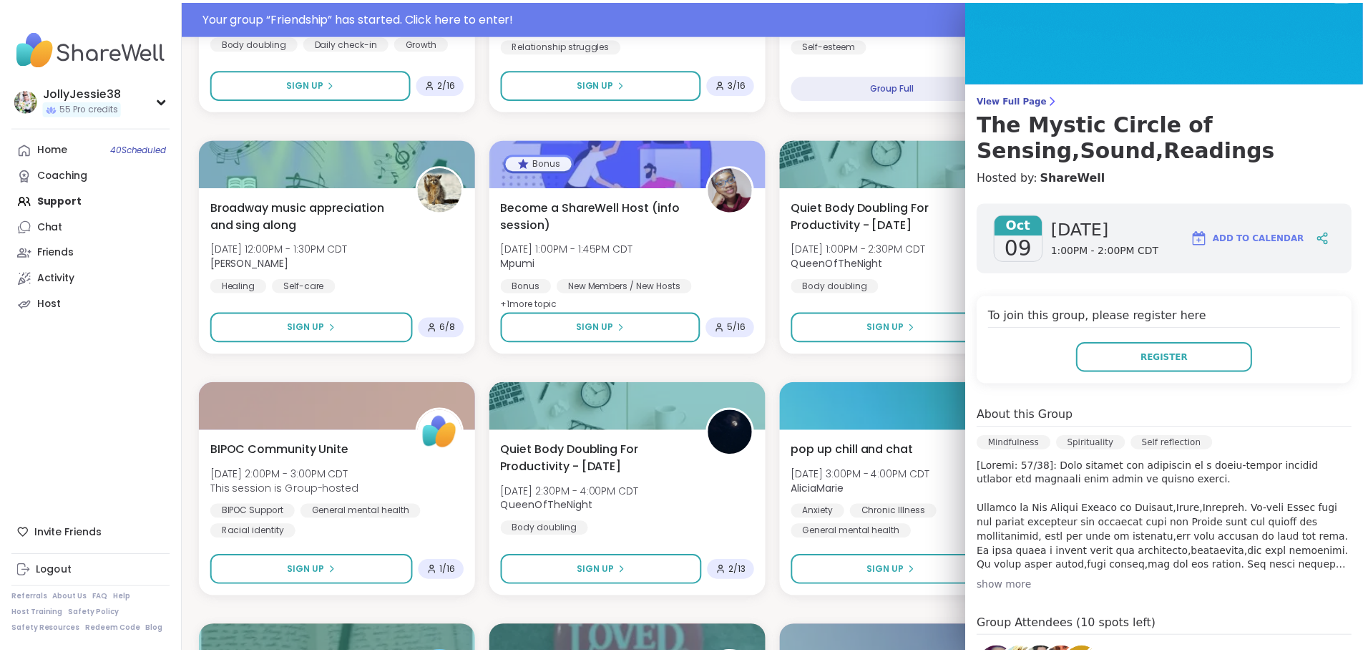
scroll to position [0, 0]
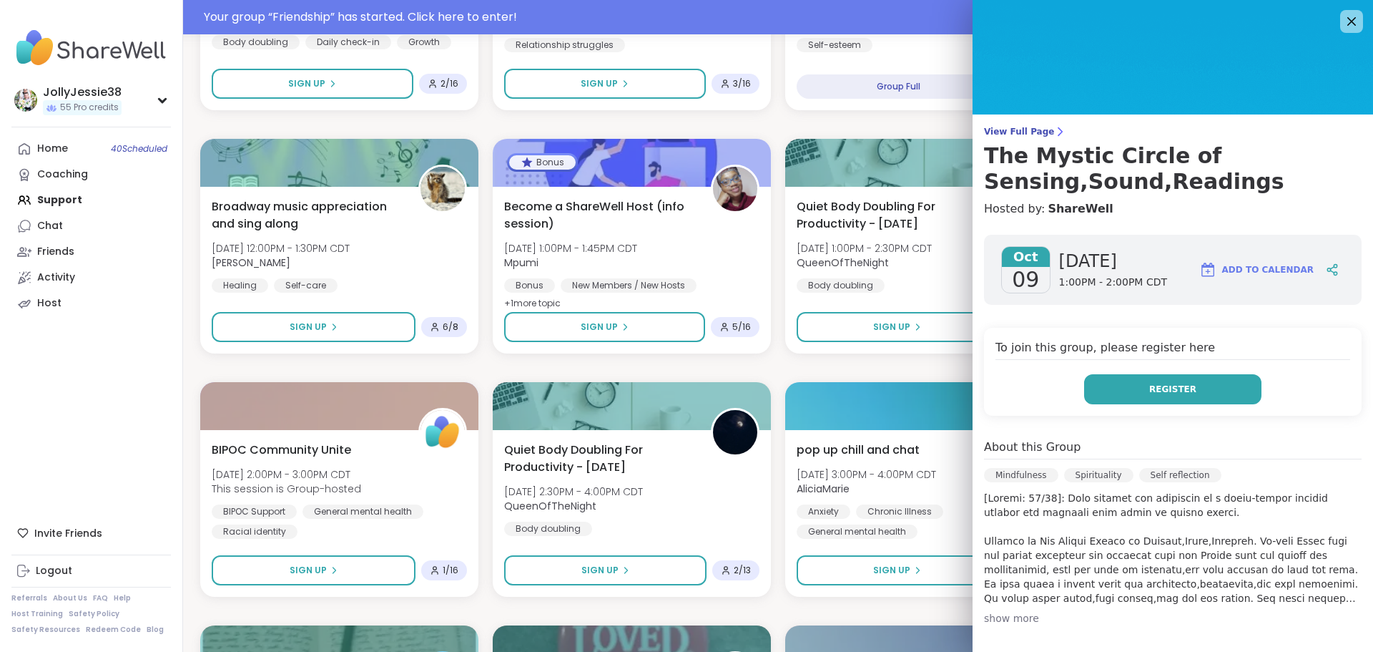
click at [1150, 383] on span "Register" at bounding box center [1172, 389] width 47 height 13
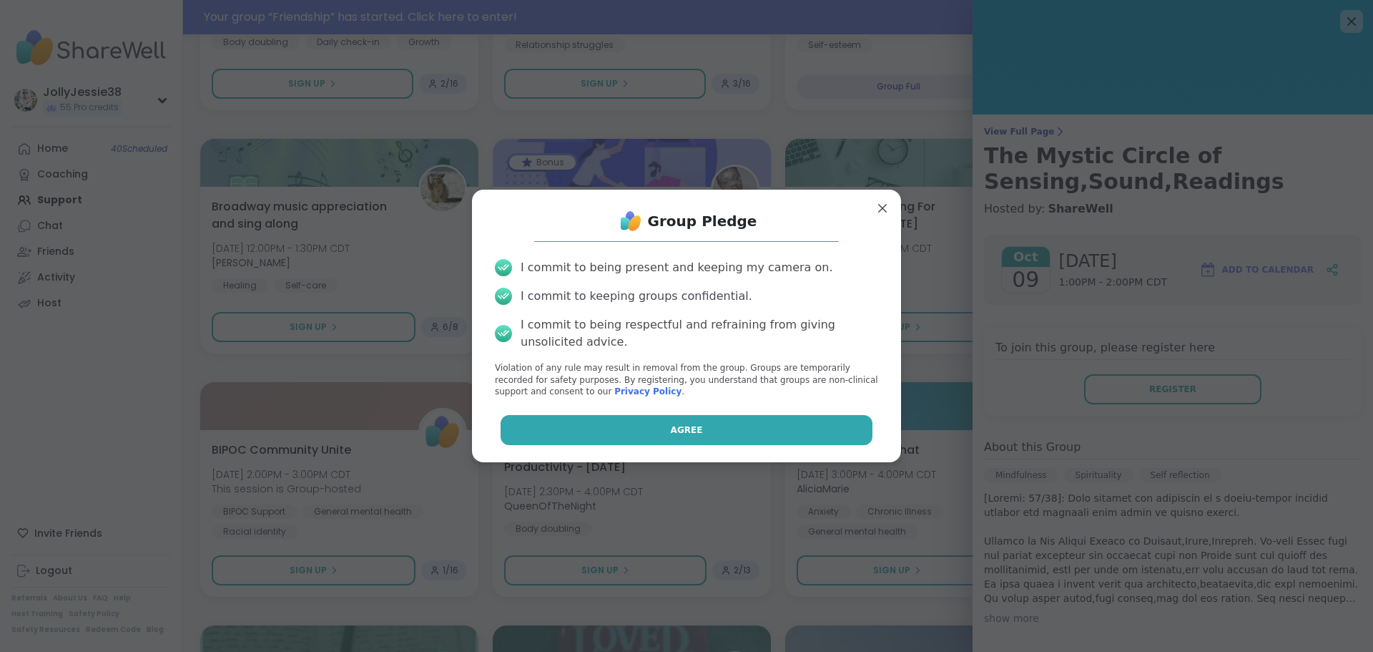
click at [818, 420] on button "Agree" at bounding box center [687, 430] width 373 height 30
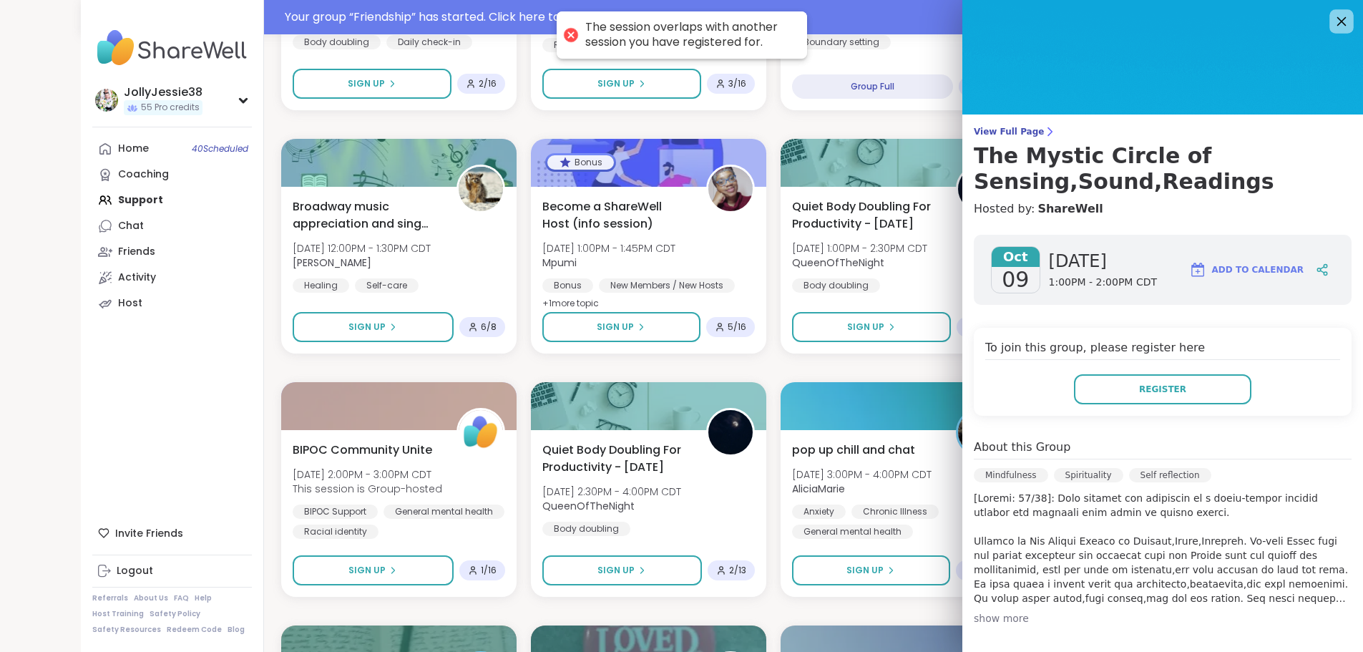
click at [1332, 18] on icon at bounding box center [1341, 21] width 18 height 18
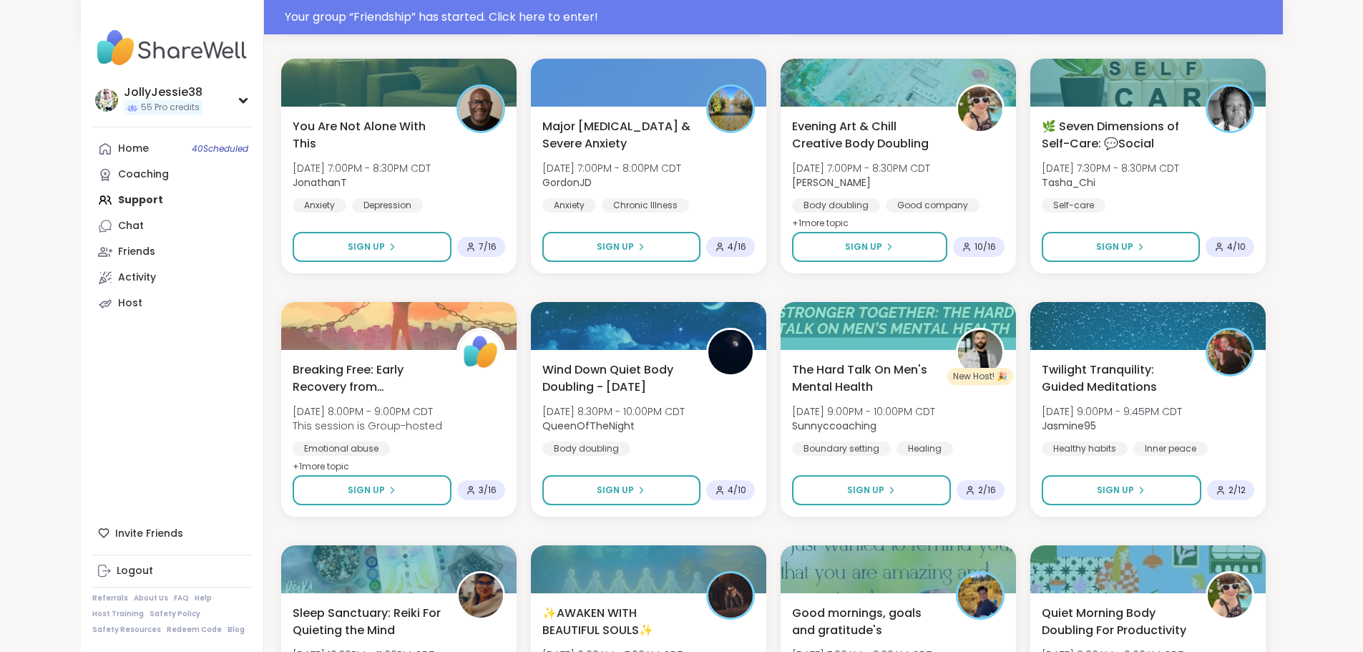
scroll to position [4048, 0]
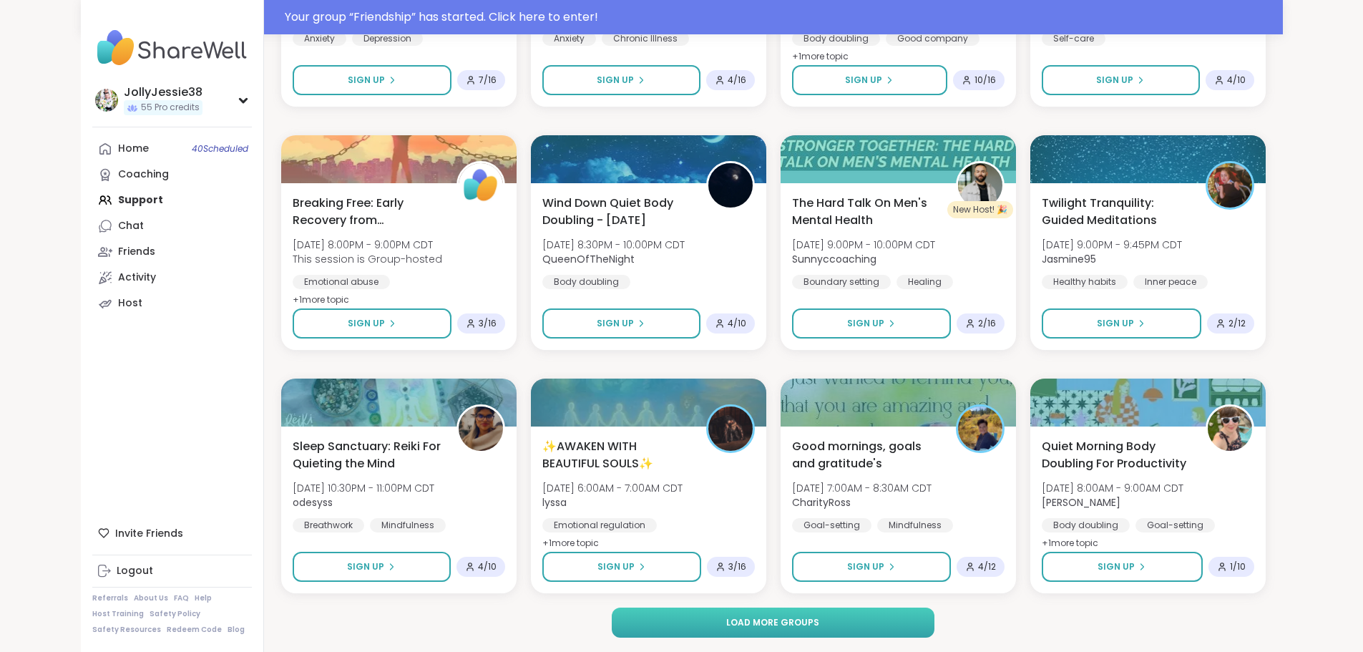
click at [901, 628] on button "Load more groups" at bounding box center [773, 622] width 323 height 30
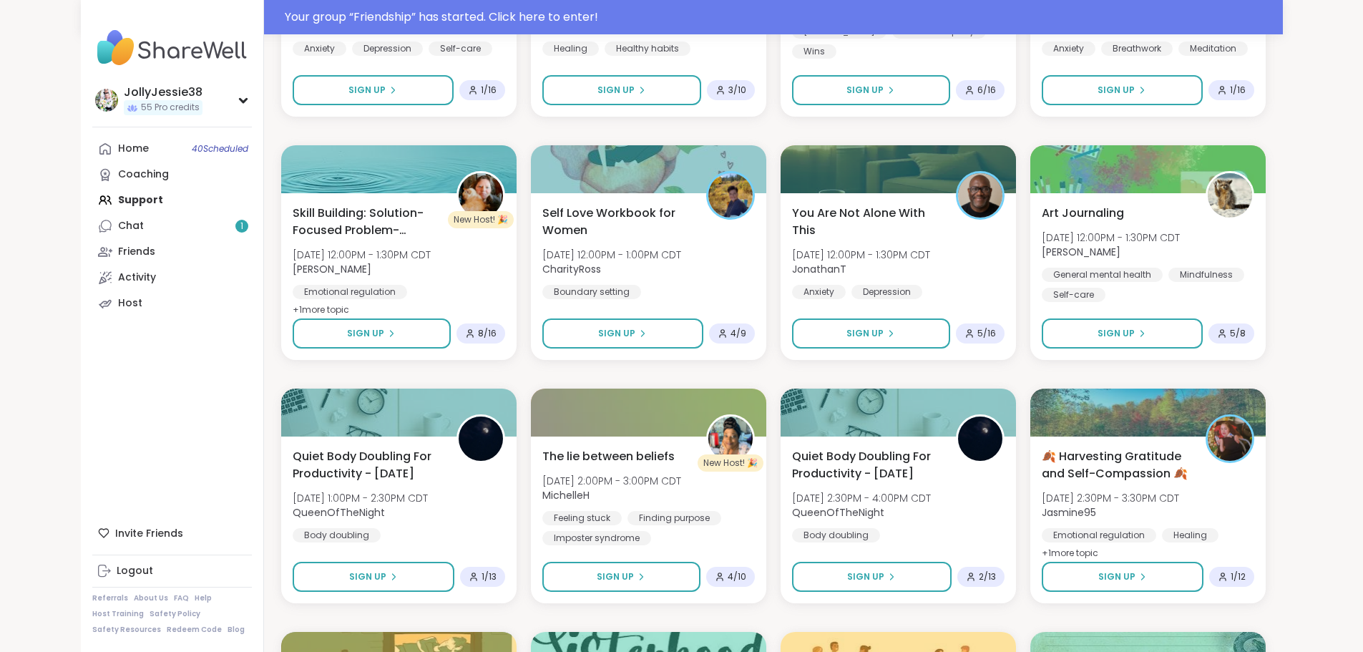
scroll to position [5262, 0]
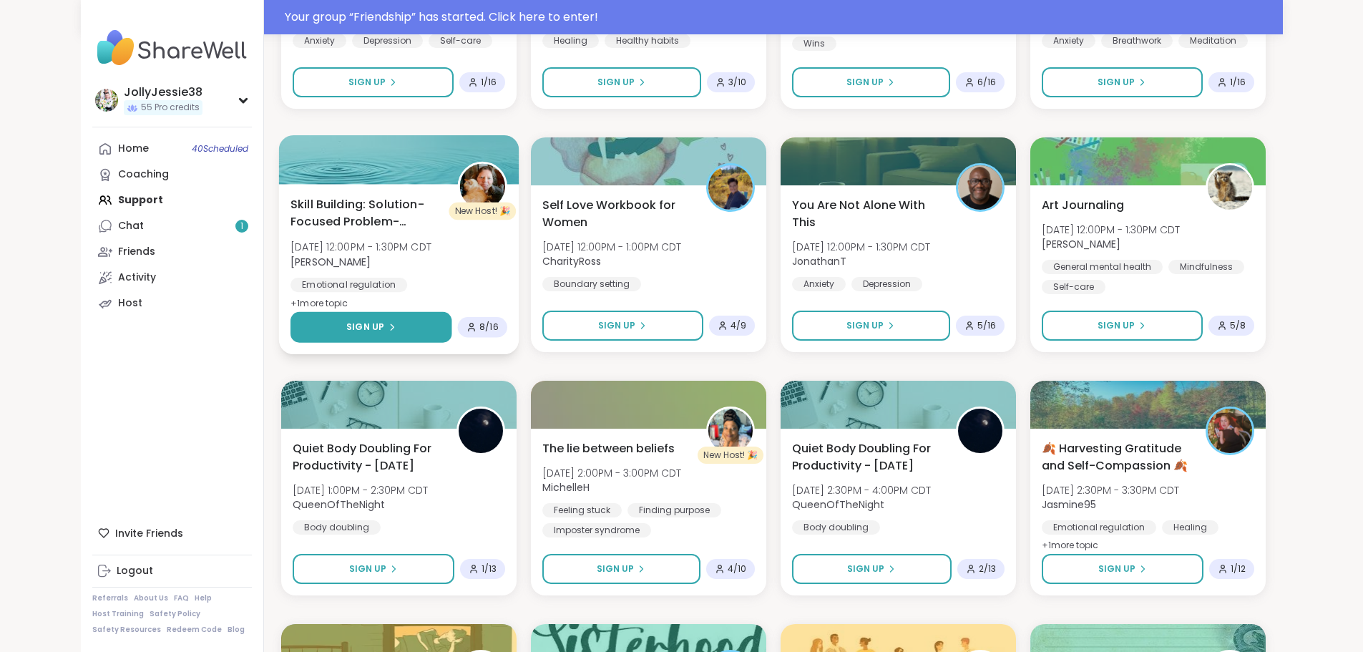
click at [300, 317] on button "Sign Up" at bounding box center [370, 327] width 161 height 31
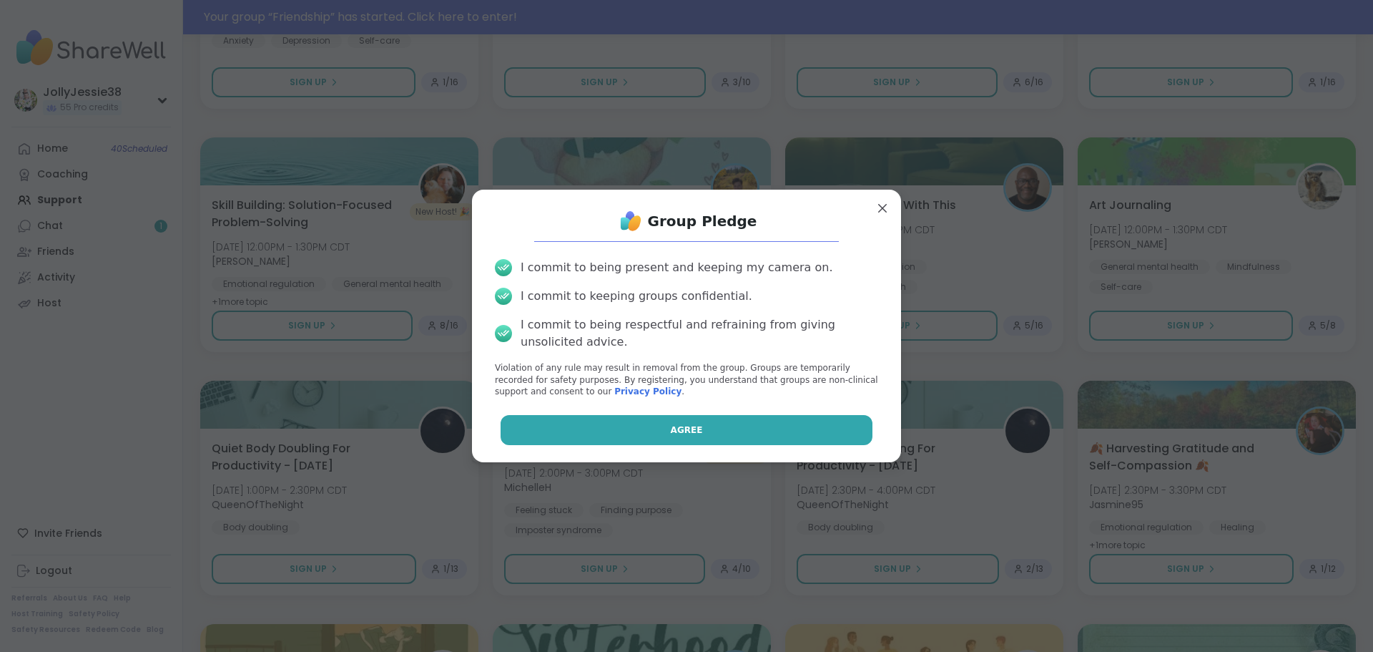
click at [704, 422] on button "Agree" at bounding box center [687, 430] width 373 height 30
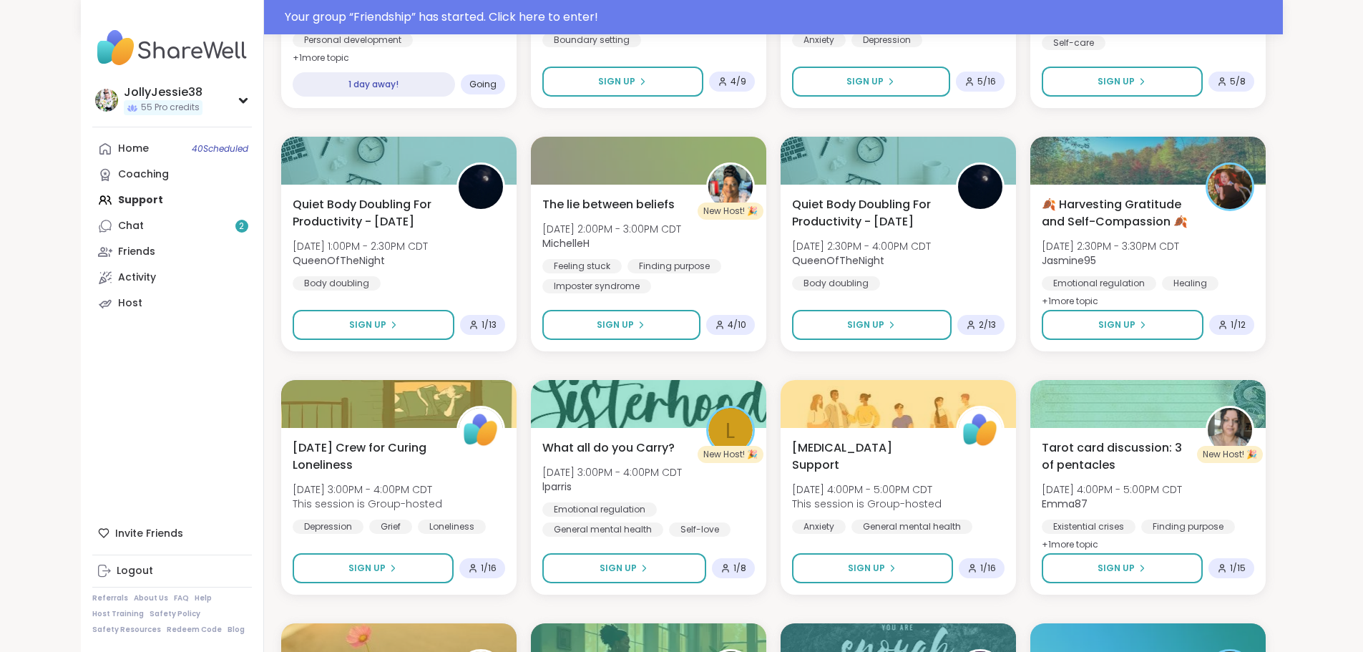
scroll to position [5514, 0]
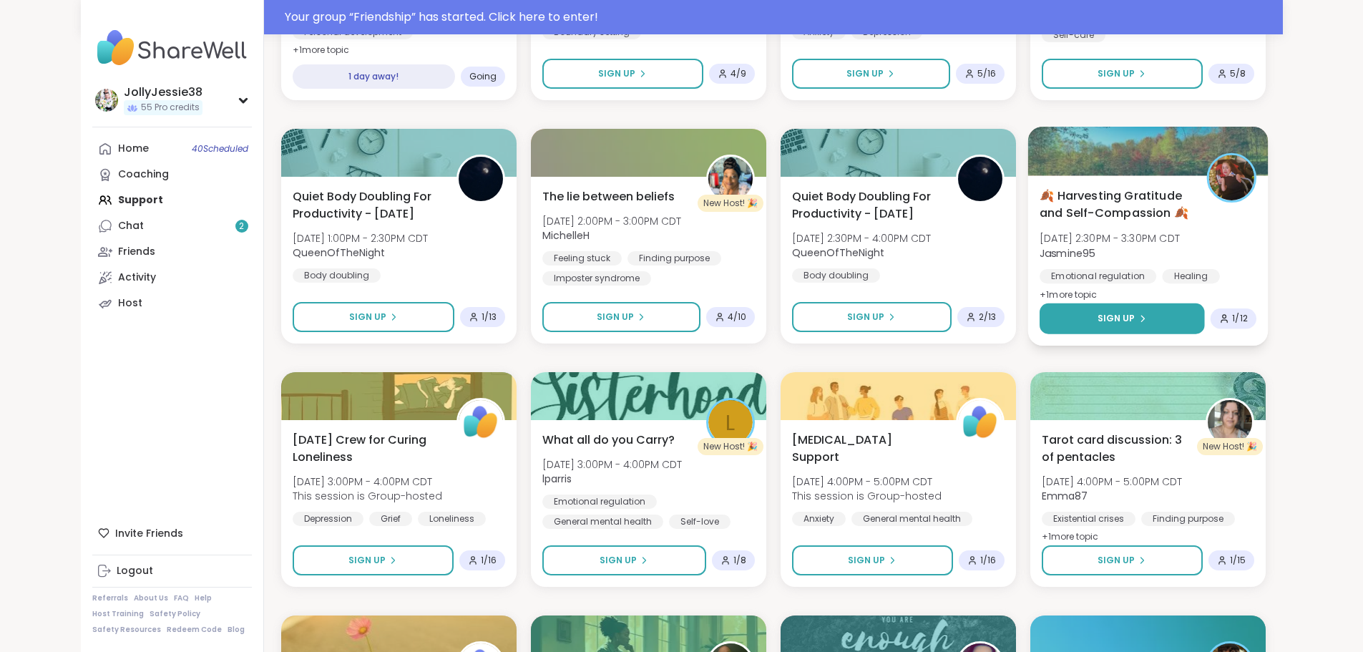
click at [1205, 319] on button "Sign Up" at bounding box center [1121, 318] width 165 height 31
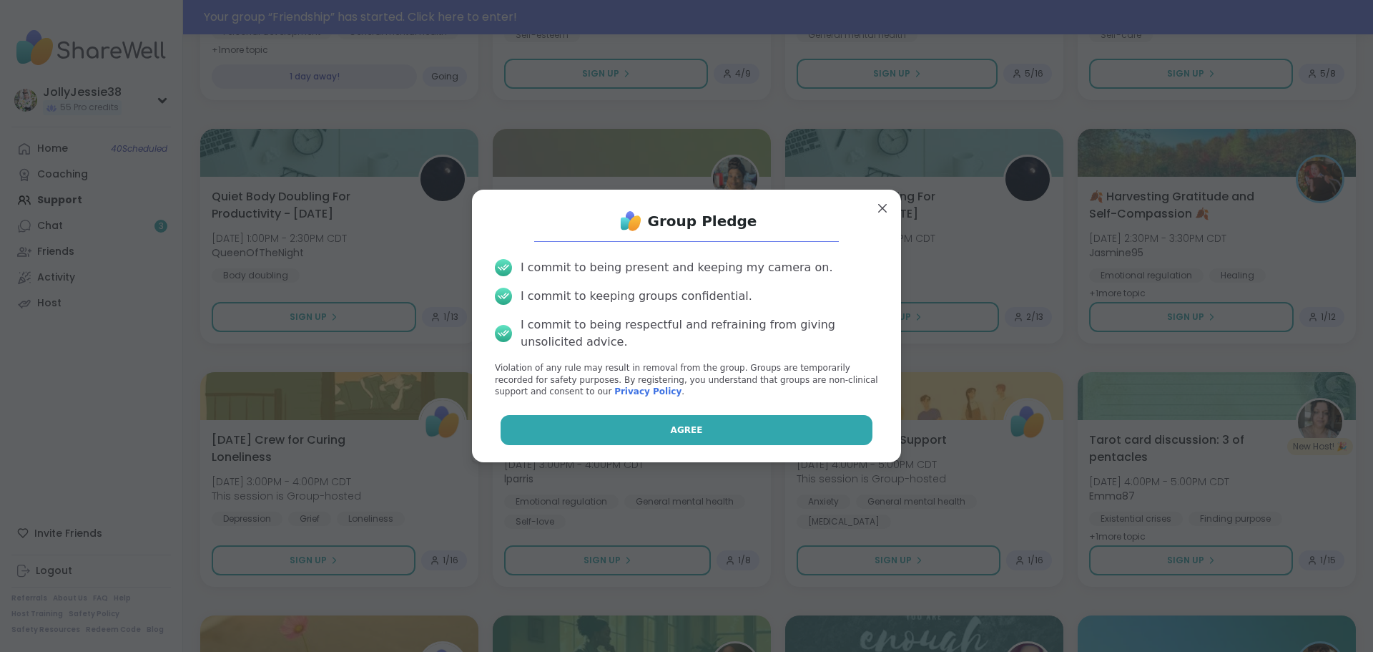
click at [824, 421] on button "Agree" at bounding box center [687, 430] width 373 height 30
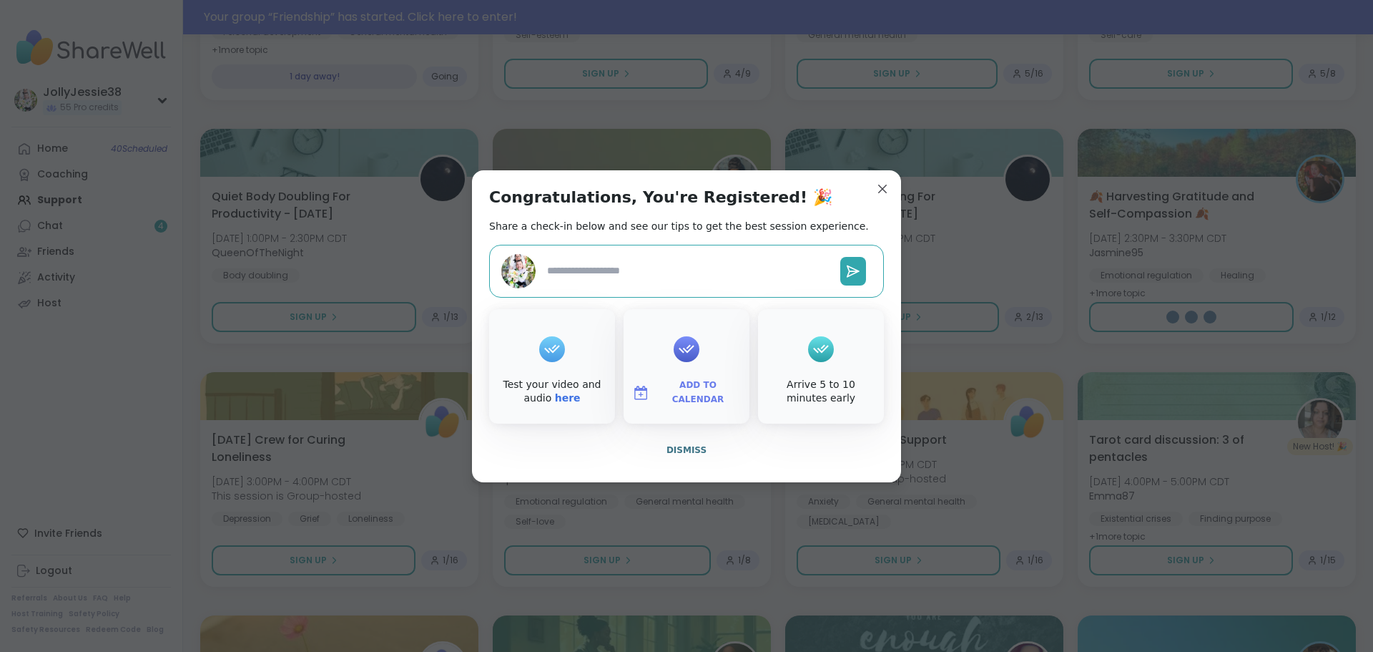
type textarea "*"
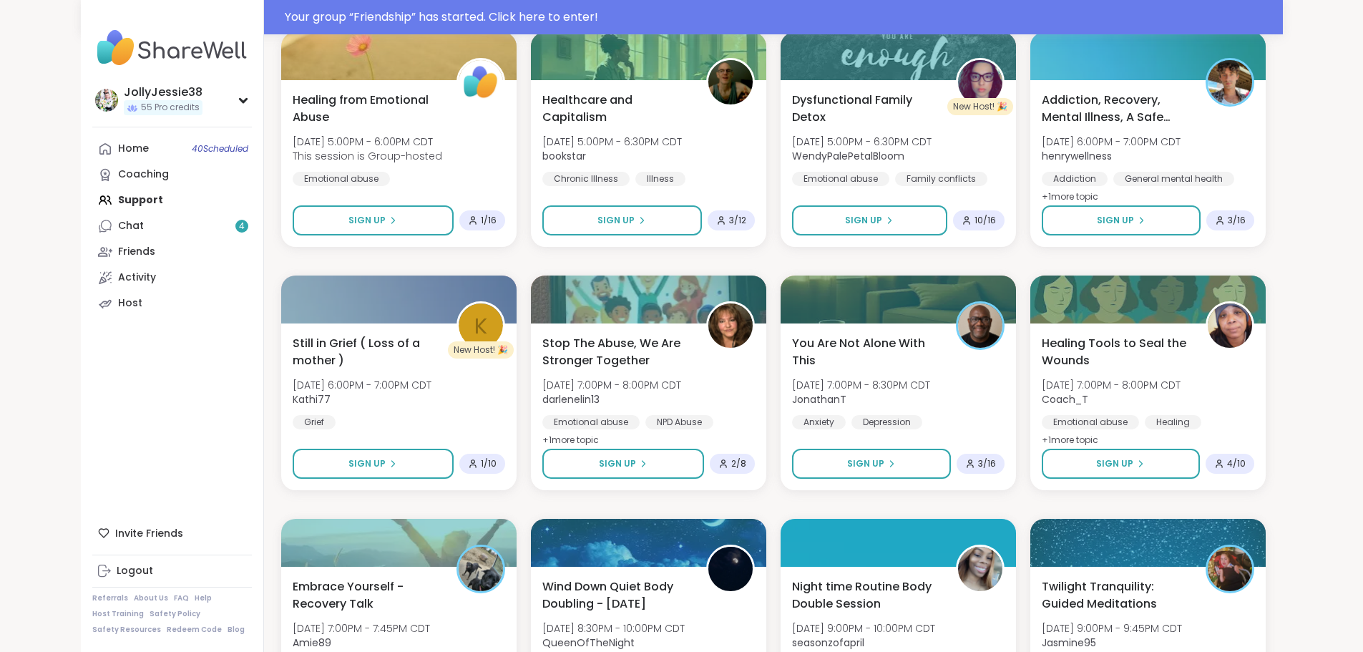
scroll to position [6237, 0]
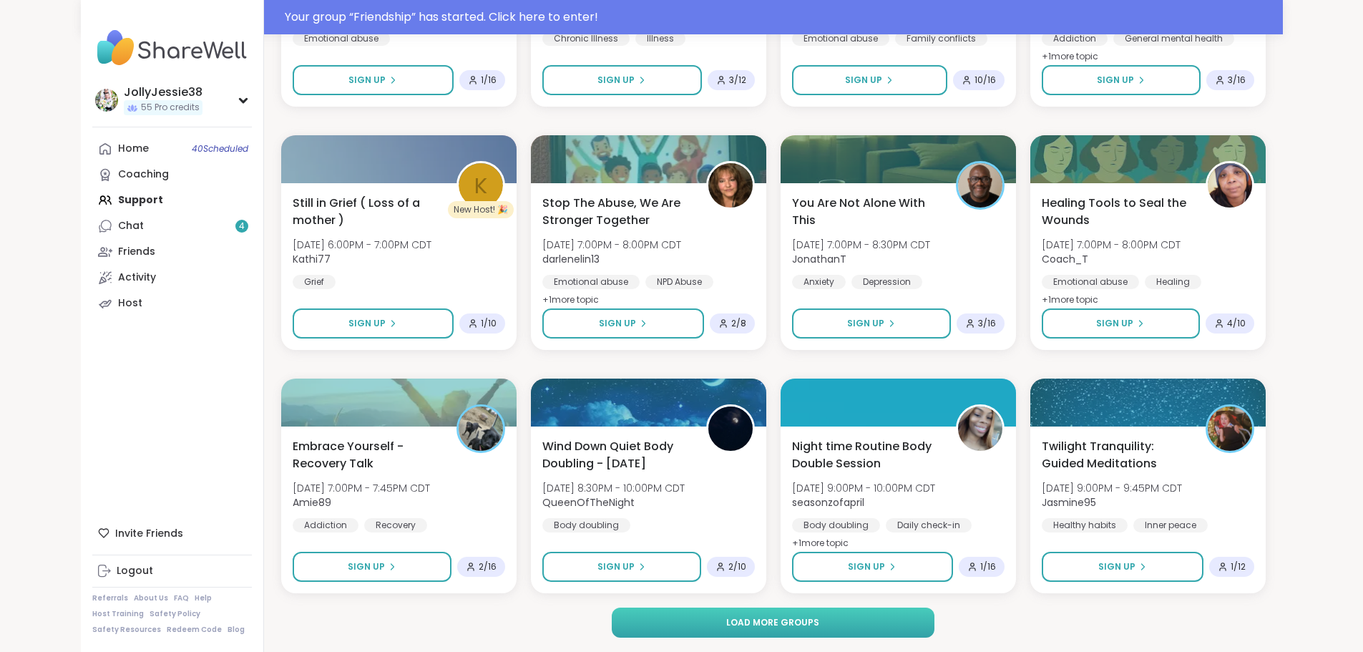
click at [914, 629] on button "Load more groups" at bounding box center [773, 622] width 323 height 30
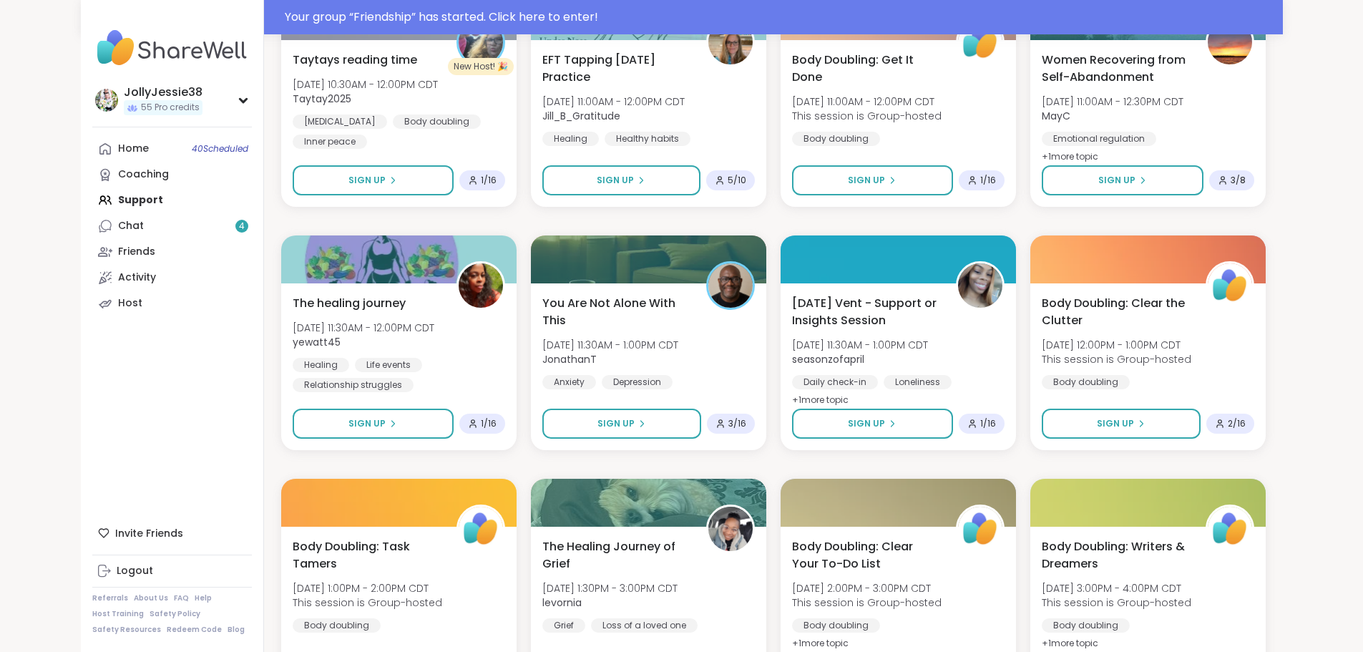
scroll to position [7860, 0]
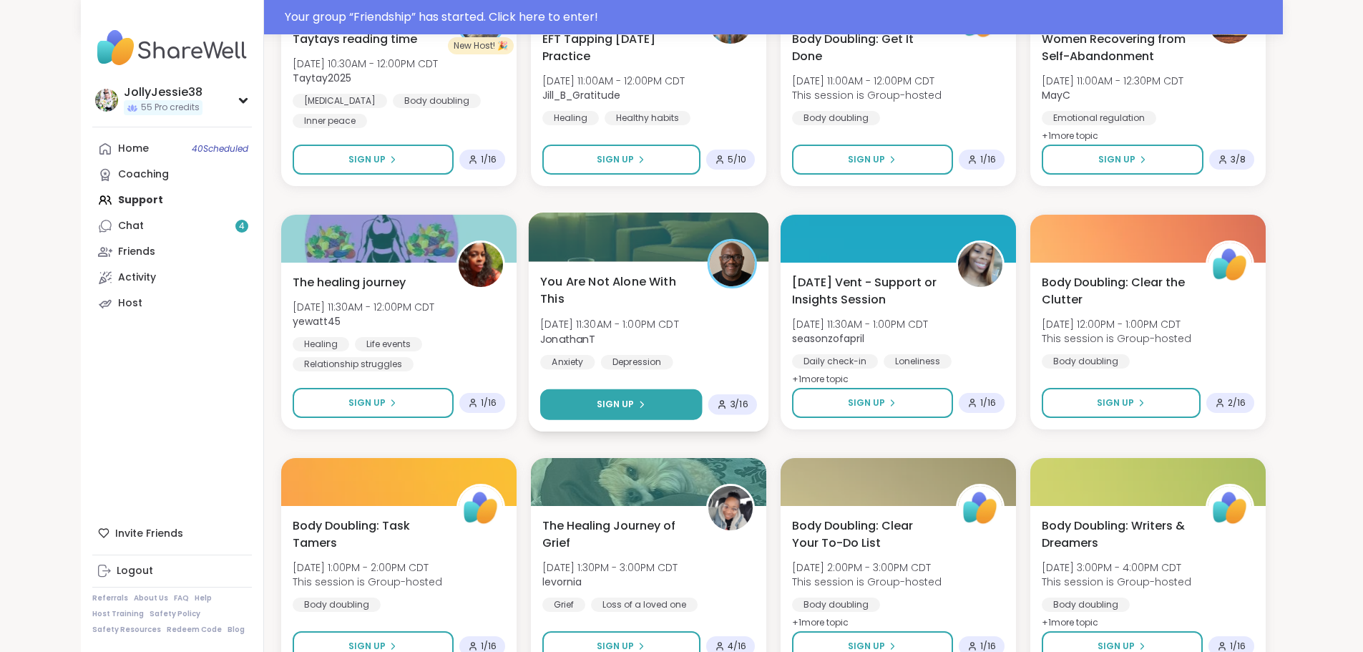
click at [613, 389] on button "Sign Up" at bounding box center [621, 404] width 162 height 31
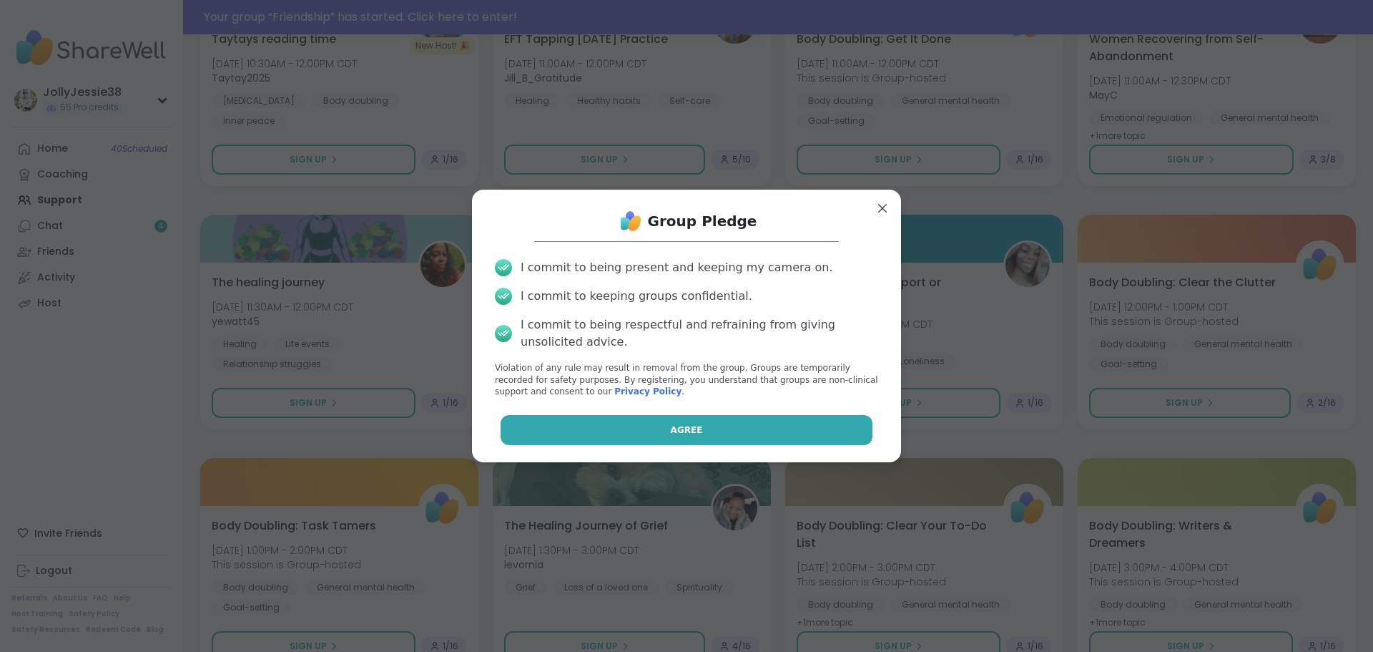
click at [746, 436] on button "Agree" at bounding box center [687, 430] width 373 height 30
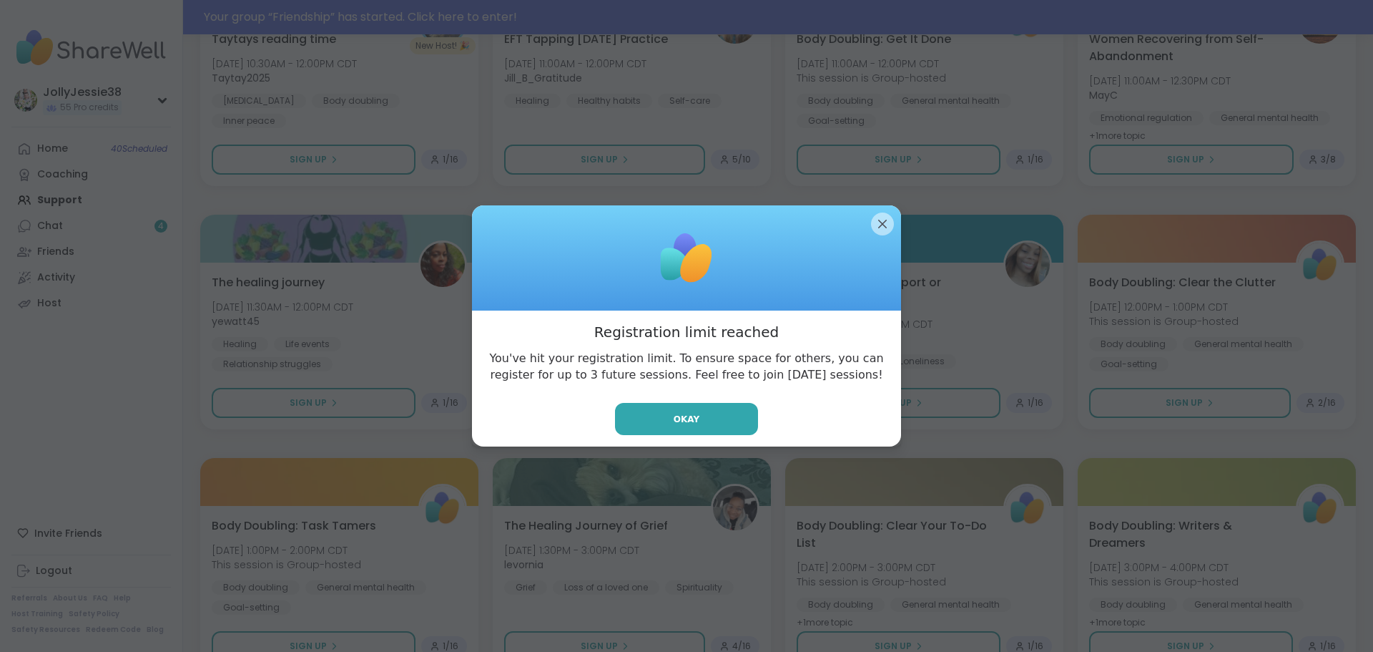
click at [889, 221] on div at bounding box center [686, 258] width 429 height 106
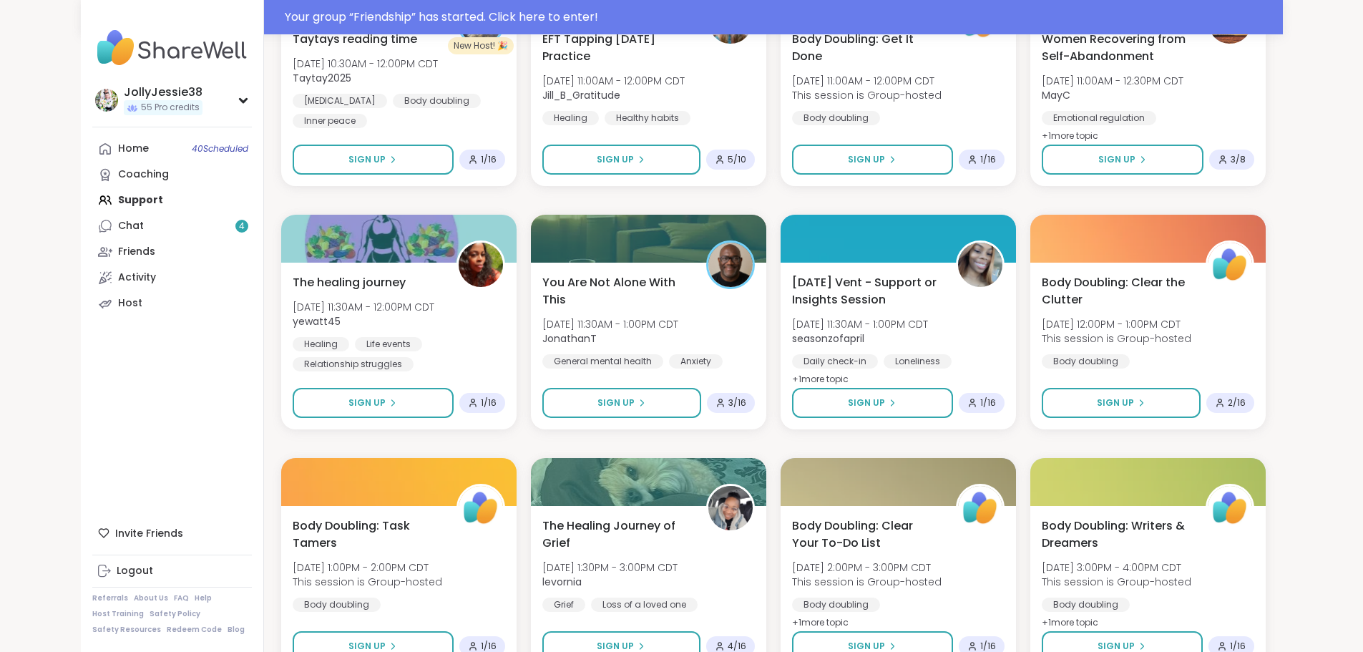
drag, startPoint x: 79, startPoint y: 223, endPoint x: 103, endPoint y: 192, distance: 39.2
click at [92, 223] on link "Chat 4" at bounding box center [172, 226] width 160 height 26
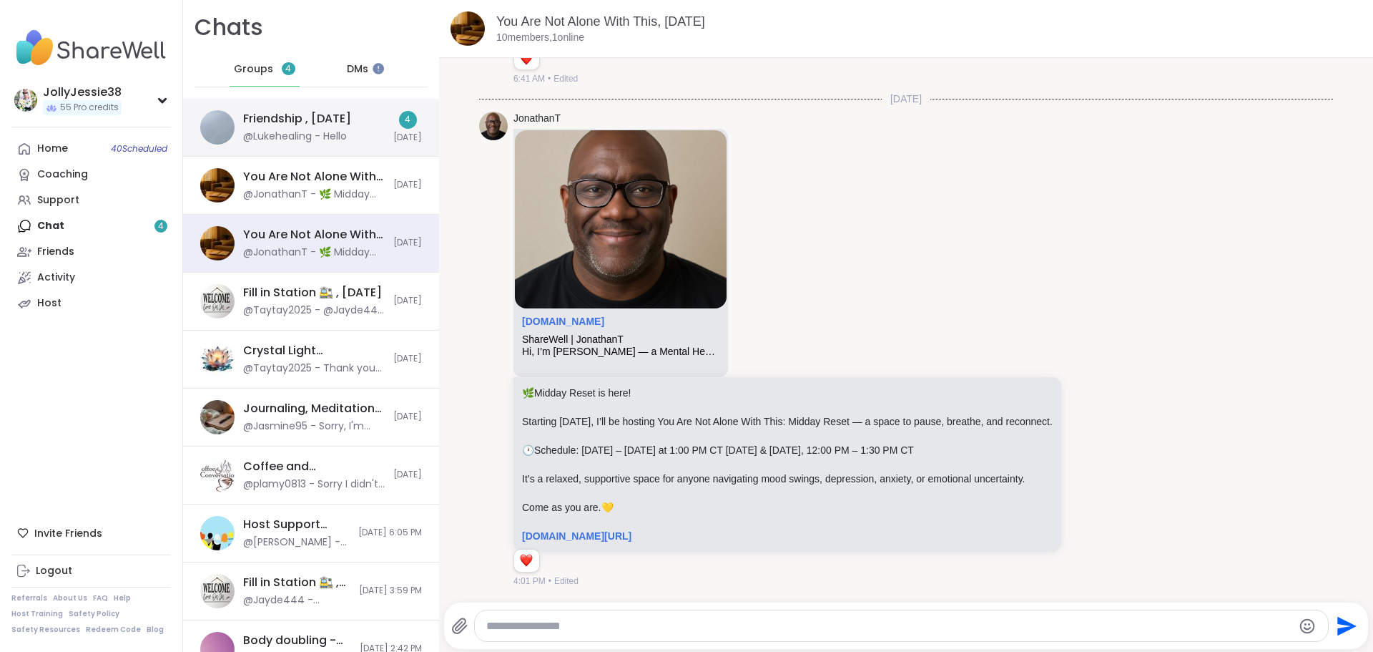
click at [323, 117] on div "Friendship , [DATE]" at bounding box center [297, 119] width 108 height 16
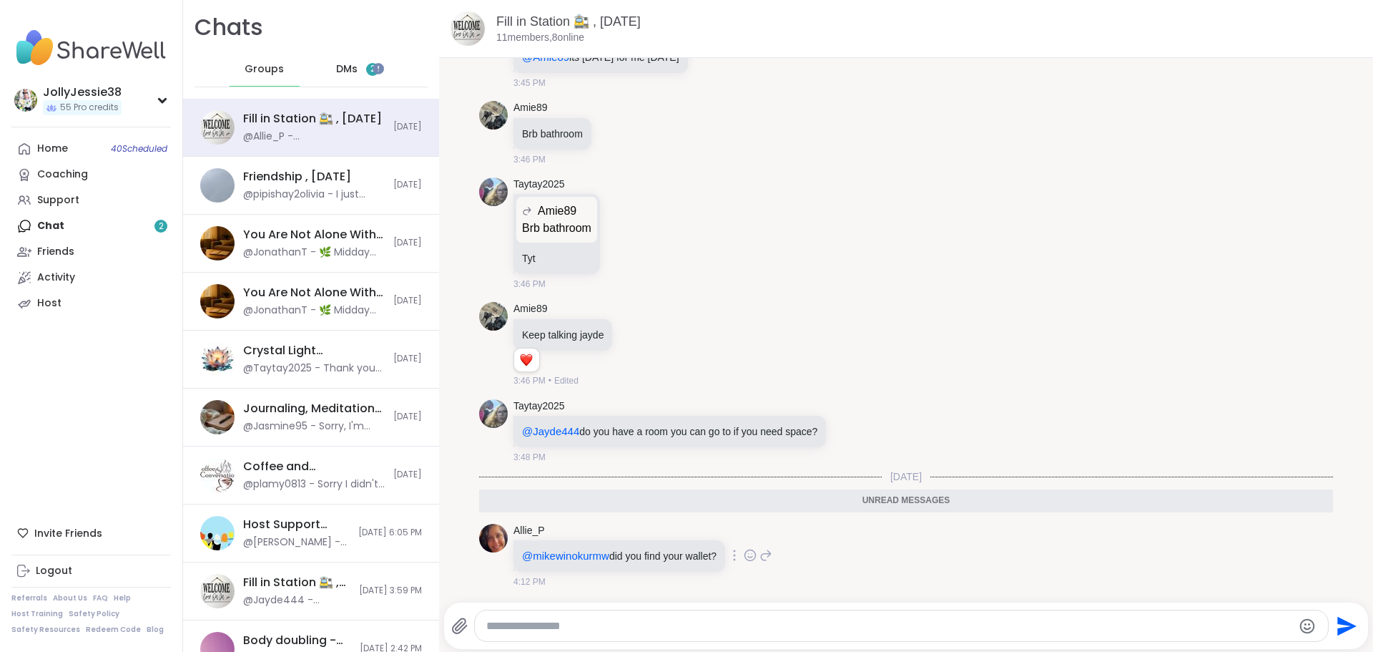
click at [772, 557] on icon at bounding box center [766, 554] width 13 height 17
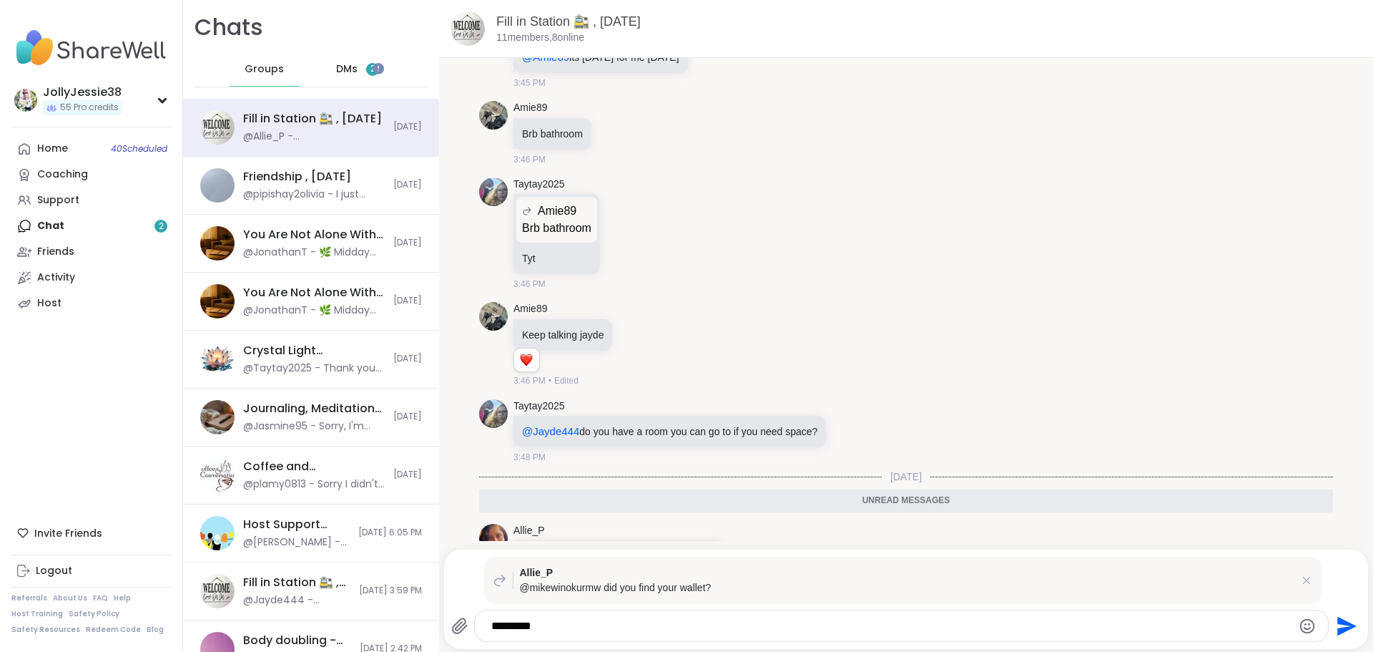
type textarea "**********"
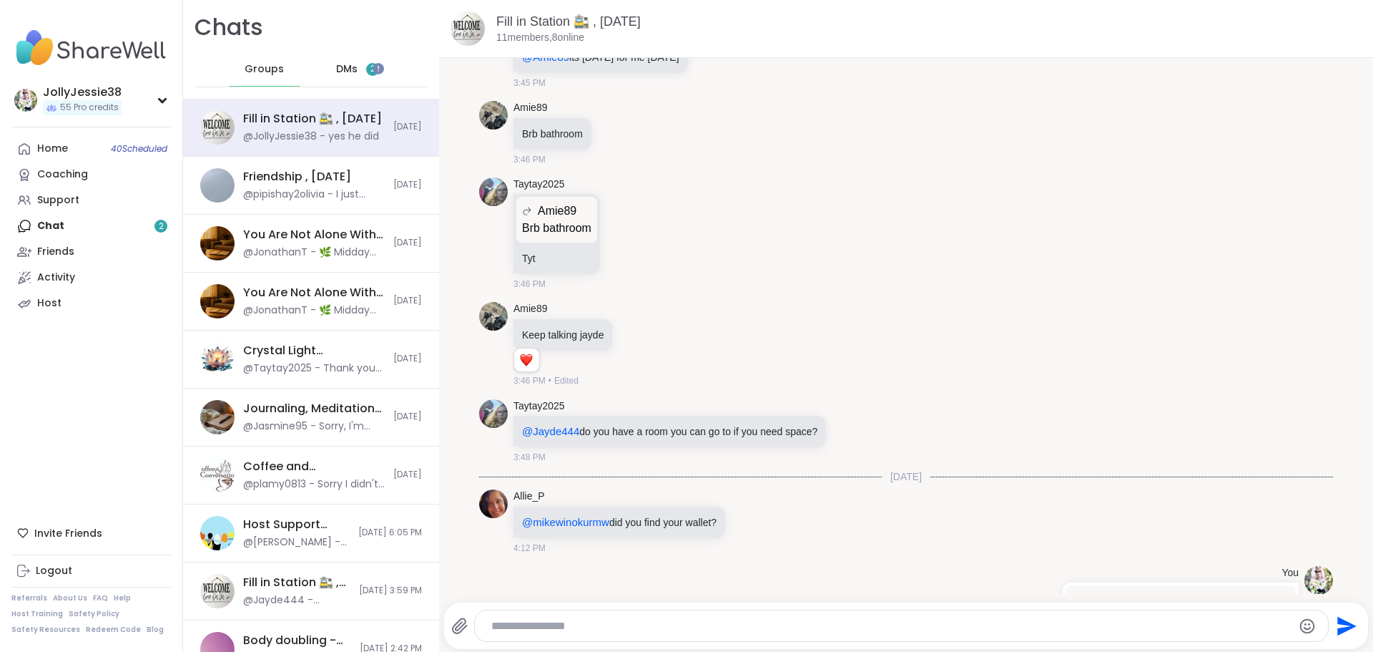
scroll to position [4937, 0]
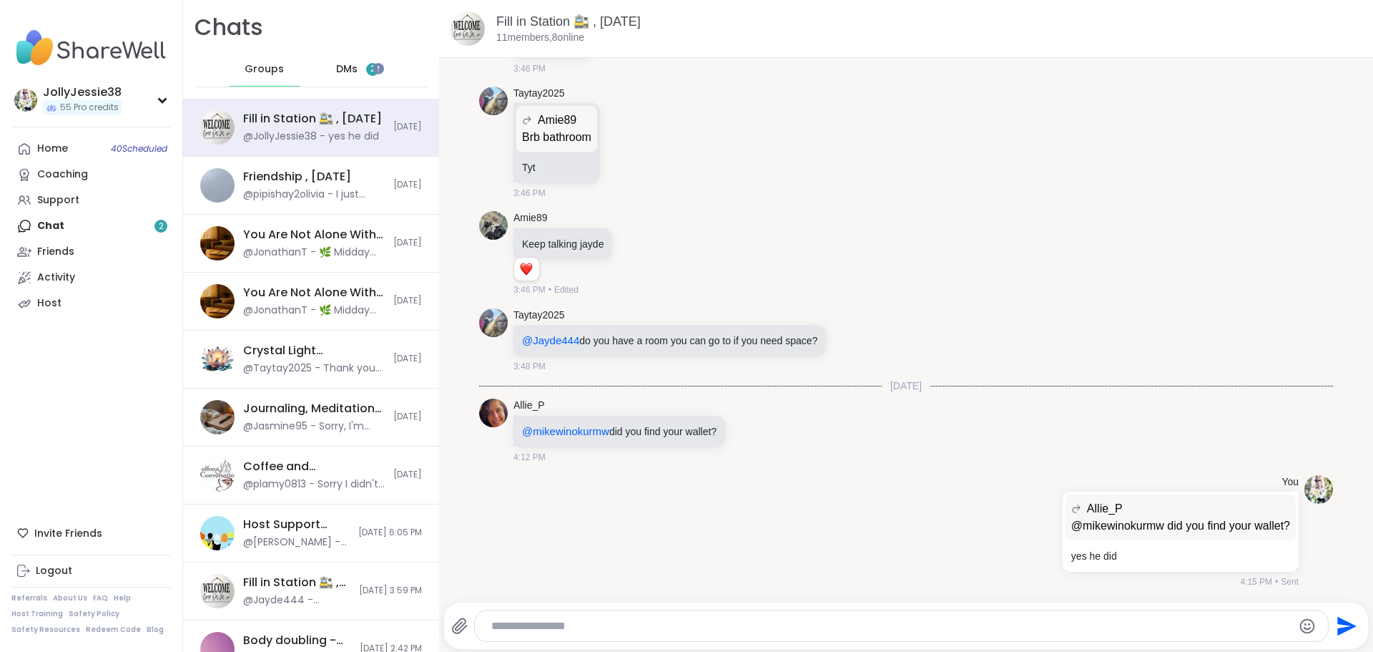
click at [340, 65] on span "DMs" at bounding box center [346, 69] width 21 height 14
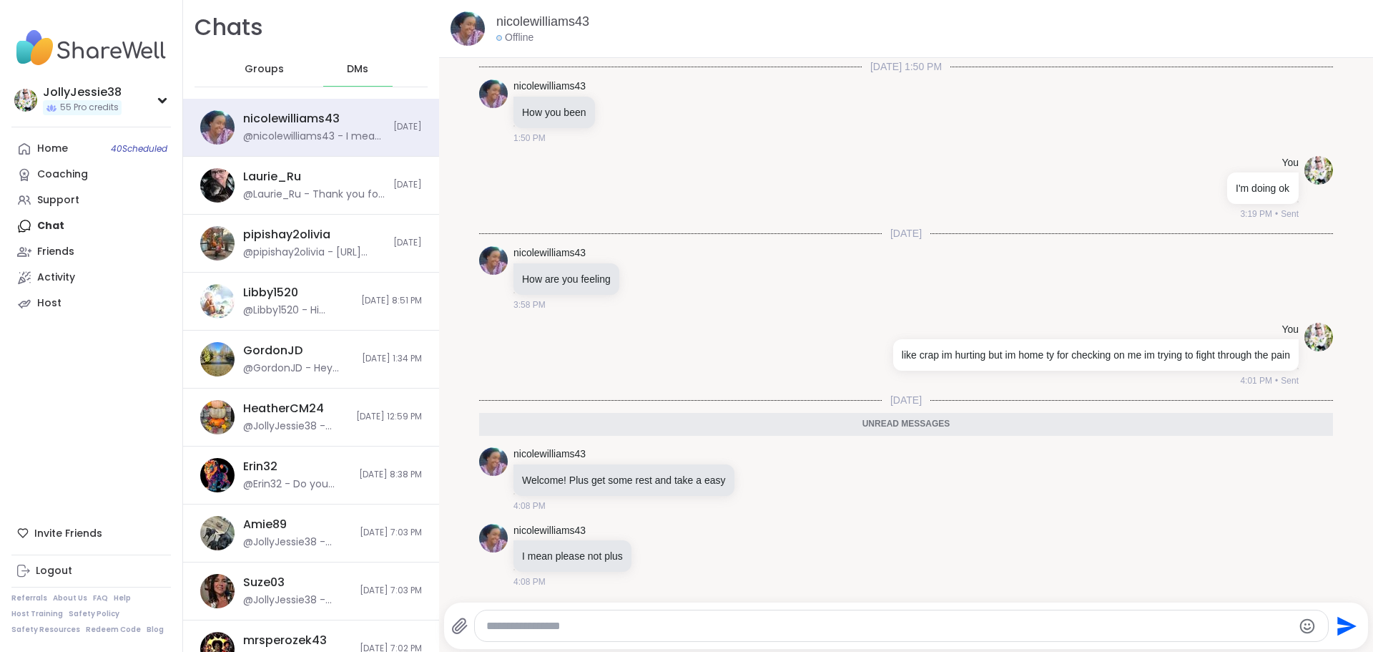
click at [627, 631] on textarea "Type your message" at bounding box center [889, 626] width 807 height 14
click at [634, 621] on textarea "Type your message" at bounding box center [889, 626] width 807 height 14
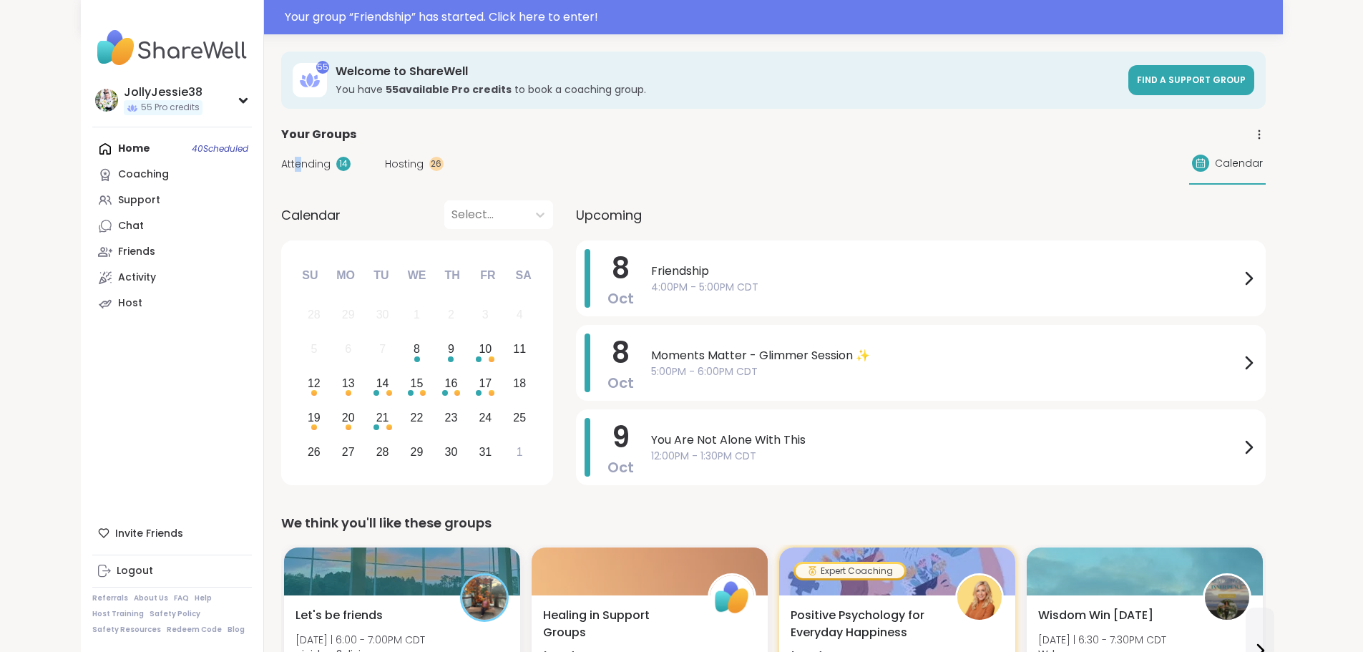
click at [281, 161] on span "Attending" at bounding box center [305, 164] width 49 height 15
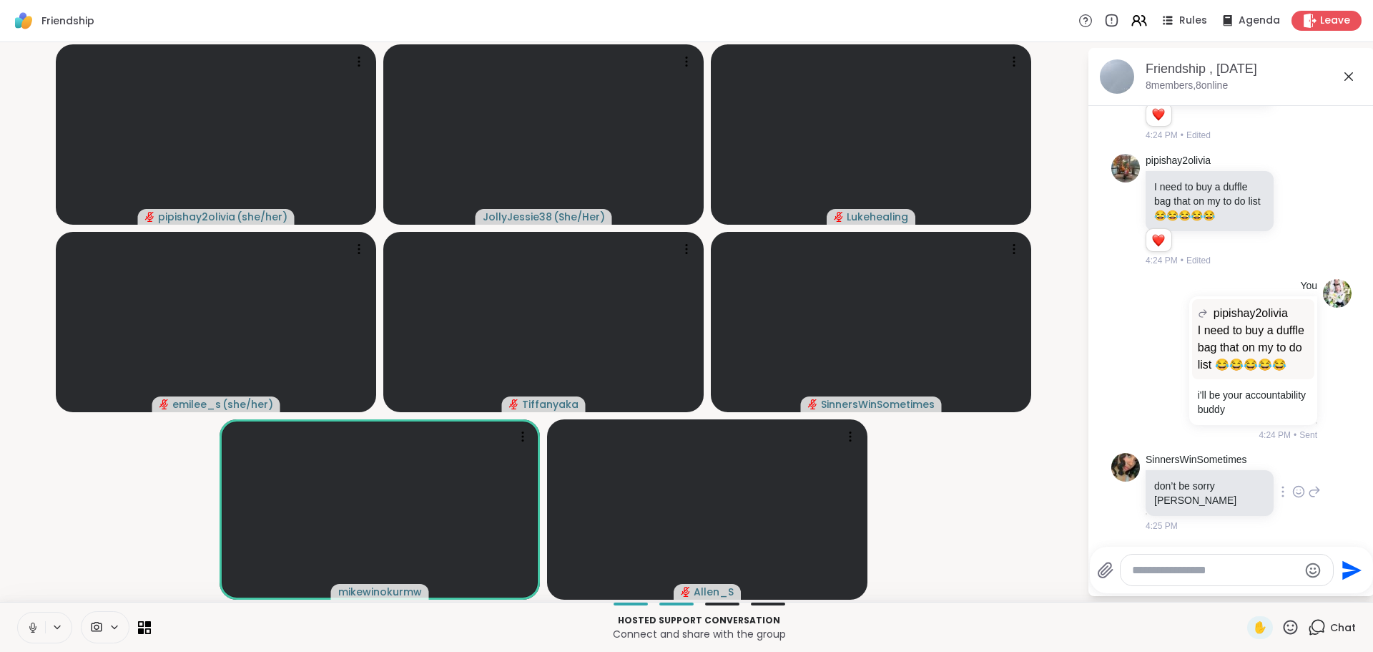
click at [1292, 499] on icon at bounding box center [1298, 491] width 13 height 14
click at [1285, 476] on button "Select Reaction: Heart" at bounding box center [1299, 468] width 29 height 29
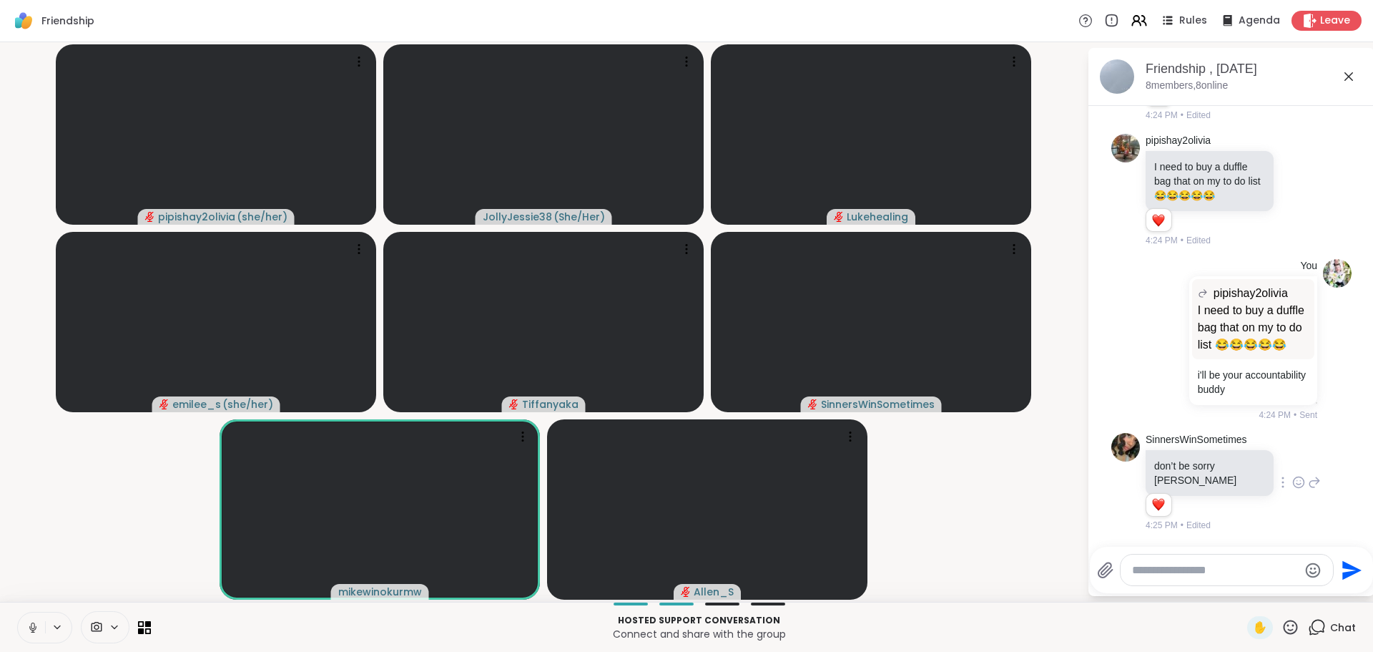
scroll to position [2875, 0]
click at [1207, 560] on div at bounding box center [1227, 569] width 212 height 31
click at [1210, 567] on textarea "Type your message" at bounding box center [1215, 570] width 167 height 14
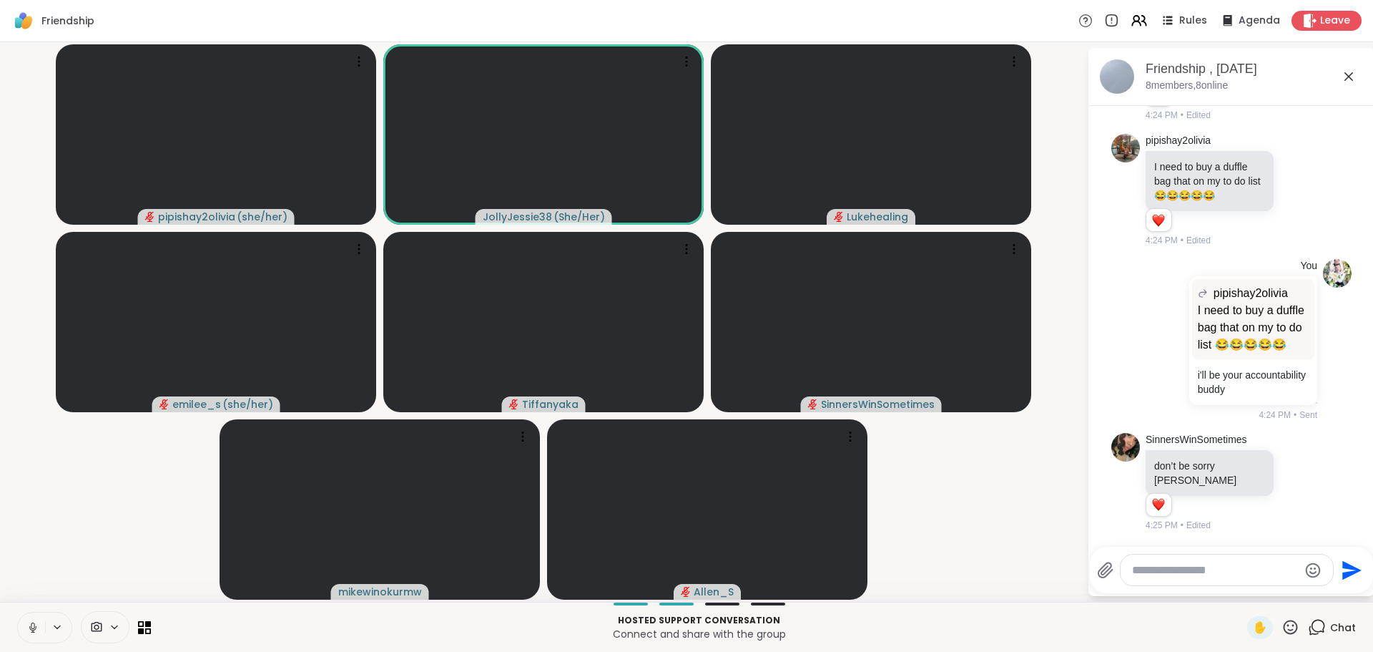
scroll to position [2966, 0]
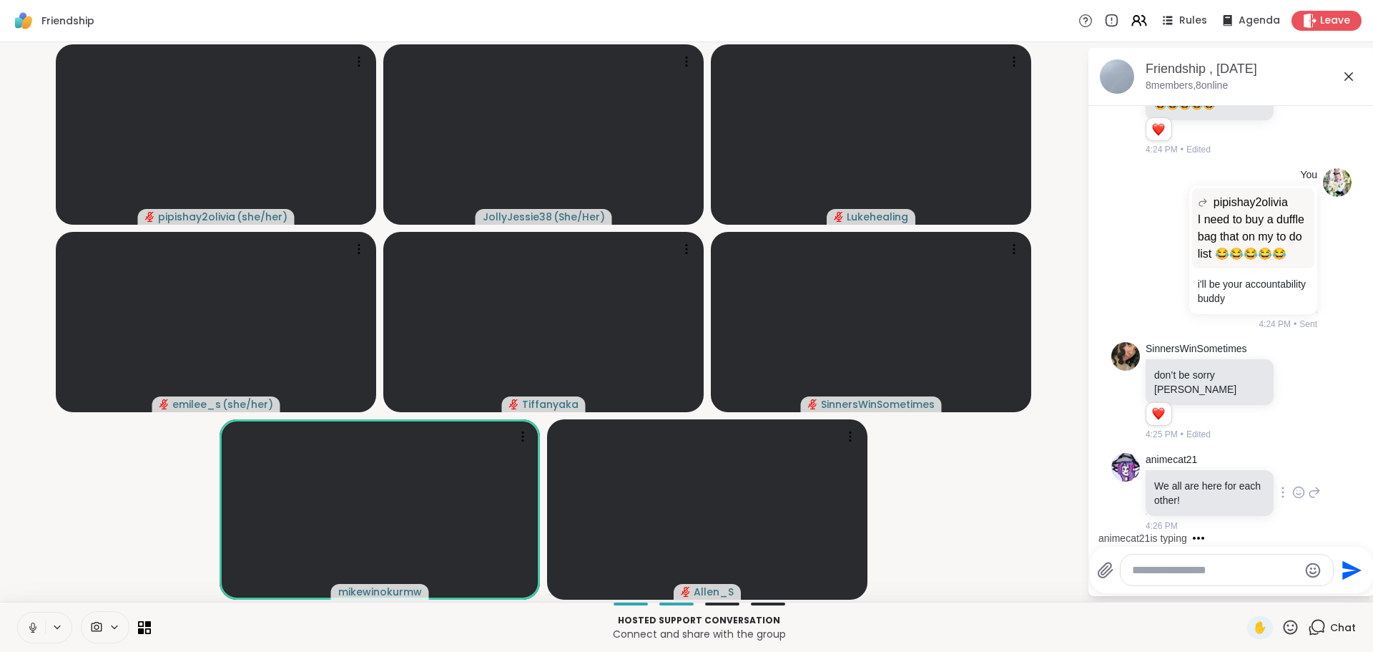
click at [1292, 492] on icon at bounding box center [1298, 492] width 13 height 14
click at [1292, 475] on div "Select Reaction: Heart" at bounding box center [1298, 469] width 13 height 13
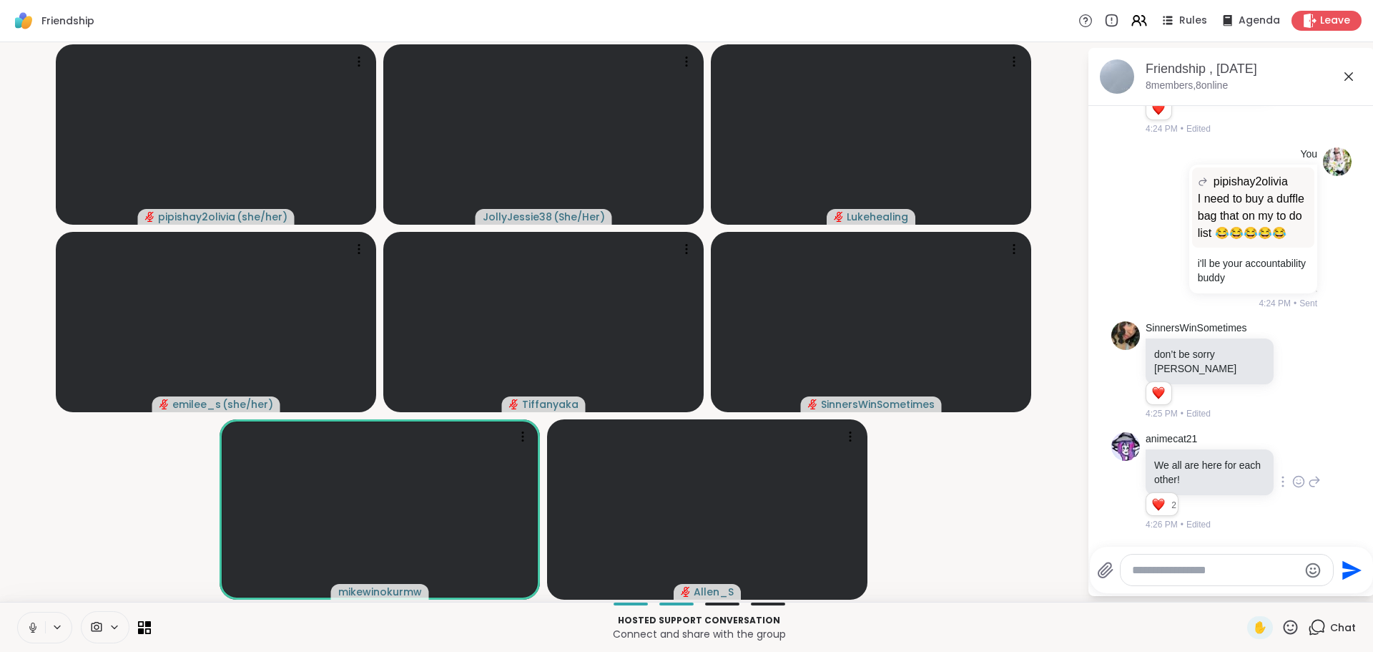
scroll to position [3077, 0]
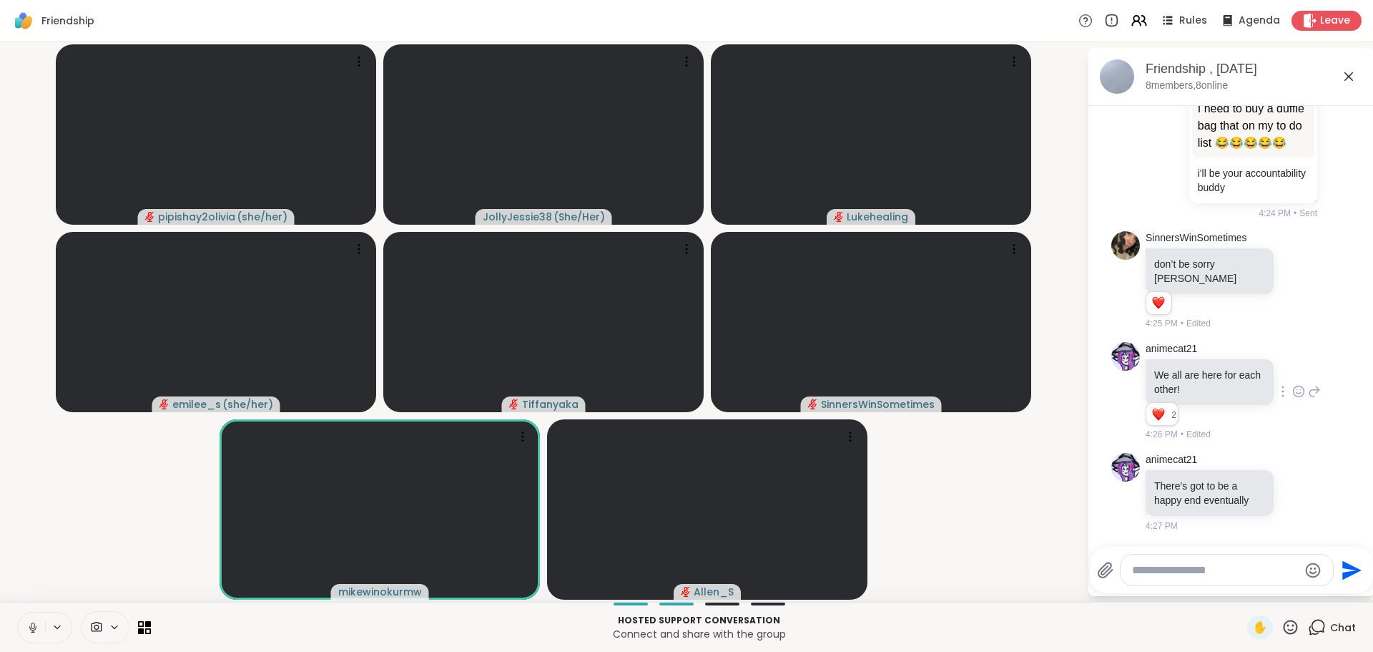
click at [1166, 571] on textarea "Type your message" at bounding box center [1215, 570] width 167 height 14
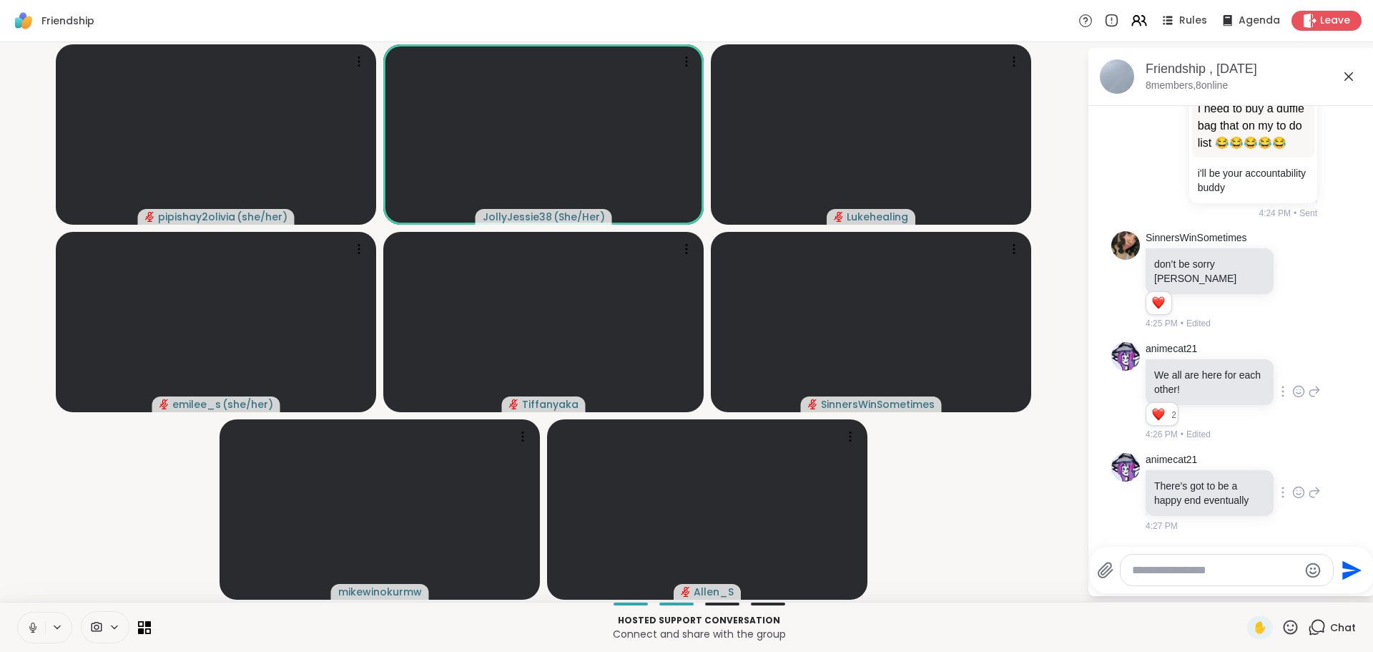
click at [1292, 492] on icon at bounding box center [1298, 492] width 13 height 14
click at [1292, 476] on span "Select Reaction: Heart" at bounding box center [1298, 469] width 13 height 14
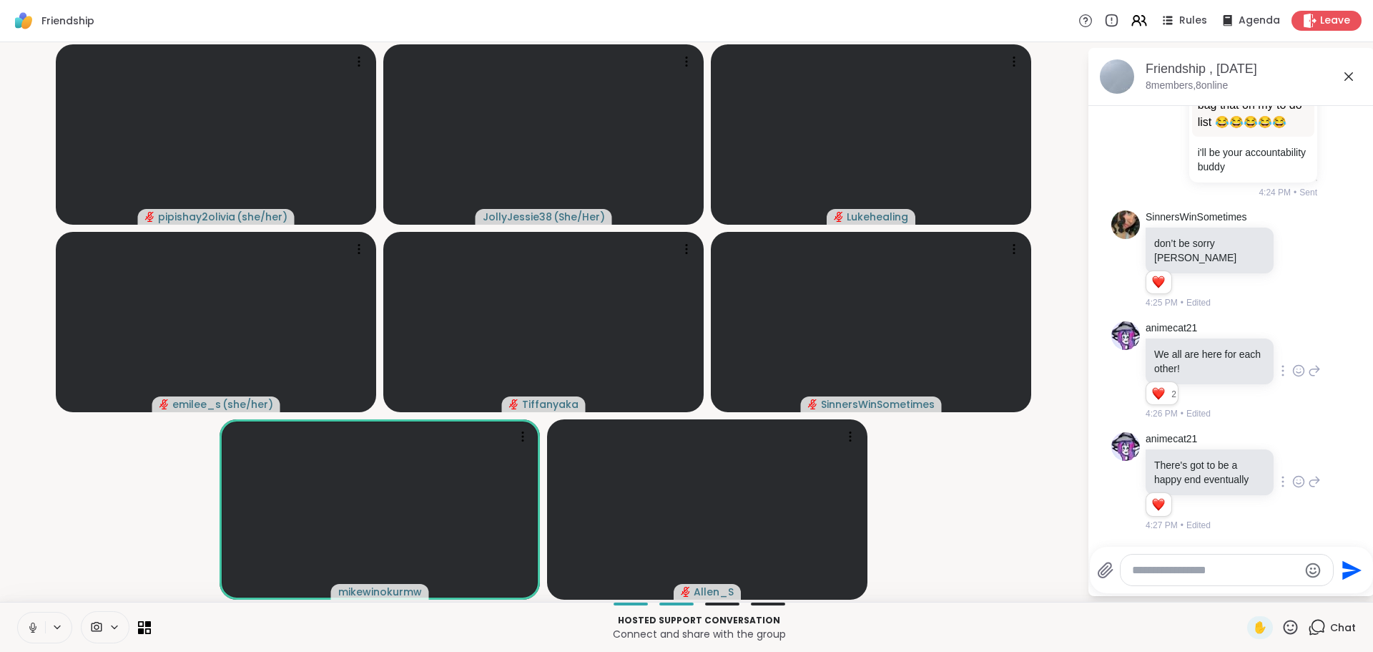
scroll to position [3098, 0]
click at [1258, 567] on textarea "Type your message" at bounding box center [1215, 570] width 167 height 14
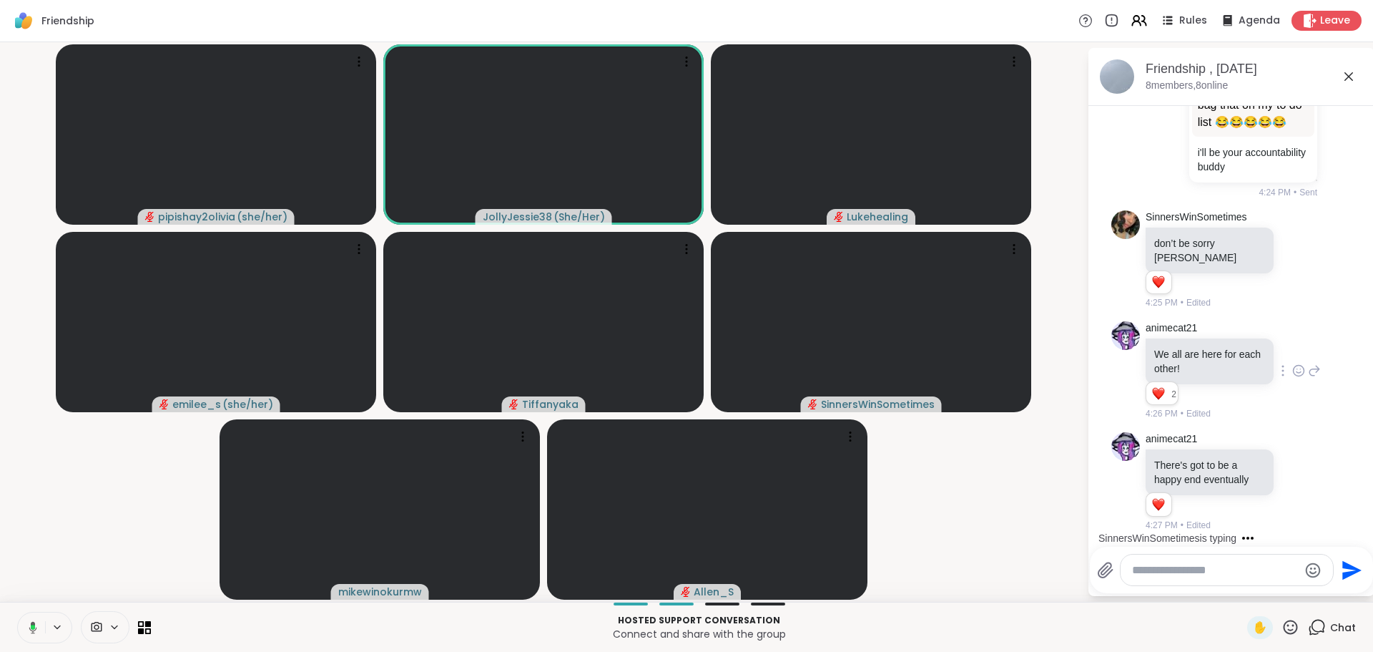
scroll to position [3188, 0]
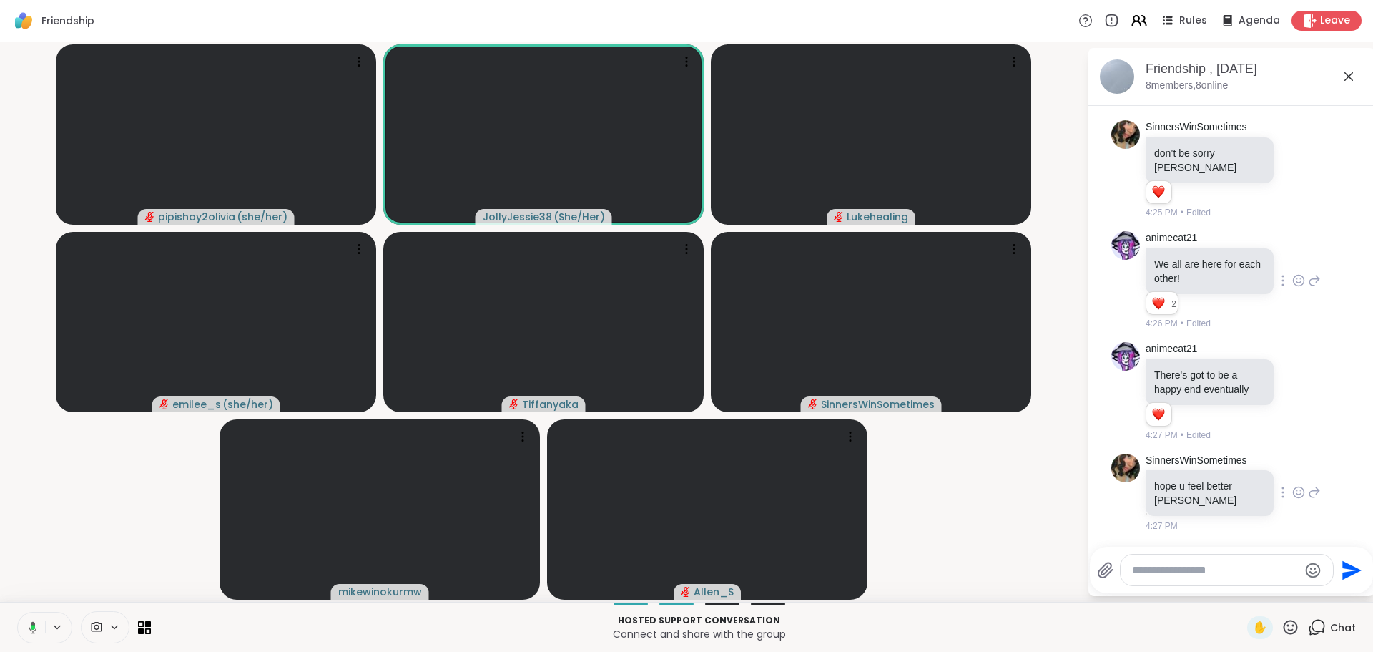
click at [1292, 490] on icon at bounding box center [1298, 492] width 13 height 14
click at [1292, 475] on div "Select Reaction: Heart" at bounding box center [1298, 469] width 13 height 13
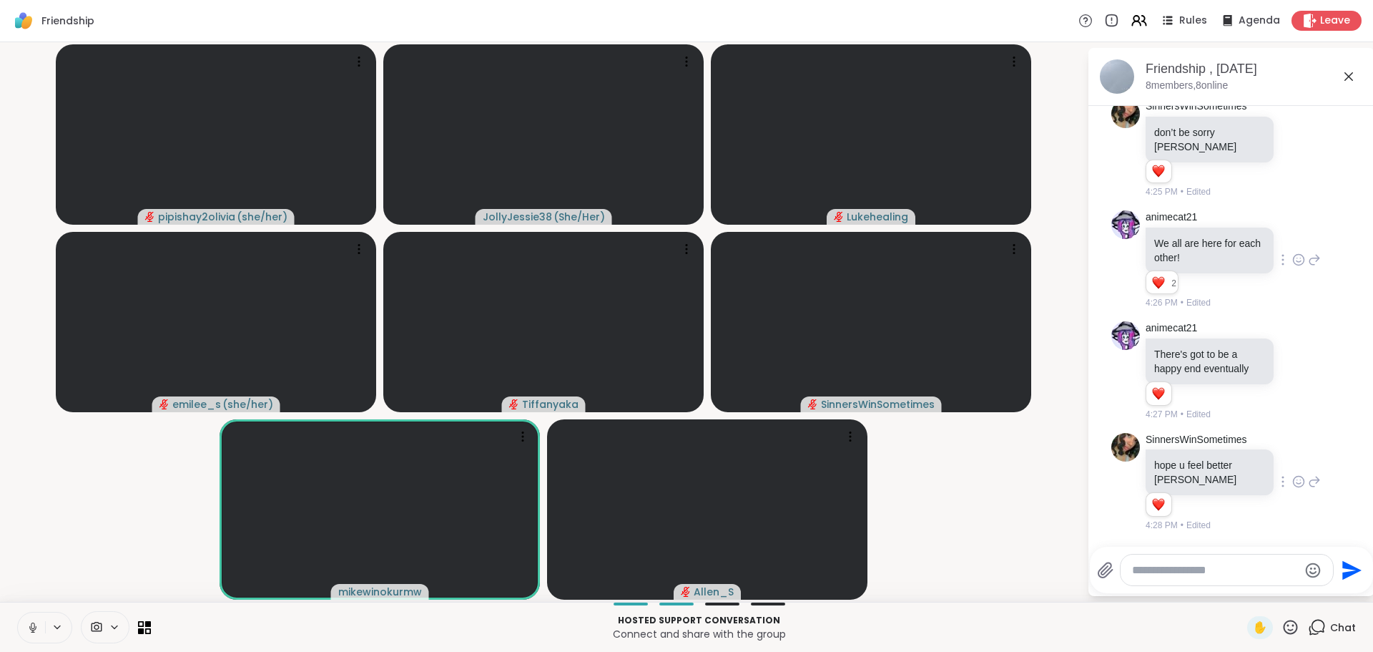
scroll to position [3209, 0]
click at [1217, 568] on textarea "Type your message" at bounding box center [1215, 570] width 167 height 14
click at [1217, 569] on textarea "Type your message" at bounding box center [1215, 570] width 167 height 14
click at [1219, 567] on textarea "Type your message" at bounding box center [1215, 570] width 167 height 14
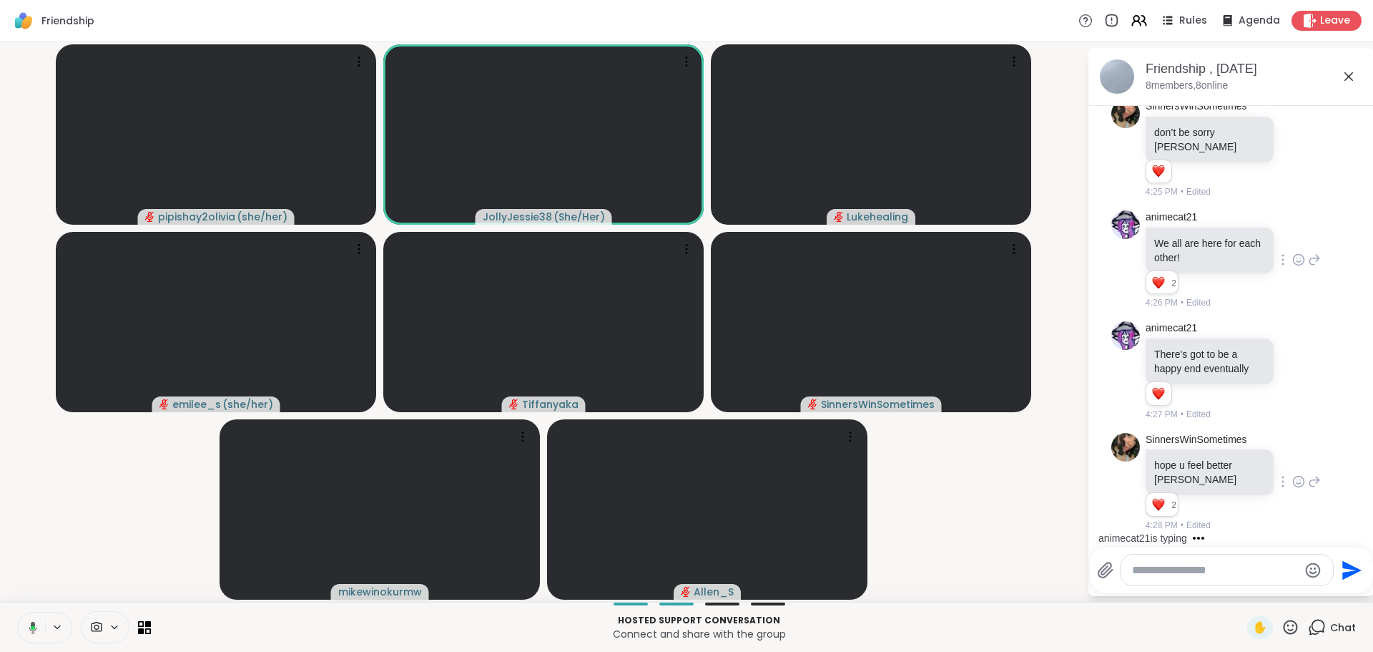
click at [1258, 573] on textarea "Type your message" at bounding box center [1215, 570] width 167 height 14
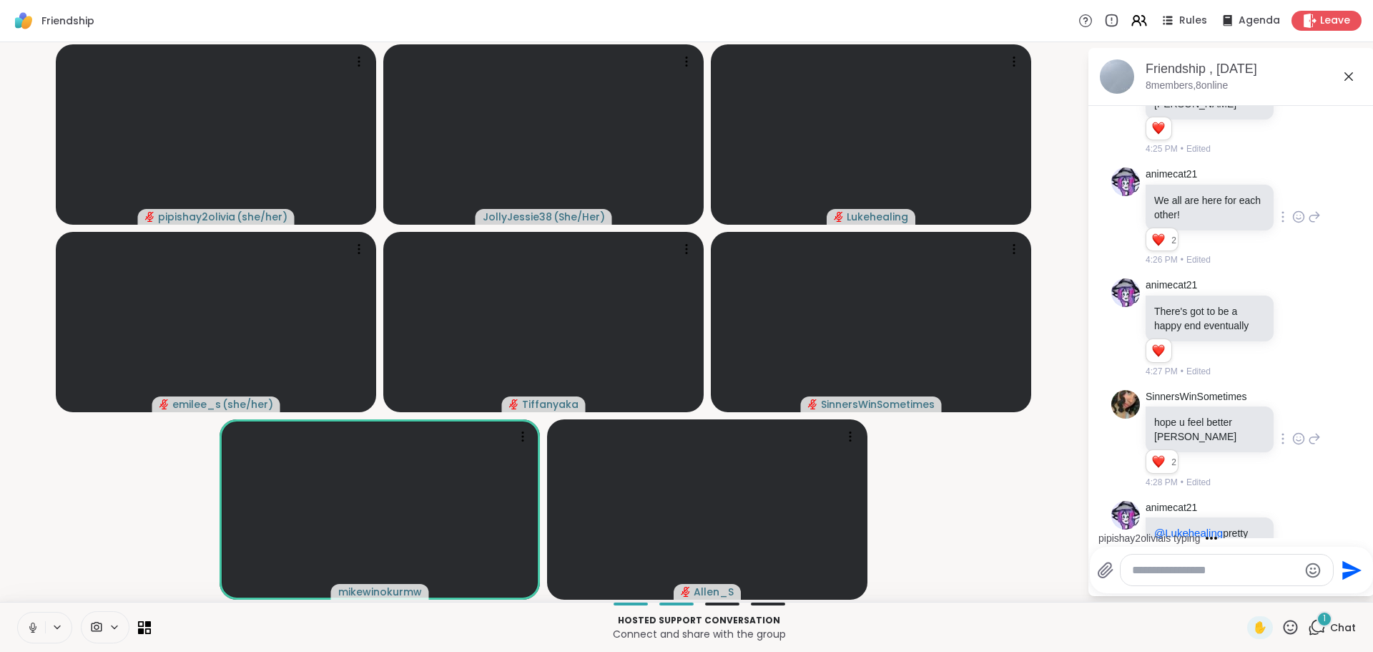
scroll to position [3300, 0]
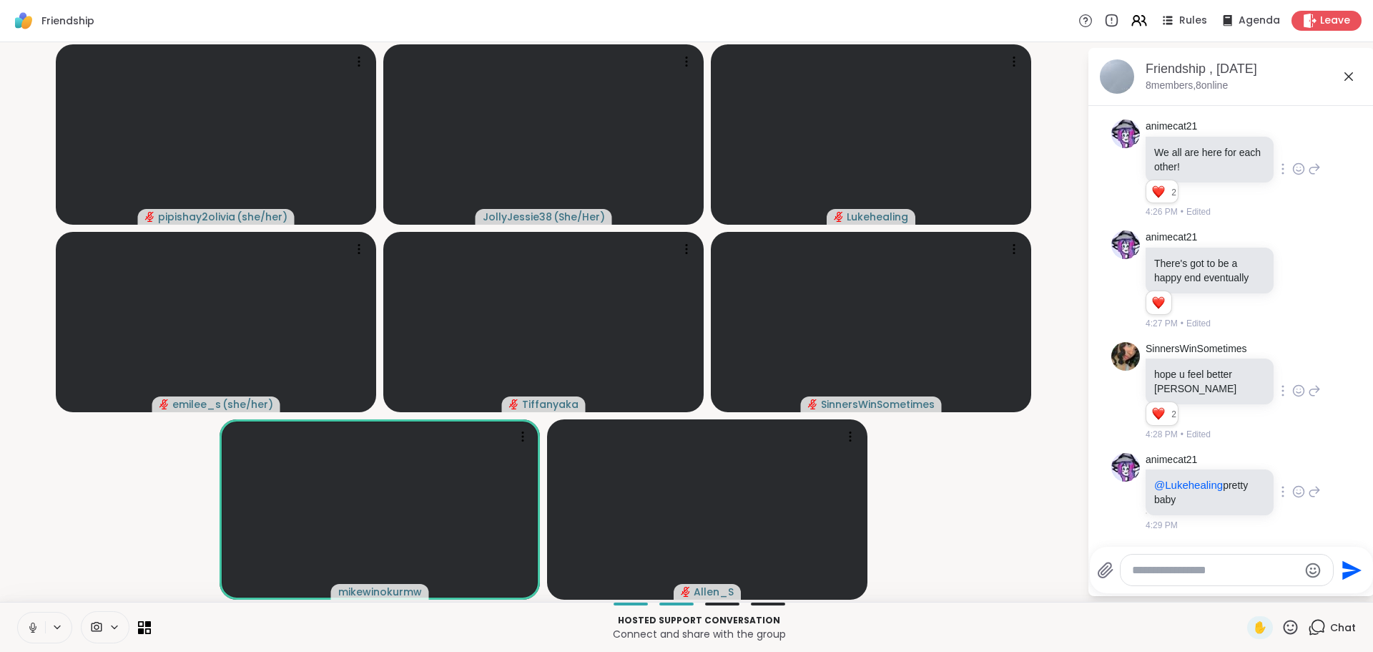
click at [1297, 494] on icon at bounding box center [1299, 493] width 4 height 1
click at [1292, 473] on div "Select Reaction: Heart" at bounding box center [1298, 468] width 13 height 13
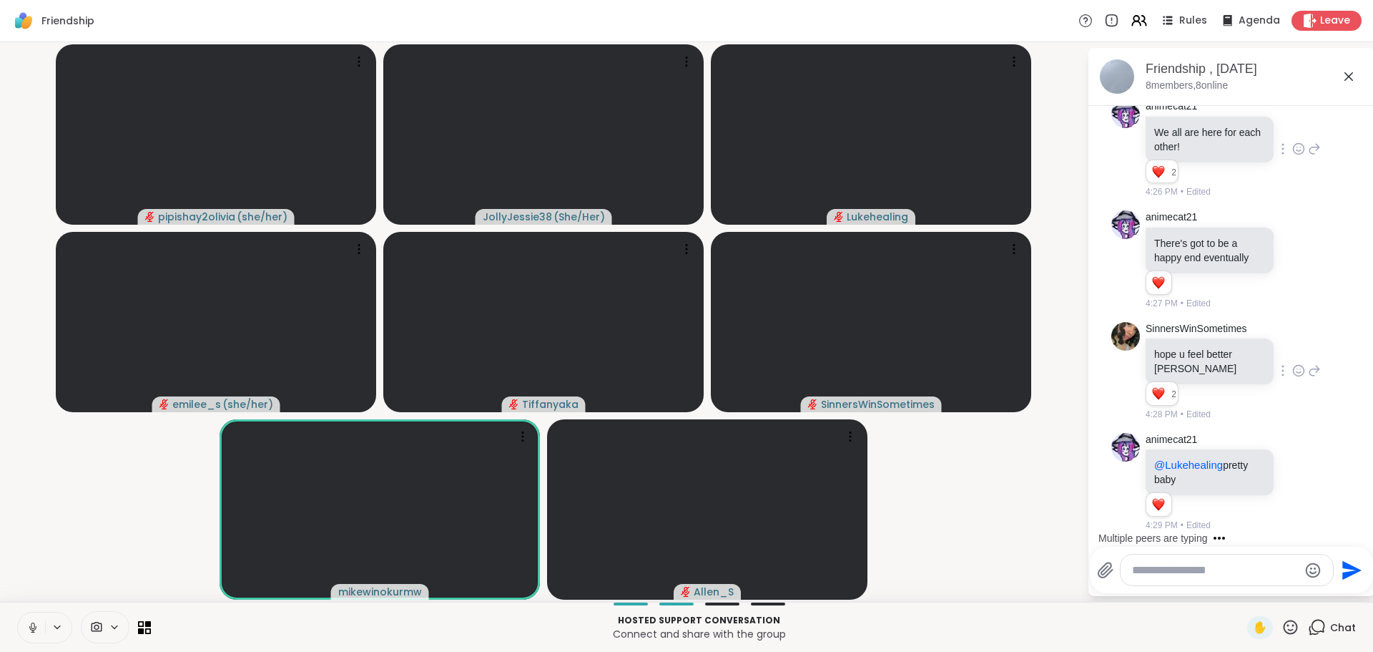
click at [1240, 565] on textarea "Type your message" at bounding box center [1215, 570] width 167 height 14
click at [1208, 534] on span "cat21" at bounding box center [1212, 532] width 28 height 14
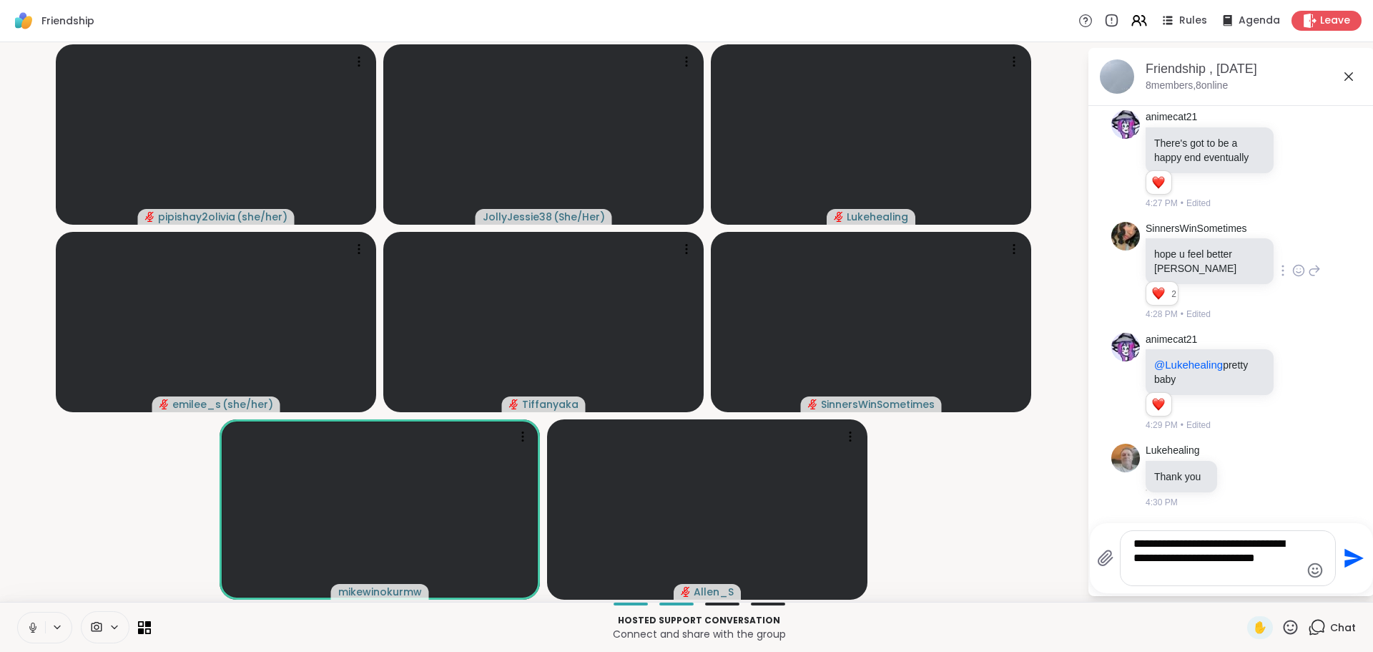
type textarea "**********"
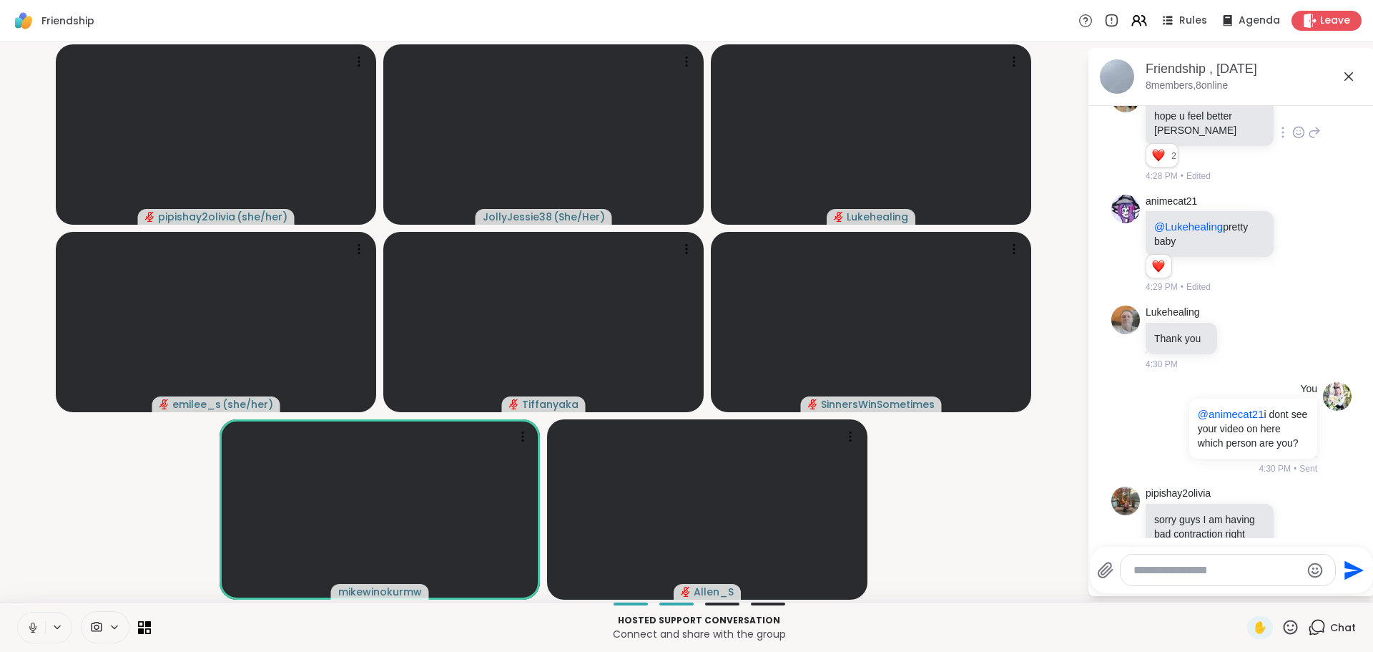
scroll to position [3634, 0]
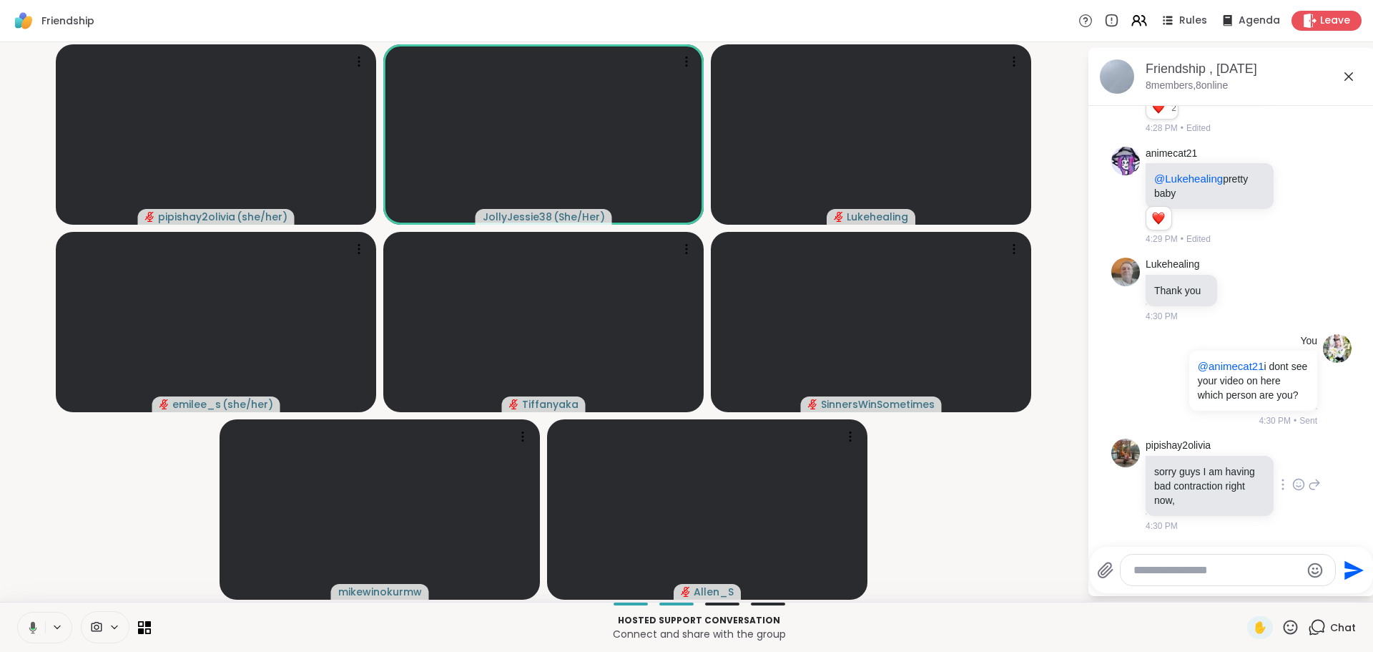
click at [1292, 479] on div at bounding box center [1299, 484] width 44 height 17
click at [1292, 477] on icon at bounding box center [1298, 484] width 13 height 14
click at [1292, 455] on div "Select Reaction: Heart" at bounding box center [1298, 461] width 13 height 13
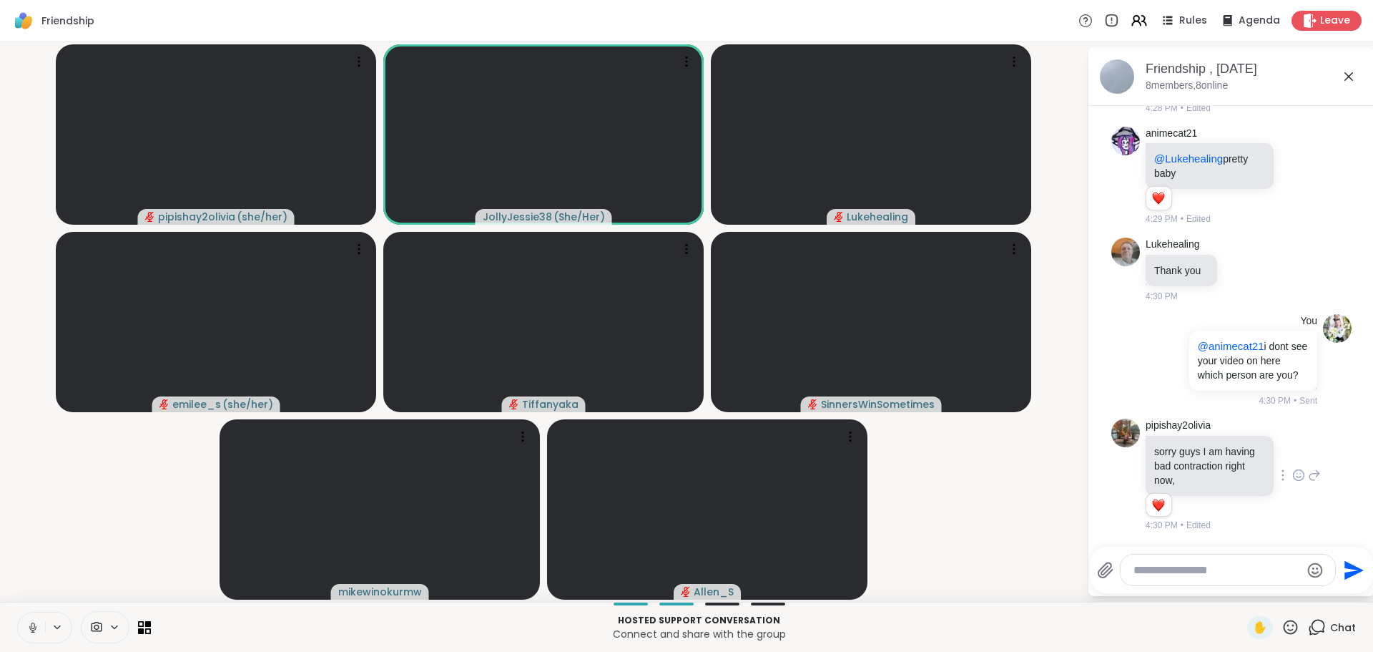
scroll to position [3654, 0]
click at [1210, 565] on textarea "Type your message" at bounding box center [1217, 570] width 167 height 14
click at [1209, 565] on textarea "Type your message" at bounding box center [1217, 570] width 167 height 14
click at [1208, 565] on textarea "Type your message" at bounding box center [1217, 570] width 167 height 14
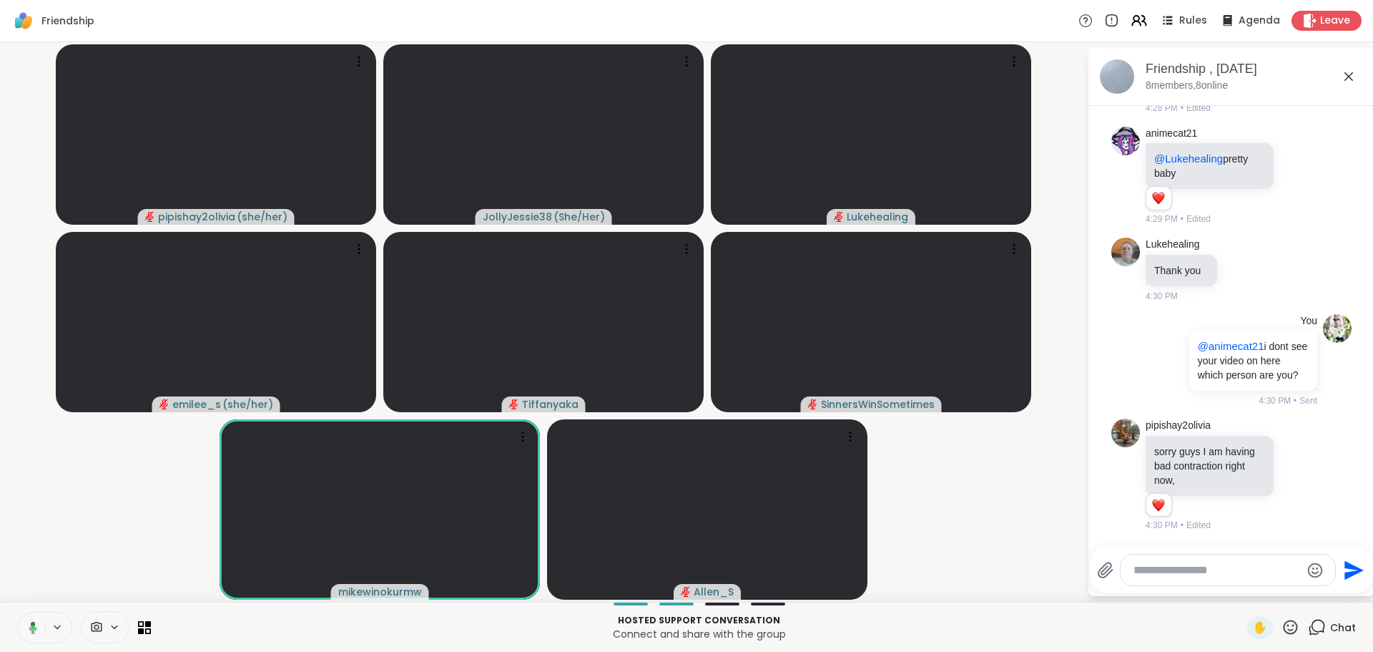
click at [1207, 565] on textarea "Type your message" at bounding box center [1217, 570] width 167 height 14
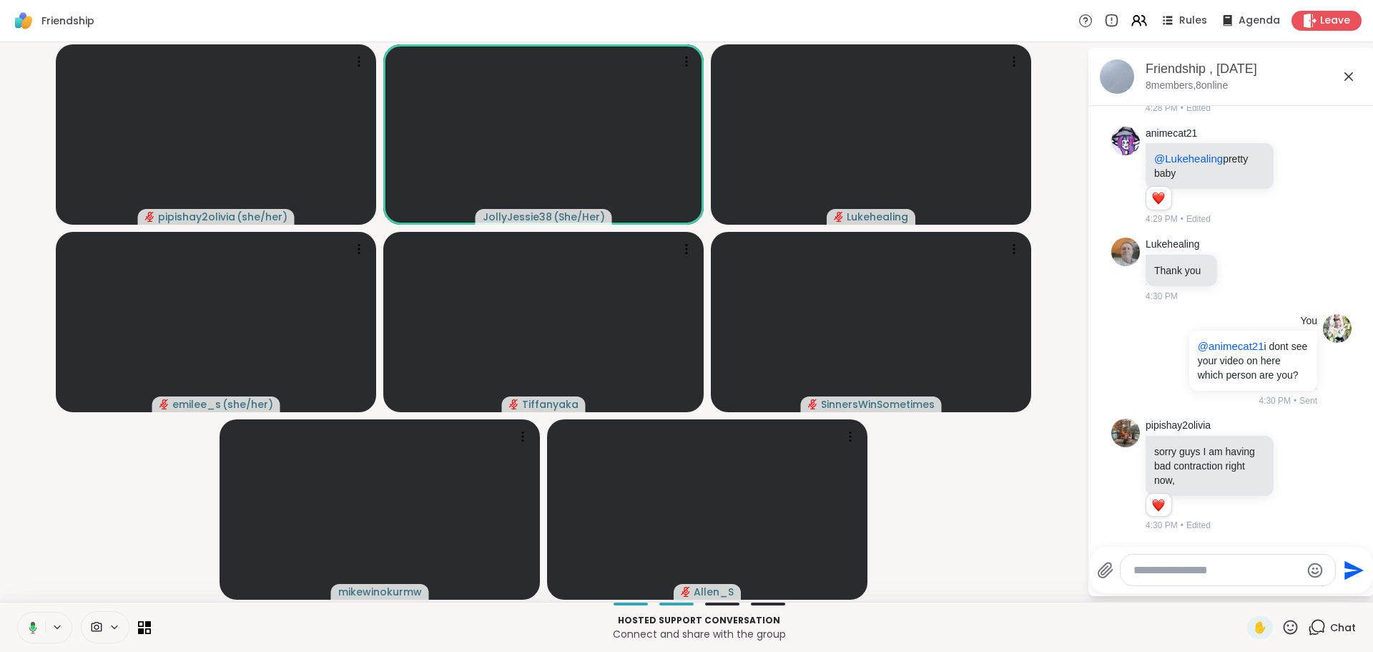
click at [1207, 566] on textarea "Type your message" at bounding box center [1217, 570] width 167 height 14
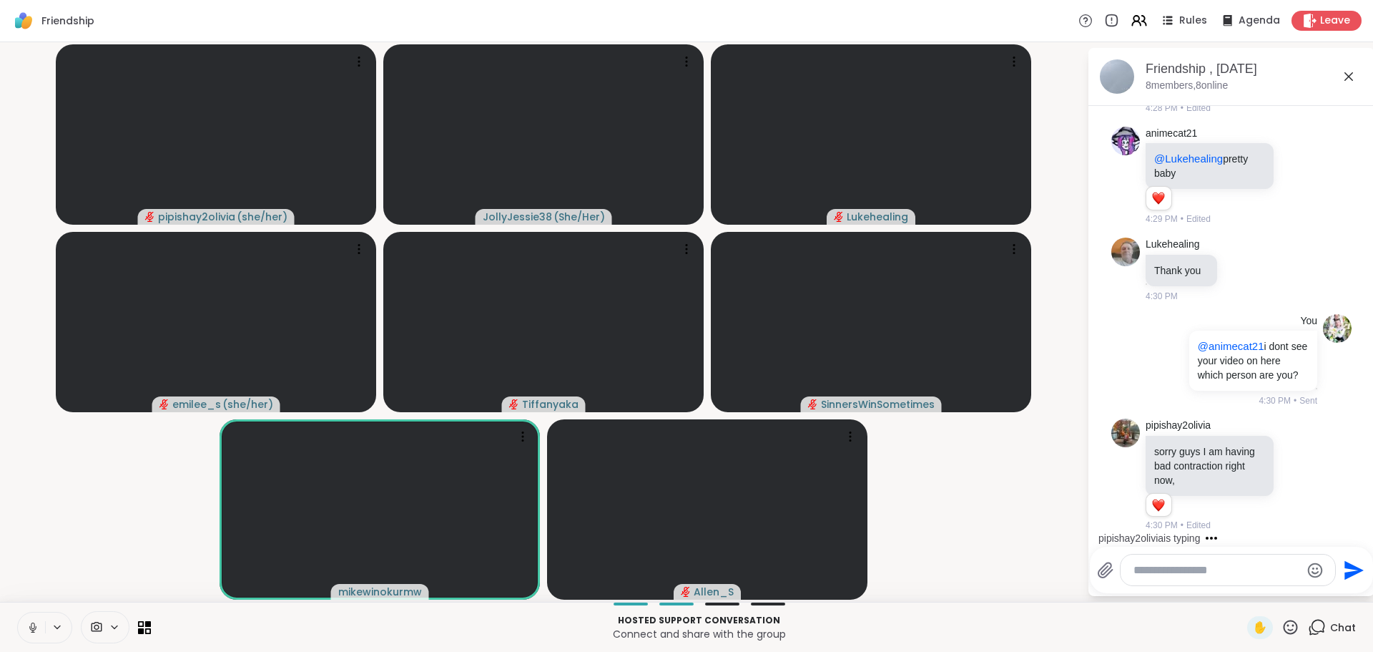
click at [1185, 569] on textarea "Type your message" at bounding box center [1217, 570] width 167 height 14
click at [1185, 572] on textarea "Type your message" at bounding box center [1217, 570] width 167 height 14
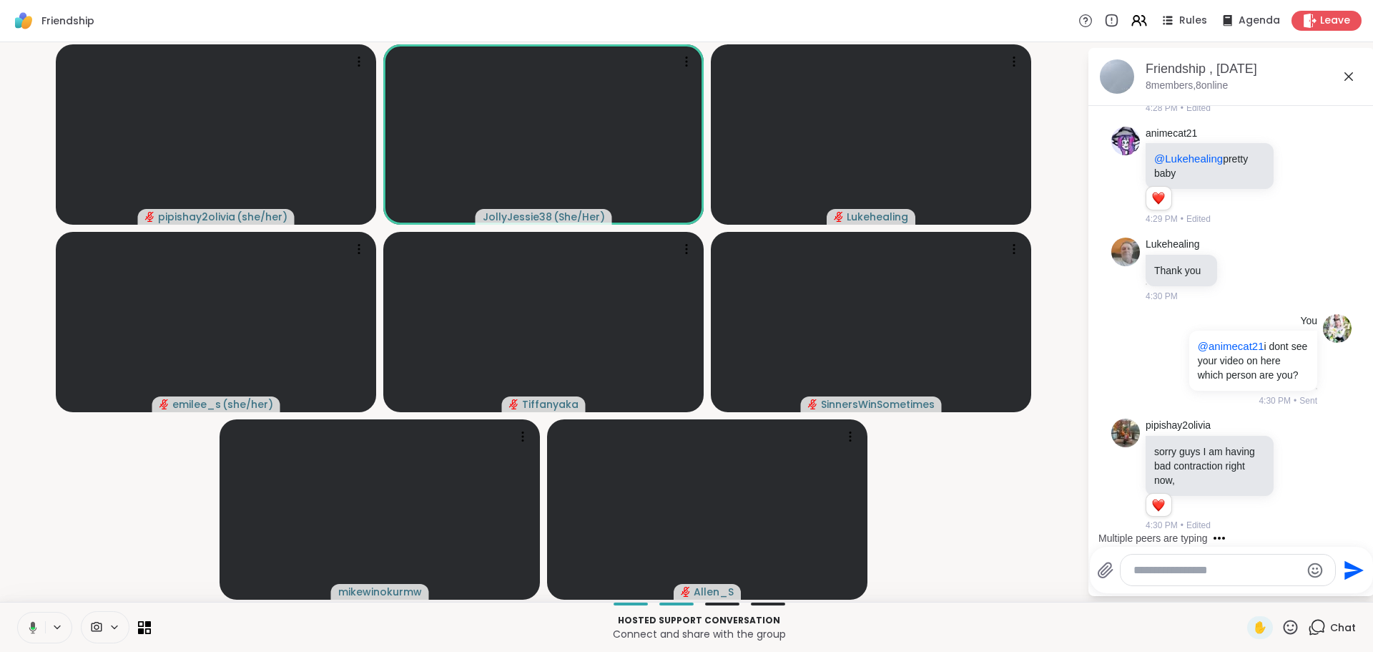
click at [1235, 573] on textarea "Type your message" at bounding box center [1217, 570] width 167 height 14
click at [1235, 574] on textarea "Type your message" at bounding box center [1217, 570] width 167 height 14
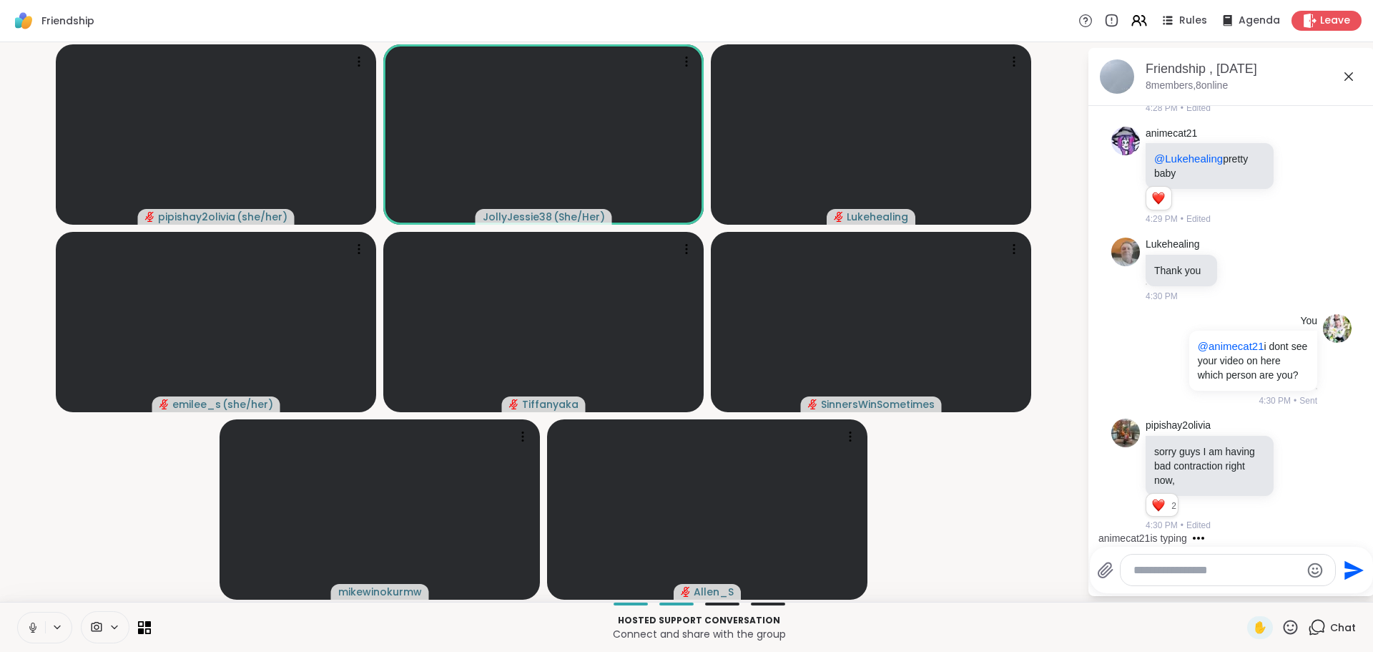
click at [1235, 574] on textarea "Type your message" at bounding box center [1217, 570] width 167 height 14
click at [1234, 575] on textarea "Type your message" at bounding box center [1217, 570] width 167 height 14
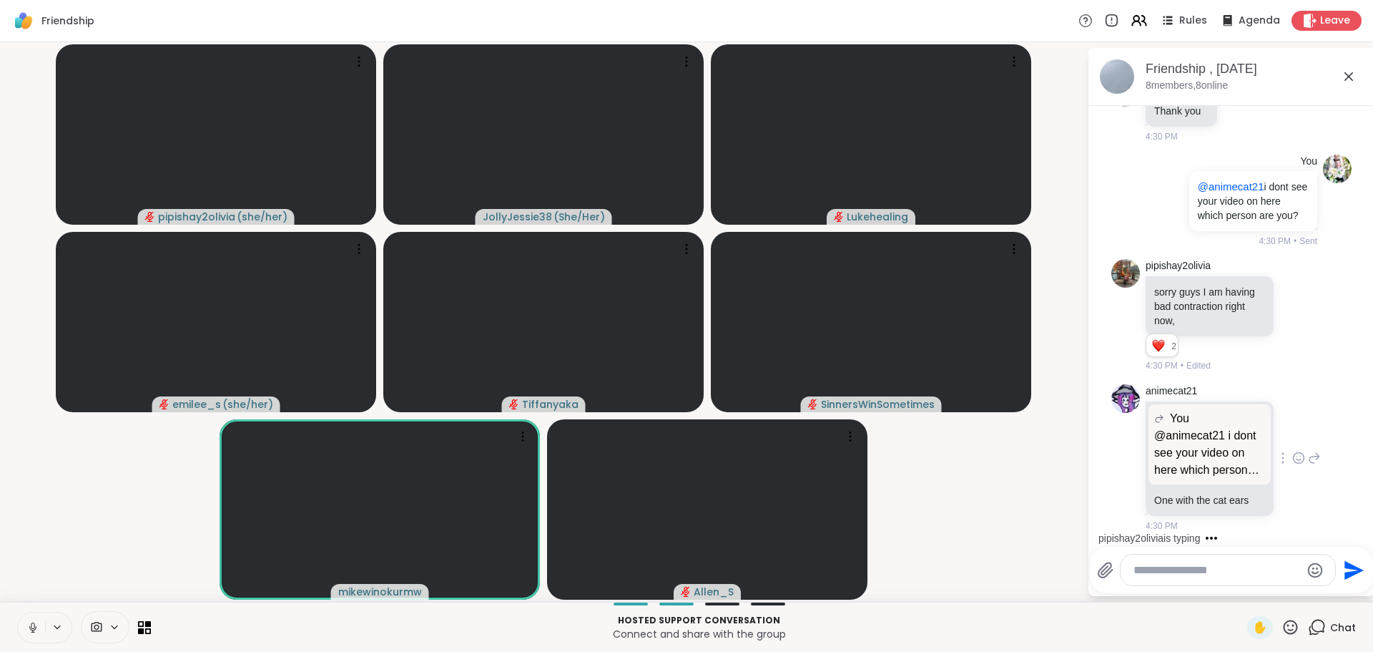
scroll to position [3919, 0]
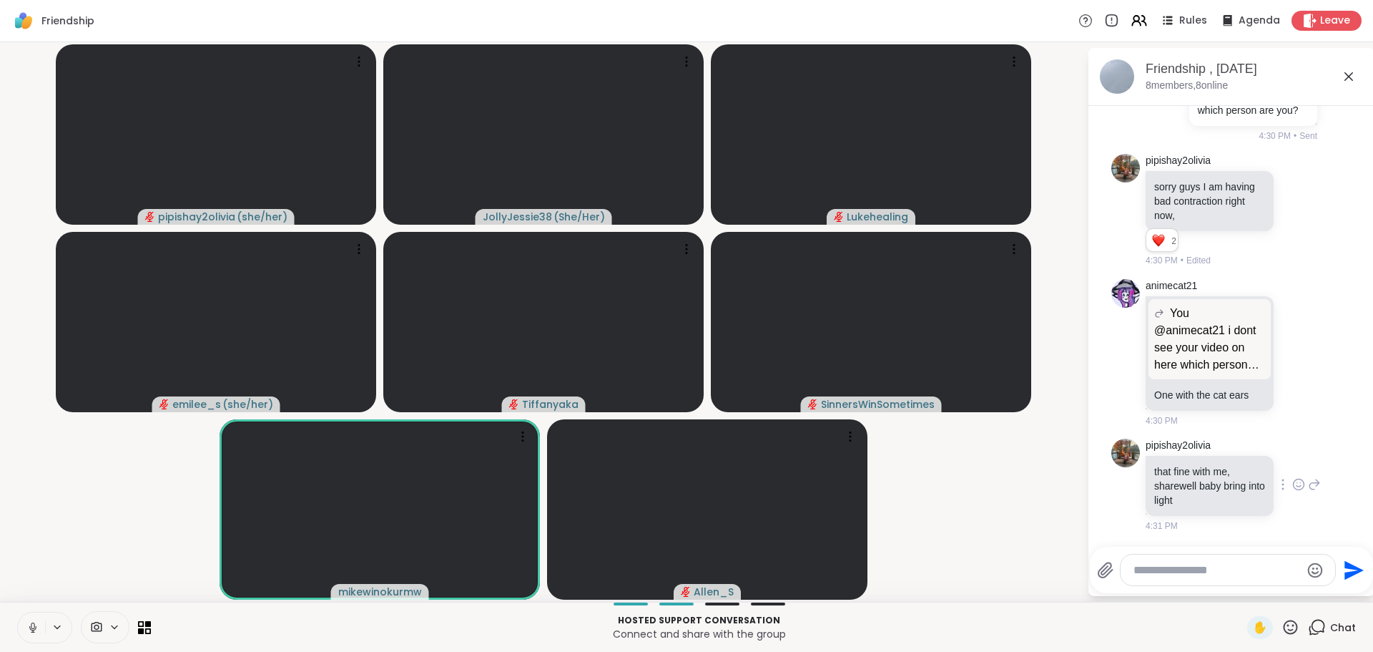
click at [1292, 485] on icon at bounding box center [1298, 484] width 13 height 14
click at [1292, 463] on div "Select Reaction: Heart" at bounding box center [1298, 461] width 13 height 13
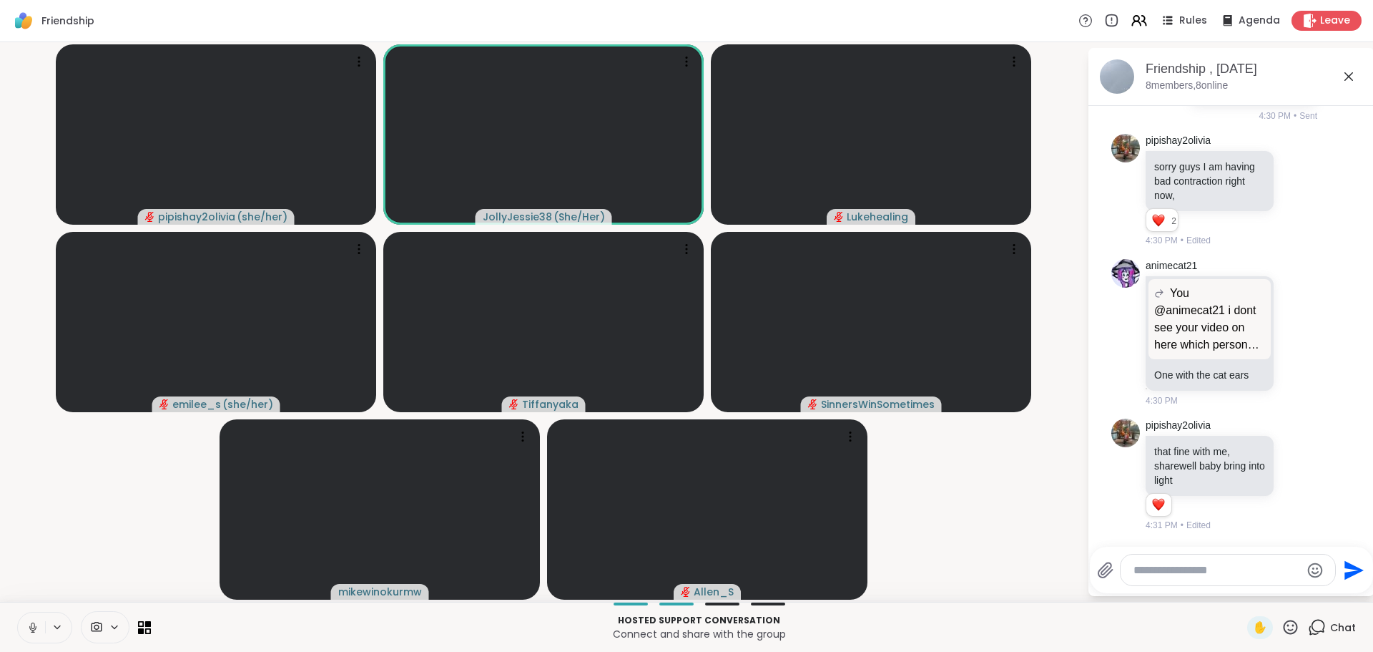
click at [1237, 569] on textarea "Type your message" at bounding box center [1217, 570] width 167 height 14
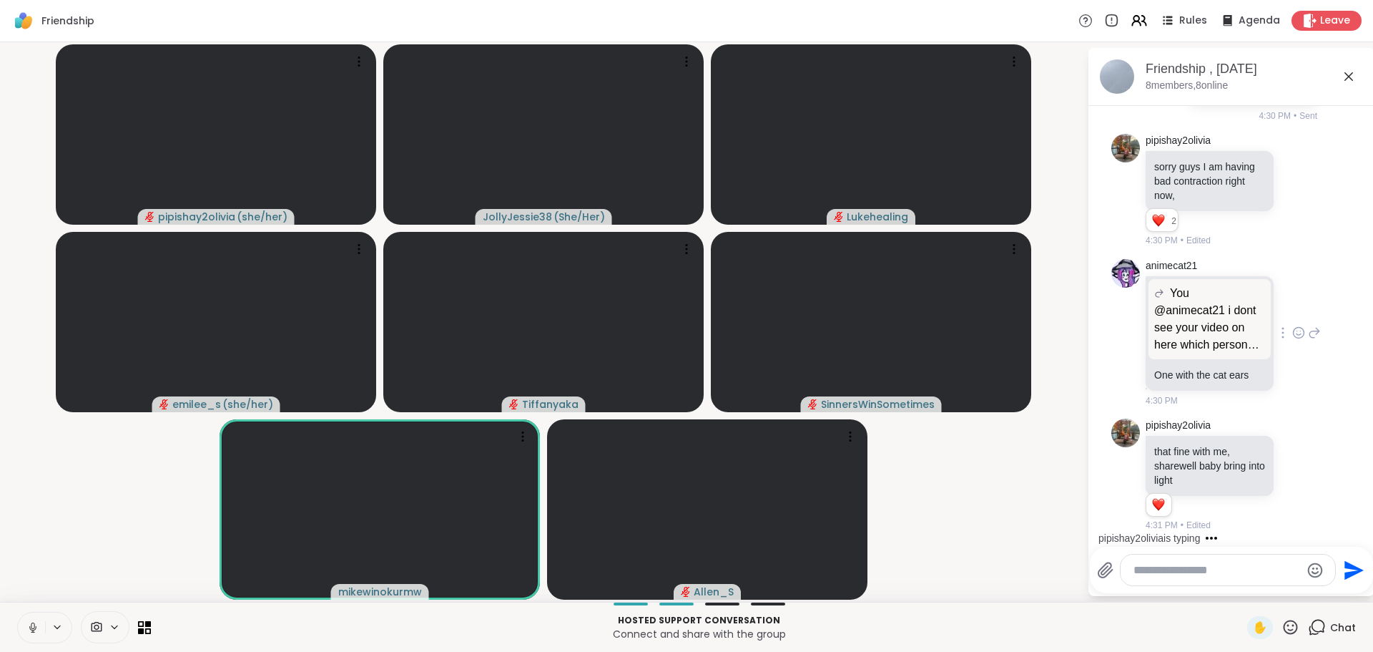
click at [1308, 341] on icon at bounding box center [1314, 332] width 13 height 17
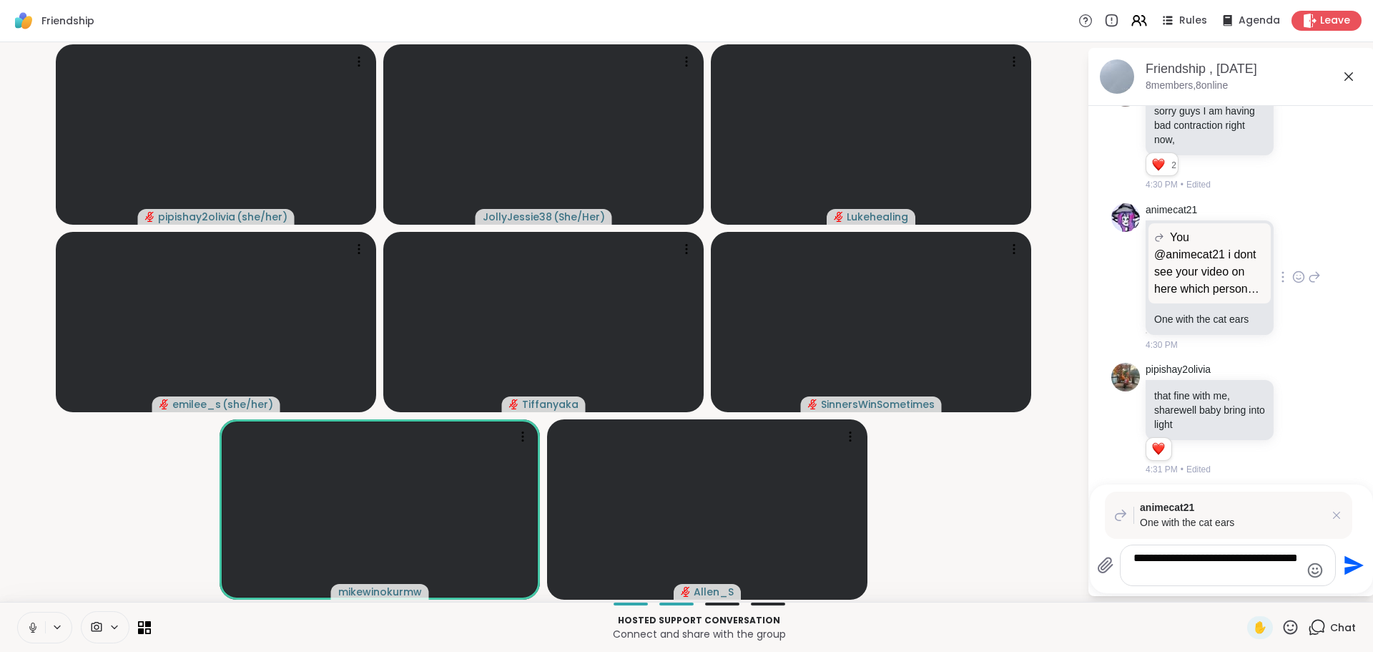
type textarea "**********"
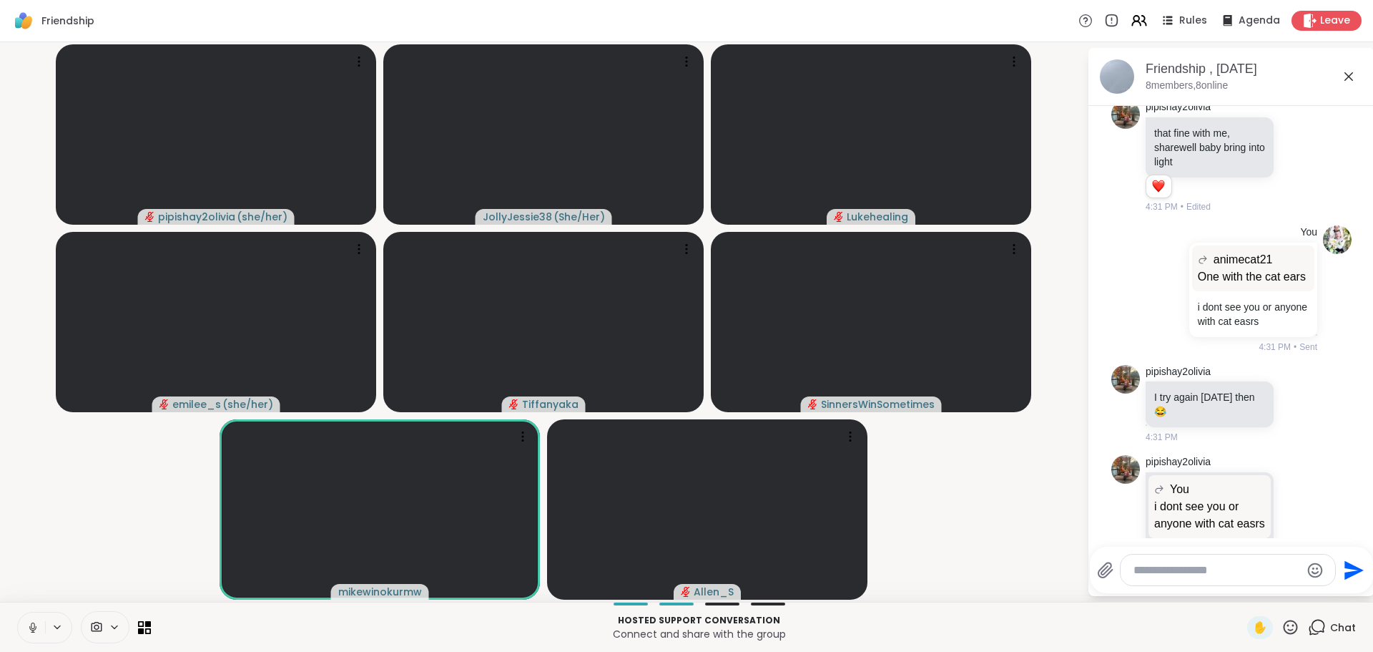
scroll to position [4345, 0]
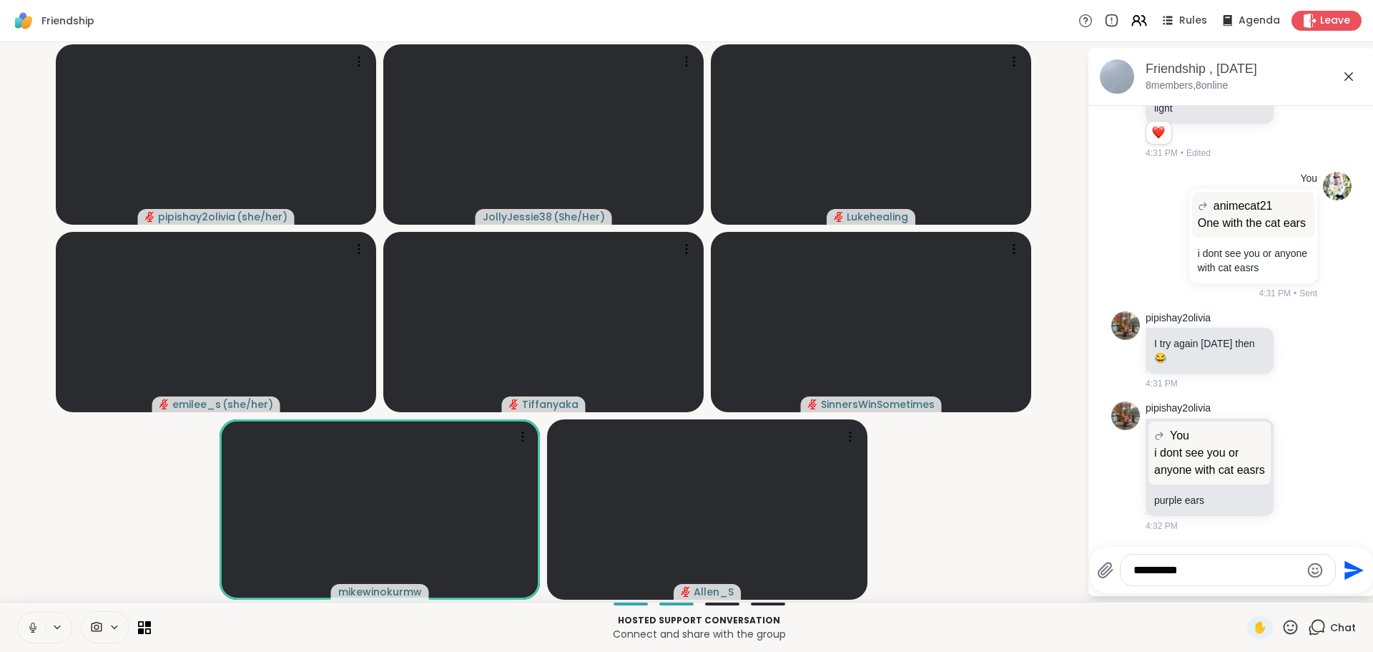
type textarea "**********"
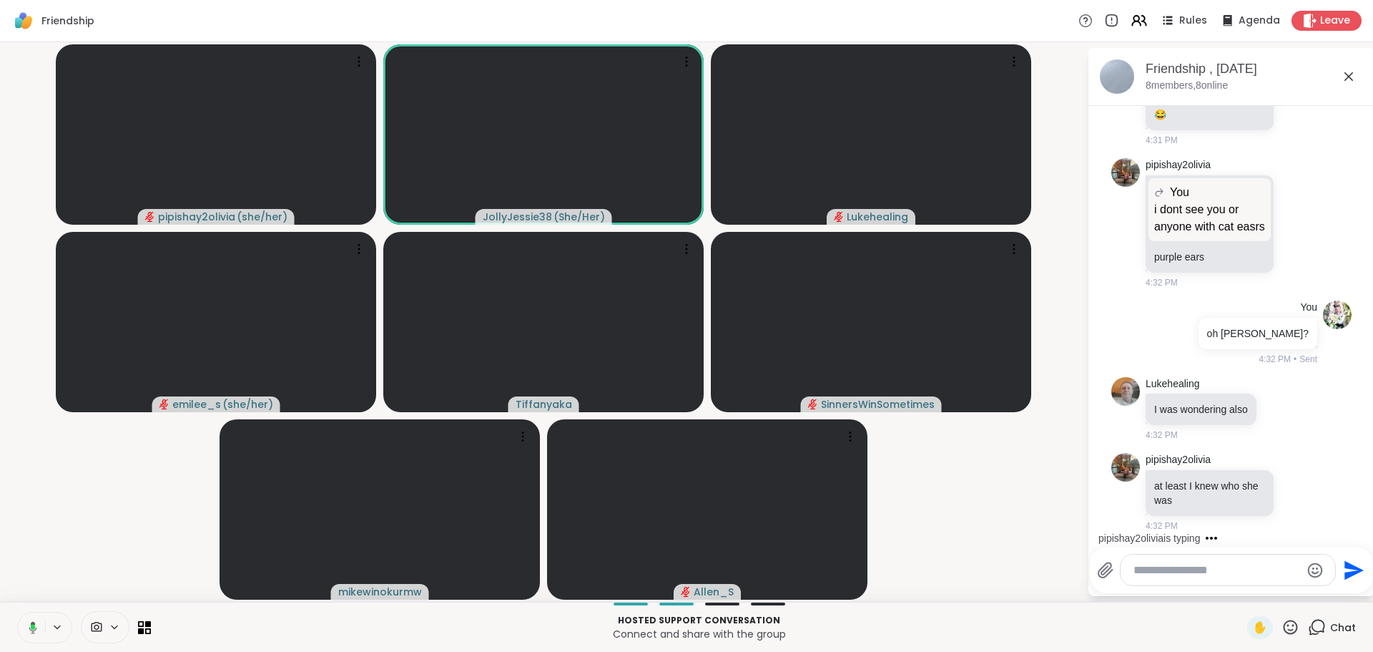
scroll to position [4588, 0]
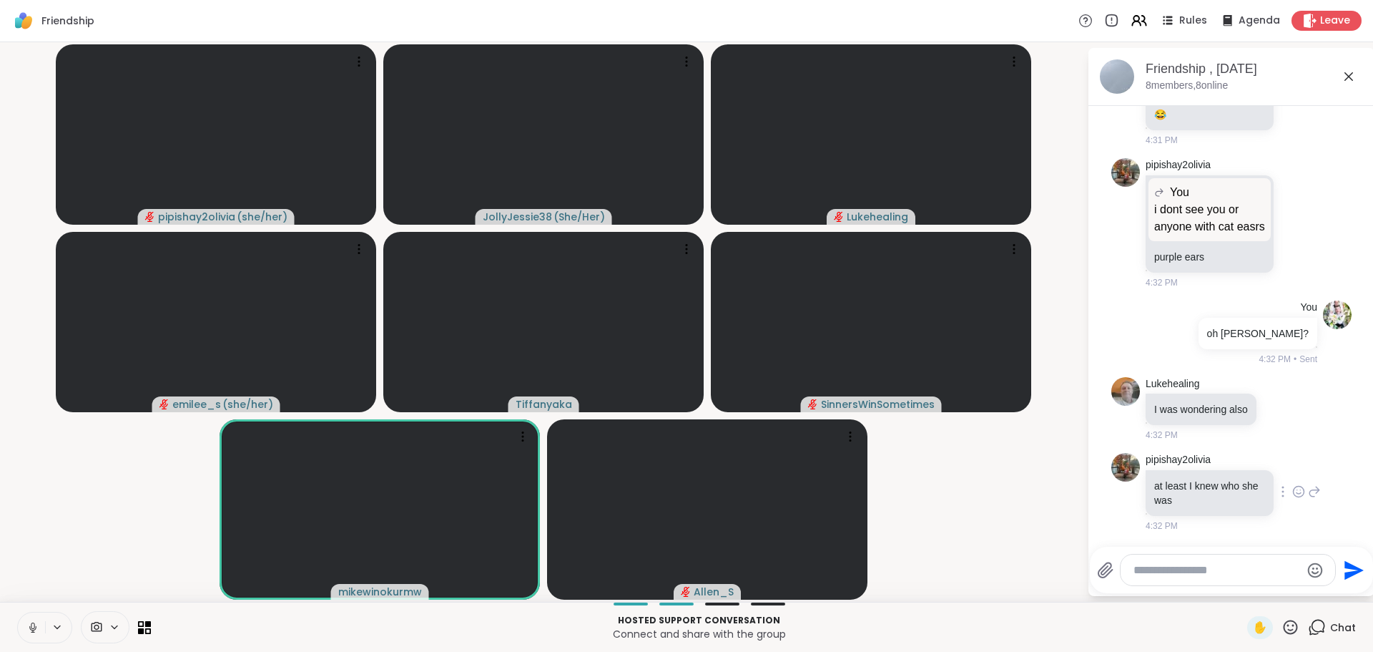
click at [1297, 494] on icon at bounding box center [1299, 493] width 4 height 1
click at [1292, 469] on div "Select Reaction: Heart" at bounding box center [1298, 468] width 13 height 13
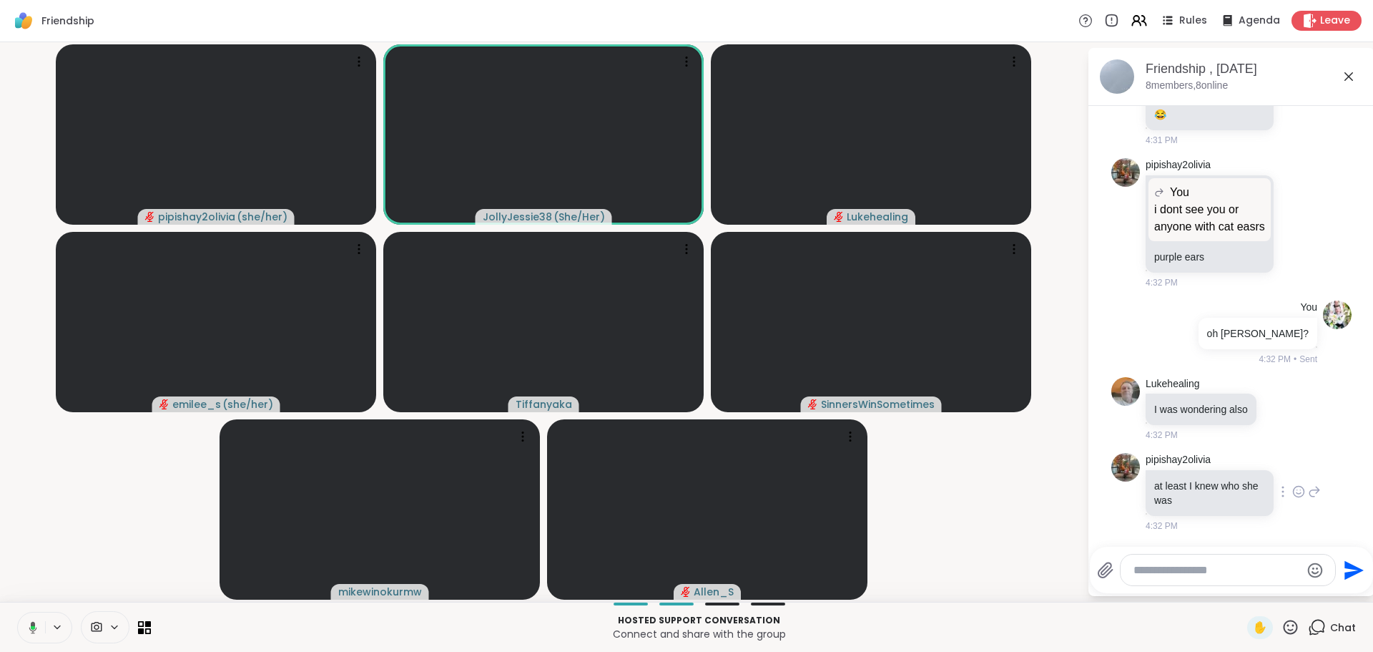
scroll to position [4608, 0]
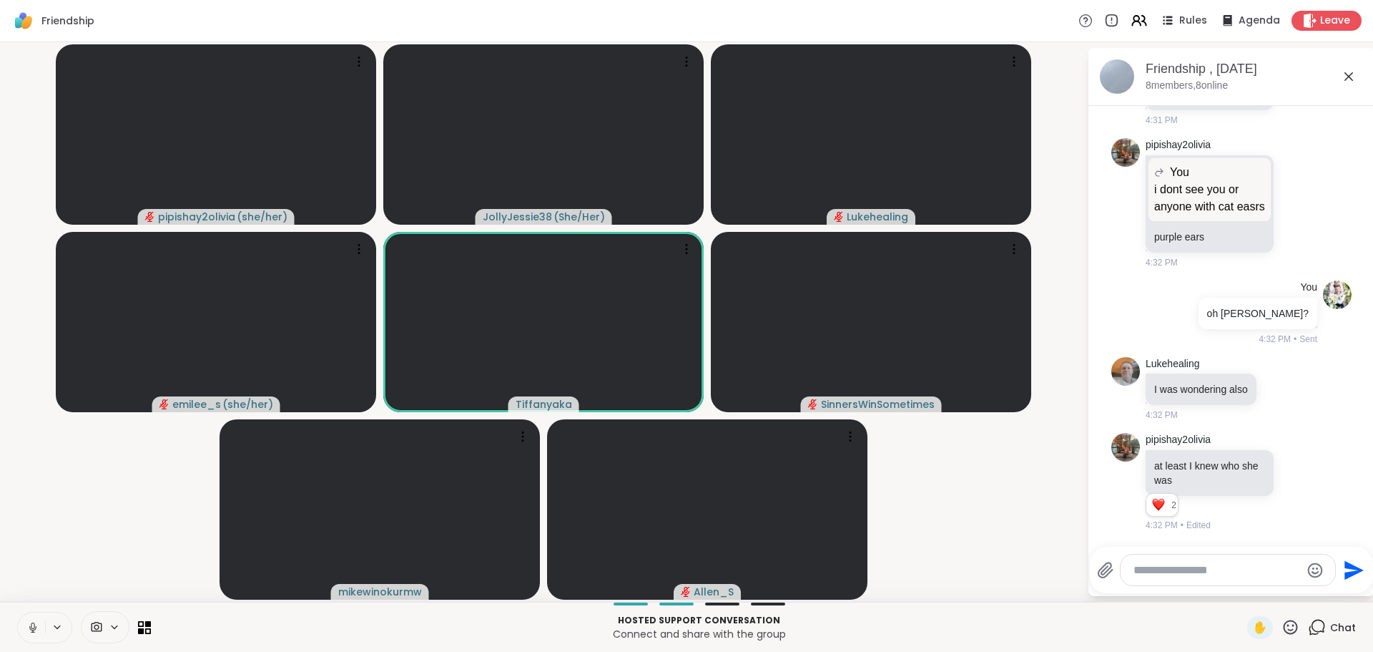
click at [1211, 560] on div at bounding box center [1228, 569] width 215 height 31
click at [1207, 571] on textarea "Type your message" at bounding box center [1217, 570] width 167 height 14
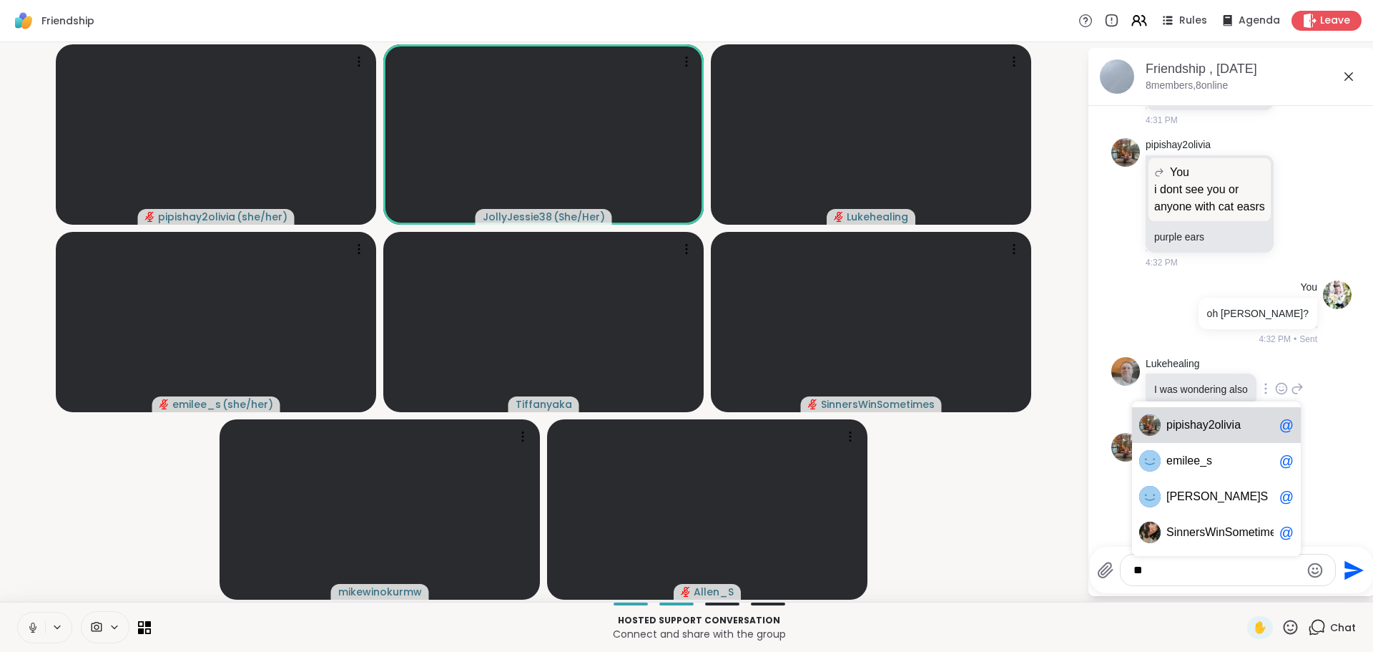
click at [1218, 424] on span "hay2olivia" at bounding box center [1215, 425] width 51 height 14
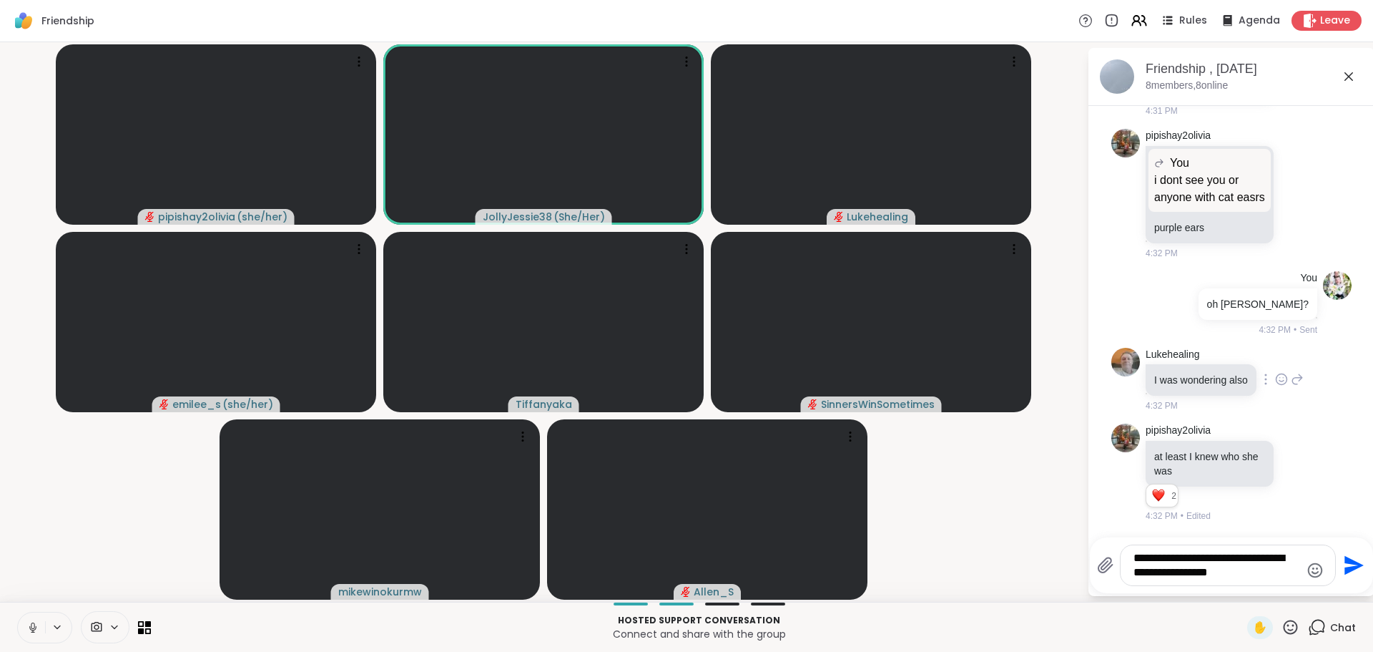
type textarea "**********"
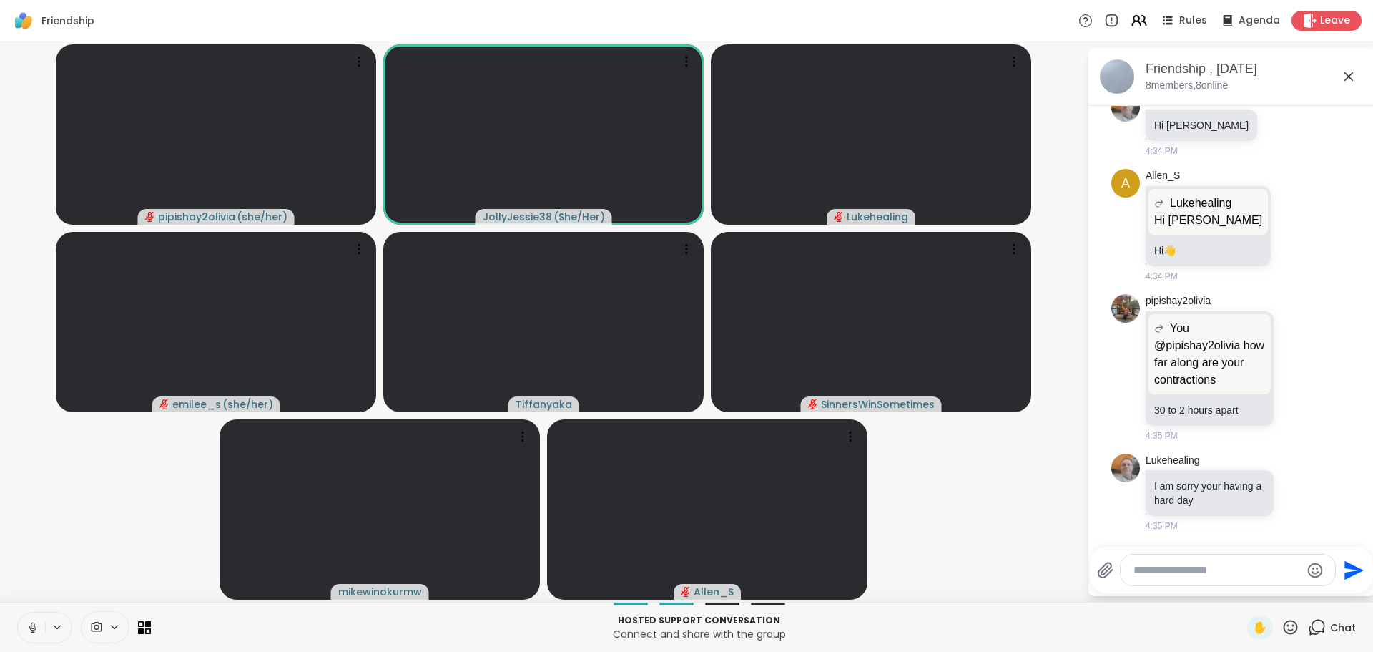
scroll to position [5269, 0]
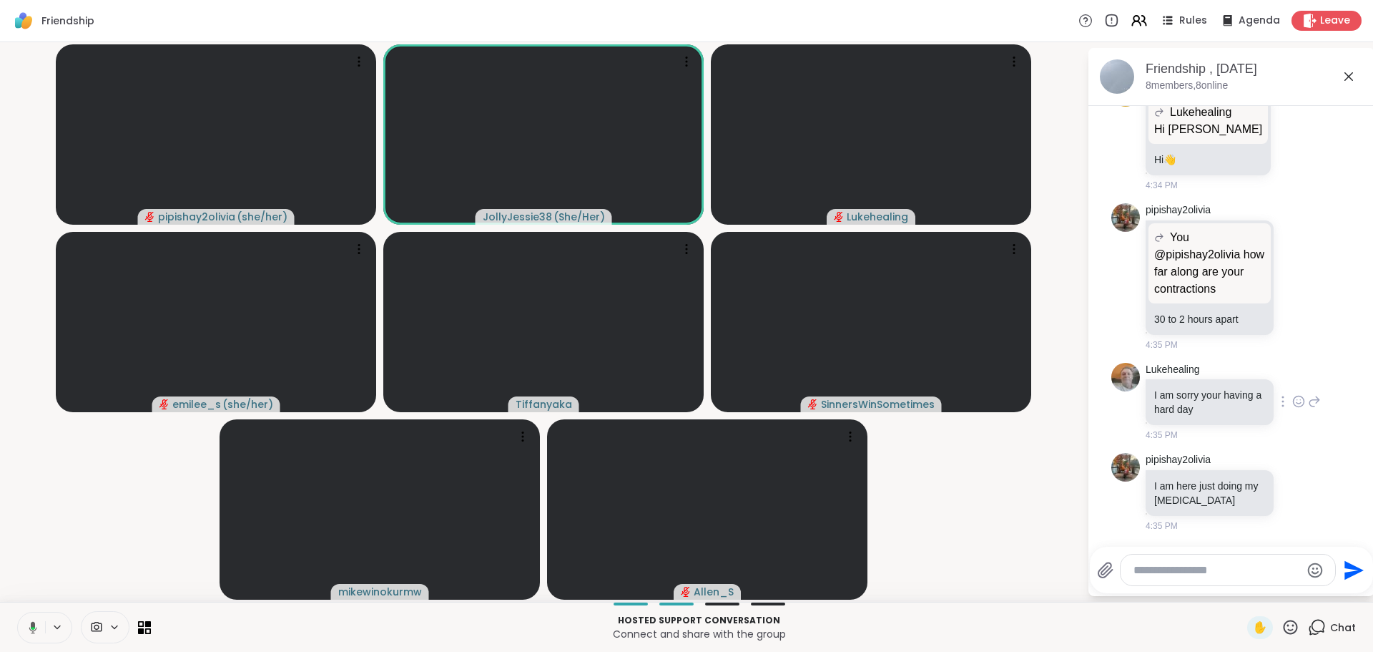
click at [1292, 394] on icon at bounding box center [1298, 401] width 13 height 14
click at [1292, 372] on div "Select Reaction: Heart" at bounding box center [1298, 378] width 13 height 13
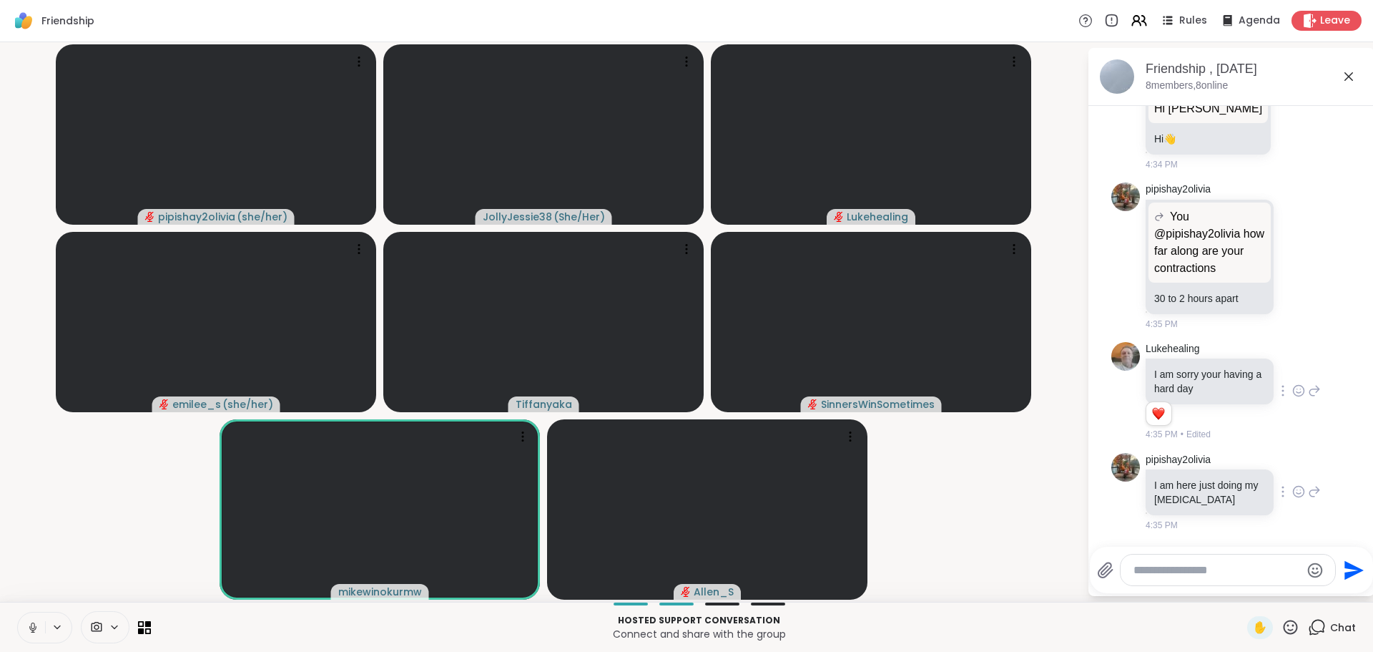
click at [1292, 499] on icon at bounding box center [1298, 491] width 13 height 14
click at [1292, 475] on div "Select Reaction: Heart" at bounding box center [1298, 468] width 13 height 13
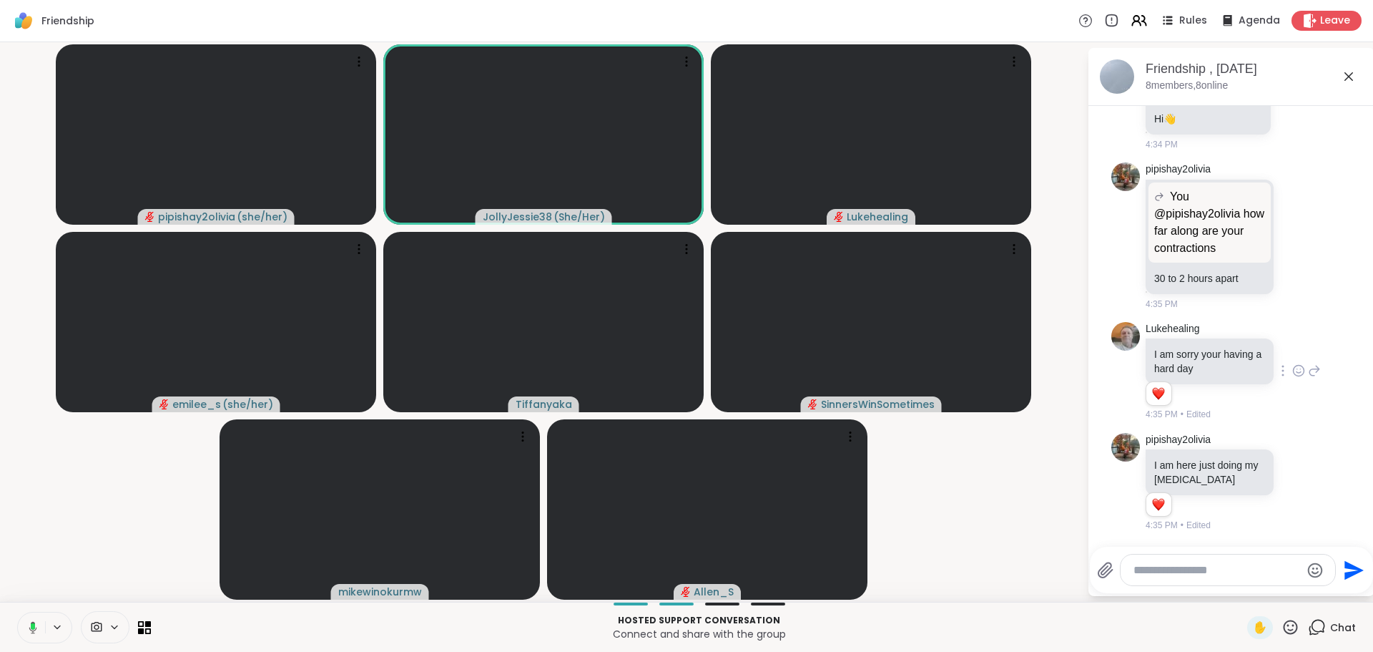
click at [1240, 563] on textarea "Type your message" at bounding box center [1217, 570] width 167 height 14
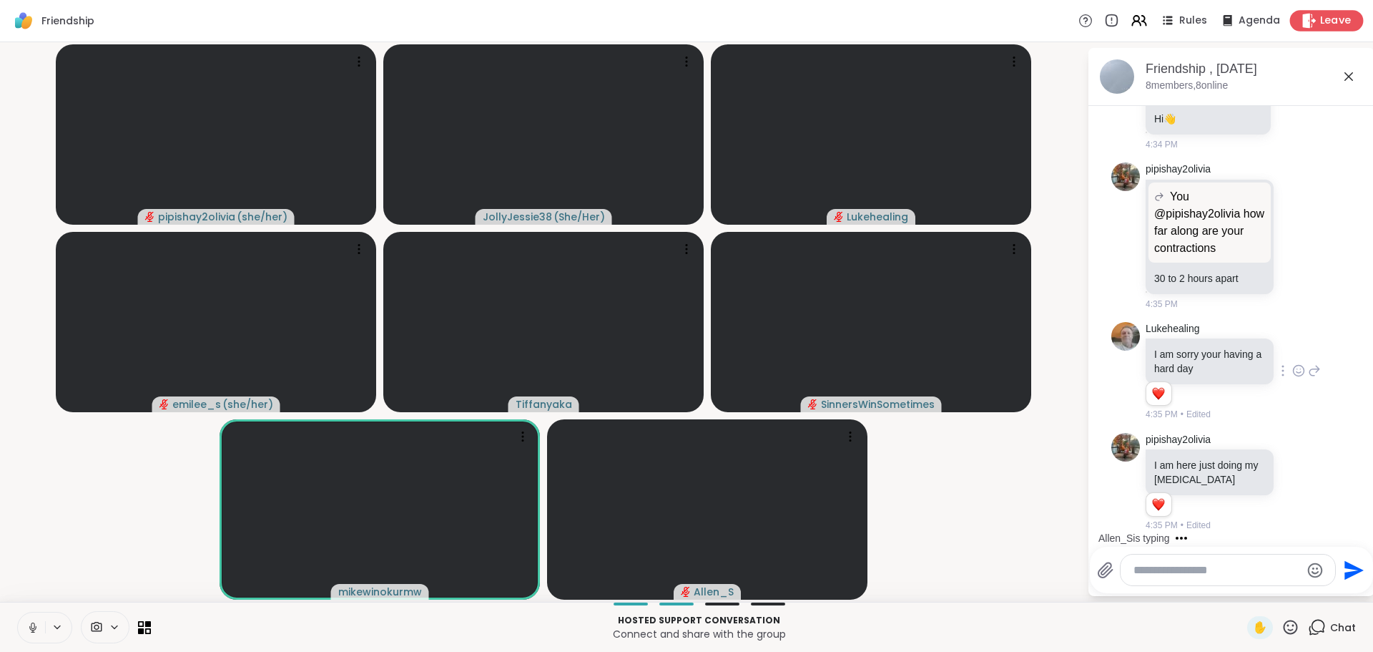
click at [1332, 19] on span "Leave" at bounding box center [1335, 21] width 31 height 15
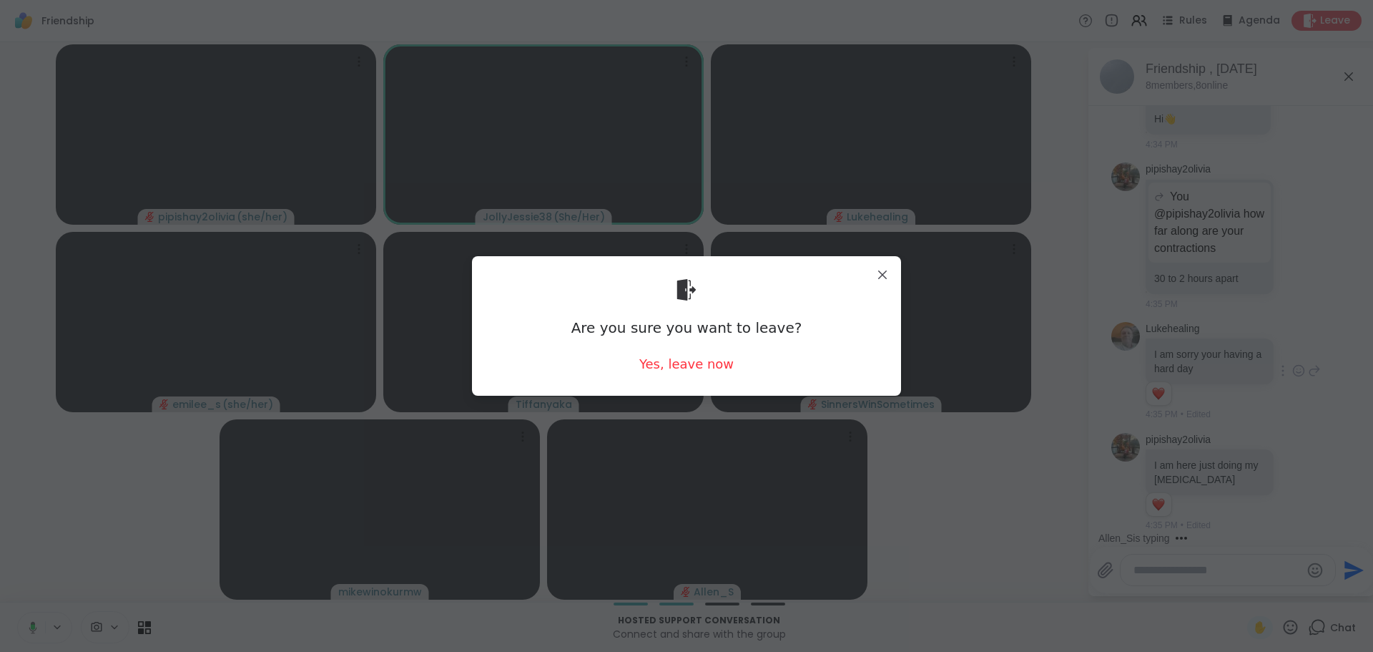
scroll to position [5452, 0]
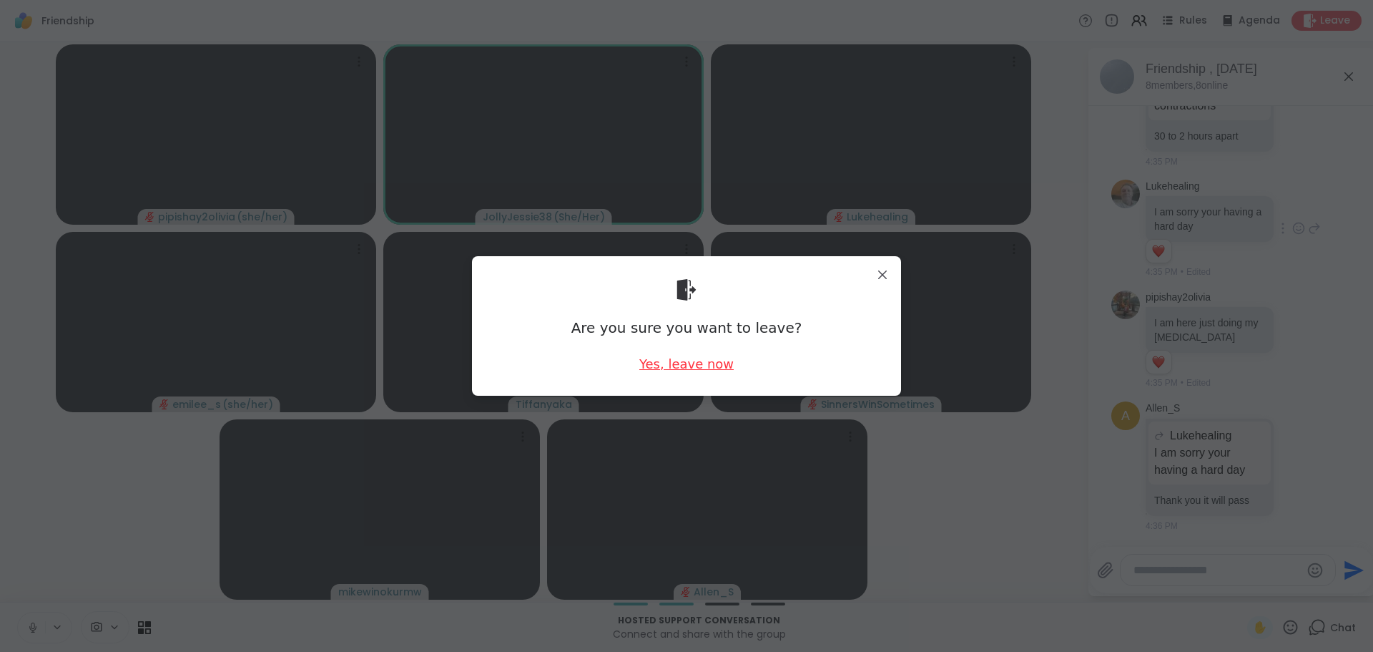
click at [701, 363] on div "Yes, leave now" at bounding box center [686, 364] width 94 height 18
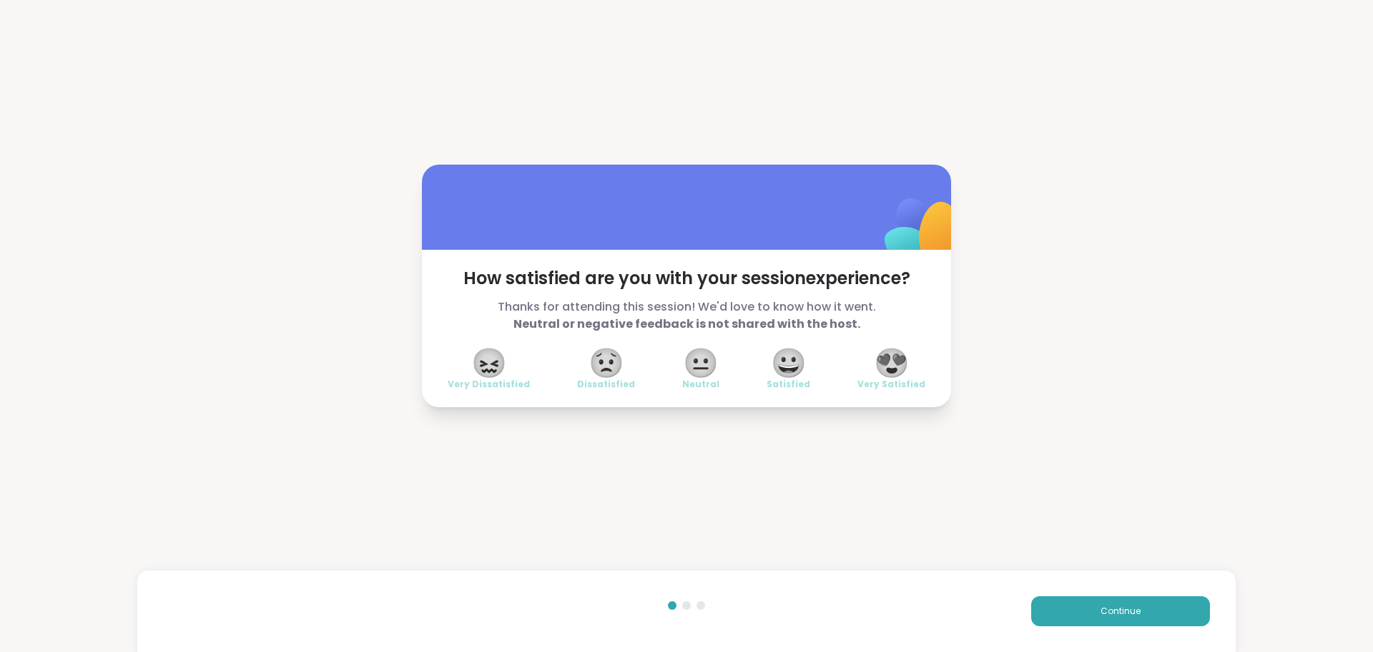
click at [882, 360] on span "😍" at bounding box center [892, 363] width 36 height 26
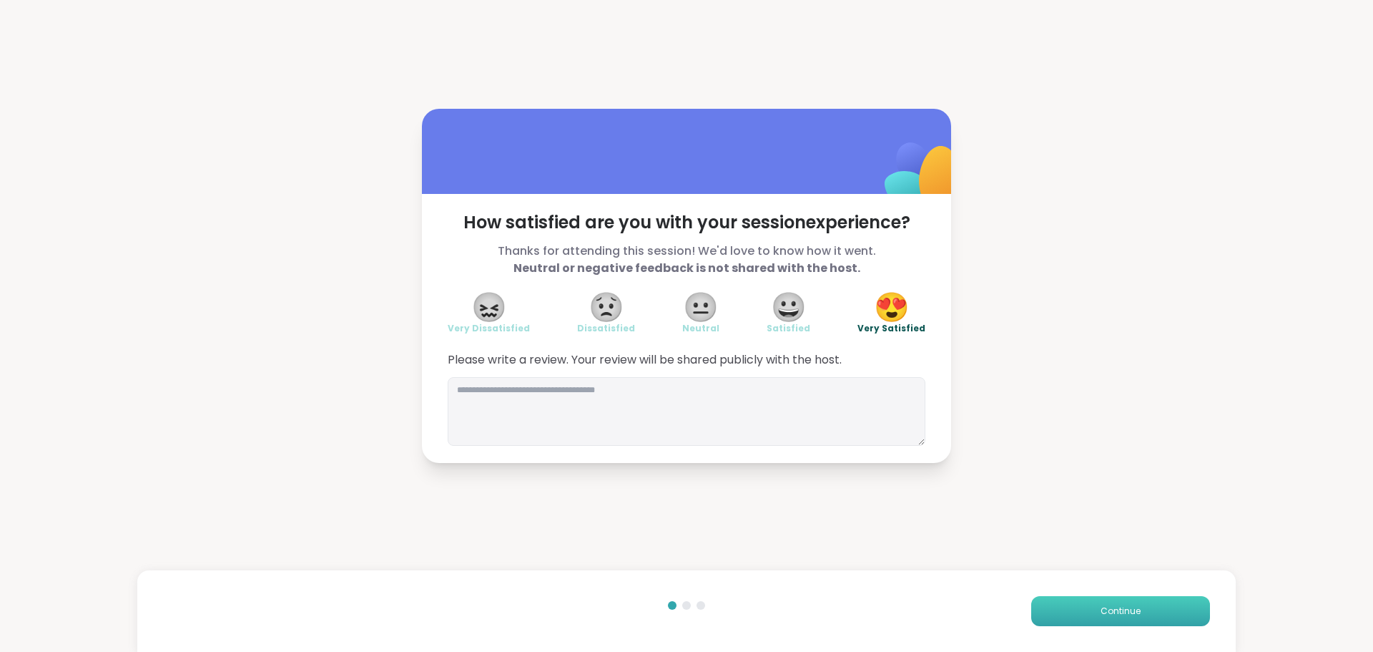
click at [1073, 617] on button "Continue" at bounding box center [1120, 611] width 179 height 30
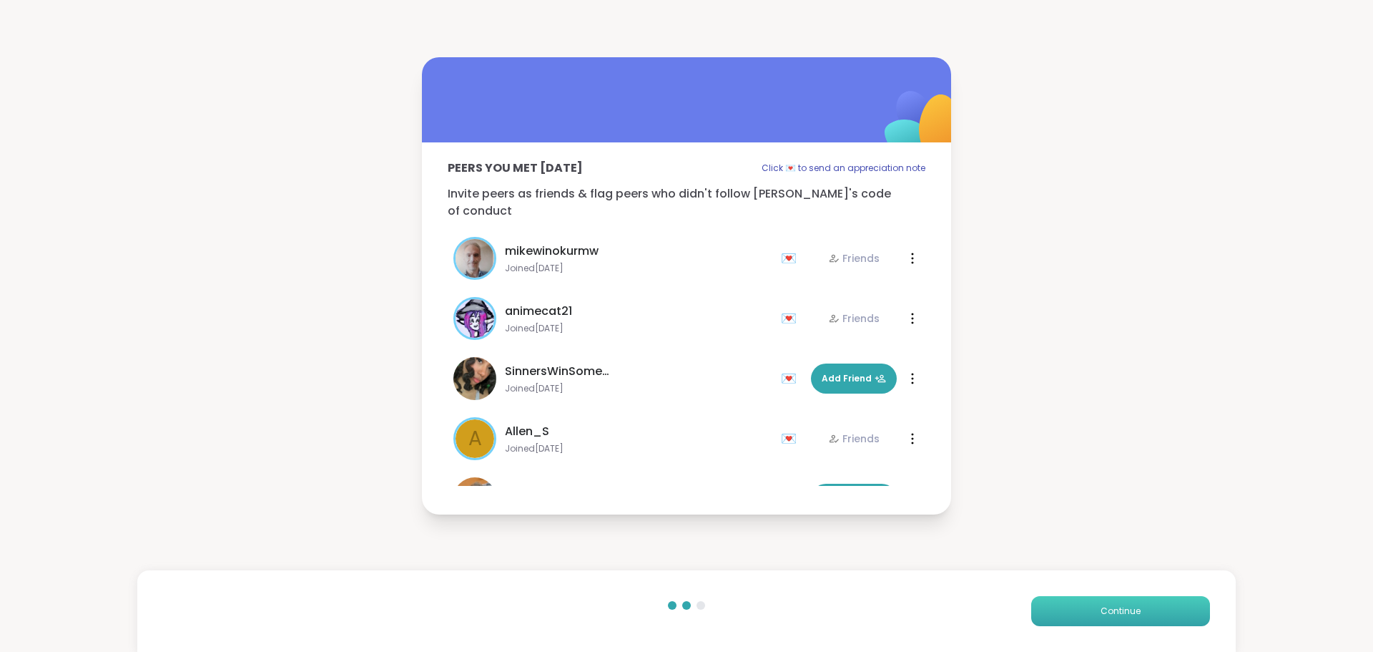
click at [1073, 617] on button "Continue" at bounding box center [1120, 611] width 179 height 30
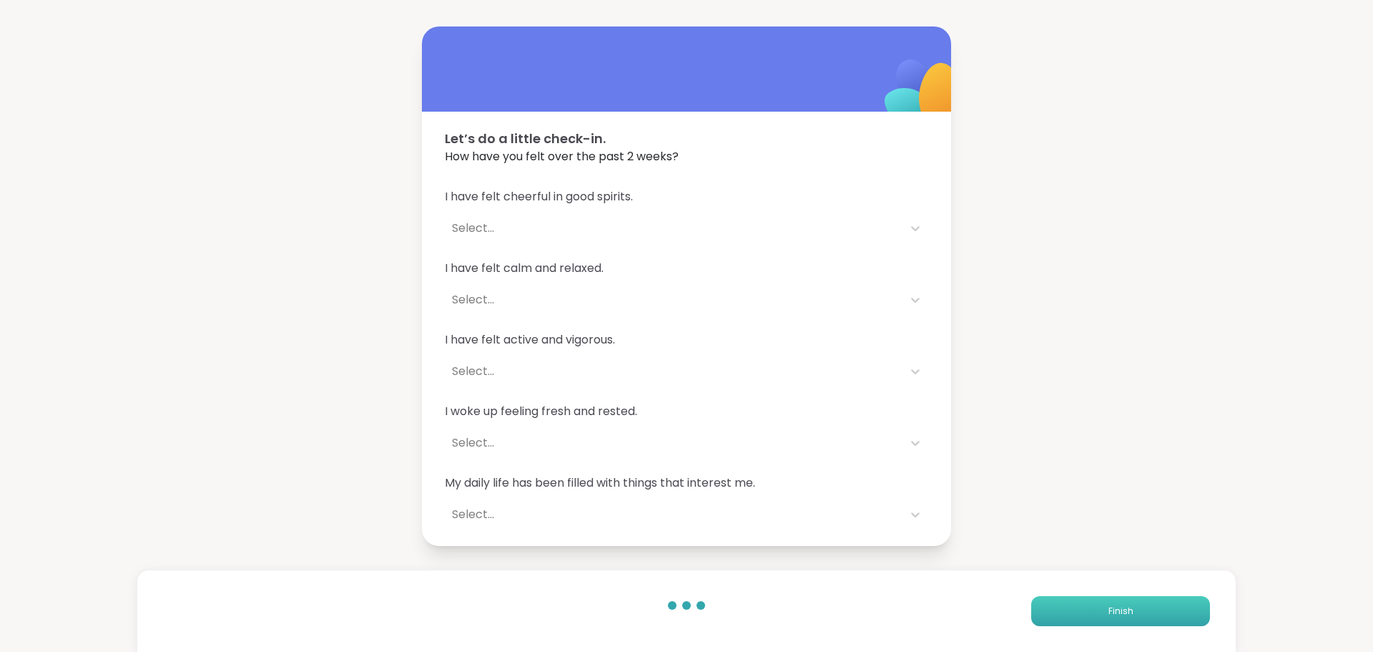
click at [1073, 617] on button "Finish" at bounding box center [1120, 611] width 179 height 30
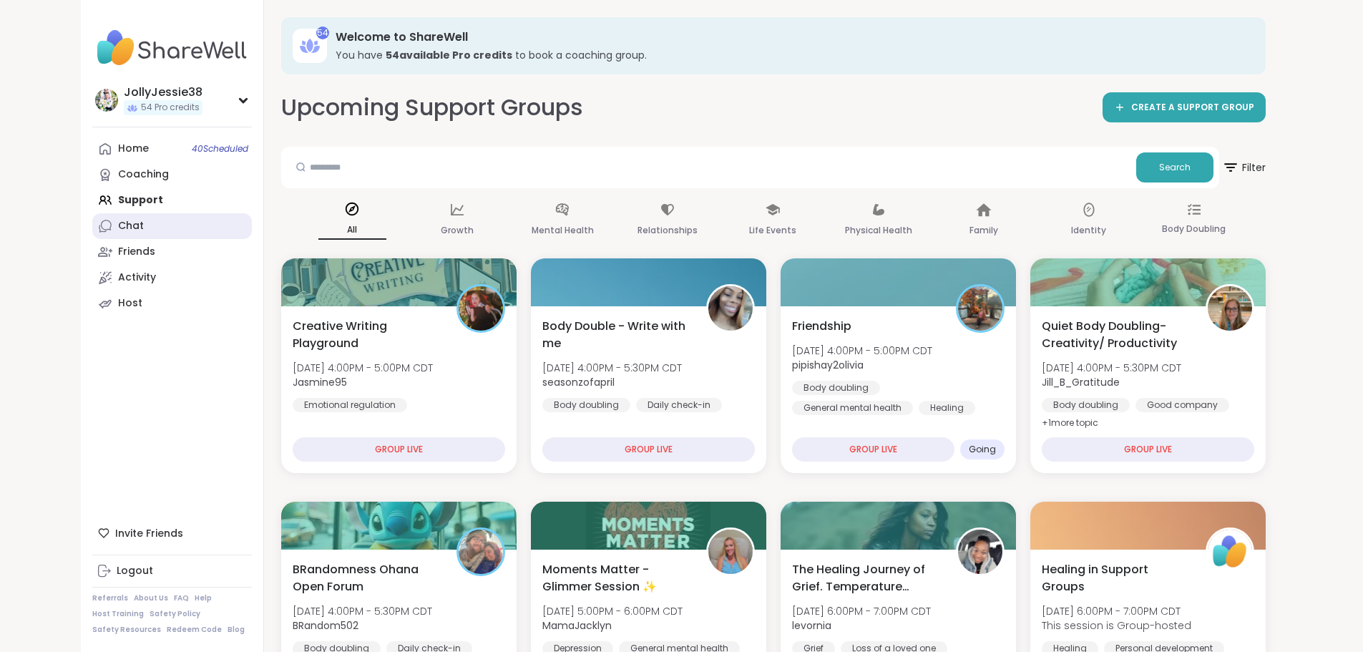
click at [92, 220] on link "Chat" at bounding box center [172, 226] width 160 height 26
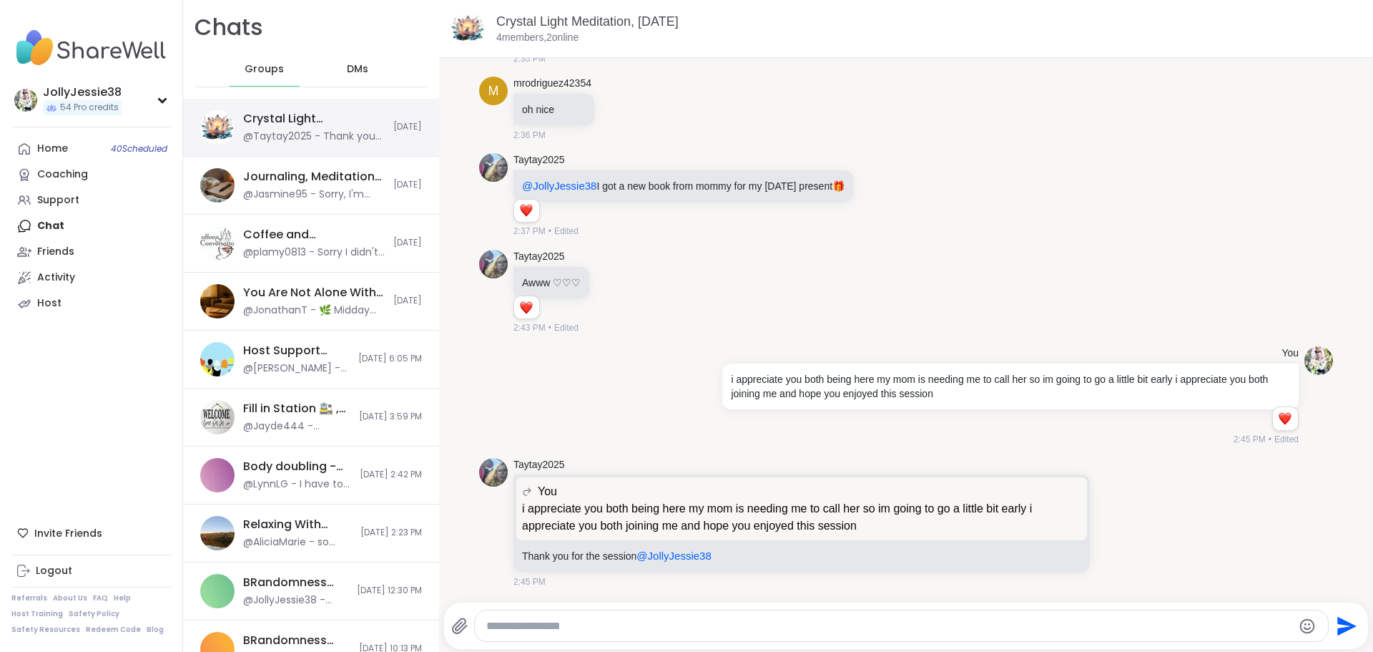
scroll to position [3207, 0]
click at [250, 66] on span "Groups" at bounding box center [264, 69] width 39 height 14
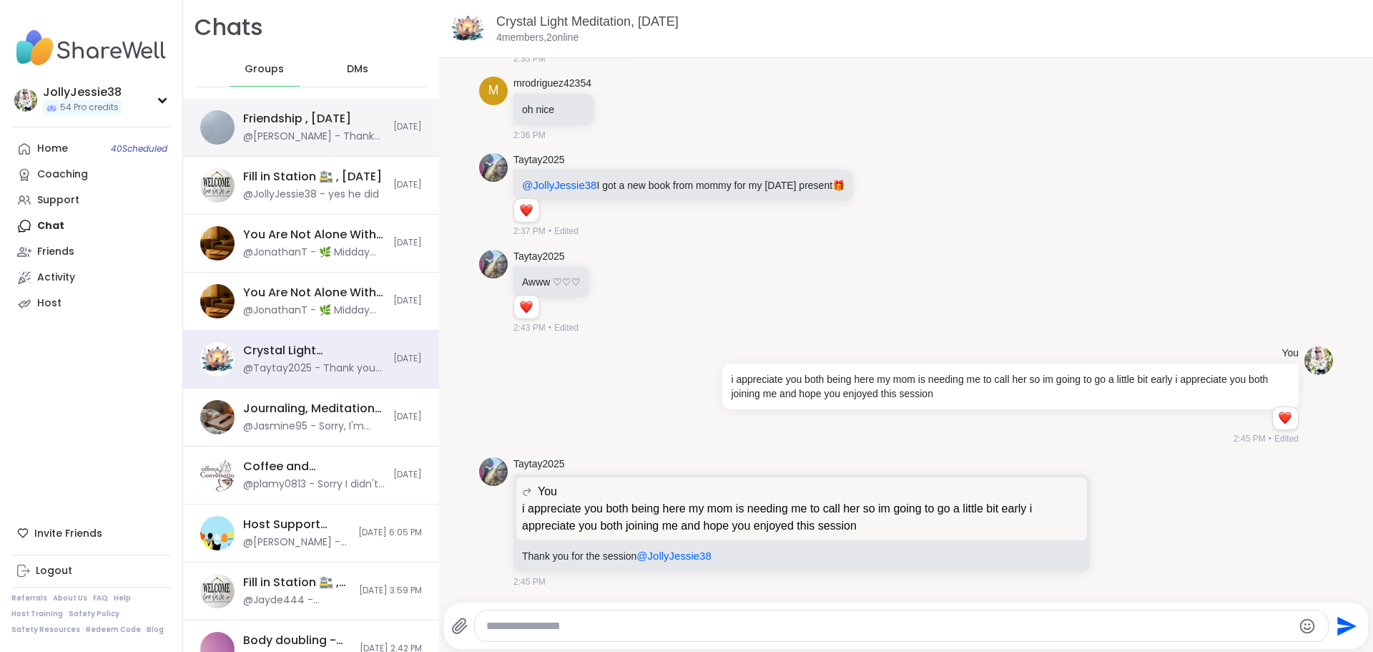
click at [296, 119] on div "Friendship , [DATE]" at bounding box center [297, 119] width 108 height 16
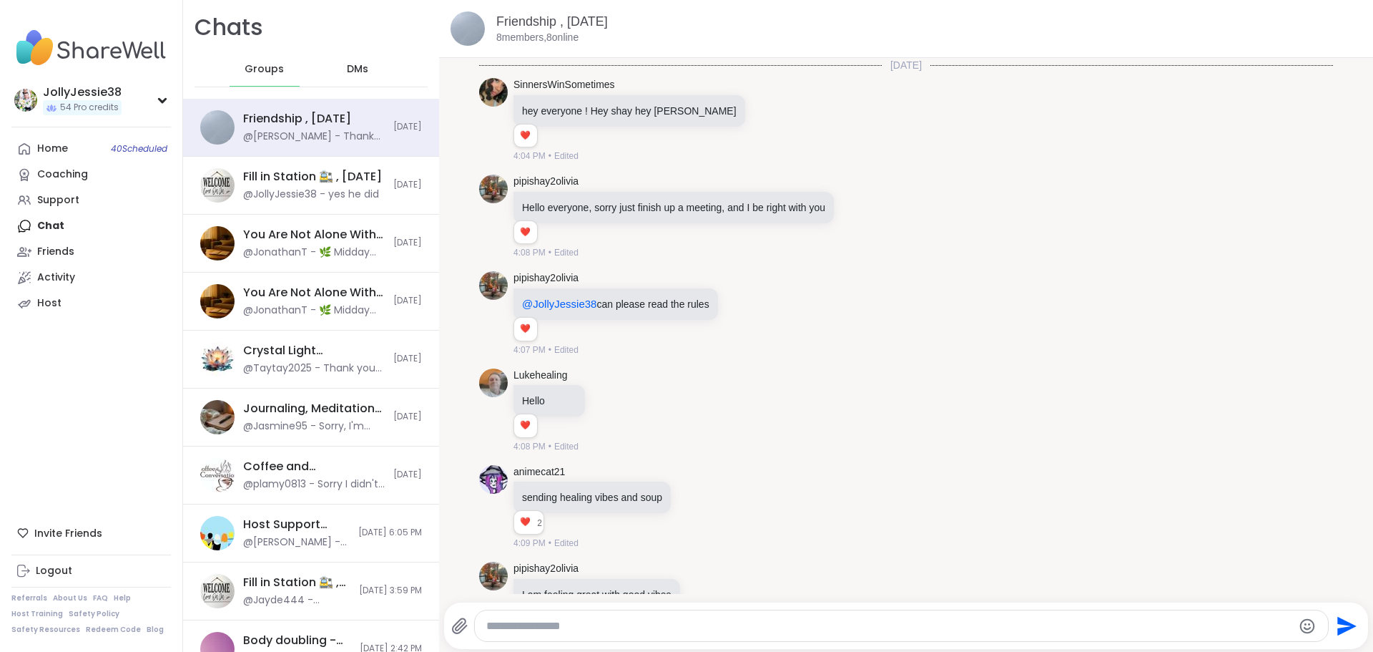
scroll to position [4133, 0]
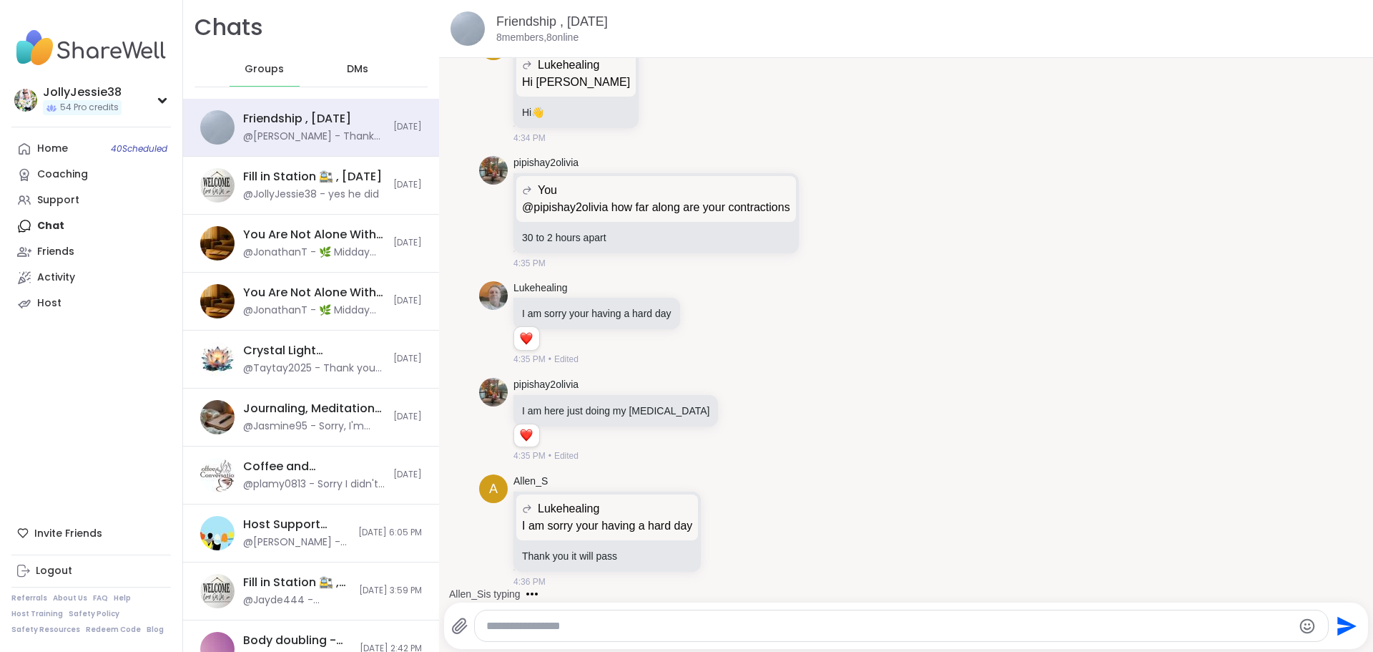
click at [603, 623] on textarea "Type your message" at bounding box center [889, 626] width 807 height 14
type textarea "**********"
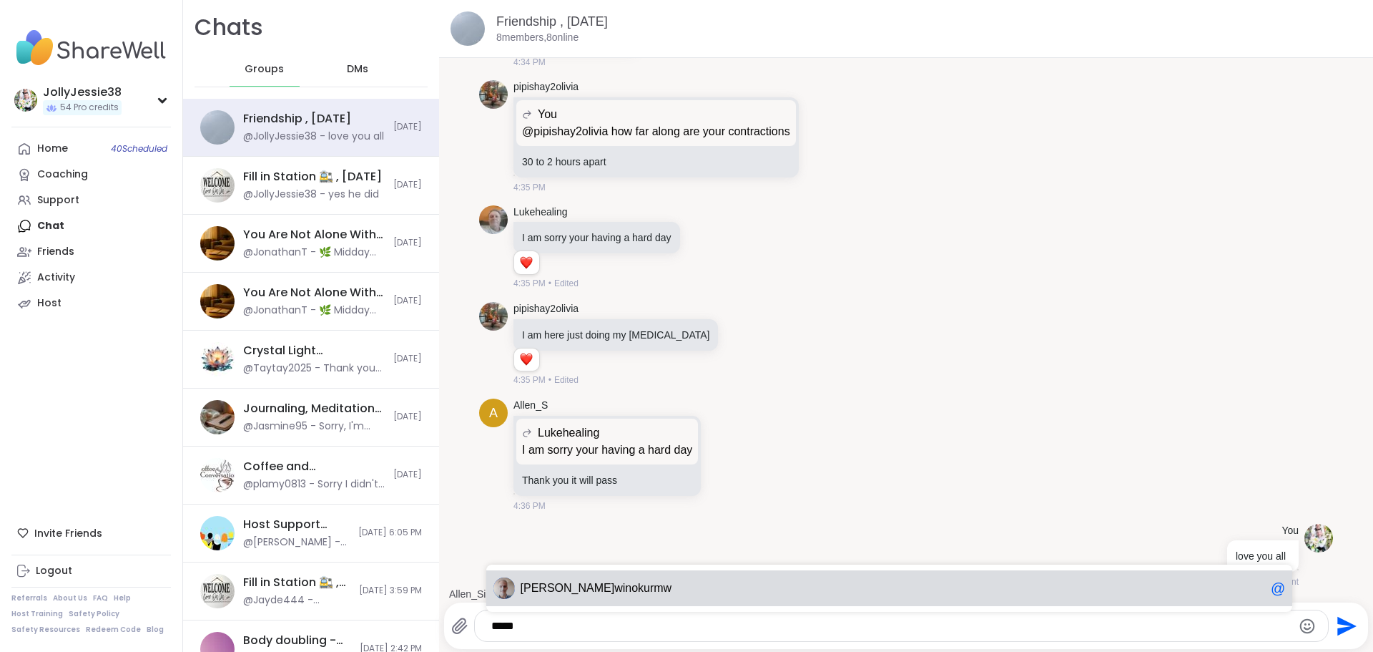
scroll to position [4334, 0]
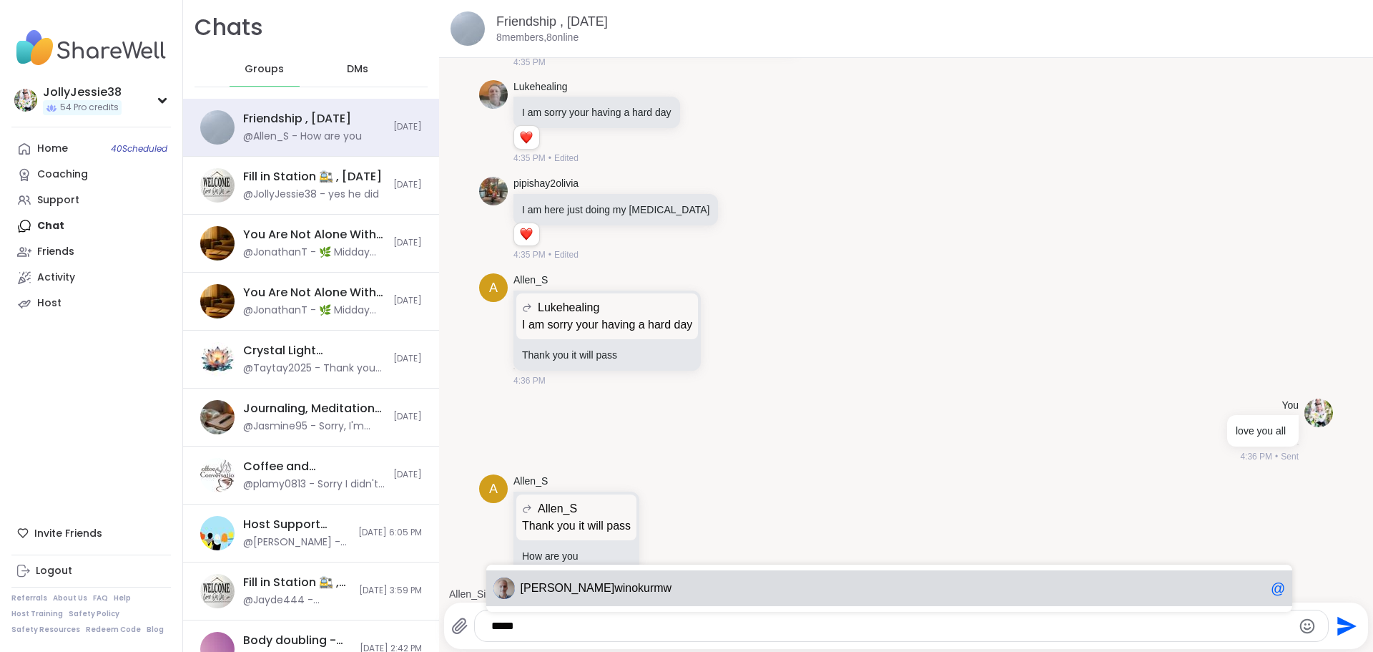
click at [636, 594] on span "mike winokurmw" at bounding box center [893, 588] width 745 height 14
click at [623, 577] on div "an imecat21 @" at bounding box center [889, 588] width 807 height 36
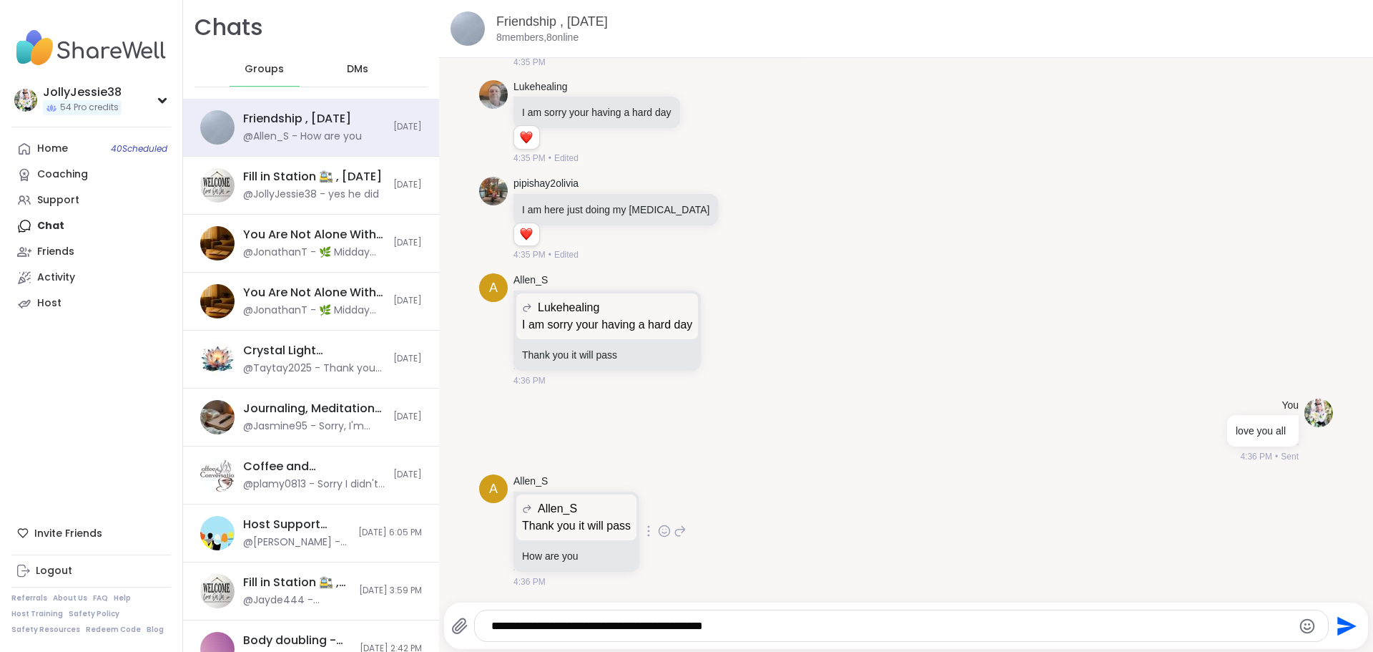
type textarea "**********"
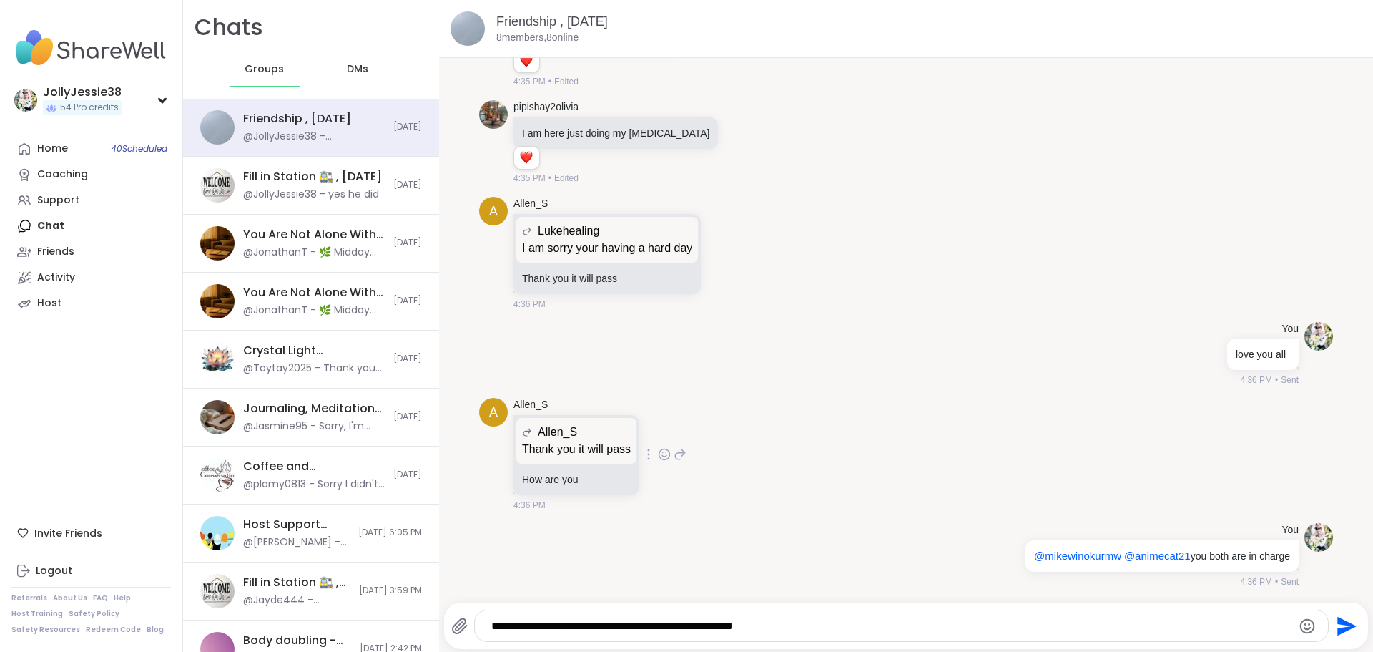
type textarea "**********"
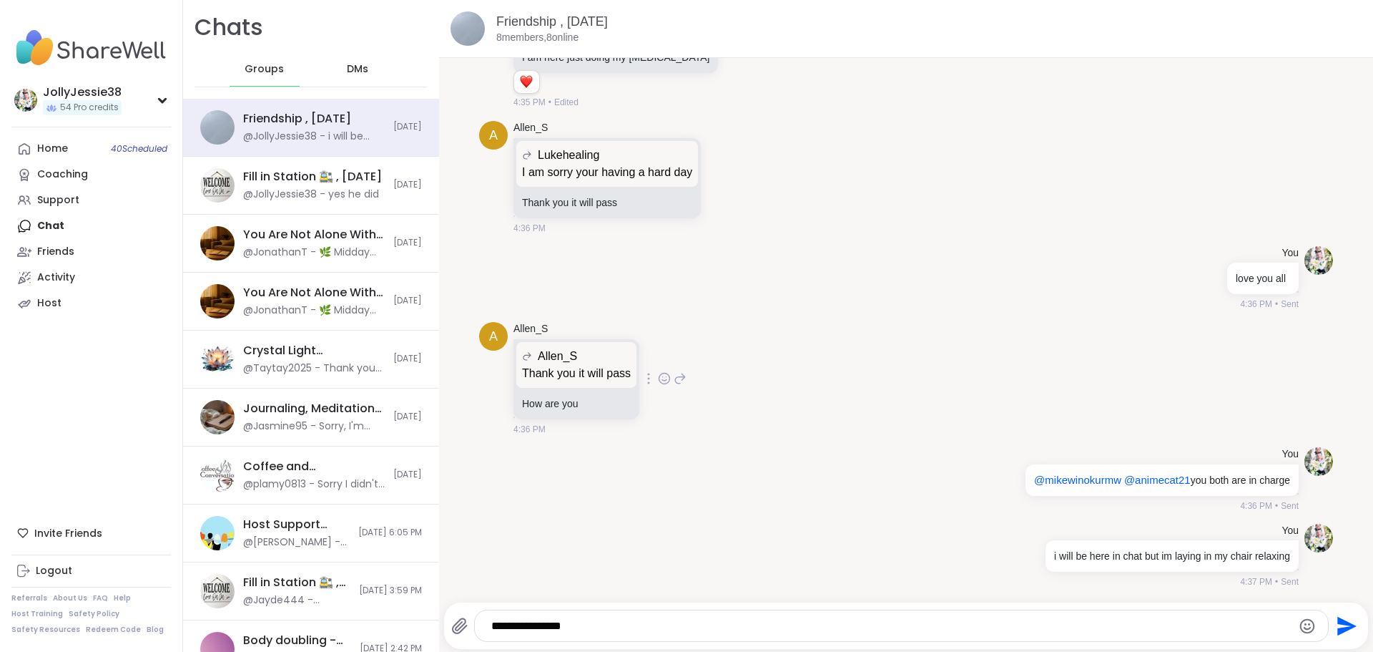
type textarea "**********"
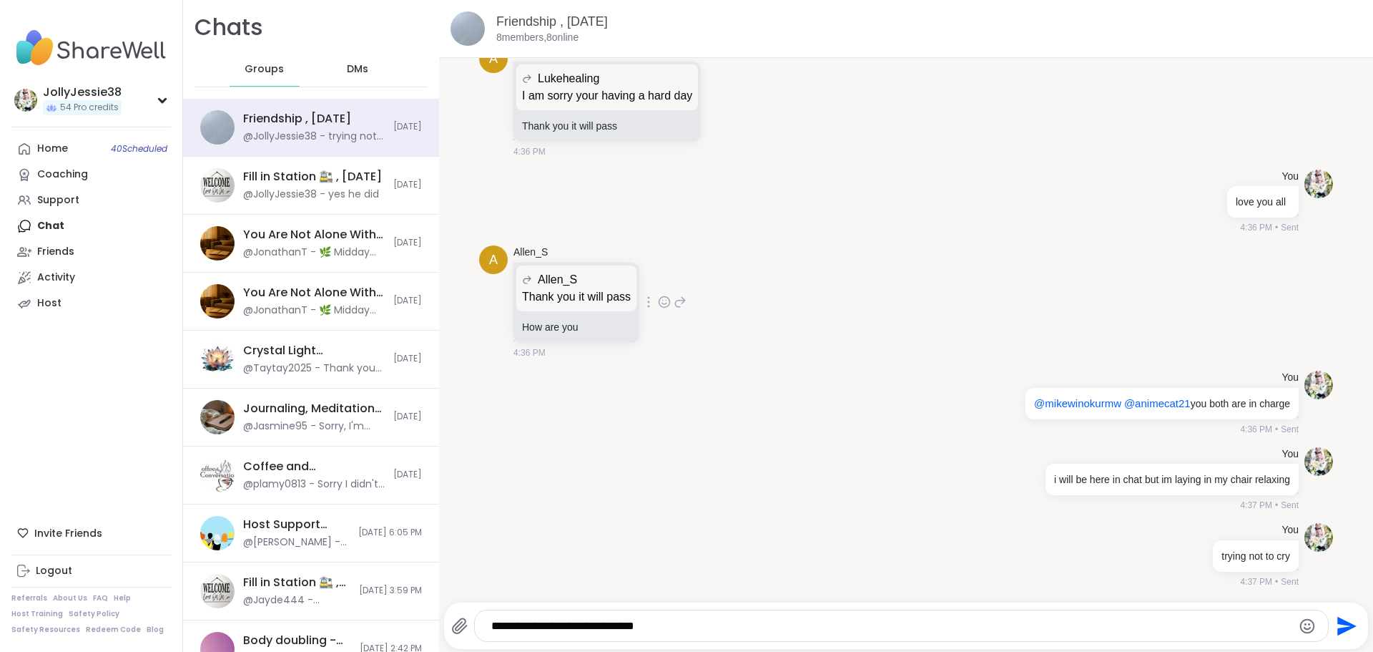
type textarea "**********"
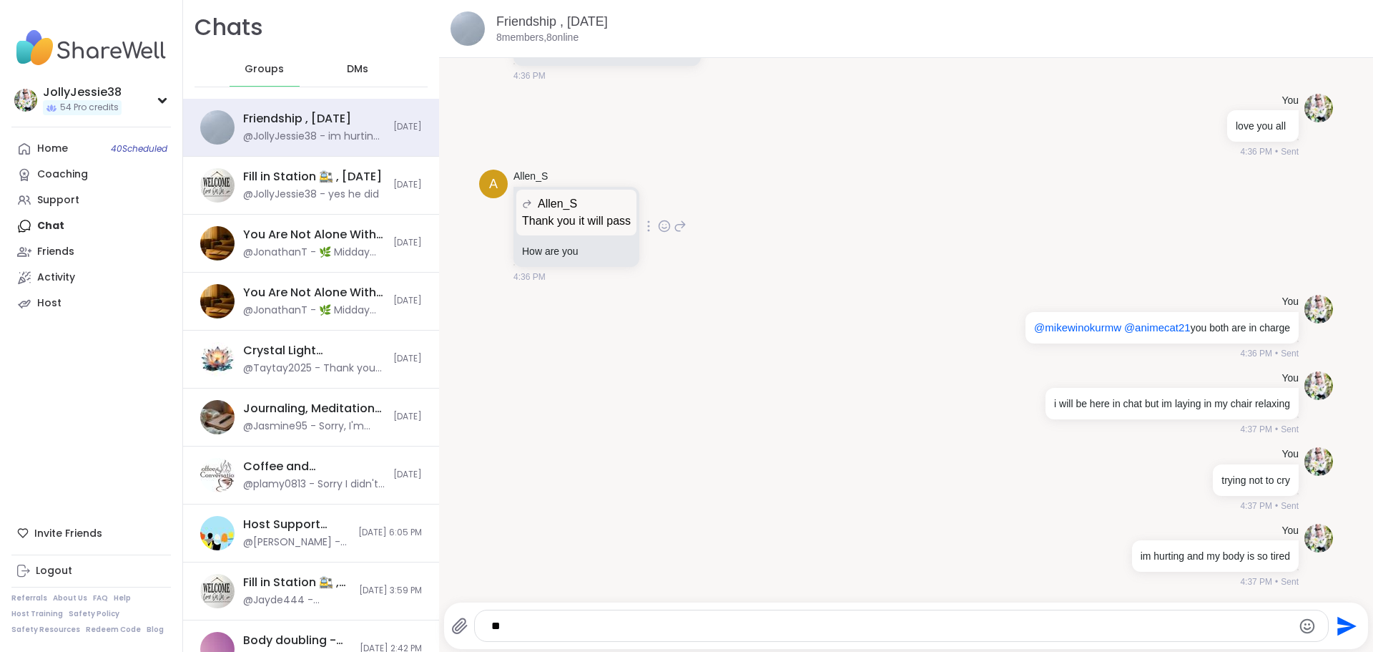
type textarea "*"
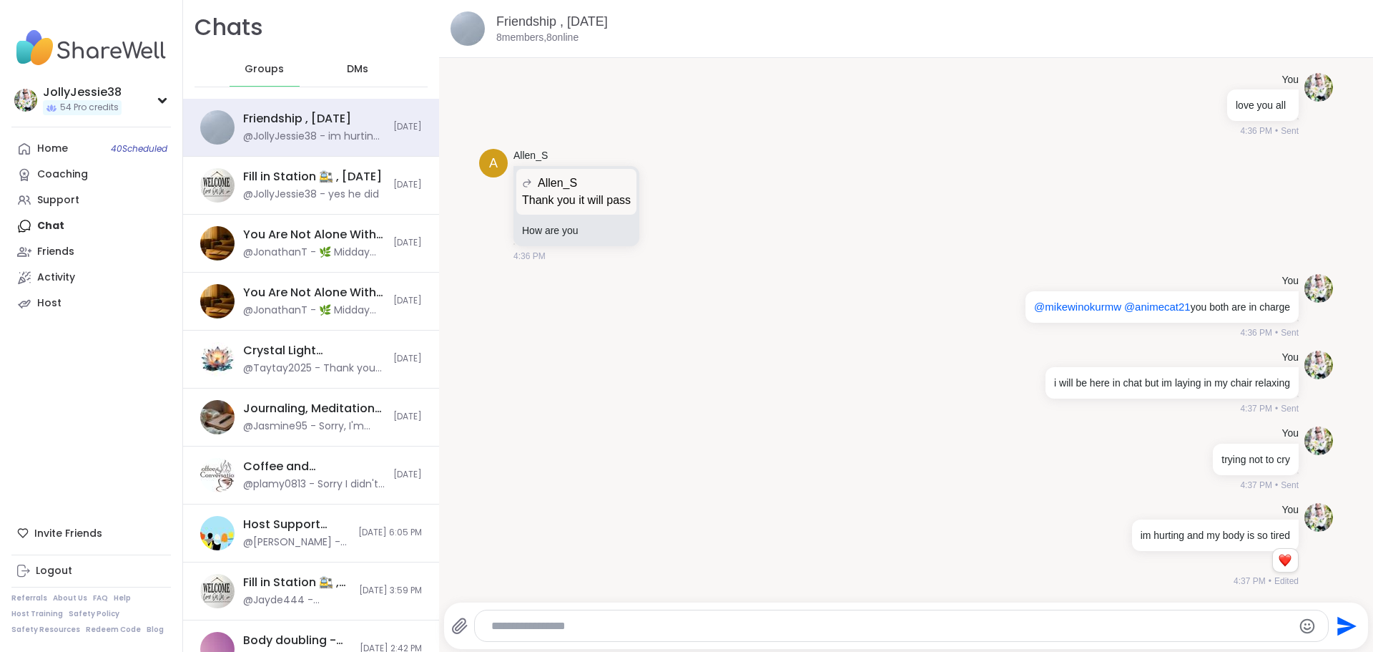
click at [597, 622] on textarea "Type your message" at bounding box center [889, 626] width 796 height 14
click at [717, 617] on div "**********" at bounding box center [902, 625] width 854 height 31
click at [719, 624] on textarea "**********" at bounding box center [889, 626] width 796 height 14
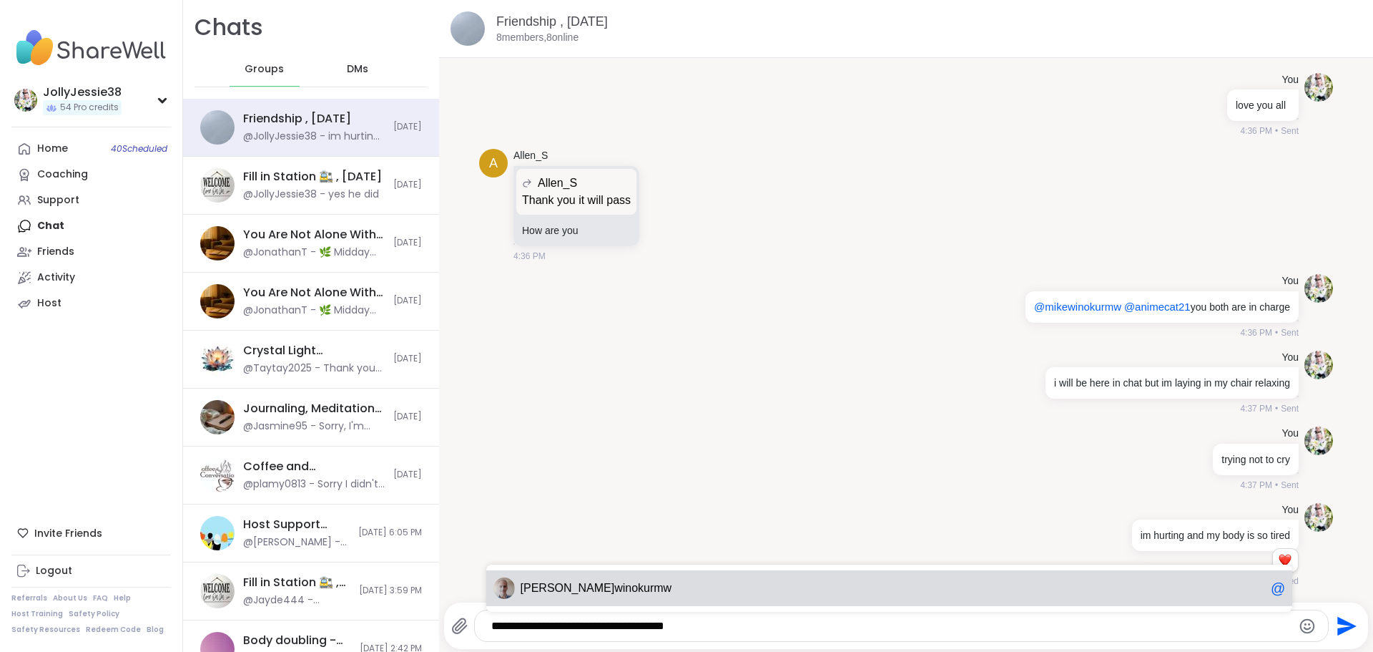
click at [718, 577] on div "mike winokurmw @" at bounding box center [889, 588] width 807 height 36
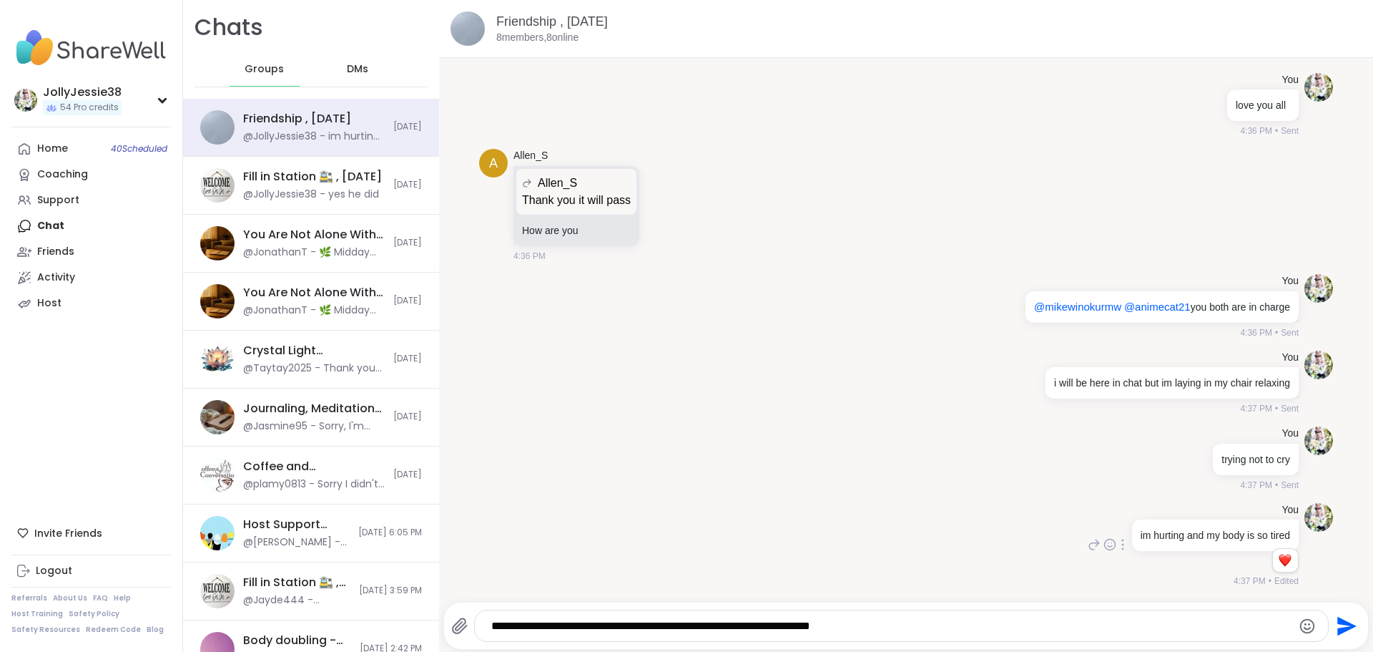
type textarea "**********"
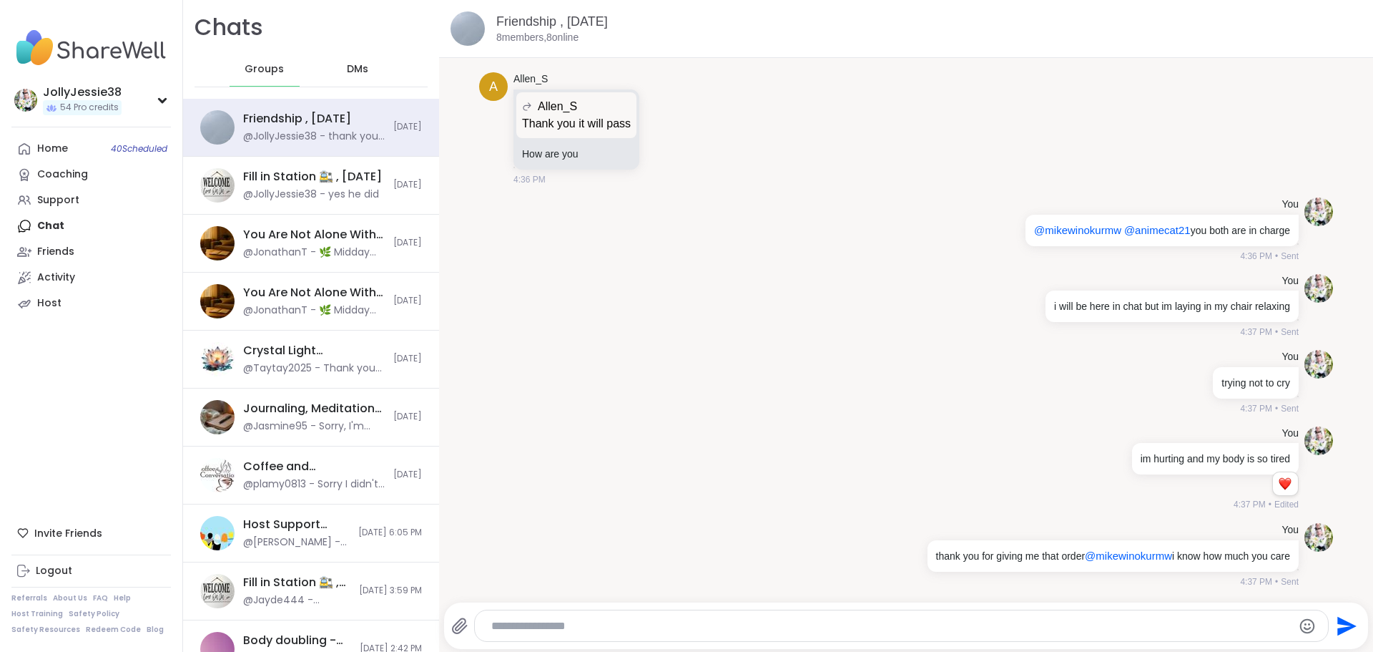
click at [604, 621] on textarea "Type your message" at bounding box center [889, 626] width 796 height 14
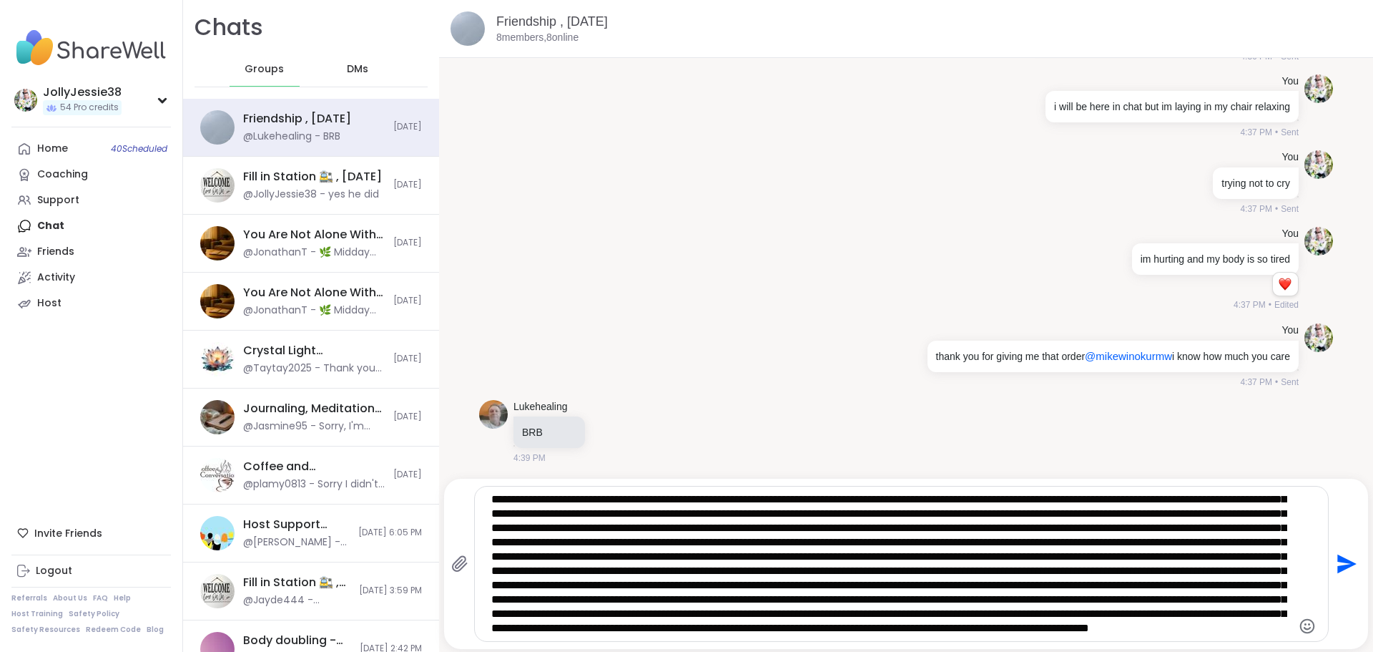
scroll to position [215, 0]
type textarea "**********"
click at [667, 590] on textarea "Type your message" at bounding box center [889, 563] width 796 height 143
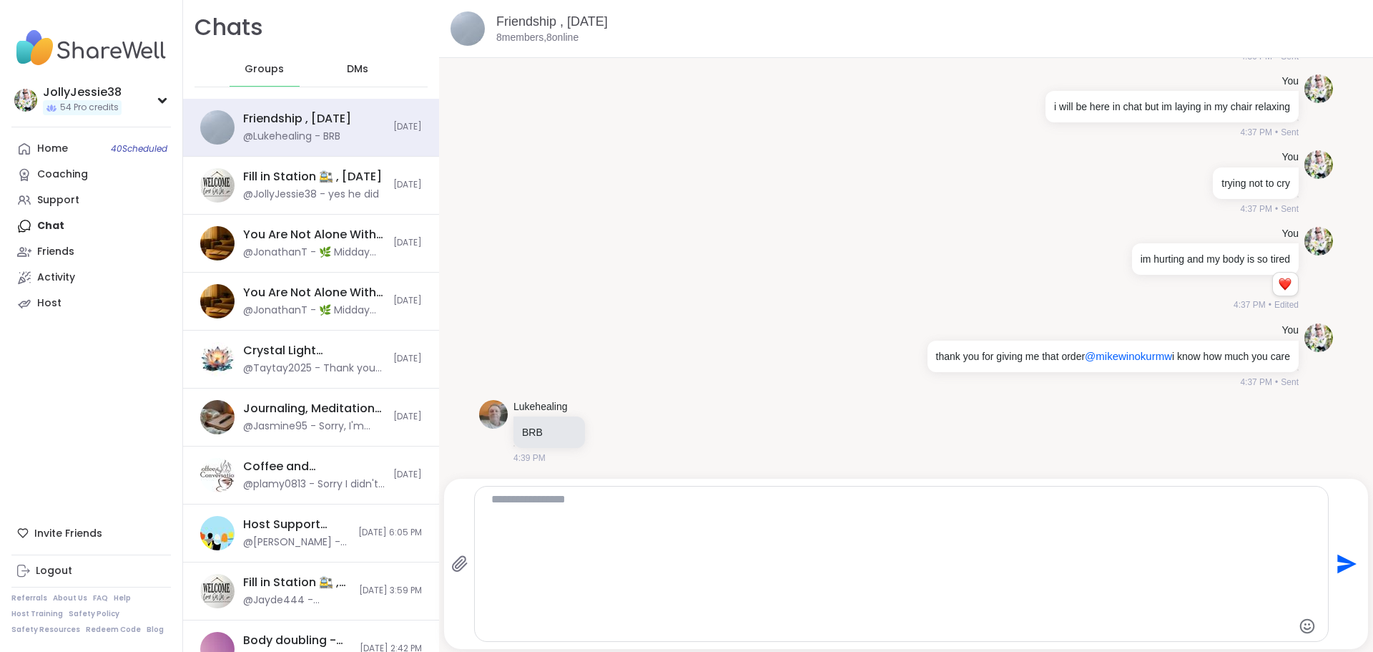
scroll to position [4812, 0]
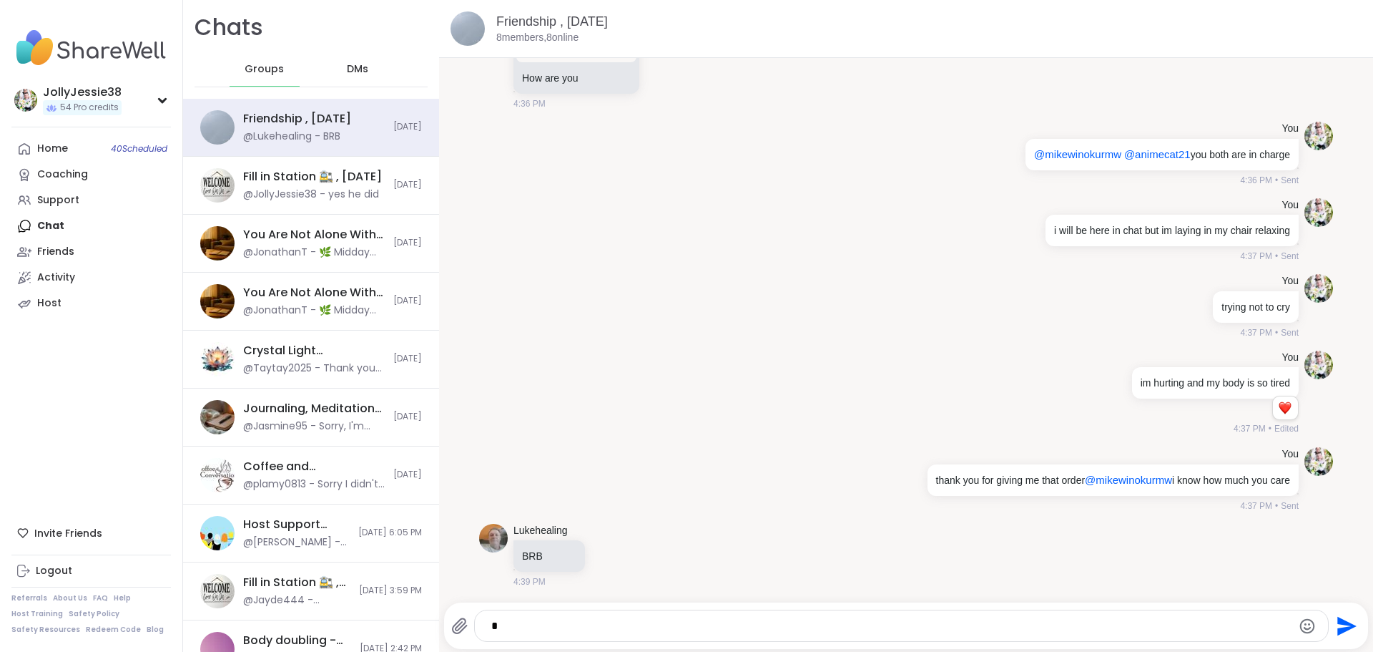
type textarea "**"
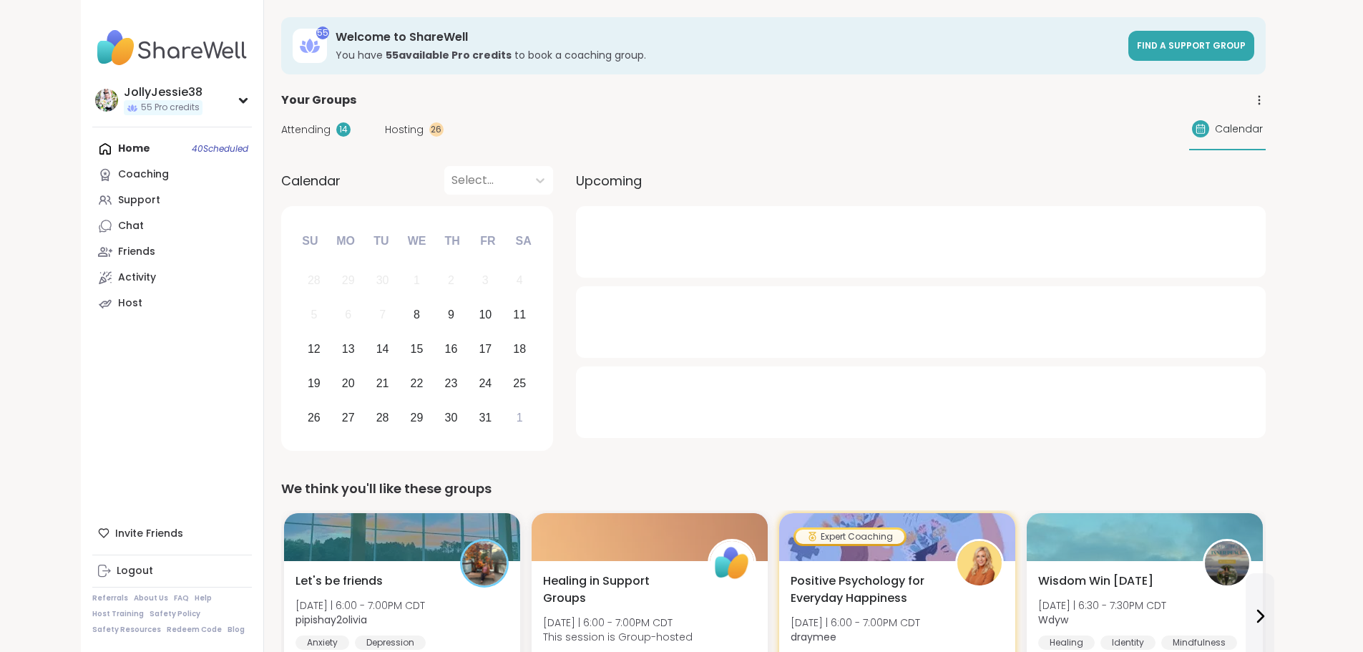
click at [281, 125] on span "Attending" at bounding box center [305, 129] width 49 height 15
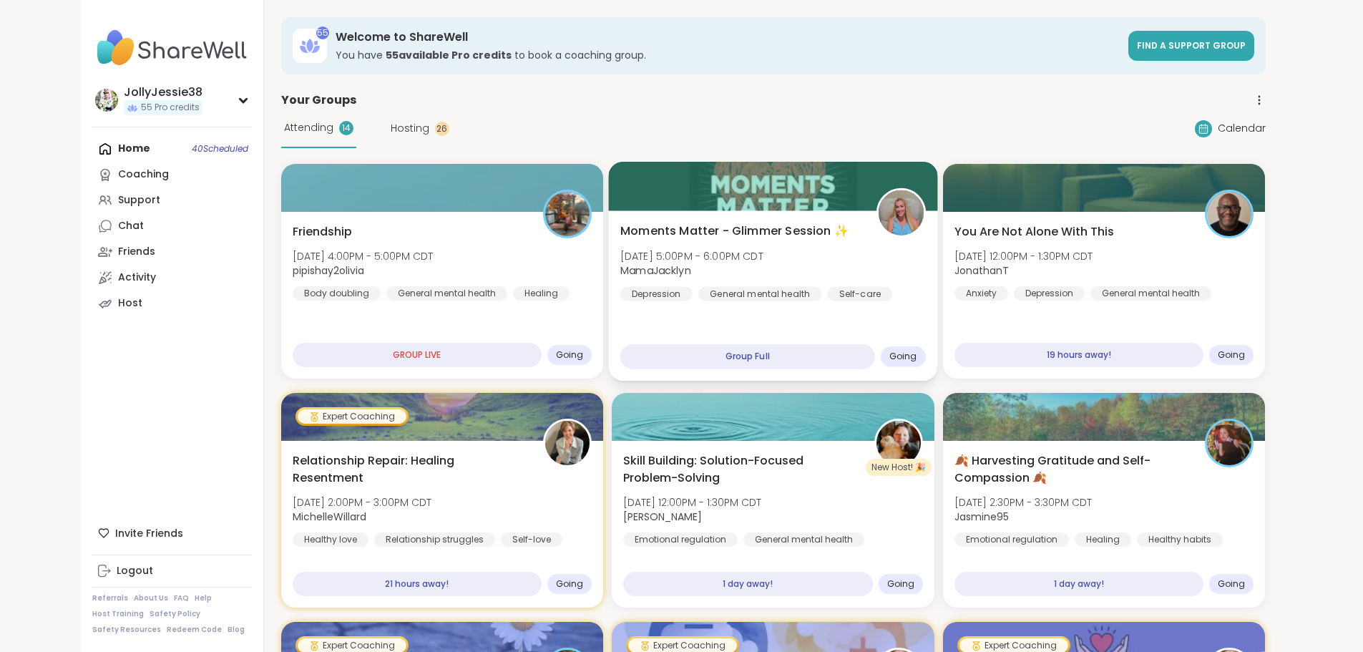
click at [876, 264] on div "Moments Matter - Glimmer Session ✨ [DATE] 5:00PM - 6:00PM CDT MamaJacklyn [MEDI…" at bounding box center [772, 261] width 305 height 79
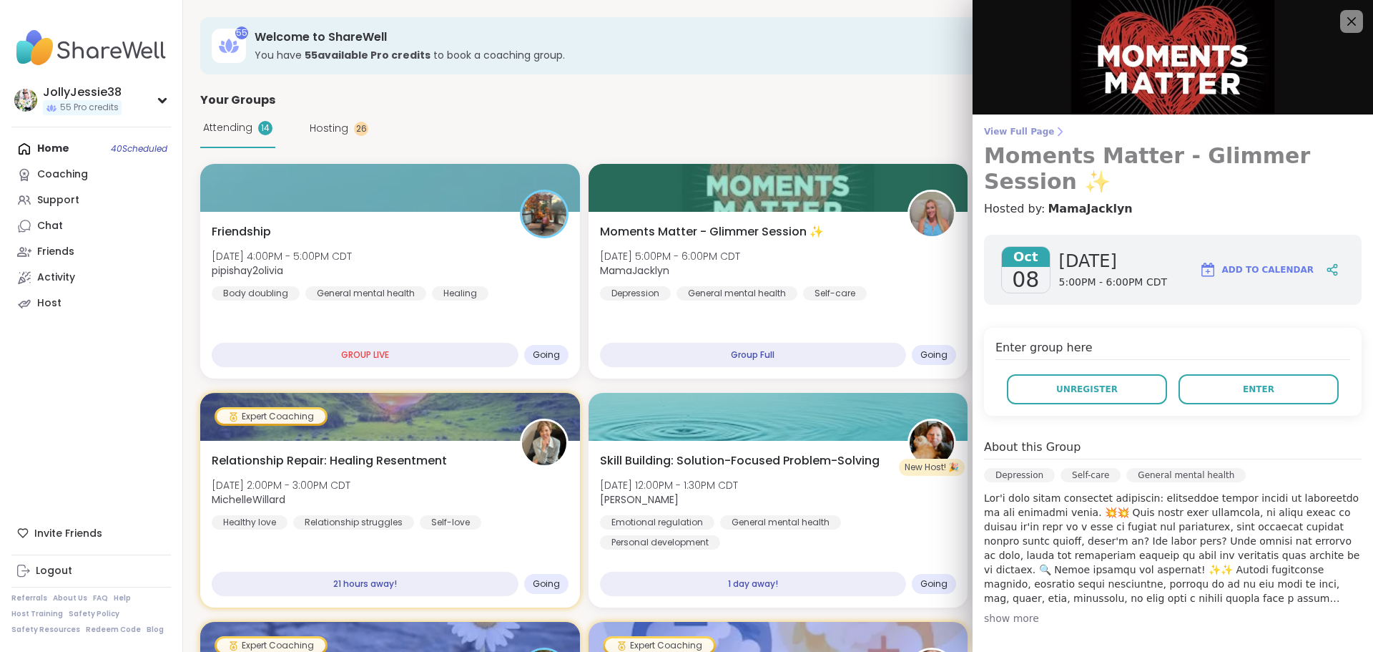
click at [1003, 133] on span "View Full Page" at bounding box center [1173, 131] width 378 height 11
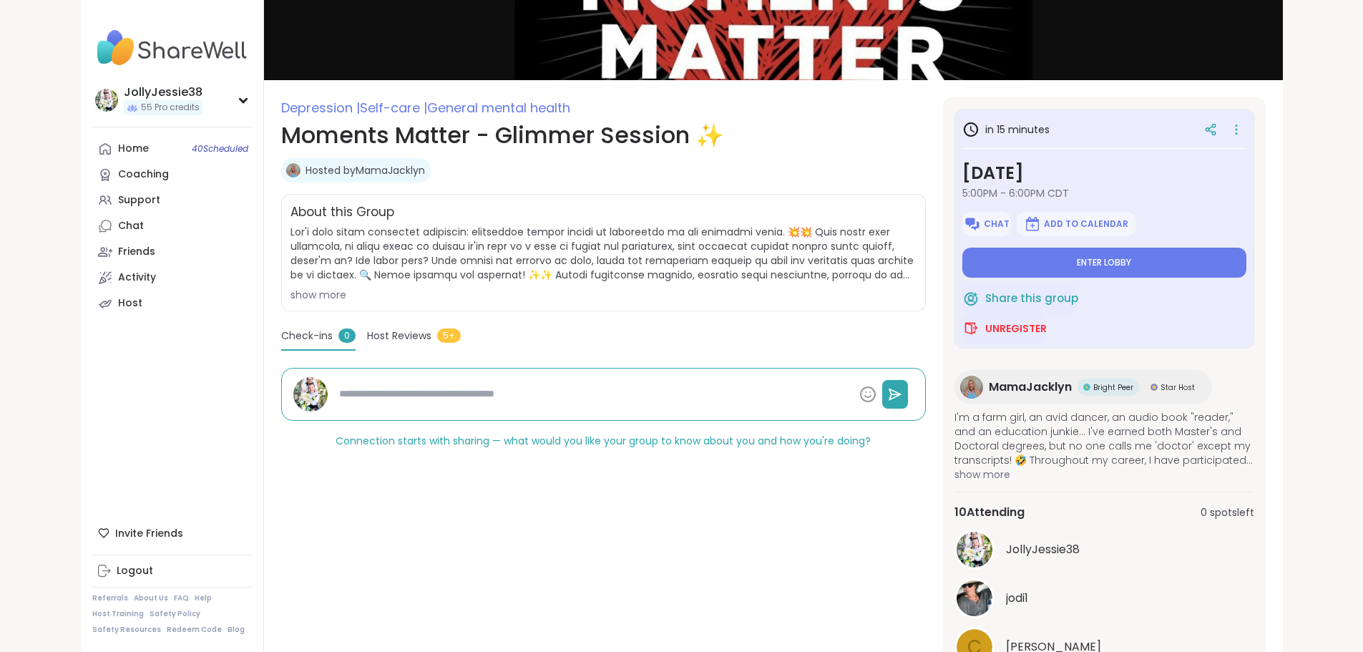
scroll to position [209, 0]
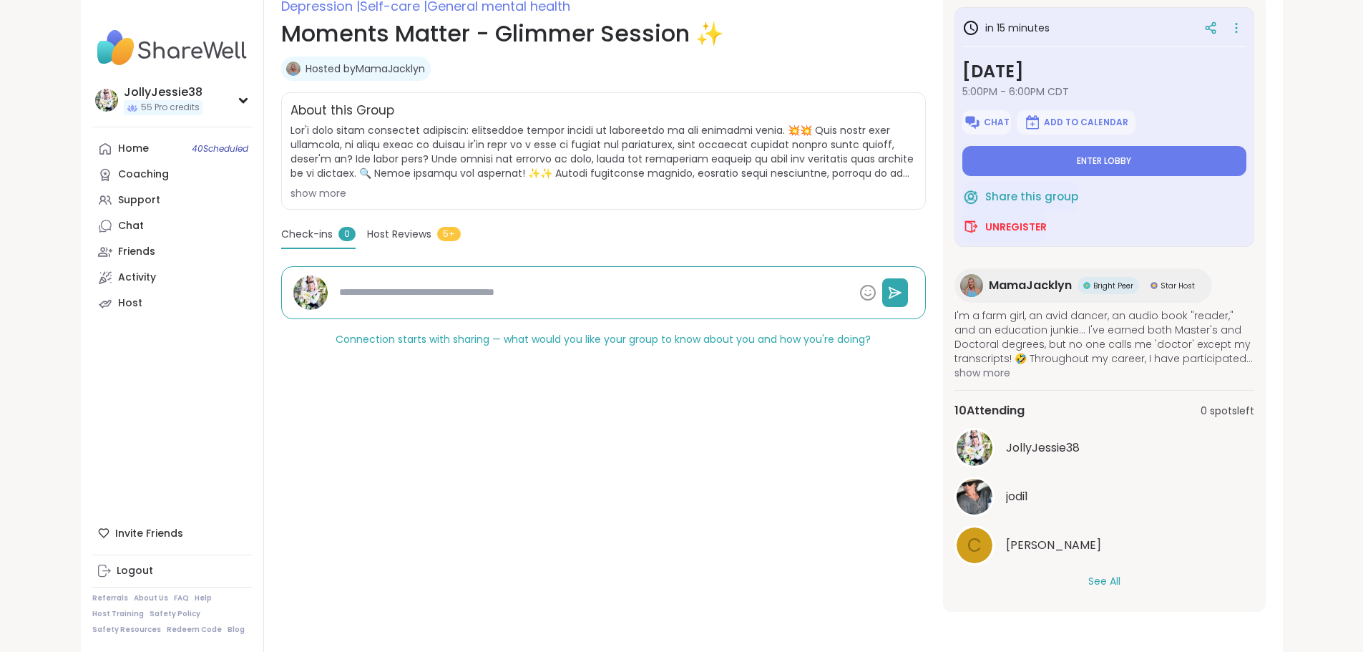
click at [1120, 577] on button "See All" at bounding box center [1104, 581] width 32 height 15
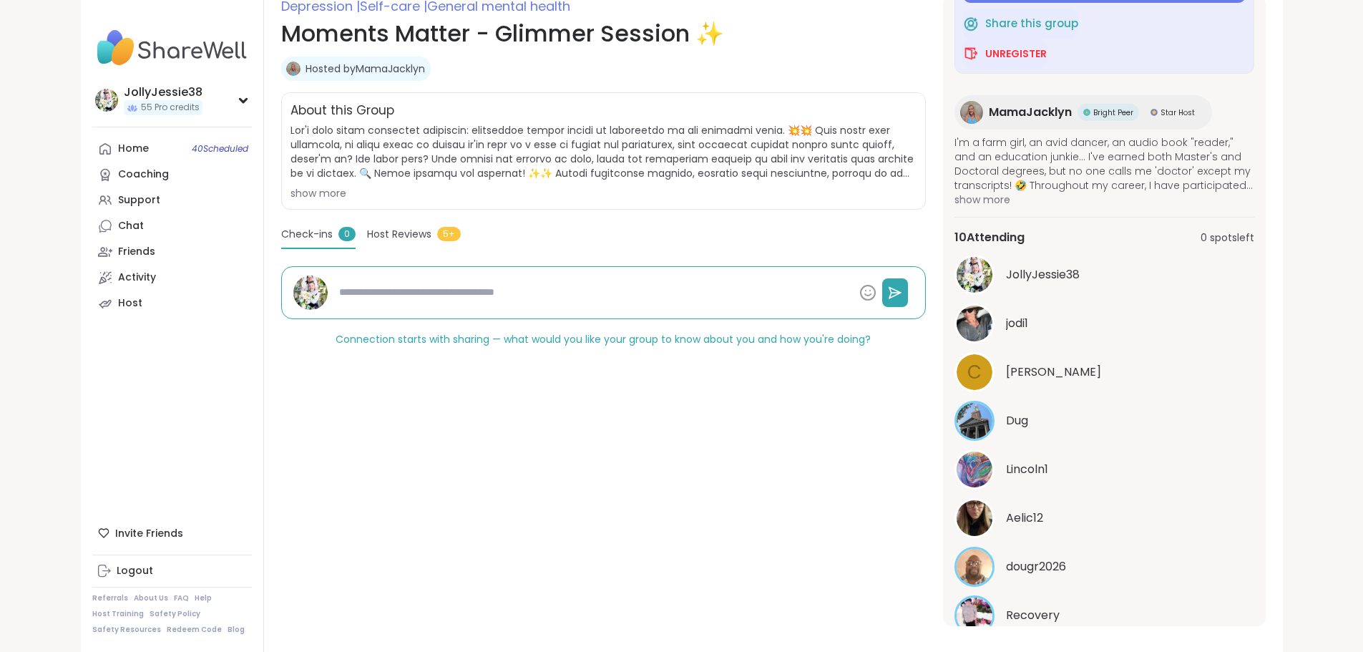
scroll to position [0, 0]
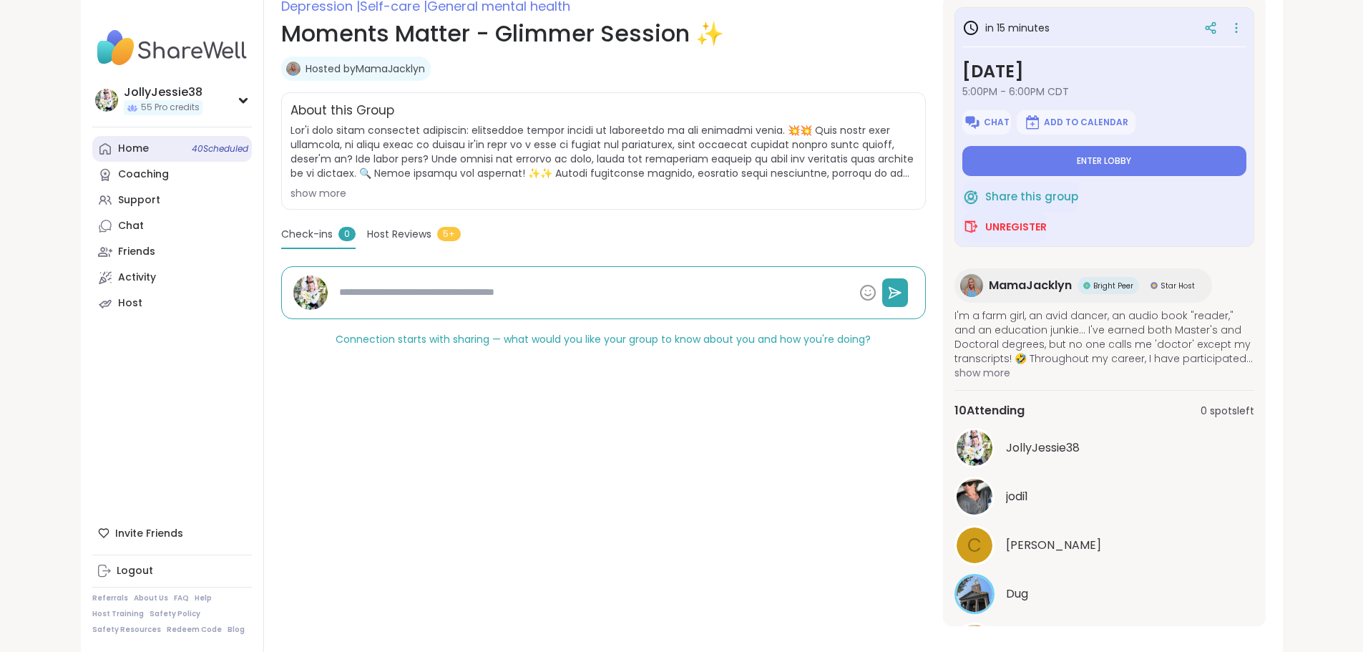
click at [118, 143] on div "Home 40 Scheduled" at bounding box center [133, 149] width 31 height 14
type textarea "*"
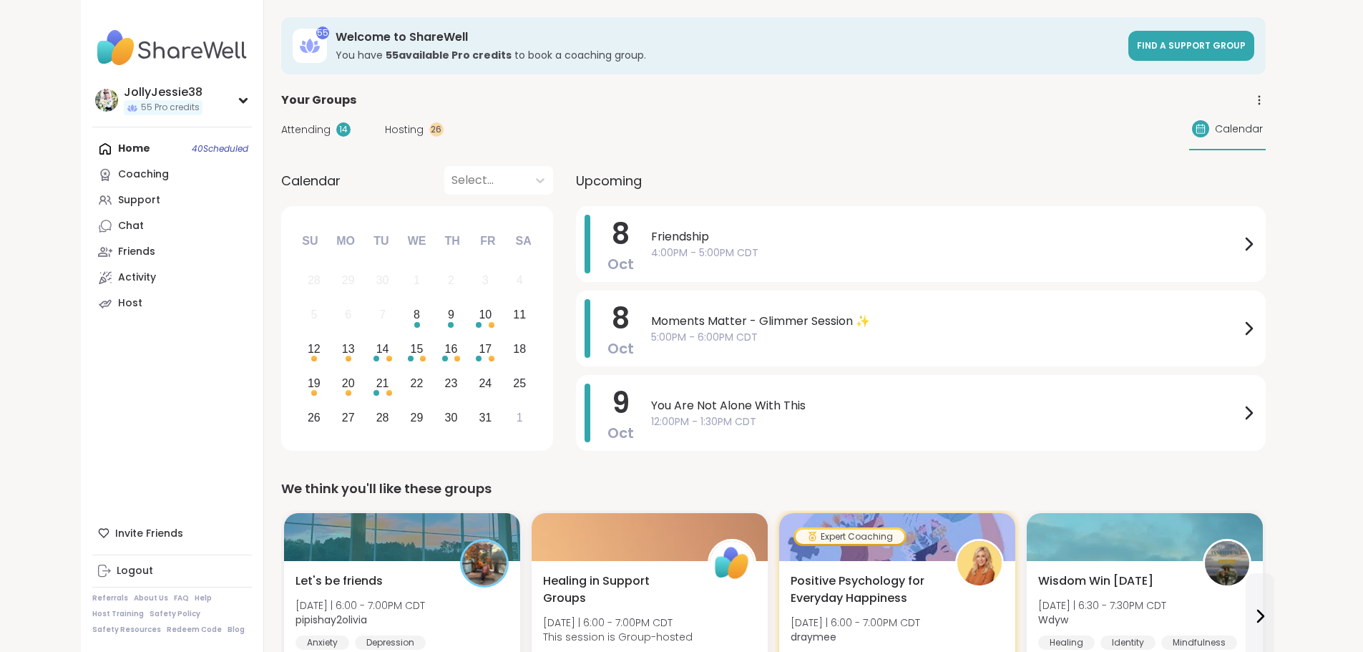
click at [281, 134] on span "Attending" at bounding box center [305, 129] width 49 height 15
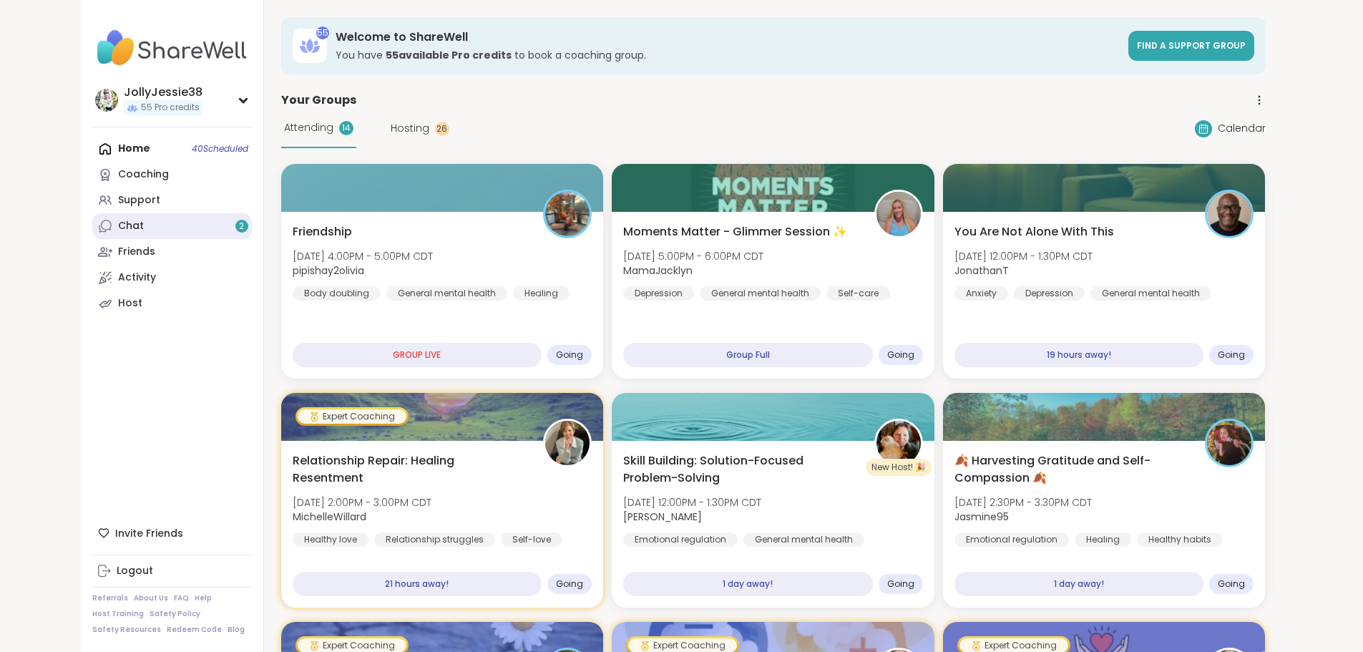
click at [92, 230] on link "Chat 2" at bounding box center [172, 226] width 160 height 26
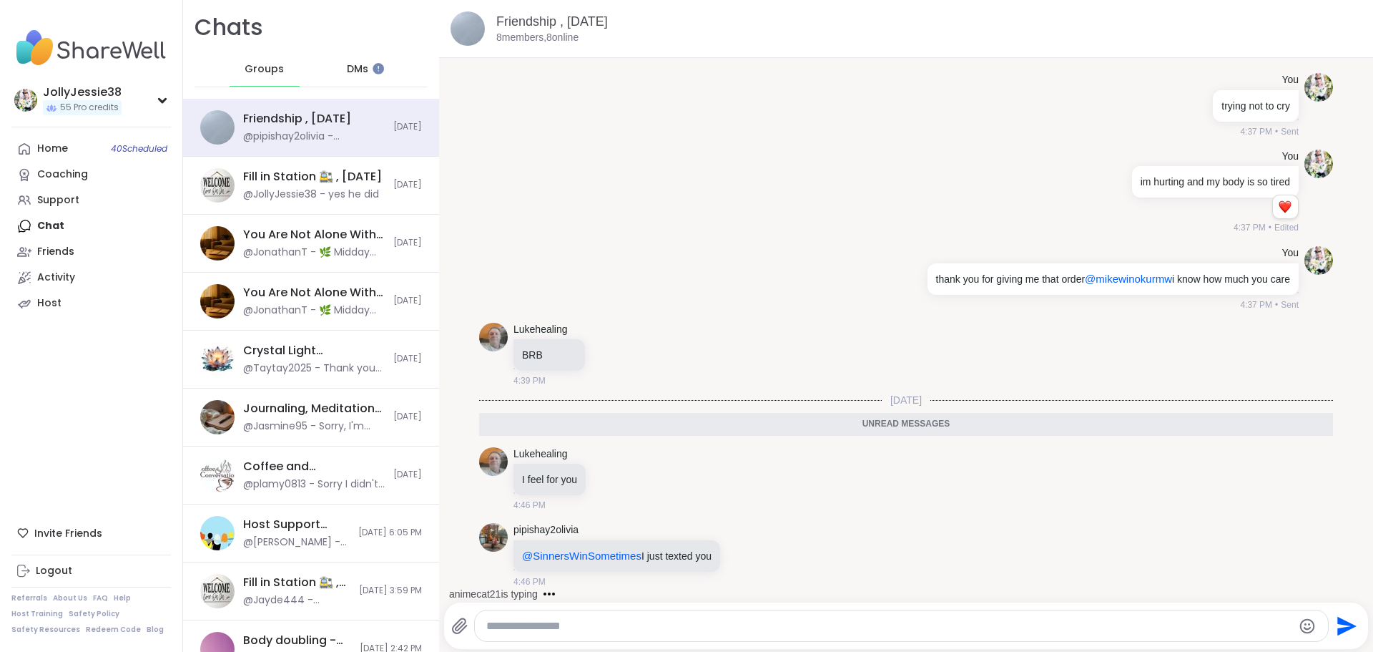
scroll to position [4915, 0]
click at [605, 631] on textarea "Type your message" at bounding box center [889, 626] width 807 height 14
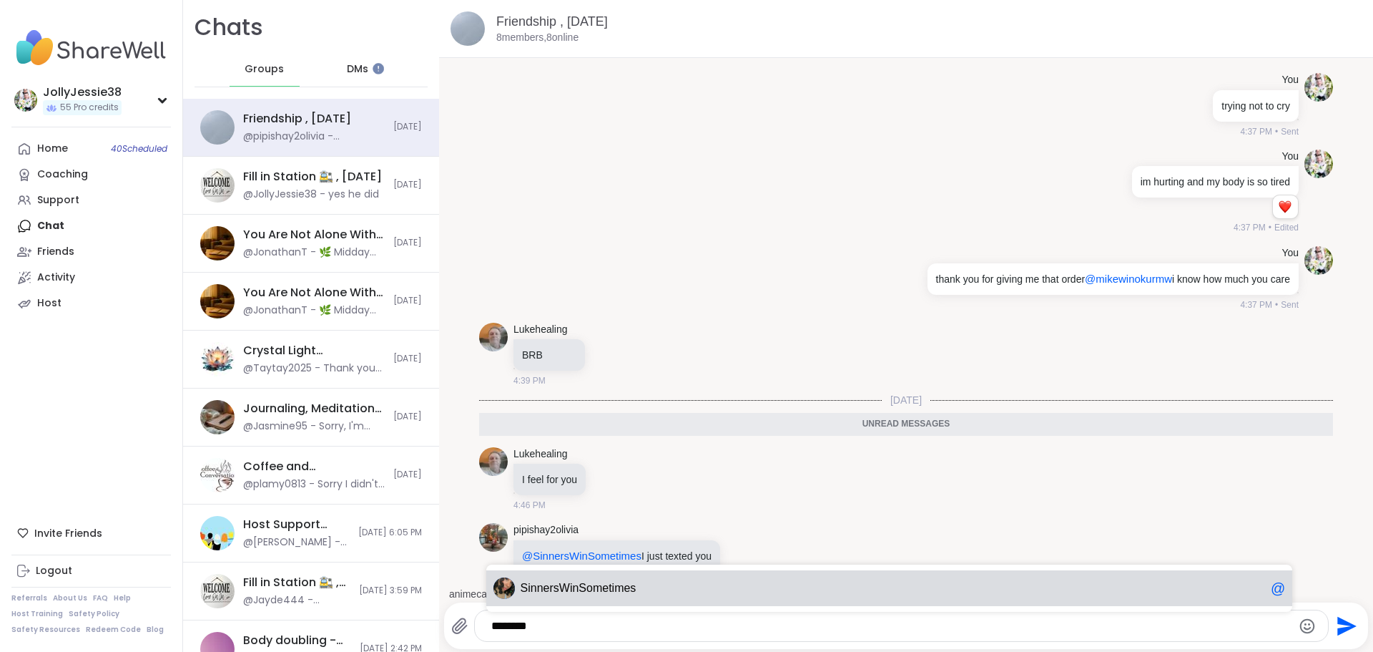
click at [617, 581] on span "WinSometimes" at bounding box center [597, 588] width 77 height 14
click at [617, 581] on span "anime cat21" at bounding box center [893, 588] width 745 height 14
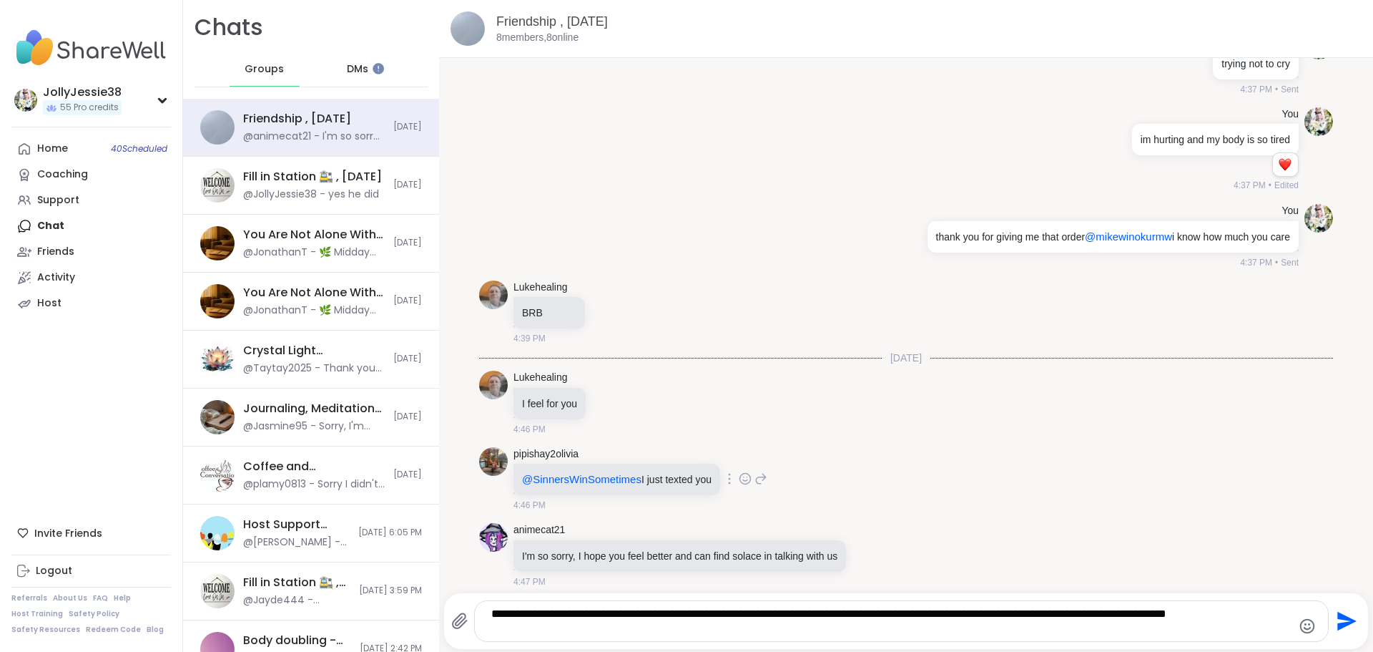
scroll to position [4967, 0]
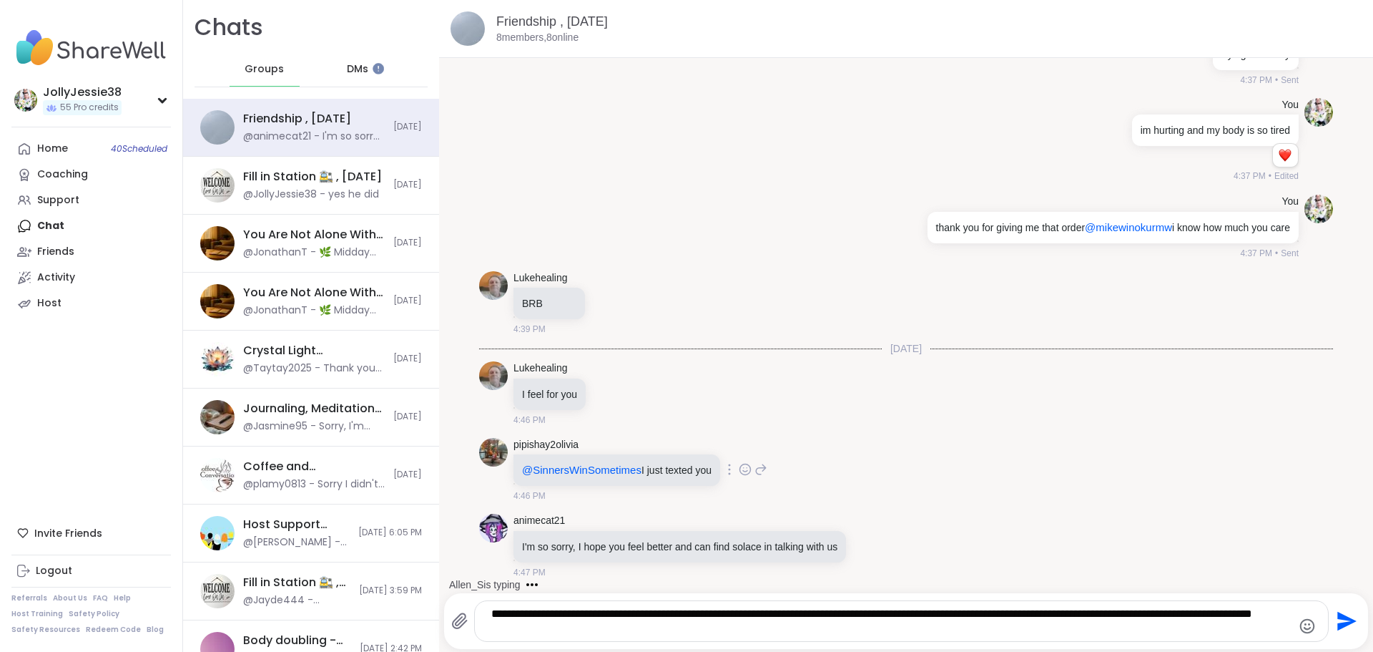
type textarea "**********"
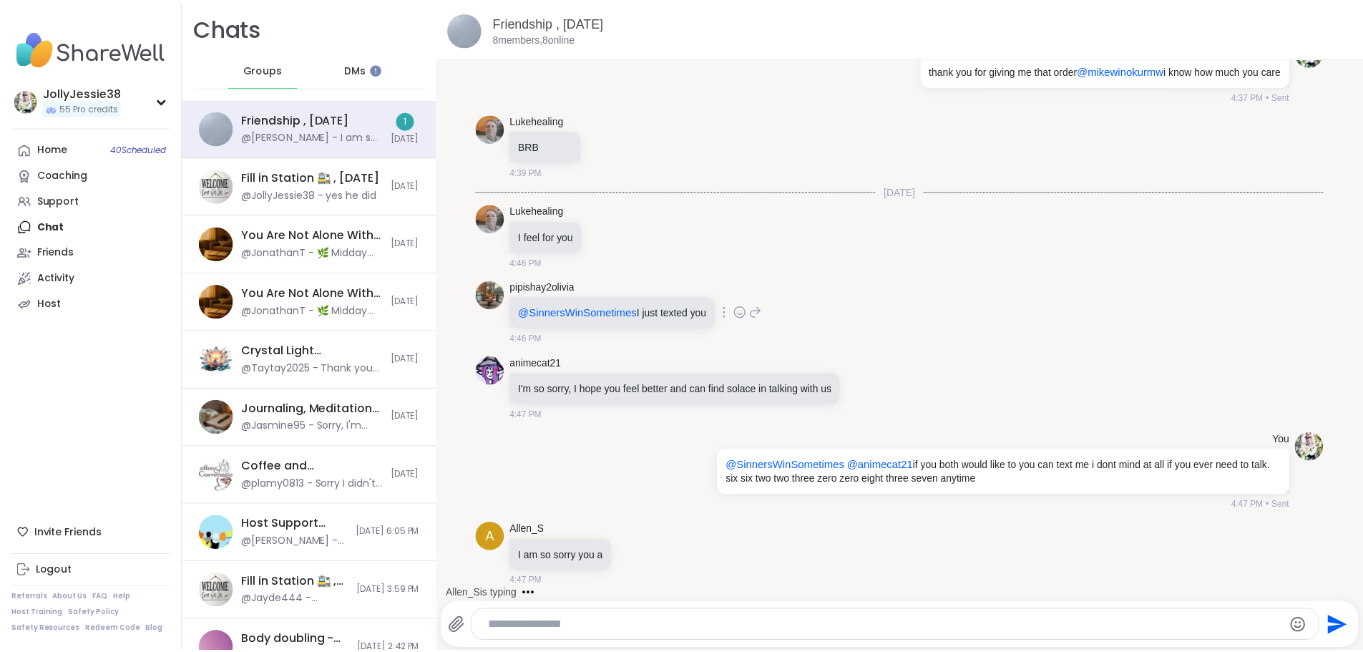
scroll to position [5201, 0]
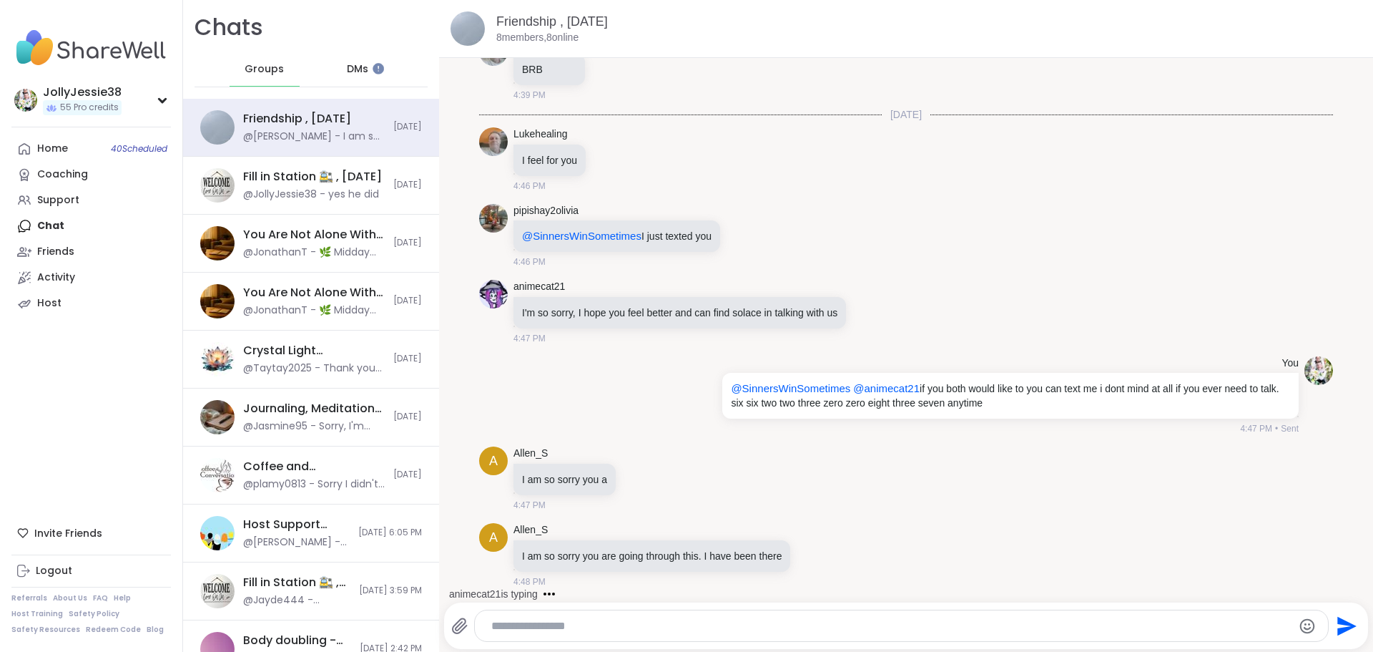
click at [49, 144] on div "Home 40 Scheduled" at bounding box center [52, 149] width 31 height 14
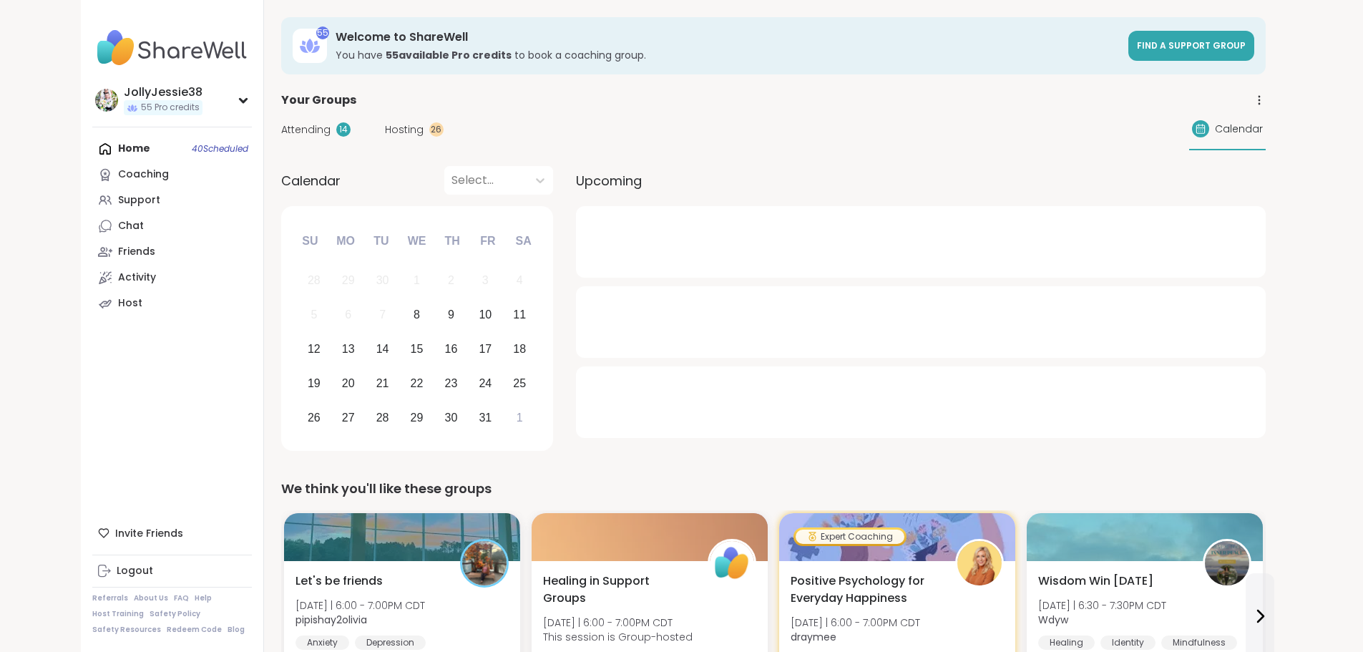
click at [281, 128] on span "Attending" at bounding box center [305, 129] width 49 height 15
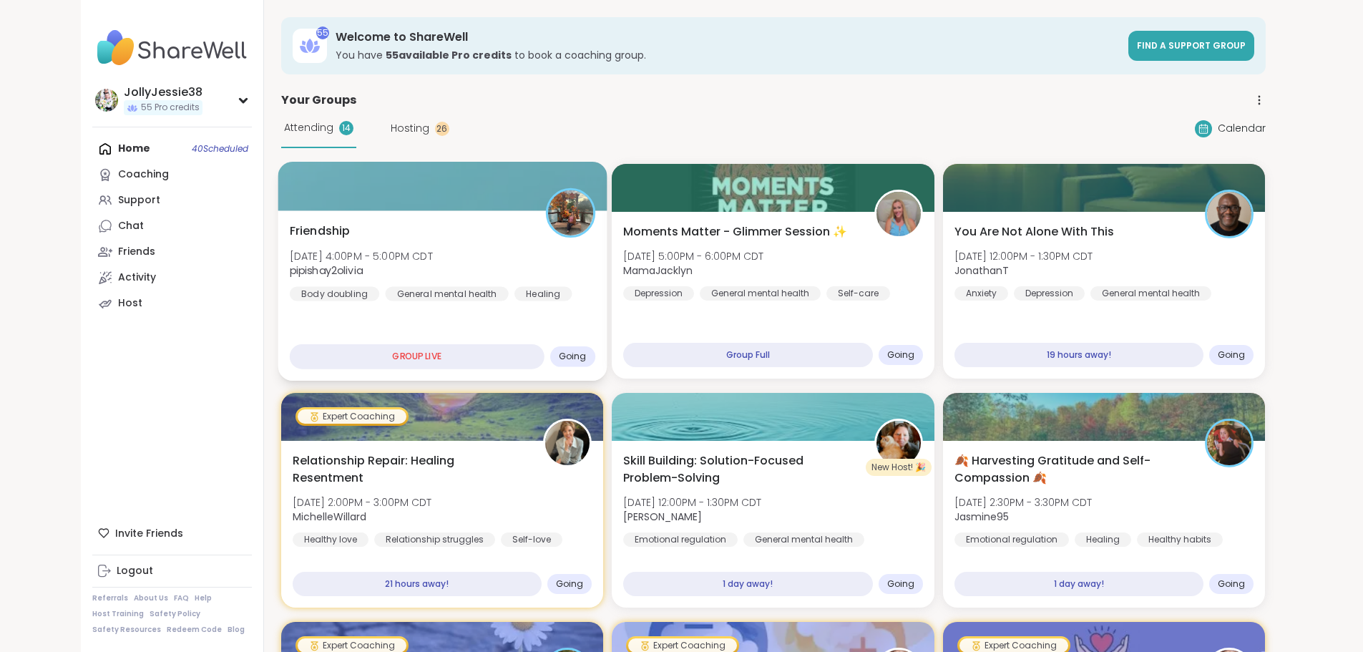
click at [311, 240] on div "Friendship [DATE] 4:00PM - 5:00PM CDT pipishay2olivia Body doubling General men…" at bounding box center [441, 261] width 305 height 79
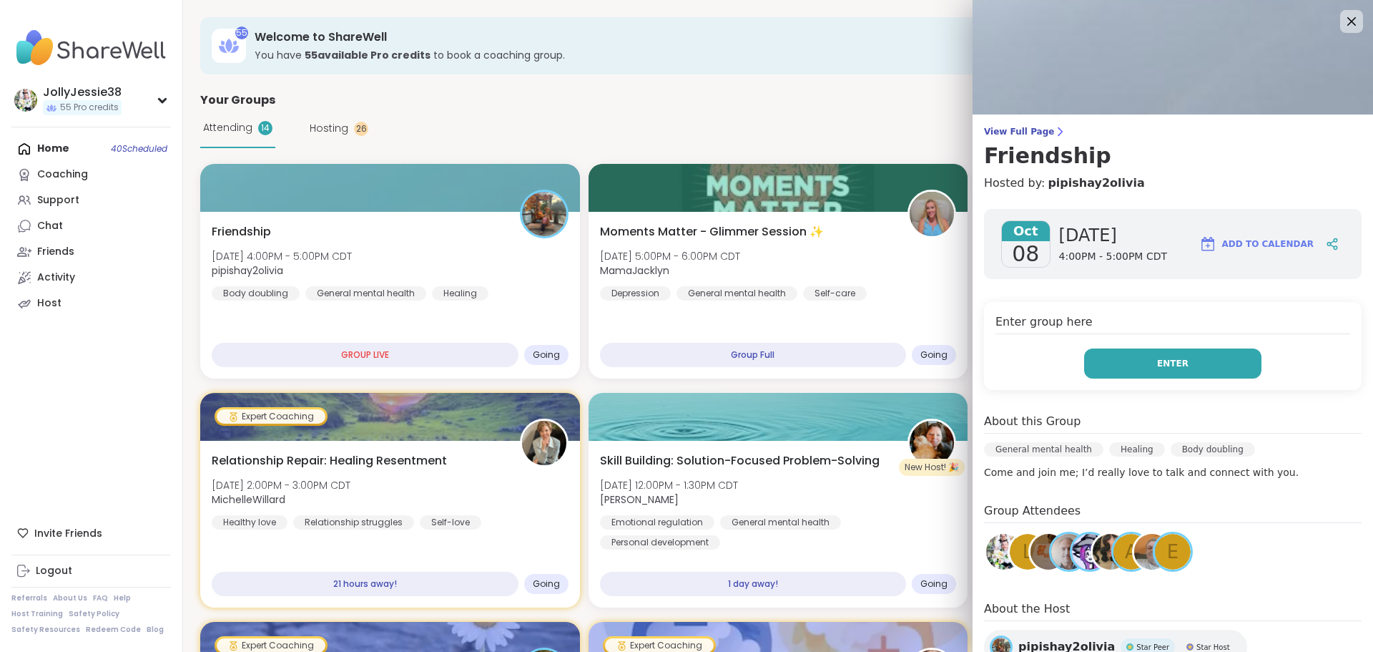
click at [1130, 351] on button "Enter" at bounding box center [1172, 363] width 177 height 30
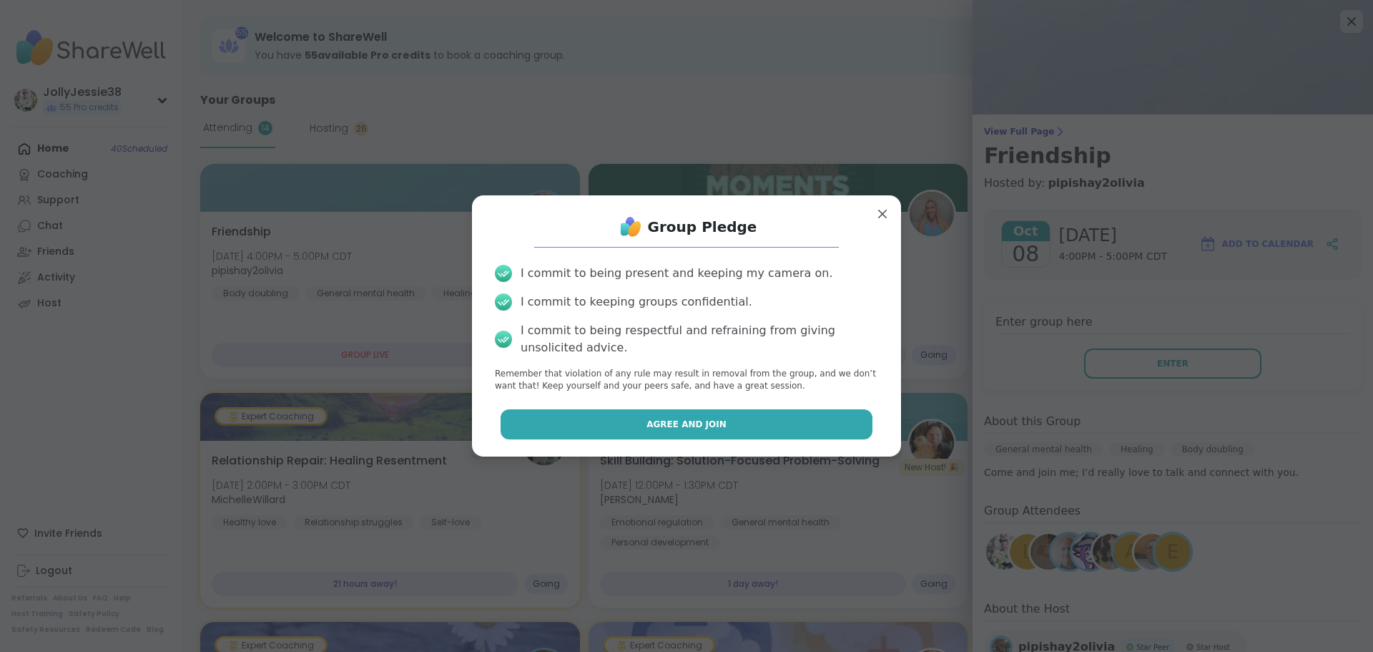
click at [772, 418] on button "Agree and Join" at bounding box center [687, 424] width 373 height 30
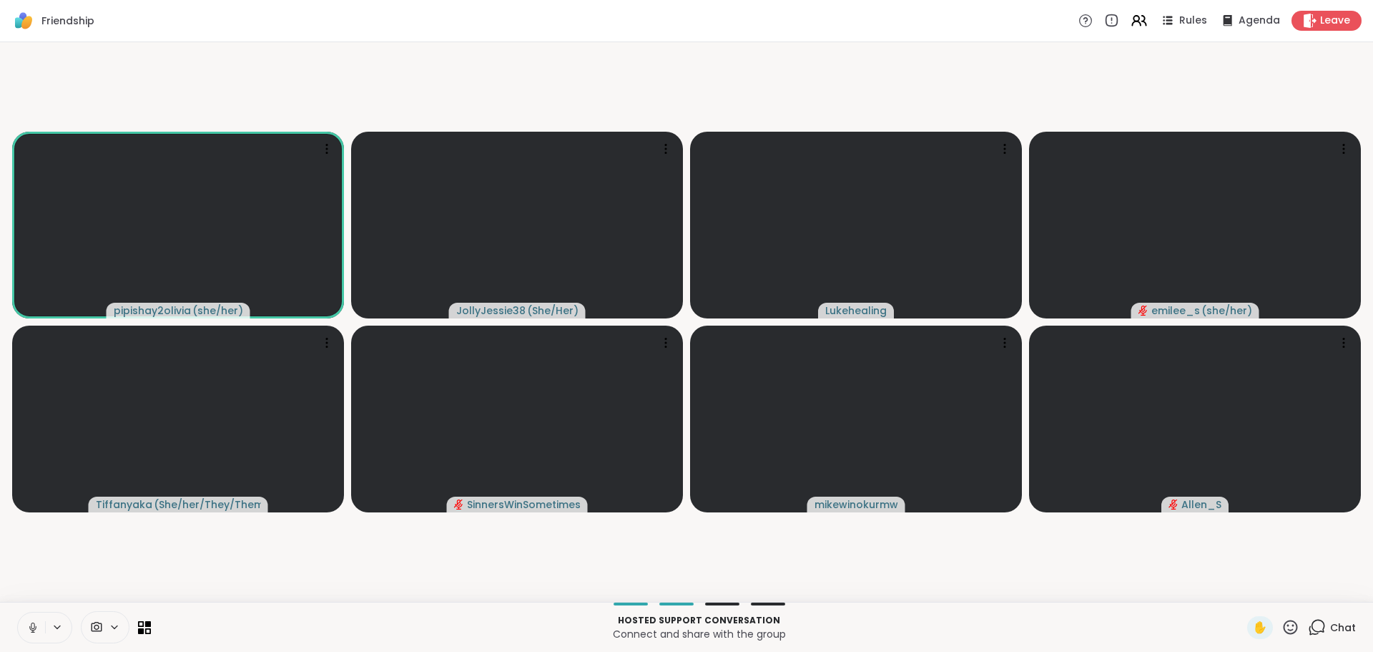
click at [1320, 623] on div "Chat" at bounding box center [1332, 627] width 48 height 23
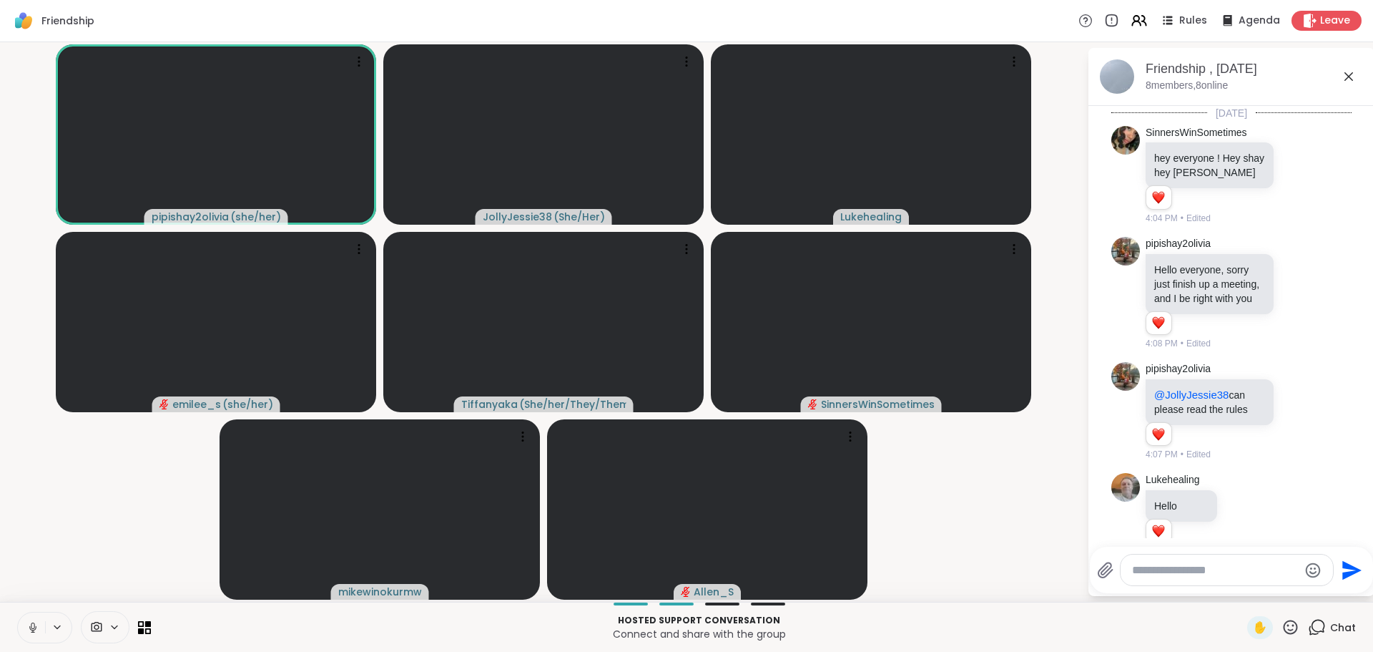
scroll to position [6755, 0]
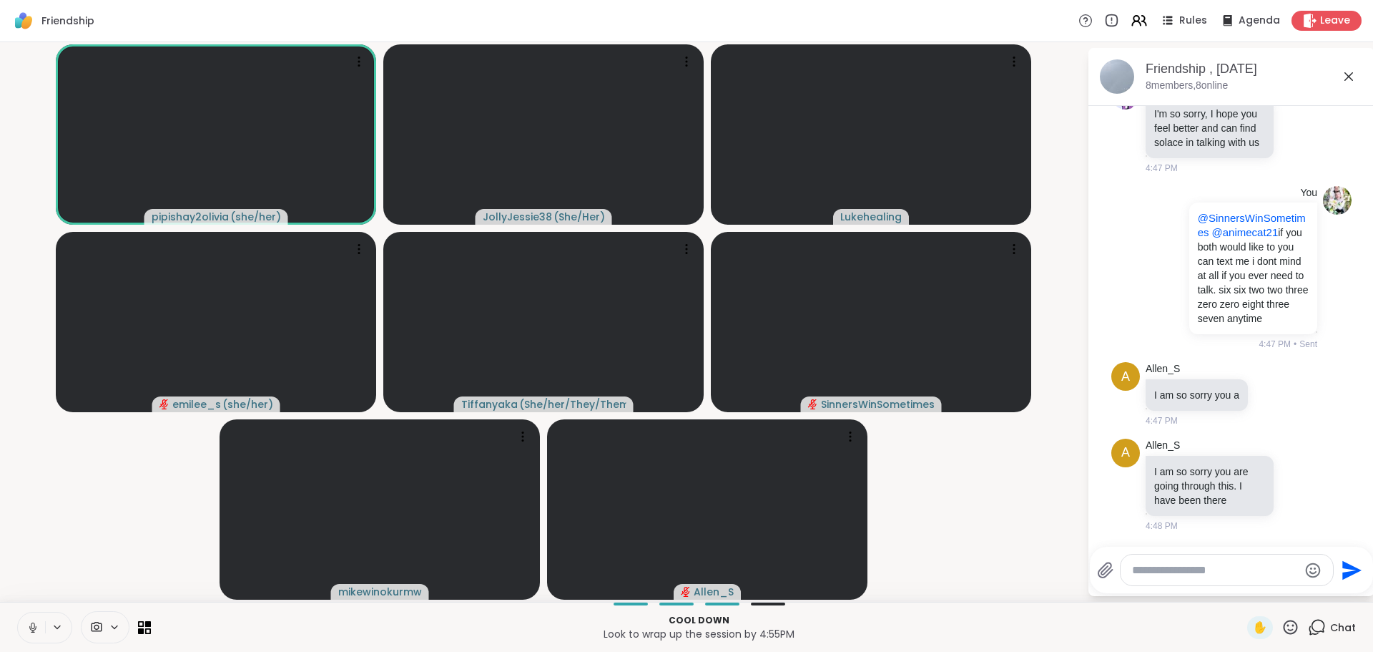
click at [1227, 571] on textarea "Type your message" at bounding box center [1215, 570] width 167 height 14
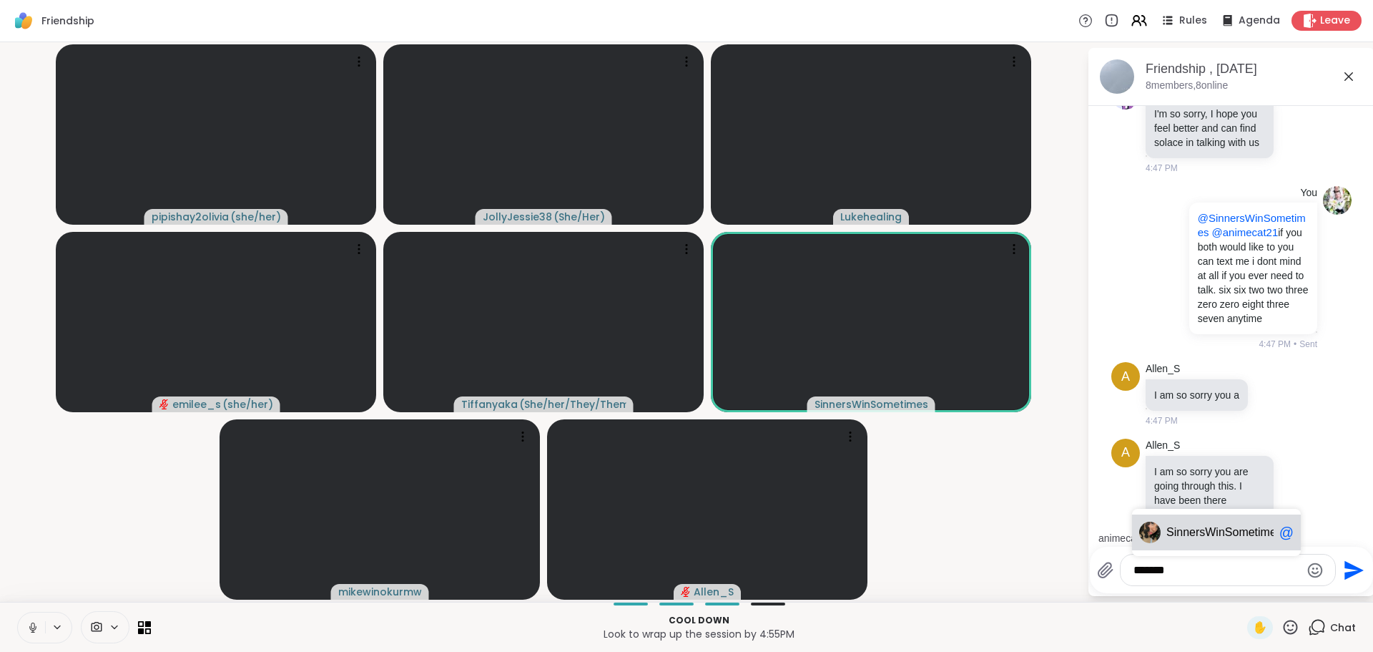
click at [1224, 532] on span "sWinSometimes" at bounding box center [1241, 532] width 83 height 14
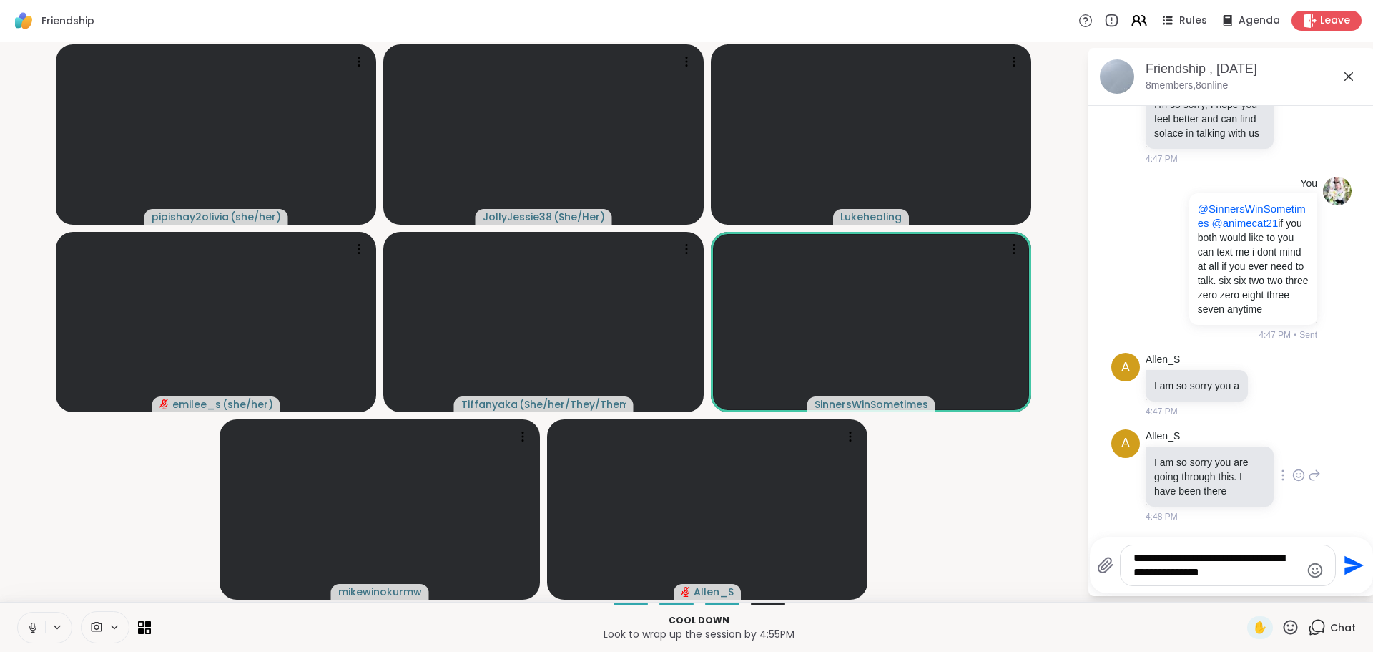
type textarea "**********"
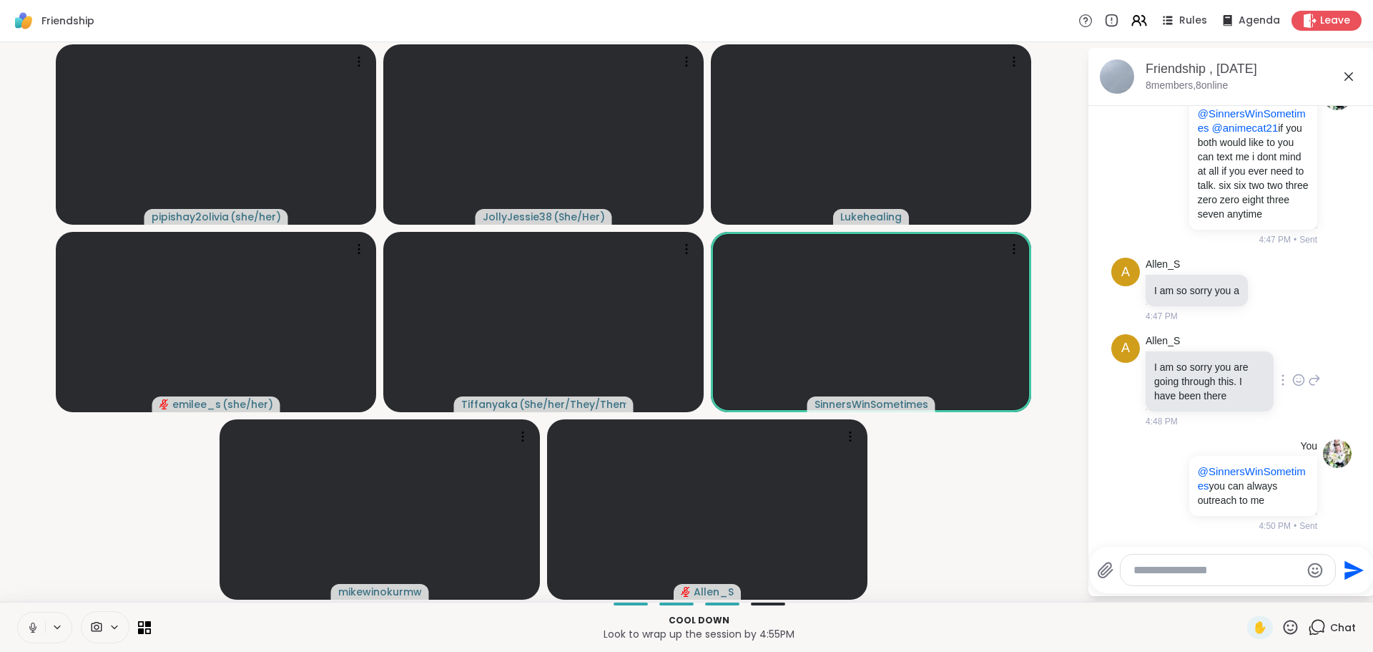
scroll to position [6859, 0]
type textarea "**********"
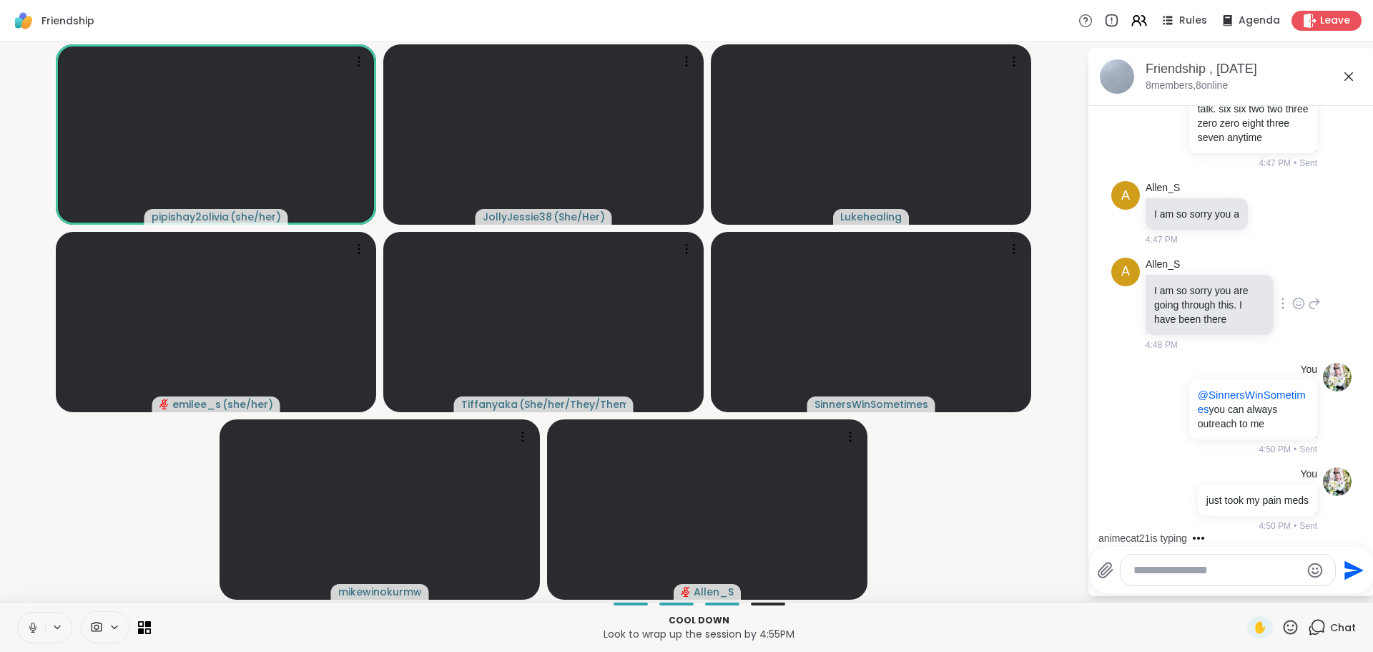
scroll to position [6970, 0]
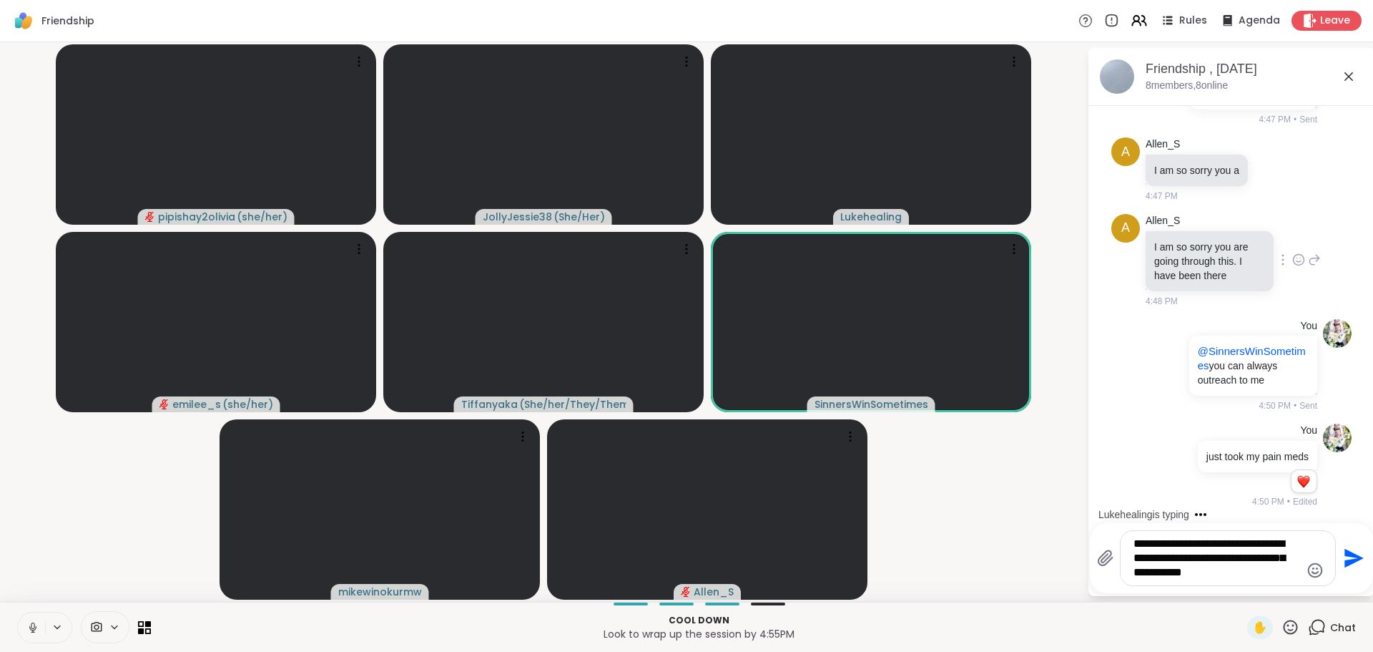
type textarea "**********"
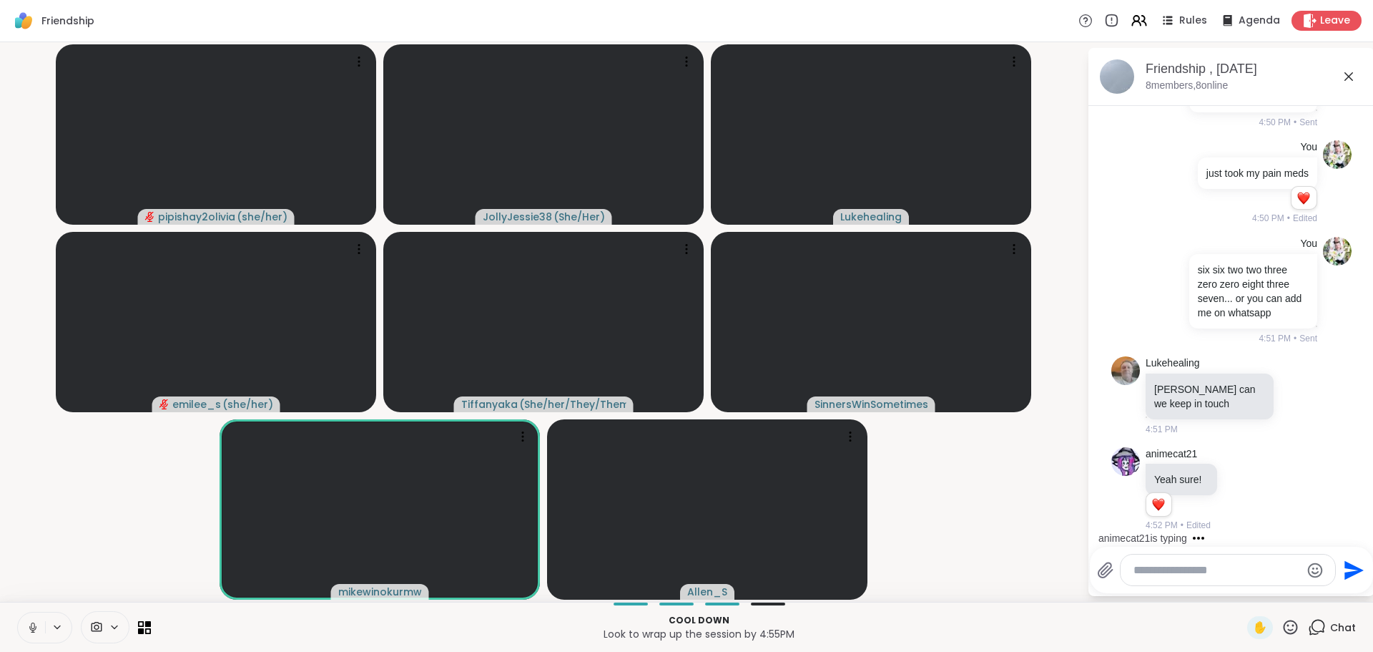
scroll to position [7277, 0]
click at [1224, 534] on span "cat21" at bounding box center [1212, 532] width 28 height 14
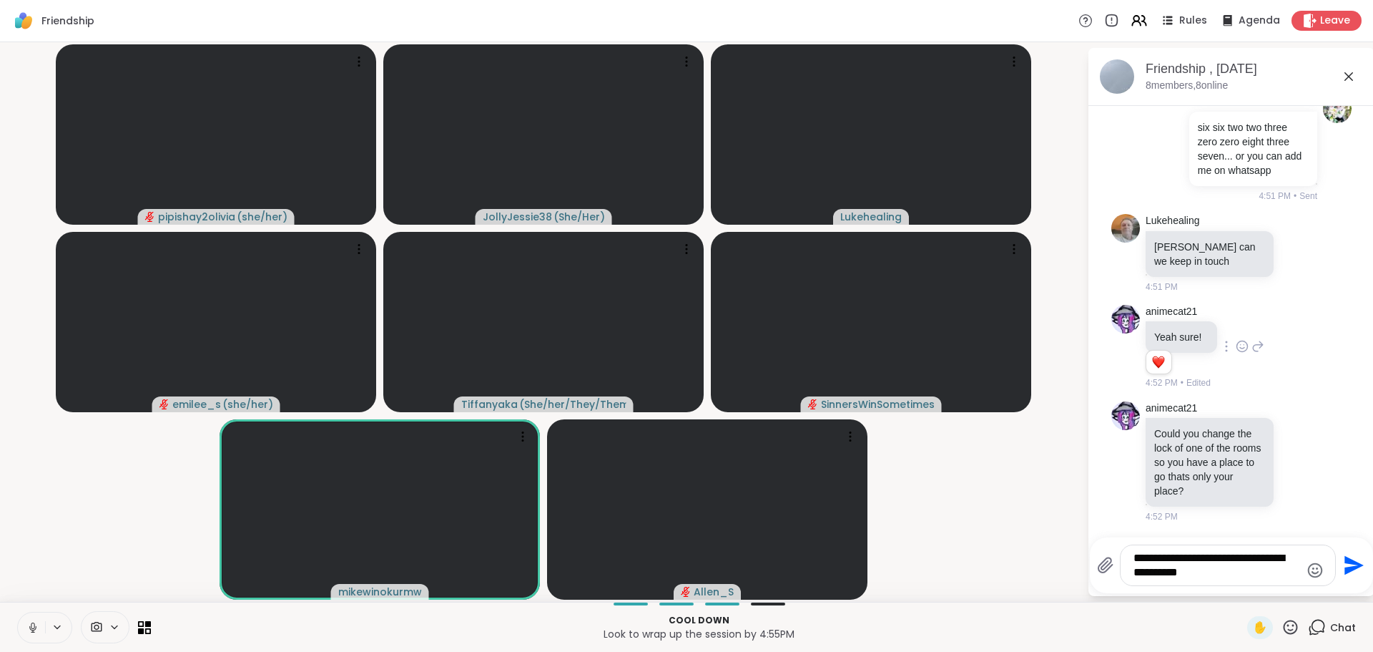
type textarea "**********"
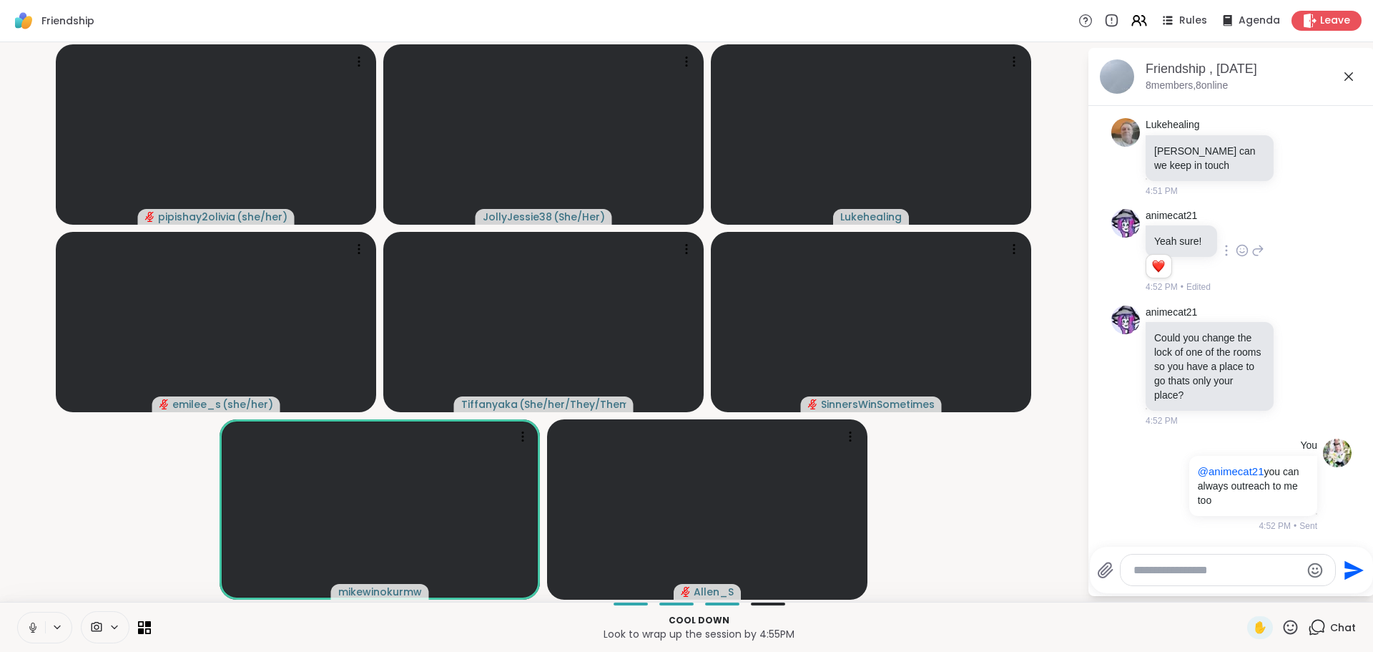
scroll to position [7515, 0]
type textarea "**********"
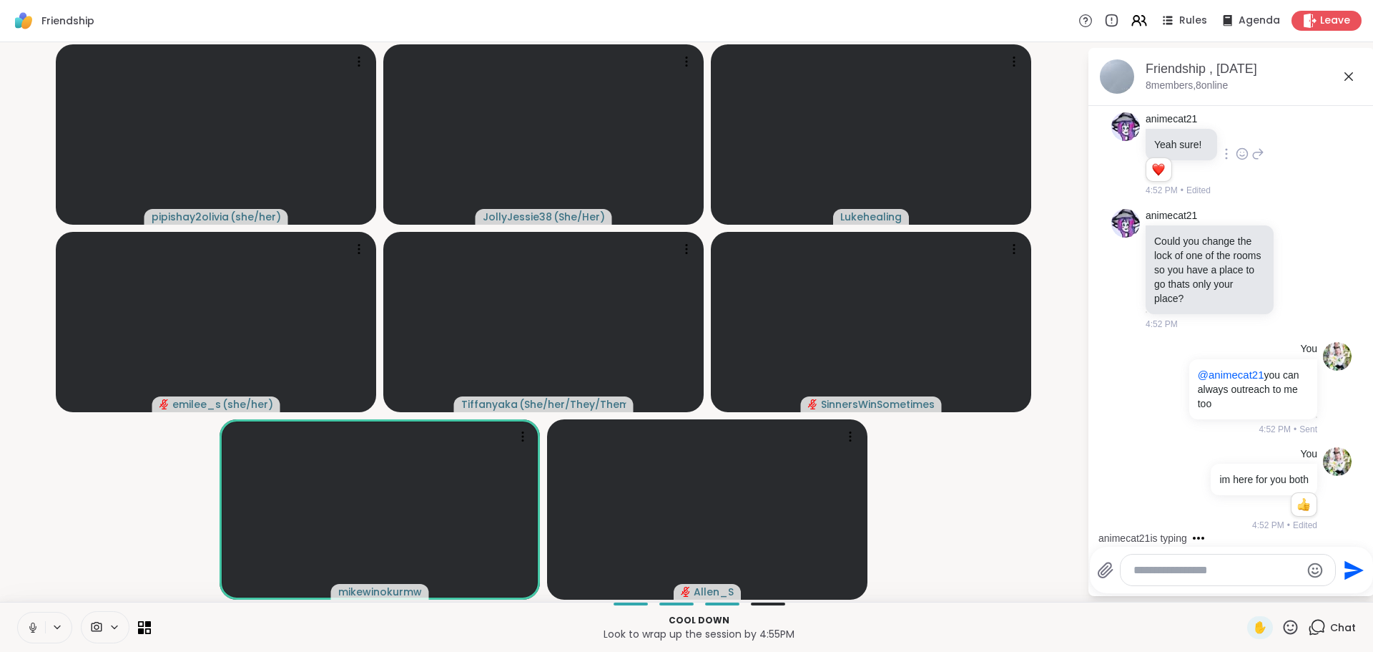
scroll to position [7688, 0]
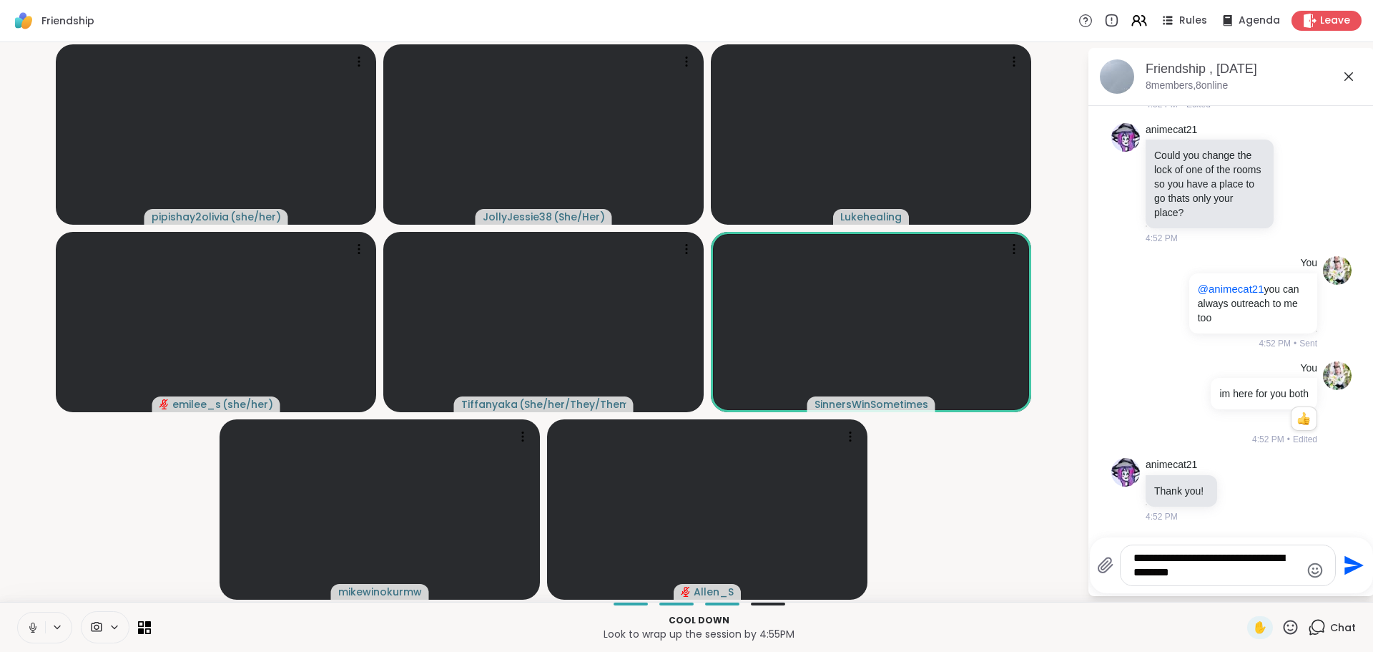
type textarea "**********"
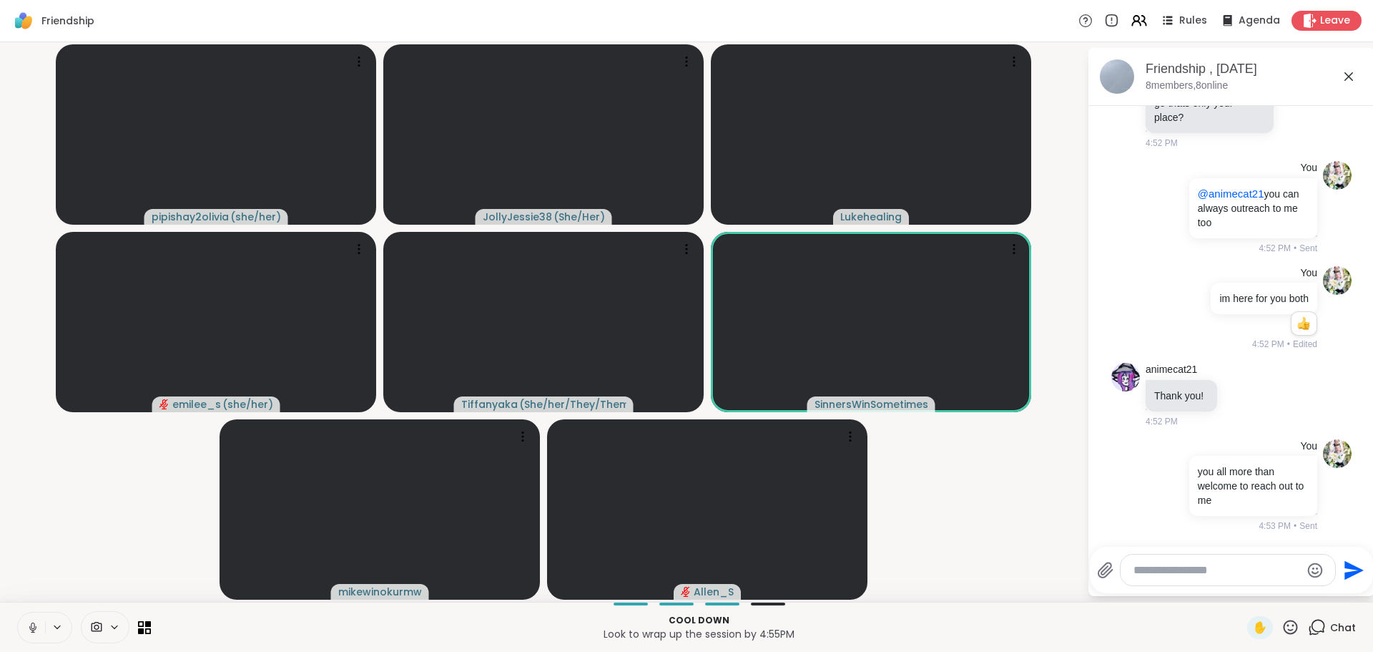
scroll to position [7793, 0]
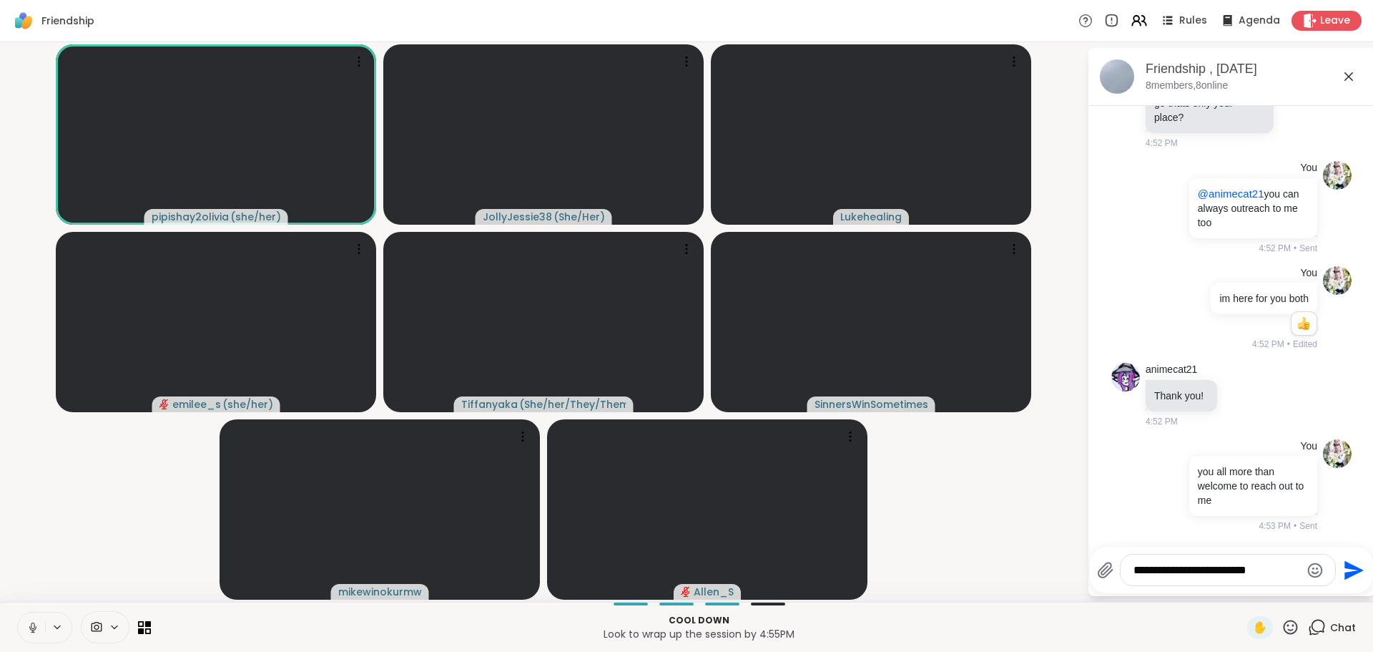
type textarea "**********"
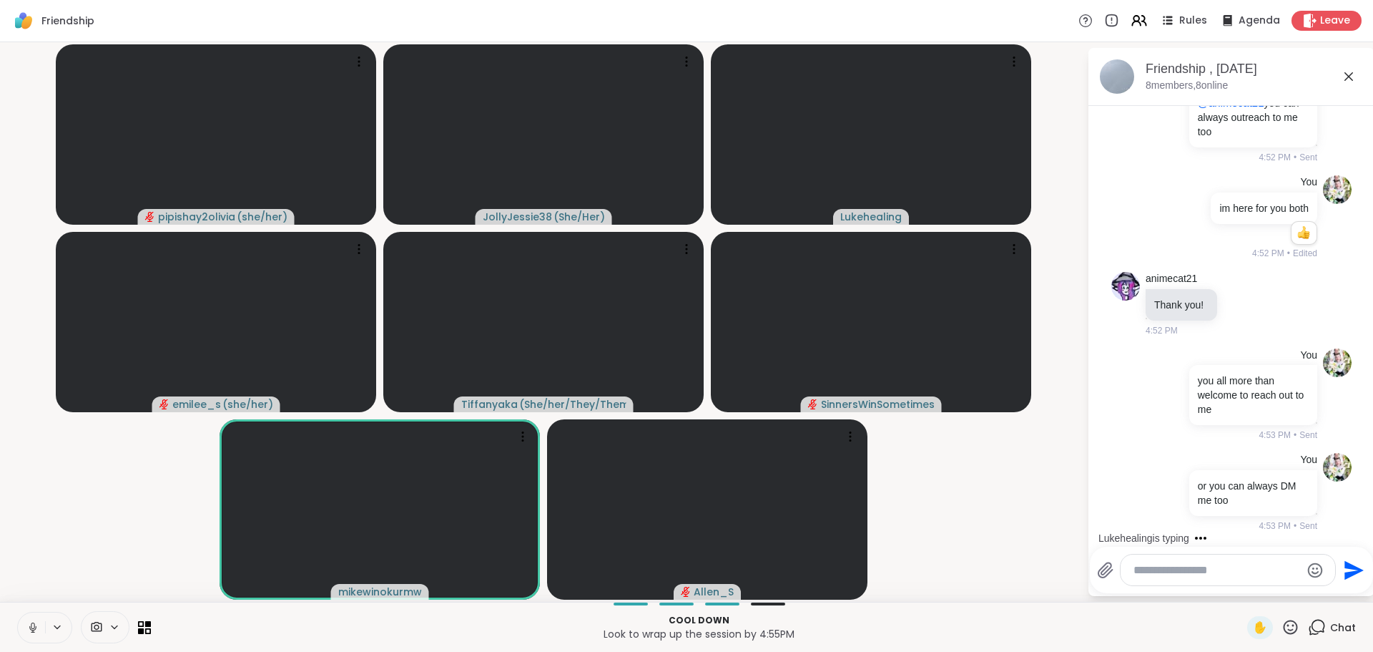
scroll to position [7924, 0]
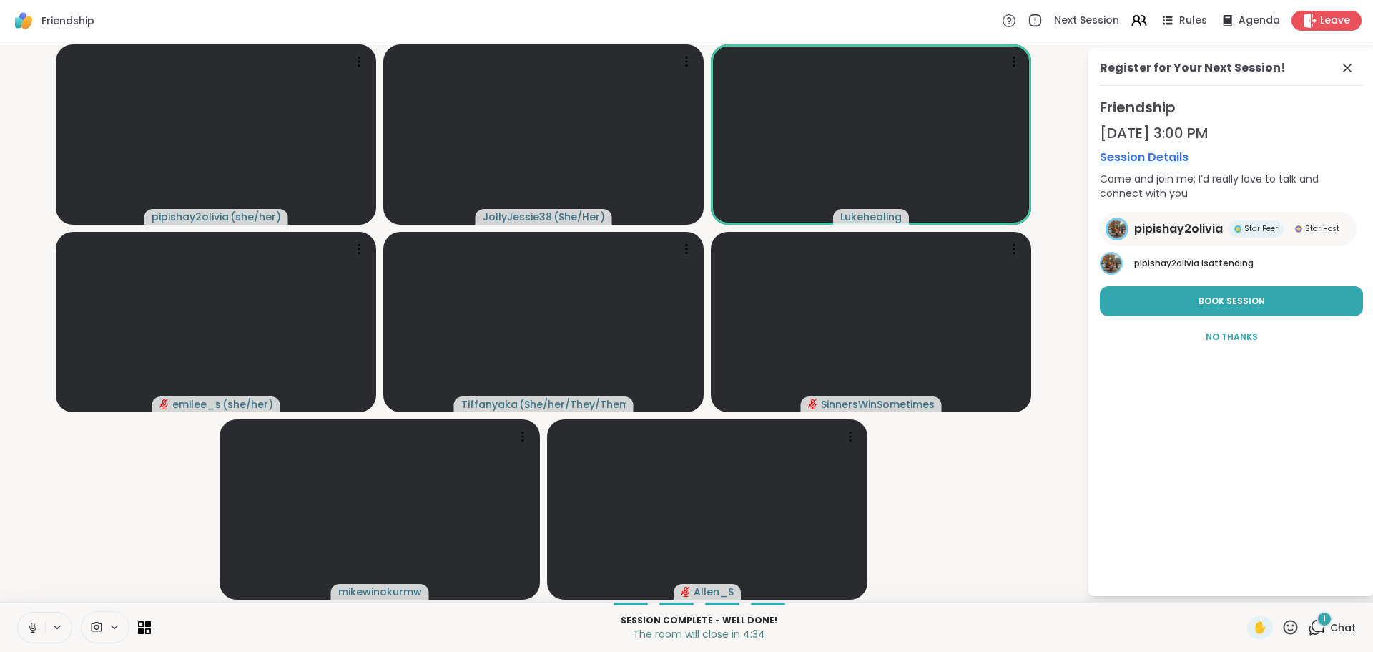
click at [1313, 630] on icon at bounding box center [1317, 627] width 18 height 18
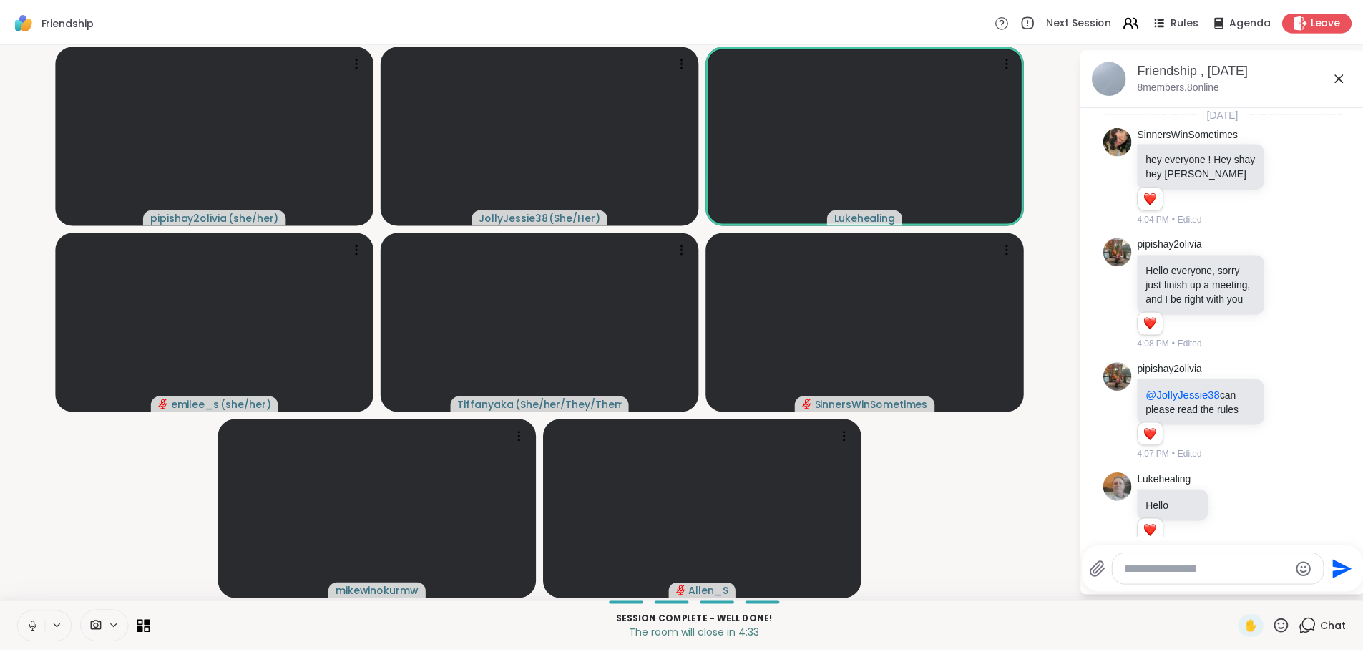
scroll to position [8049, 0]
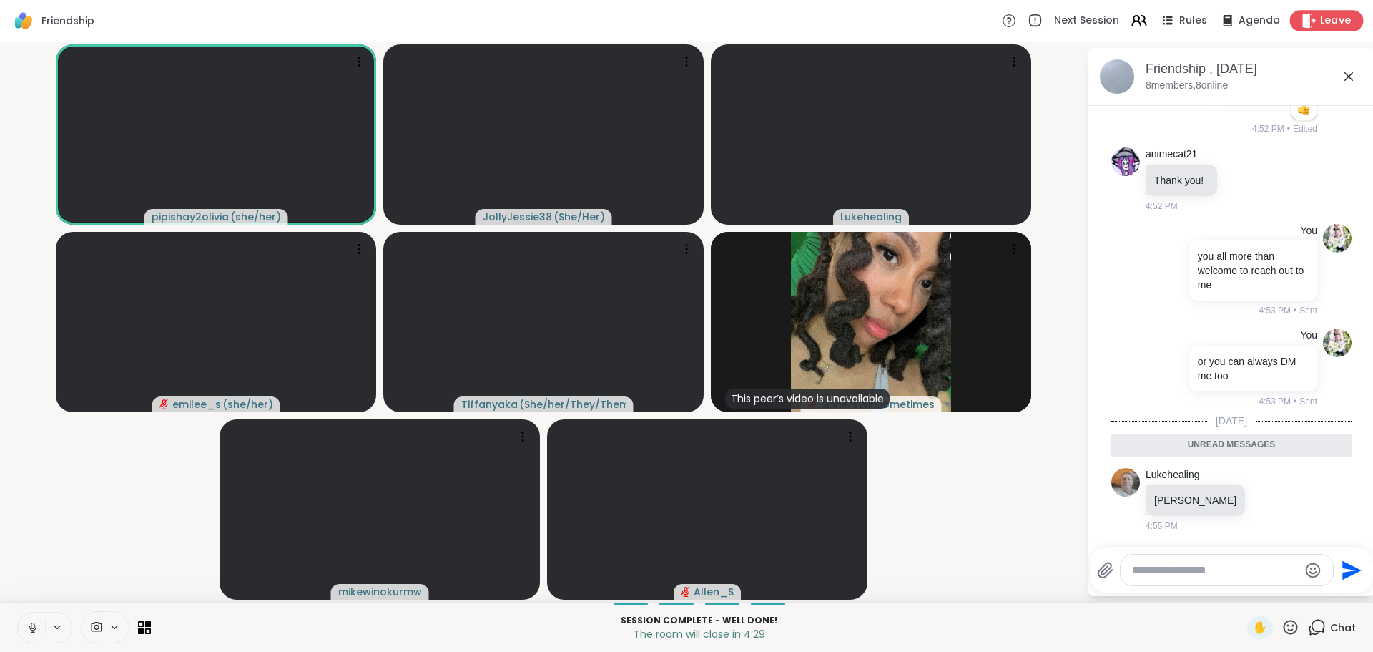
click at [1328, 19] on span "Leave" at bounding box center [1335, 21] width 31 height 15
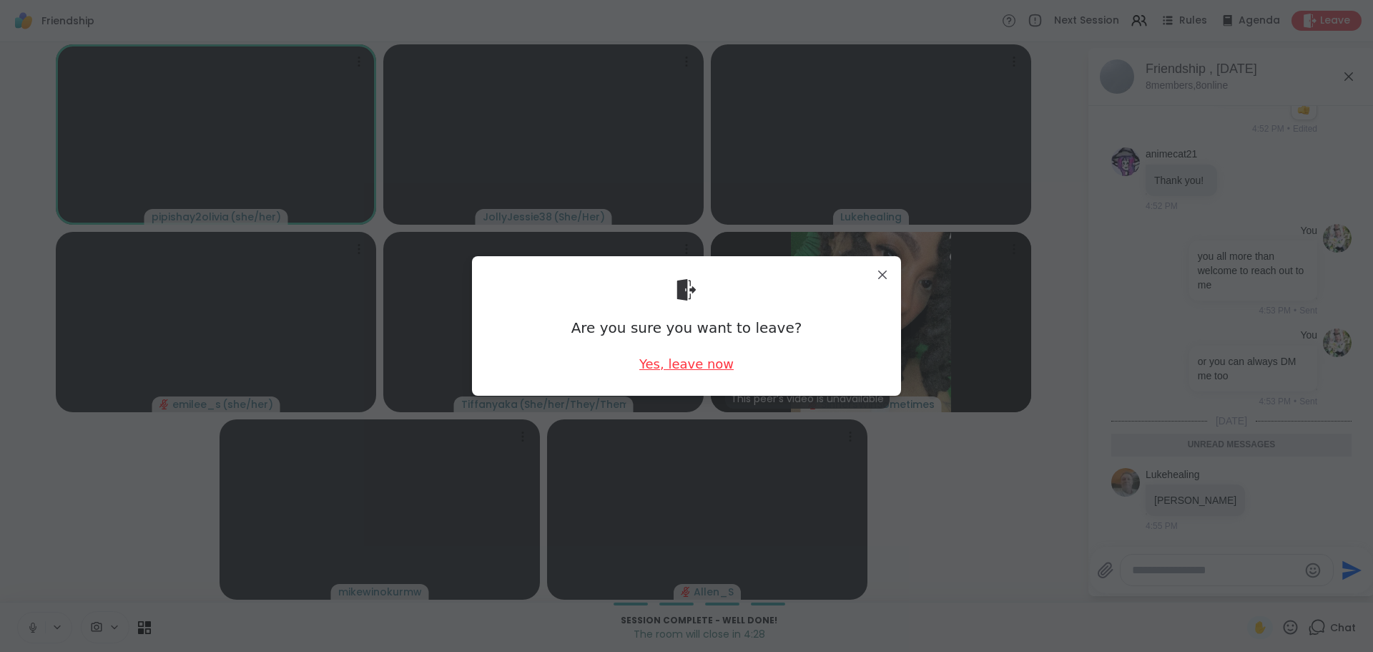
click at [718, 362] on div "Yes, leave now" at bounding box center [686, 364] width 94 height 18
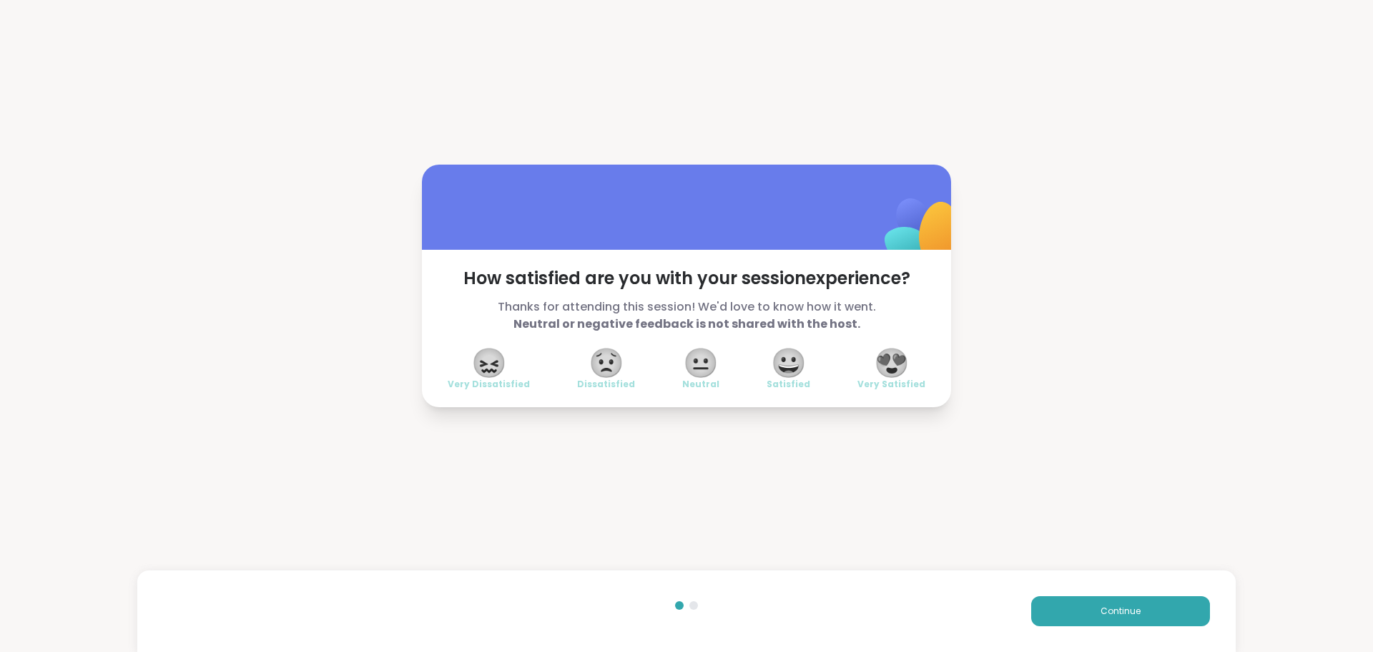
click at [883, 353] on span "😍" at bounding box center [892, 363] width 36 height 26
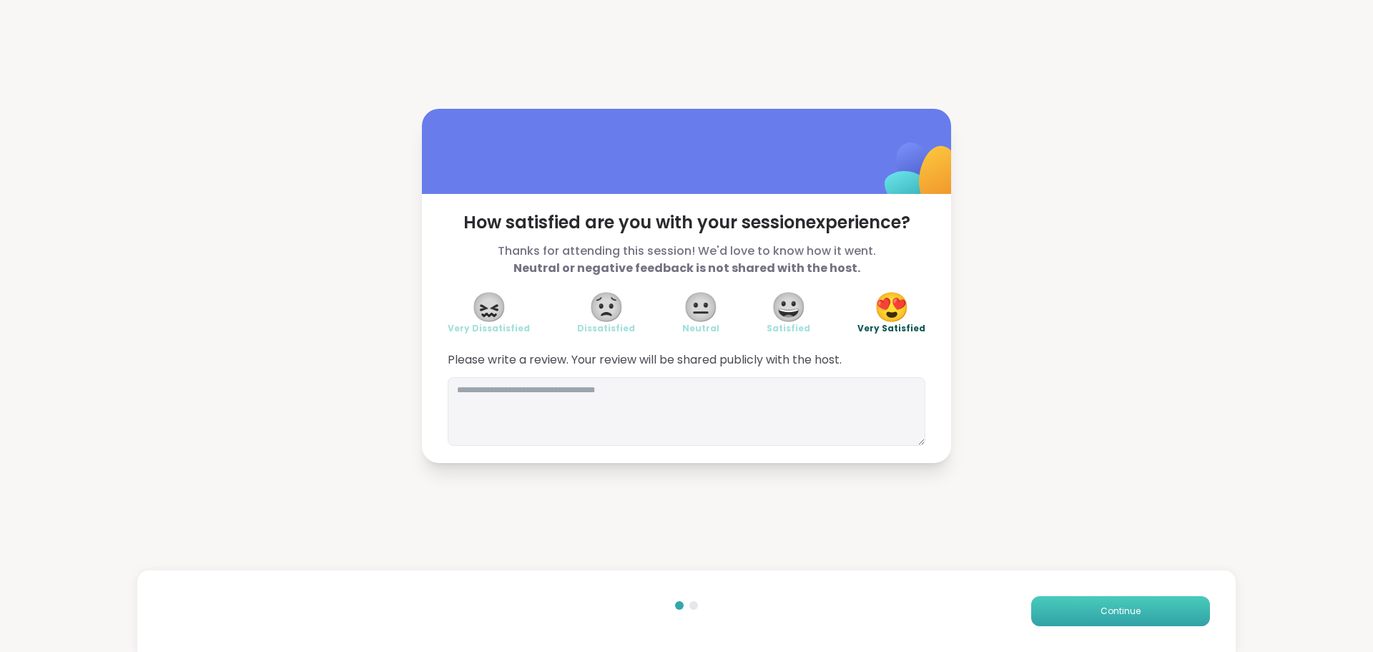
click at [1084, 614] on button "Continue" at bounding box center [1120, 611] width 179 height 30
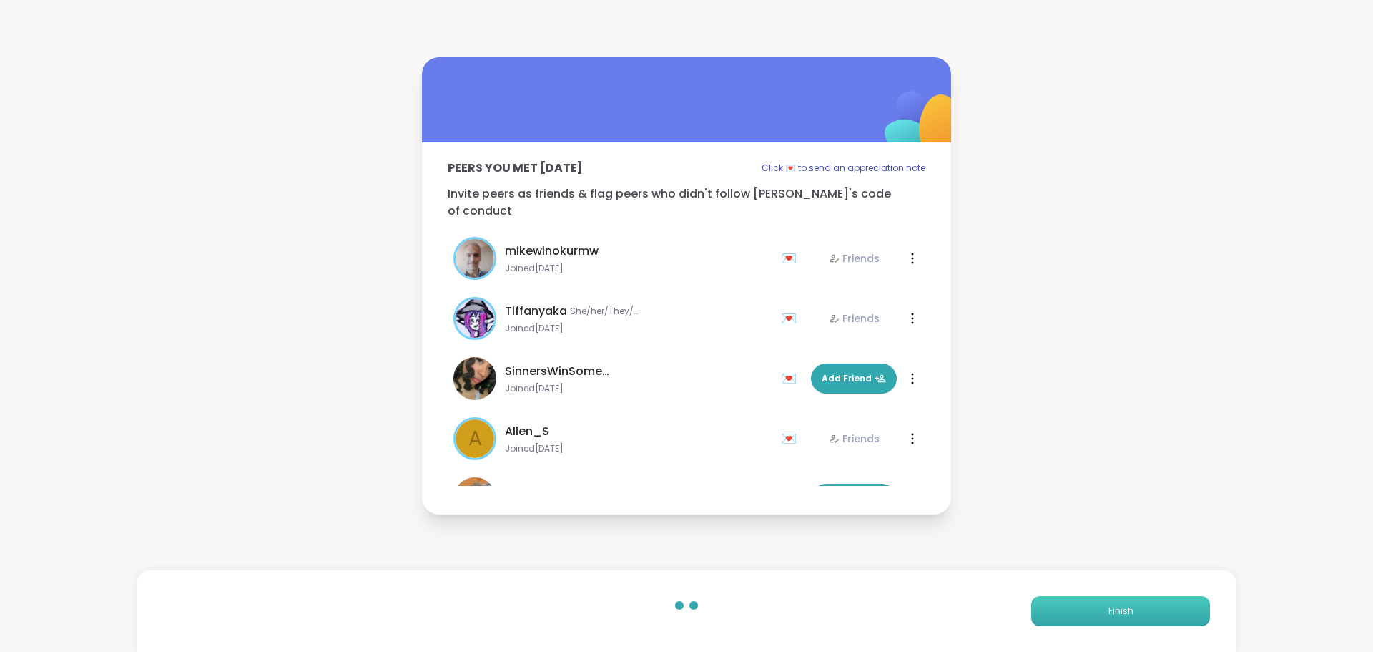
click at [1084, 612] on button "Finish" at bounding box center [1120, 611] width 179 height 30
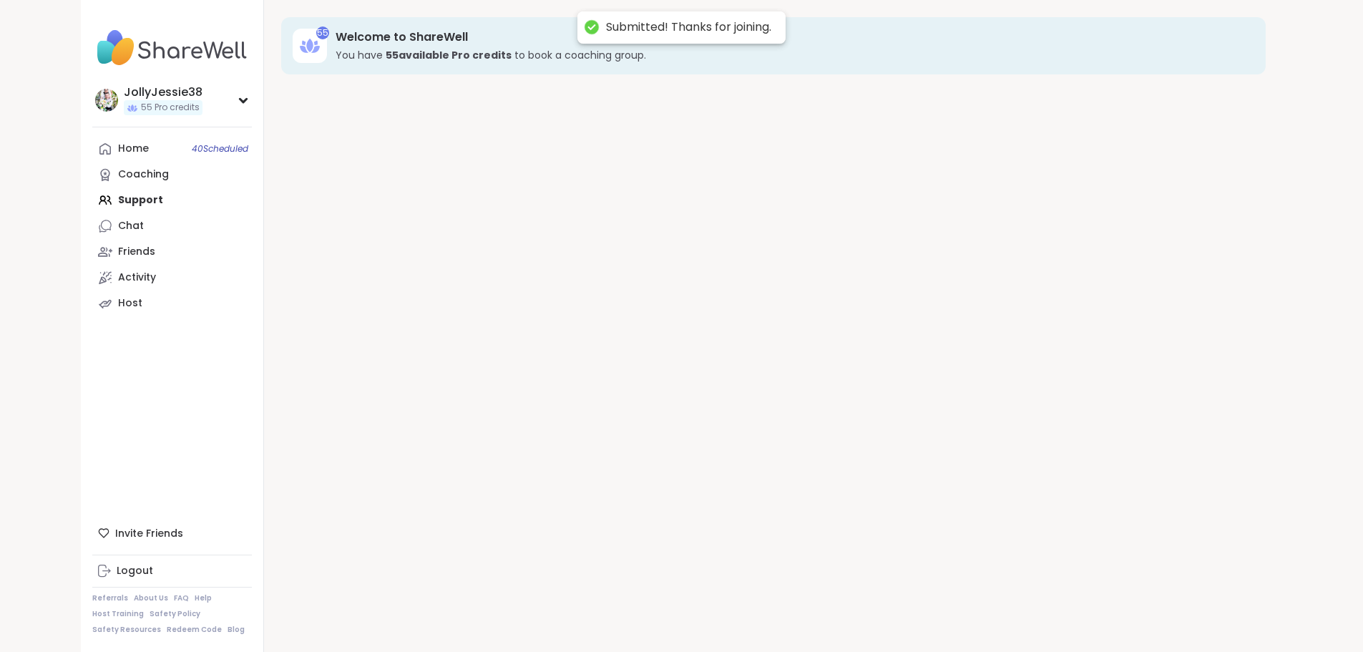
click at [1084, 609] on div "55 Welcome to ShareWell You have 55 available Pro credit s to book a coaching g…" at bounding box center [773, 326] width 1019 height 652
